Goal: Task Accomplishment & Management: Use online tool/utility

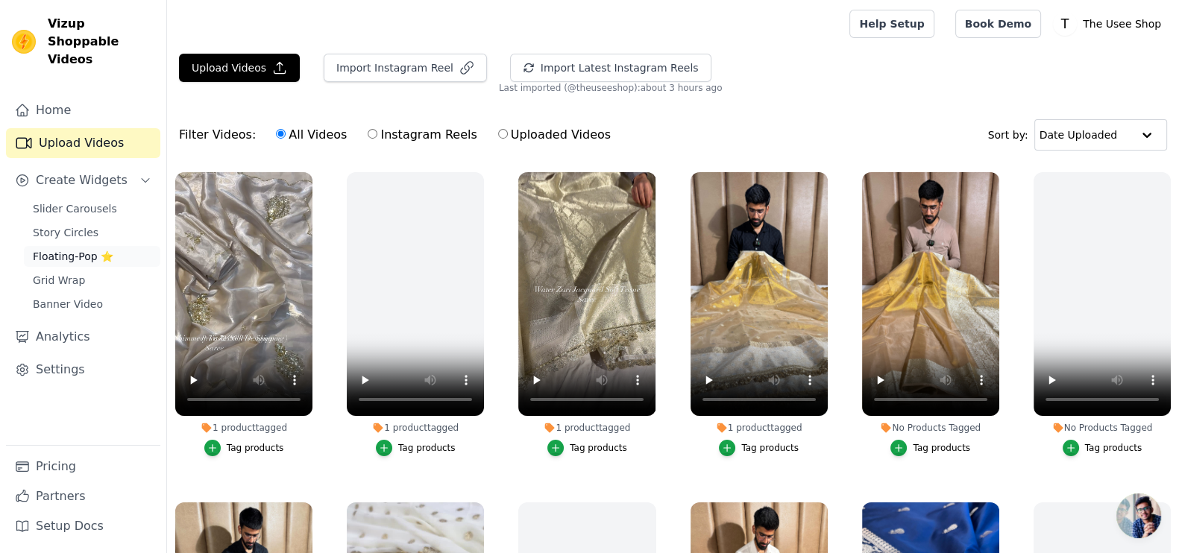
click at [71, 249] on span "Floating-Pop ⭐" at bounding box center [73, 256] width 81 height 15
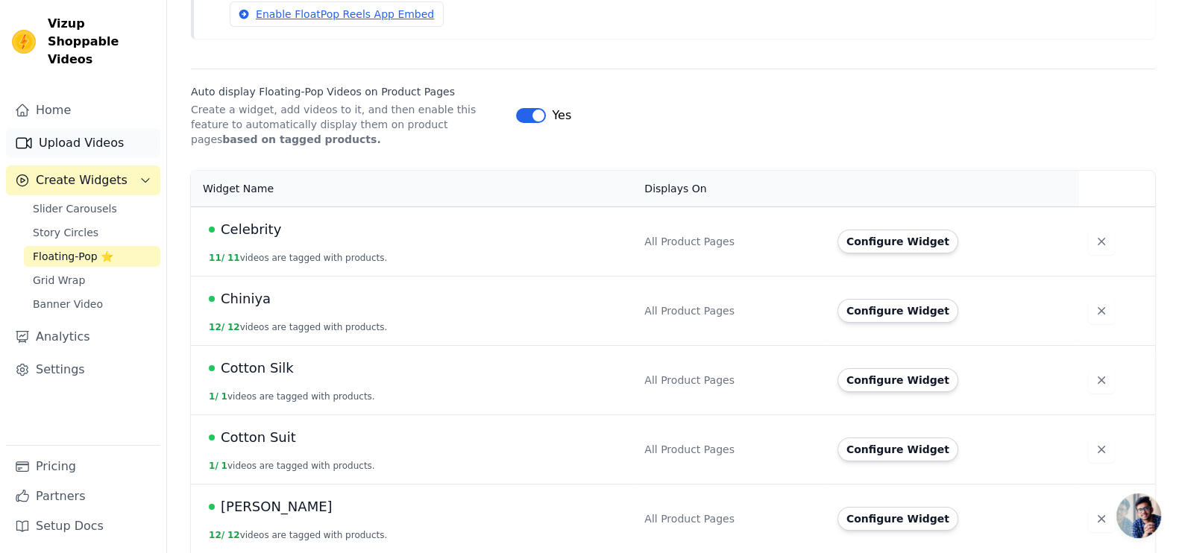
scroll to position [153, 0]
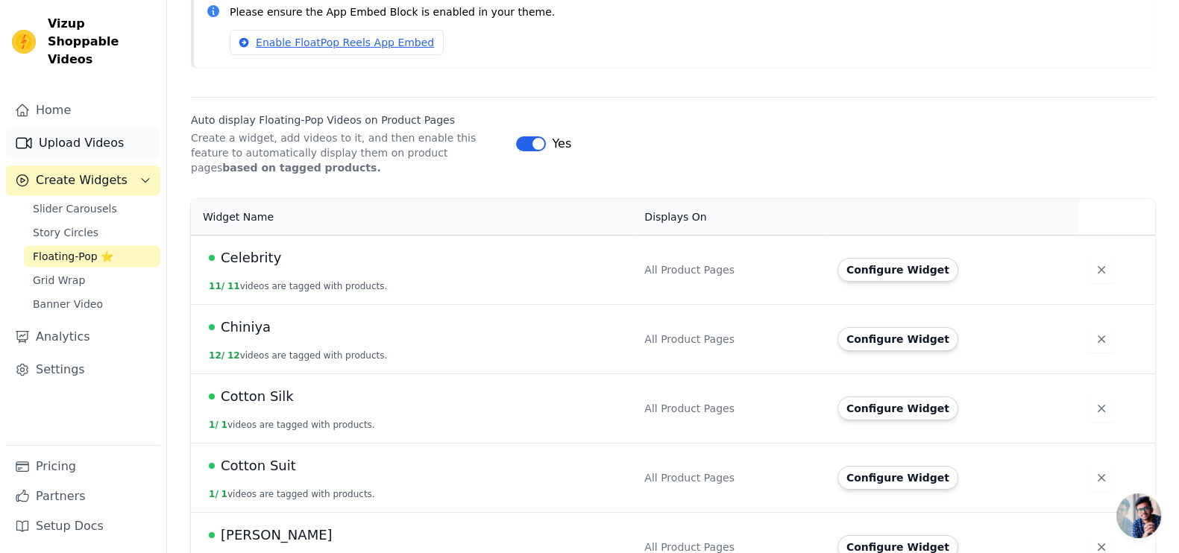
click at [91, 128] on link "Upload Videos" at bounding box center [83, 143] width 154 height 30
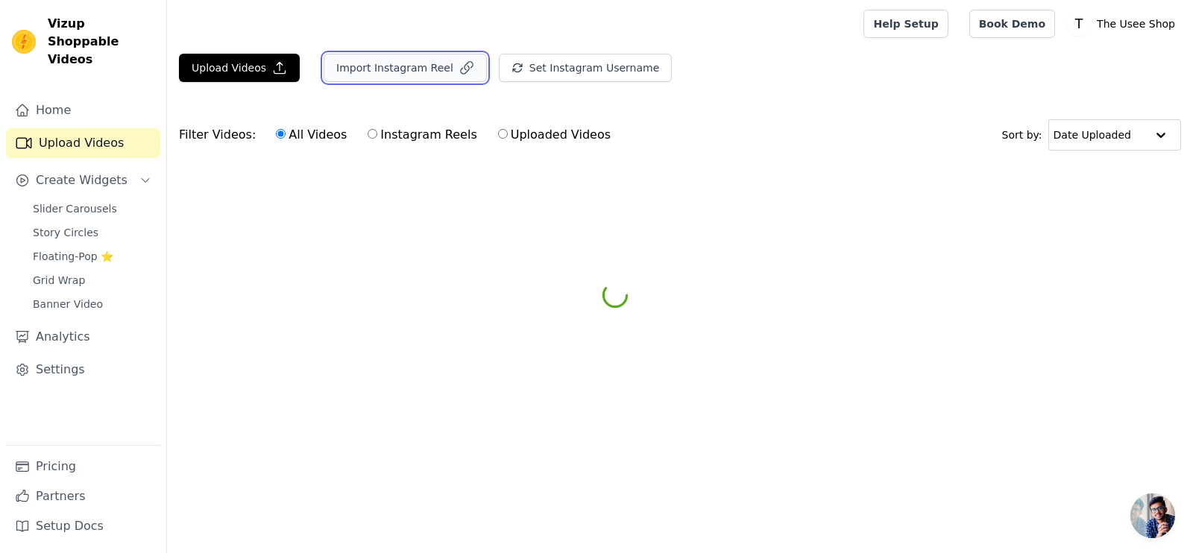
click at [400, 75] on button "Import Instagram Reel" at bounding box center [405, 68] width 163 height 28
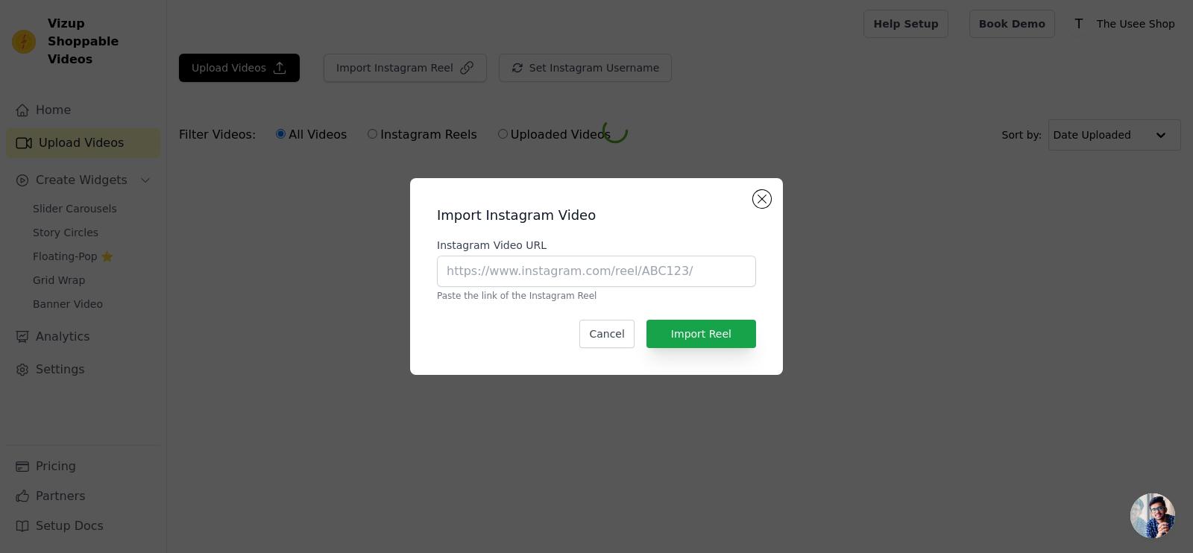
drag, startPoint x: 580, startPoint y: 254, endPoint x: 574, endPoint y: 260, distance: 7.9
click at [575, 257] on div "Instagram Video URL Paste the link of the Instagram Reel" at bounding box center [596, 270] width 319 height 64
click at [573, 265] on input "Instagram Video URL" at bounding box center [596, 271] width 319 height 31
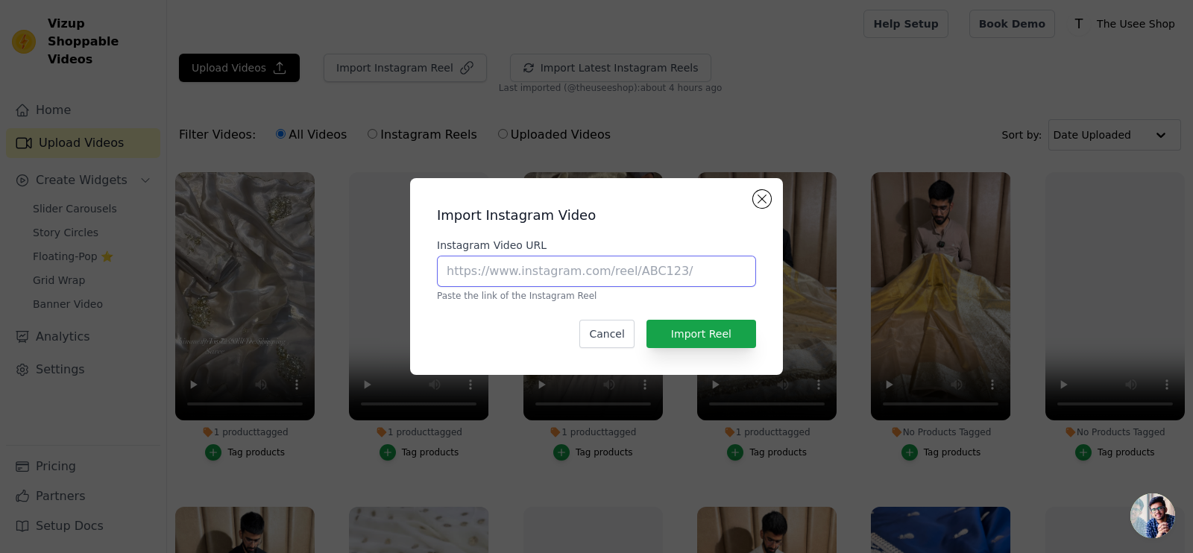
paste input "https://www.instagram.com/reel/DLHBOjnTswI/?utm_source=ig_web_copy_link"
type input "https://www.instagram.com/reel/DLHBOjnTswI/?utm_source=ig_web_copy_link"
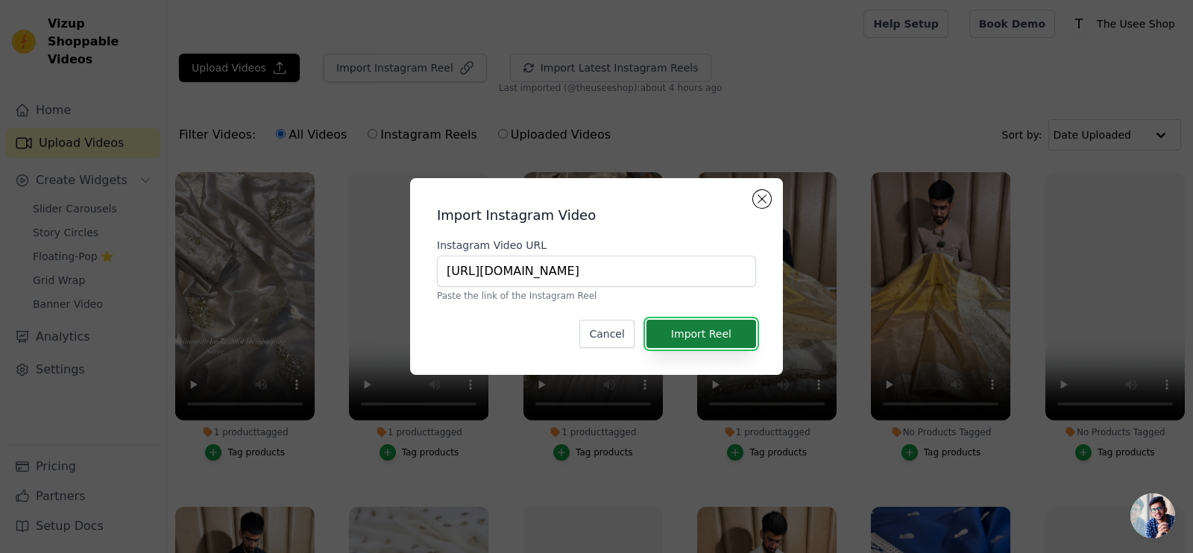
click at [711, 327] on button "Import Reel" at bounding box center [702, 334] width 110 height 28
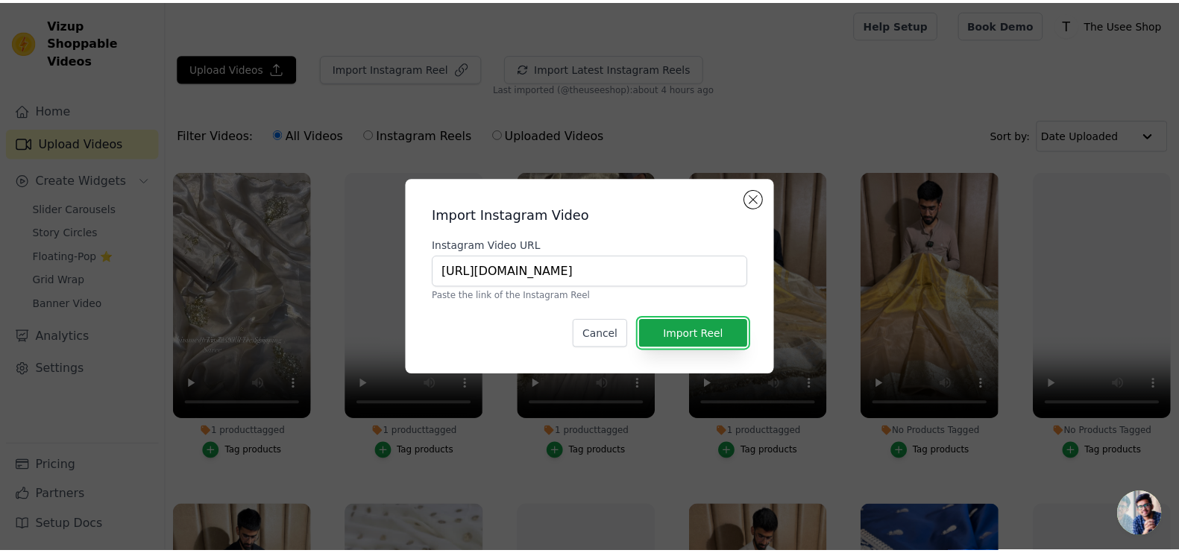
scroll to position [0, 0]
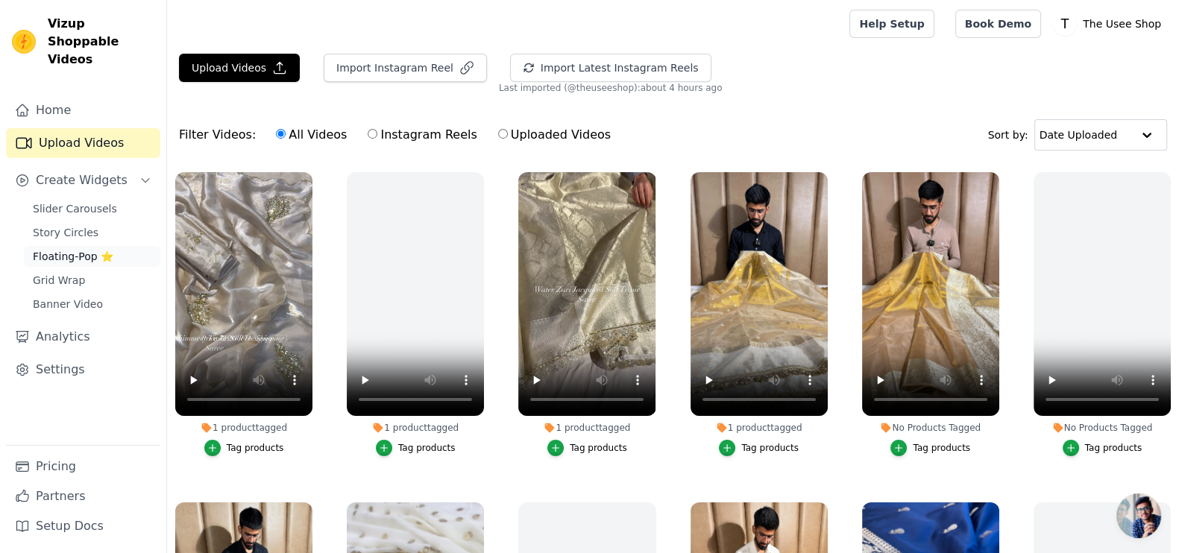
click at [86, 249] on span "Floating-Pop ⭐" at bounding box center [73, 256] width 81 height 15
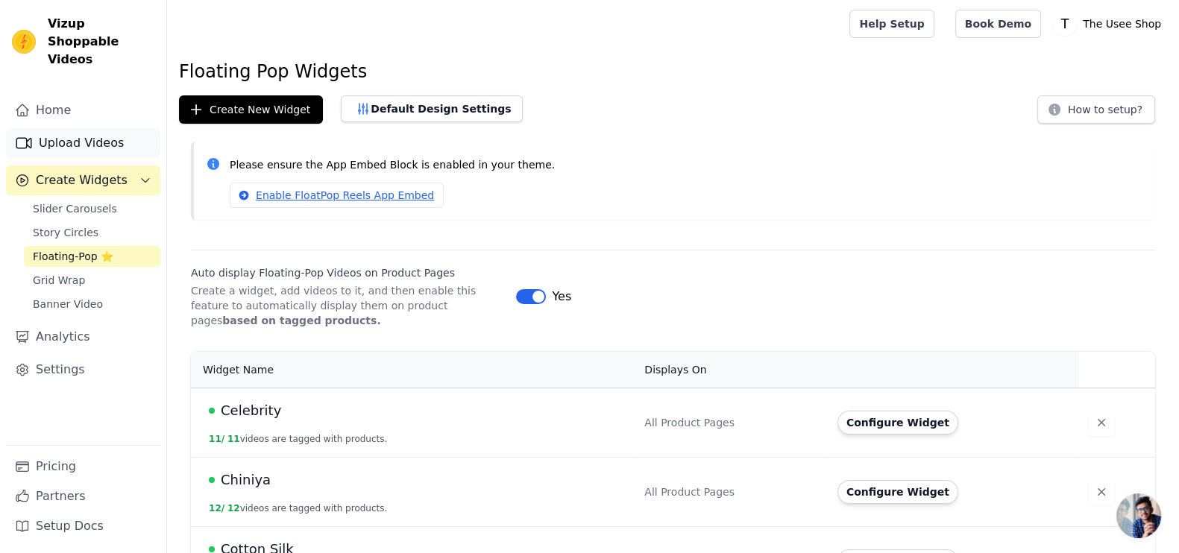
click at [80, 132] on link "Upload Videos" at bounding box center [83, 143] width 154 height 30
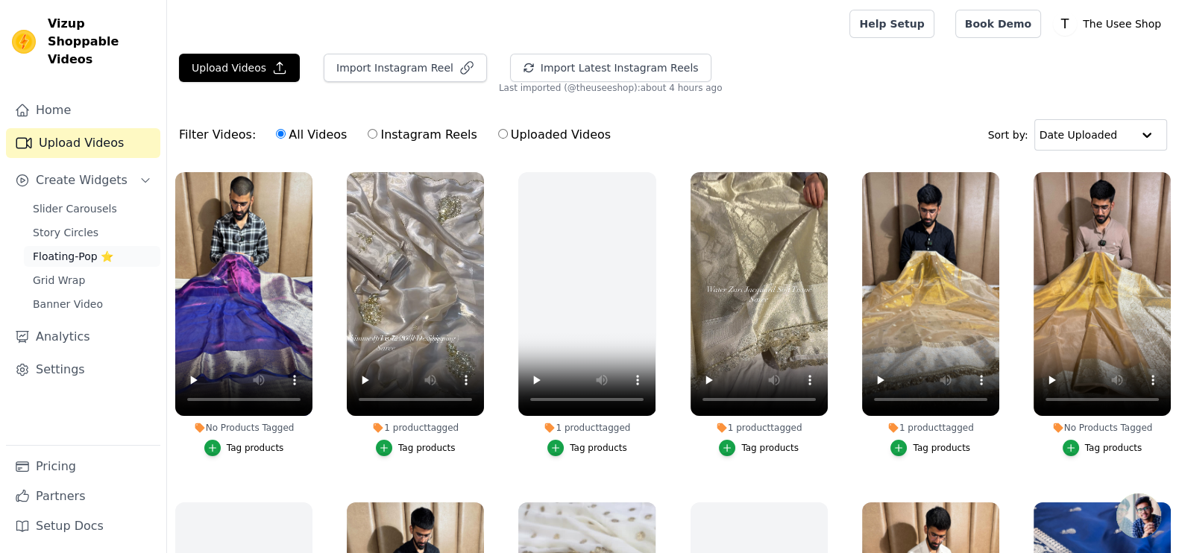
click at [72, 249] on span "Floating-Pop ⭐" at bounding box center [73, 256] width 81 height 15
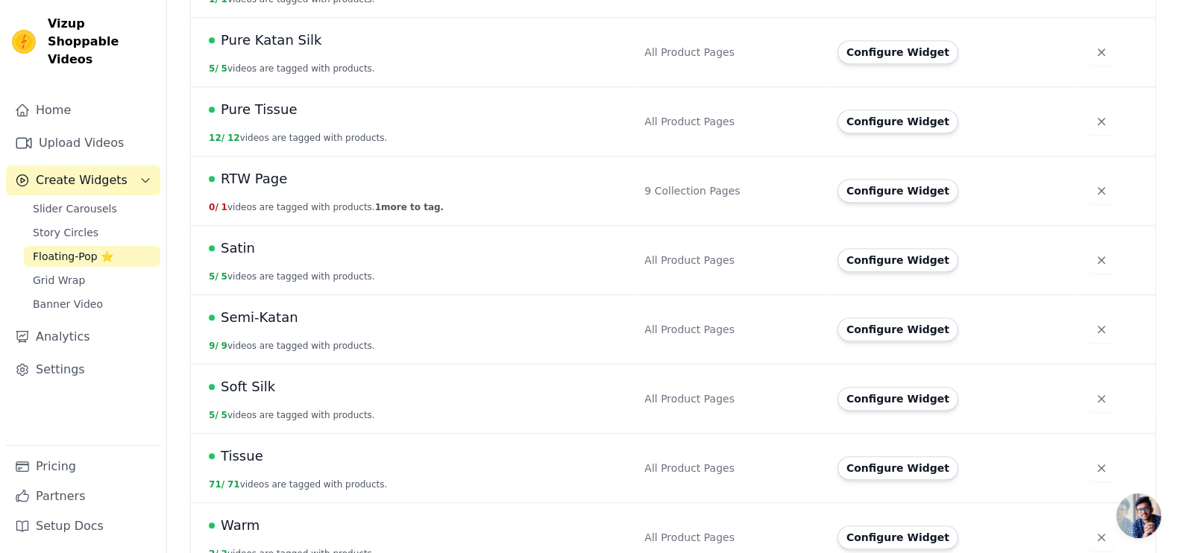
scroll to position [1085, 0]
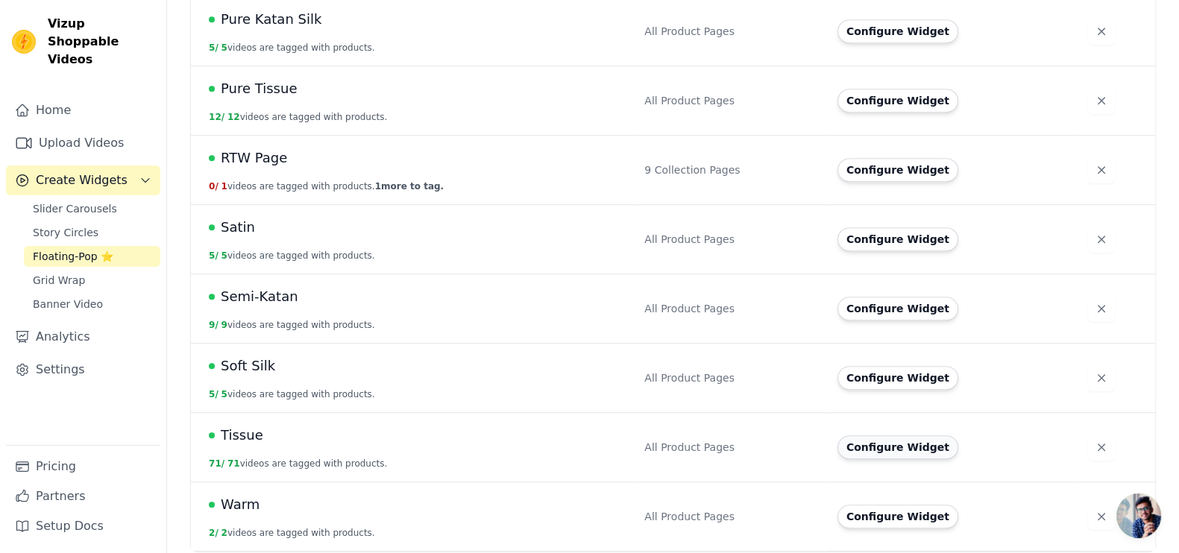
click at [908, 436] on button "Configure Widget" at bounding box center [898, 448] width 121 height 24
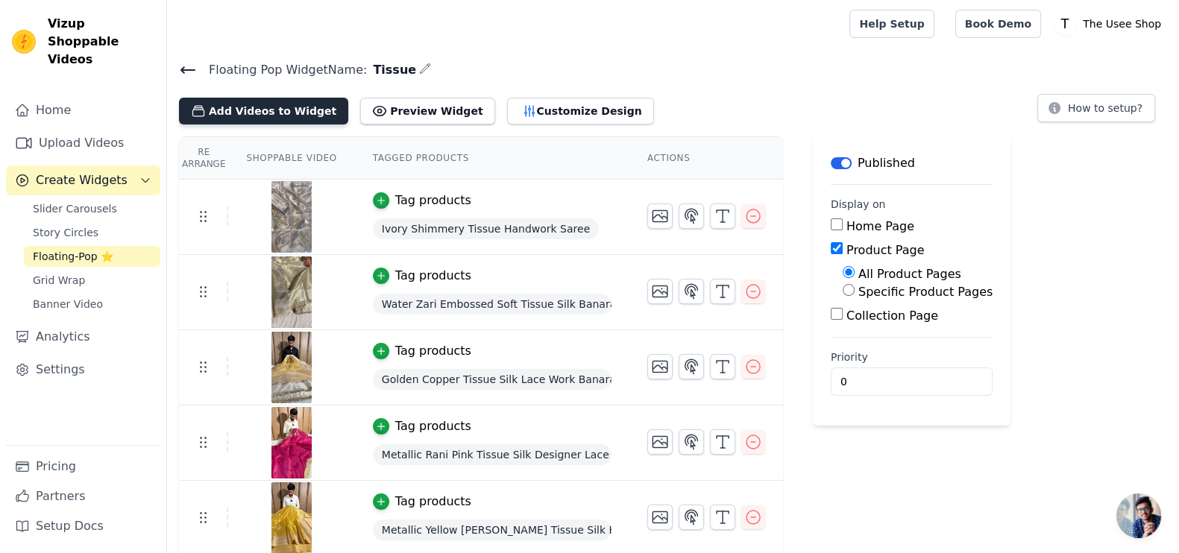
click at [276, 104] on button "Add Videos to Widget" at bounding box center [263, 111] width 169 height 27
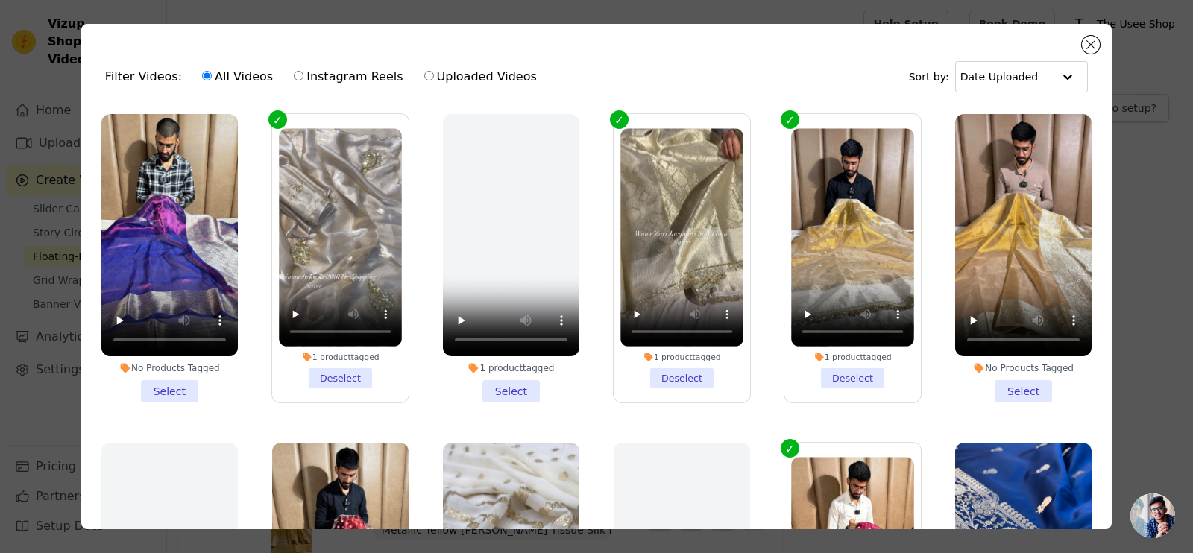
click at [181, 386] on li "No Products Tagged Select" at bounding box center [169, 258] width 136 height 289
click at [0, 0] on input "No Products Tagged Select" at bounding box center [0, 0] width 0 height 0
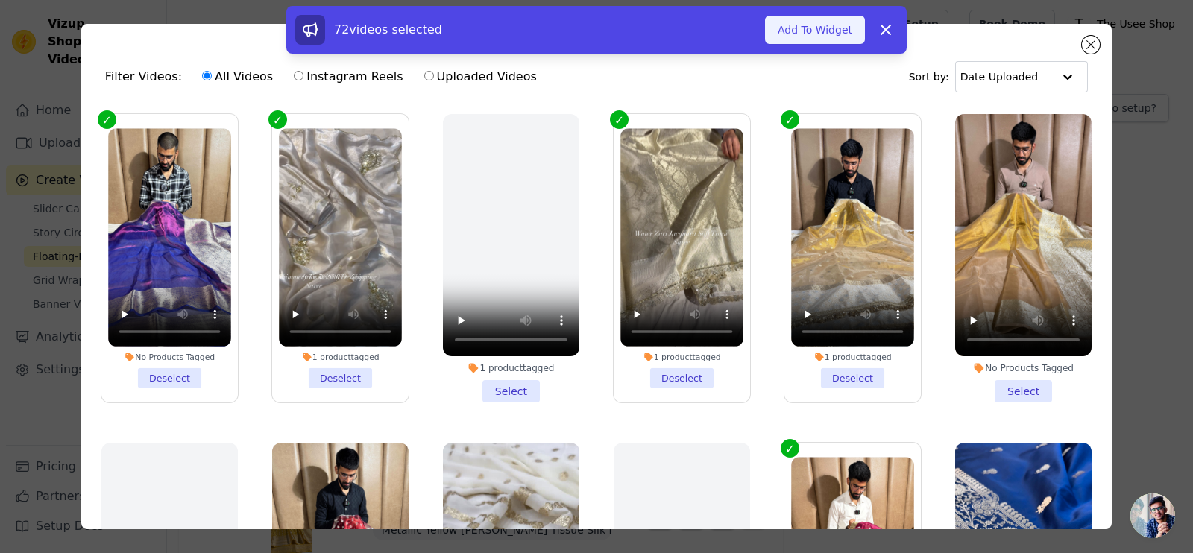
click at [813, 40] on button "Add To Widget" at bounding box center [815, 30] width 100 height 28
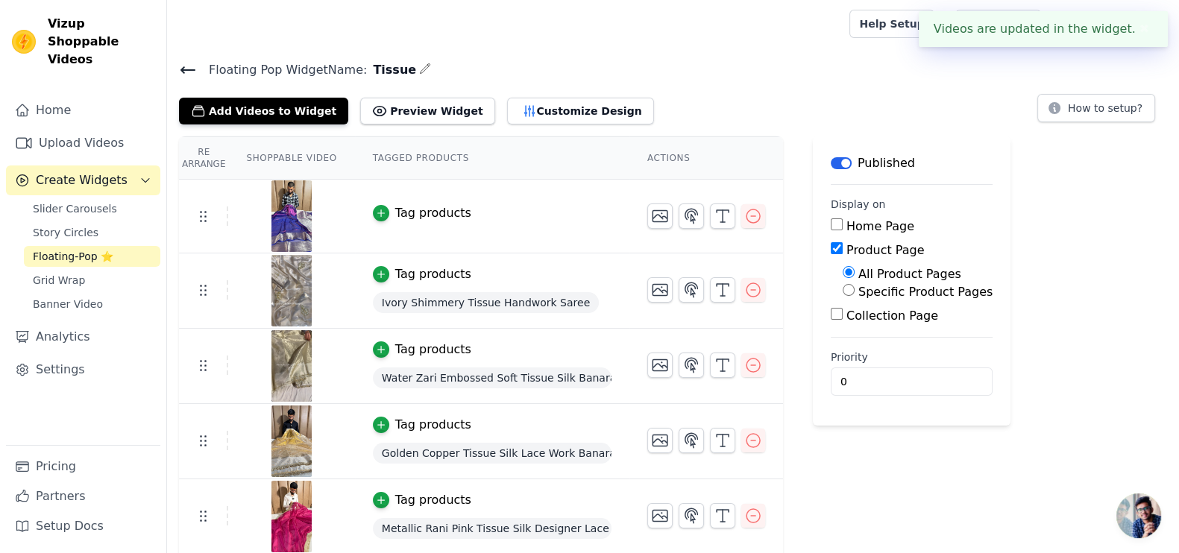
click at [424, 204] on div "Tag products" at bounding box center [433, 213] width 76 height 18
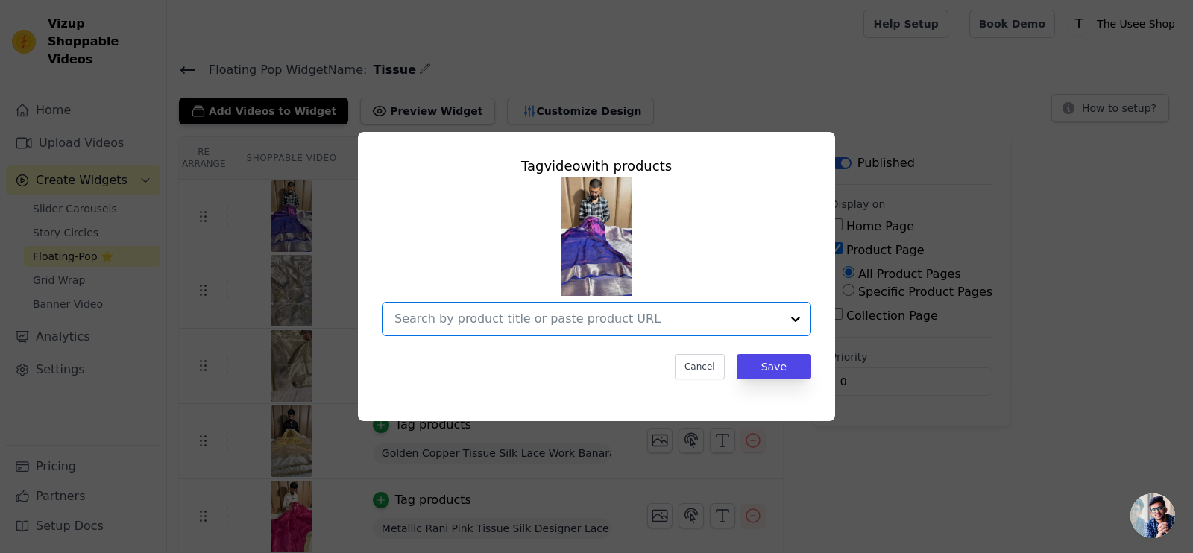
click at [574, 318] on input "text" at bounding box center [588, 319] width 386 height 18
click at [485, 313] on input "text" at bounding box center [588, 319] width 386 height 18
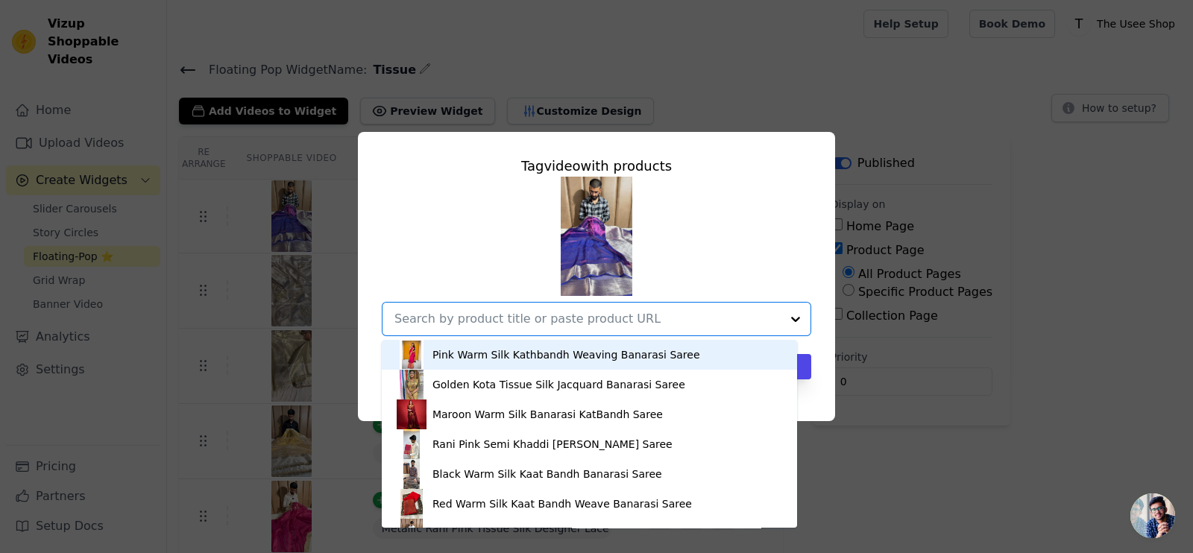
paste input "https://theuseeshop.com/products/baigani-colour-in-dual-shaded-look-pure-tissue…"
type input "https://theuseeshop.com/products/baigani-colour-in-dual-shaded-look-pure-tissue…"
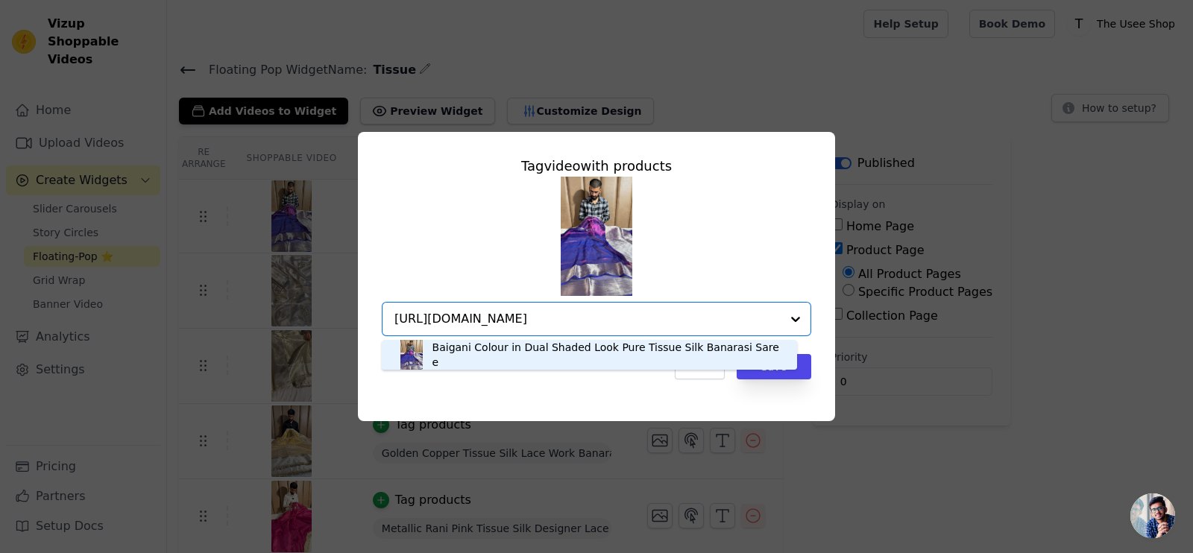
click at [487, 352] on div "Baigani Colour in Dual Shaded Look Pure Tissue Silk Banarasi Saree" at bounding box center [608, 355] width 350 height 30
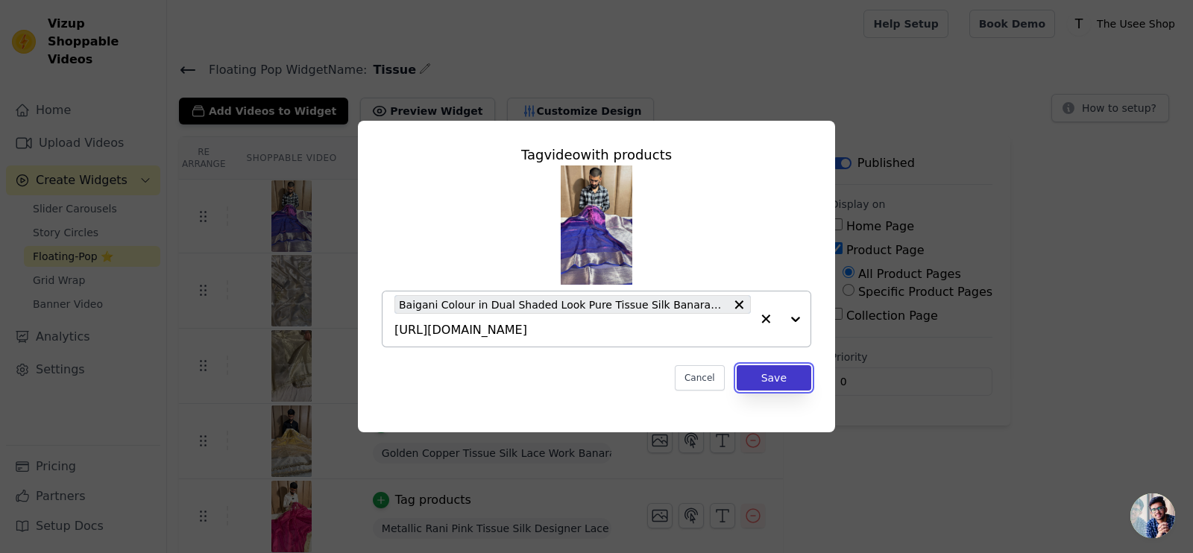
click at [776, 379] on button "Save" at bounding box center [774, 377] width 75 height 25
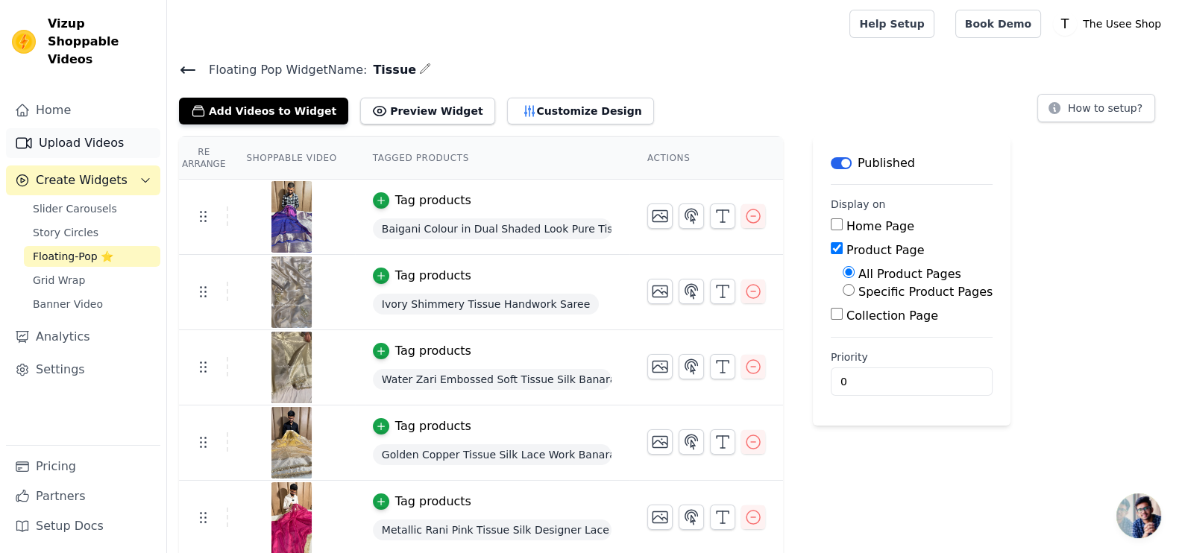
click at [78, 128] on link "Upload Videos" at bounding box center [83, 143] width 154 height 30
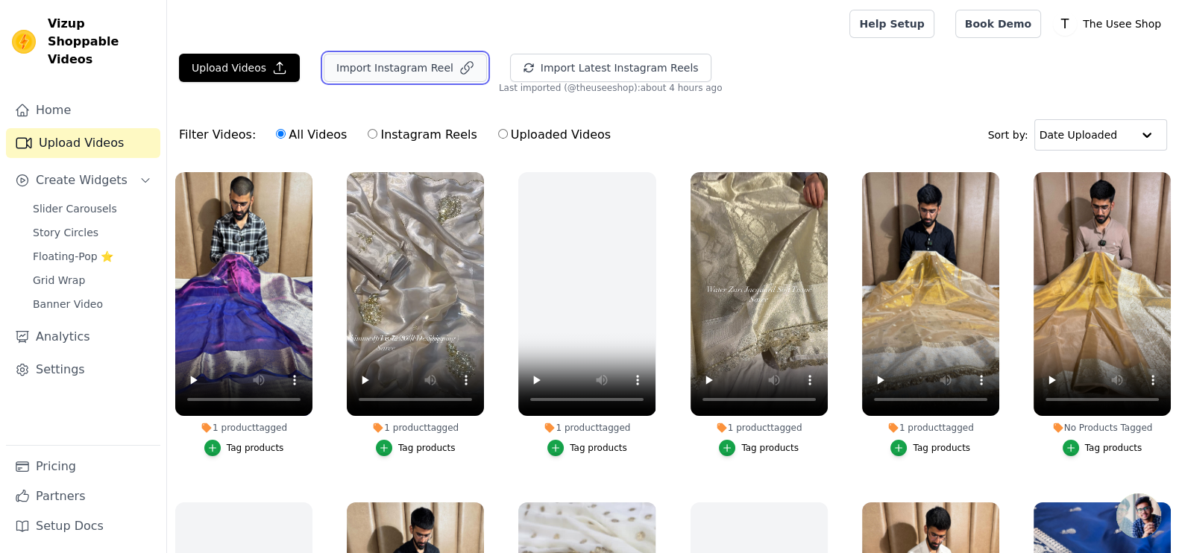
click at [404, 71] on button "Import Instagram Reel" at bounding box center [405, 68] width 163 height 28
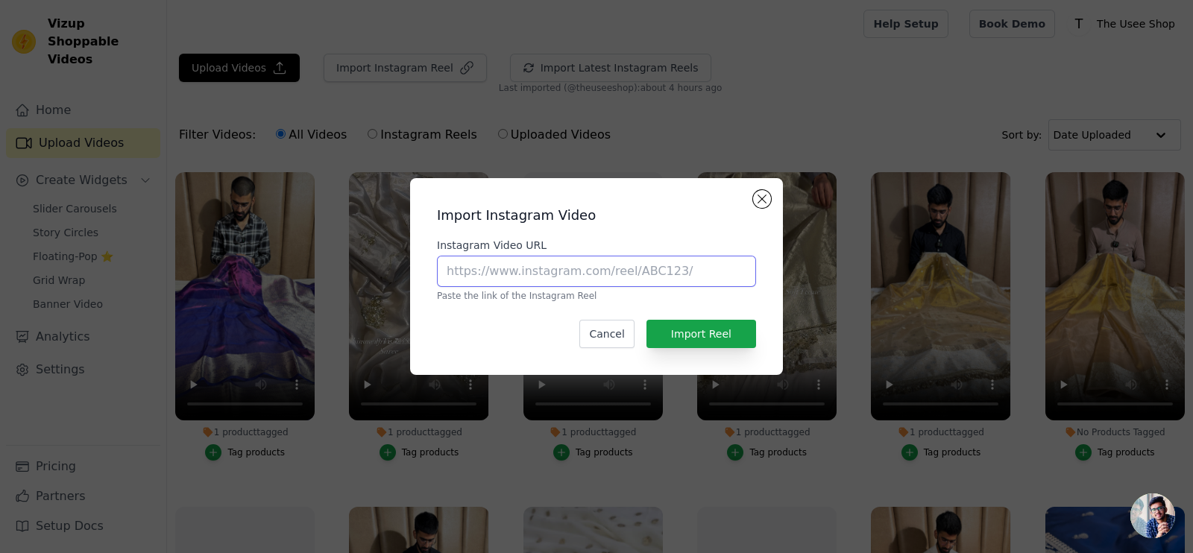
click at [504, 277] on input "Instagram Video URL" at bounding box center [596, 271] width 319 height 31
paste input "https://www.instagram.com/reel/DEG2YljzkwQ/?utm_source=ig_web_copy_link"
type input "https://www.instagram.com/reel/DEG2YljzkwQ/?utm_source=ig_web_copy_link"
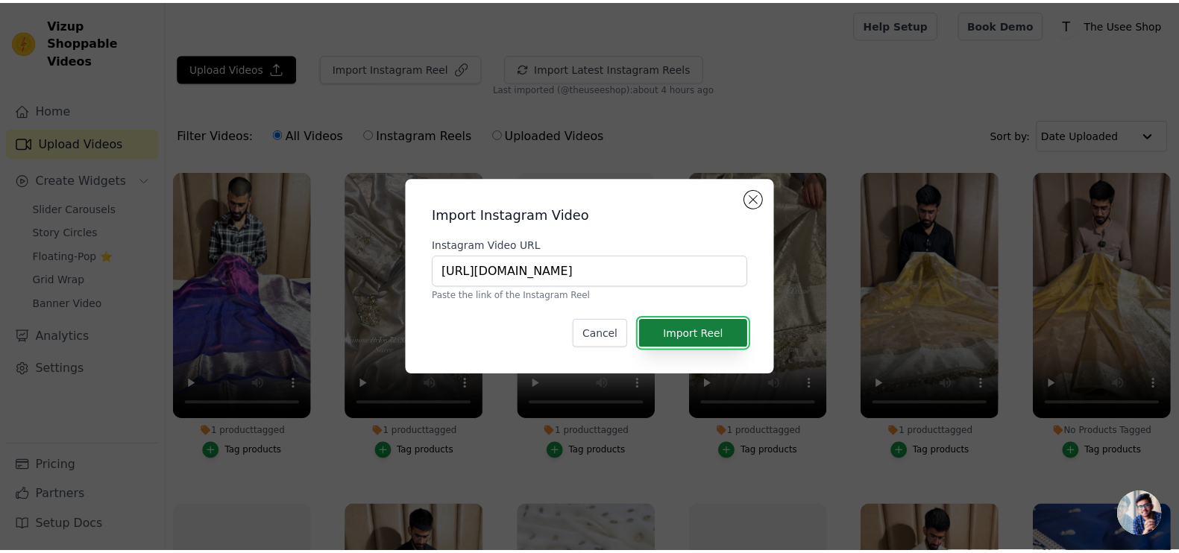
scroll to position [0, 0]
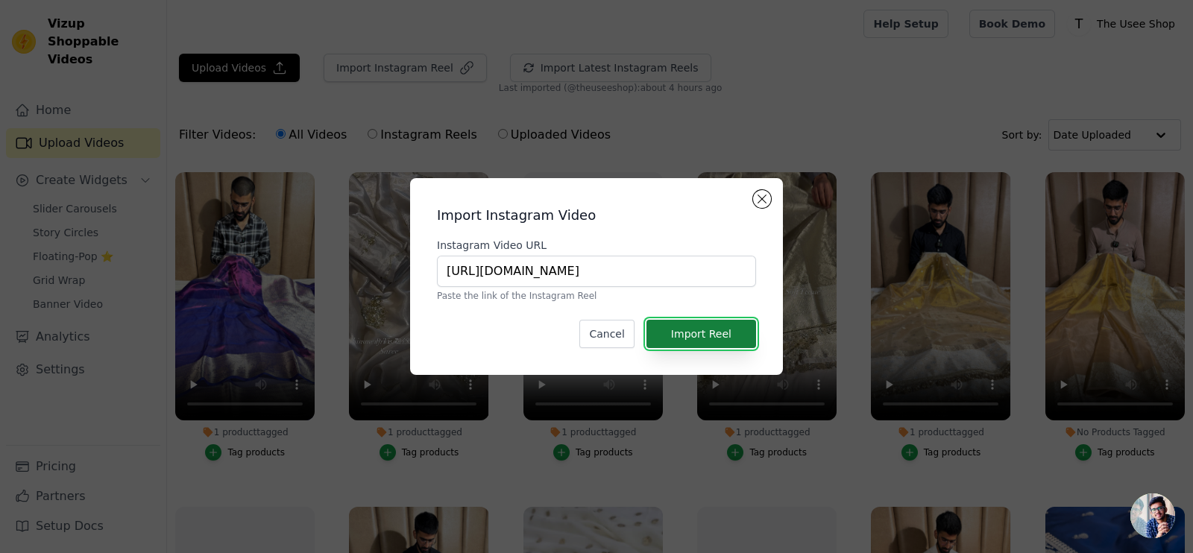
click at [717, 343] on button "Import Reel" at bounding box center [702, 334] width 110 height 28
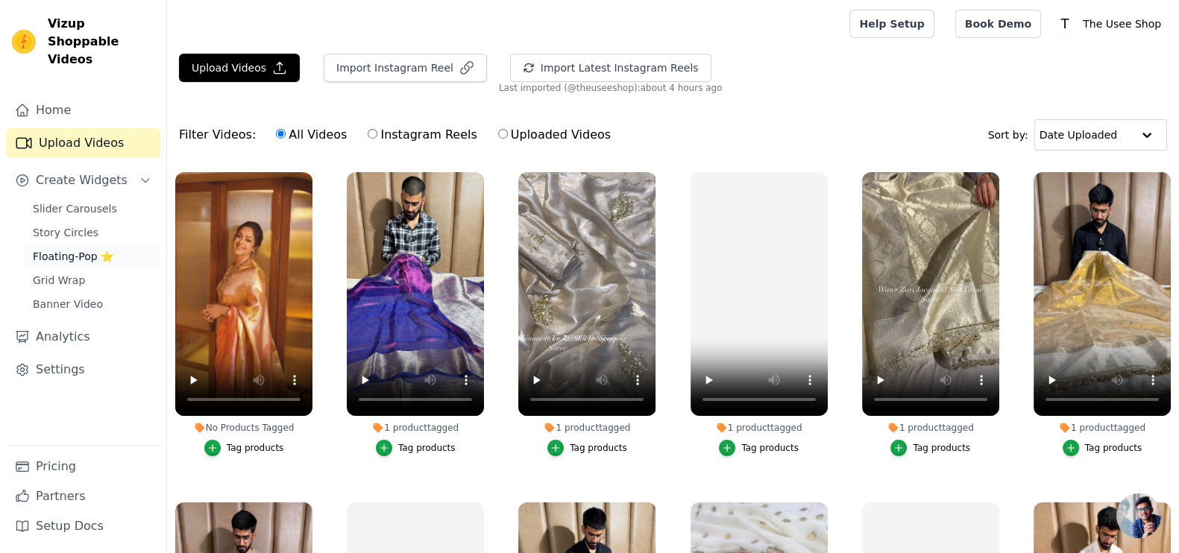
click at [84, 249] on span "Floating-Pop ⭐" at bounding box center [73, 256] width 81 height 15
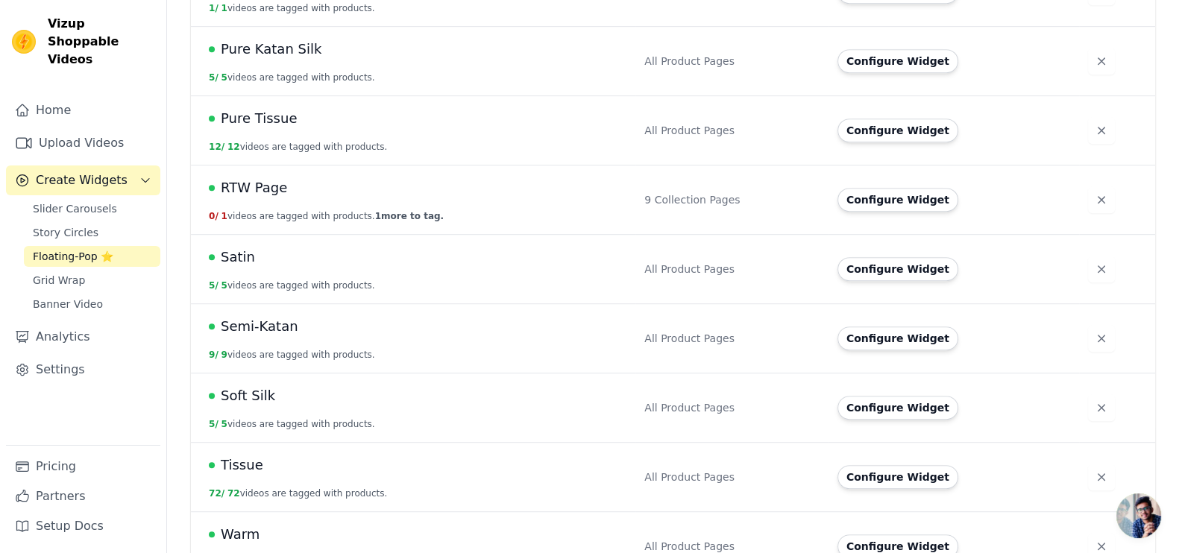
scroll to position [1085, 0]
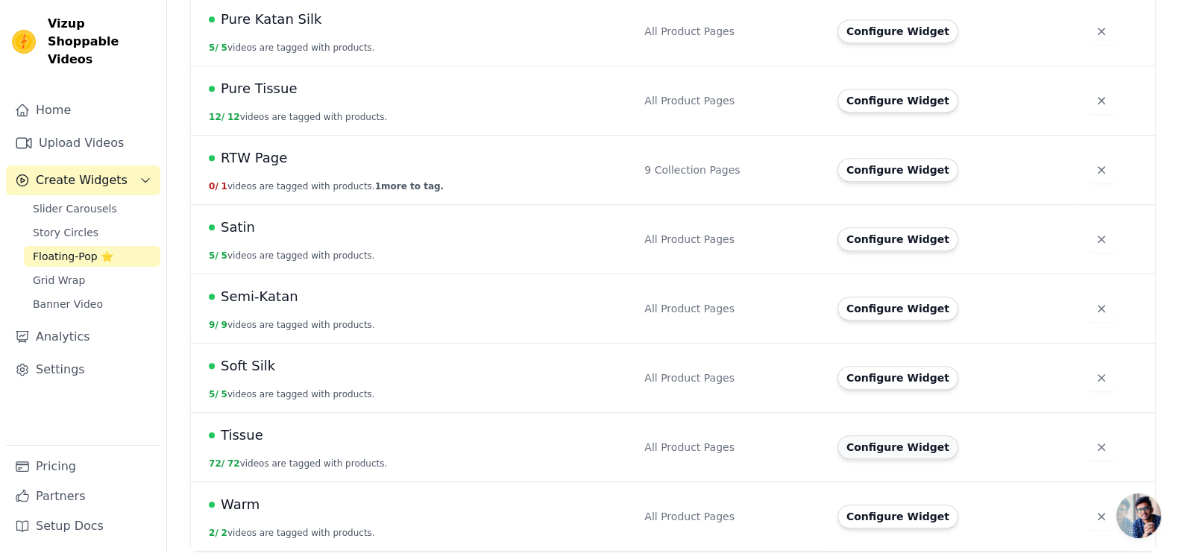
click at [902, 441] on button "Configure Widget" at bounding box center [898, 448] width 121 height 24
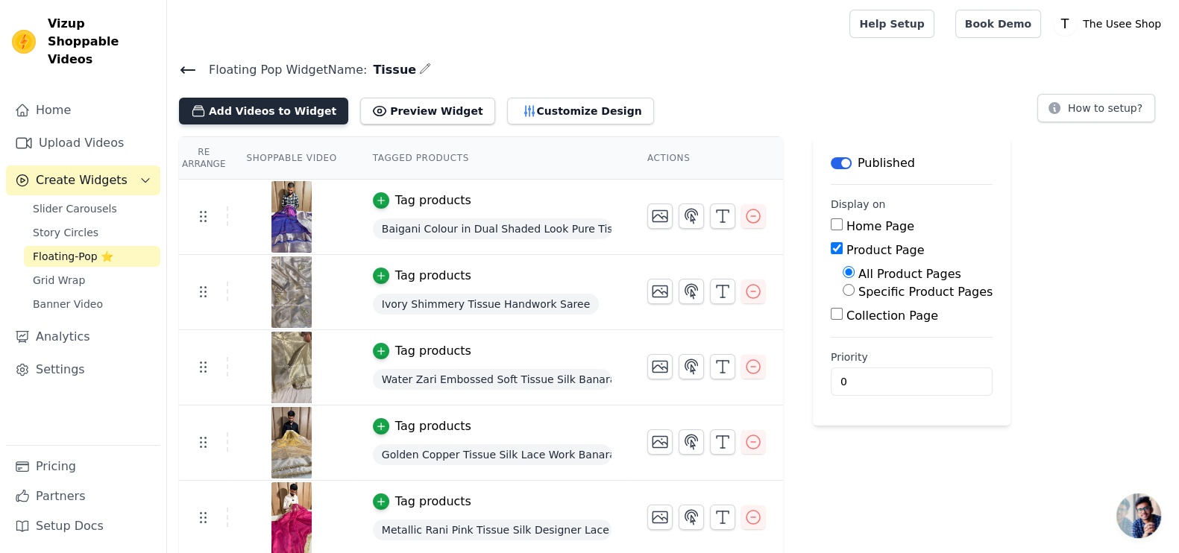
click at [269, 113] on button "Add Videos to Widget" at bounding box center [263, 111] width 169 height 27
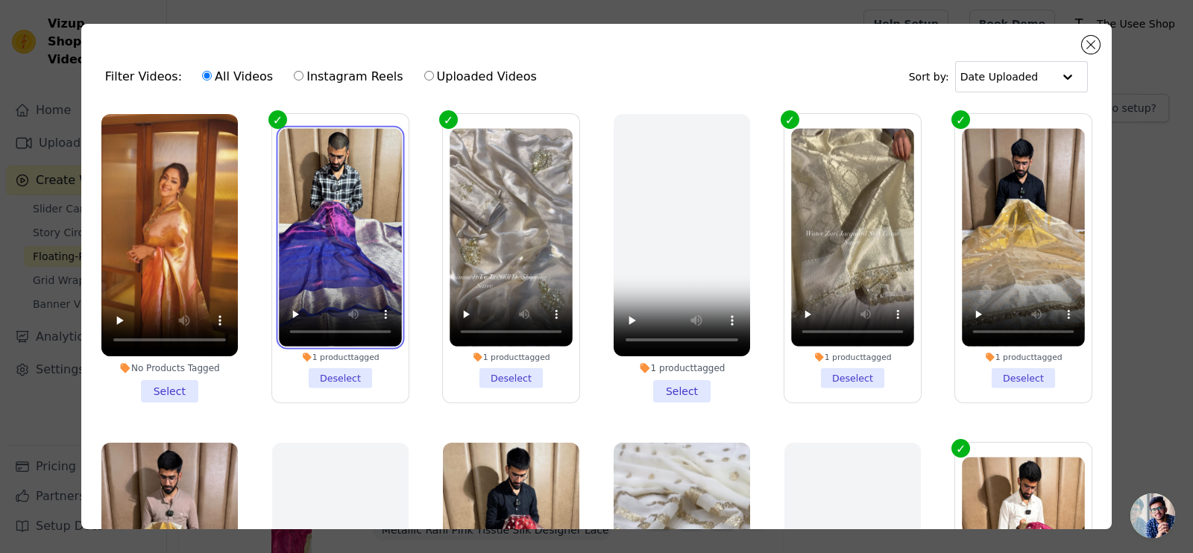
click at [287, 245] on video at bounding box center [340, 237] width 123 height 219
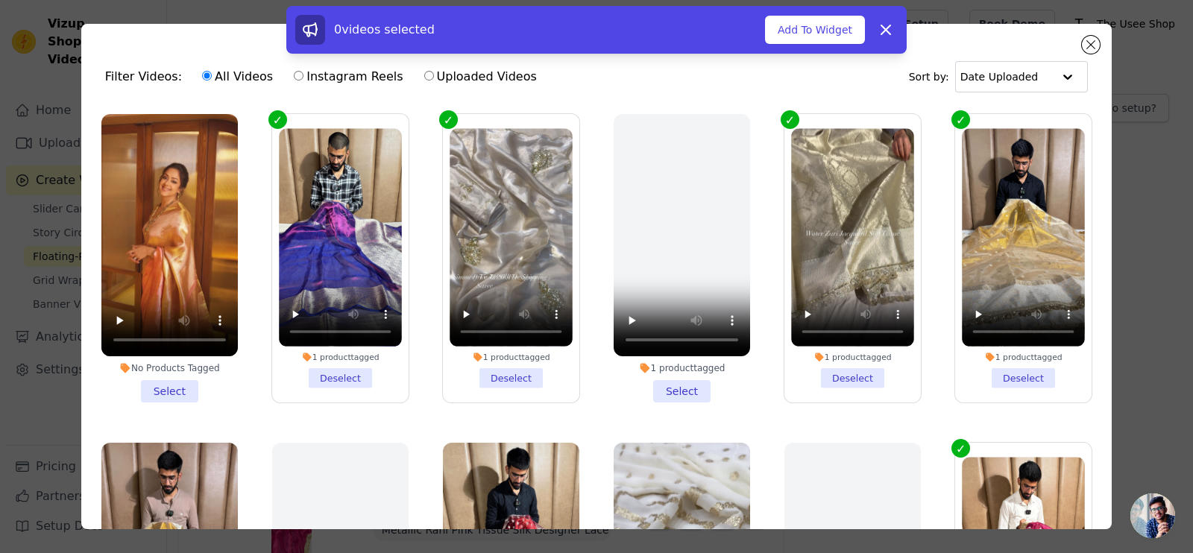
click at [278, 123] on label "1 product tagged Deselect" at bounding box center [340, 258] width 138 height 290
click at [0, 0] on input "1 product tagged Deselect" at bounding box center [0, 0] width 0 height 0
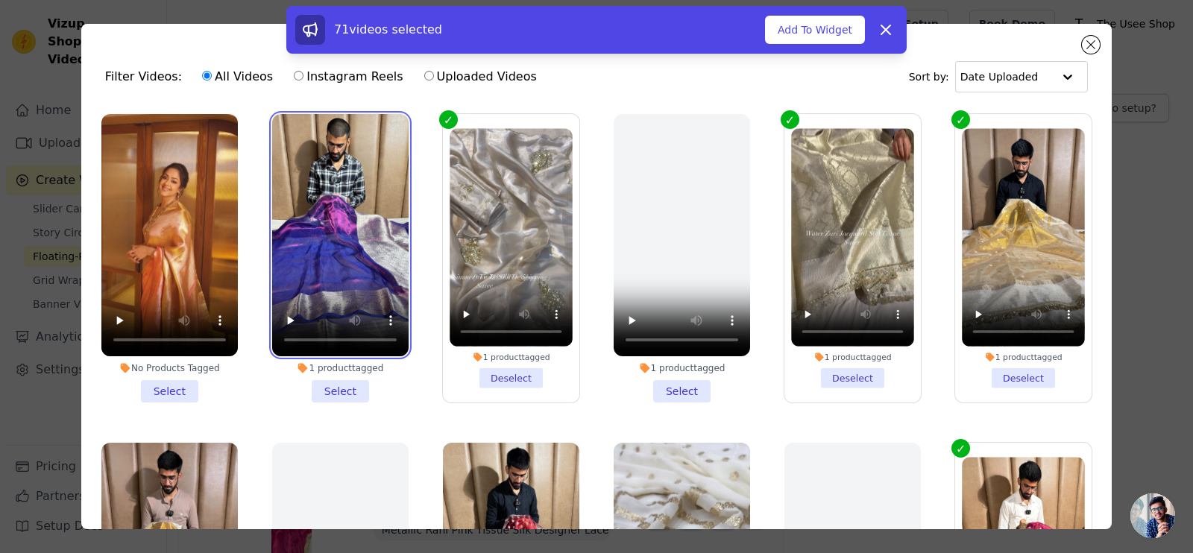
click at [304, 131] on video at bounding box center [340, 235] width 136 height 242
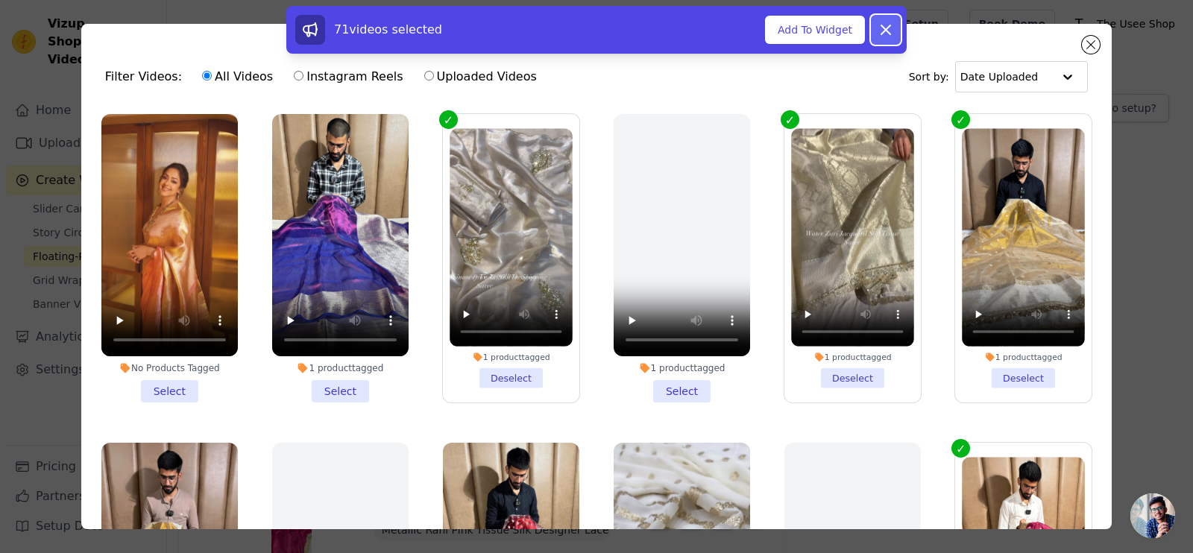
click at [882, 28] on icon at bounding box center [886, 30] width 18 height 18
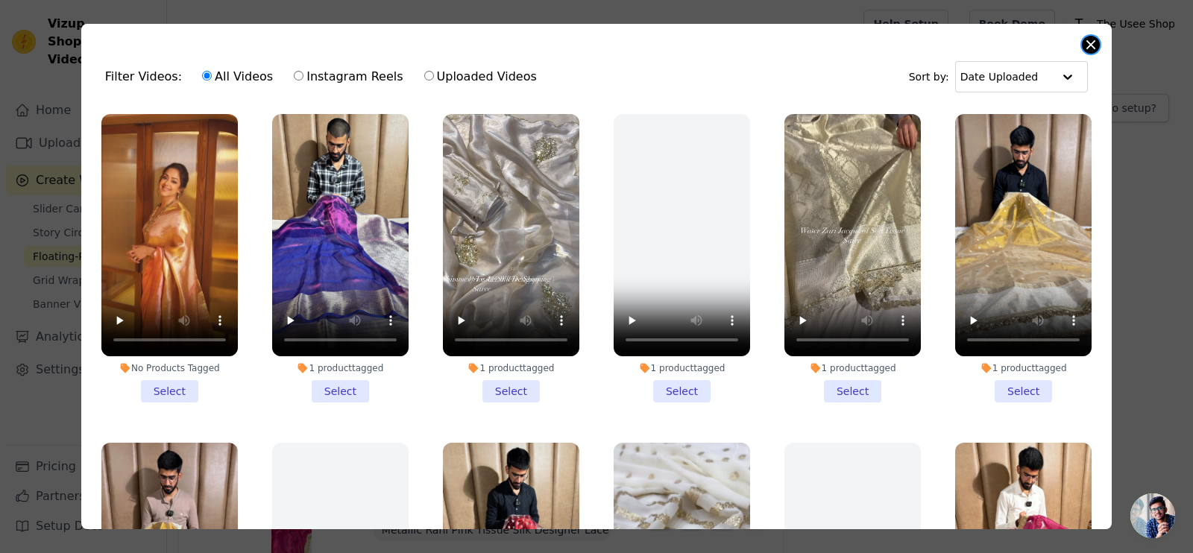
click at [1097, 40] on button "Close modal" at bounding box center [1091, 45] width 18 height 18
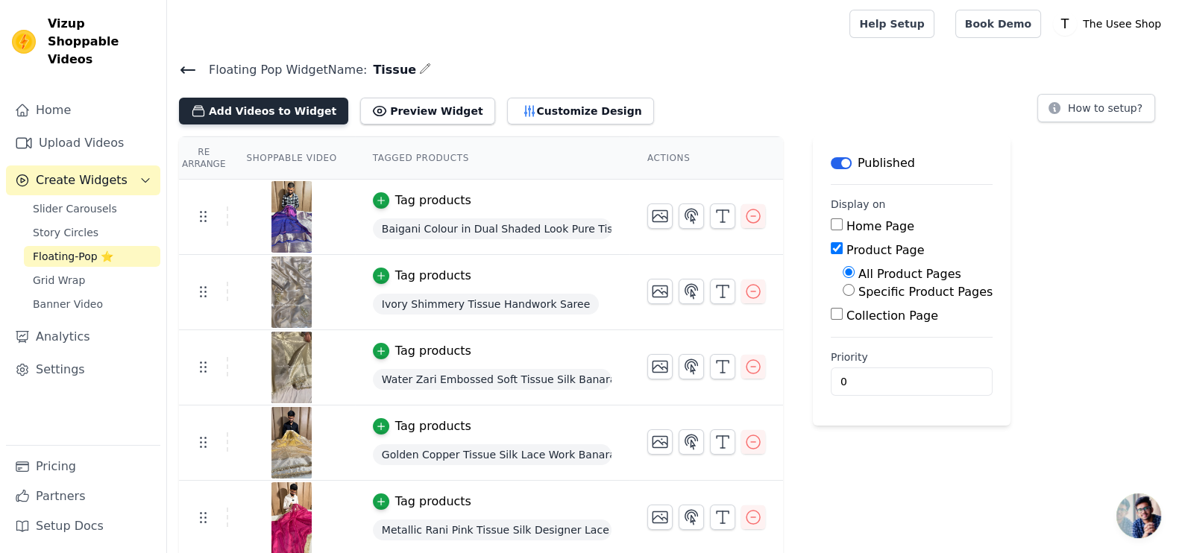
click at [265, 110] on button "Add Videos to Widget" at bounding box center [263, 111] width 169 height 27
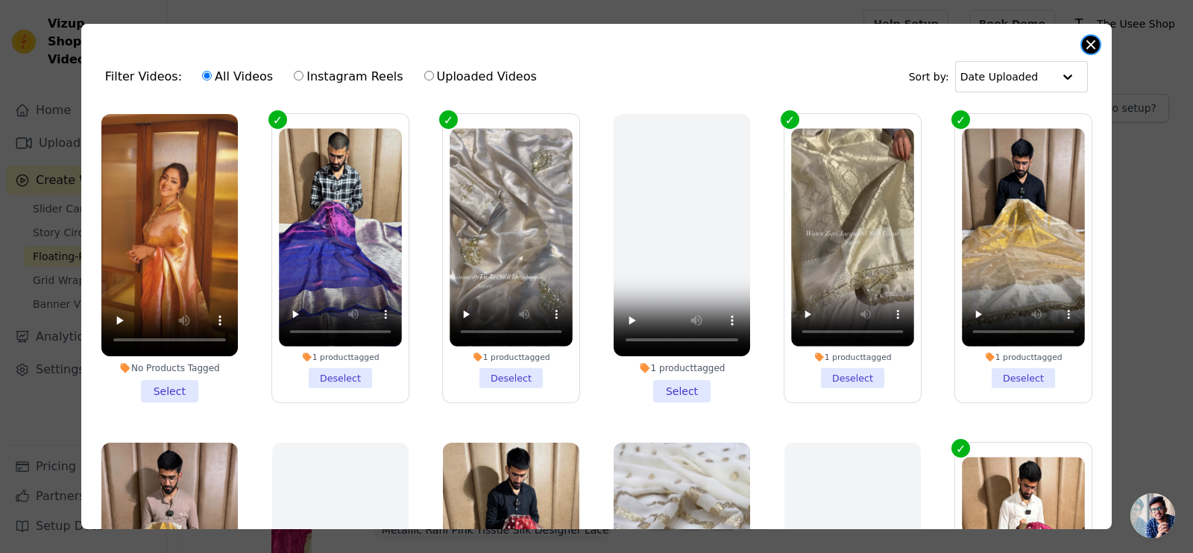
click at [1090, 46] on button "Close modal" at bounding box center [1091, 45] width 18 height 18
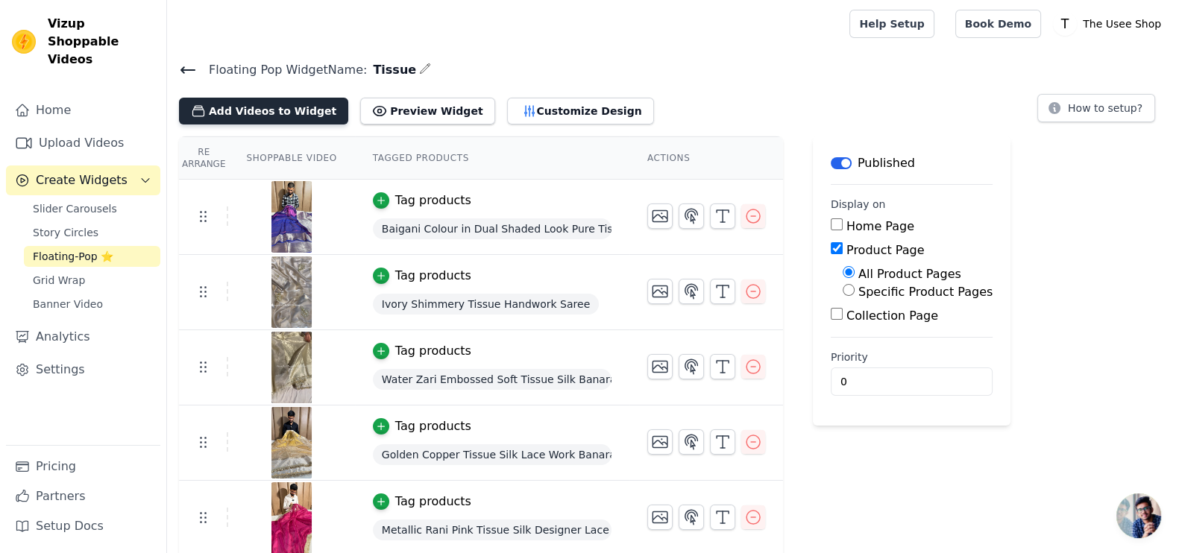
click at [183, 103] on button "Add Videos to Widget" at bounding box center [263, 111] width 169 height 27
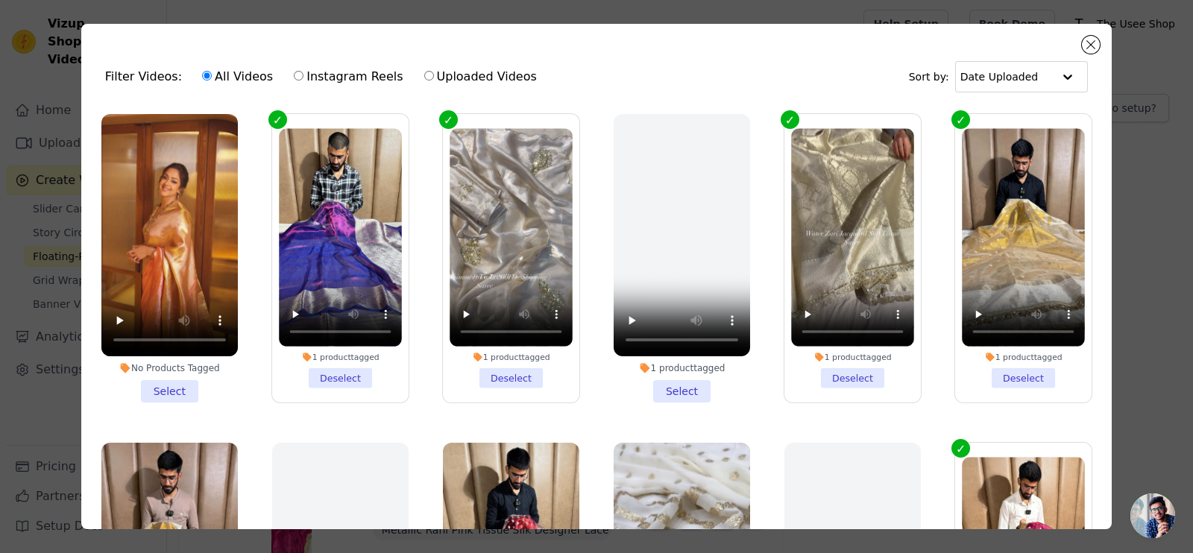
click at [294, 73] on input "Instagram Reels" at bounding box center [299, 76] width 10 height 10
radio input "true"
click at [1082, 46] on button "Close modal" at bounding box center [1091, 45] width 18 height 18
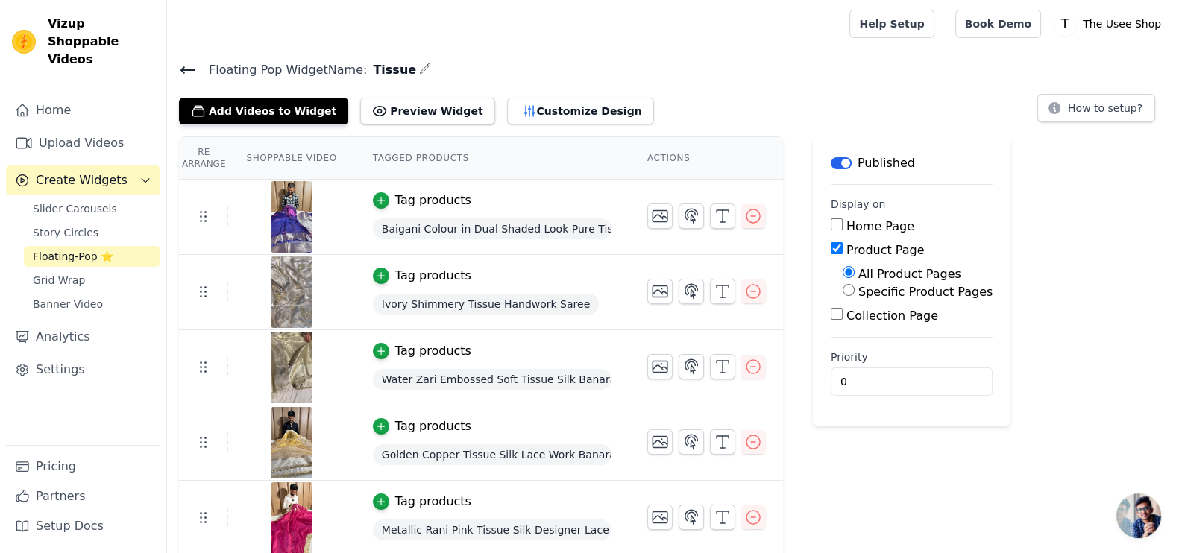
click at [60, 249] on span "Floating-Pop ⭐" at bounding box center [73, 256] width 81 height 15
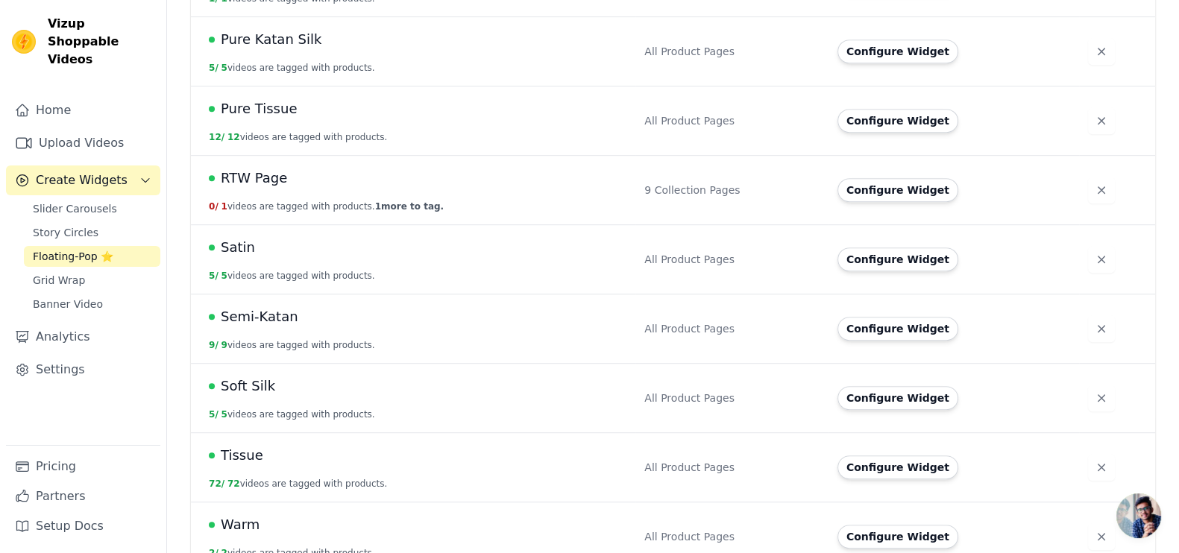
scroll to position [1085, 0]
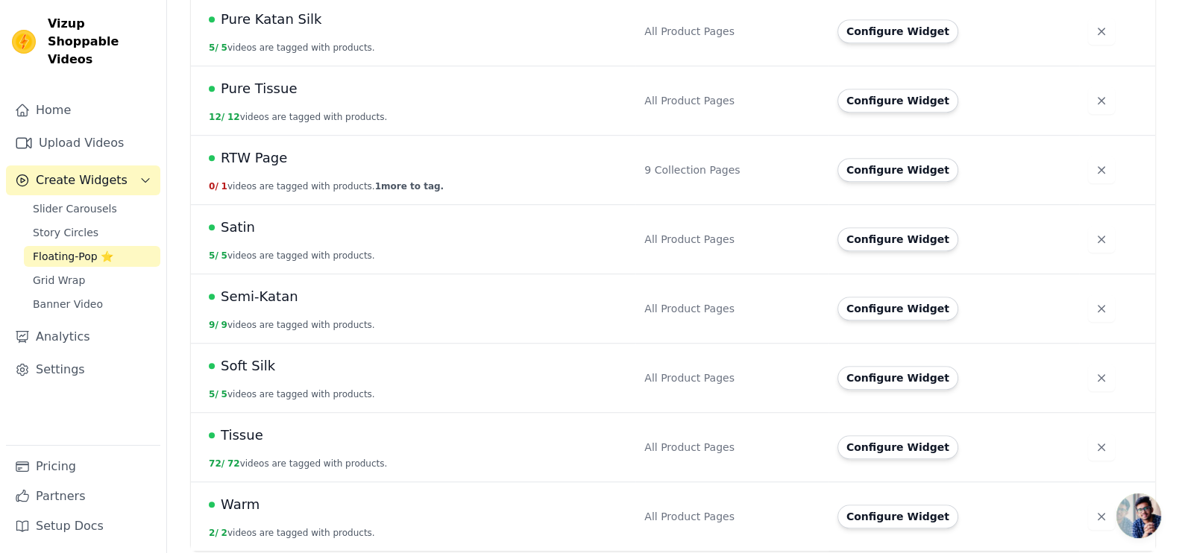
click at [242, 444] on td "Tissue 72 / 72 videos are tagged with products." at bounding box center [413, 446] width 444 height 69
click at [231, 428] on span "Tissue" at bounding box center [242, 435] width 43 height 21
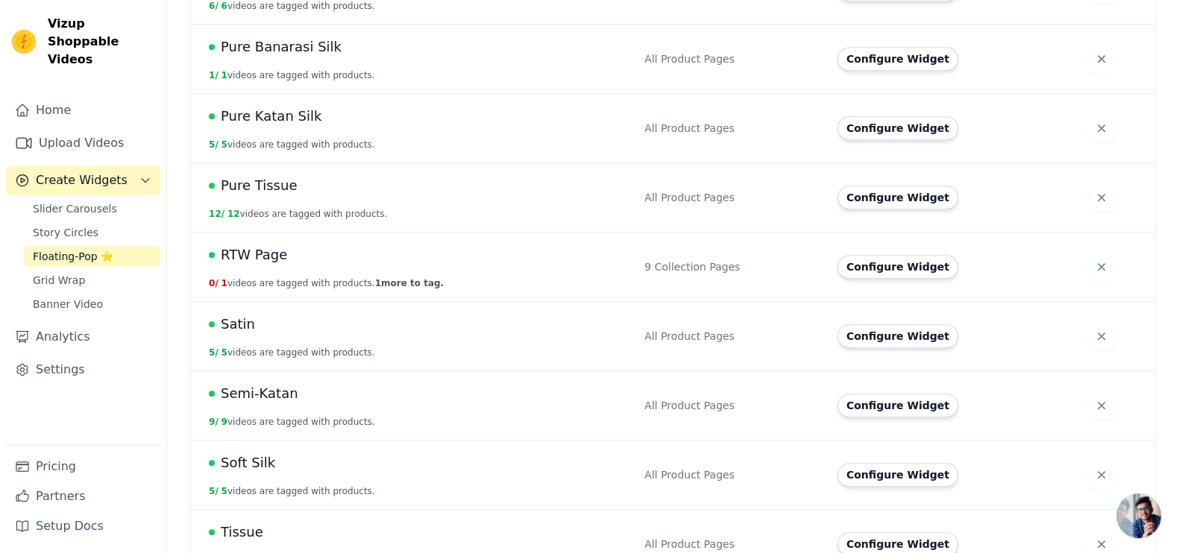
scroll to position [1085, 0]
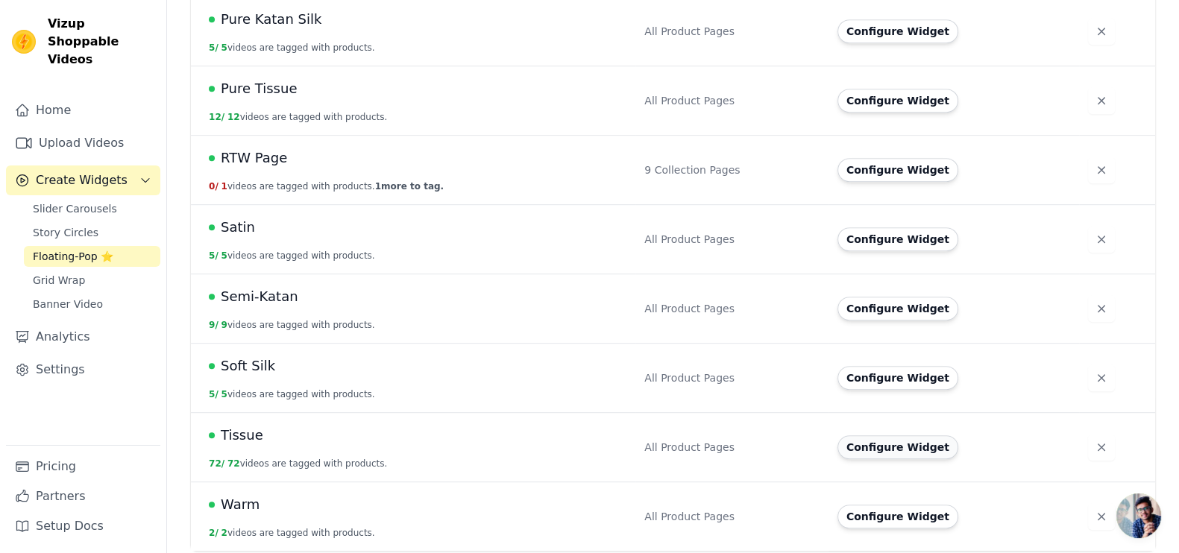
click at [874, 437] on button "Configure Widget" at bounding box center [898, 448] width 121 height 24
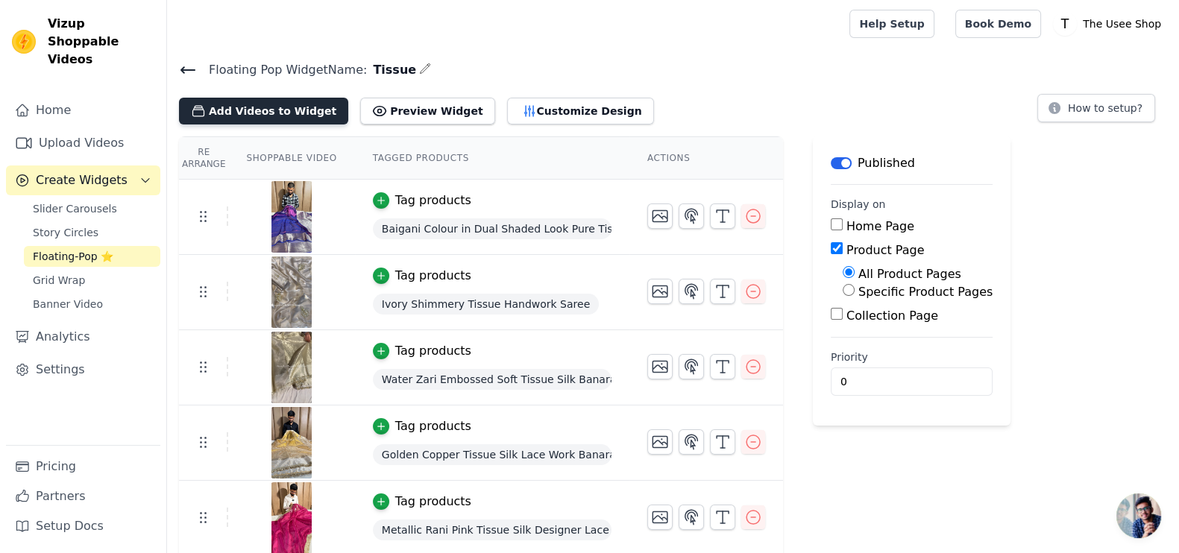
click at [244, 102] on button "Add Videos to Widget" at bounding box center [263, 111] width 169 height 27
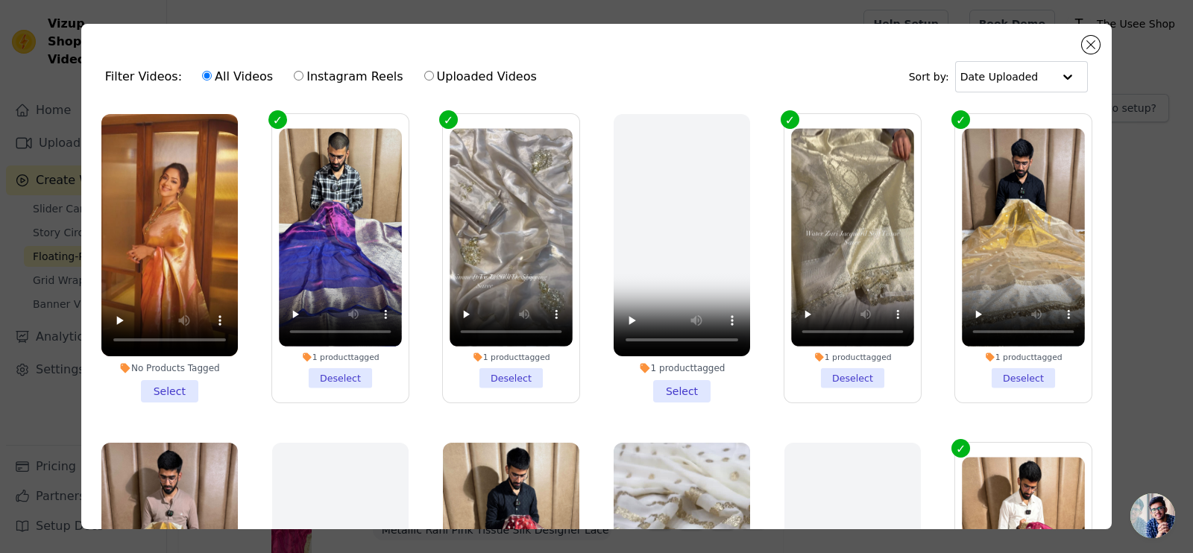
click at [293, 75] on label "Instagram Reels" at bounding box center [348, 76] width 110 height 19
click at [294, 75] on input "Instagram Reels" at bounding box center [299, 76] width 10 height 10
radio input "true"
click at [202, 77] on input "All Videos" at bounding box center [207, 76] width 10 height 10
radio input "true"
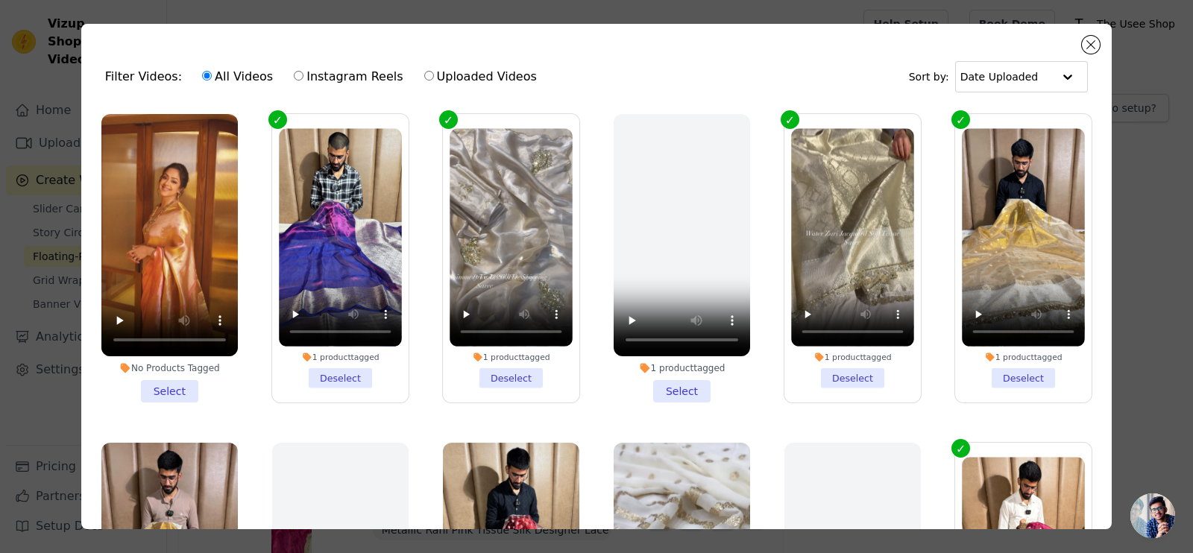
click at [277, 125] on label "1 product tagged Deselect" at bounding box center [340, 258] width 138 height 290
click at [0, 0] on input "1 product tagged Deselect" at bounding box center [0, 0] width 0 height 0
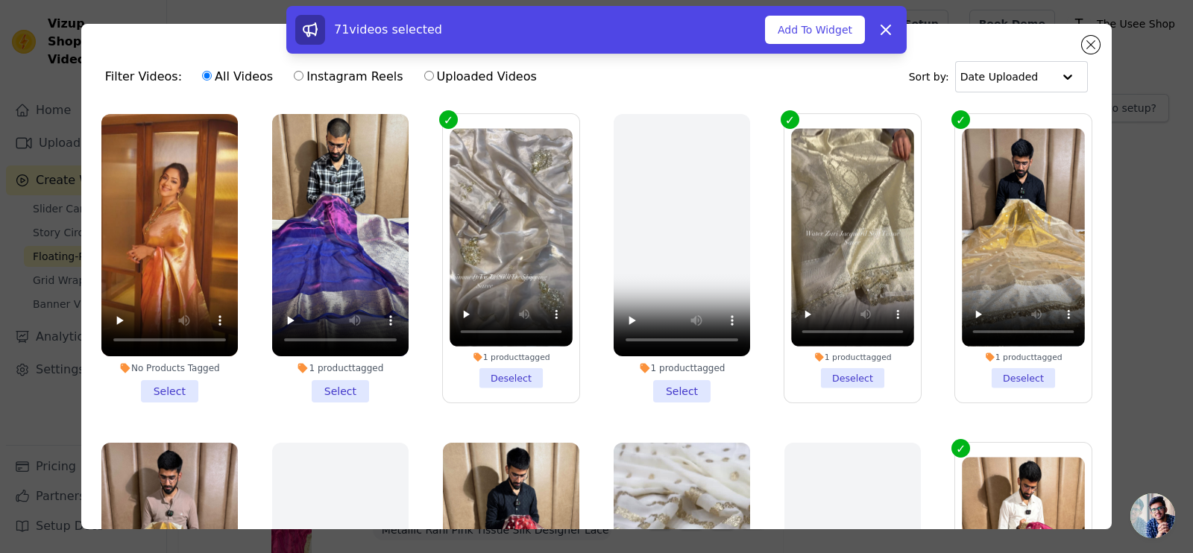
click at [442, 125] on label "1 product tagged Deselect" at bounding box center [511, 258] width 138 height 290
click at [0, 0] on input "1 product tagged Deselect" at bounding box center [0, 0] width 0 height 0
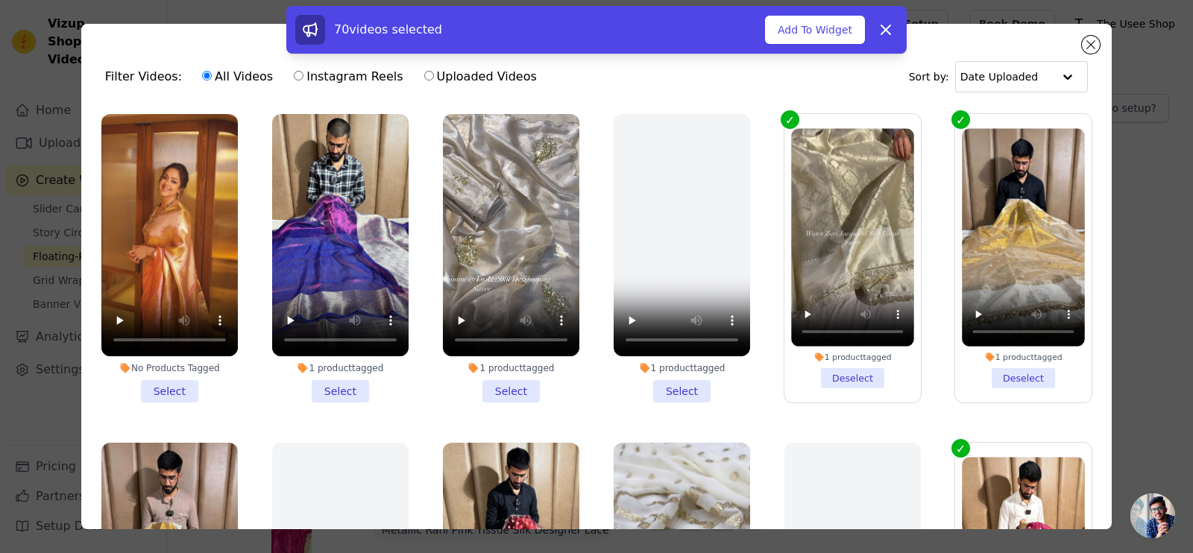
click at [1099, 46] on div "70 videos selected Add To Widget Dismiss" at bounding box center [596, 33] width 1193 height 54
click at [1093, 45] on div "70 videos selected Add To Widget Dismiss" at bounding box center [596, 33] width 1193 height 54
click at [887, 34] on icon at bounding box center [886, 30] width 18 height 18
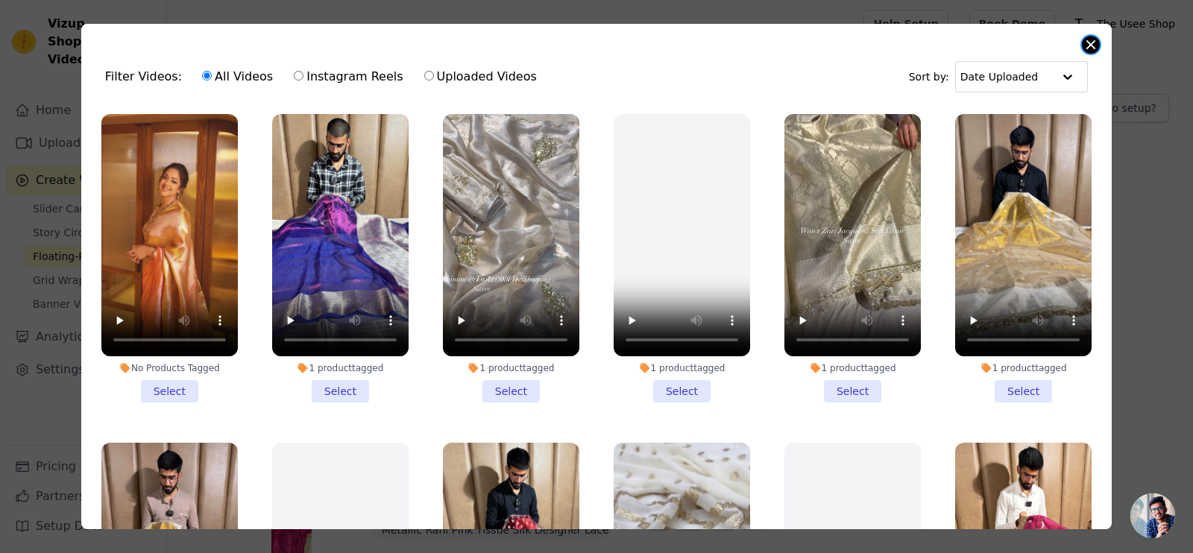
click at [1090, 43] on button "Close modal" at bounding box center [1091, 45] width 18 height 18
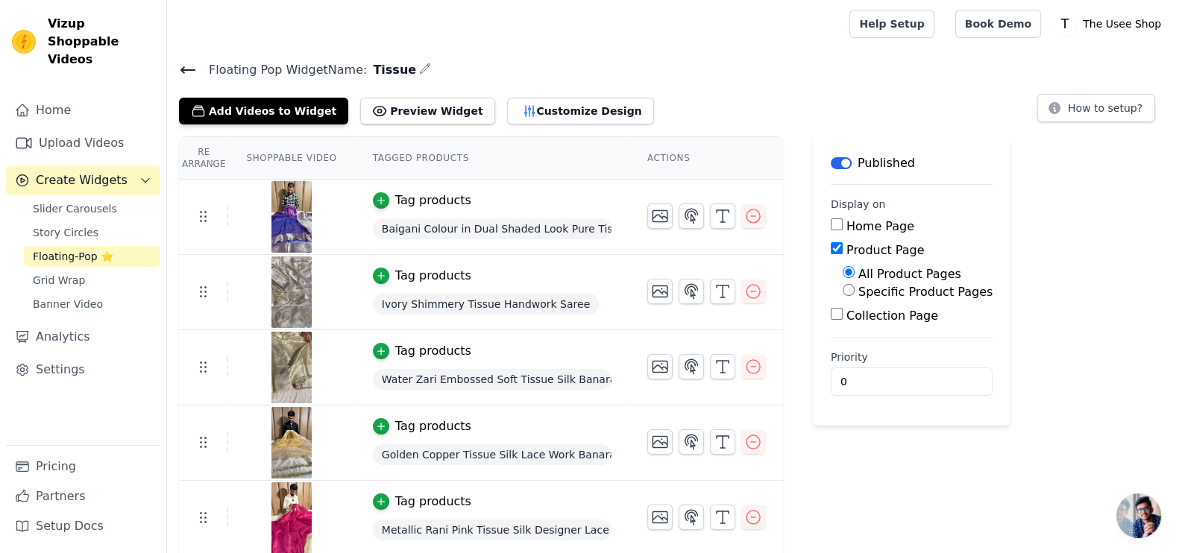
click at [187, 72] on icon at bounding box center [188, 70] width 18 height 18
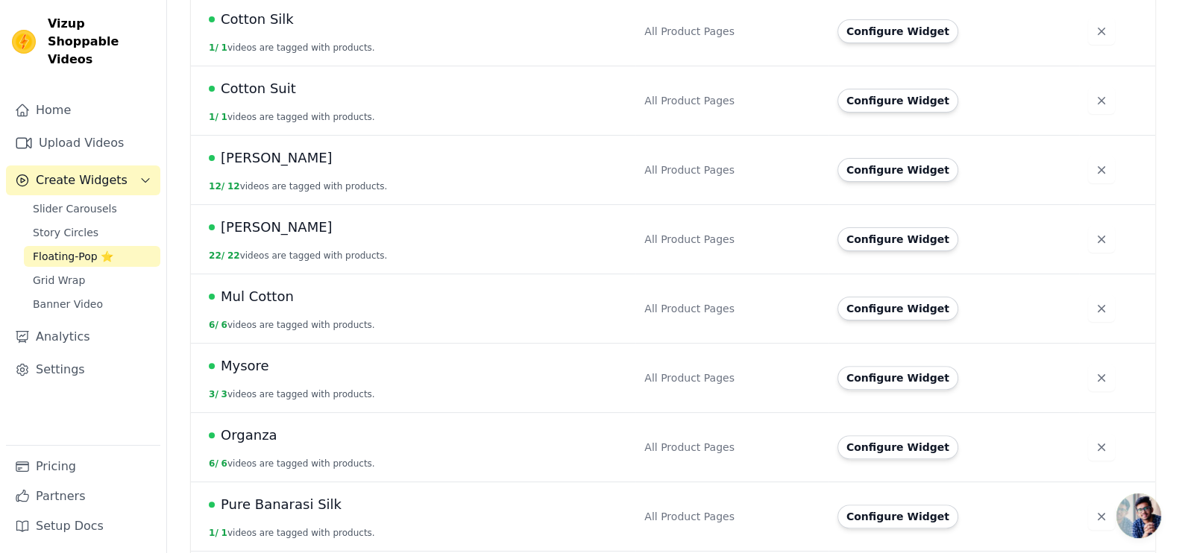
scroll to position [559, 0]
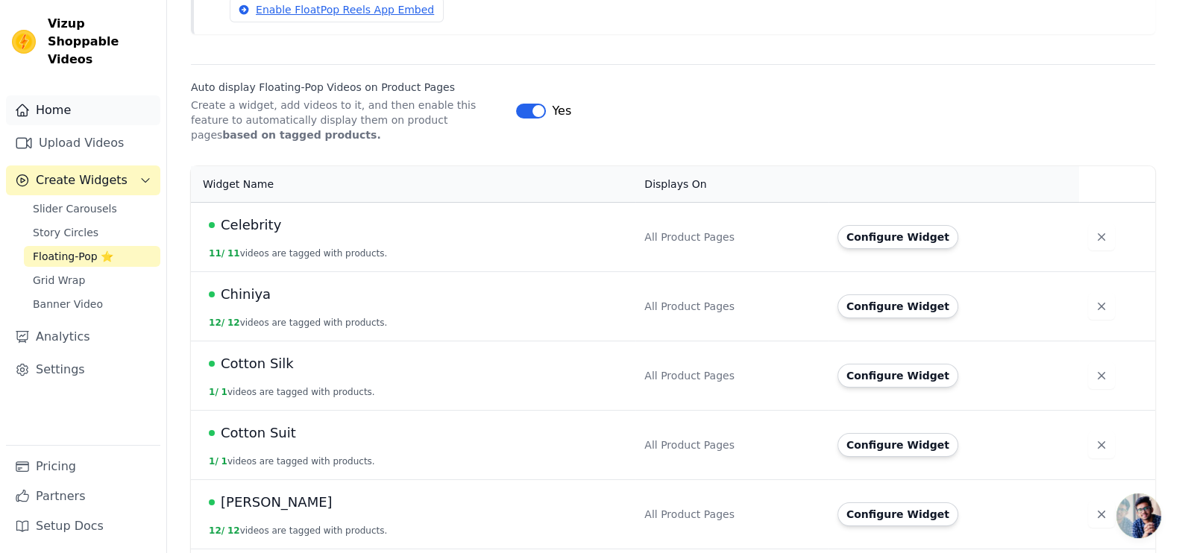
click at [87, 95] on link "Home" at bounding box center [83, 110] width 154 height 30
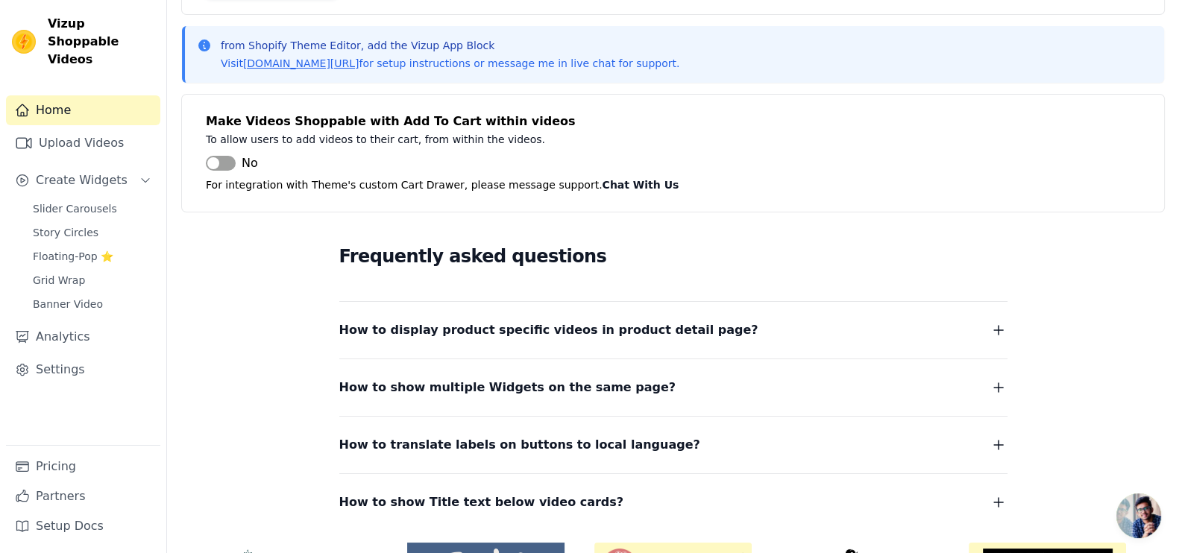
scroll to position [156, 0]
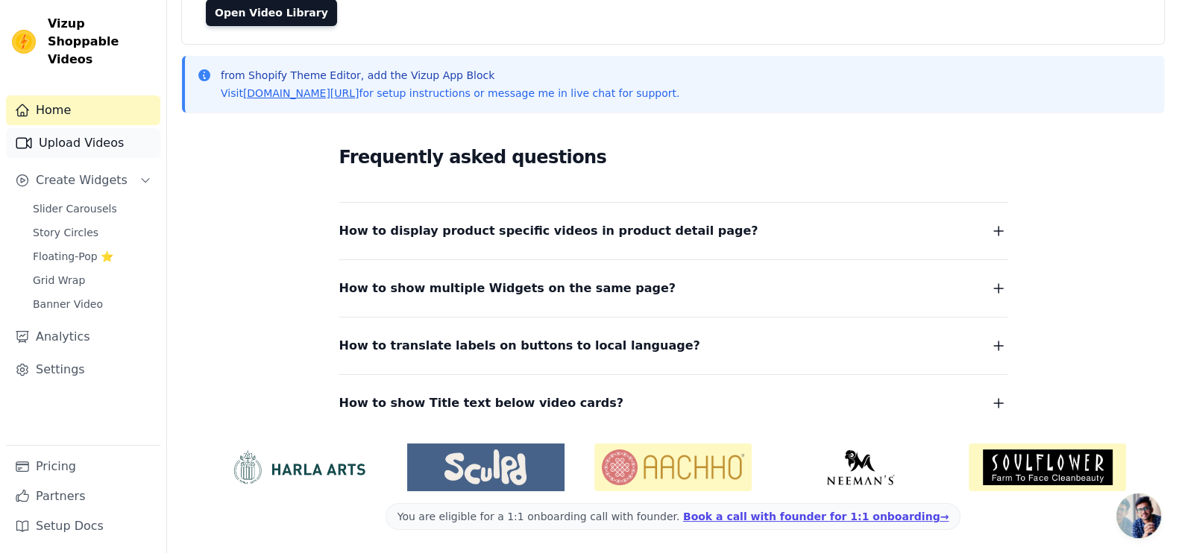
click at [78, 131] on link "Upload Videos" at bounding box center [83, 143] width 154 height 30
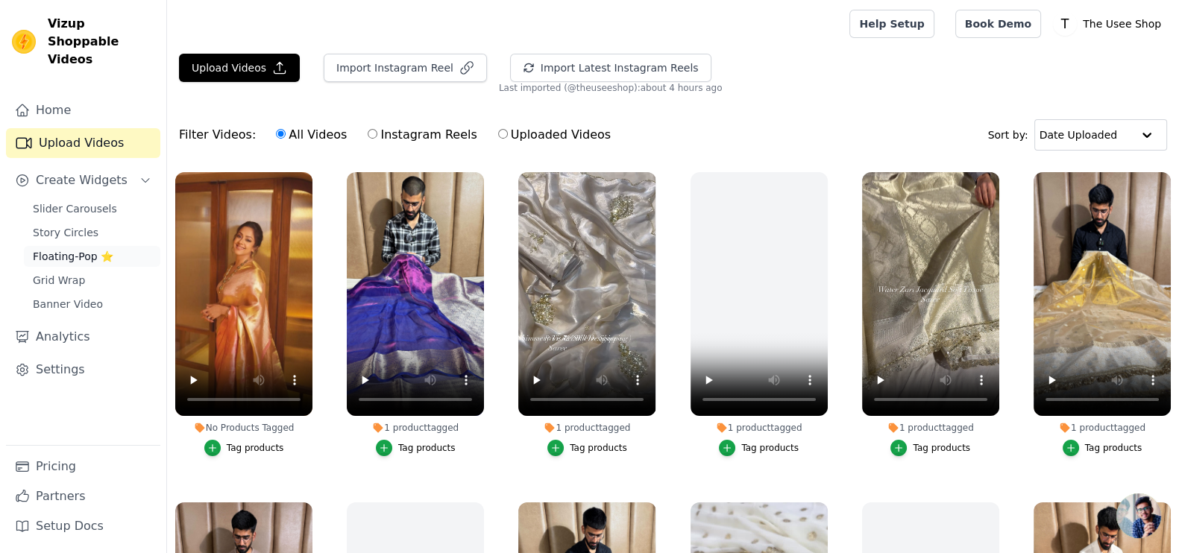
click at [82, 249] on span "Floating-Pop ⭐" at bounding box center [73, 256] width 81 height 15
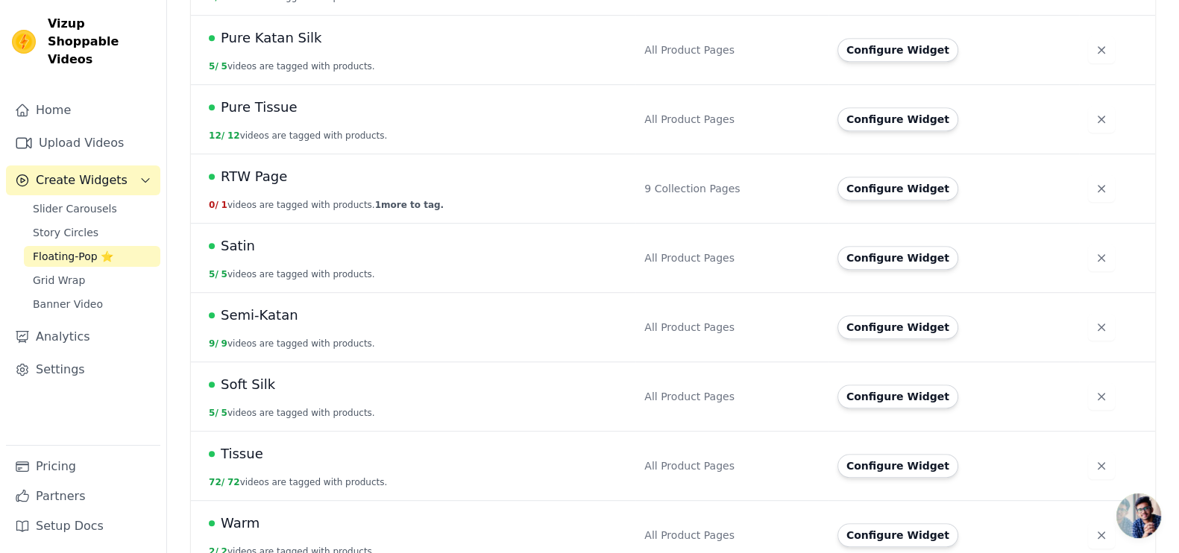
scroll to position [1085, 0]
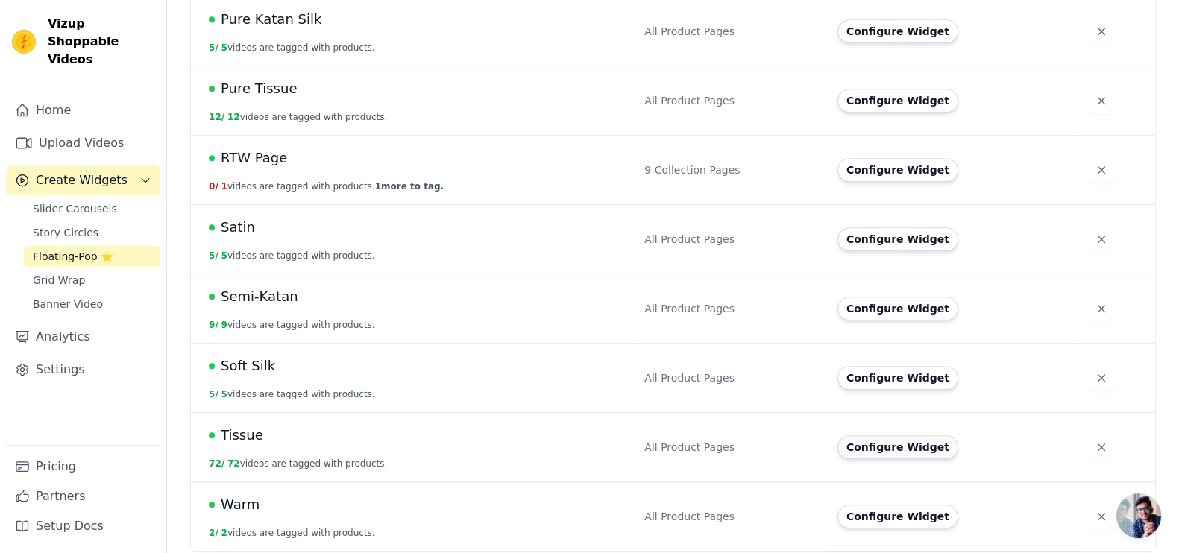
click at [890, 439] on button "Configure Widget" at bounding box center [898, 448] width 121 height 24
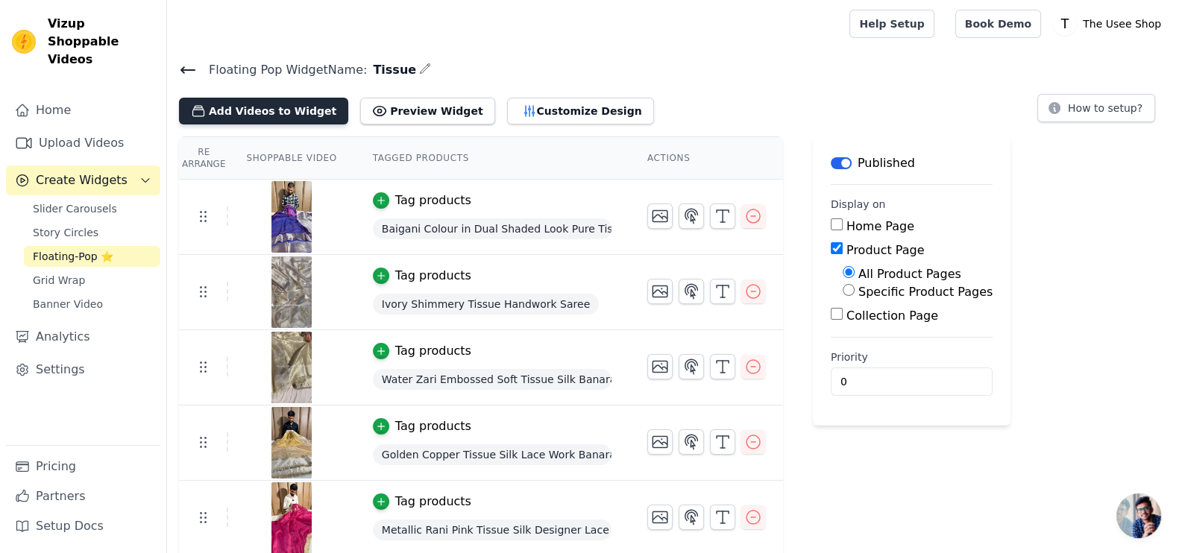
click at [264, 110] on button "Add Videos to Widget" at bounding box center [263, 111] width 169 height 27
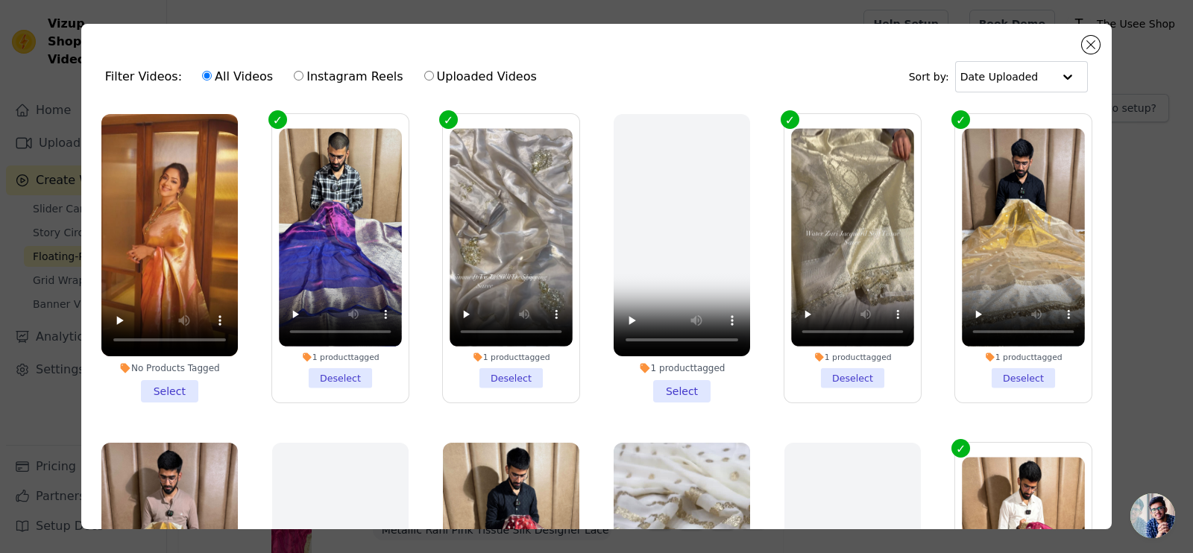
click at [172, 375] on li "No Products Tagged Select" at bounding box center [169, 258] width 136 height 289
click at [0, 0] on input "No Products Tagged Select" at bounding box center [0, 0] width 0 height 0
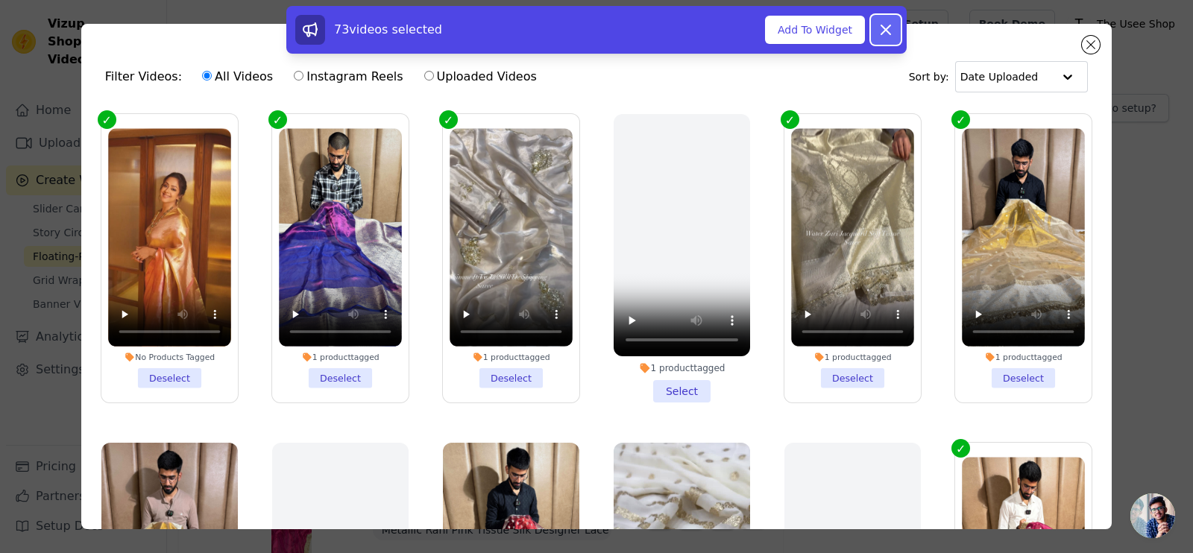
click at [884, 28] on icon at bounding box center [886, 29] width 9 height 9
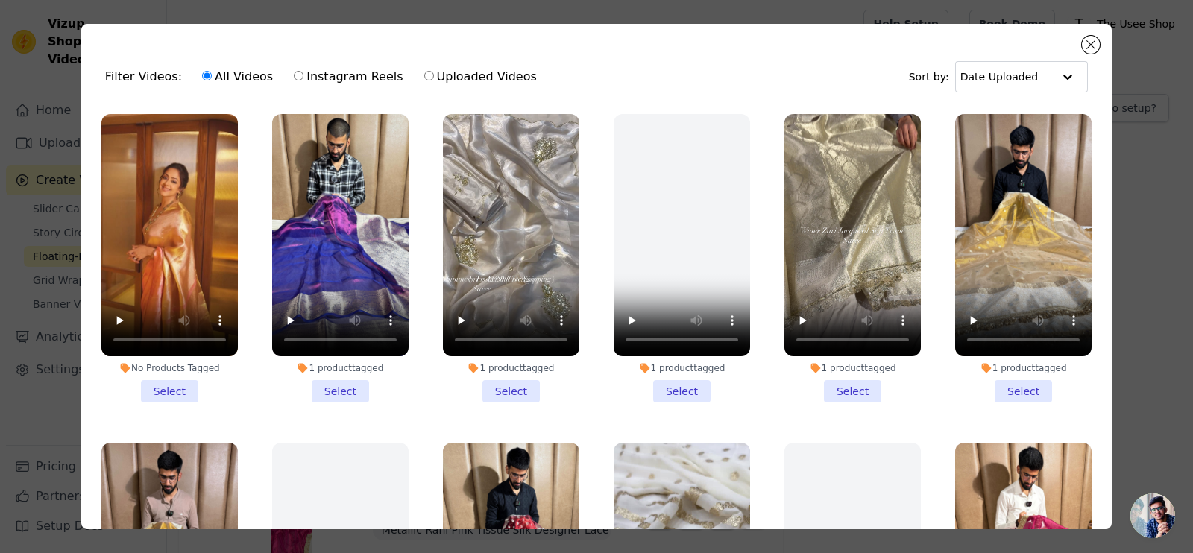
click at [163, 377] on li "No Products Tagged Select" at bounding box center [169, 258] width 136 height 289
click at [0, 0] on input "No Products Tagged Select" at bounding box center [0, 0] width 0 height 0
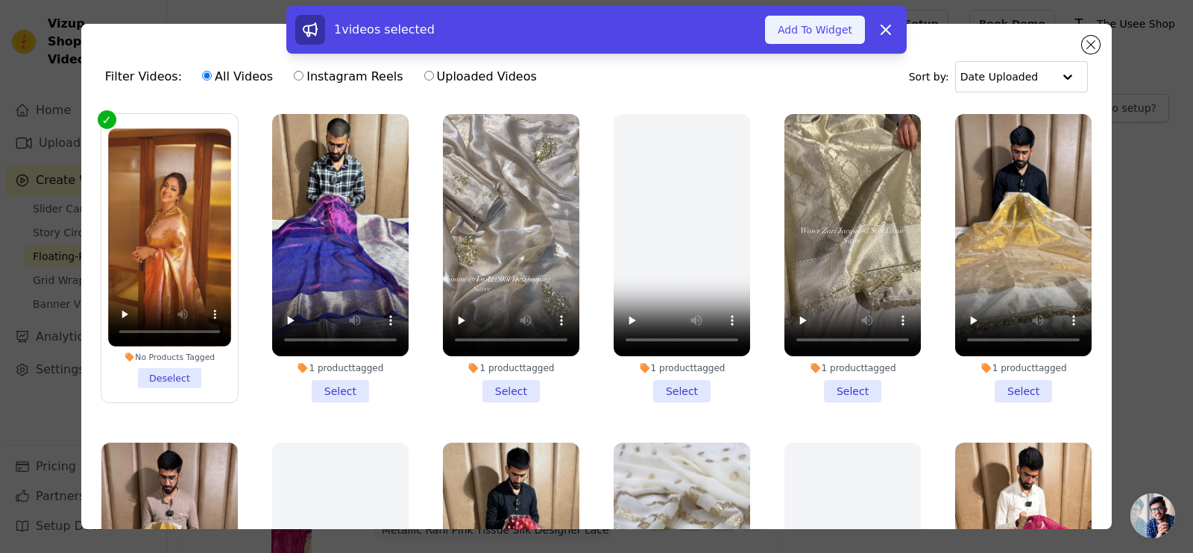
click at [820, 24] on button "Add To Widget" at bounding box center [815, 30] width 100 height 28
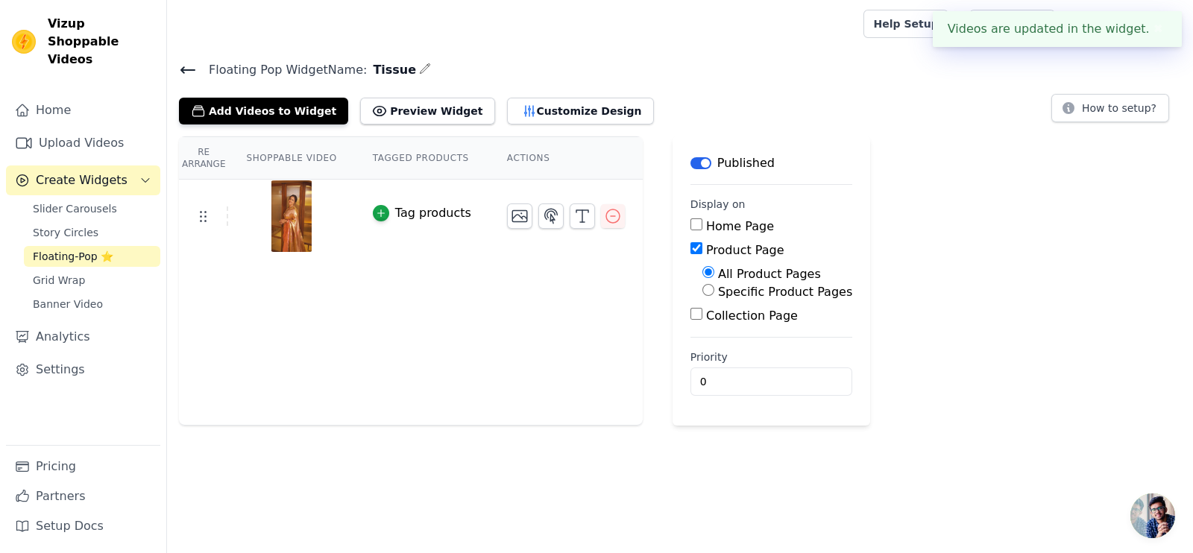
click at [190, 69] on icon at bounding box center [187, 70] width 13 height 6
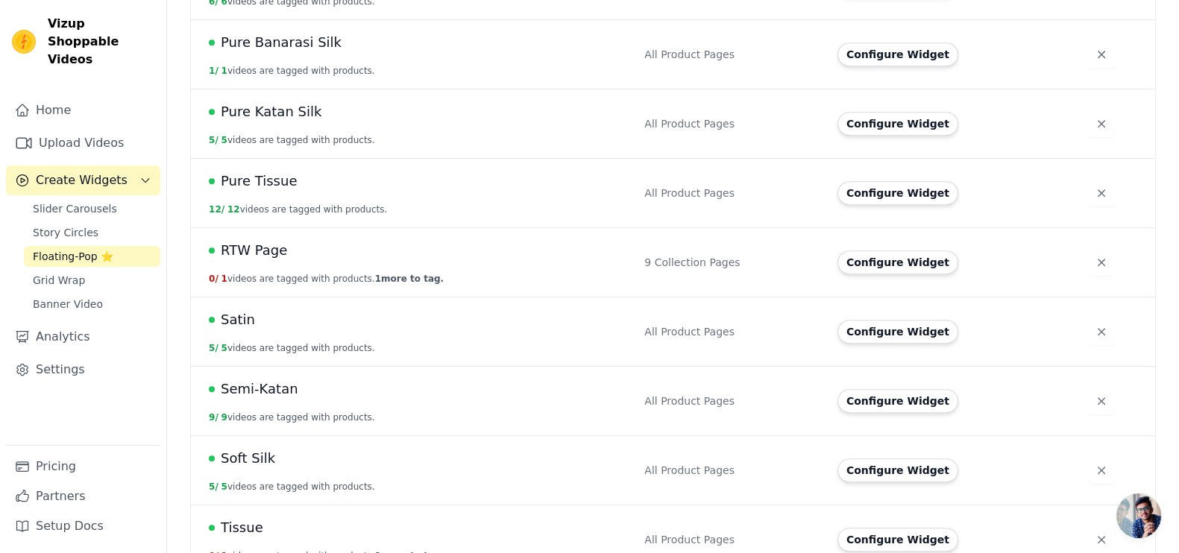
scroll to position [1085, 0]
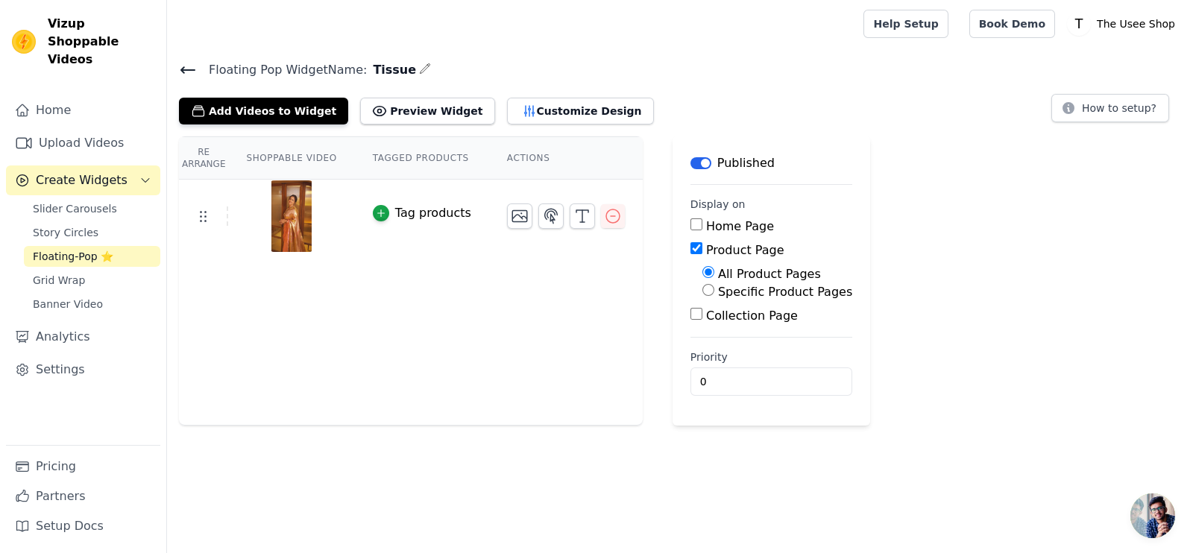
click at [191, 72] on icon at bounding box center [188, 70] width 18 height 18
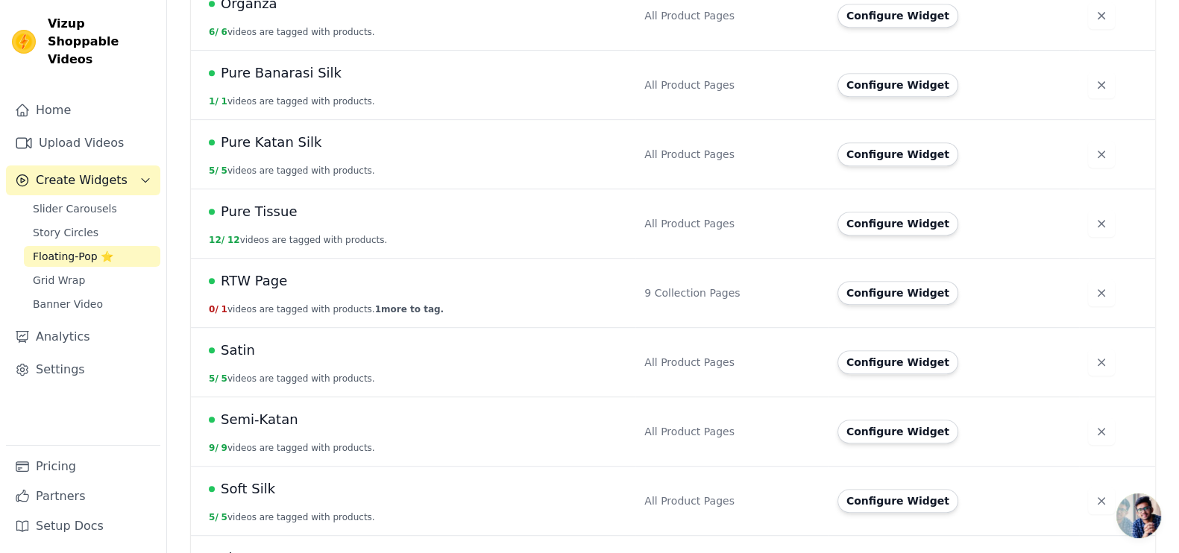
scroll to position [1085, 0]
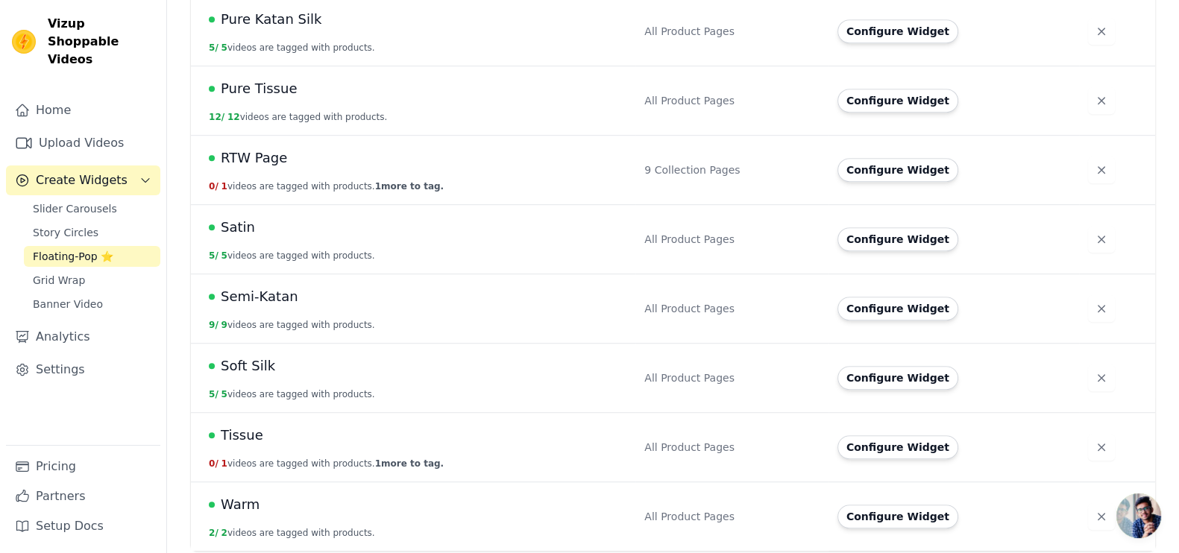
click at [395, 459] on span "1 more to tag." at bounding box center [409, 464] width 69 height 10
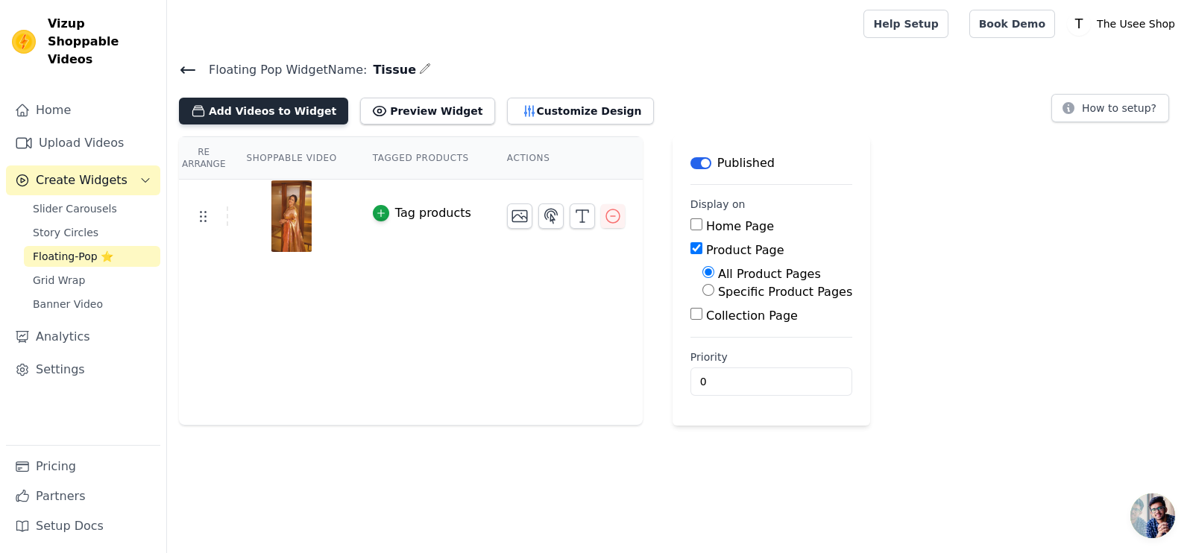
click at [251, 110] on button "Add Videos to Widget" at bounding box center [263, 111] width 169 height 27
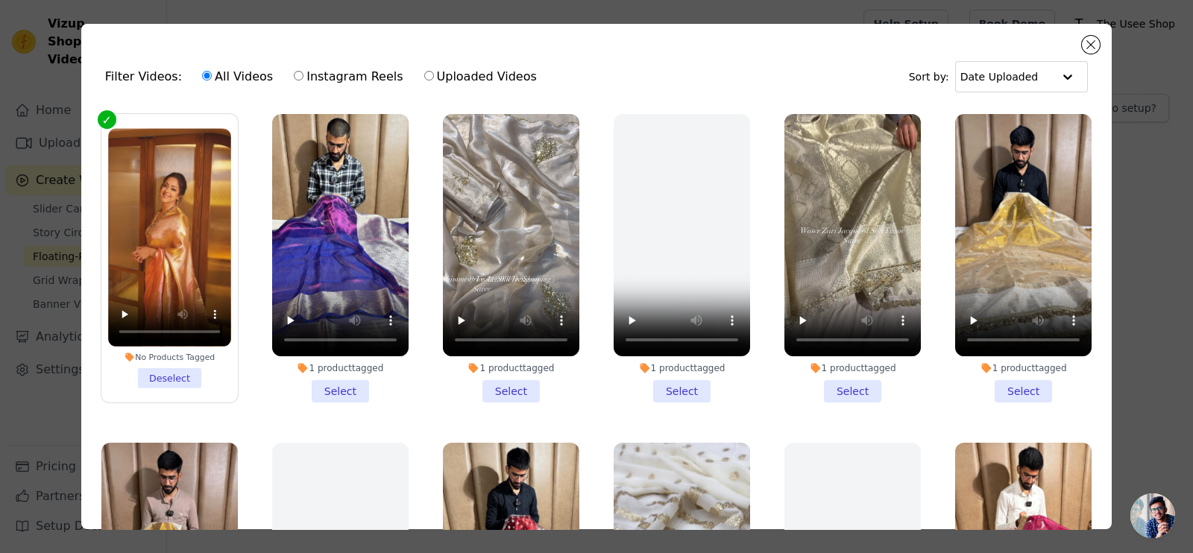
click at [109, 120] on label "No Products Tagged Deselect" at bounding box center [170, 258] width 138 height 290
click at [0, 0] on input "No Products Tagged Deselect" at bounding box center [0, 0] width 0 height 0
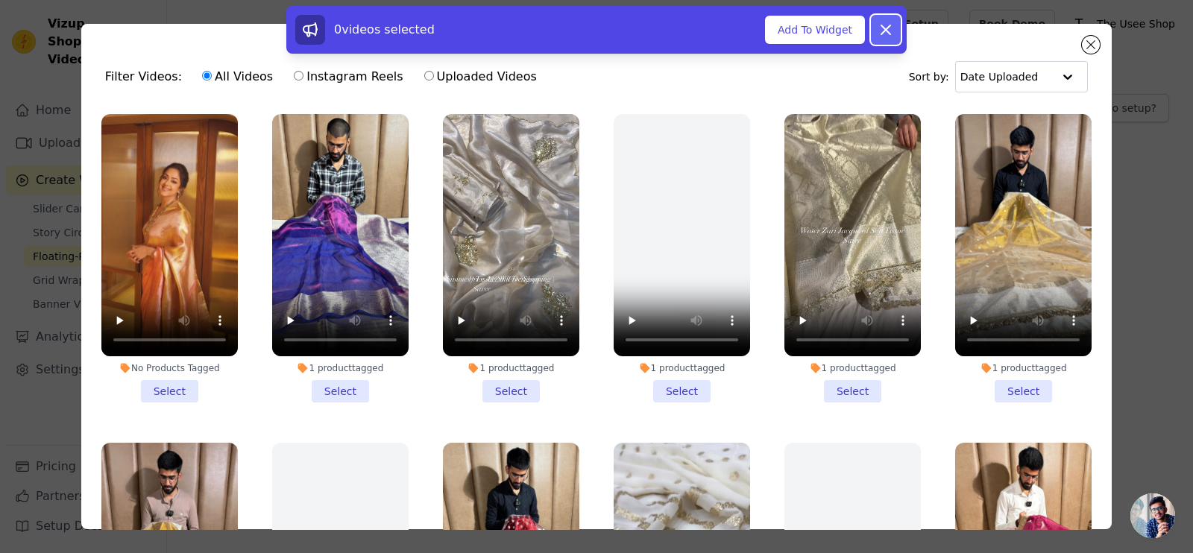
click at [889, 25] on icon at bounding box center [886, 29] width 9 height 9
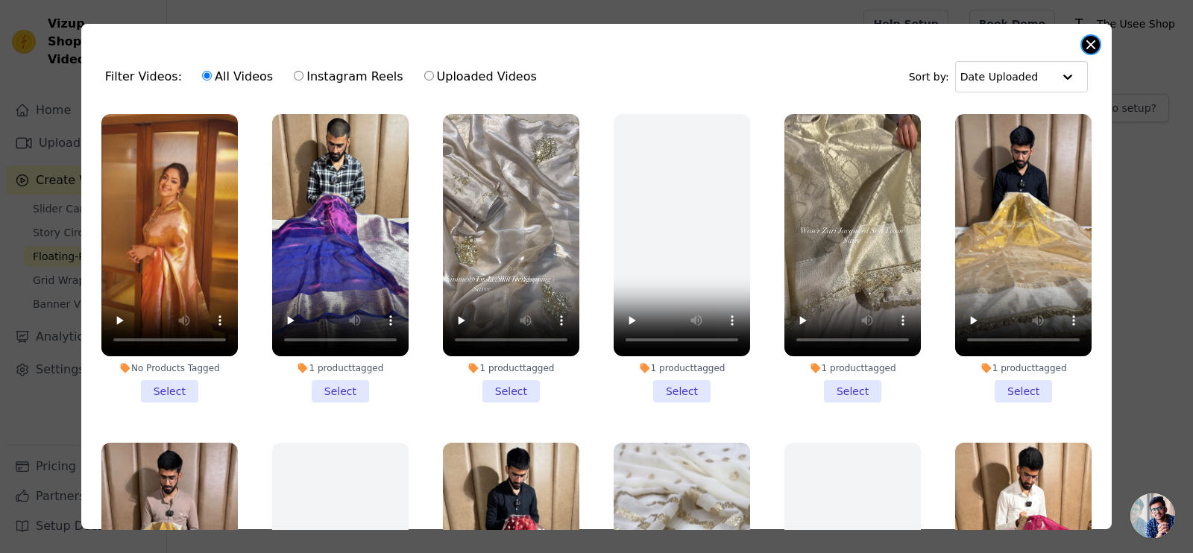
click at [1092, 46] on button "Close modal" at bounding box center [1091, 45] width 18 height 18
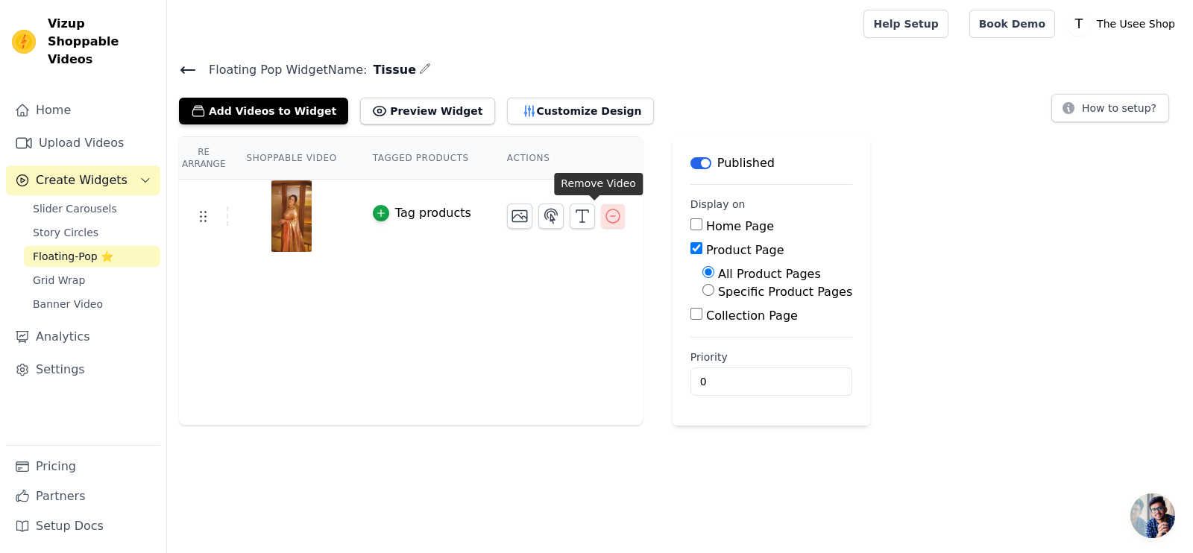
click at [604, 216] on icon "button" at bounding box center [613, 216] width 18 height 18
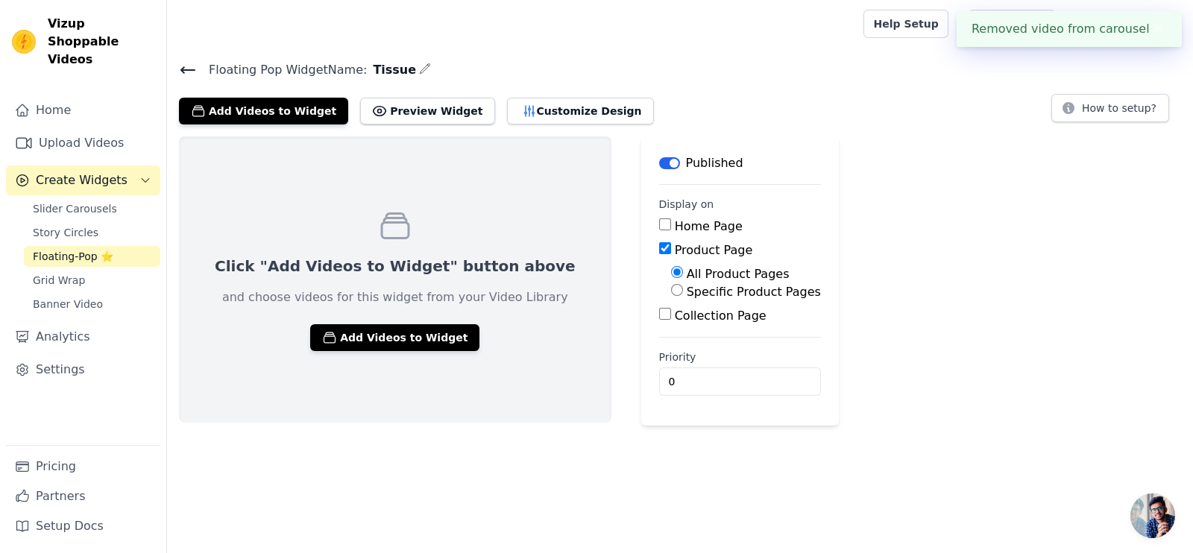
click at [185, 69] on icon at bounding box center [187, 70] width 13 height 6
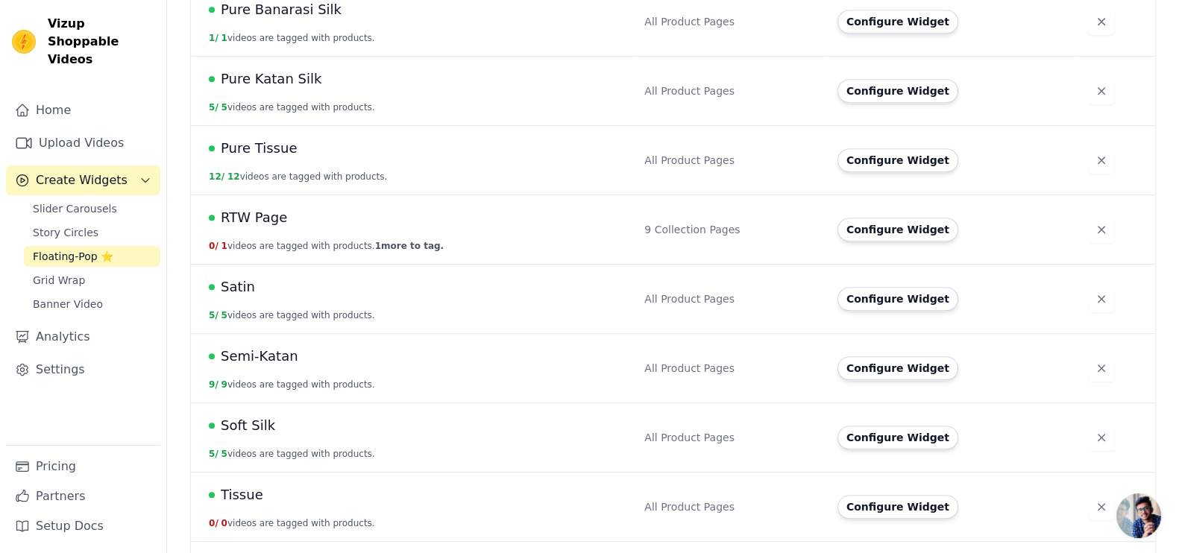
scroll to position [1085, 0]
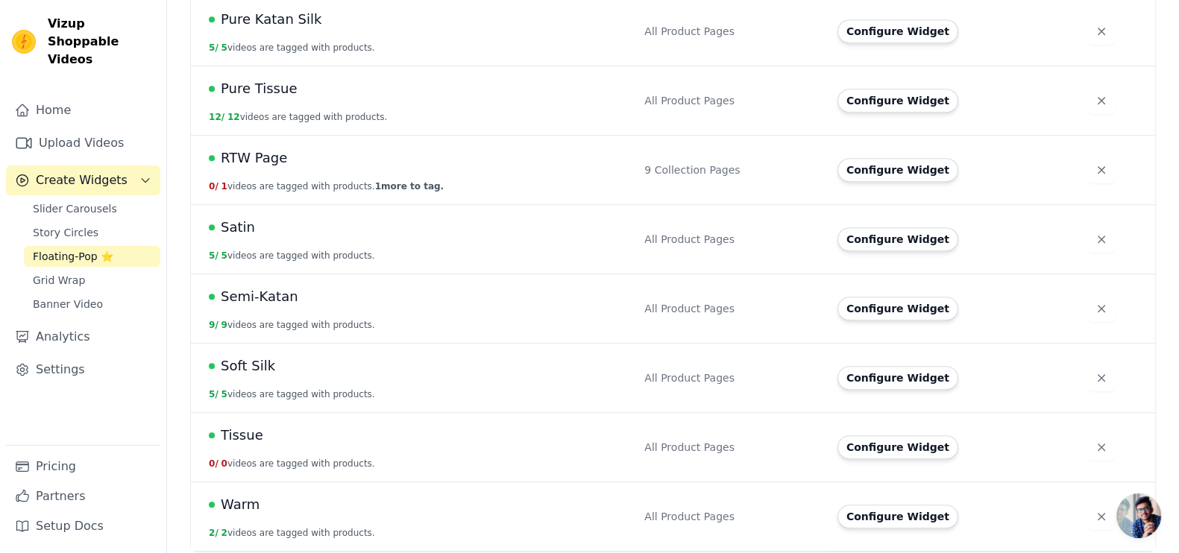
click at [240, 434] on span "Tissue" at bounding box center [242, 435] width 43 height 21
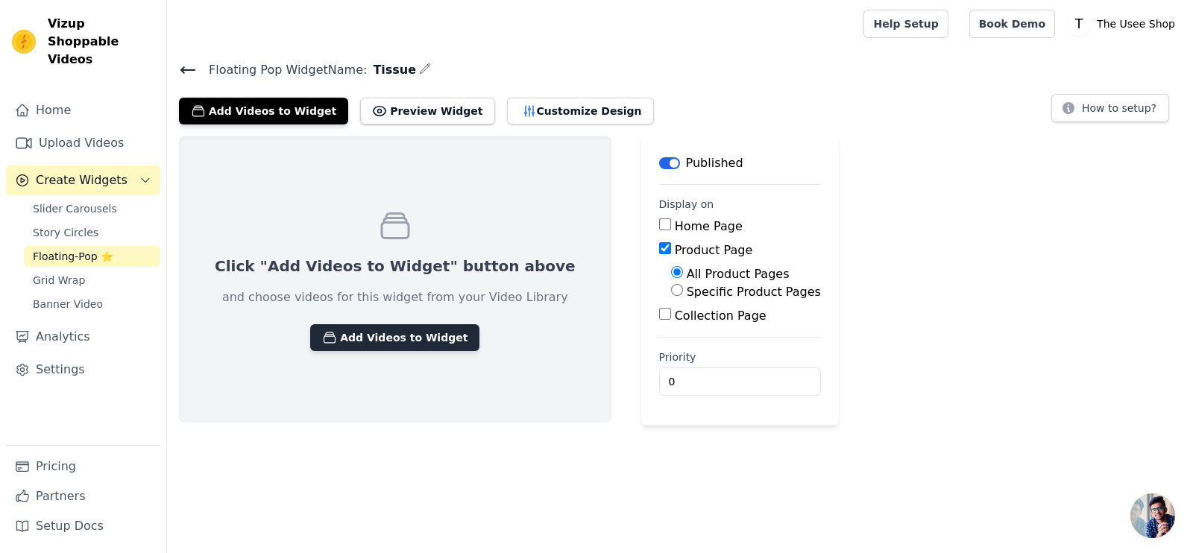
click at [373, 346] on button "Add Videos to Widget" at bounding box center [394, 337] width 169 height 27
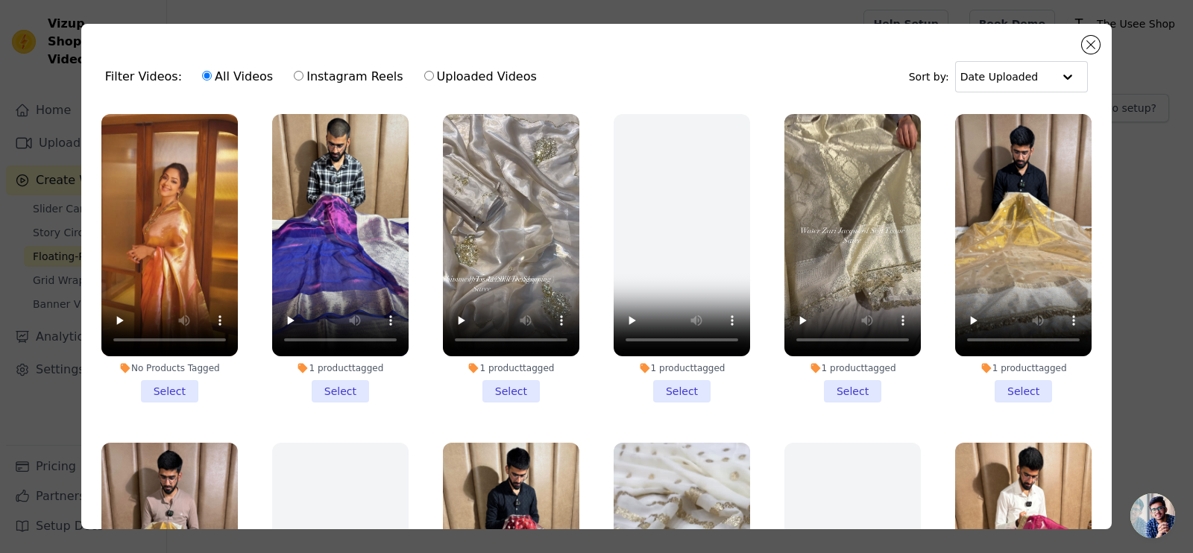
click at [185, 382] on li "No Products Tagged Select" at bounding box center [169, 258] width 136 height 289
click at [0, 0] on input "No Products Tagged Select" at bounding box center [0, 0] width 0 height 0
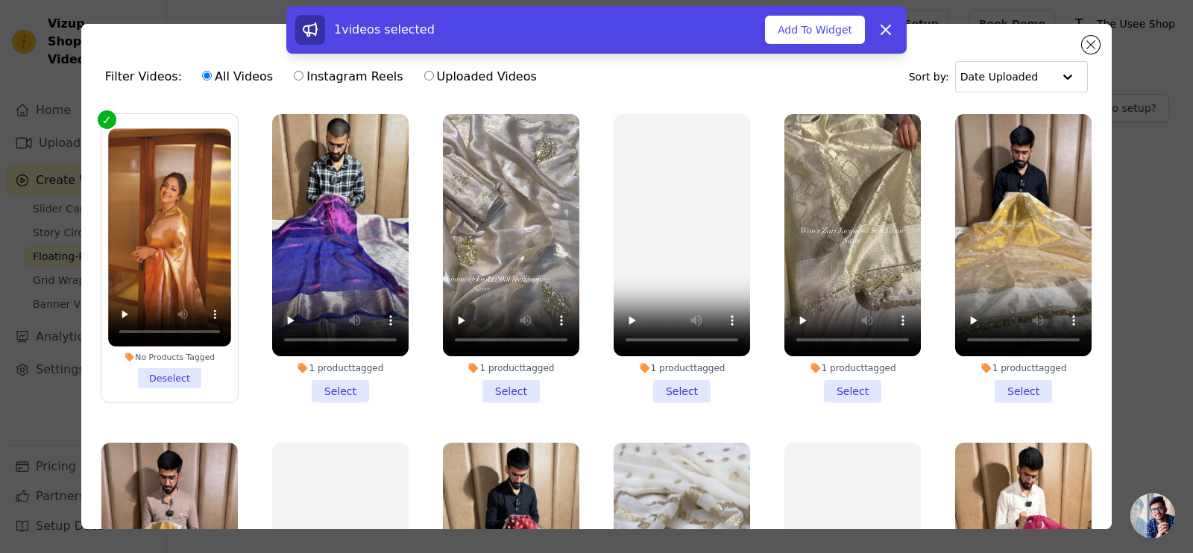
click at [185, 382] on label "No Products Tagged Deselect" at bounding box center [170, 258] width 138 height 290
click at [0, 0] on input "No Products Tagged Deselect" at bounding box center [0, 0] width 0 height 0
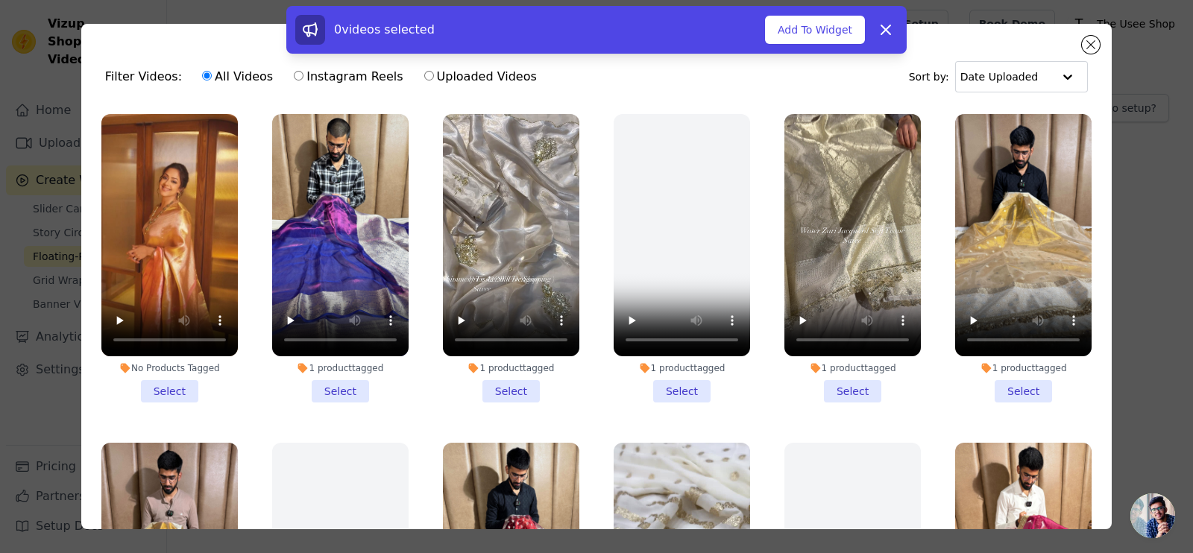
click at [356, 386] on li "1 product tagged Select" at bounding box center [340, 258] width 136 height 289
click at [0, 0] on input "1 product tagged Select" at bounding box center [0, 0] width 0 height 0
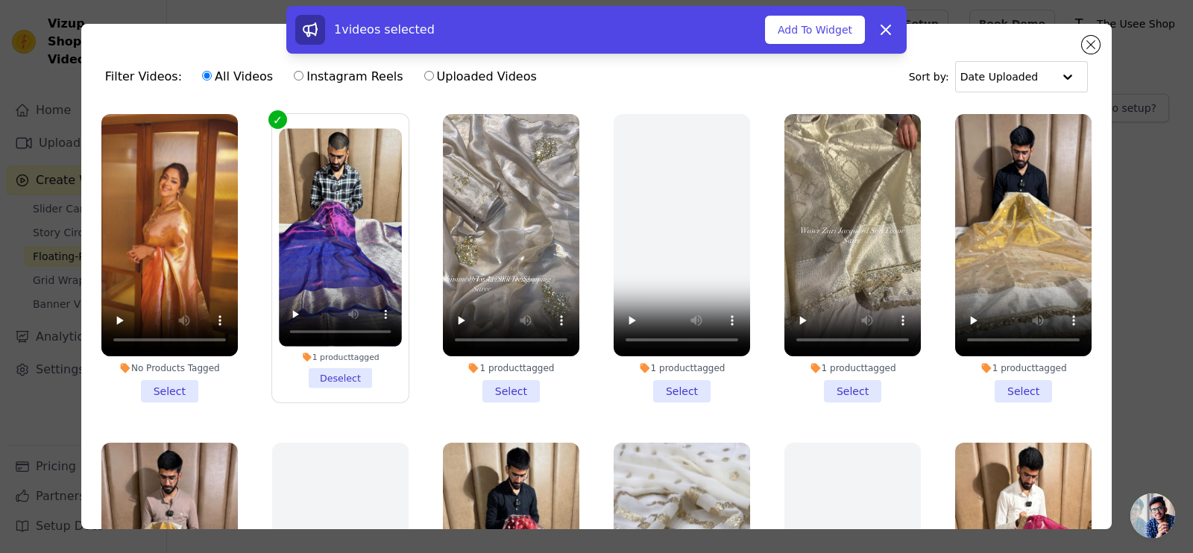
click at [356, 386] on label "1 product tagged Deselect" at bounding box center [340, 258] width 138 height 290
click at [0, 0] on input "1 product tagged Deselect" at bounding box center [0, 0] width 0 height 0
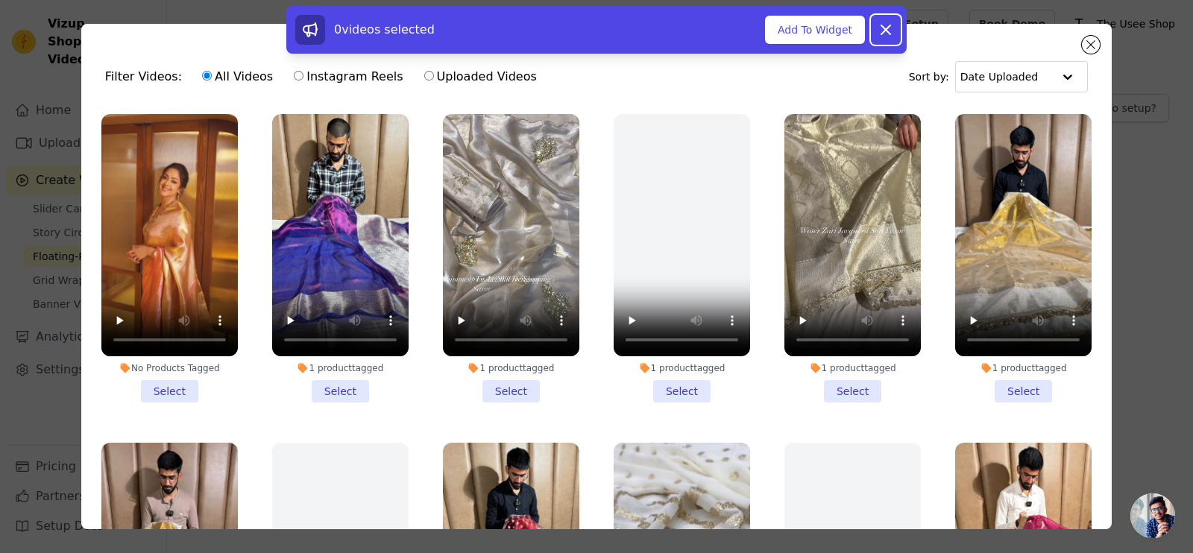
drag, startPoint x: 891, startPoint y: 28, endPoint x: 921, endPoint y: 31, distance: 30.0
click at [892, 26] on icon at bounding box center [886, 30] width 18 height 18
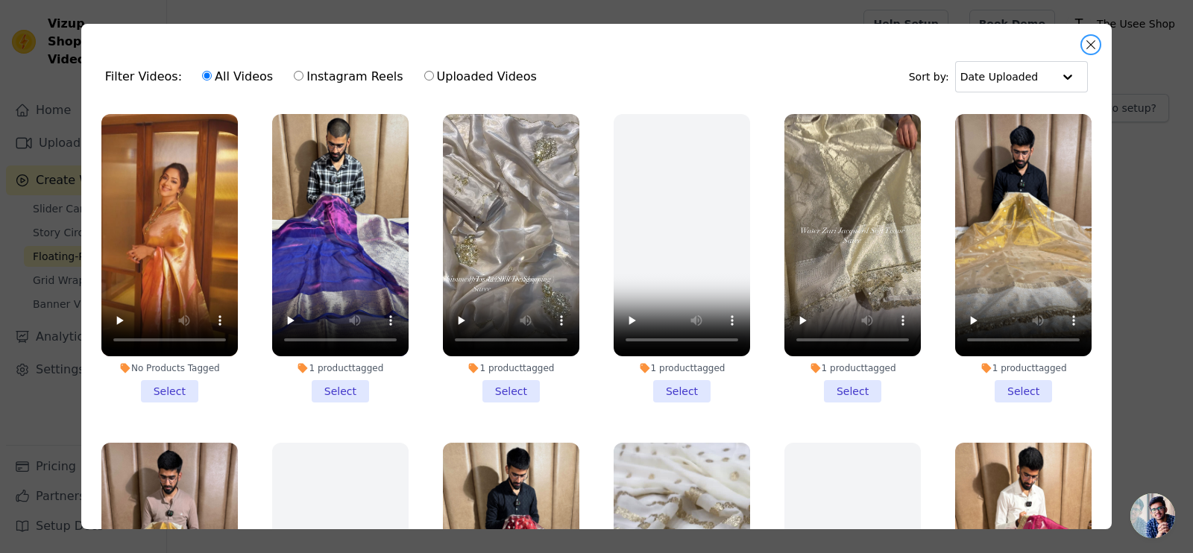
click at [1090, 43] on button "Close modal" at bounding box center [1091, 45] width 18 height 18
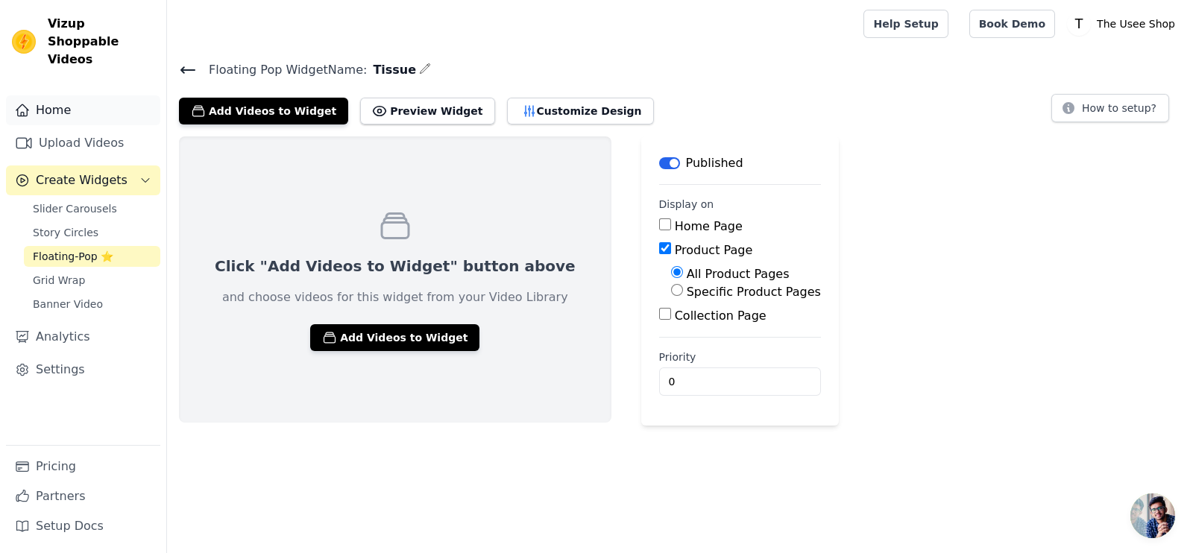
click at [65, 98] on link "Home" at bounding box center [83, 110] width 154 height 30
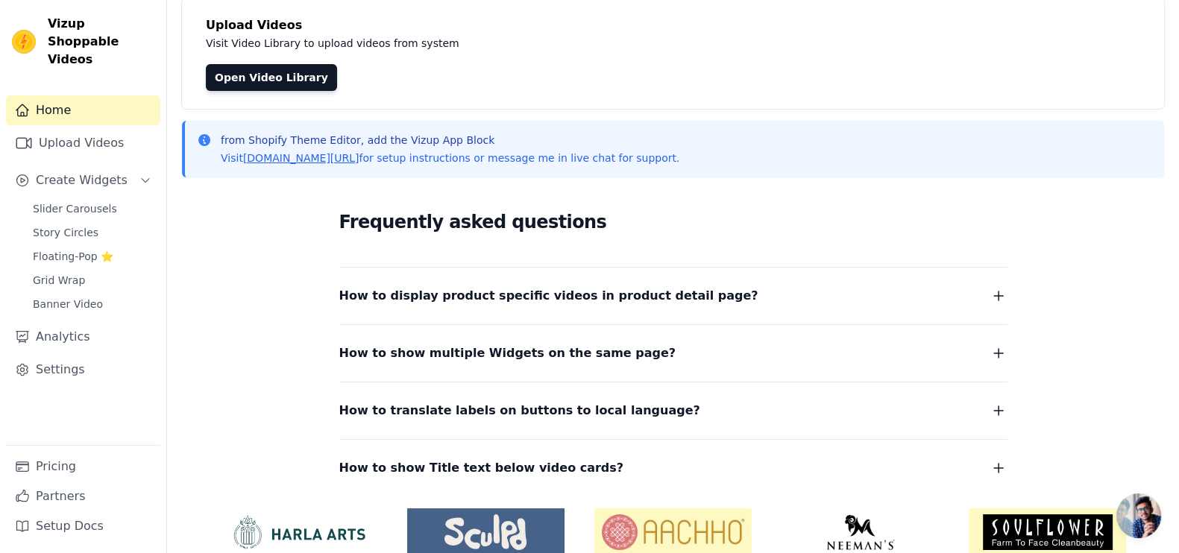
scroll to position [156, 0]
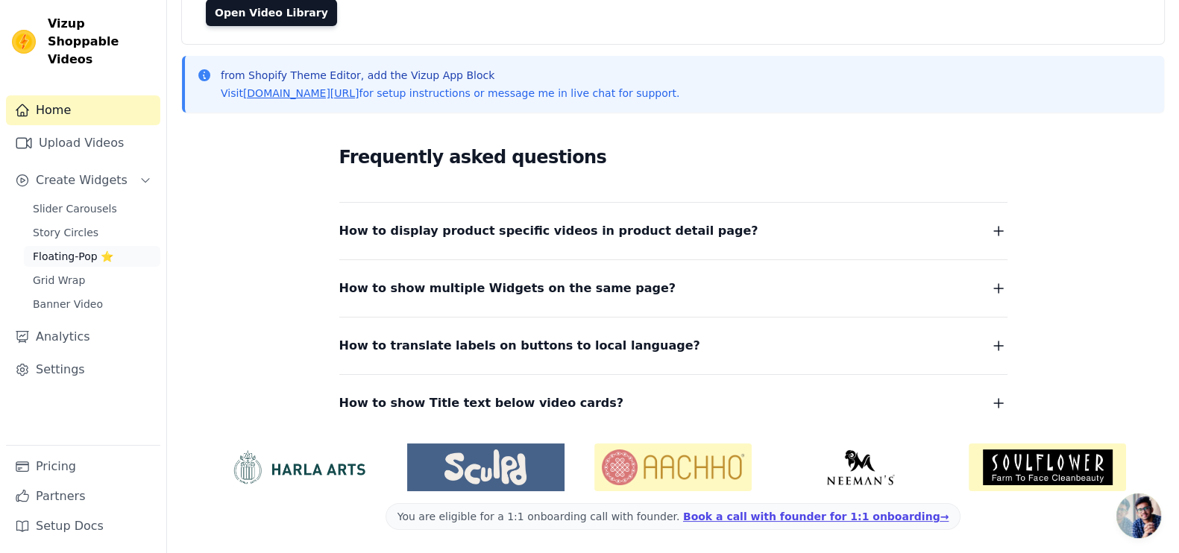
click at [79, 249] on span "Floating-Pop ⭐" at bounding box center [73, 256] width 81 height 15
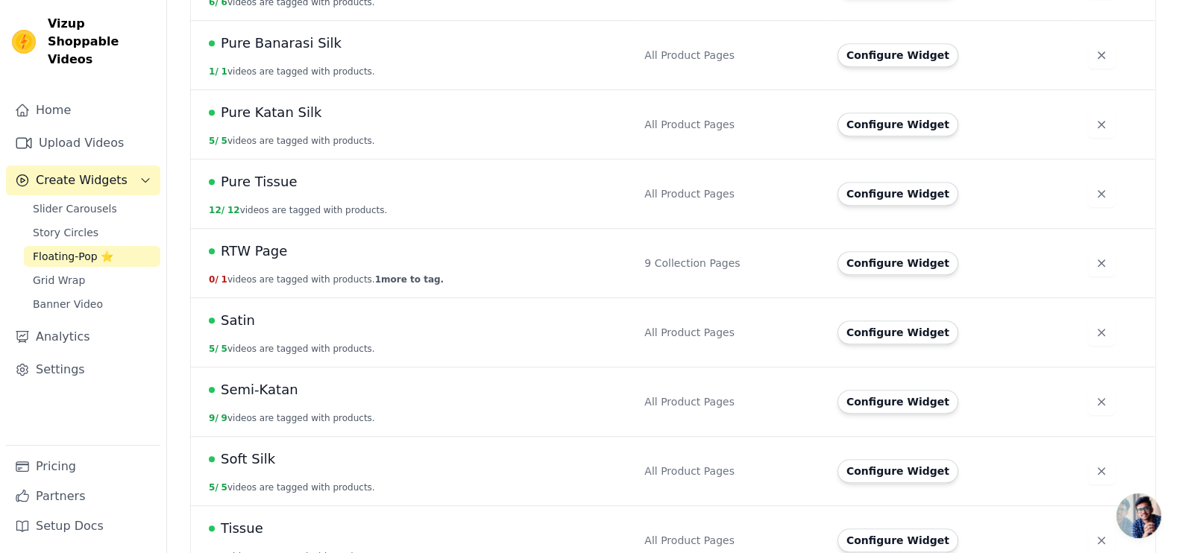
scroll to position [1085, 0]
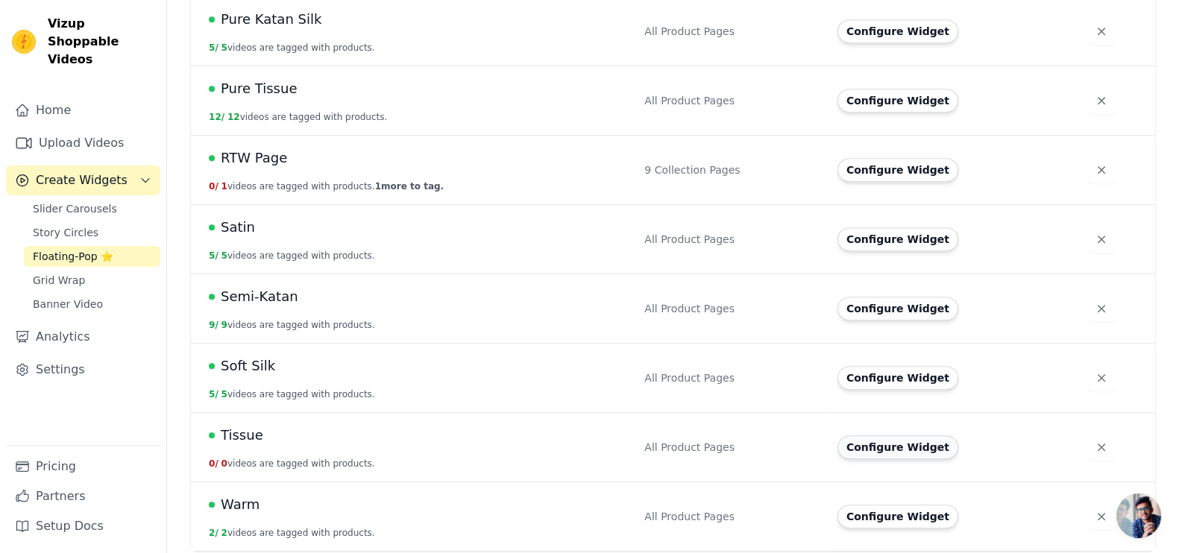
click at [927, 450] on button "Configure Widget" at bounding box center [898, 448] width 121 height 24
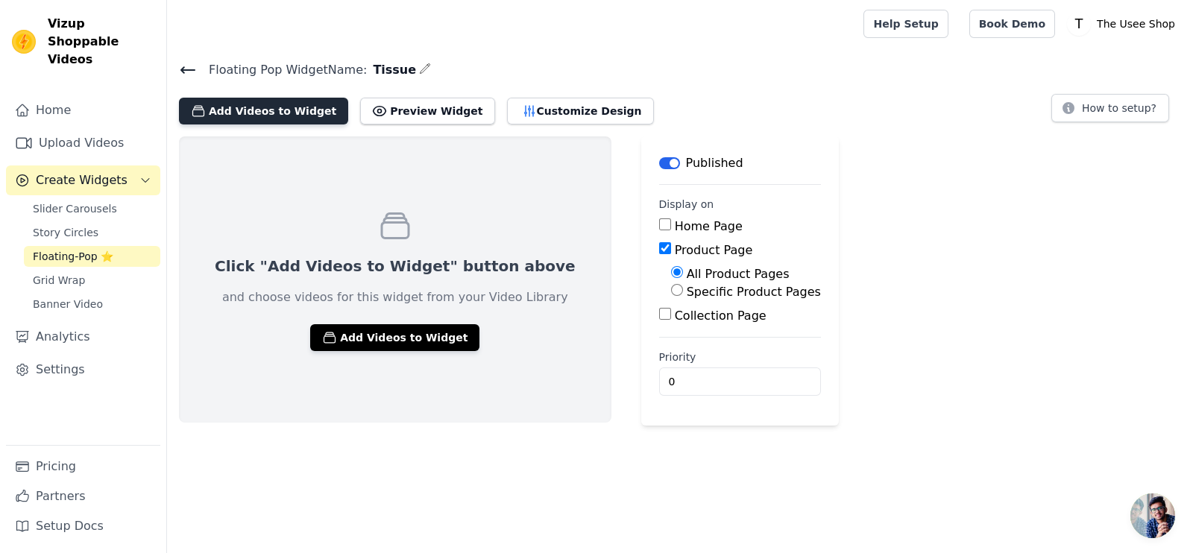
click at [281, 102] on button "Add Videos to Widget" at bounding box center [263, 111] width 169 height 27
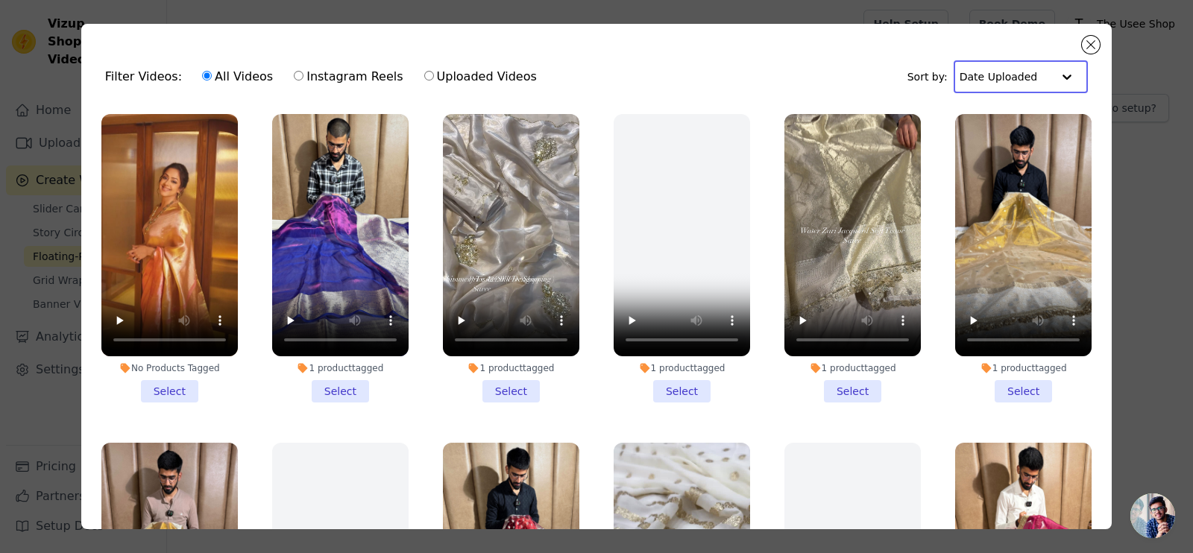
click at [1005, 79] on input "text" at bounding box center [1006, 77] width 92 height 30
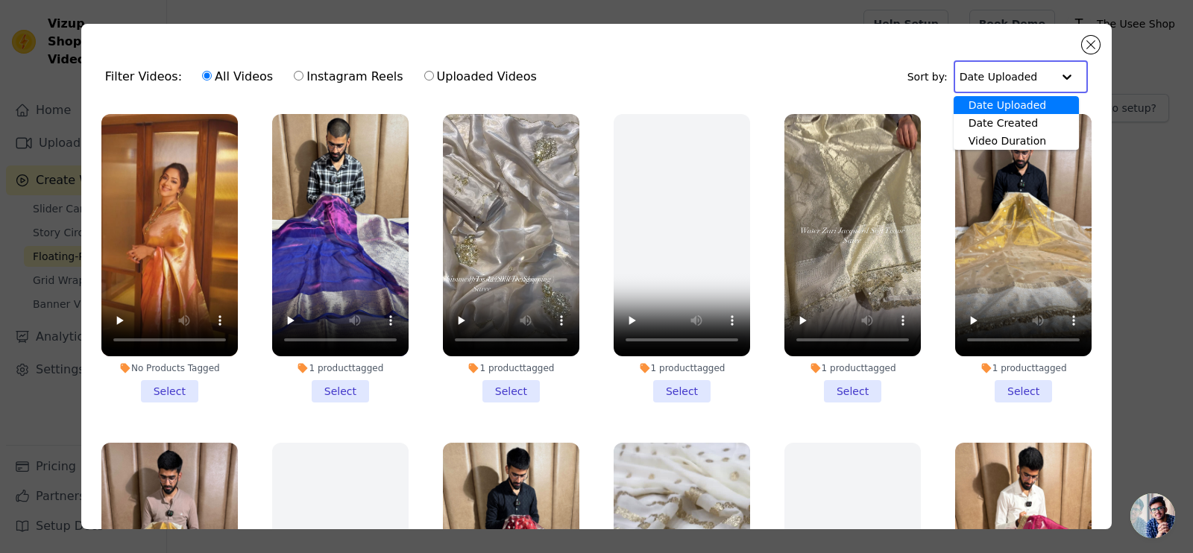
click at [1006, 79] on input "text" at bounding box center [1006, 77] width 92 height 30
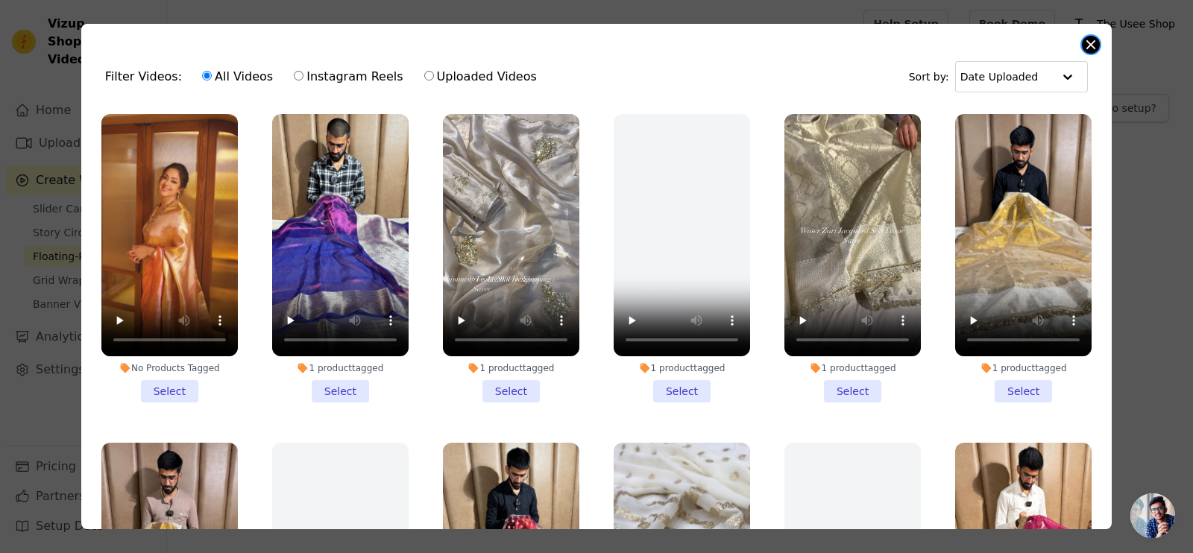
click at [1096, 46] on button "Close modal" at bounding box center [1091, 45] width 18 height 18
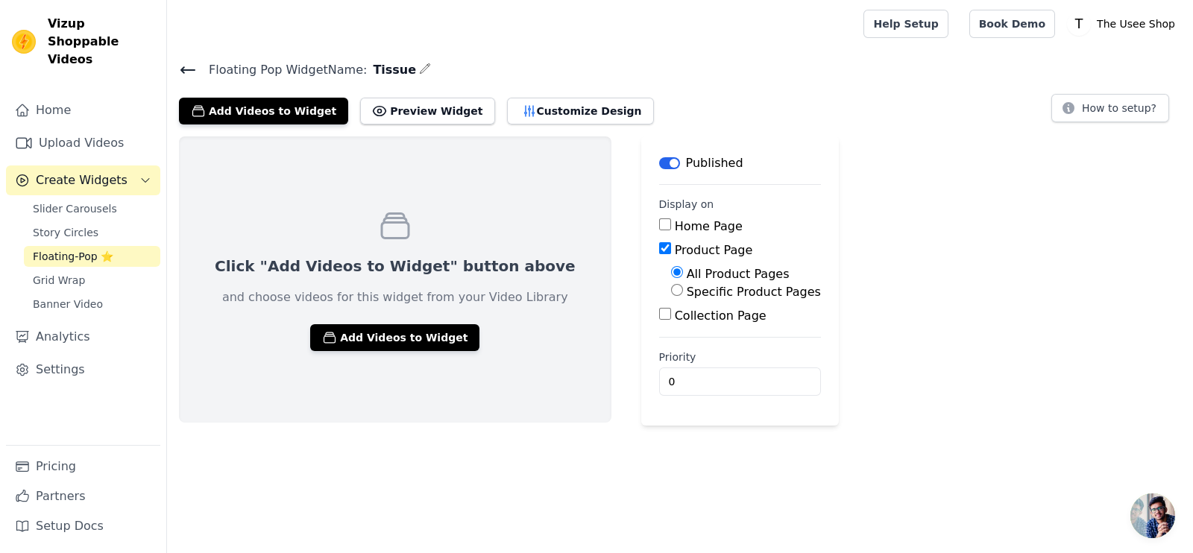
click at [194, 72] on icon at bounding box center [188, 70] width 18 height 18
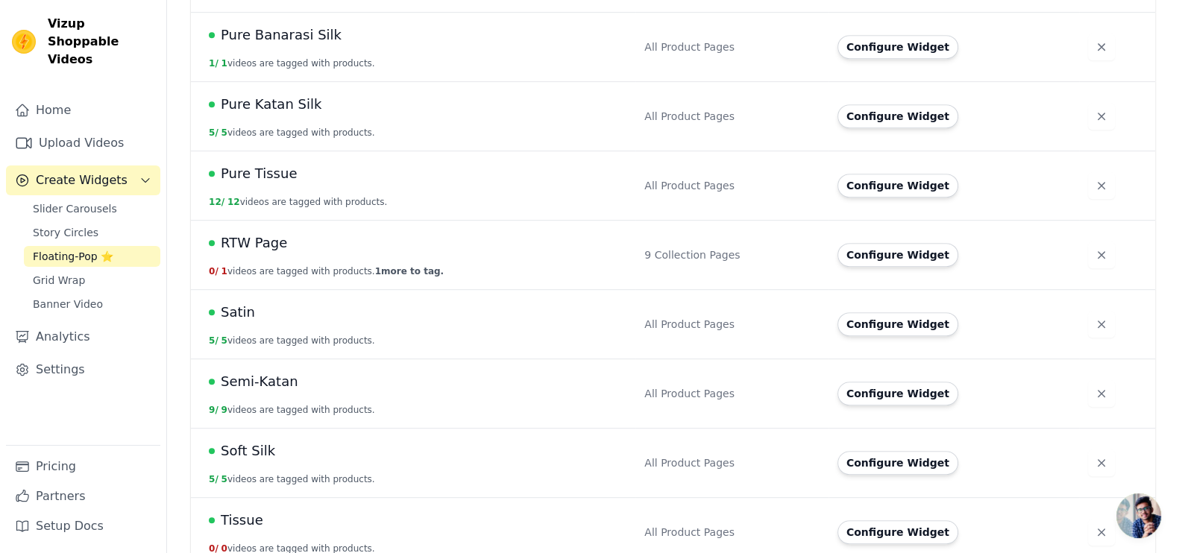
scroll to position [1085, 0]
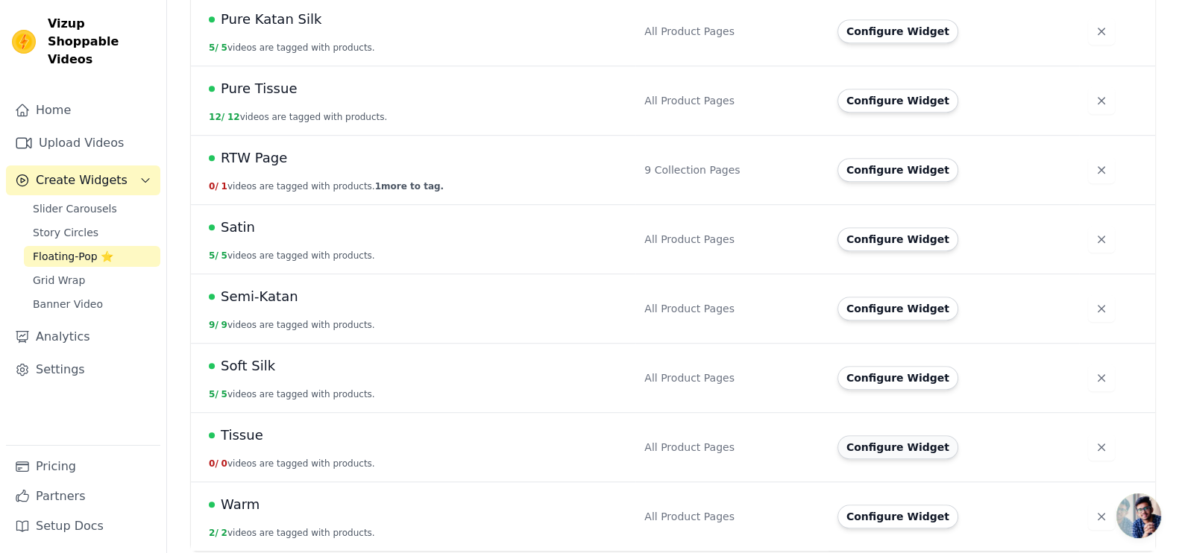
click at [864, 441] on button "Configure Widget" at bounding box center [898, 448] width 121 height 24
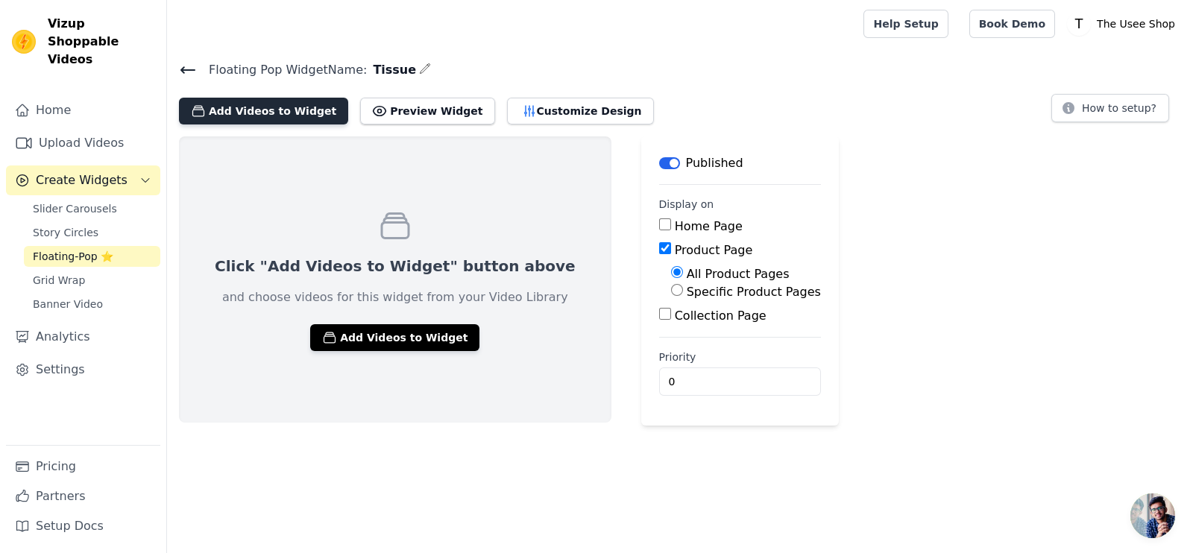
click at [242, 118] on button "Add Videos to Widget" at bounding box center [263, 111] width 169 height 27
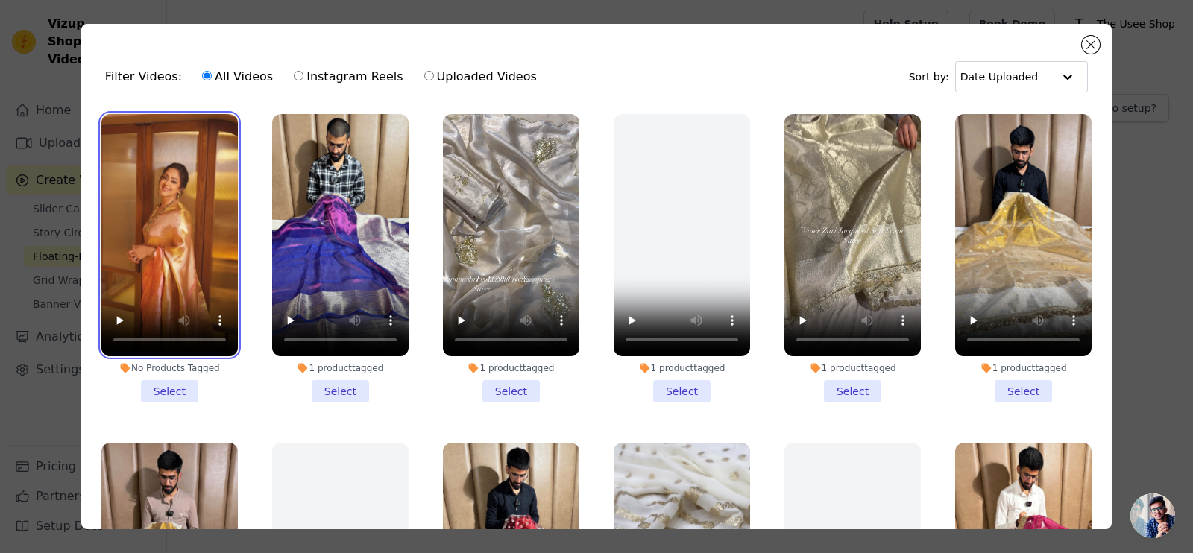
click at [183, 167] on video at bounding box center [169, 235] width 136 height 242
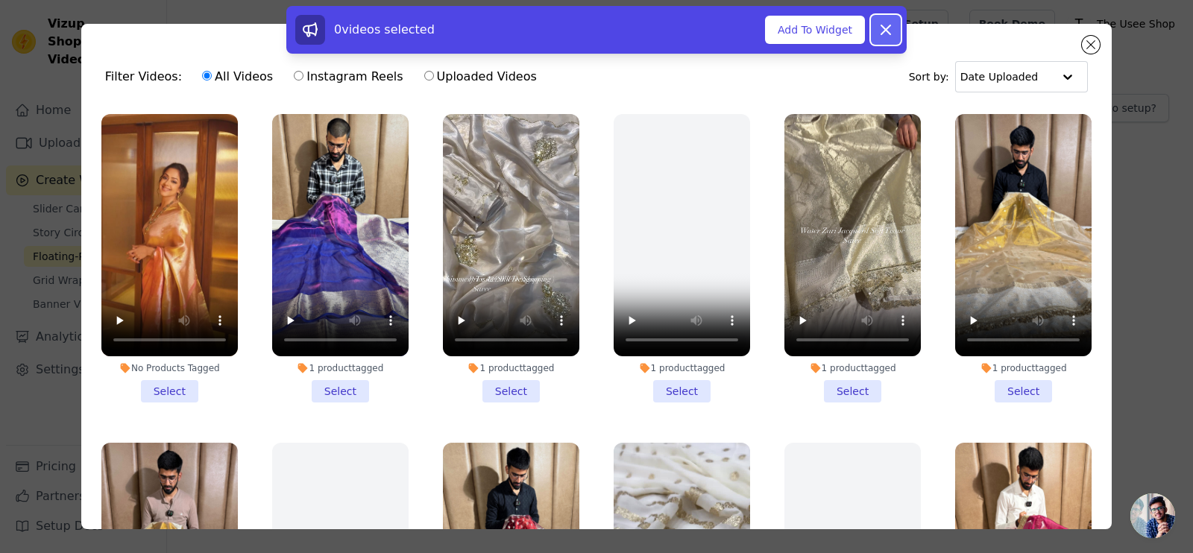
click at [895, 28] on button "Dismiss" at bounding box center [886, 30] width 30 height 30
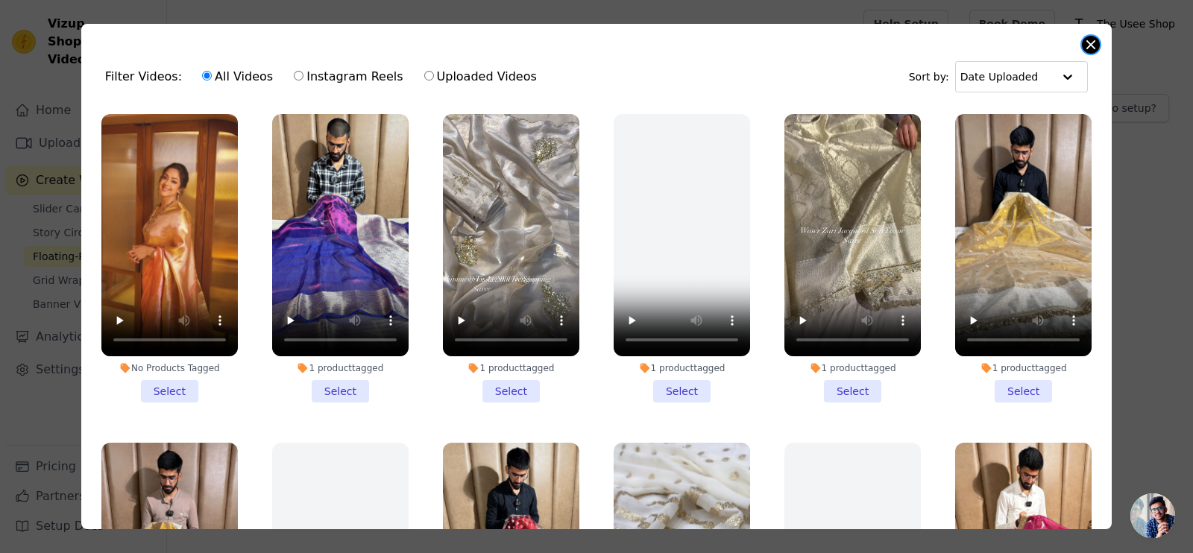
click at [1082, 46] on button "Close modal" at bounding box center [1091, 45] width 18 height 18
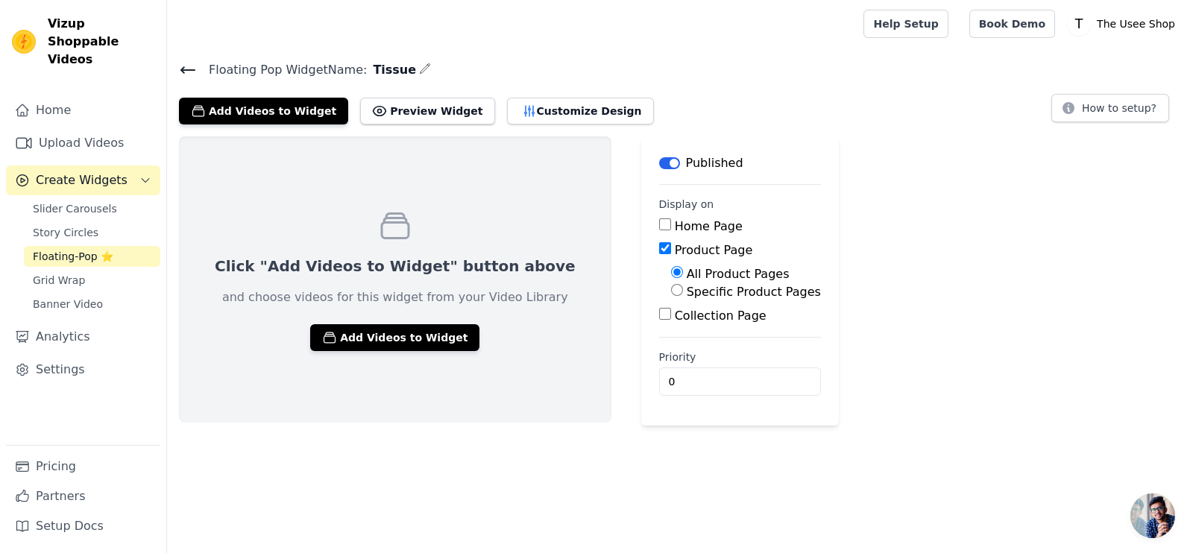
click at [180, 57] on main "Floating Pop Widget Name: Tissue Add Videos to Widget Preview Widget Customize …" at bounding box center [680, 237] width 1026 height 378
click at [186, 74] on icon at bounding box center [188, 70] width 18 height 18
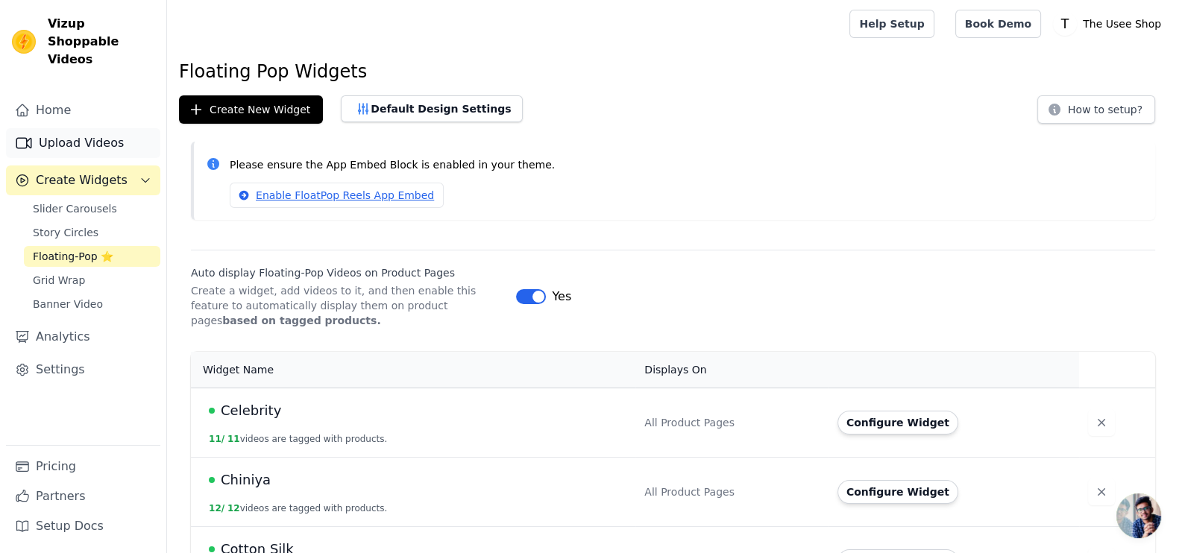
click at [63, 128] on link "Upload Videos" at bounding box center [83, 143] width 154 height 30
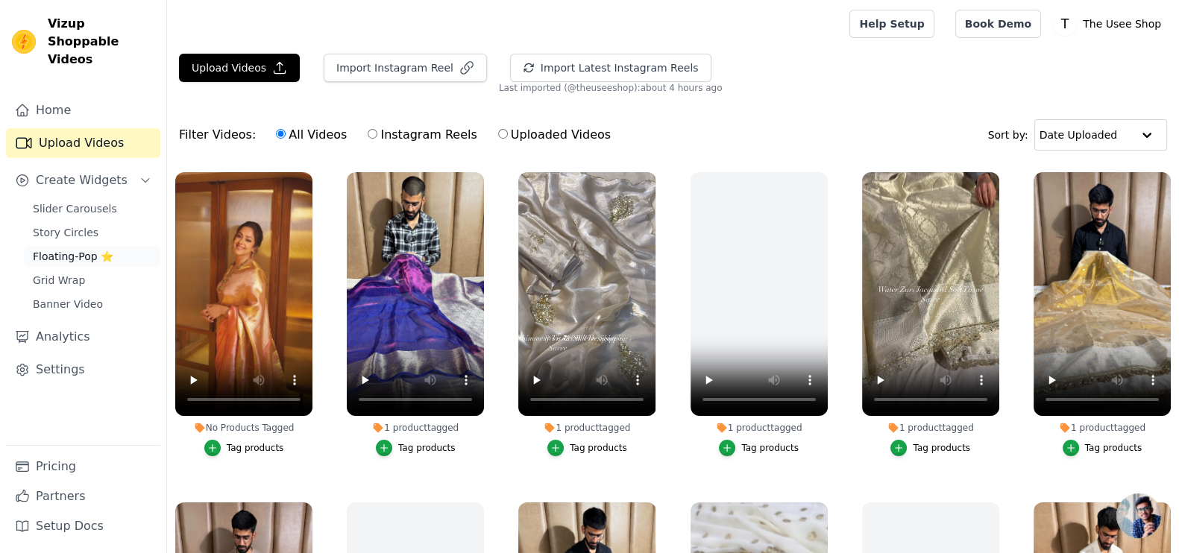
click at [69, 249] on span "Floating-Pop ⭐" at bounding box center [73, 256] width 81 height 15
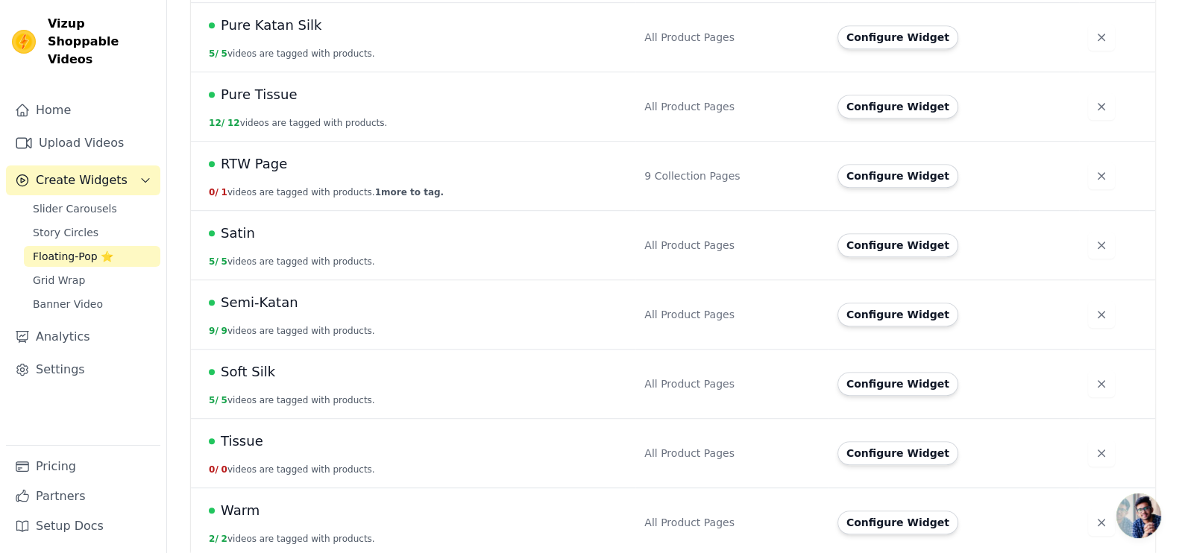
scroll to position [1085, 0]
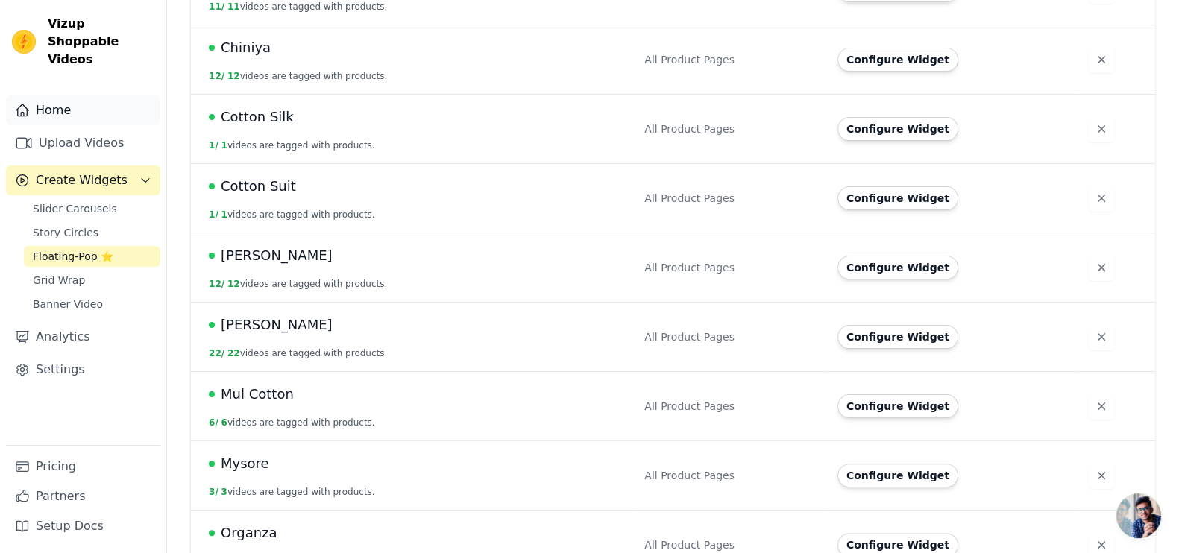
click at [66, 98] on link "Home" at bounding box center [83, 110] width 154 height 30
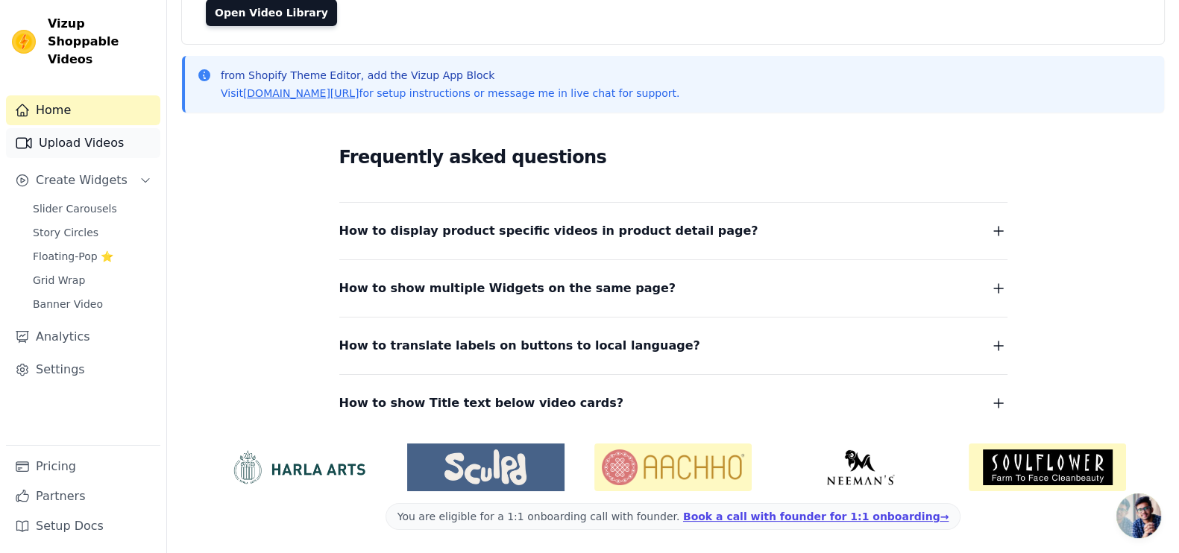
click at [62, 128] on link "Upload Videos" at bounding box center [83, 143] width 154 height 30
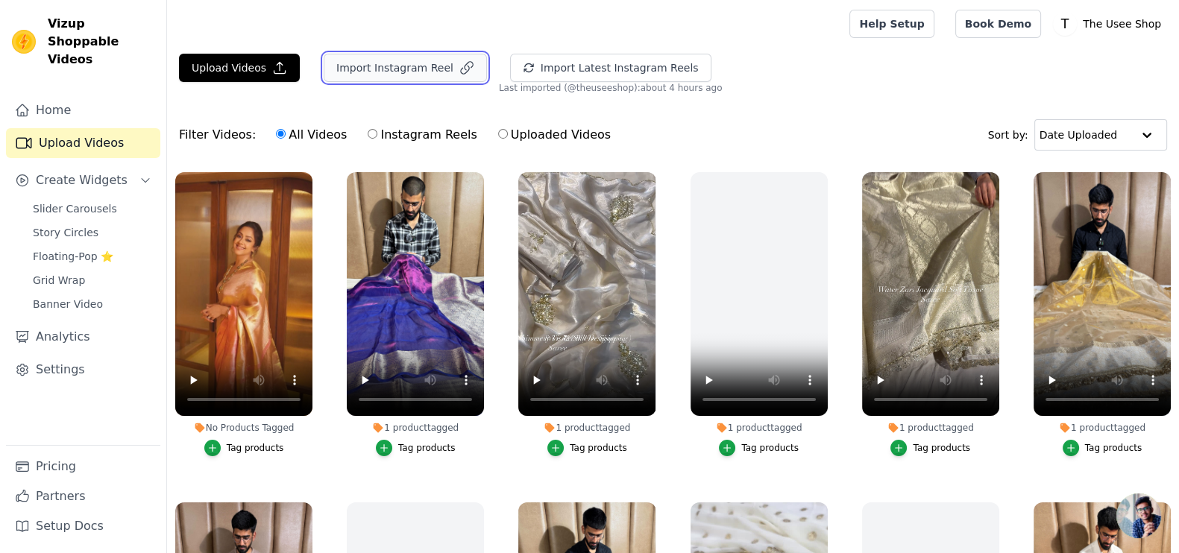
click at [409, 72] on button "Import Instagram Reel" at bounding box center [405, 68] width 163 height 28
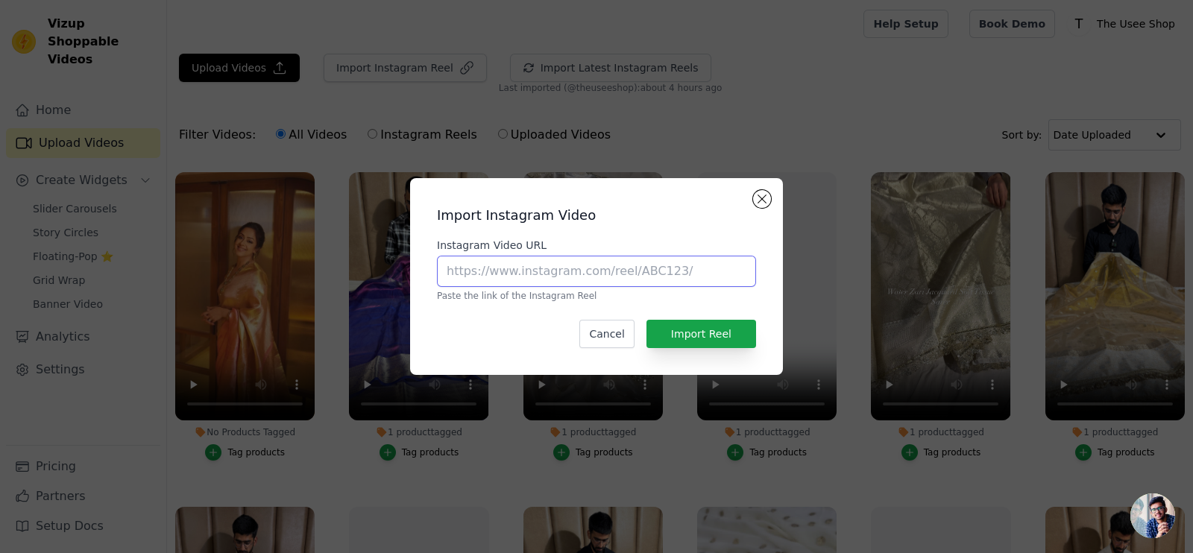
click at [552, 270] on input "Instagram Video URL" at bounding box center [596, 271] width 319 height 31
paste input "https://www.instagram.com/reel/DLoZ4HzSYxJ/?utm_source=ig_web_copy_link"
type input "https://www.instagram.com/reel/DLoZ4HzSYxJ/?utm_source=ig_web_copy_link"
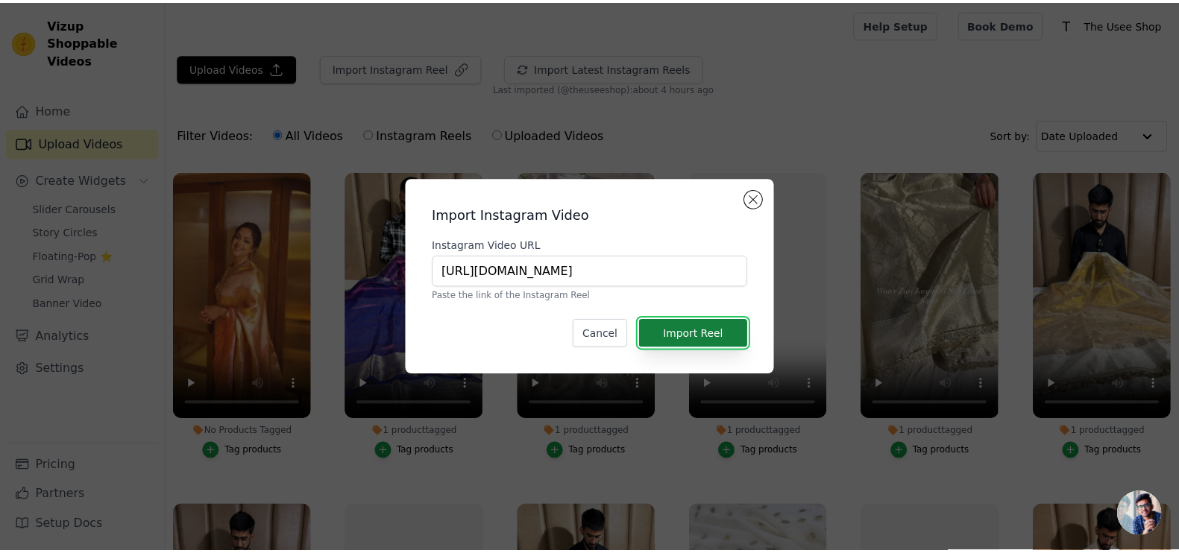
scroll to position [0, 0]
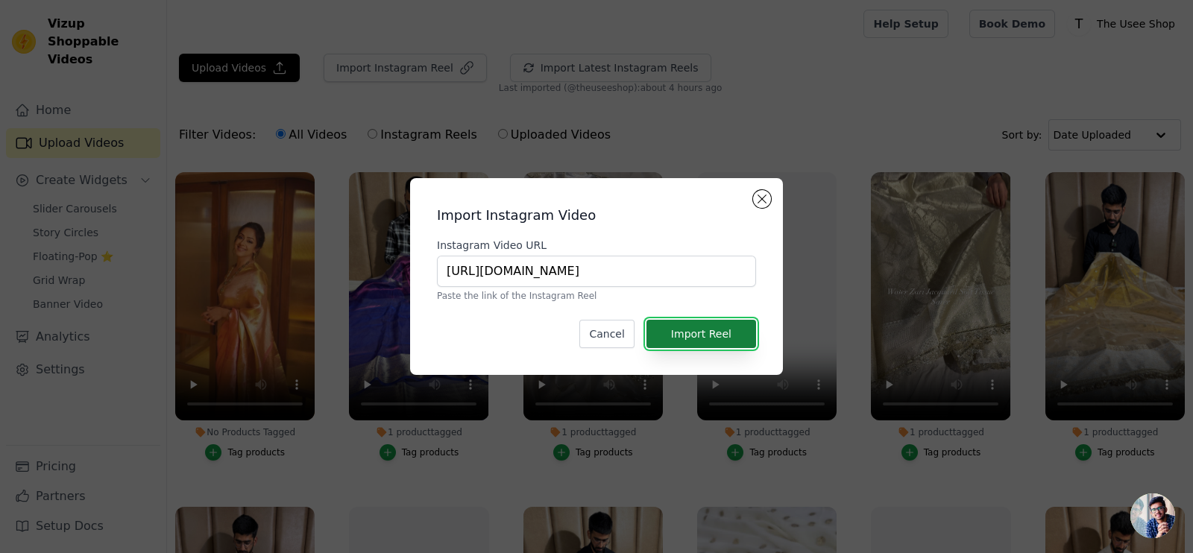
click at [694, 330] on button "Import Reel" at bounding box center [702, 334] width 110 height 28
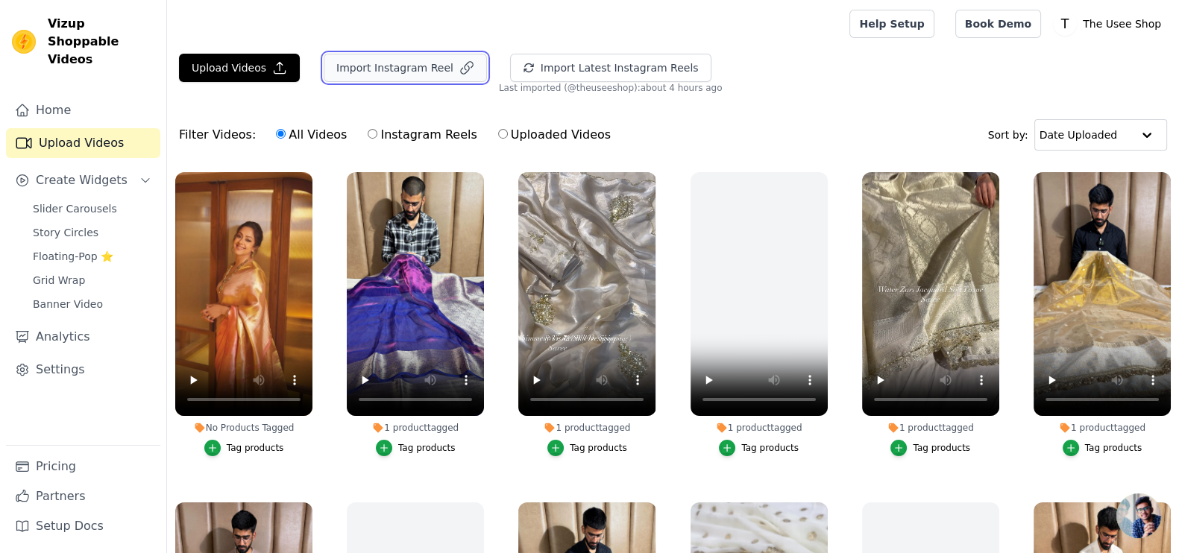
click at [362, 63] on button "Import Instagram Reel" at bounding box center [405, 68] width 163 height 28
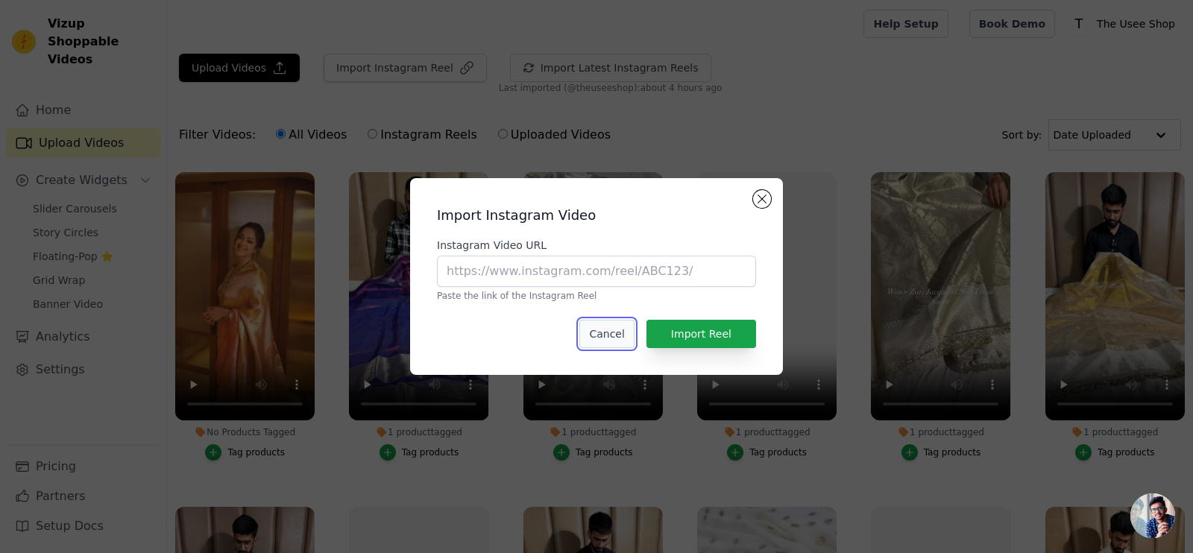
click at [630, 333] on button "Cancel" at bounding box center [606, 334] width 54 height 28
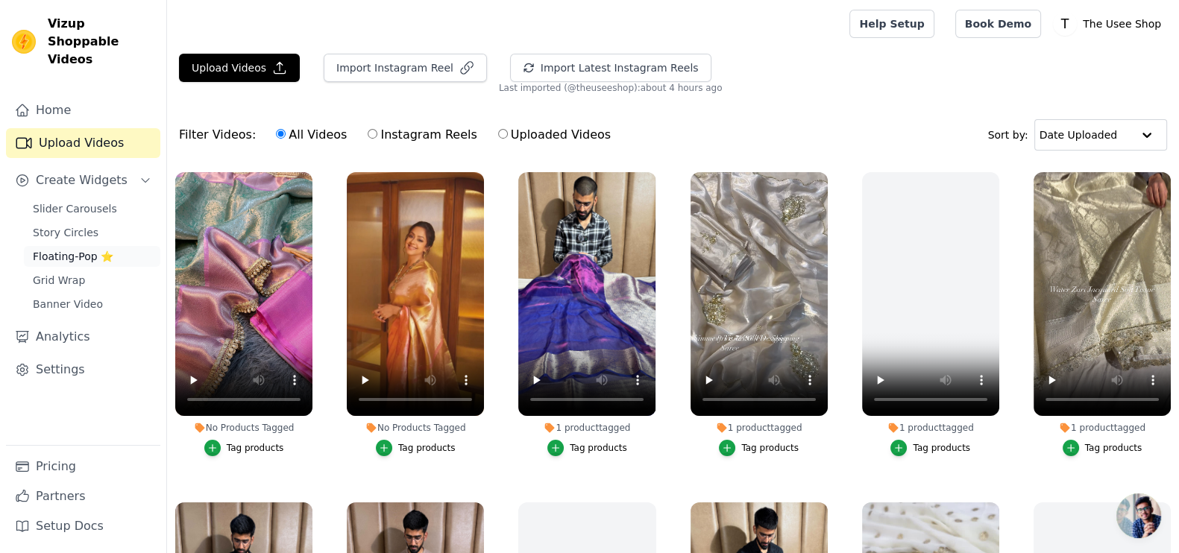
click at [78, 249] on span "Floating-Pop ⭐" at bounding box center [73, 256] width 81 height 15
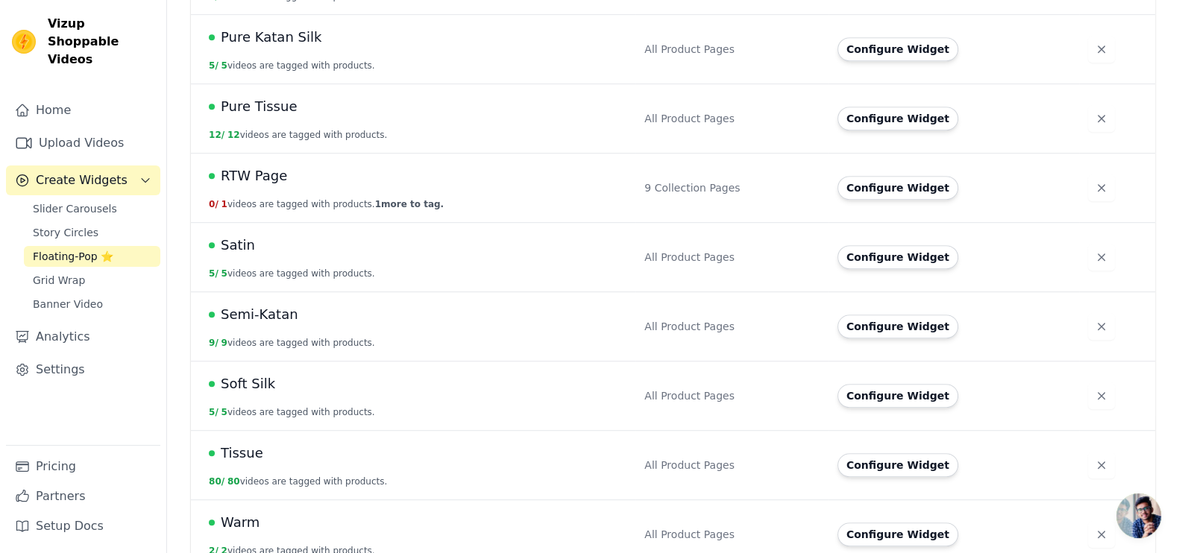
scroll to position [1085, 0]
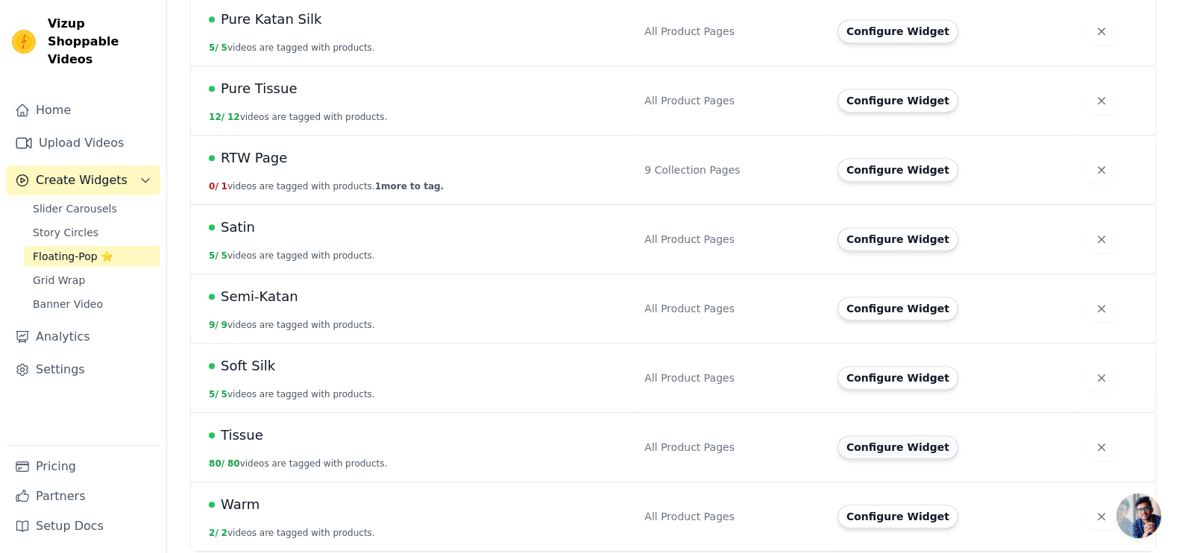
click at [908, 447] on button "Configure Widget" at bounding box center [898, 448] width 121 height 24
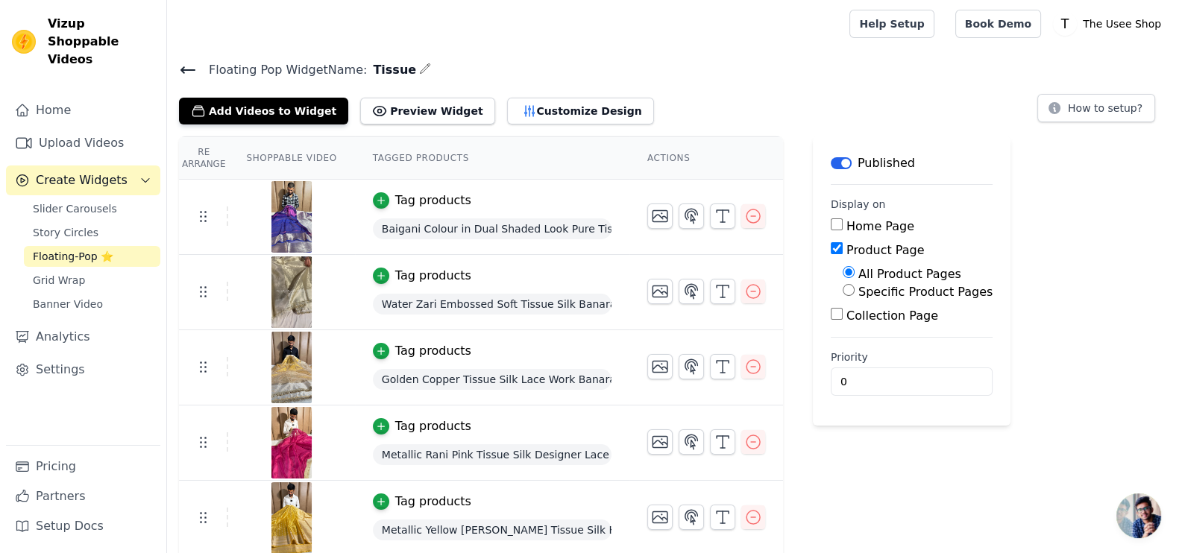
click at [101, 249] on span "Floating-Pop ⭐" at bounding box center [73, 256] width 81 height 15
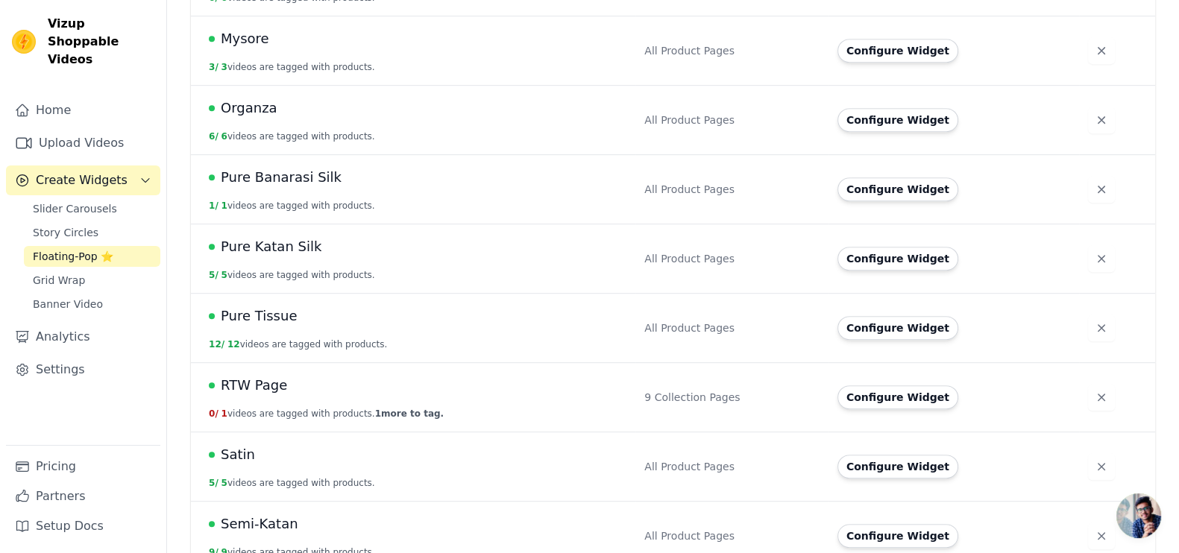
scroll to position [1085, 0]
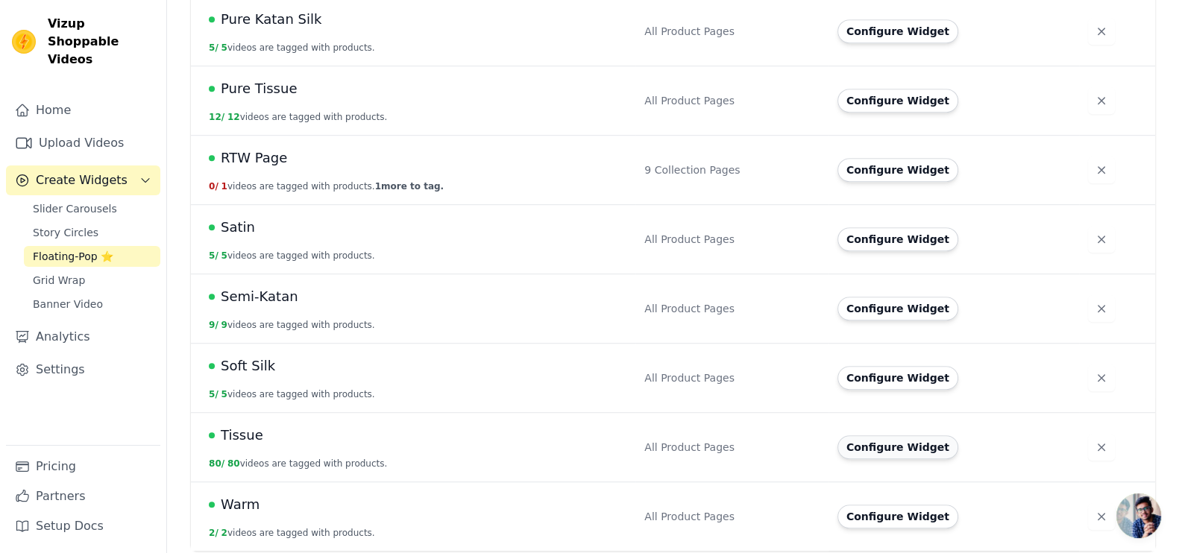
click at [892, 450] on button "Configure Widget" at bounding box center [898, 448] width 121 height 24
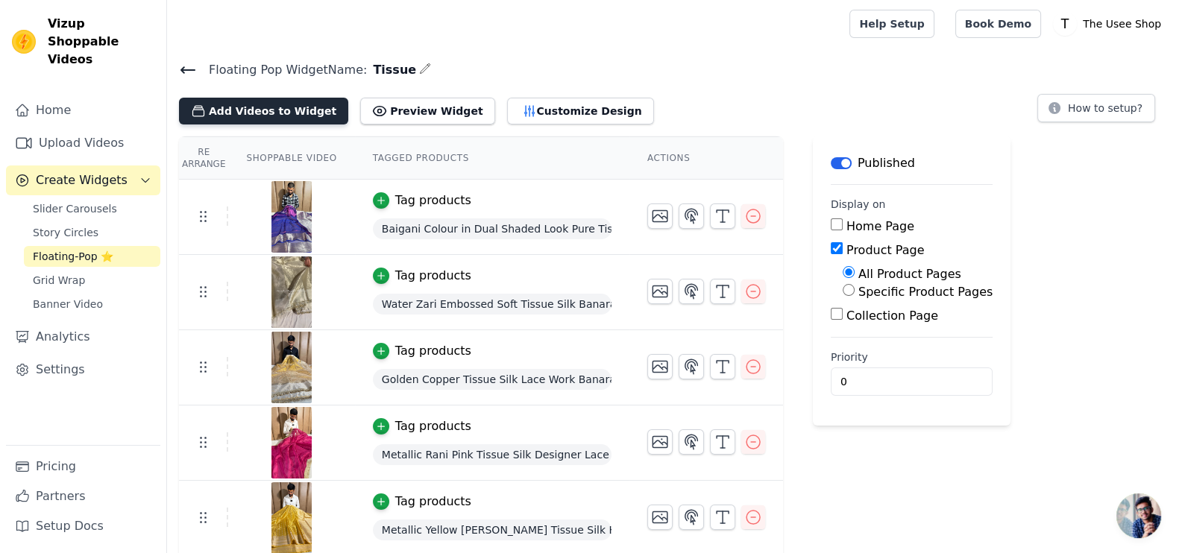
click at [254, 106] on button "Add Videos to Widget" at bounding box center [263, 111] width 169 height 27
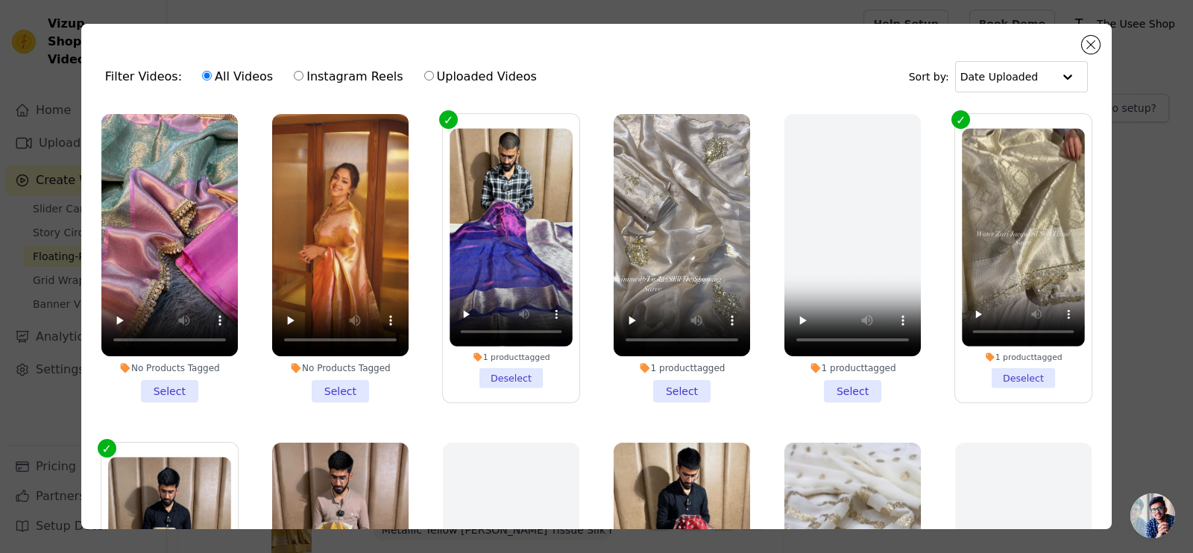
click at [169, 379] on li "No Products Tagged Select" at bounding box center [169, 258] width 136 height 289
click at [0, 0] on input "No Products Tagged Select" at bounding box center [0, 0] width 0 height 0
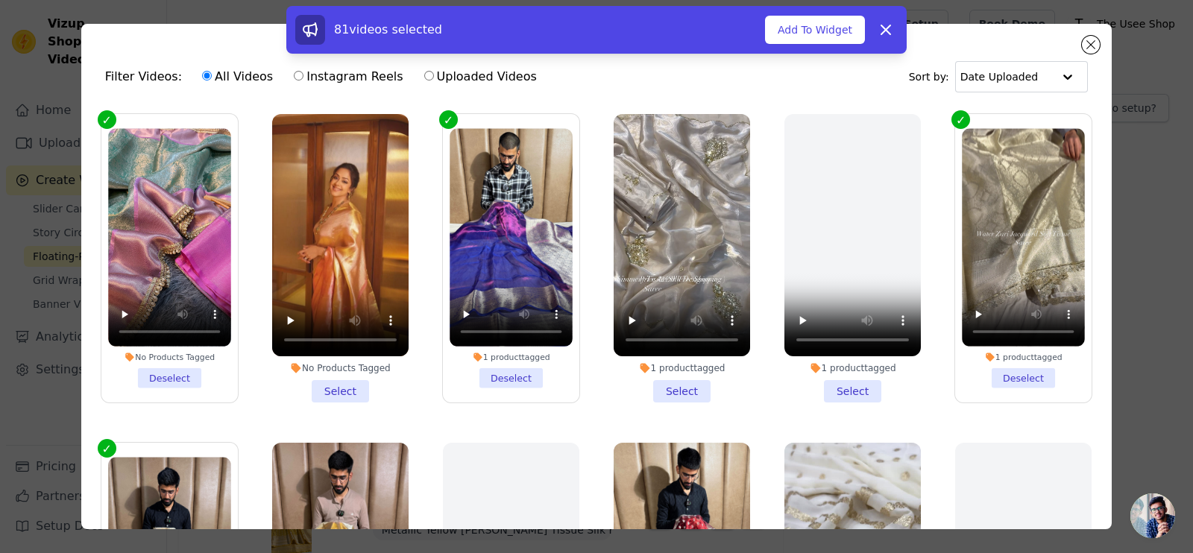
click at [340, 378] on li "No Products Tagged Select" at bounding box center [340, 258] width 136 height 289
click at [0, 0] on input "No Products Tagged Select" at bounding box center [0, 0] width 0 height 0
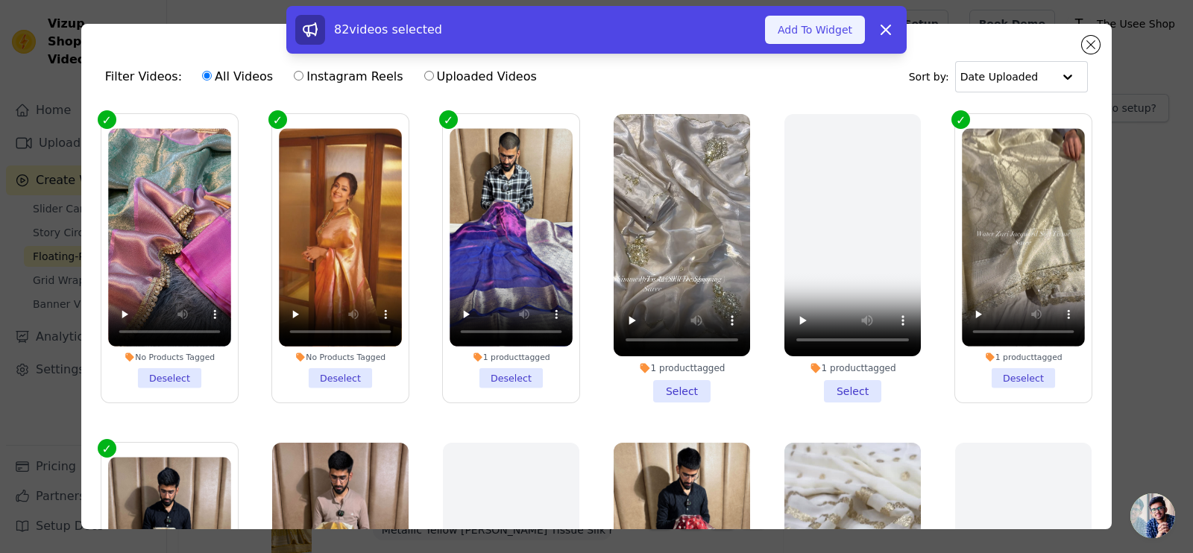
click at [813, 40] on button "Add To Widget" at bounding box center [815, 30] width 100 height 28
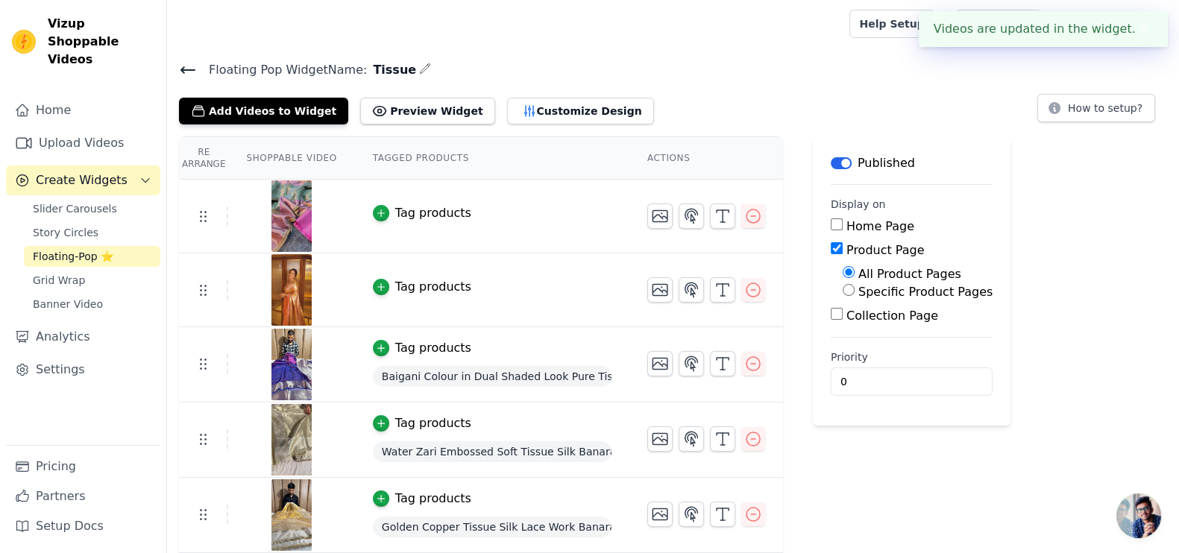
click at [415, 216] on div "Tag products" at bounding box center [433, 213] width 76 height 18
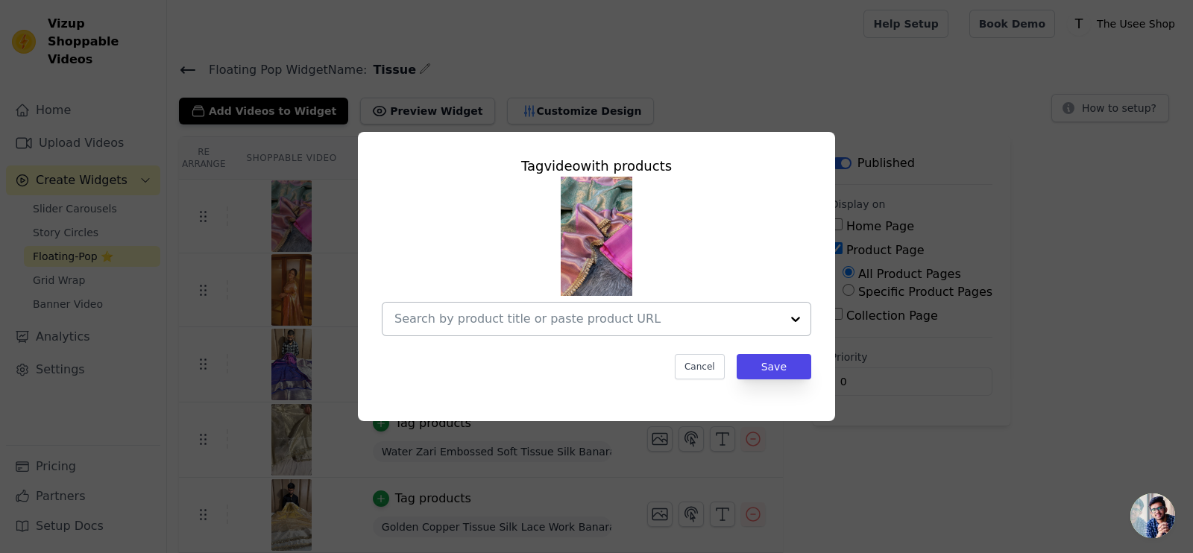
click at [502, 321] on input "text" at bounding box center [588, 319] width 386 height 18
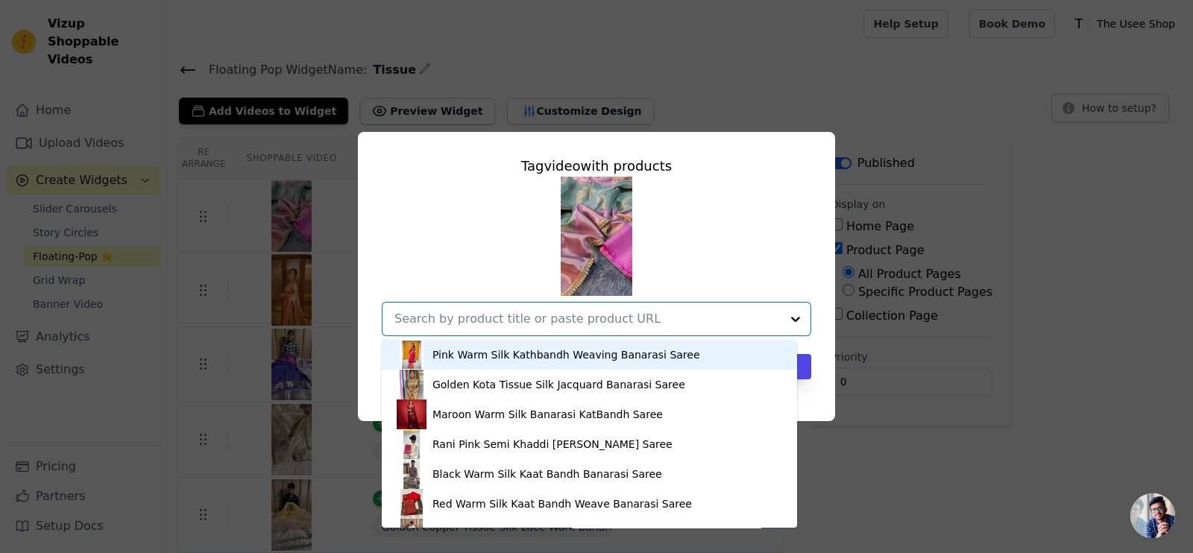
paste input "https://theuseeshop.com/products/light-pastel-sea-green-bridal-kanjivaram-tissu…"
type input "https://theuseeshop.com/products/light-pastel-sea-green-bridal-kanjivaram-tissu…"
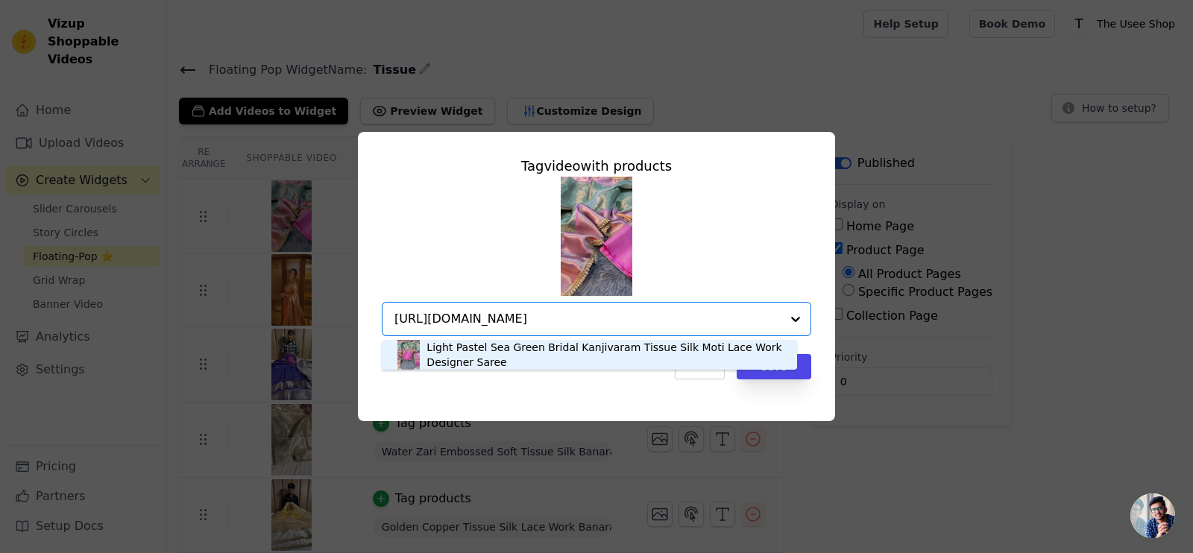
click at [460, 352] on div "Light Pastel Sea Green Bridal Kanjivaram Tissue Silk Moti Lace Work Designer Sa…" at bounding box center [604, 355] width 355 height 30
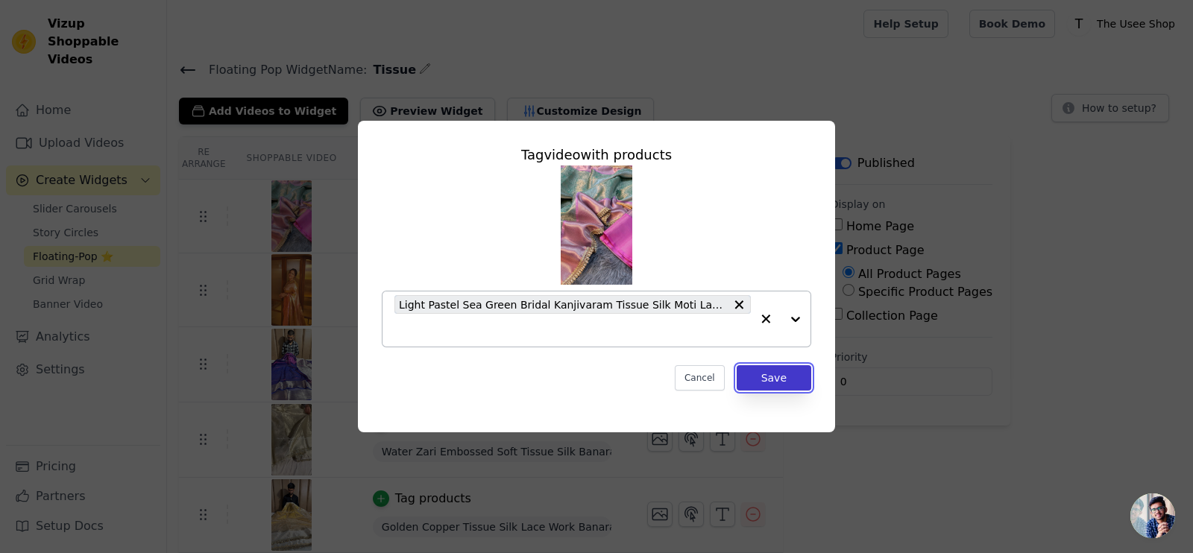
click at [784, 374] on button "Save" at bounding box center [774, 377] width 75 height 25
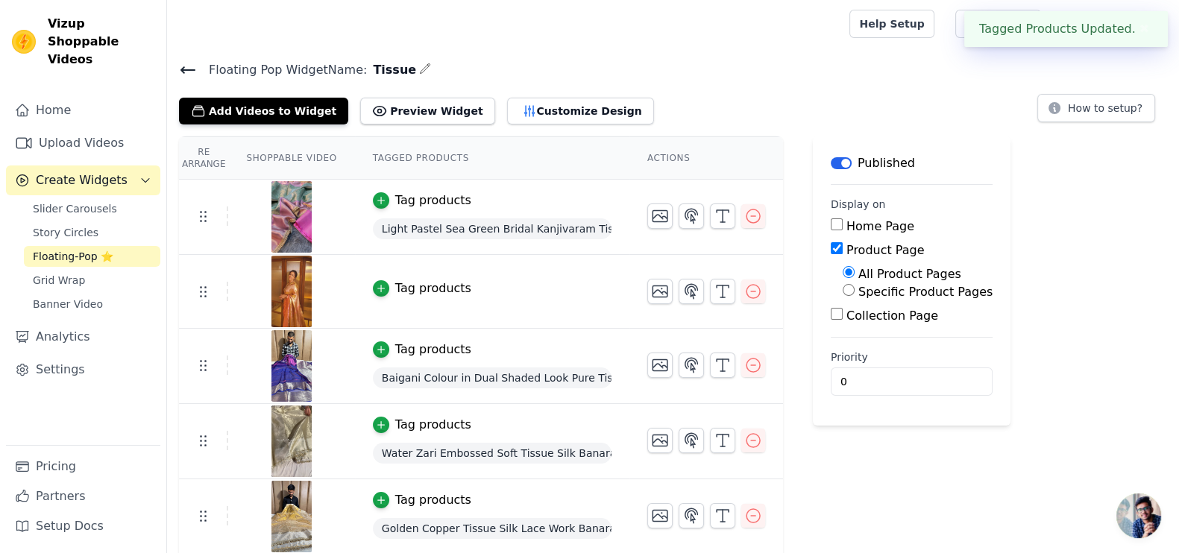
click at [429, 286] on div "Tag products" at bounding box center [433, 289] width 76 height 18
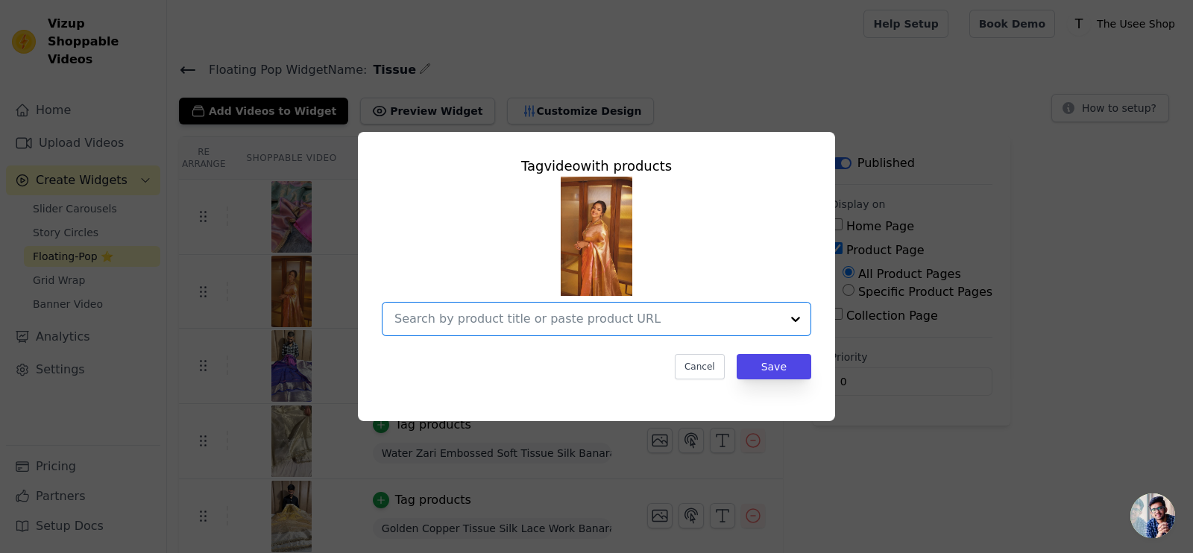
click at [485, 315] on input "text" at bounding box center [588, 319] width 386 height 18
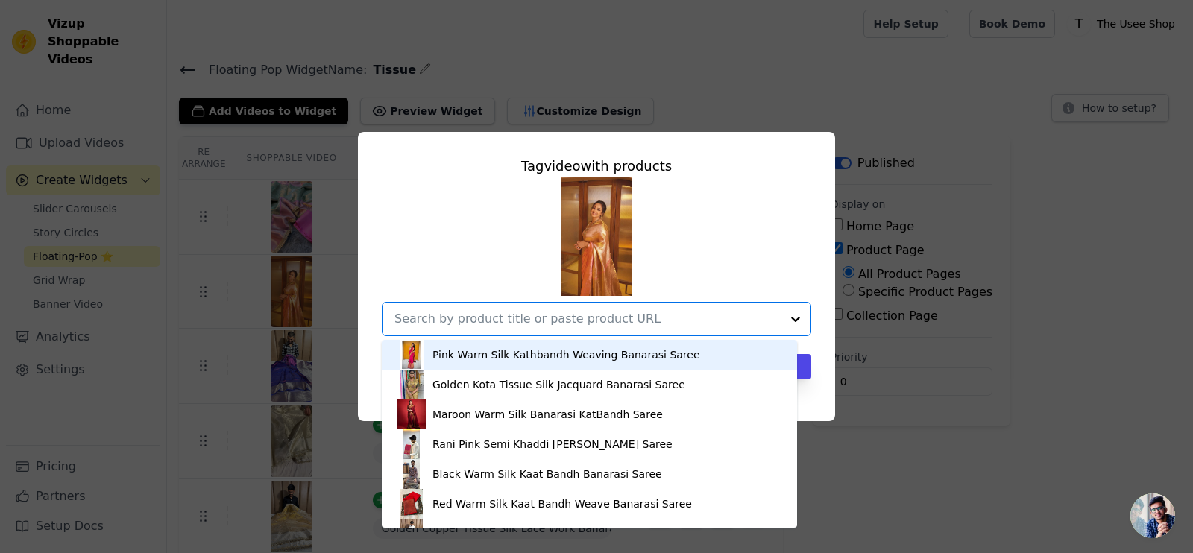
paste input "https://theuseeshop.com/products/jyothika-ma-am-inspired-kanjeevaram-tissue-sar…"
type input "https://theuseeshop.com/products/jyothika-ma-am-inspired-kanjeevaram-tissue-sar…"
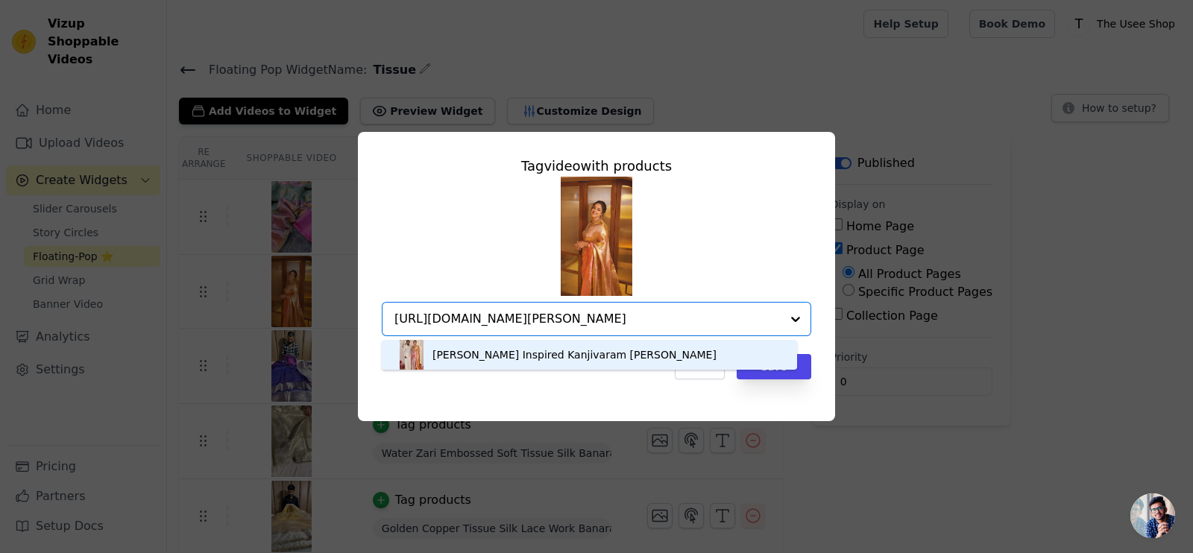
click at [594, 356] on div "[PERSON_NAME] Inspired Kanjivaram [PERSON_NAME]" at bounding box center [575, 355] width 284 height 15
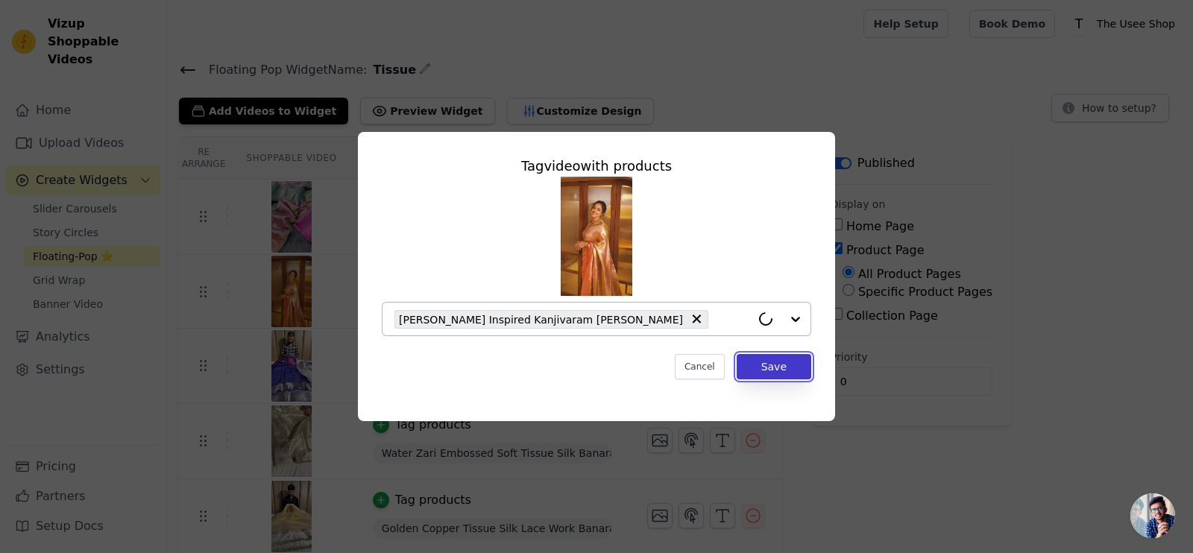
click at [779, 361] on button "Save" at bounding box center [774, 366] width 75 height 25
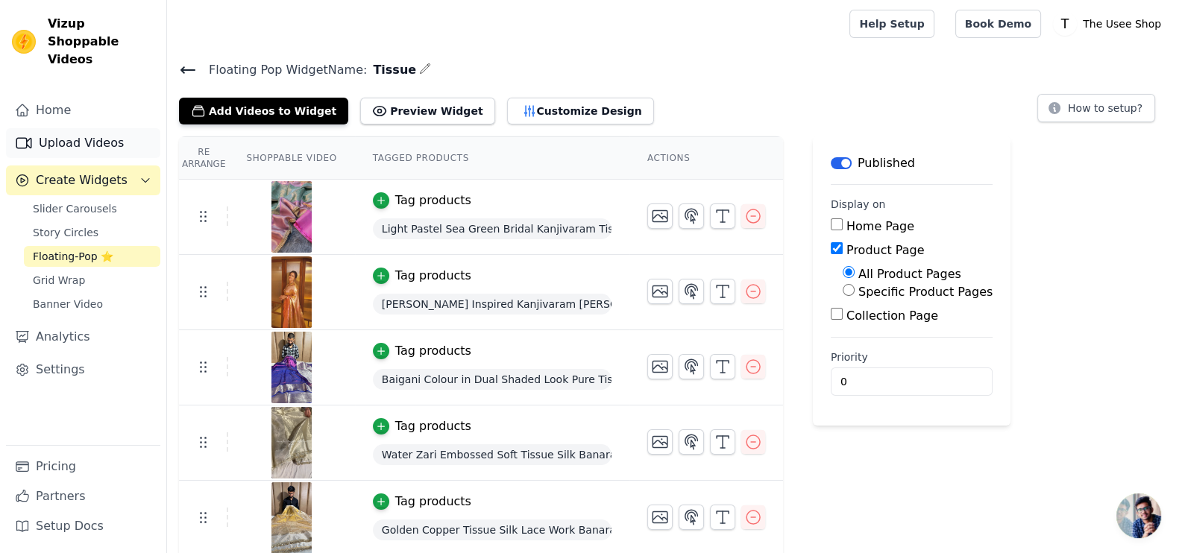
click at [101, 128] on link "Upload Videos" at bounding box center [83, 143] width 154 height 30
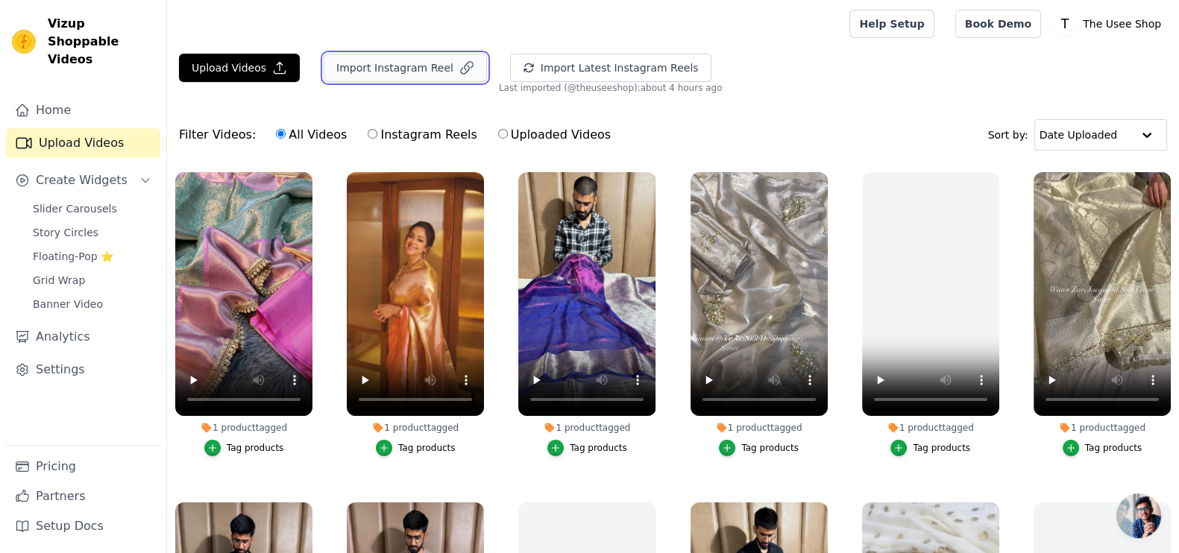
click at [383, 71] on button "Import Instagram Reel" at bounding box center [405, 68] width 163 height 28
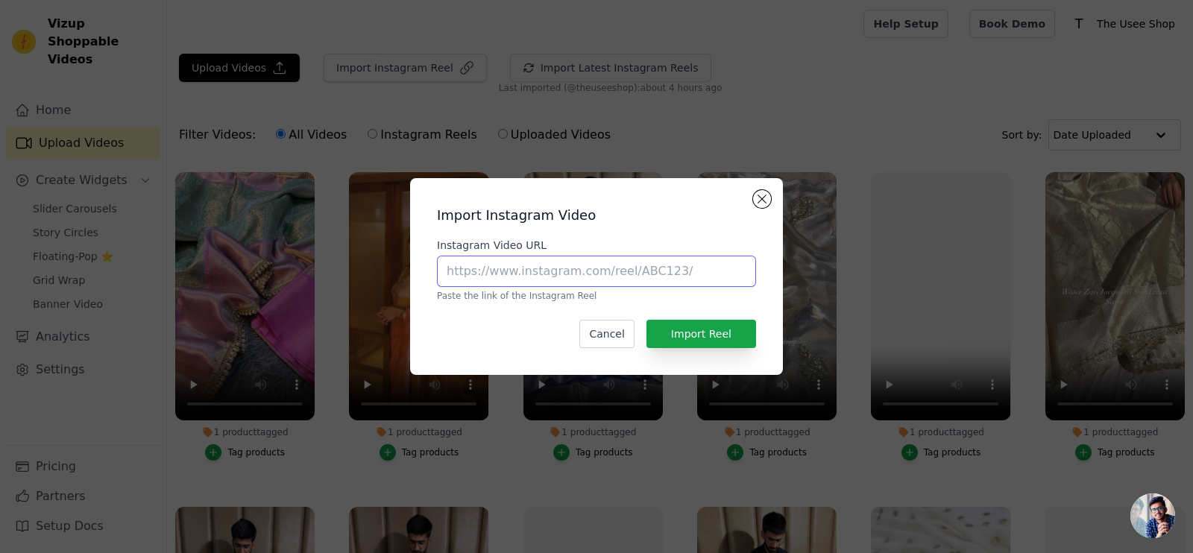
click at [516, 271] on input "Instagram Video URL" at bounding box center [596, 271] width 319 height 31
paste input "https://www.instagram.com/p/DLmTt8xRFE1/?utm_source=ig_web_copy_link"
type input "https://www.instagram.com/p/DLmTt8xRFE1/?utm_source=ig_web_copy_link"
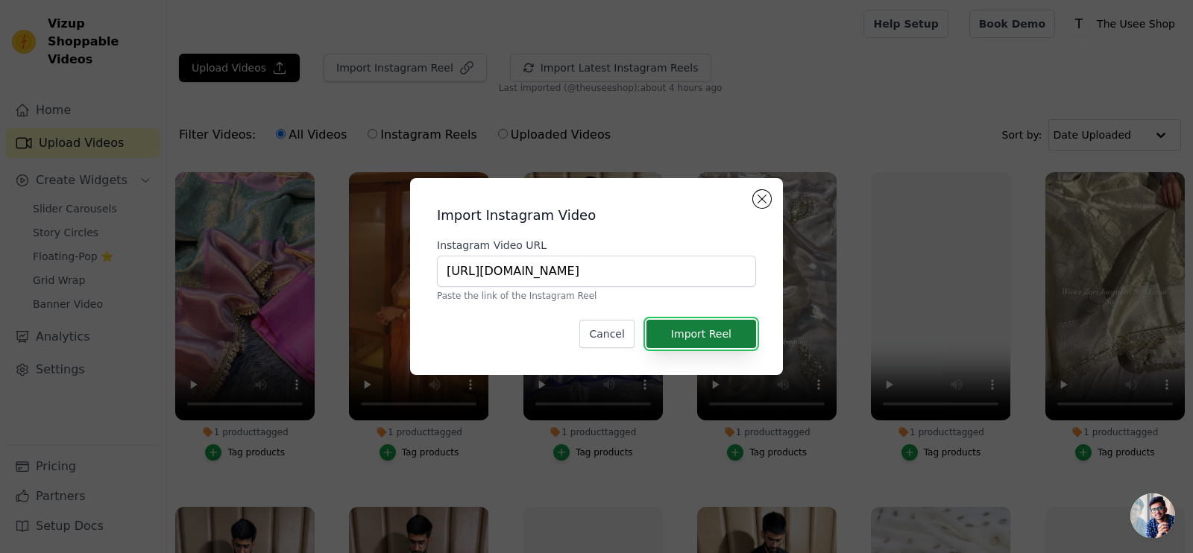
click at [714, 331] on button "Import Reel" at bounding box center [702, 334] width 110 height 28
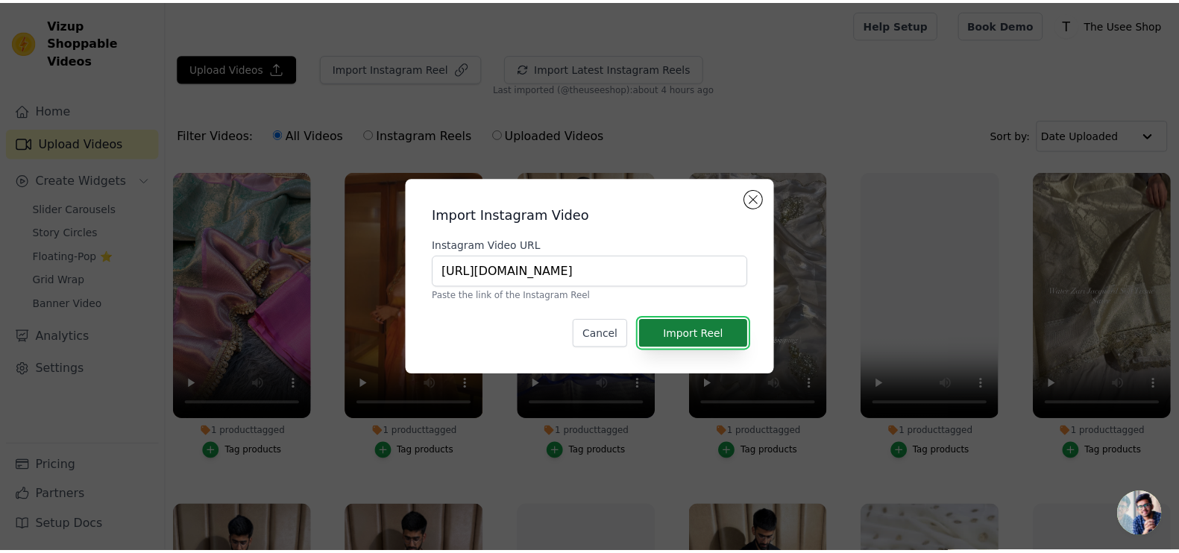
scroll to position [0, 0]
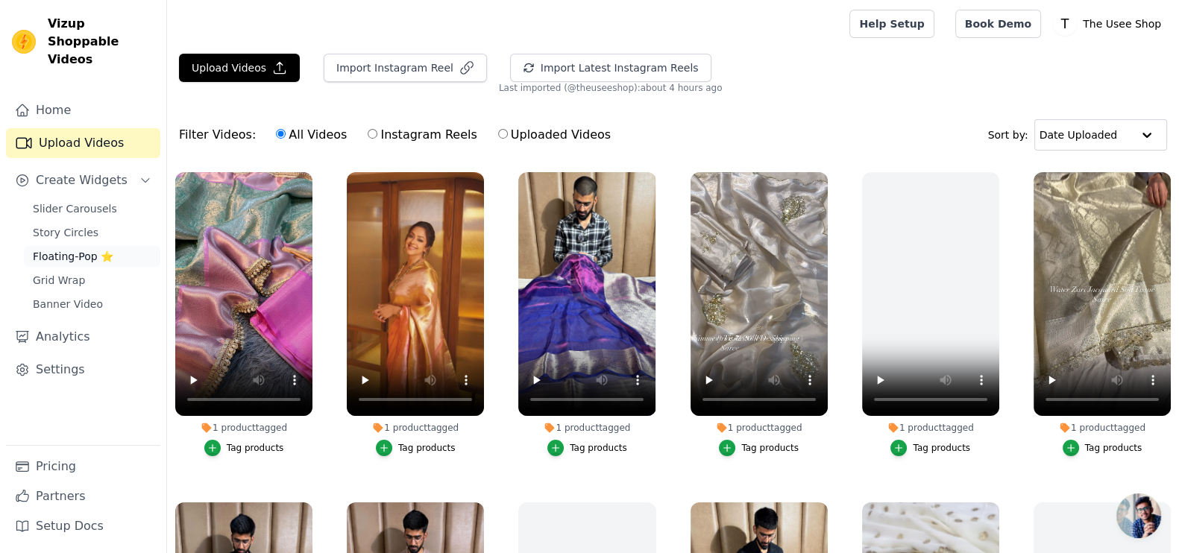
click at [69, 249] on span "Floating-Pop ⭐" at bounding box center [73, 256] width 81 height 15
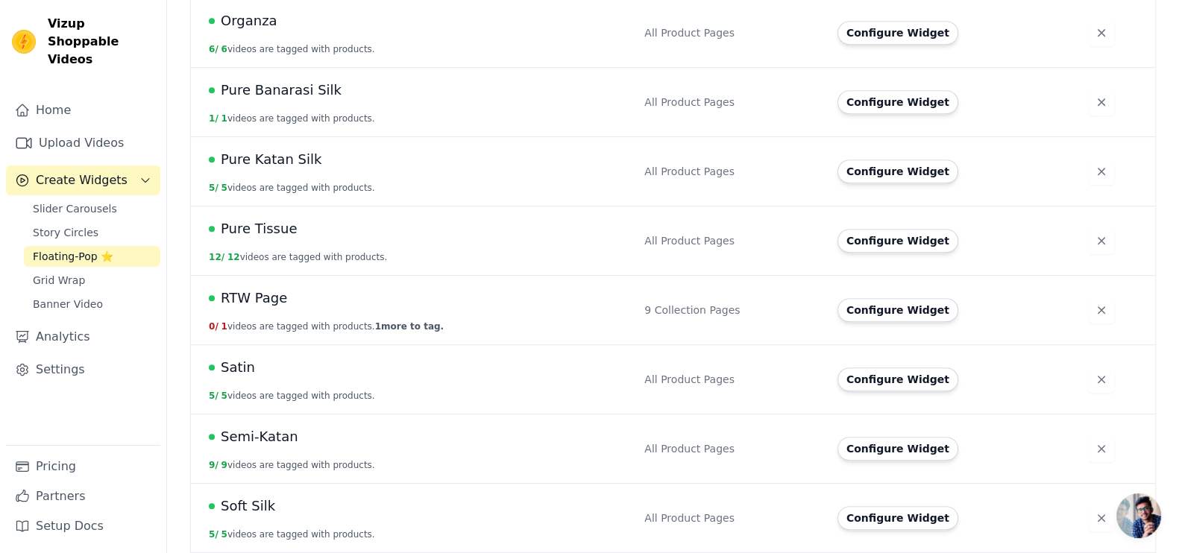
scroll to position [1085, 0]
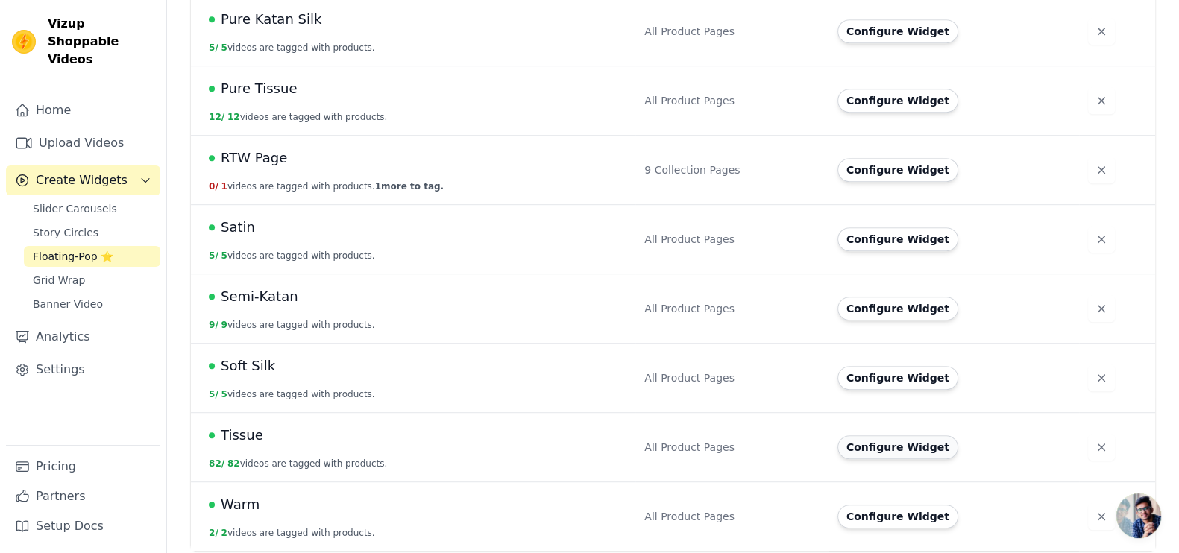
click at [880, 445] on button "Configure Widget" at bounding box center [898, 448] width 121 height 24
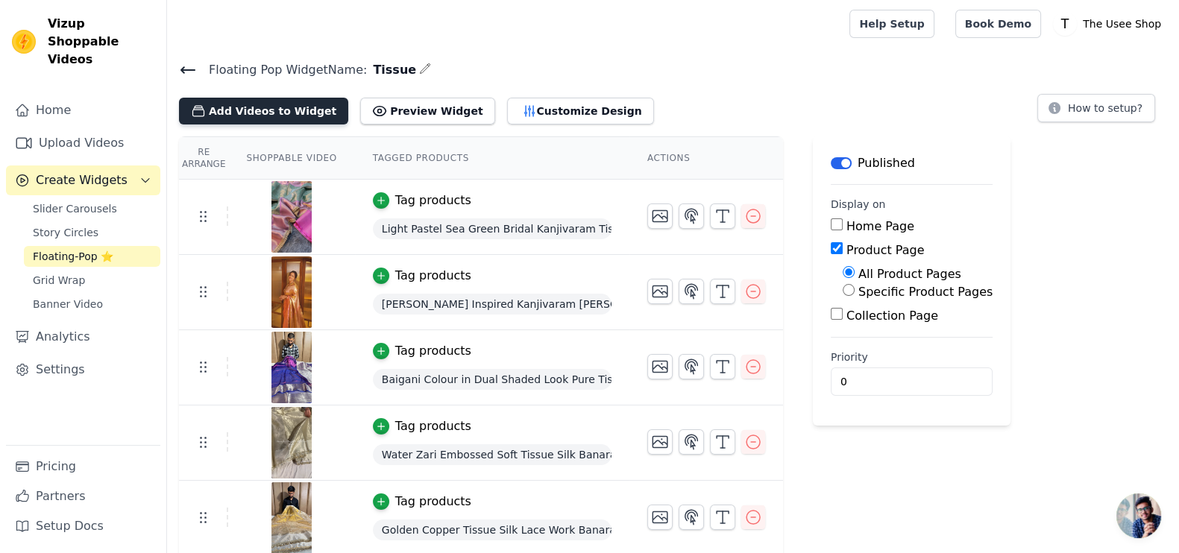
click at [265, 113] on button "Add Videos to Widget" at bounding box center [263, 111] width 169 height 27
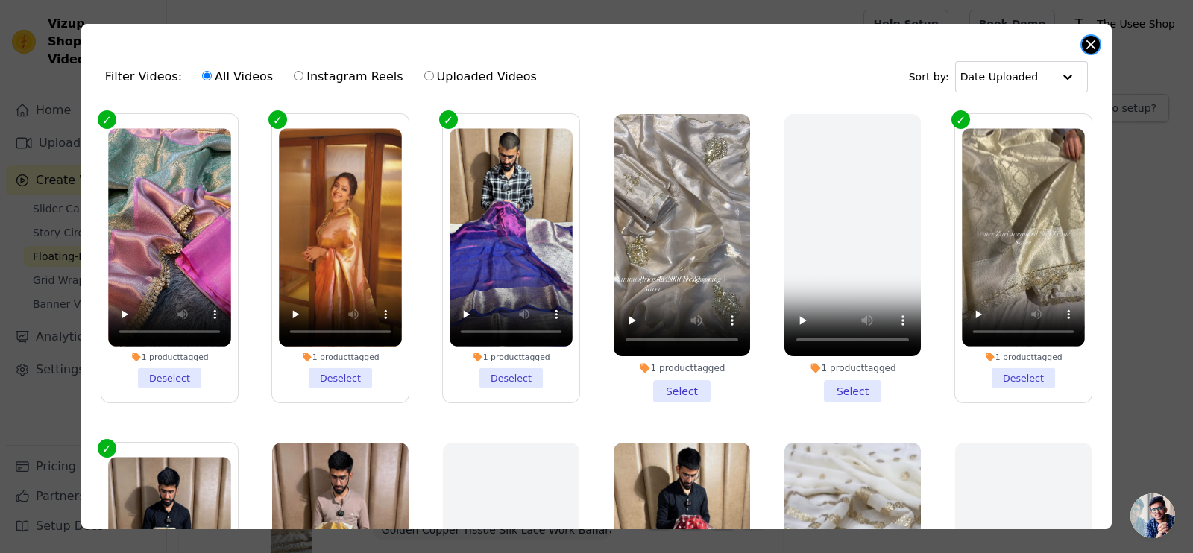
click at [1093, 47] on button "Close modal" at bounding box center [1091, 45] width 18 height 18
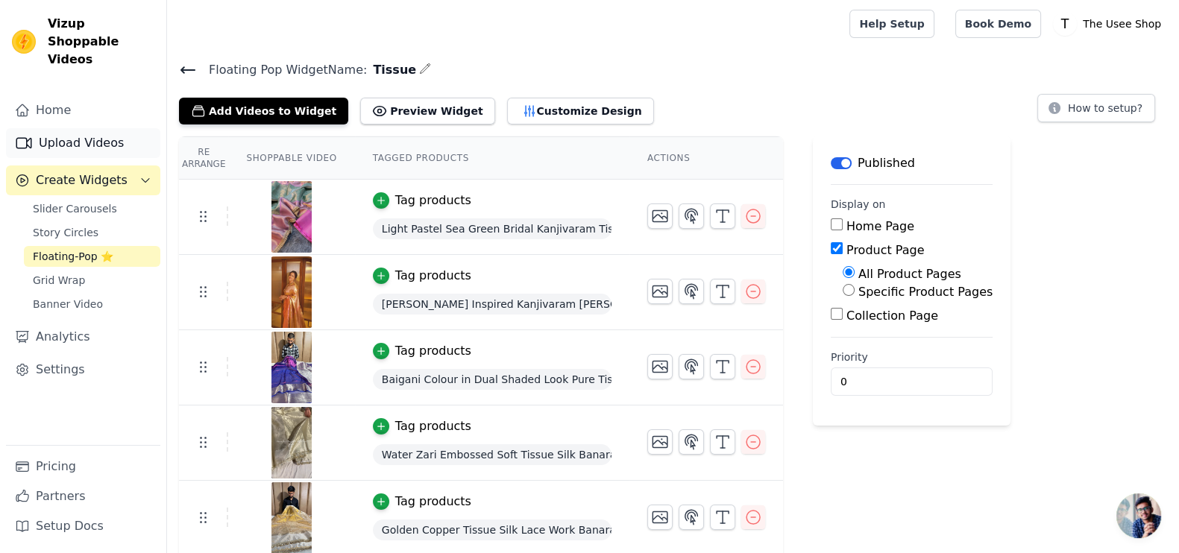
click at [60, 128] on link "Upload Videos" at bounding box center [83, 143] width 154 height 30
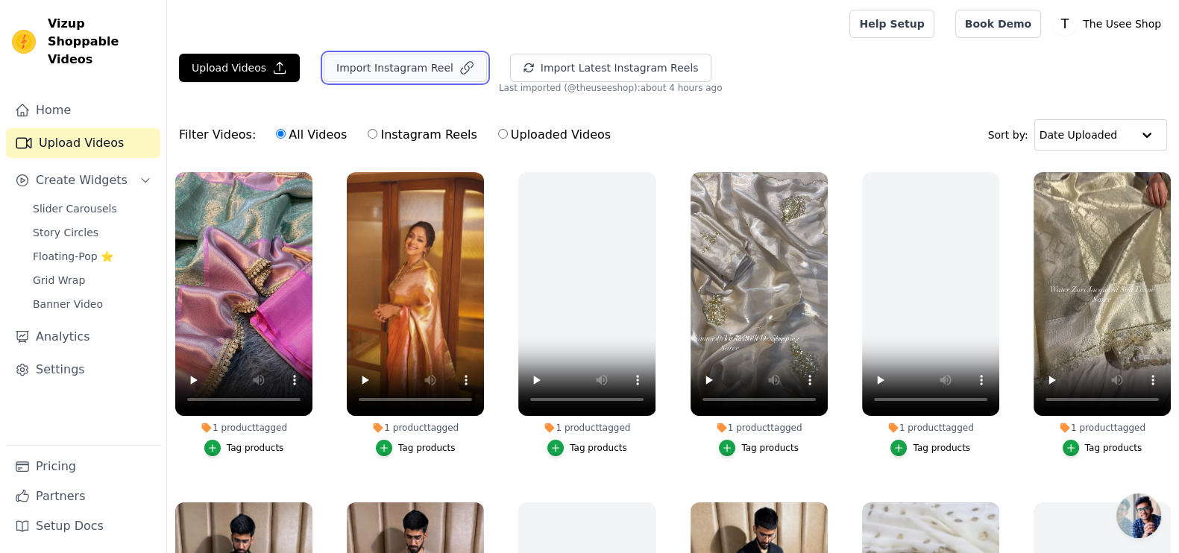
click at [399, 72] on button "Import Instagram Reel" at bounding box center [405, 68] width 163 height 28
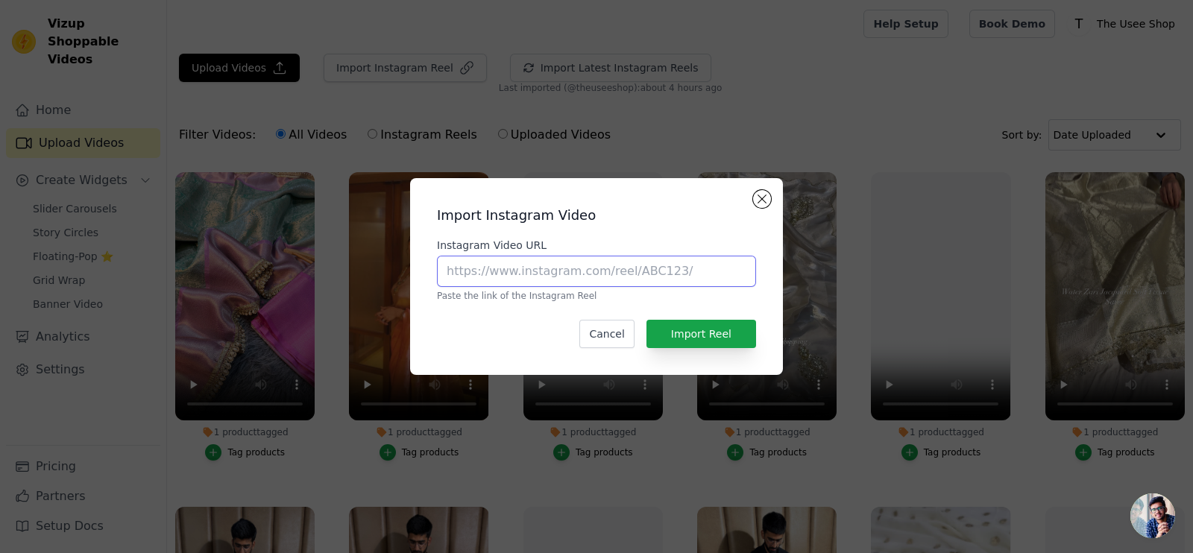
click at [598, 266] on input "Instagram Video URL" at bounding box center [596, 271] width 319 height 31
paste input "https://www.instagram.com/p/DLmTt8xRFE1/?utm_source=ig_web_copy_link"
type input "https://www.instagram.com/p/DLmTt8xRFE1/?utm_source=ig_web_copy_link"
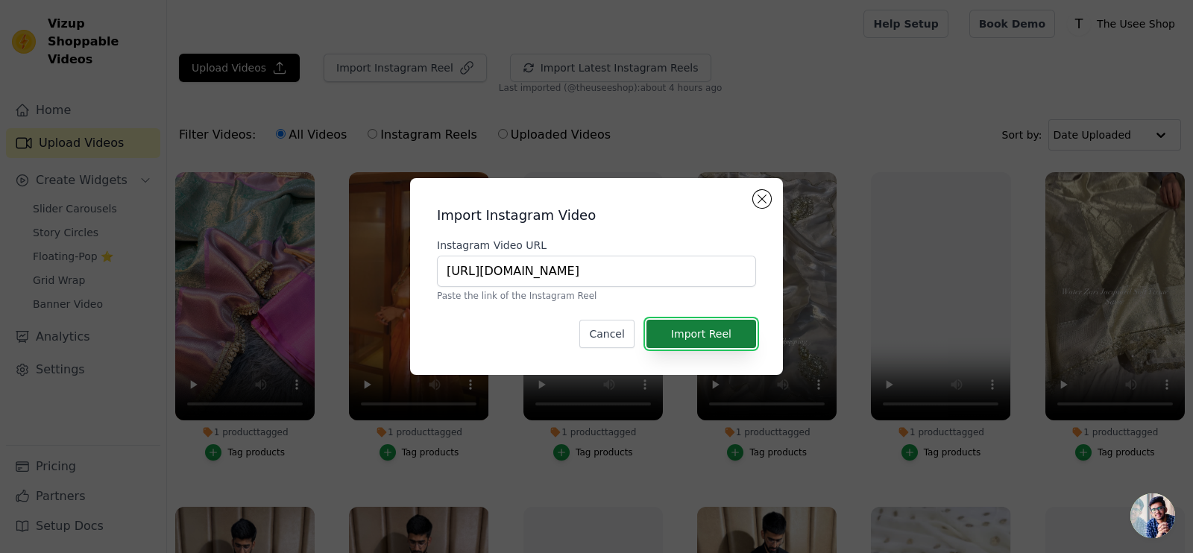
click at [705, 328] on button "Import Reel" at bounding box center [702, 334] width 110 height 28
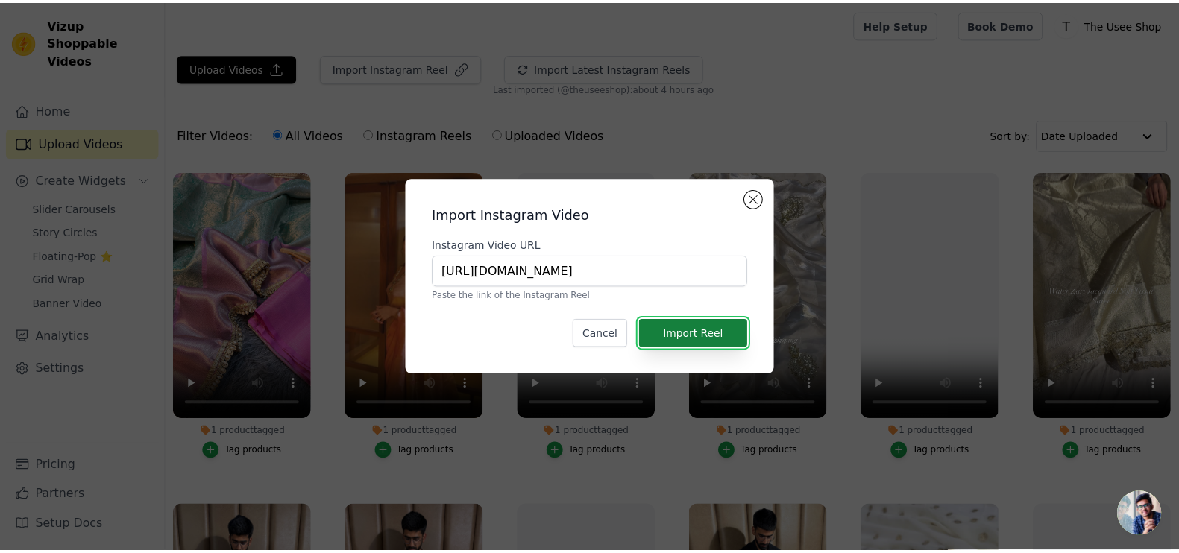
scroll to position [0, 0]
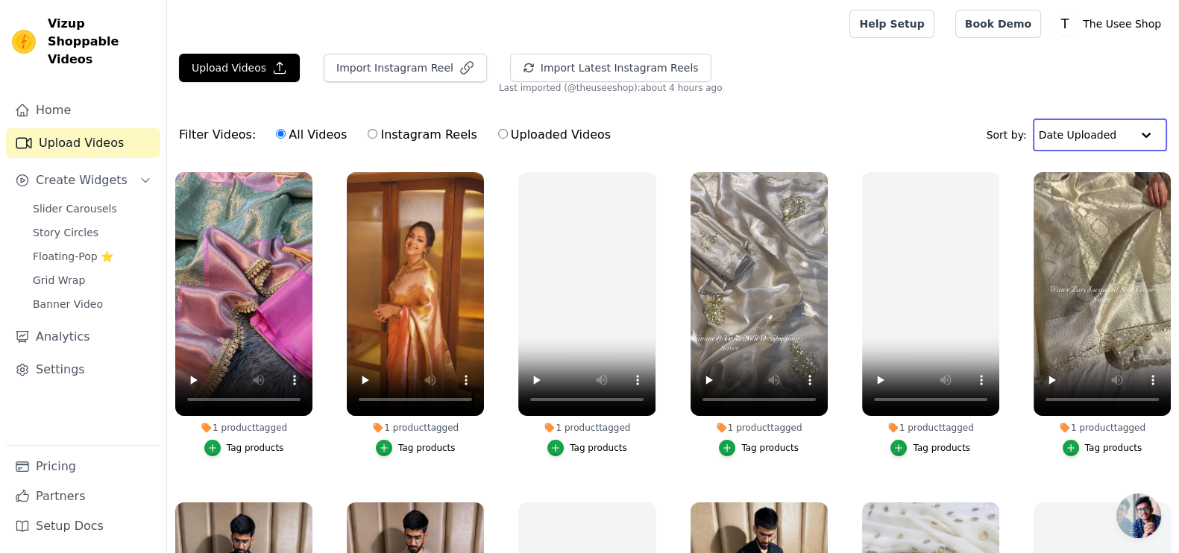
click at [1075, 143] on input "text" at bounding box center [1085, 135] width 92 height 30
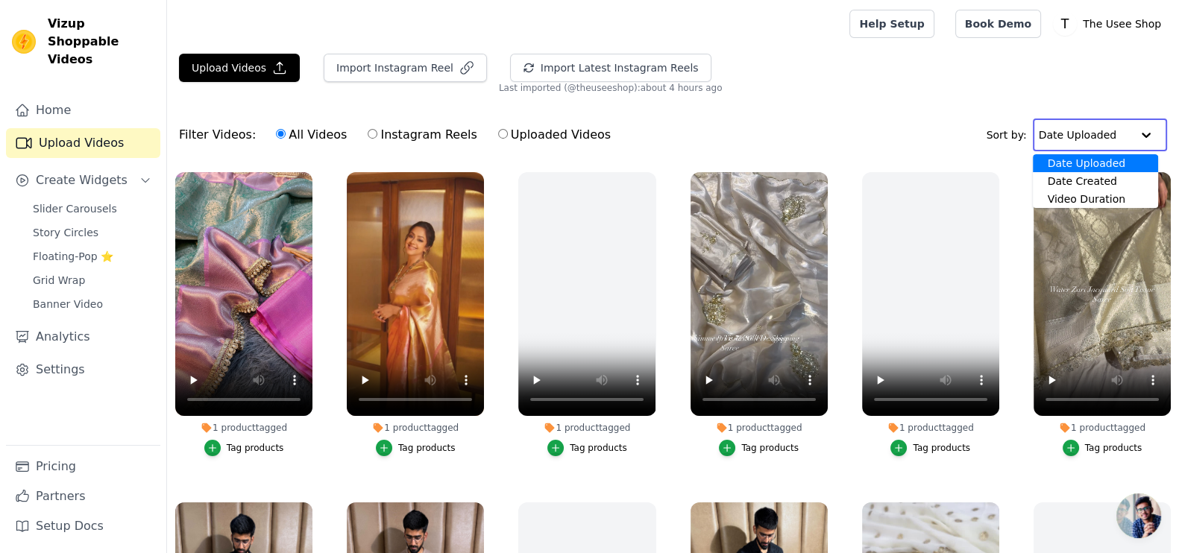
click at [1075, 143] on input "text" at bounding box center [1085, 135] width 92 height 30
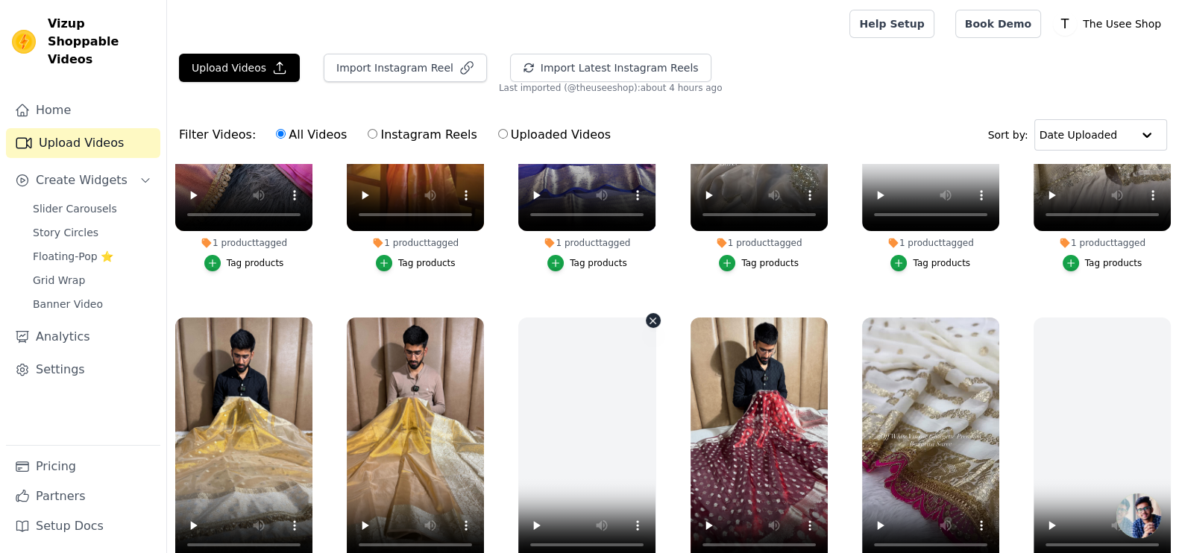
scroll to position [186, 0]
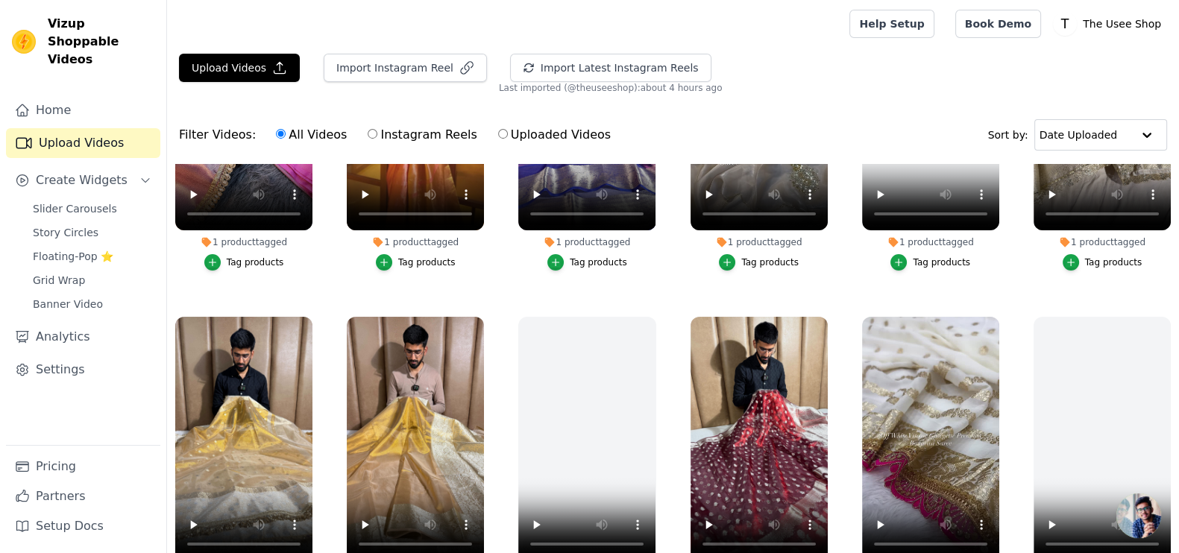
click at [368, 136] on input "Instagram Reels" at bounding box center [373, 134] width 10 height 10
radio input "true"
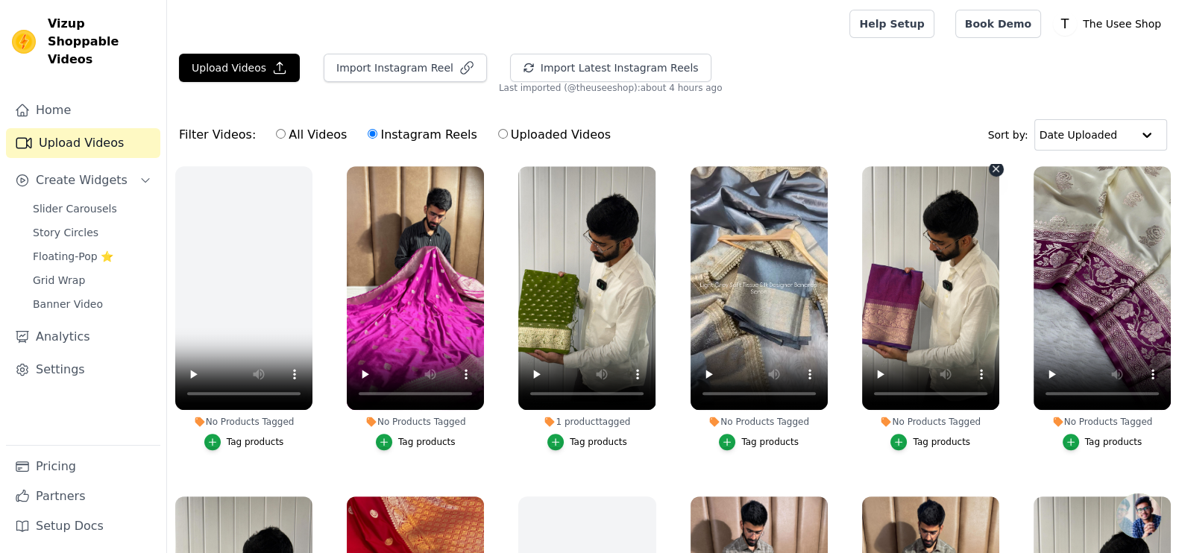
scroll to position [1241, 0]
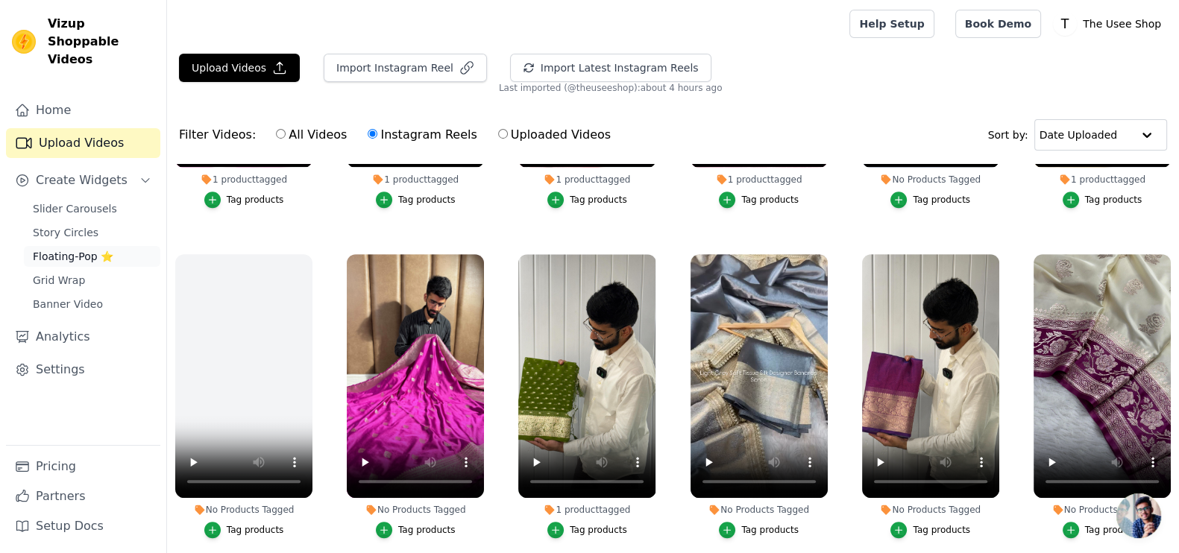
click at [105, 249] on span "Floating-Pop ⭐" at bounding box center [73, 256] width 81 height 15
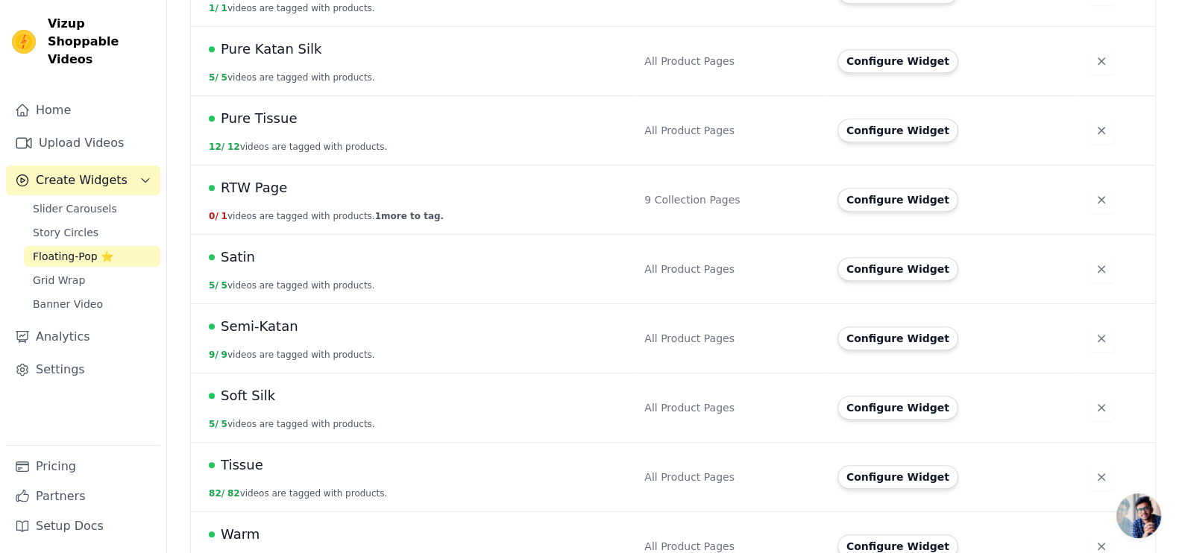
scroll to position [1085, 0]
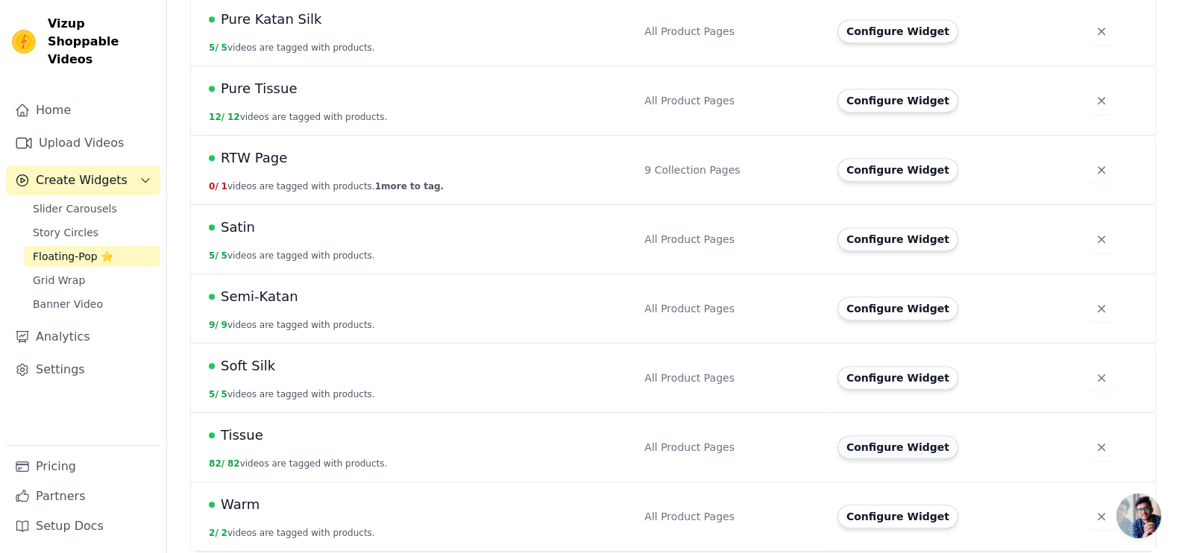
click at [884, 441] on button "Configure Widget" at bounding box center [898, 448] width 121 height 24
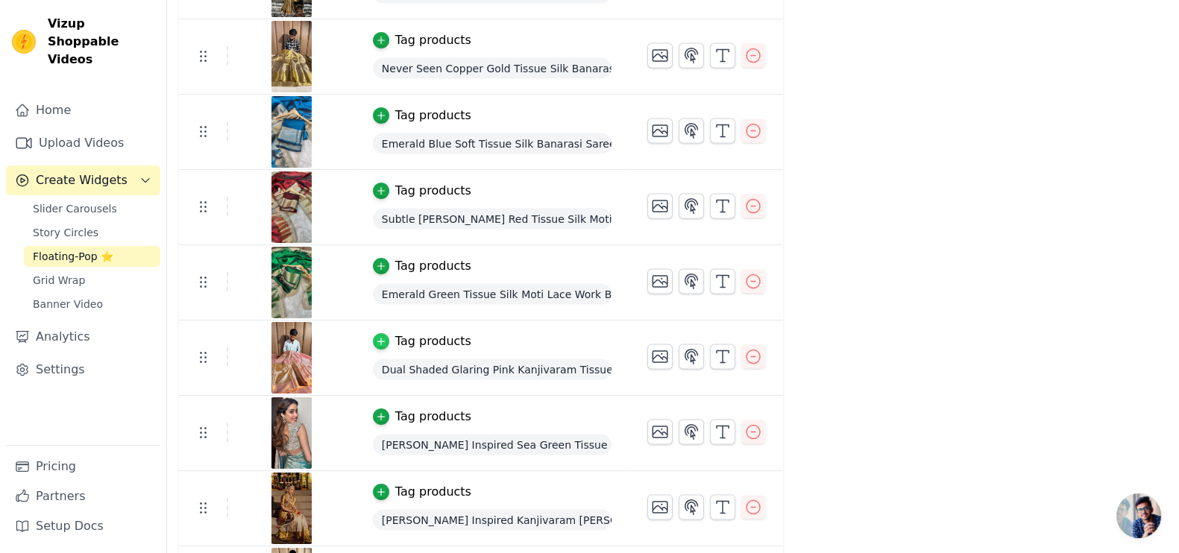
scroll to position [3822, 0]
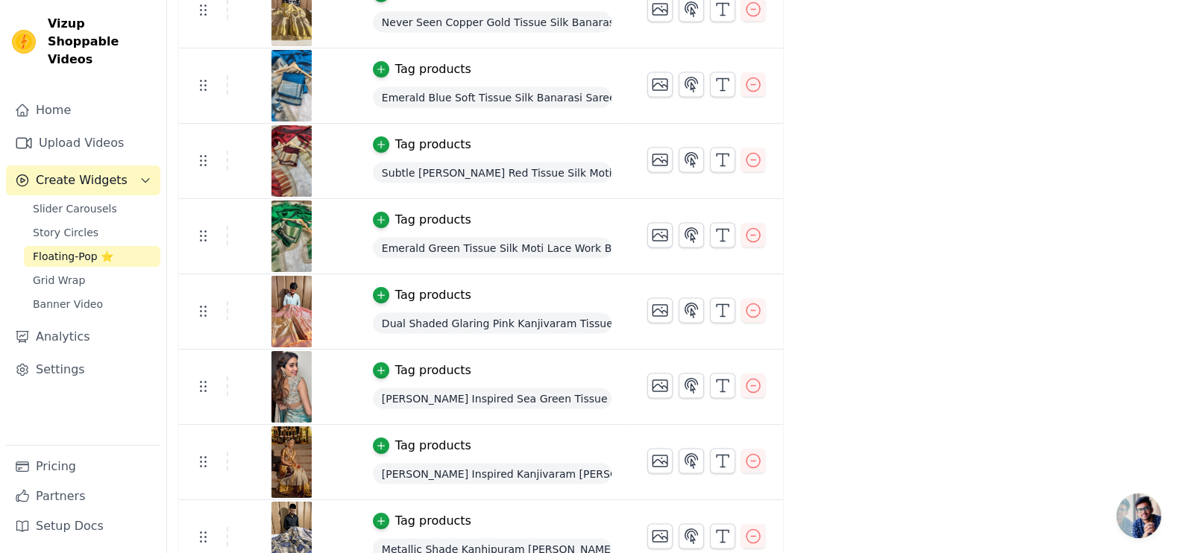
click at [287, 368] on img at bounding box center [292, 387] width 42 height 72
click at [271, 396] on img at bounding box center [292, 387] width 42 height 72
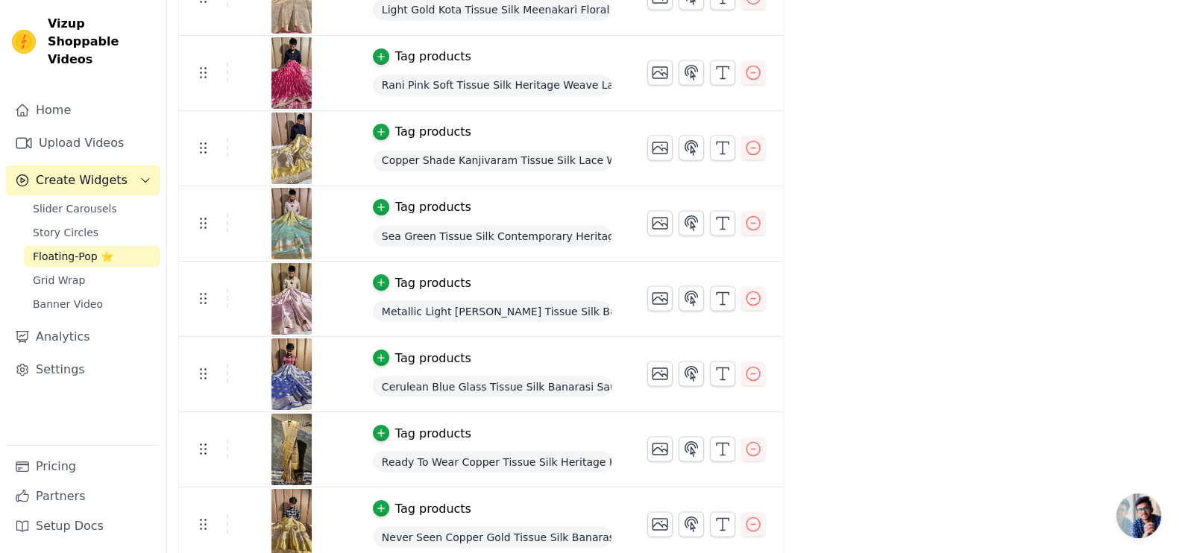
scroll to position [3263, 0]
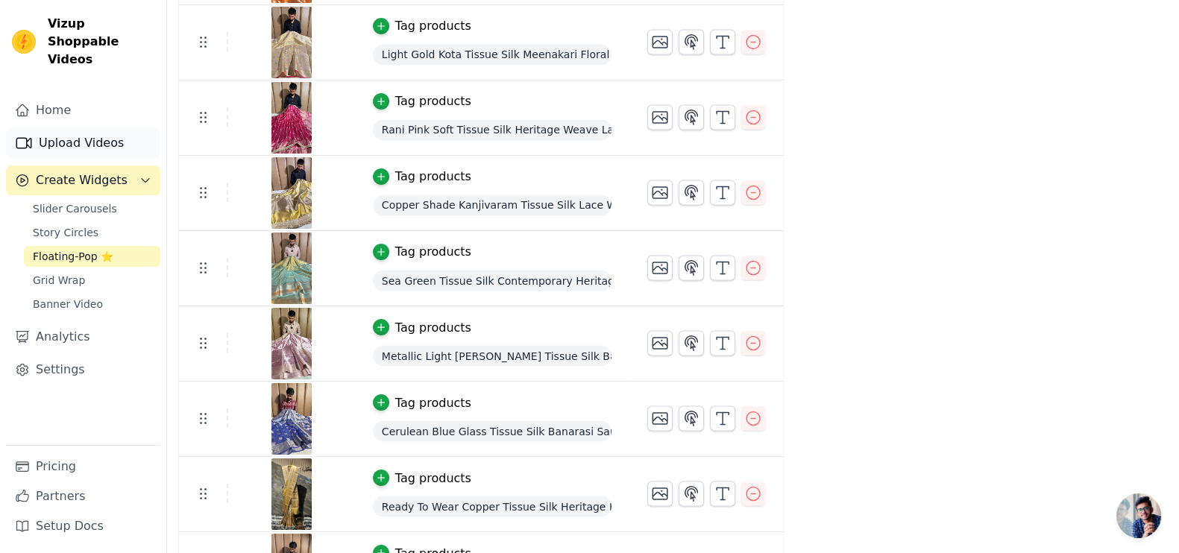
click at [108, 128] on link "Upload Videos" at bounding box center [83, 143] width 154 height 30
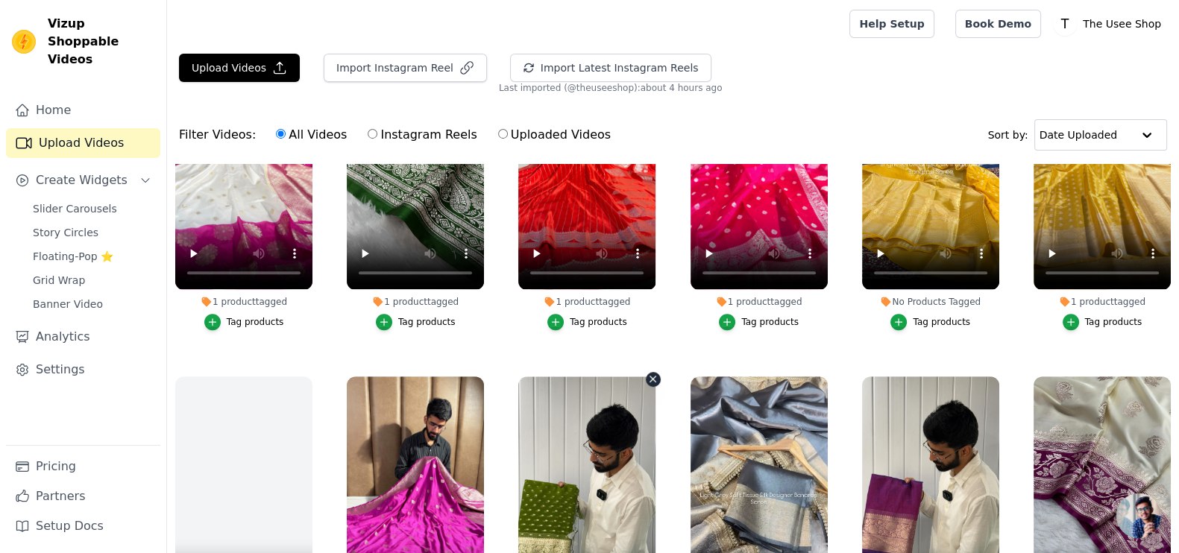
scroll to position [1119, 0]
click at [97, 249] on span "Floating-Pop ⭐" at bounding box center [73, 256] width 81 height 15
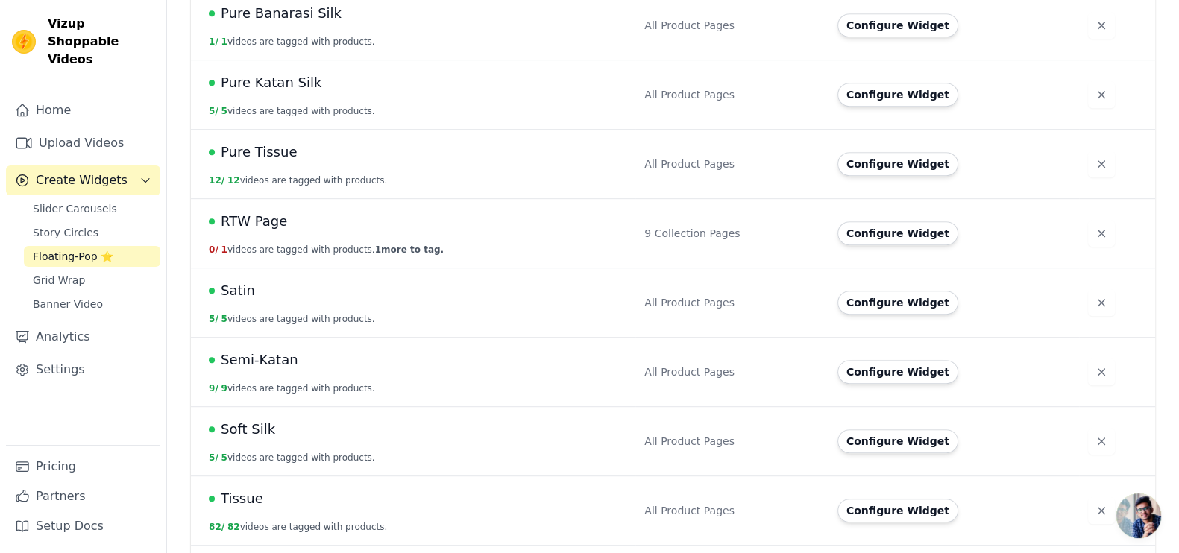
scroll to position [1025, 0]
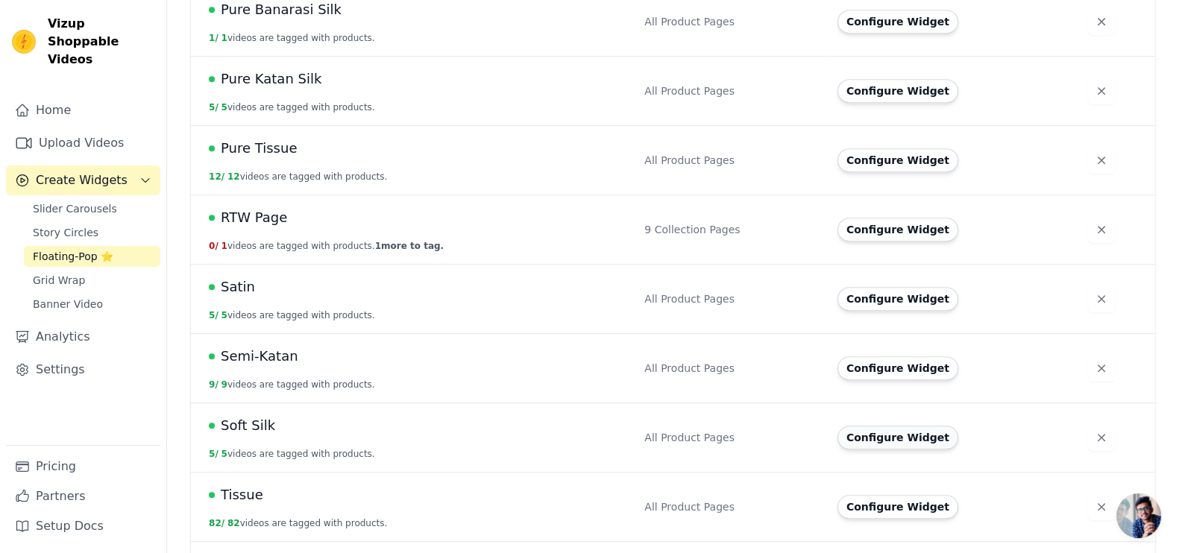
click at [886, 432] on button "Configure Widget" at bounding box center [898, 438] width 121 height 24
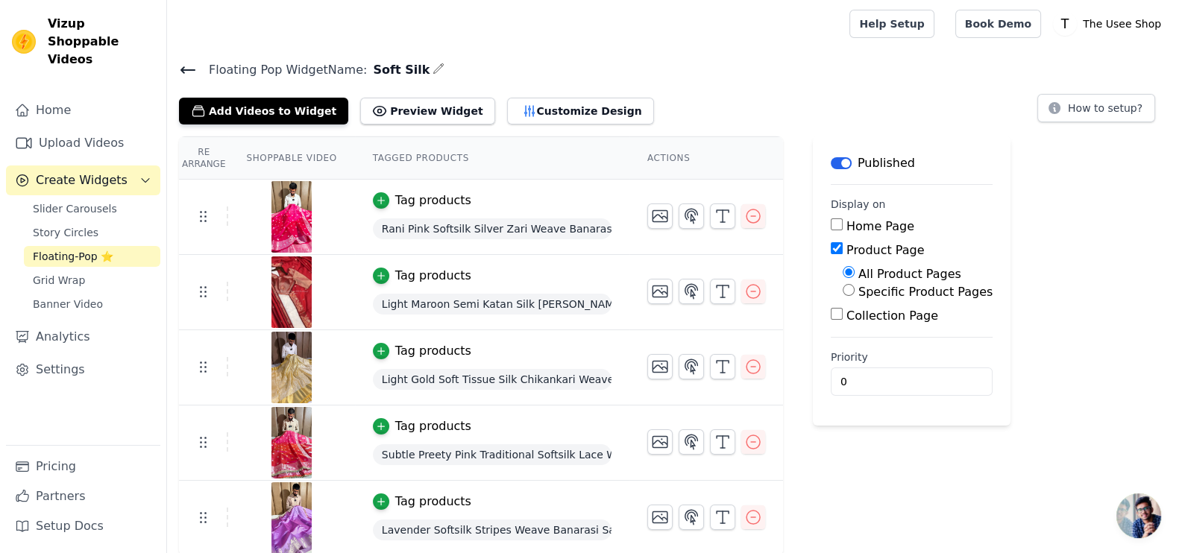
scroll to position [1, 0]
click at [403, 418] on div "Tag products" at bounding box center [433, 426] width 76 height 18
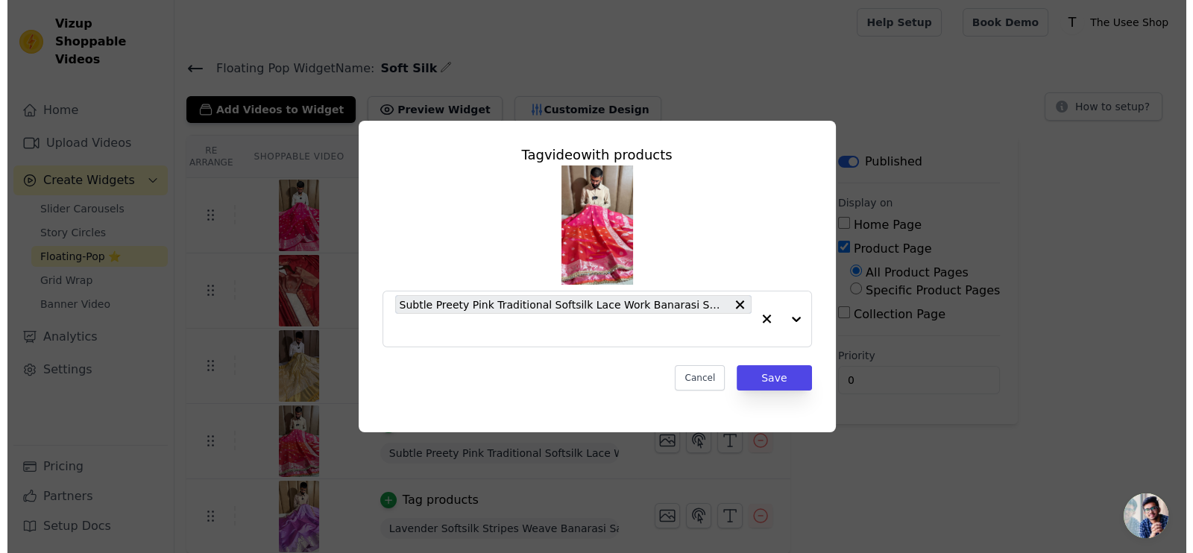
scroll to position [0, 0]
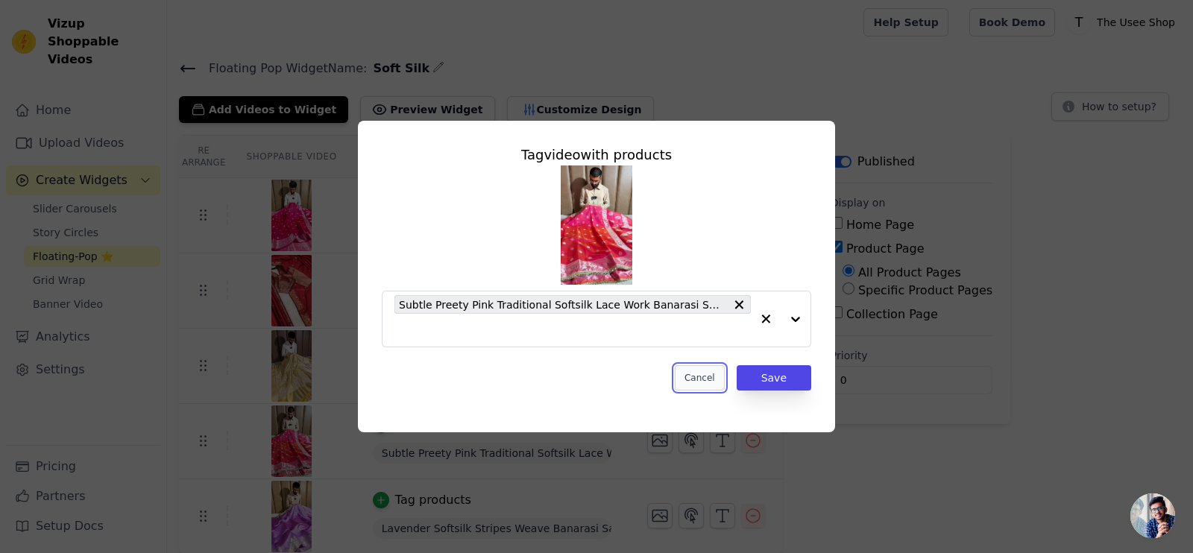
click at [702, 369] on button "Cancel" at bounding box center [700, 377] width 50 height 25
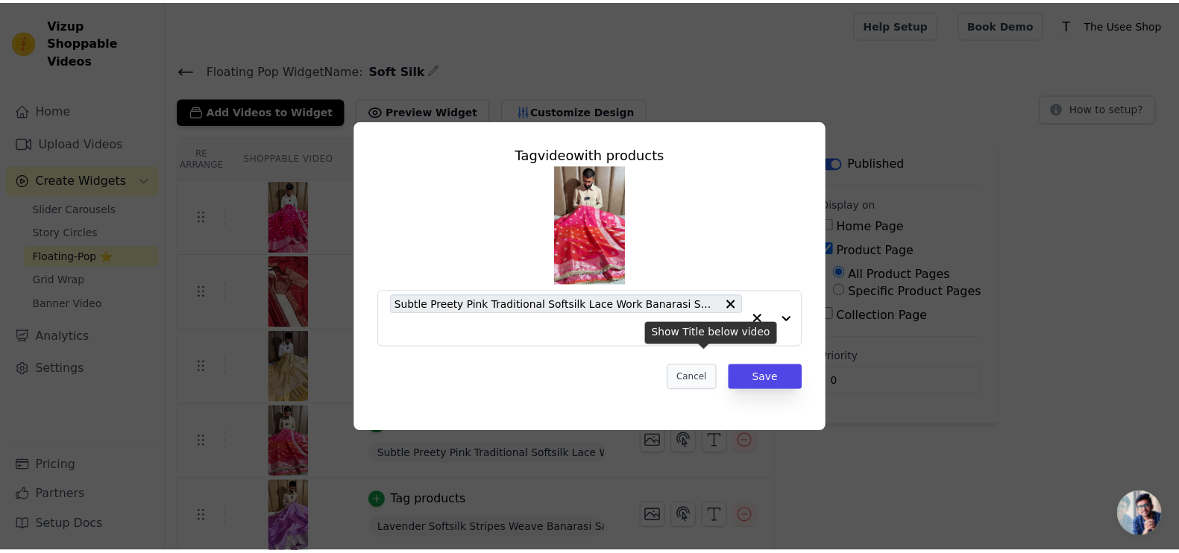
scroll to position [1, 0]
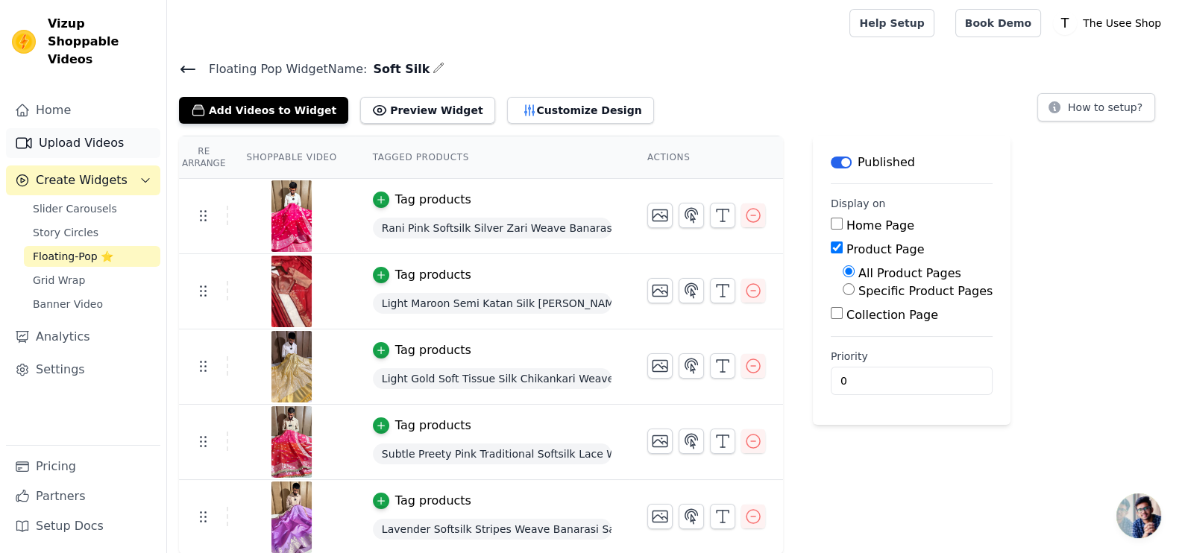
click at [115, 130] on link "Upload Videos" at bounding box center [83, 143] width 154 height 30
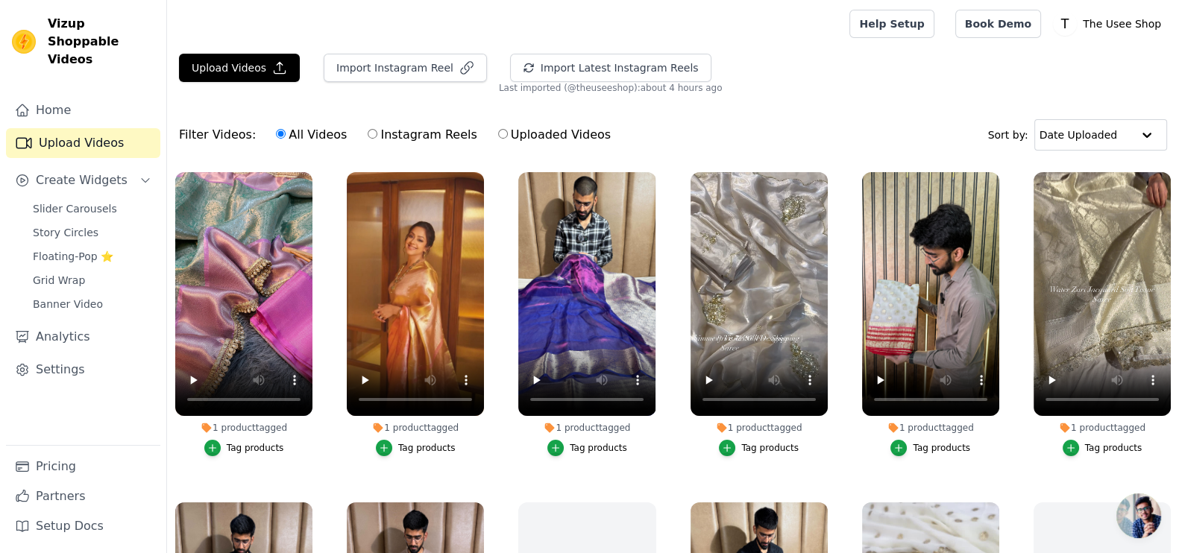
click at [69, 128] on link "Upload Videos" at bounding box center [83, 143] width 154 height 30
click at [395, 63] on button "Import Instagram Reel" at bounding box center [405, 68] width 163 height 28
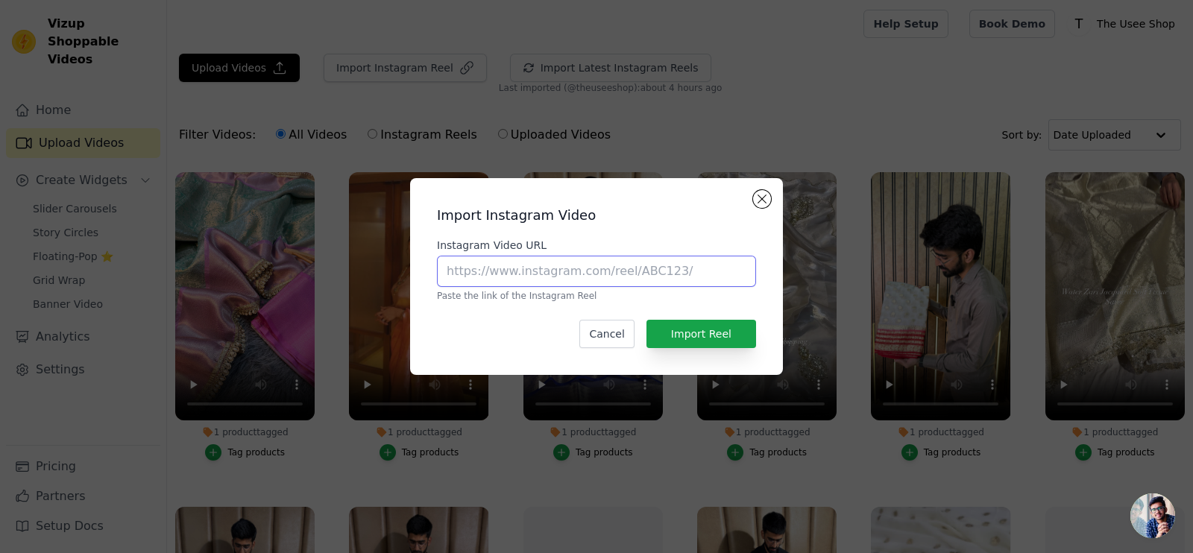
click at [560, 273] on input "Instagram Video URL" at bounding box center [596, 271] width 319 height 31
paste input "https://www.instagram.com/reel/DCDqhMeo-CO/?utm_source=ig_web_copy_link"
type input "https://www.instagram.com/reel/DCDqhMeo-CO/?utm_source=ig_web_copy_link"
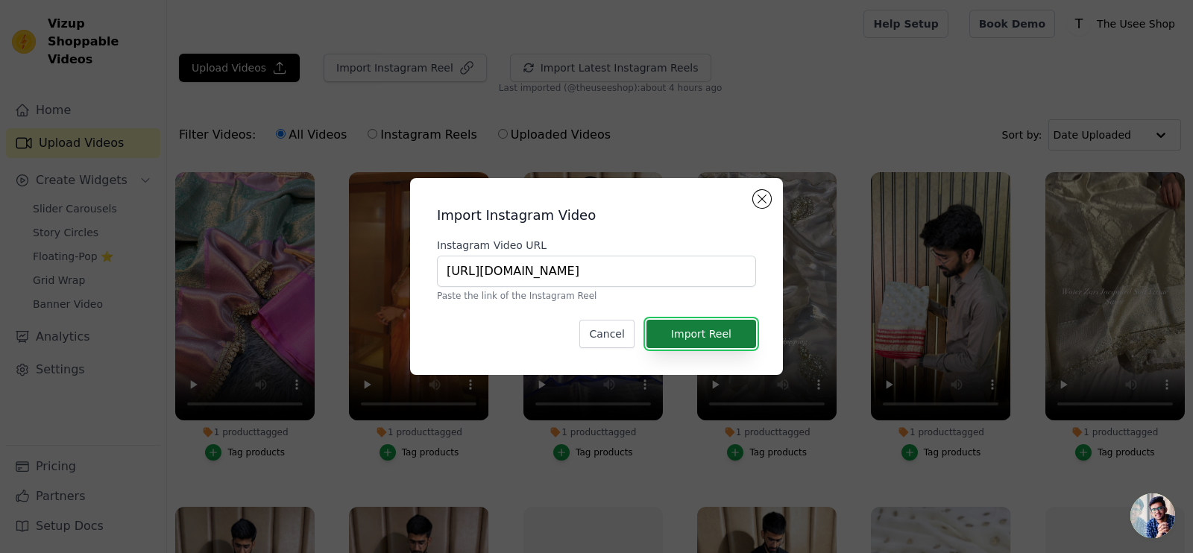
scroll to position [0, 0]
click at [720, 324] on button "Import Reel" at bounding box center [702, 334] width 110 height 28
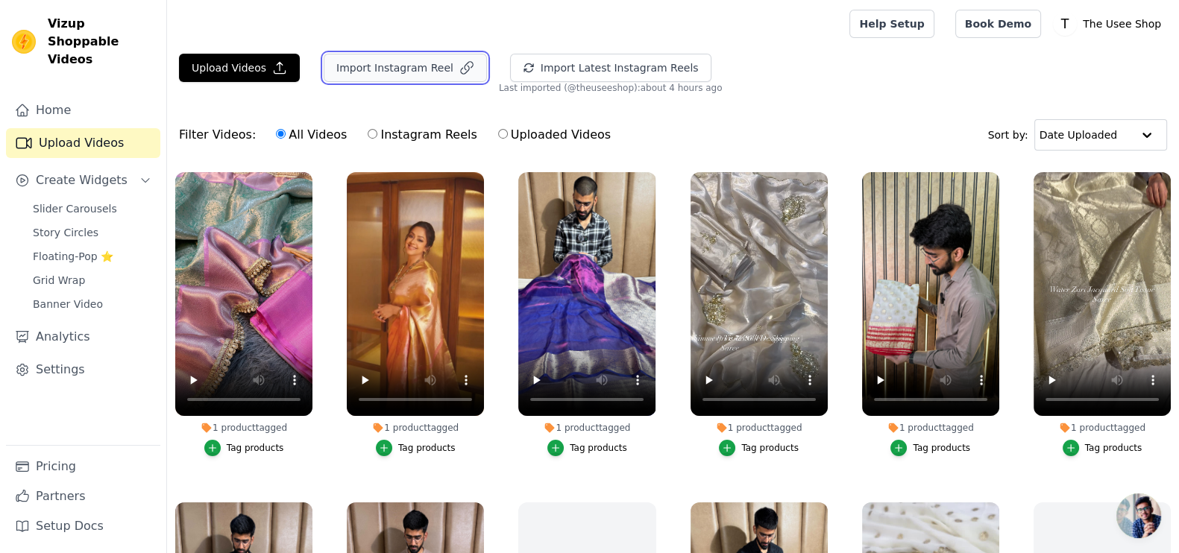
click at [392, 65] on button "Import Instagram Reel" at bounding box center [405, 68] width 163 height 28
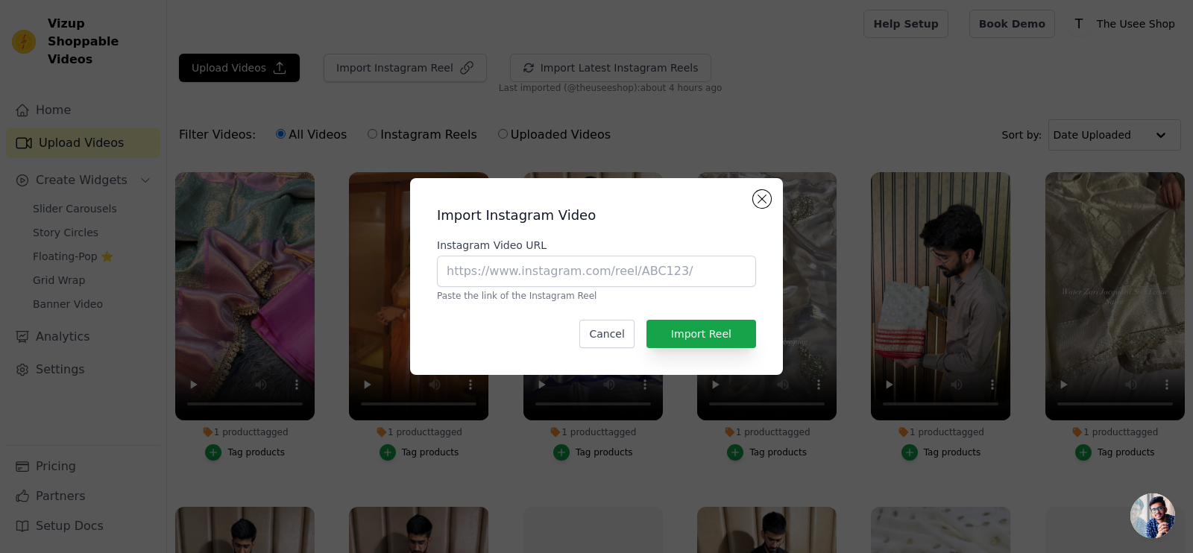
click at [578, 288] on div "Instagram Video URL Paste the link of the Instagram Reel" at bounding box center [596, 270] width 319 height 64
click at [574, 284] on input "Instagram Video URL" at bounding box center [596, 271] width 319 height 31
paste input "https://www.instagram.com/reel/DJHUZJbSUkI/?utm_source=ig_web_copy_link"
type input "https://www.instagram.com/reel/DJHUZJbSUkI/?utm_source=ig_web_copy_link"
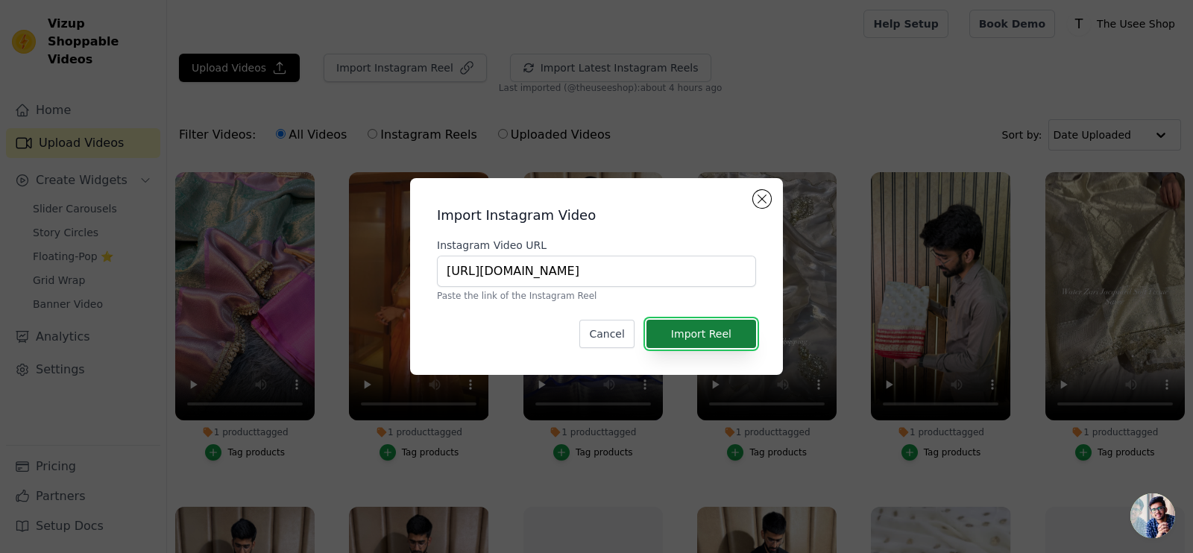
click at [676, 326] on button "Import Reel" at bounding box center [702, 334] width 110 height 28
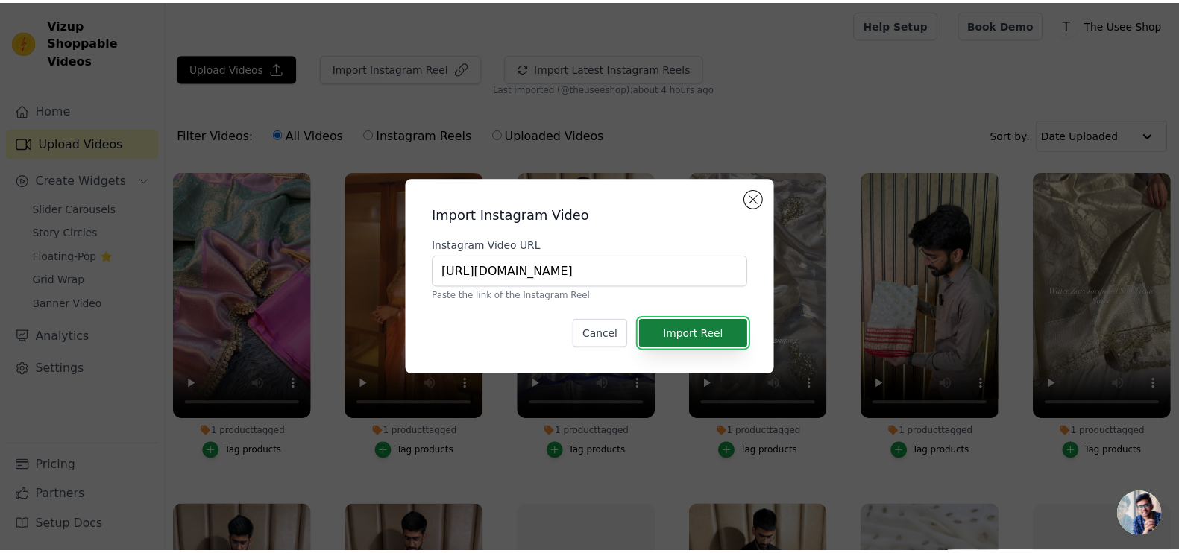
scroll to position [0, 0]
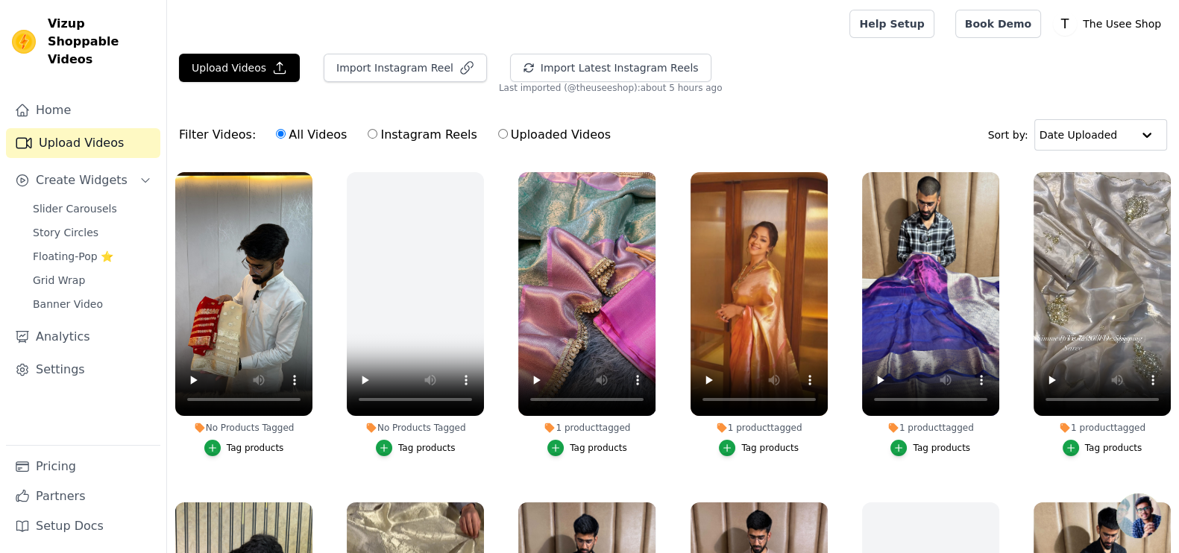
click at [239, 442] on div "Tag products" at bounding box center [255, 448] width 57 height 12
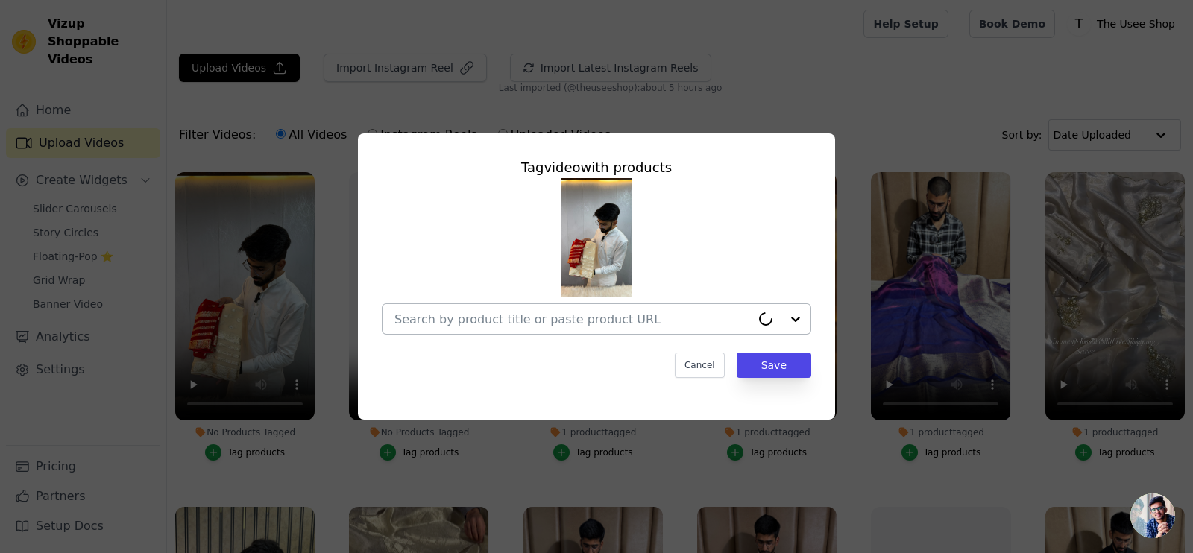
click at [465, 327] on div at bounding box center [573, 319] width 356 height 30
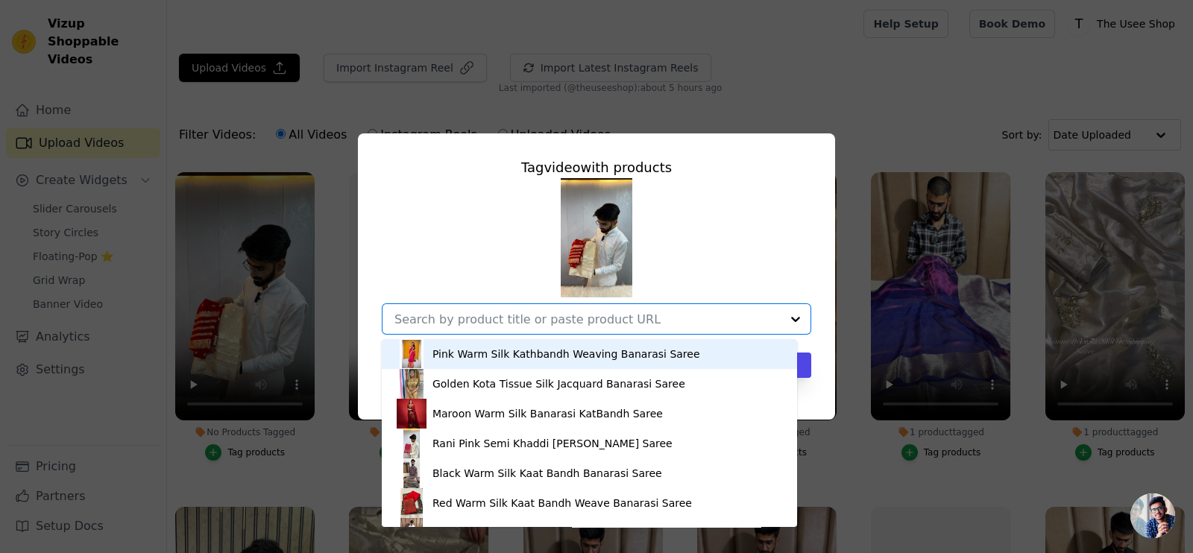
paste input "[URL][DOMAIN_NAME][PERSON_NAME]"
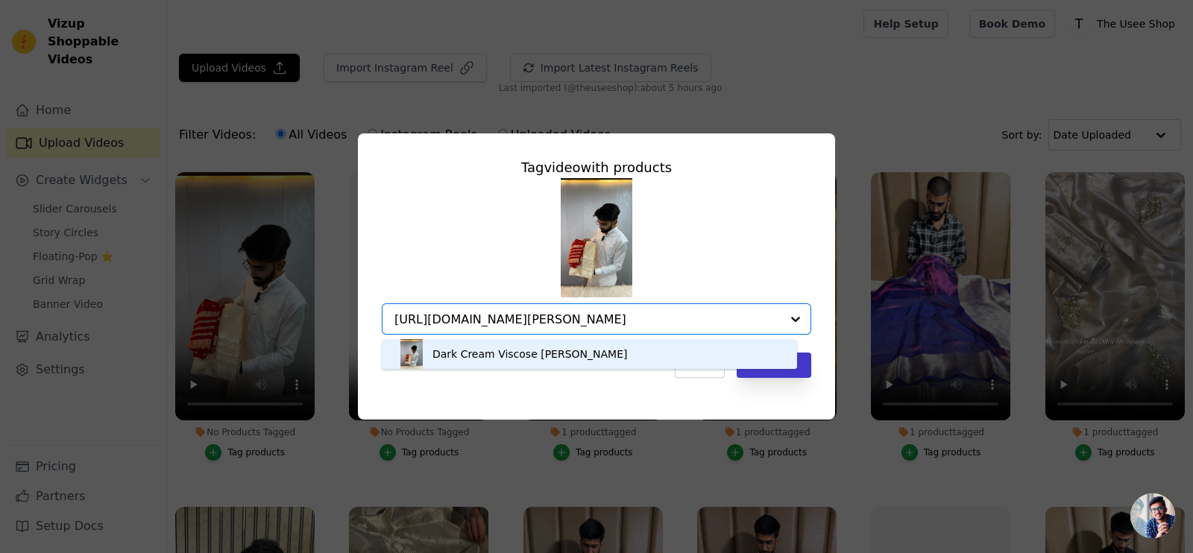
type input "[URL][DOMAIN_NAME][PERSON_NAME]"
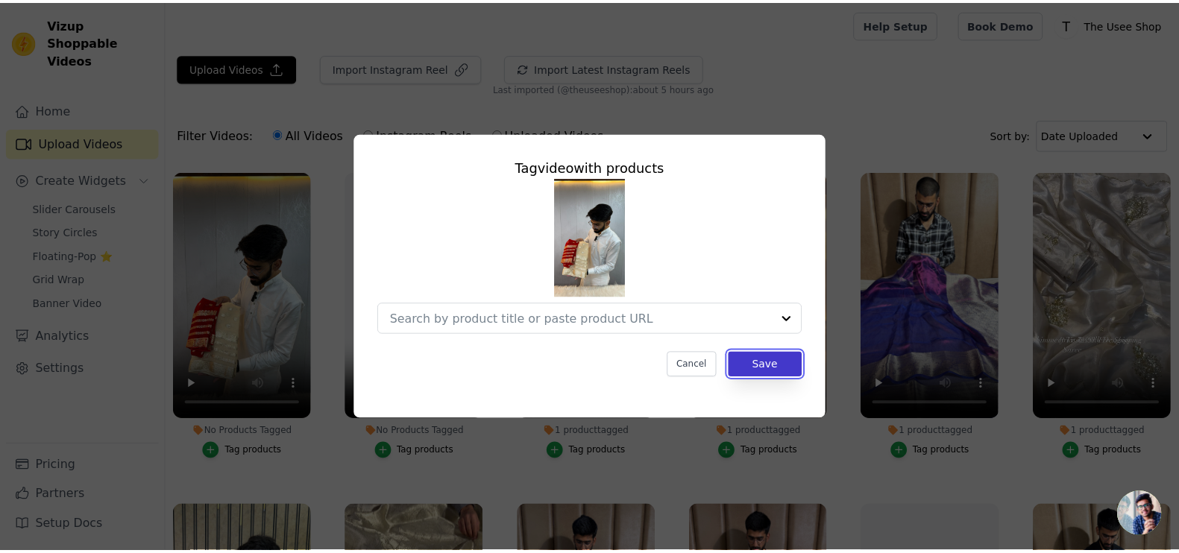
scroll to position [0, 0]
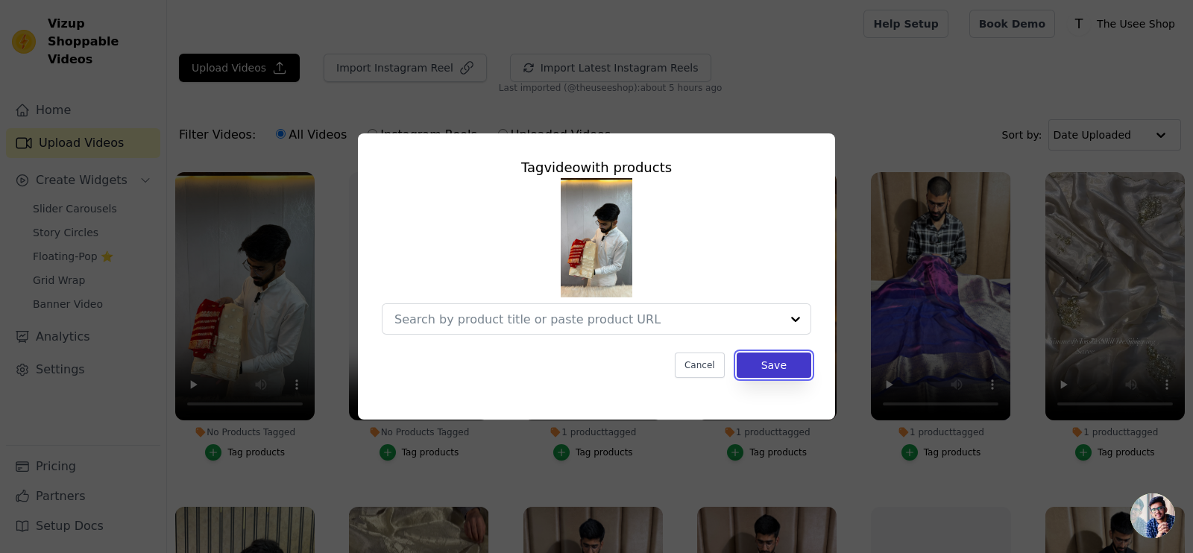
click at [794, 371] on button "Save" at bounding box center [774, 365] width 75 height 25
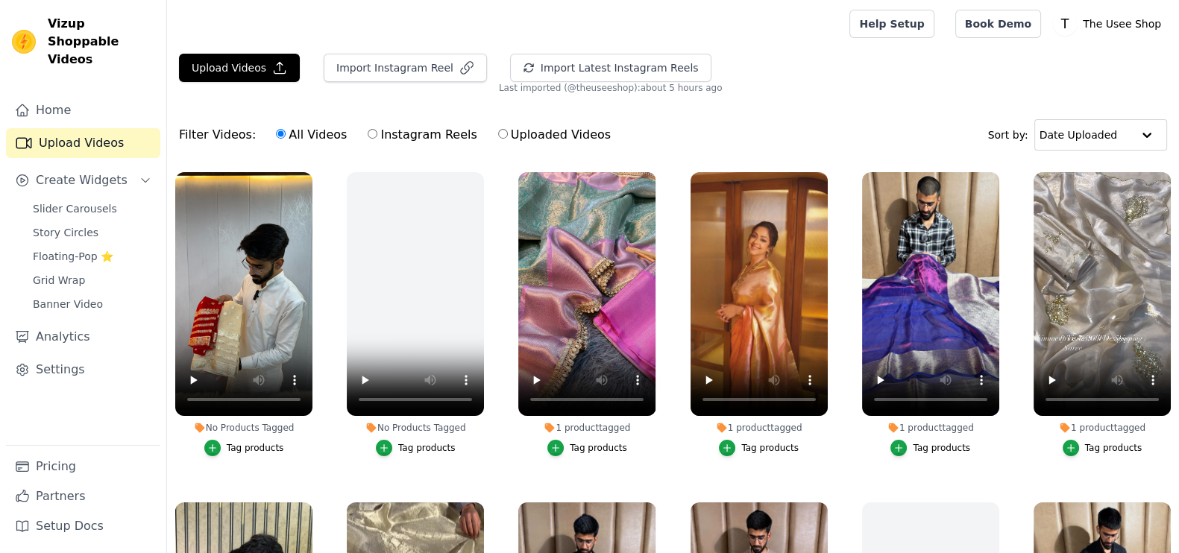
click at [259, 447] on div "Tag products" at bounding box center [255, 448] width 57 height 12
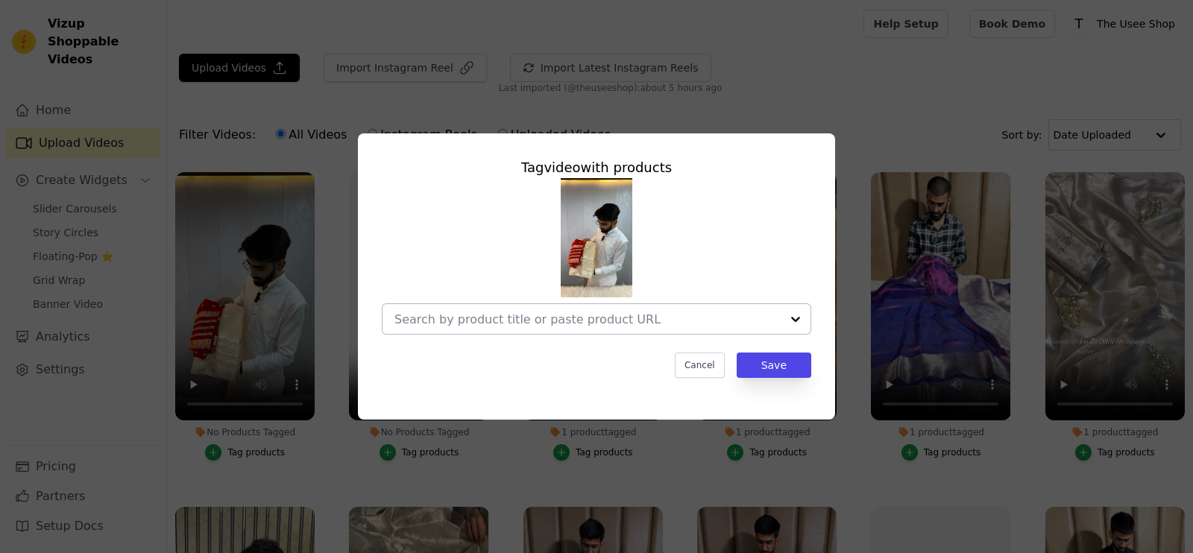
click at [471, 333] on div at bounding box center [588, 319] width 386 height 30
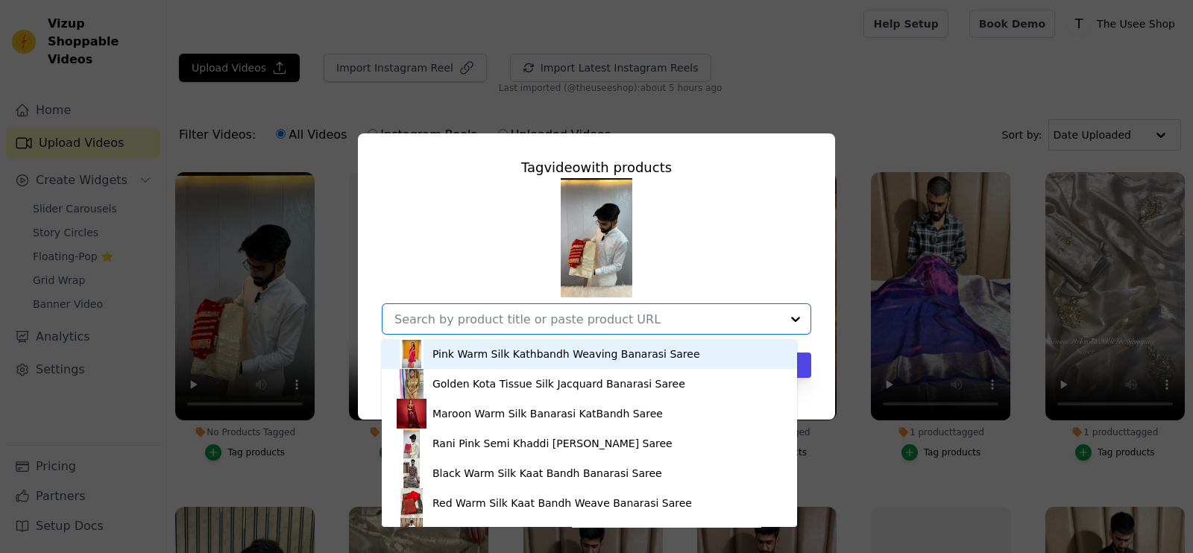
click at [470, 324] on input "No Products Tagged Tag video with products Pink Warm Silk Kathbandh Weaving Ban…" at bounding box center [588, 319] width 386 height 14
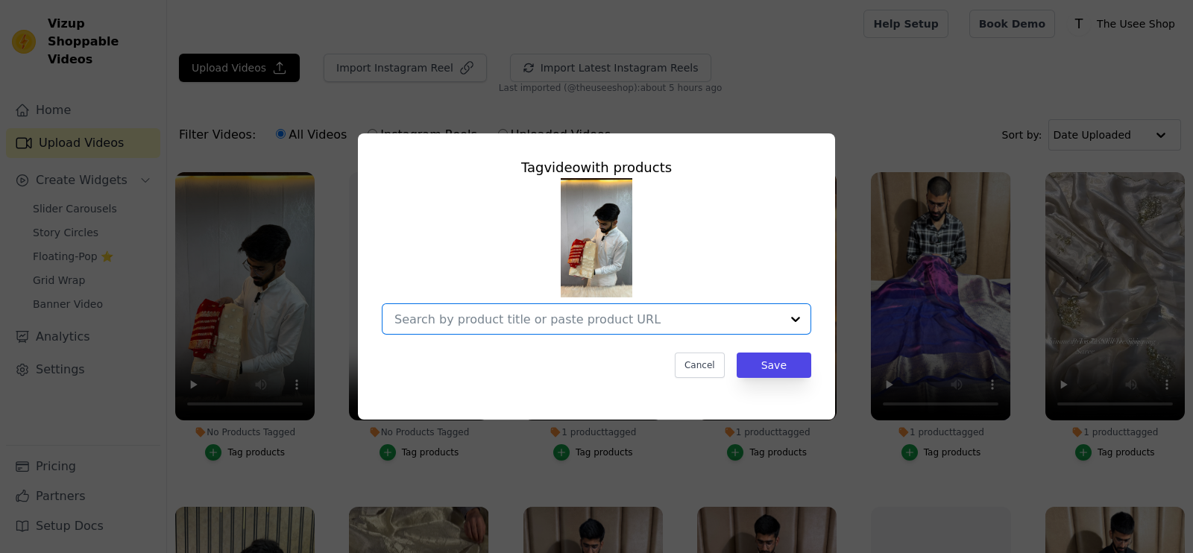
click at [470, 324] on input "No Products Tagged Tag video with products Option undefined, selected. Select i…" at bounding box center [588, 319] width 386 height 14
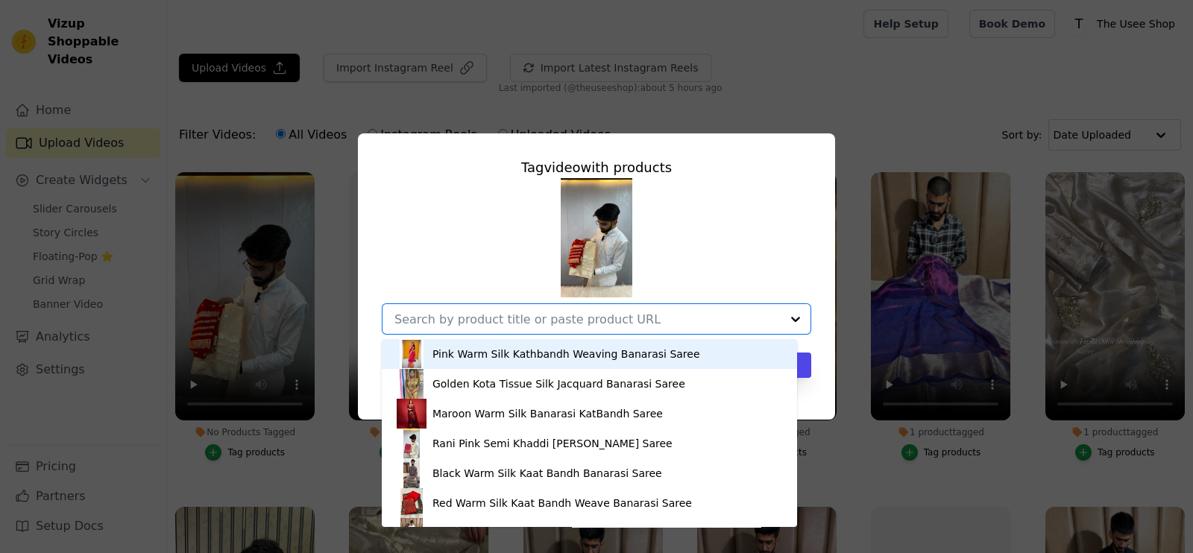
paste input "[URL][DOMAIN_NAME][PERSON_NAME]"
type input "[URL][DOMAIN_NAME][PERSON_NAME]"
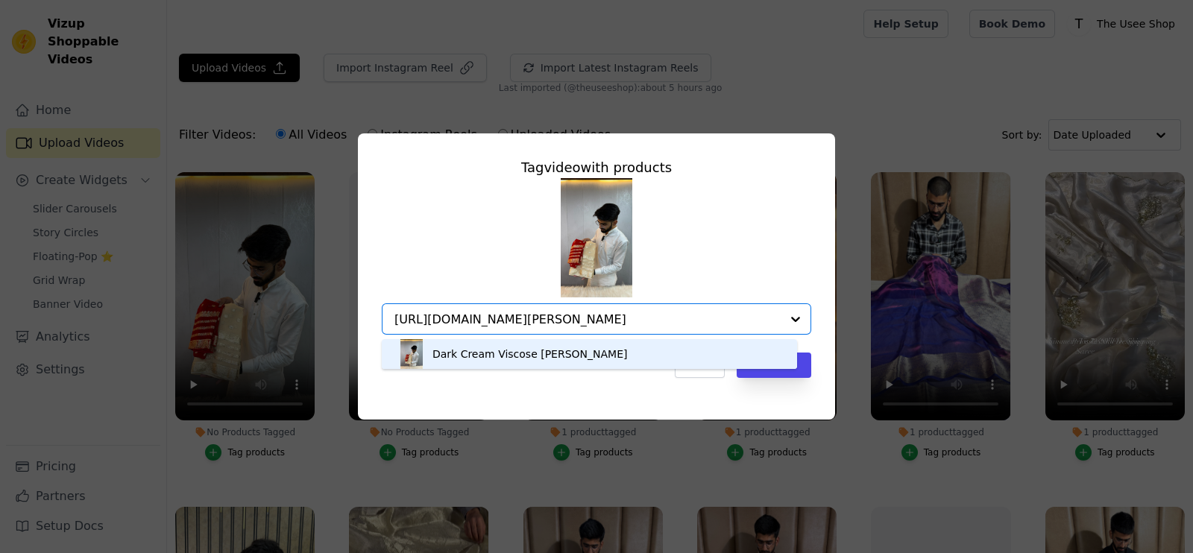
click at [511, 351] on div "Dark Cream Viscose [PERSON_NAME]" at bounding box center [530, 354] width 195 height 15
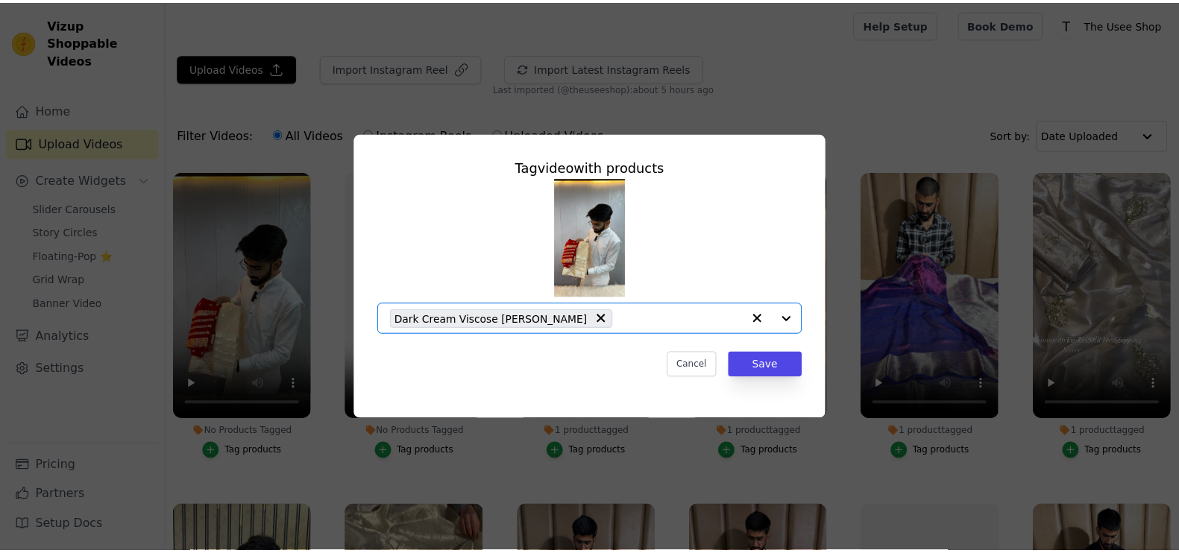
scroll to position [0, 0]
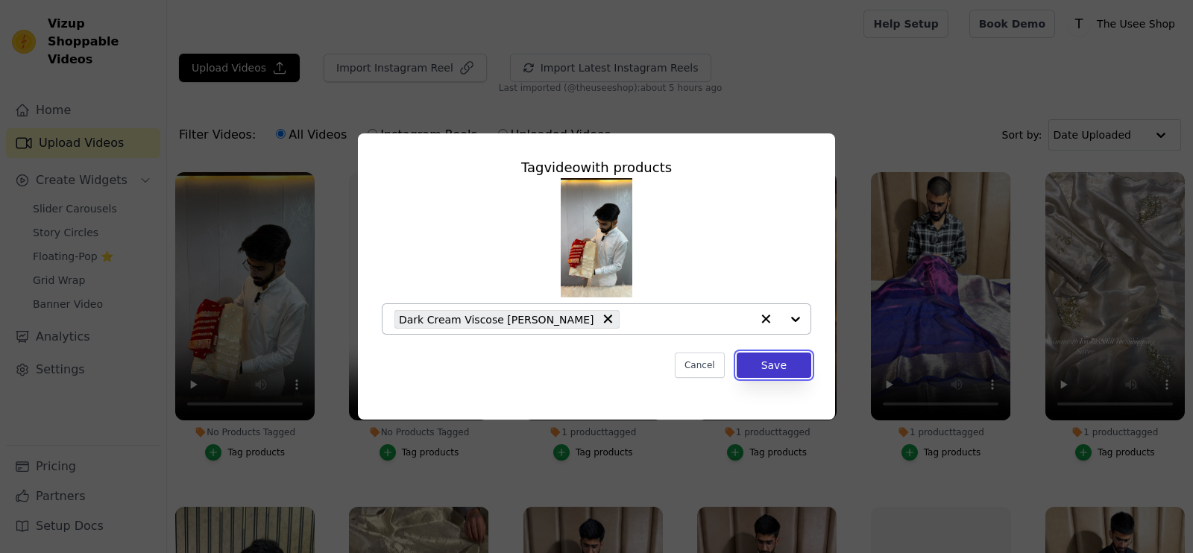
click at [771, 359] on button "Save" at bounding box center [774, 365] width 75 height 25
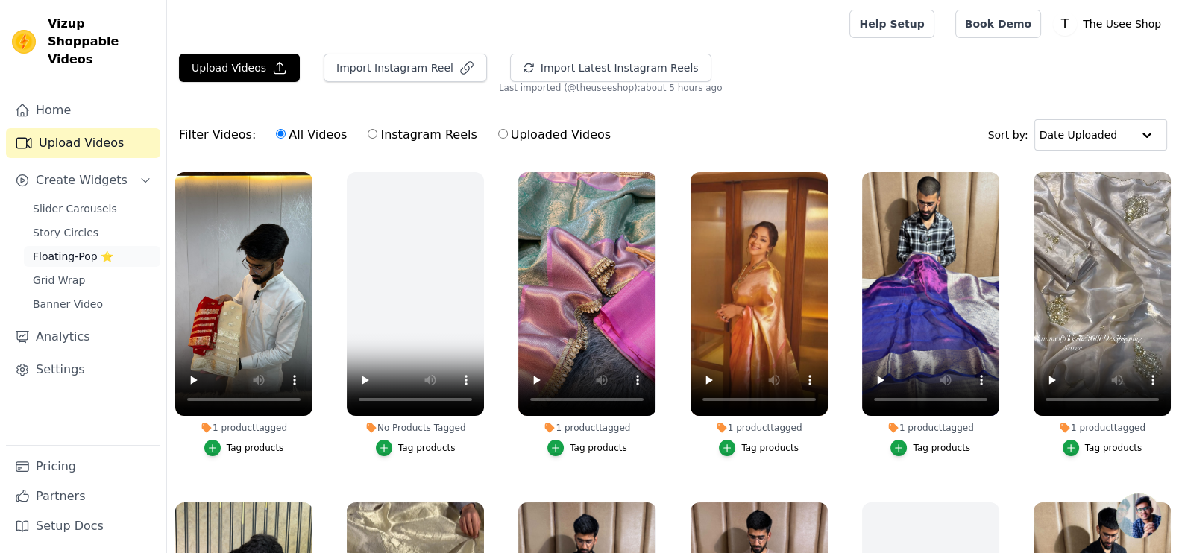
click at [78, 249] on span "Floating-Pop ⭐" at bounding box center [73, 256] width 81 height 15
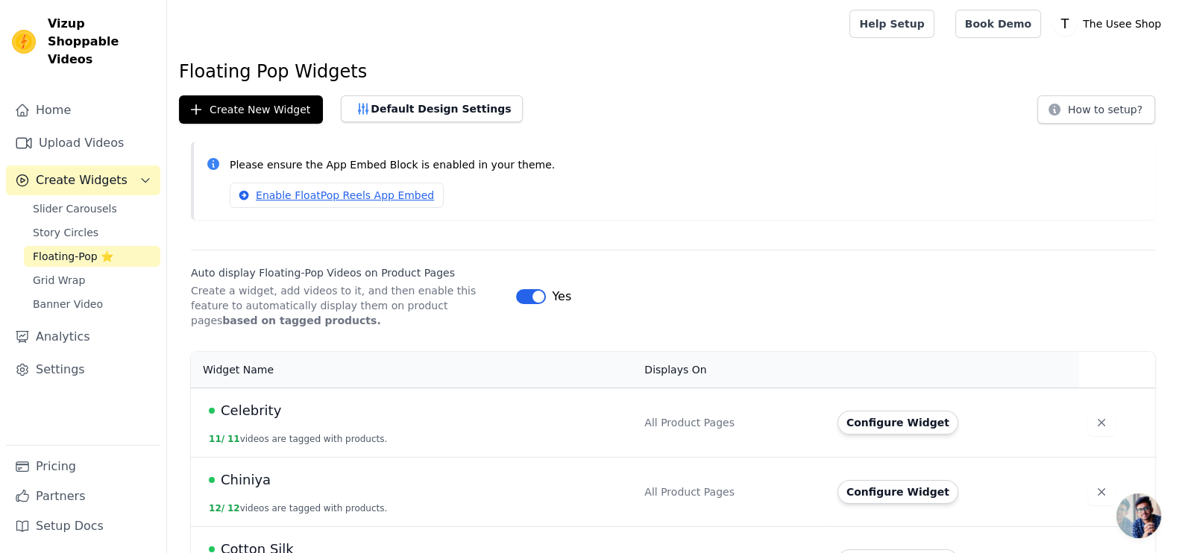
click at [75, 249] on span "Floating-Pop ⭐" at bounding box center [73, 256] width 81 height 15
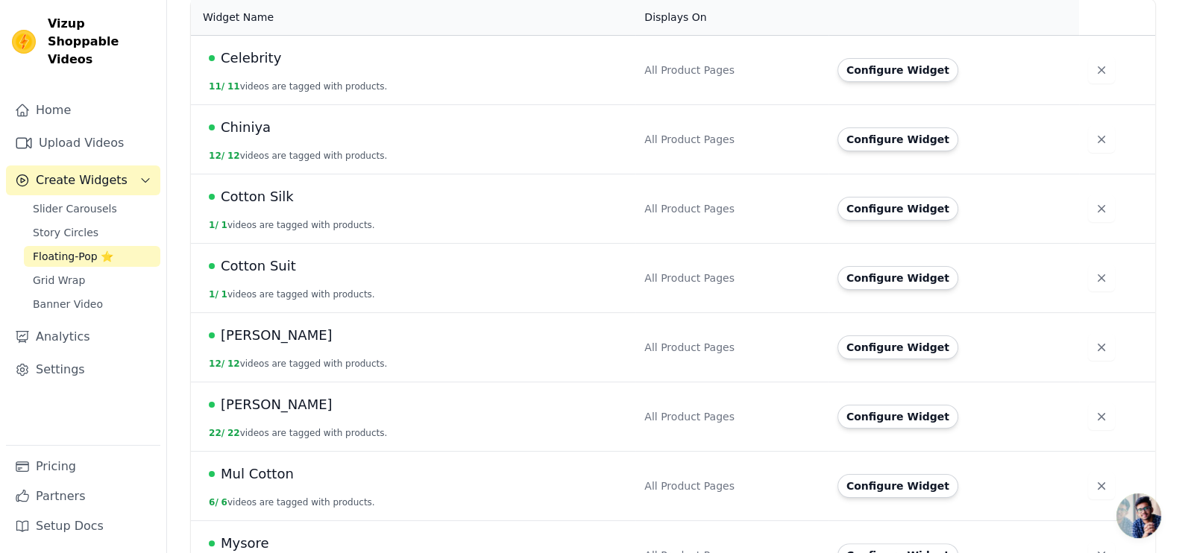
scroll to position [466, 0]
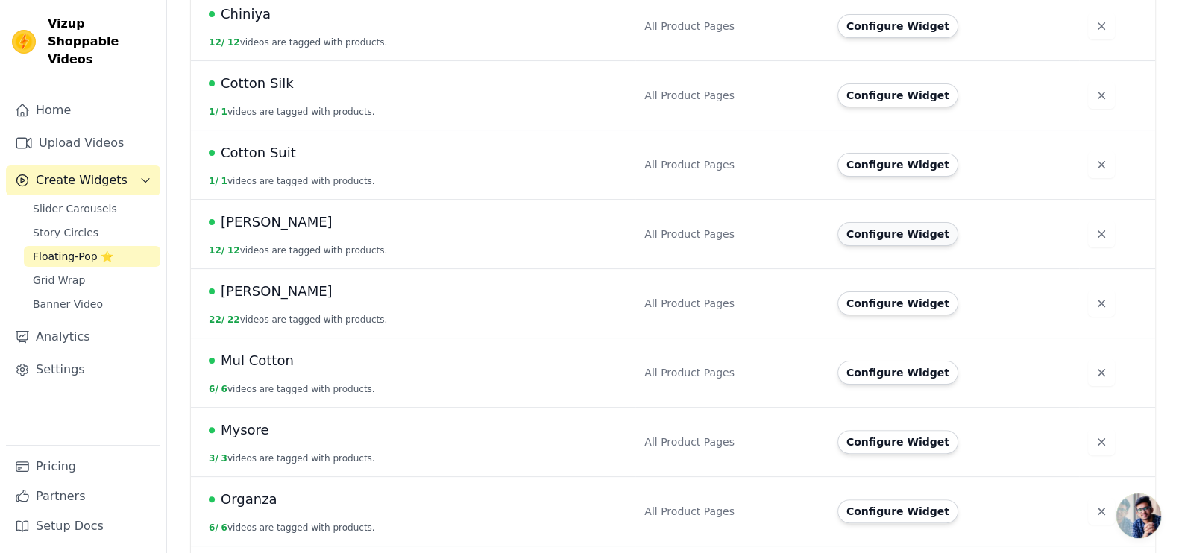
click at [884, 234] on button "Configure Widget" at bounding box center [898, 234] width 121 height 24
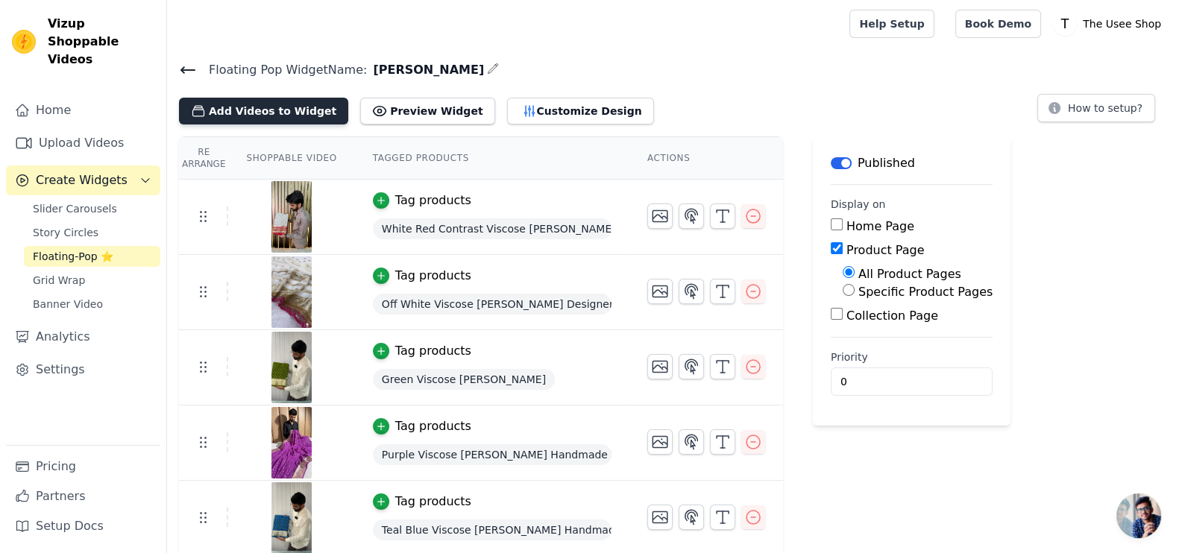
click at [262, 106] on button "Add Videos to Widget" at bounding box center [263, 111] width 169 height 27
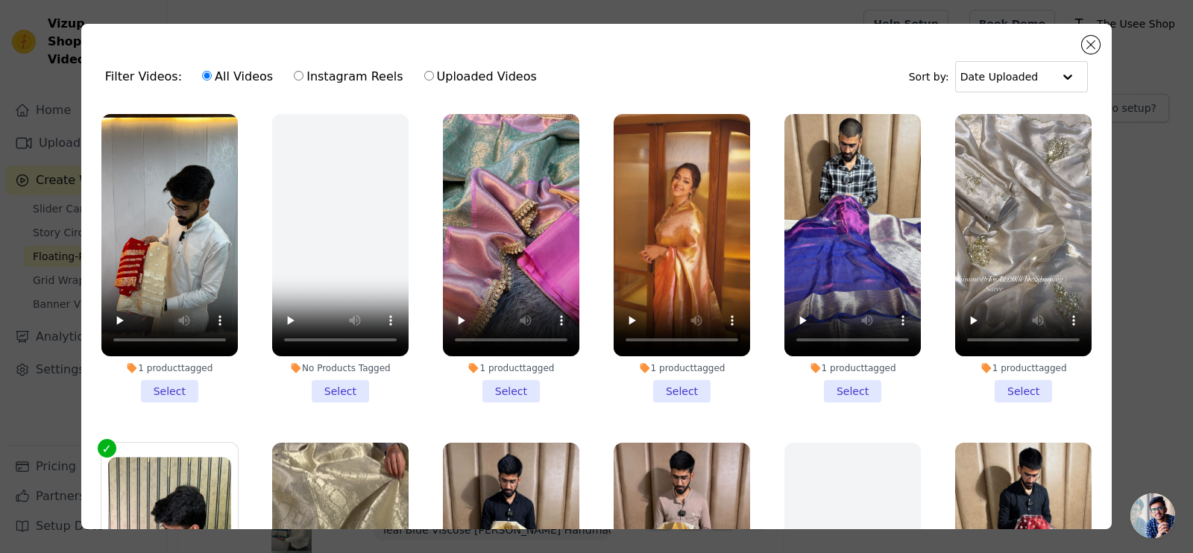
click at [164, 377] on li "1 product tagged Select" at bounding box center [169, 258] width 136 height 289
click at [0, 0] on input "1 product tagged Select" at bounding box center [0, 0] width 0 height 0
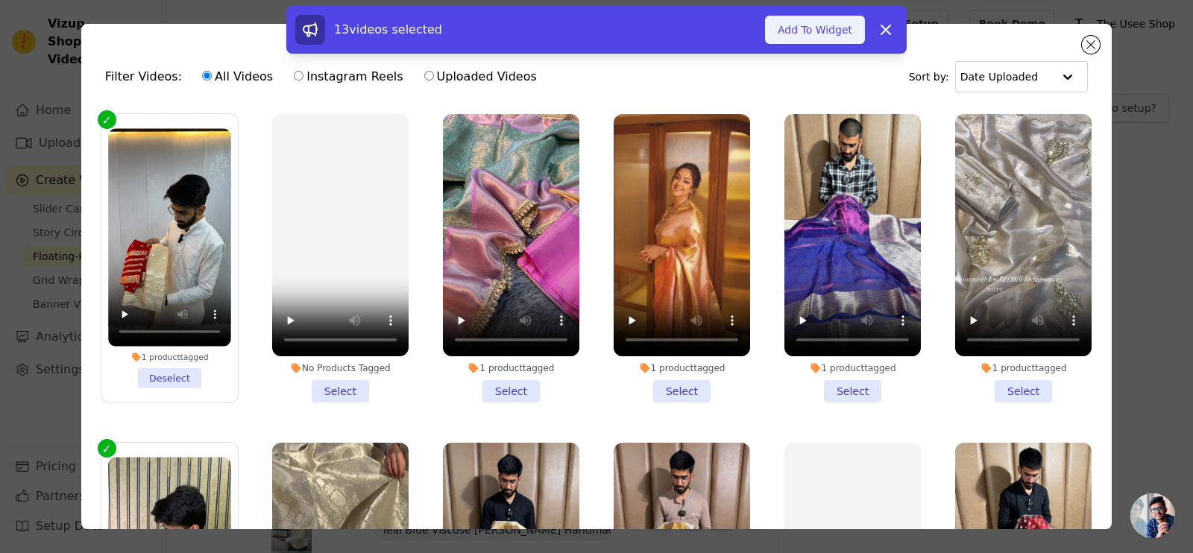
click at [823, 31] on button "Add To Widget" at bounding box center [815, 30] width 100 height 28
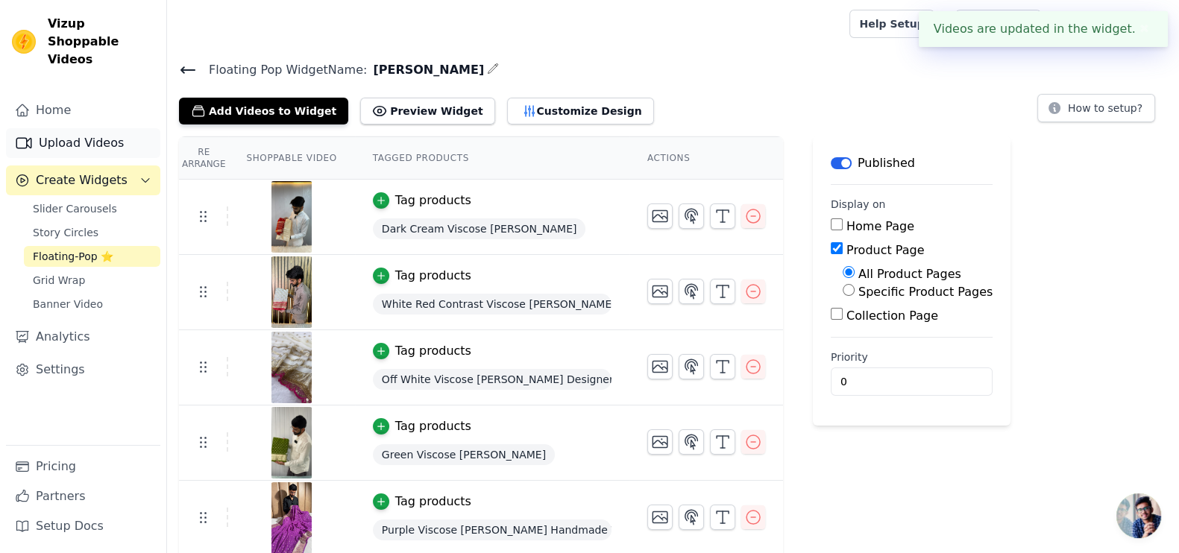
click at [78, 128] on link "Upload Videos" at bounding box center [83, 143] width 154 height 30
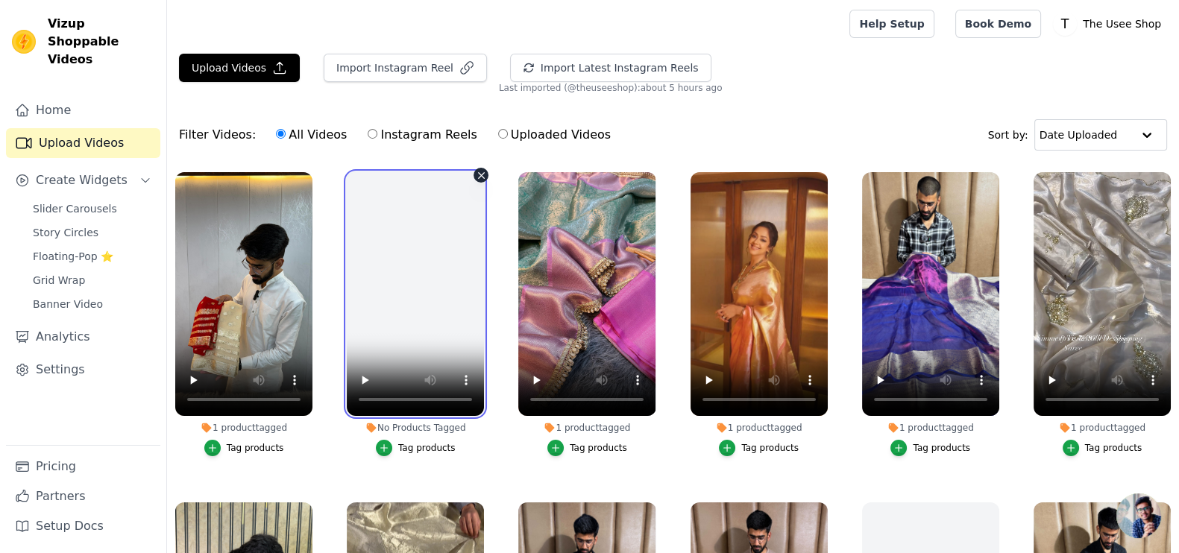
click at [424, 339] on video at bounding box center [415, 294] width 137 height 244
click at [405, 307] on video at bounding box center [415, 294] width 137 height 244
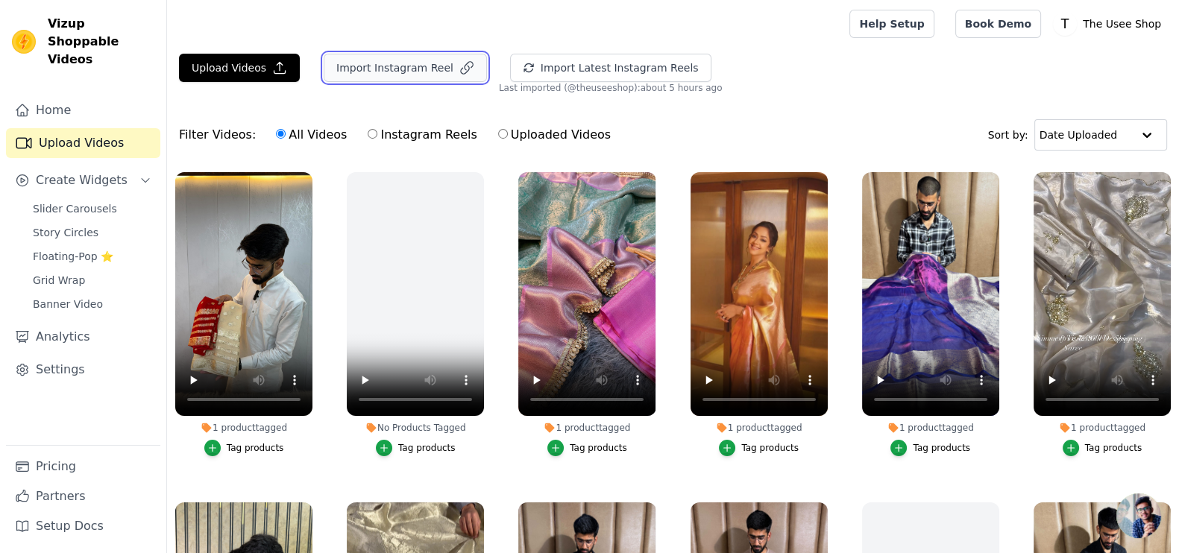
click at [360, 71] on button "Import Instagram Reel" at bounding box center [405, 68] width 163 height 28
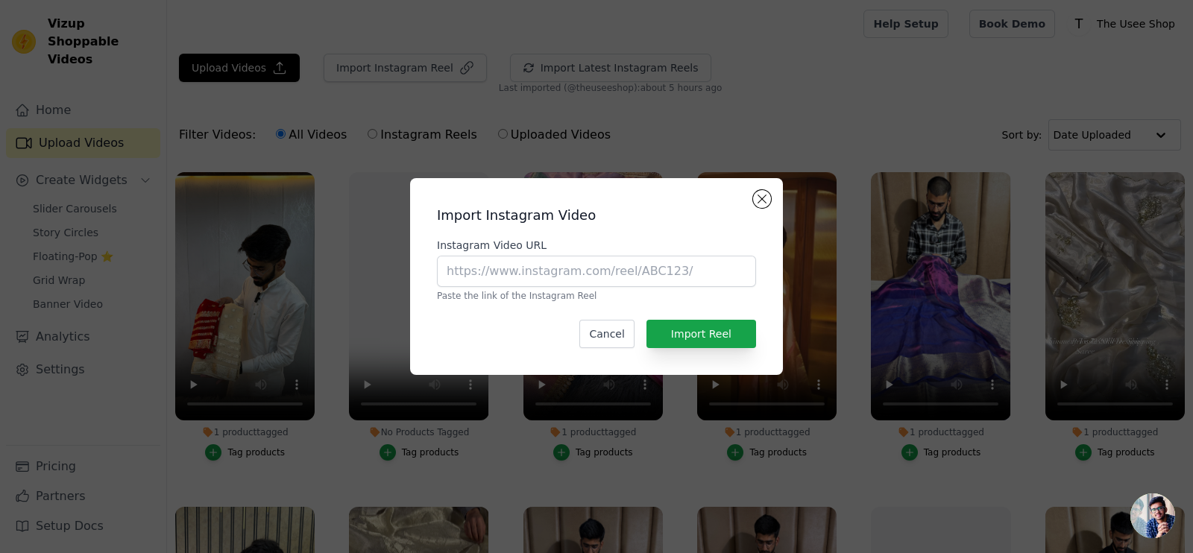
click at [606, 289] on div "Instagram Video URL Paste the link of the Instagram Reel" at bounding box center [596, 270] width 319 height 64
click at [588, 283] on input "Instagram Video URL" at bounding box center [596, 271] width 319 height 31
paste input "[URL][DOMAIN_NAME]"
type input "[URL][DOMAIN_NAME]"
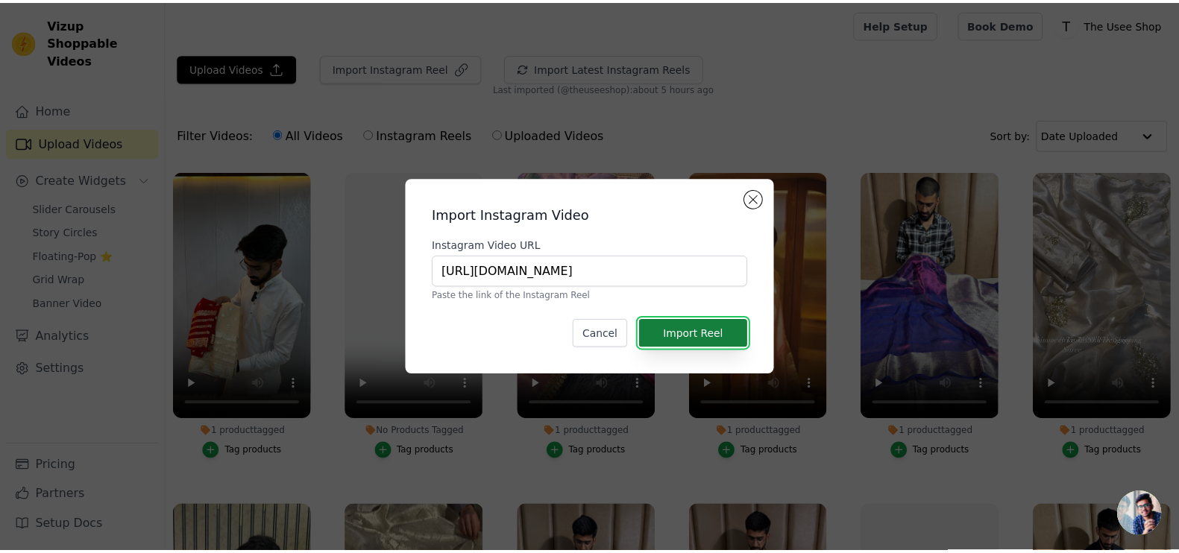
scroll to position [0, 0]
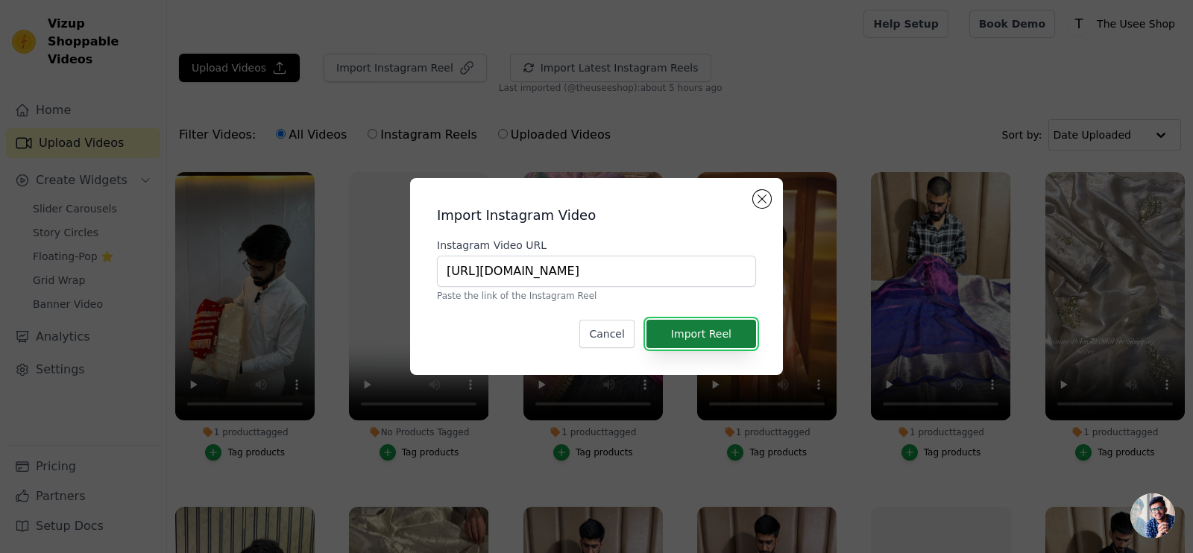
click at [704, 334] on button "Import Reel" at bounding box center [702, 334] width 110 height 28
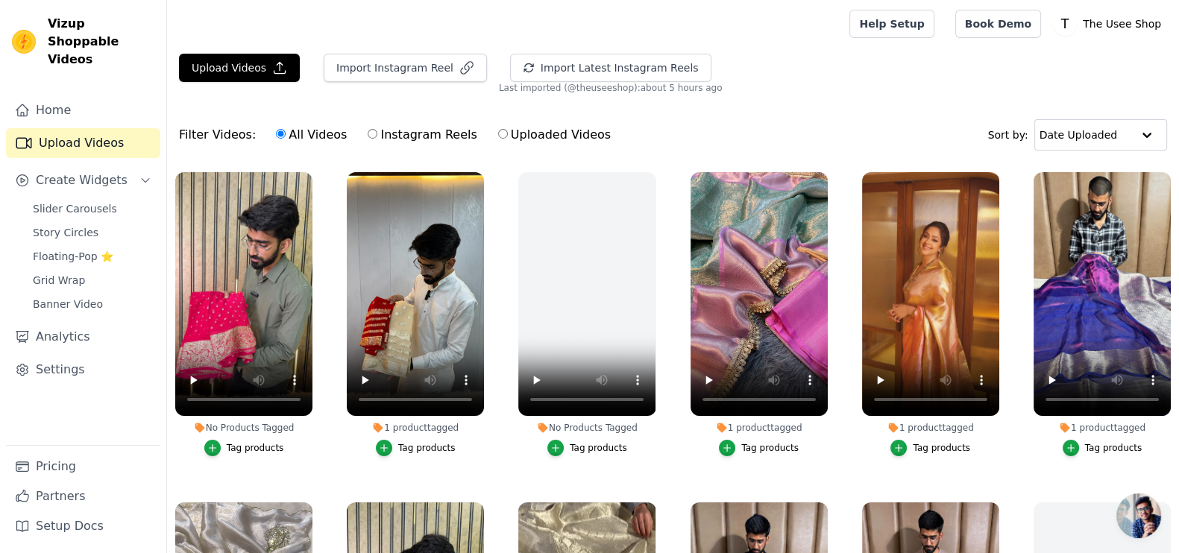
click at [244, 450] on div "Tag products" at bounding box center [255, 448] width 57 height 12
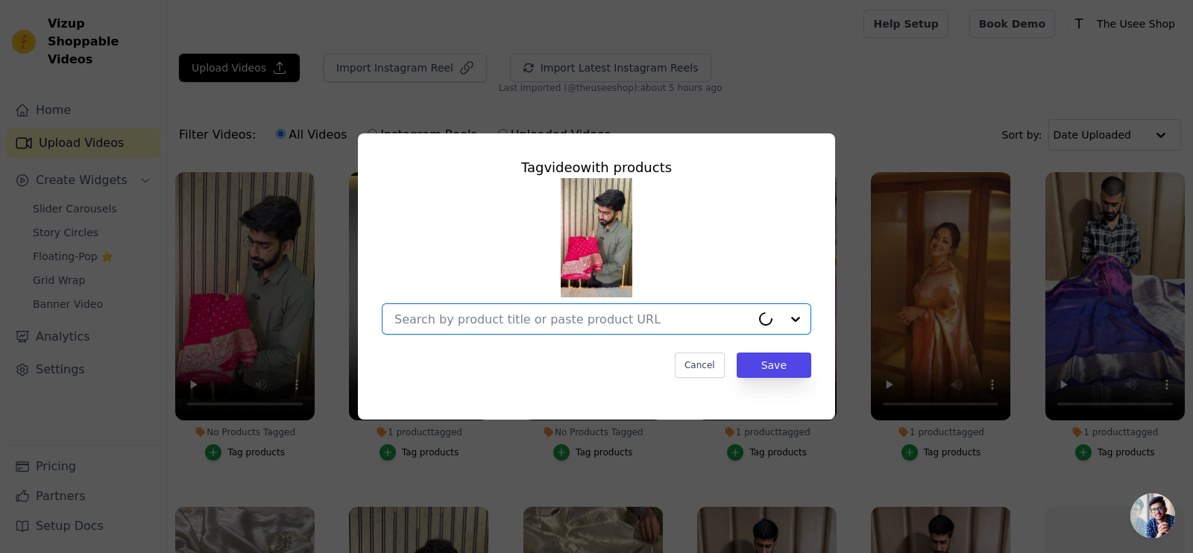
click at [469, 322] on input "No Products Tagged Tag video with products Option undefined, selected. Select i…" at bounding box center [573, 319] width 356 height 14
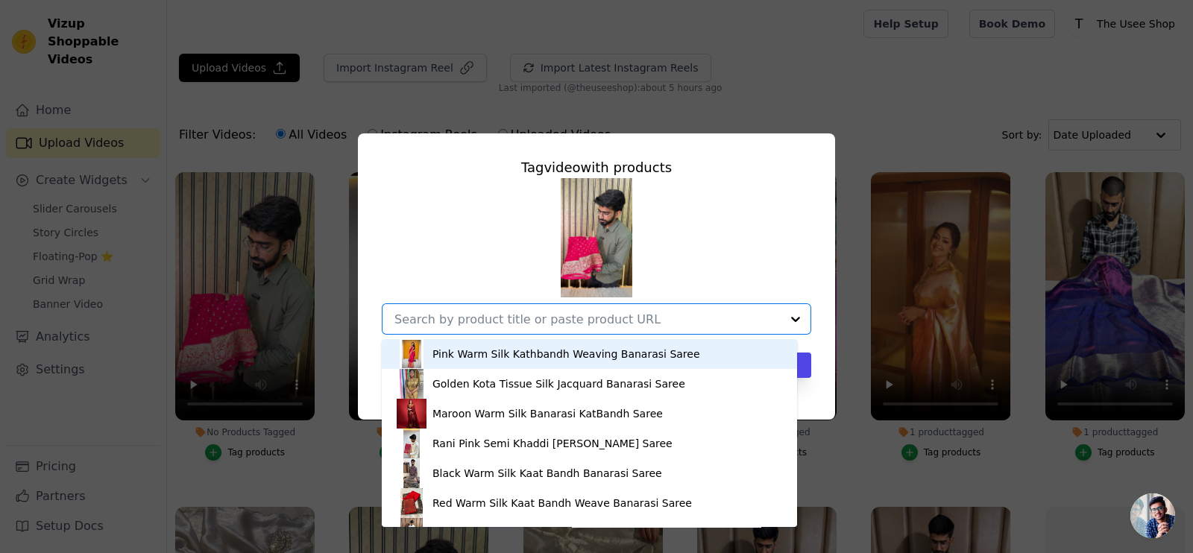
paste input "[URL][DOMAIN_NAME][PERSON_NAME]"
type input "[URL][DOMAIN_NAME][PERSON_NAME]"
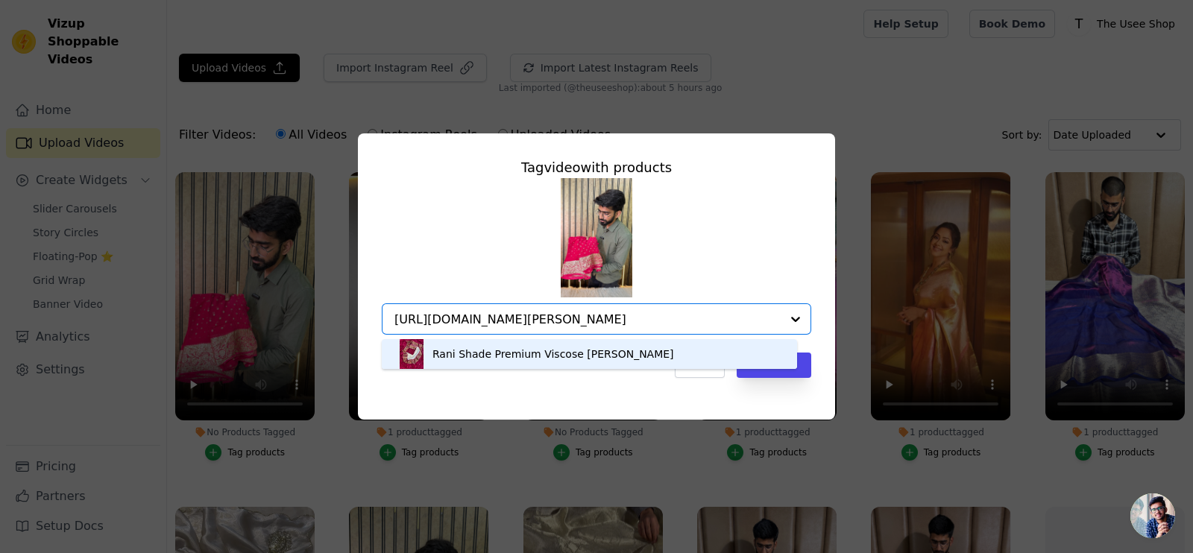
click at [494, 358] on div "Rani Shade Premium Viscose [PERSON_NAME]" at bounding box center [554, 354] width 242 height 15
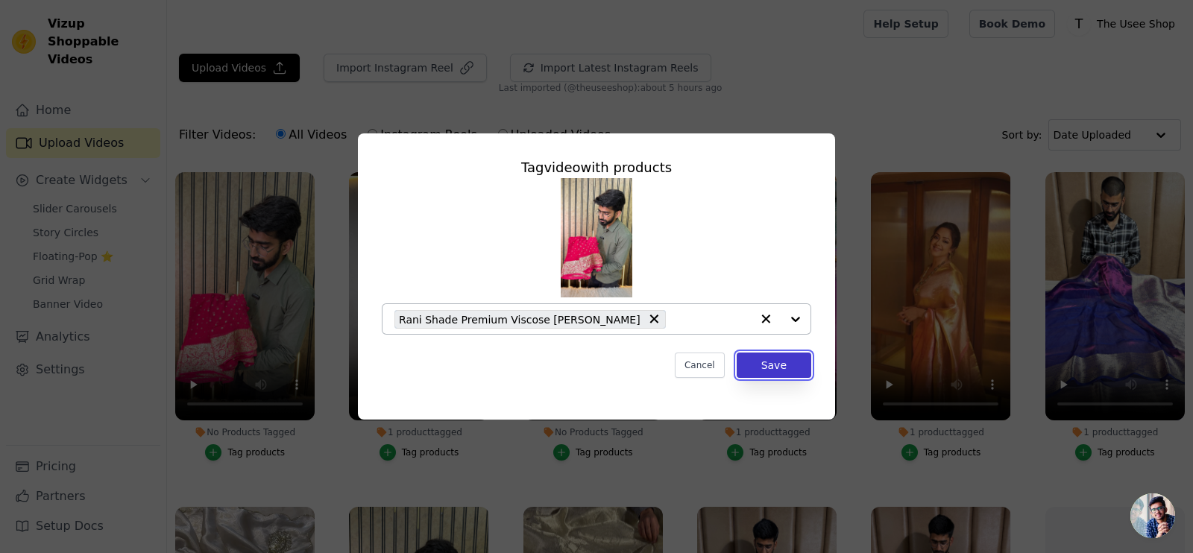
click at [791, 368] on button "Save" at bounding box center [774, 365] width 75 height 25
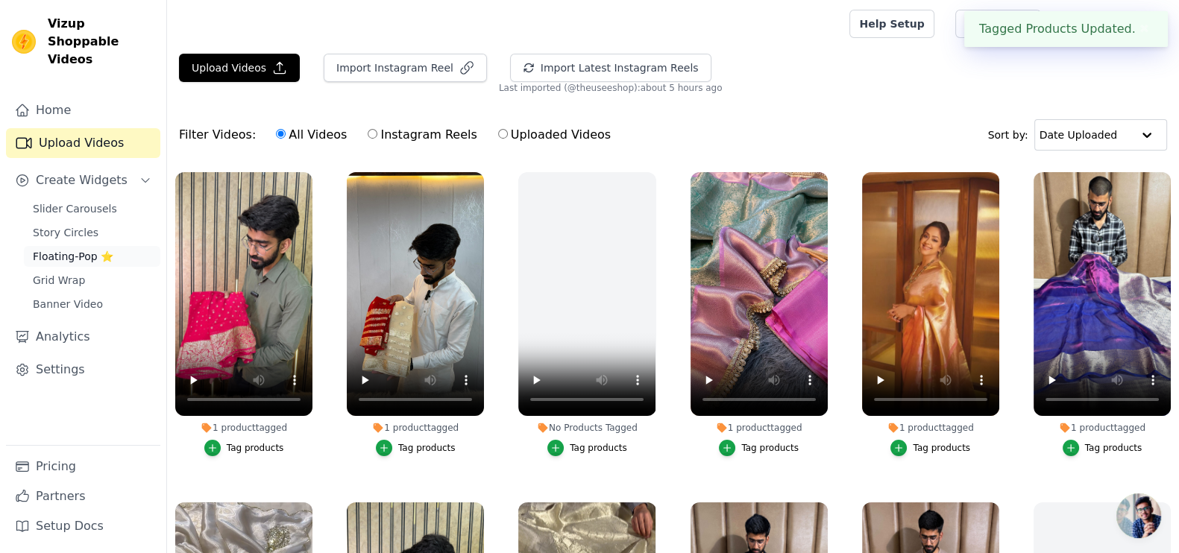
click at [75, 249] on span "Floating-Pop ⭐" at bounding box center [73, 256] width 81 height 15
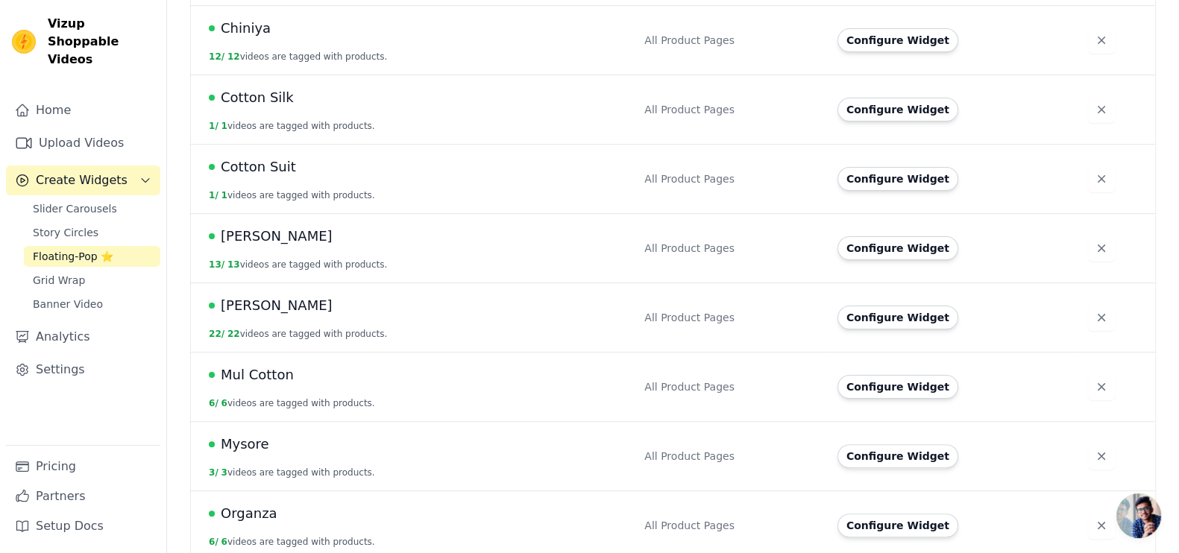
scroll to position [466, 0]
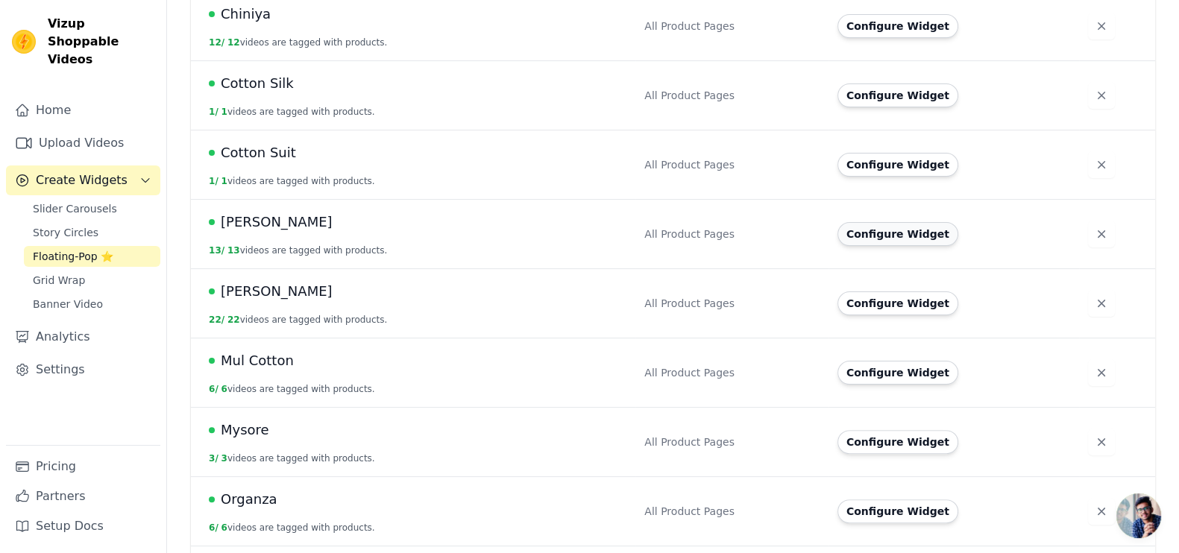
click at [890, 236] on button "Configure Widget" at bounding box center [898, 234] width 121 height 24
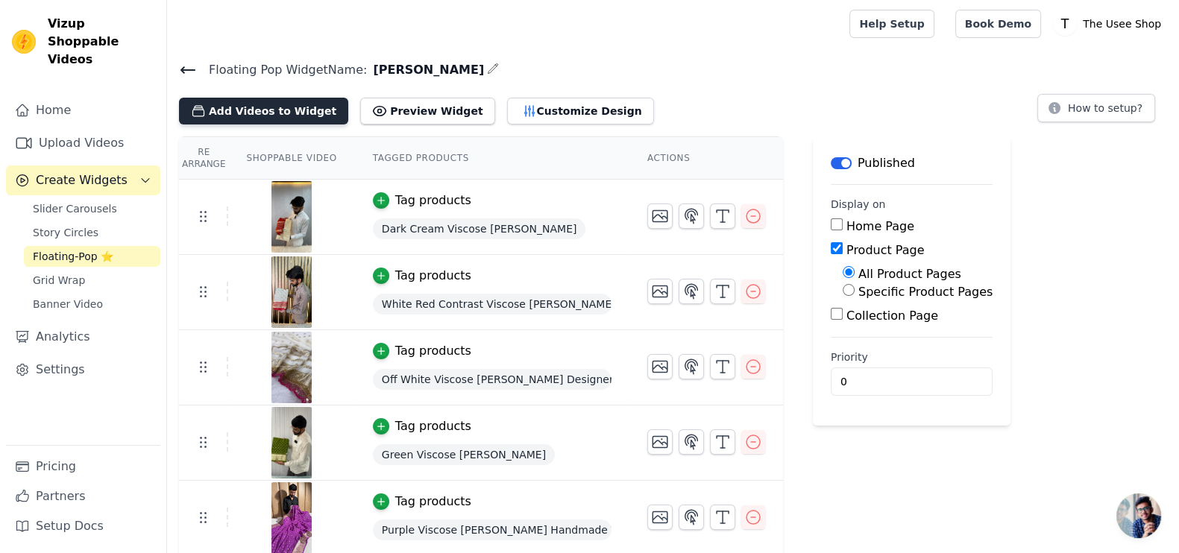
click at [264, 106] on button "Add Videos to Widget" at bounding box center [263, 111] width 169 height 27
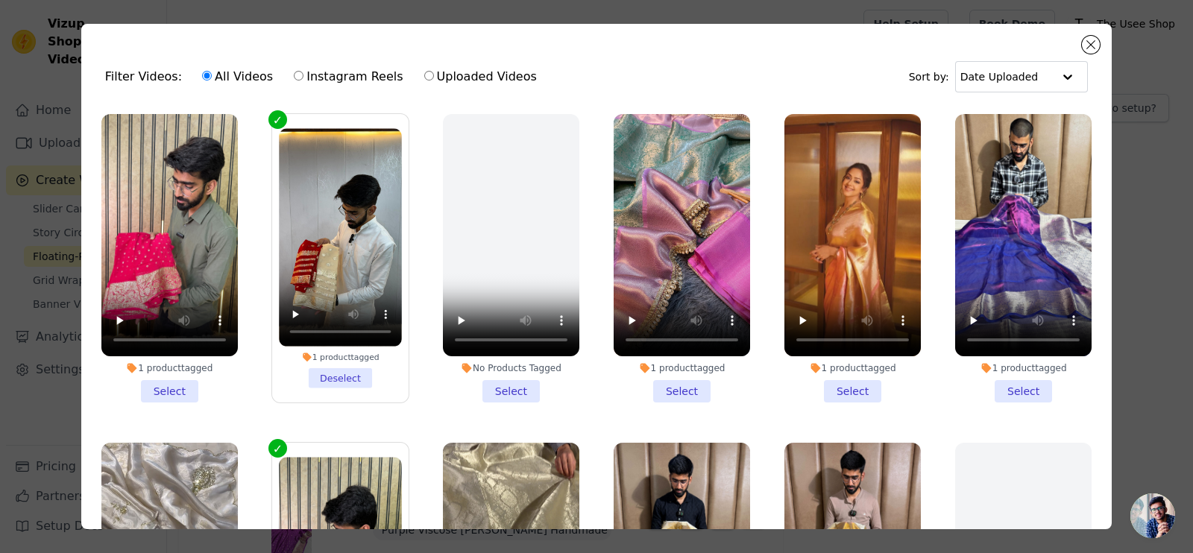
click at [164, 374] on li "1 product tagged Select" at bounding box center [169, 258] width 136 height 289
click at [0, 0] on input "1 product tagged Select" at bounding box center [0, 0] width 0 height 0
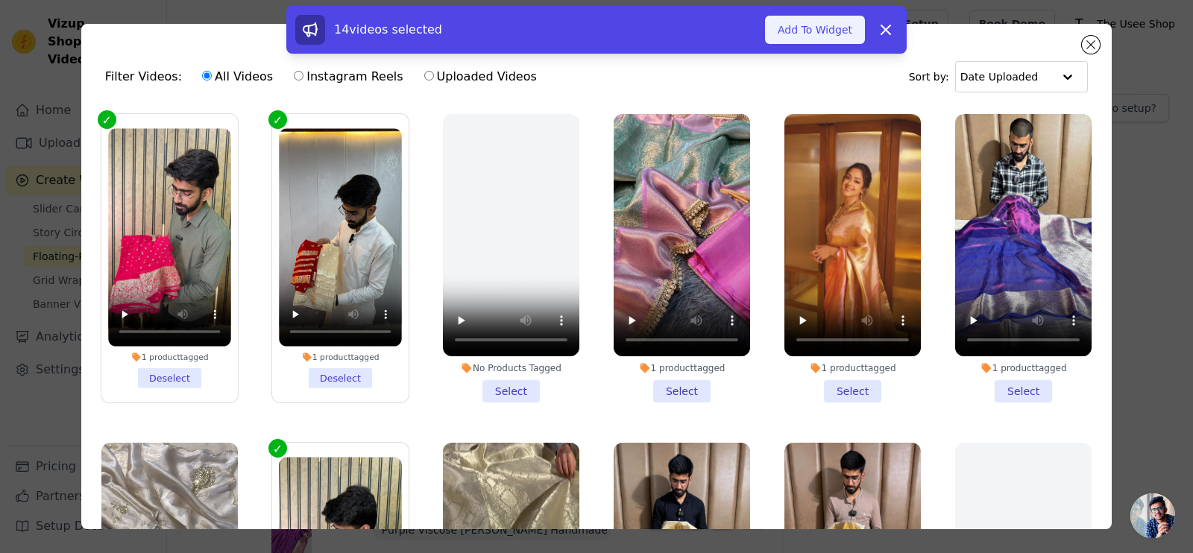
click at [813, 30] on button "Add To Widget" at bounding box center [815, 30] width 100 height 28
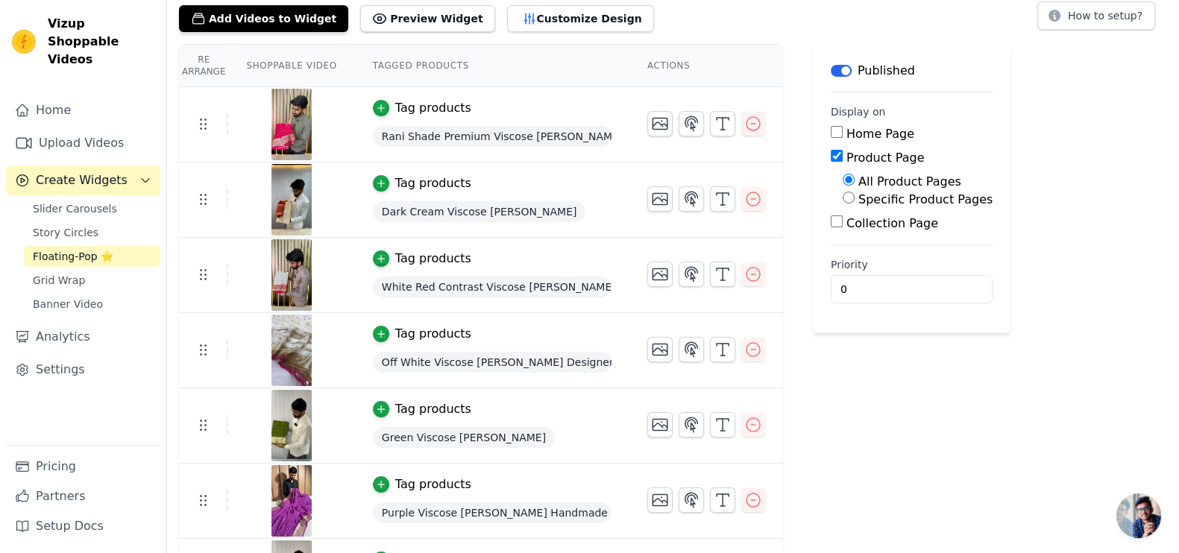
scroll to position [186, 0]
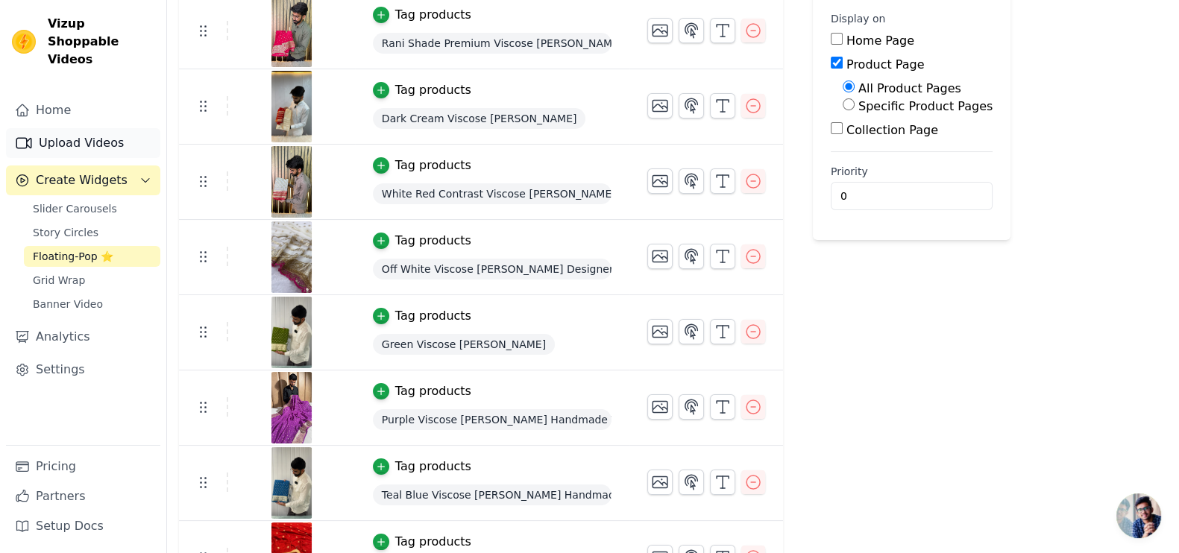
click at [64, 128] on link "Upload Videos" at bounding box center [83, 143] width 154 height 30
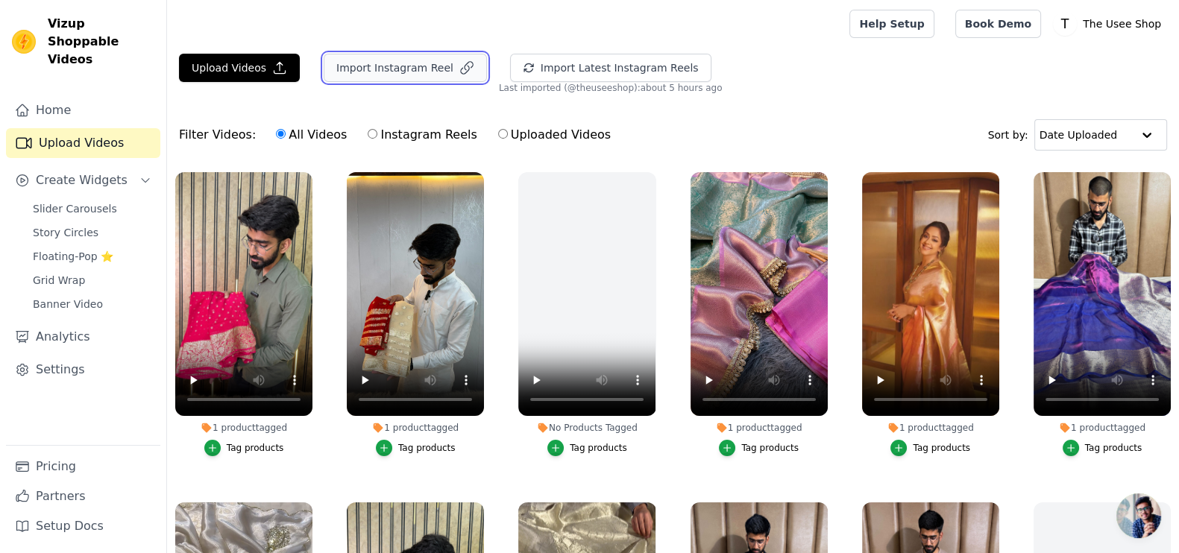
click at [374, 74] on button "Import Instagram Reel" at bounding box center [405, 68] width 163 height 28
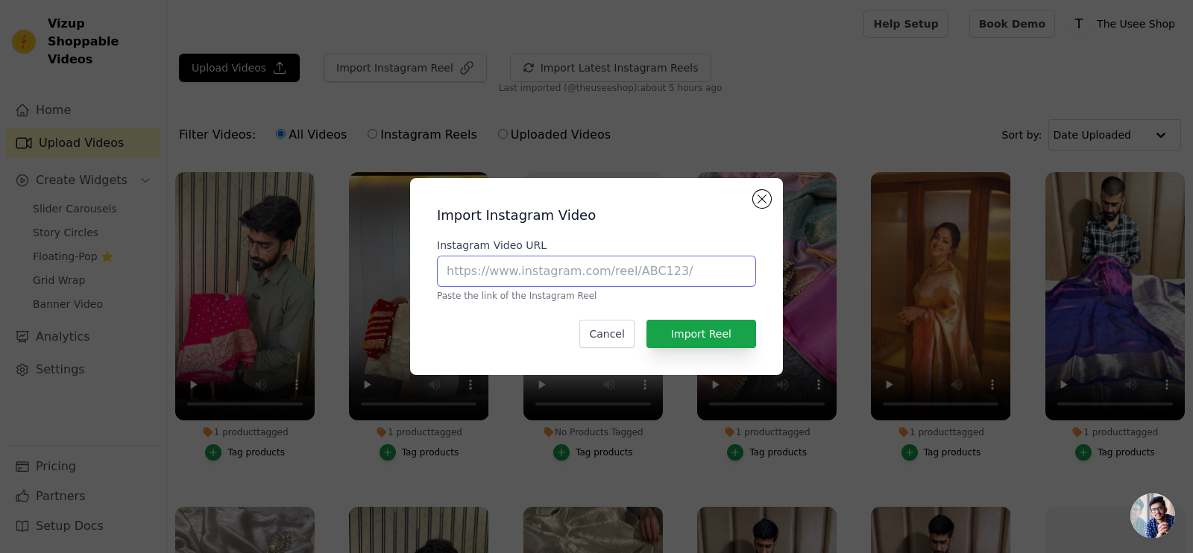
click at [516, 274] on input "Instagram Video URL" at bounding box center [596, 271] width 319 height 31
paste input "[URL][DOMAIN_NAME]"
type input "[URL][DOMAIN_NAME]"
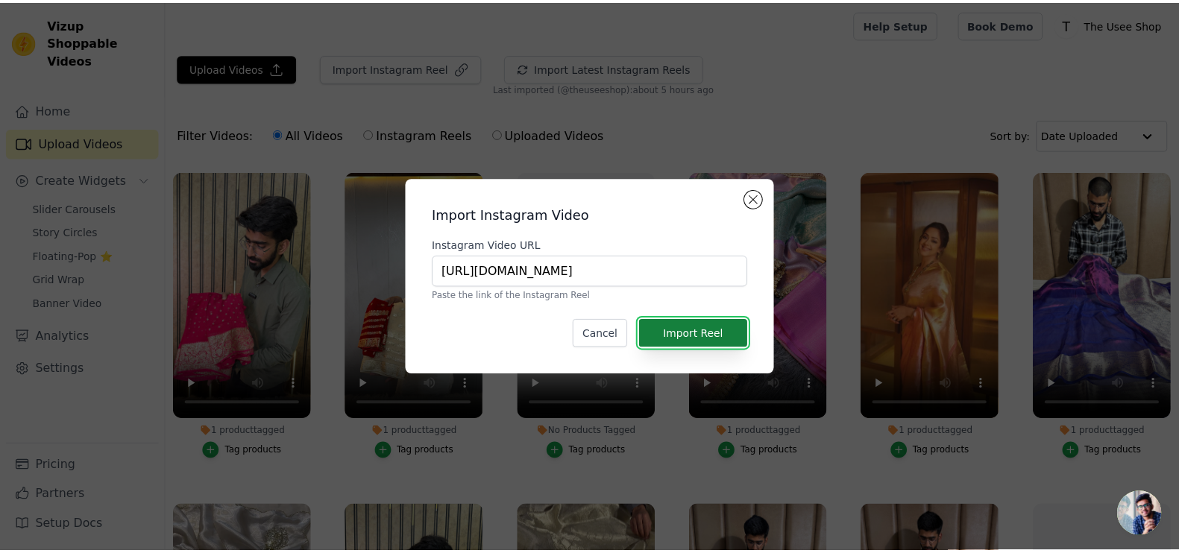
scroll to position [0, 0]
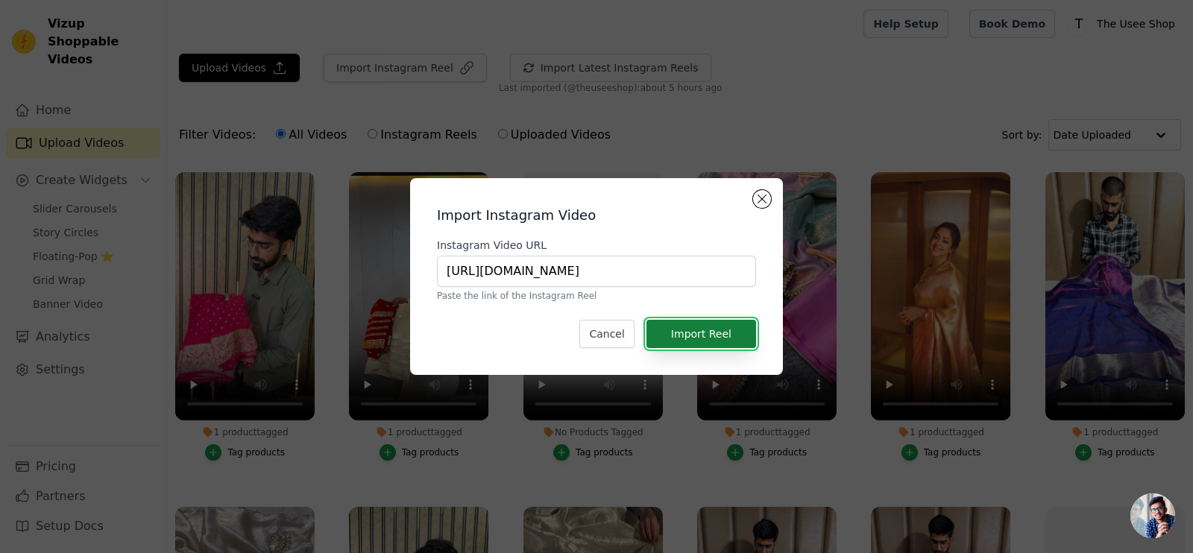
click at [735, 336] on button "Import Reel" at bounding box center [702, 334] width 110 height 28
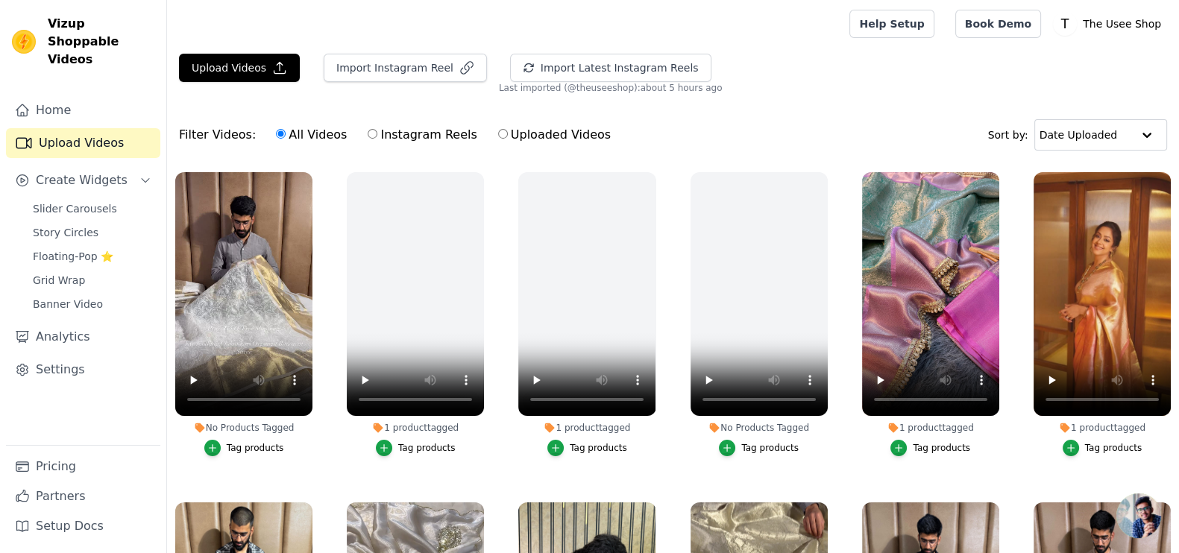
click at [250, 444] on div "Tag products" at bounding box center [255, 448] width 57 height 12
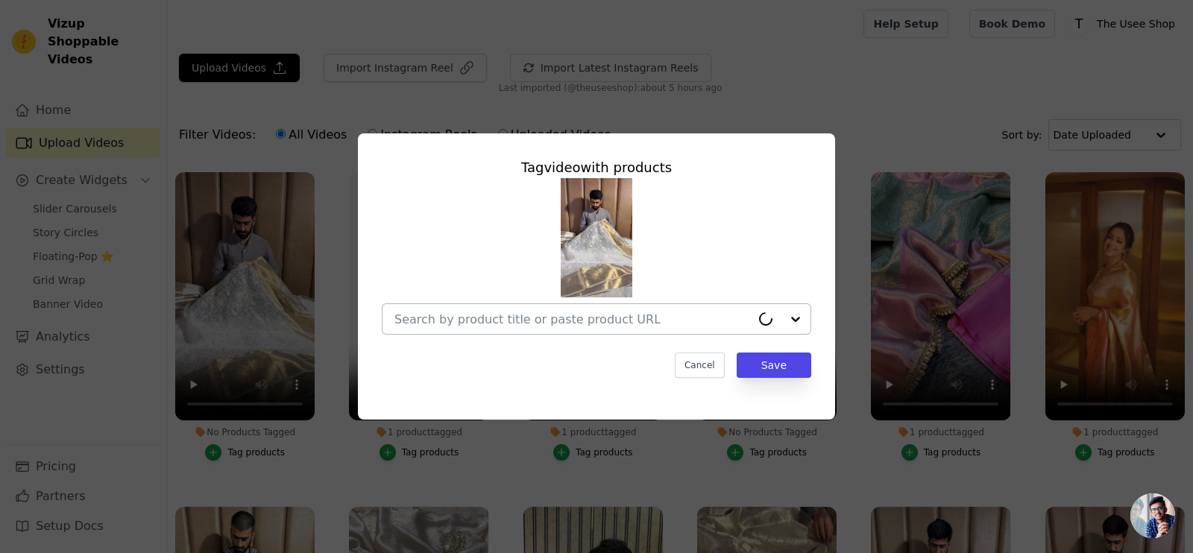
click at [574, 313] on input "No Products Tagged Tag video with products Cancel Save Tag products" at bounding box center [573, 319] width 356 height 14
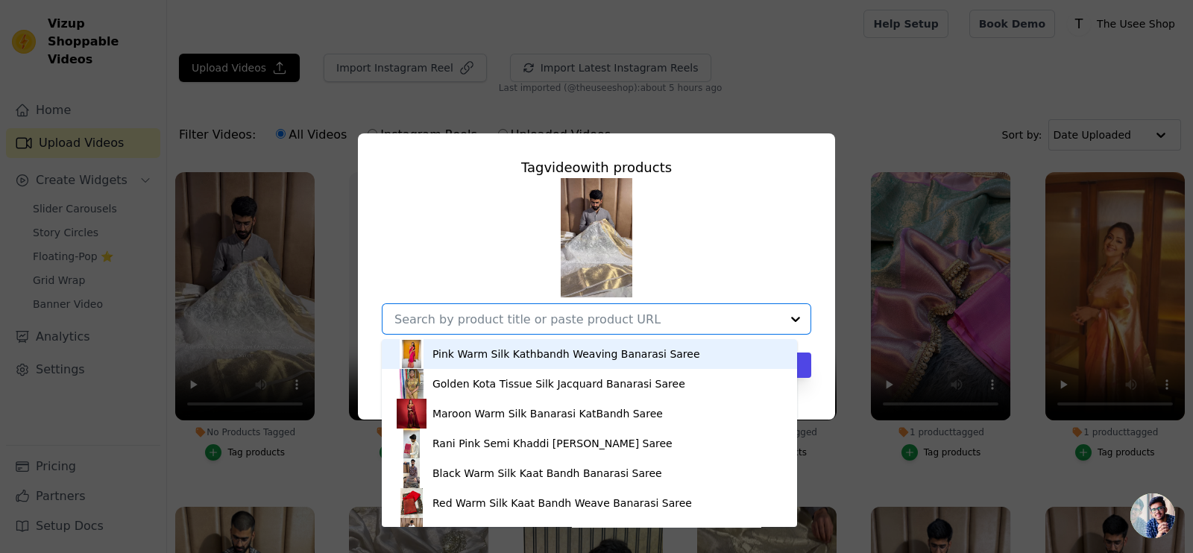
paste input "[URL][DOMAIN_NAME]"
type input "[URL][DOMAIN_NAME]"
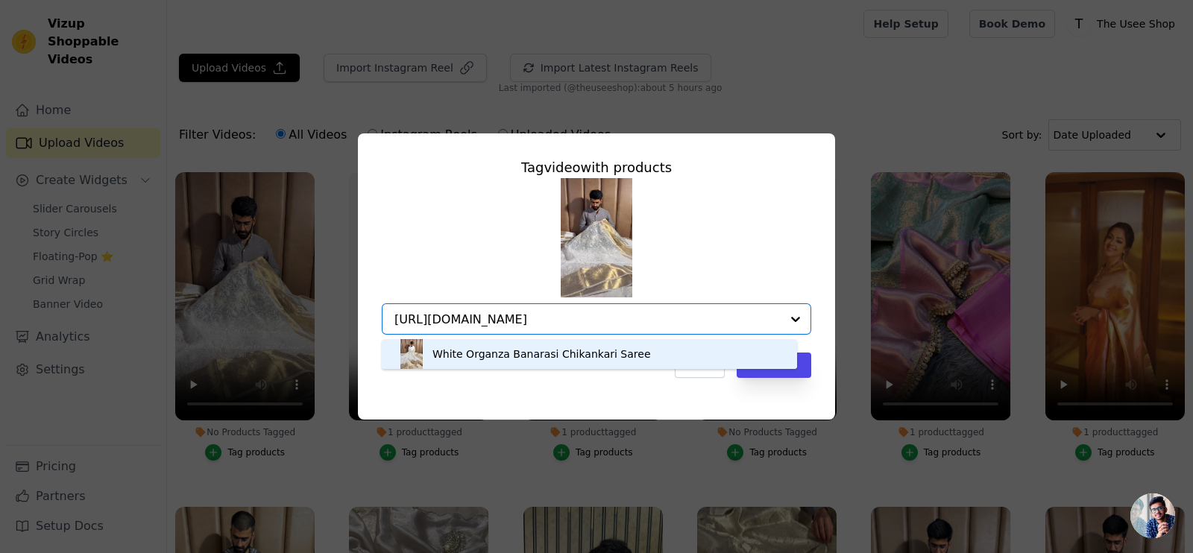
click at [591, 355] on div "White Organza Banarasi Chikankari Saree" at bounding box center [542, 354] width 219 height 15
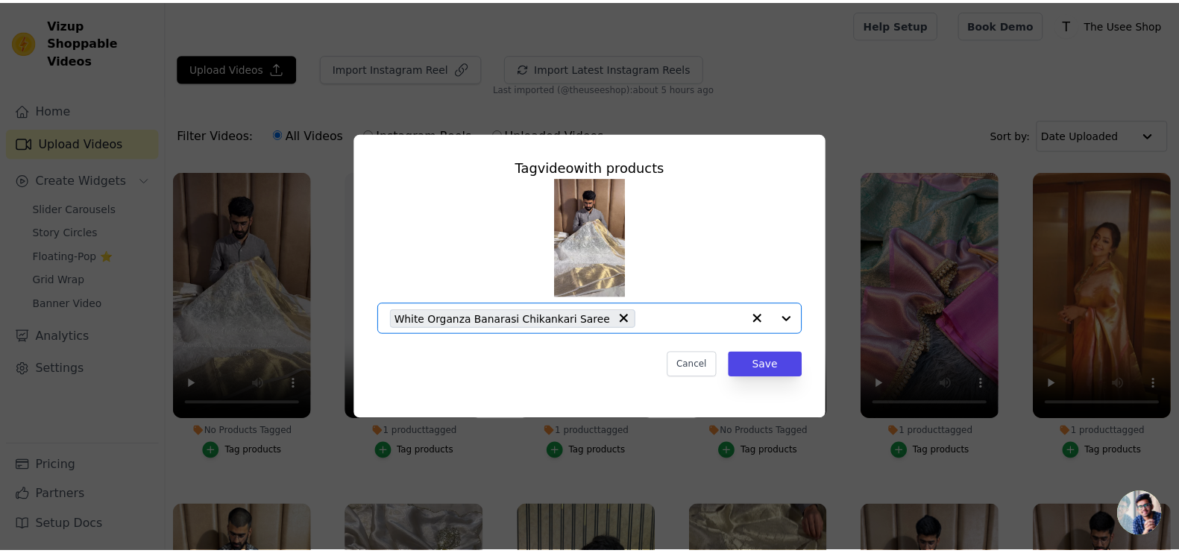
scroll to position [0, 0]
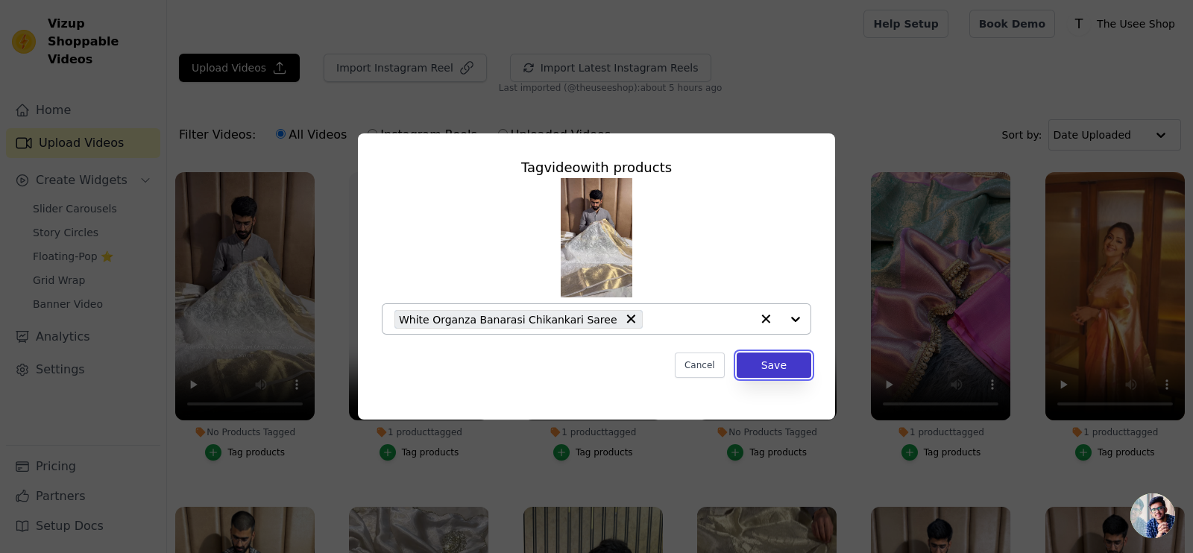
click at [782, 365] on button "Save" at bounding box center [774, 365] width 75 height 25
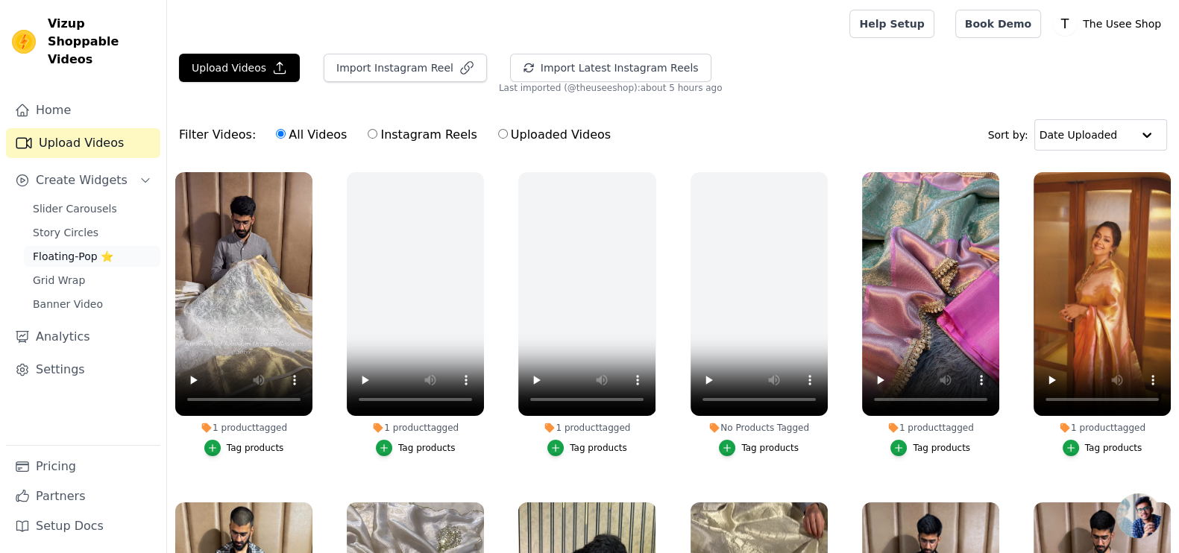
click at [86, 249] on span "Floating-Pop ⭐" at bounding box center [73, 256] width 81 height 15
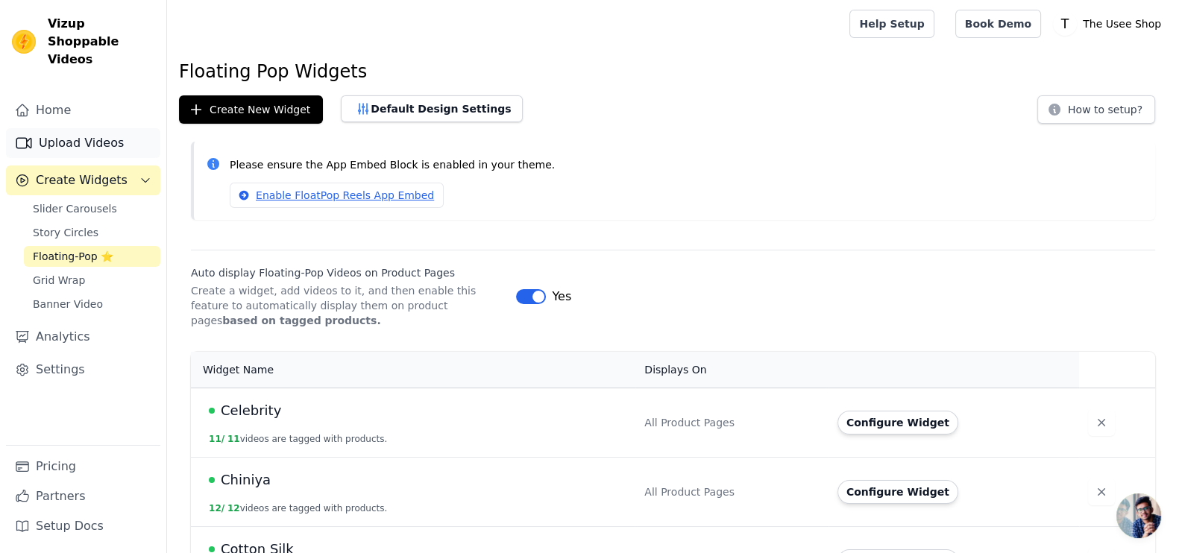
click at [79, 128] on link "Upload Videos" at bounding box center [83, 143] width 154 height 30
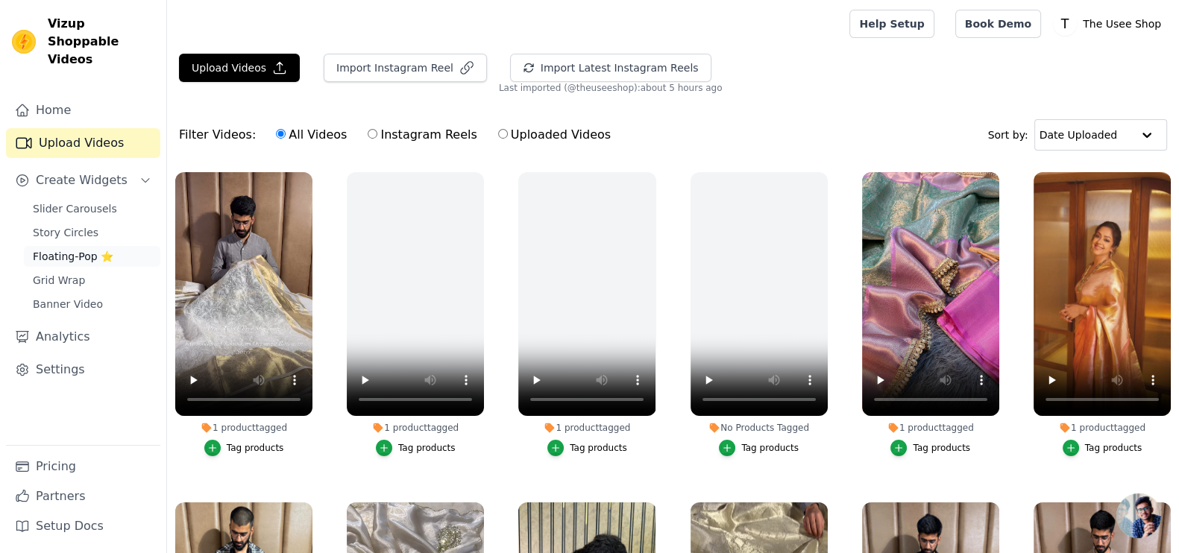
click at [75, 248] on link "Floating-Pop ⭐" at bounding box center [92, 256] width 136 height 21
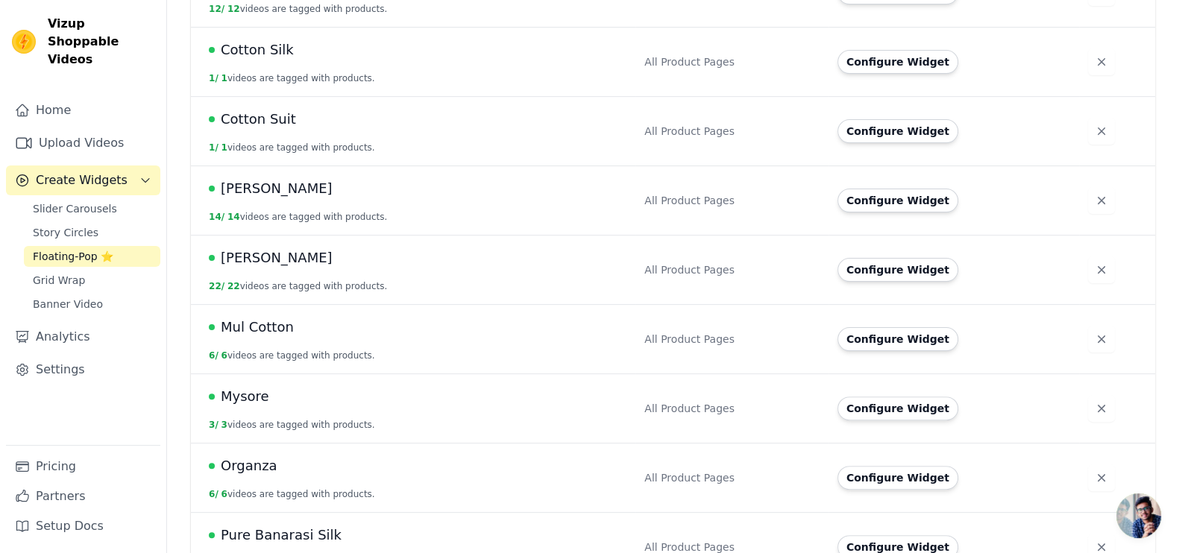
scroll to position [619, 0]
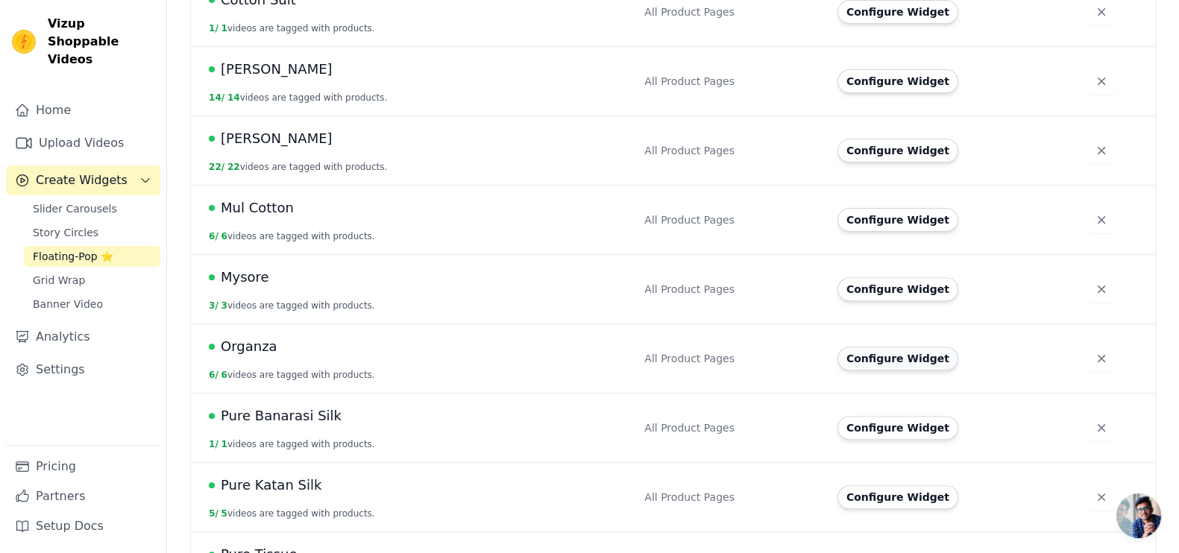
click at [882, 367] on td "Configure Widget" at bounding box center [954, 358] width 251 height 69
click at [915, 359] on button "Configure Widget" at bounding box center [898, 359] width 121 height 24
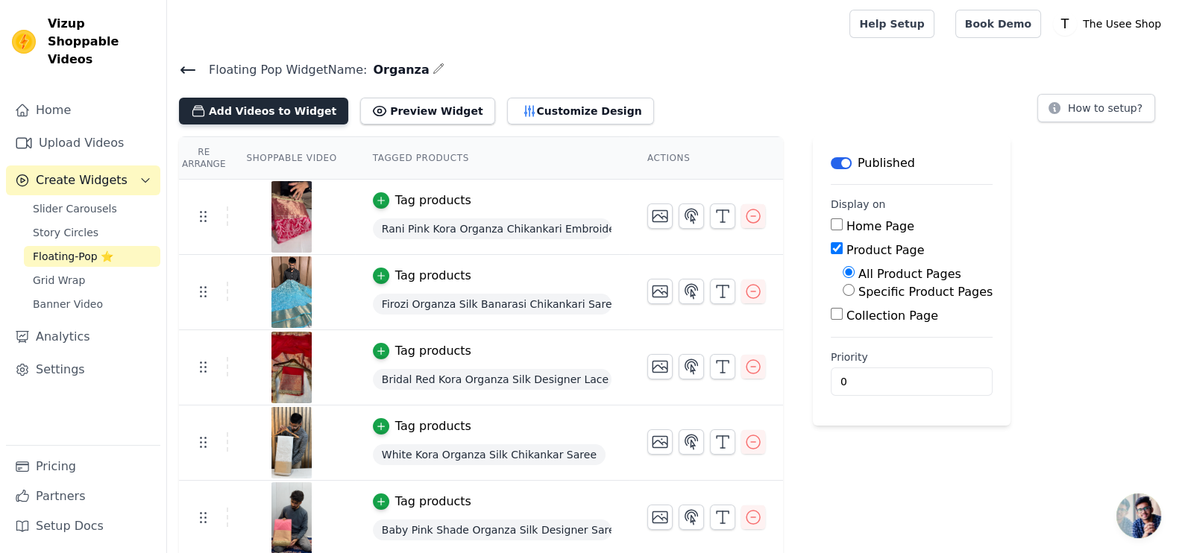
click at [280, 108] on button "Add Videos to Widget" at bounding box center [263, 111] width 169 height 27
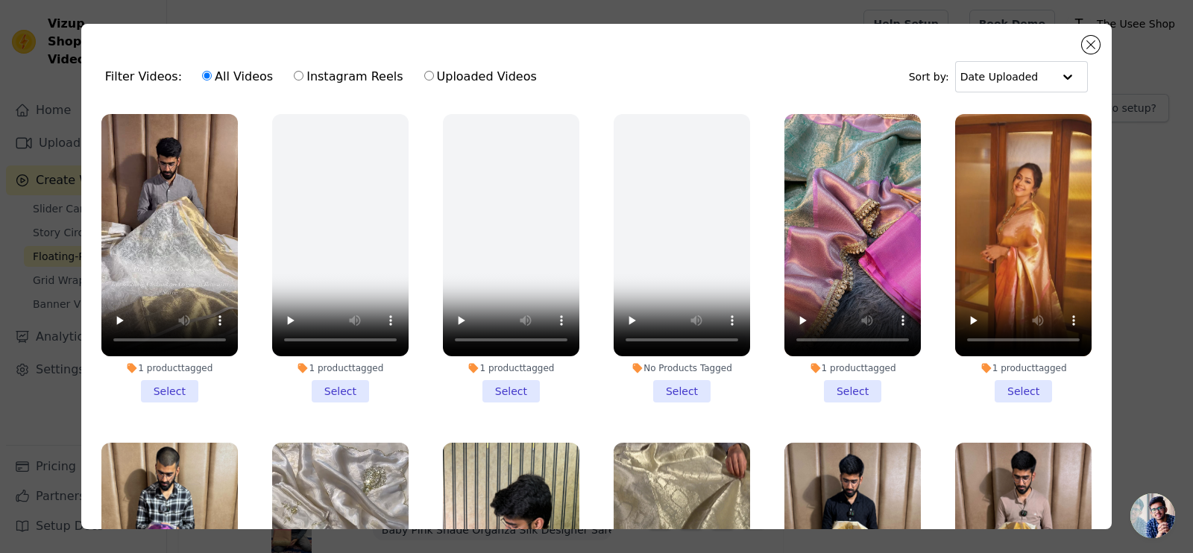
click at [164, 383] on li "1 product tagged Select" at bounding box center [169, 258] width 136 height 289
click at [0, 0] on input "1 product tagged Select" at bounding box center [0, 0] width 0 height 0
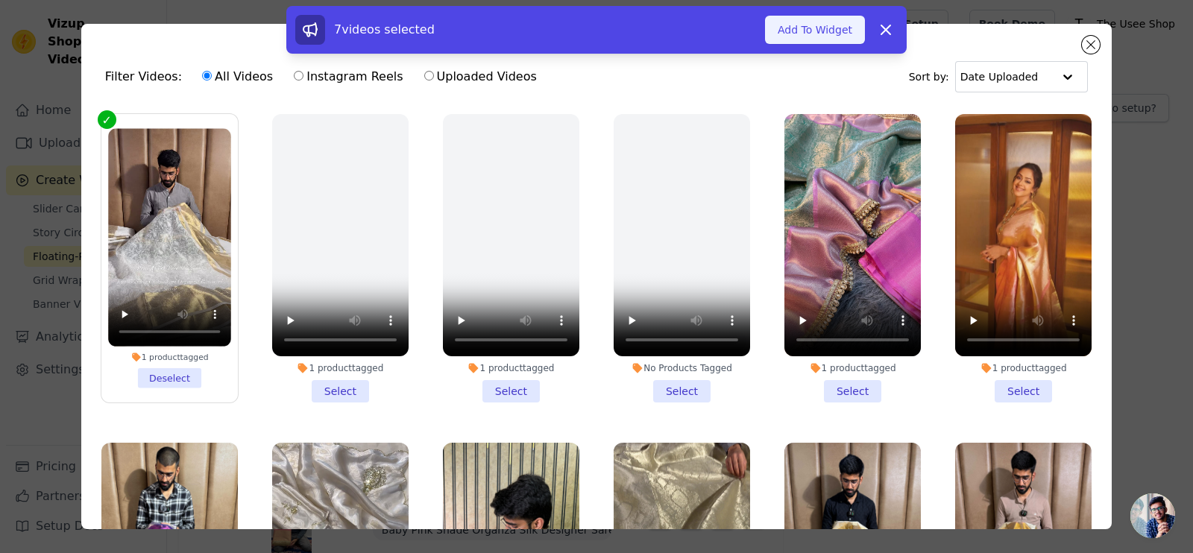
click at [821, 28] on button "Add To Widget" at bounding box center [815, 30] width 100 height 28
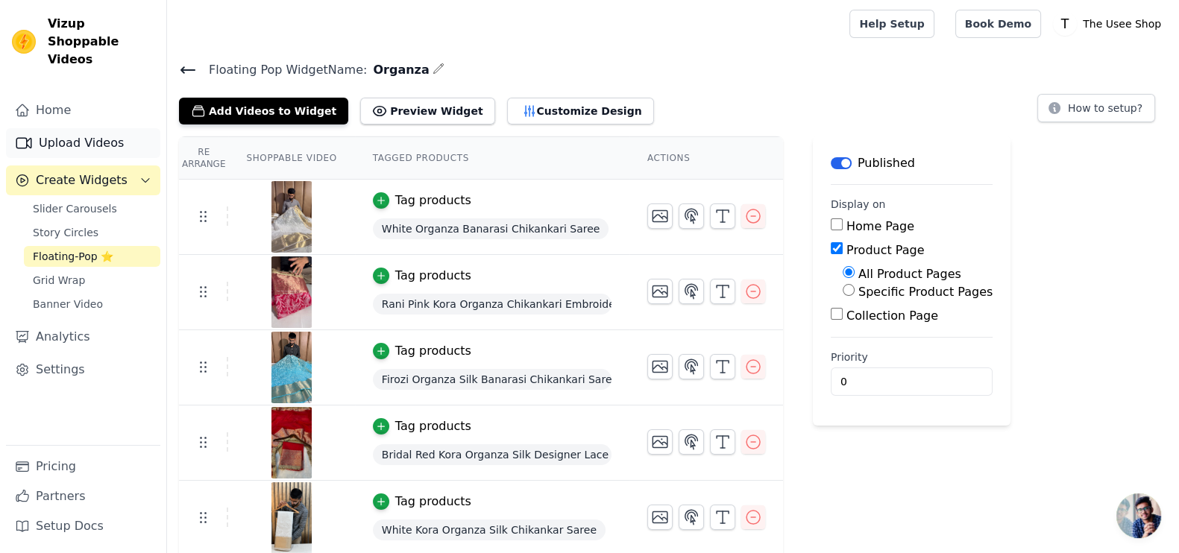
click at [81, 132] on link "Upload Videos" at bounding box center [83, 143] width 154 height 30
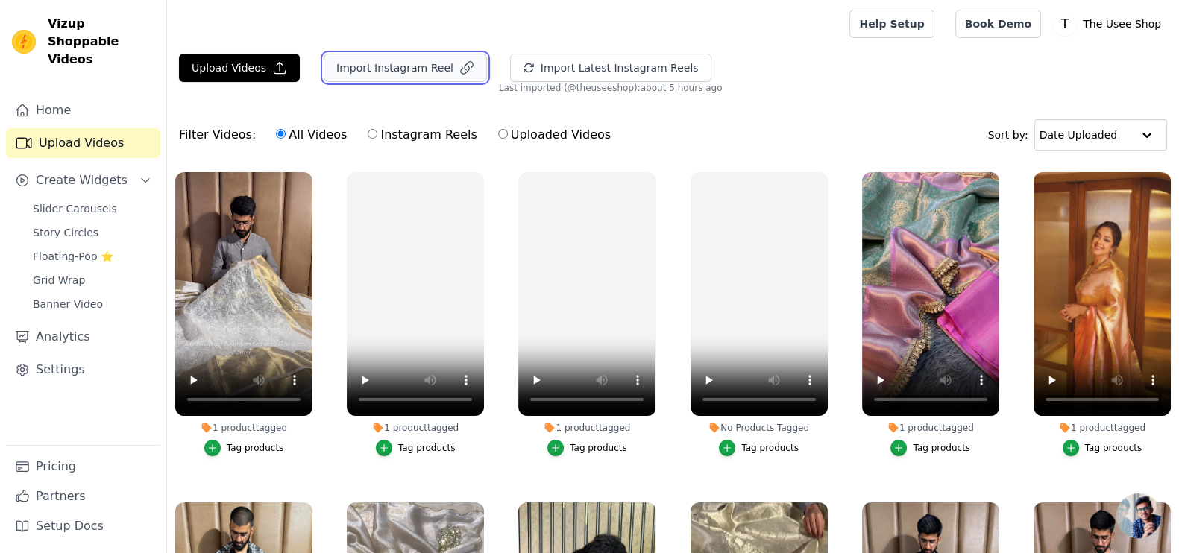
click at [371, 76] on button "Import Instagram Reel" at bounding box center [405, 68] width 163 height 28
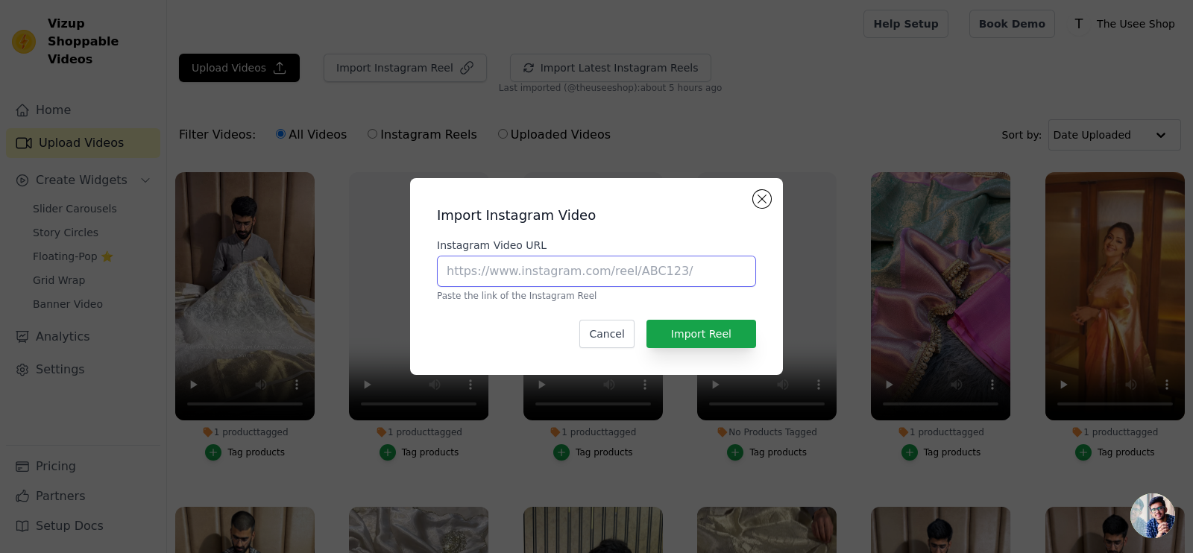
click at [544, 265] on input "Instagram Video URL" at bounding box center [596, 271] width 319 height 31
paste input "[URL][DOMAIN_NAME]"
type input "[URL][DOMAIN_NAME]"
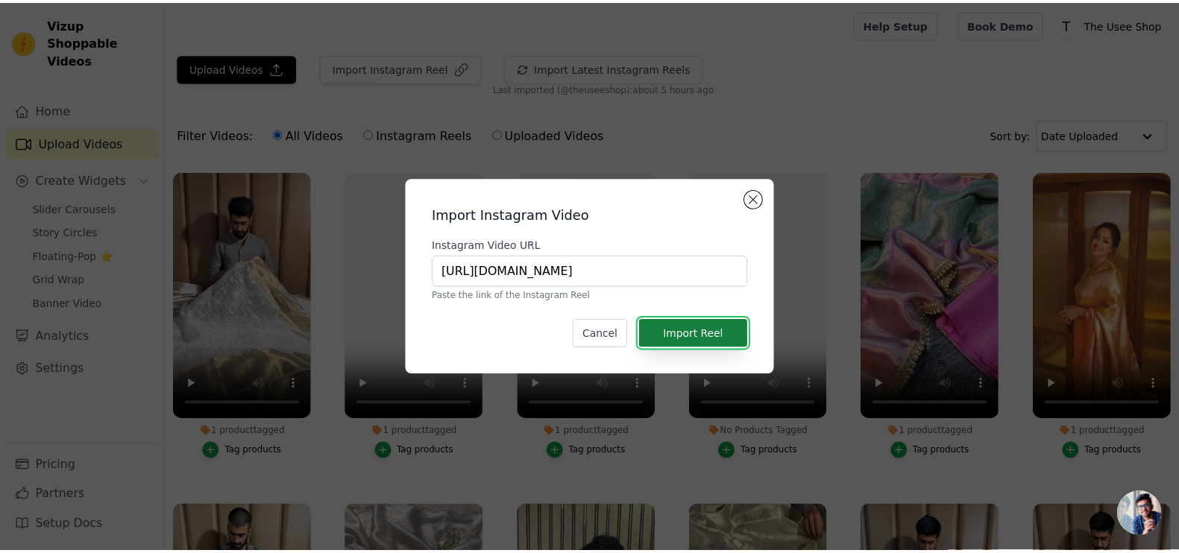
scroll to position [0, 0]
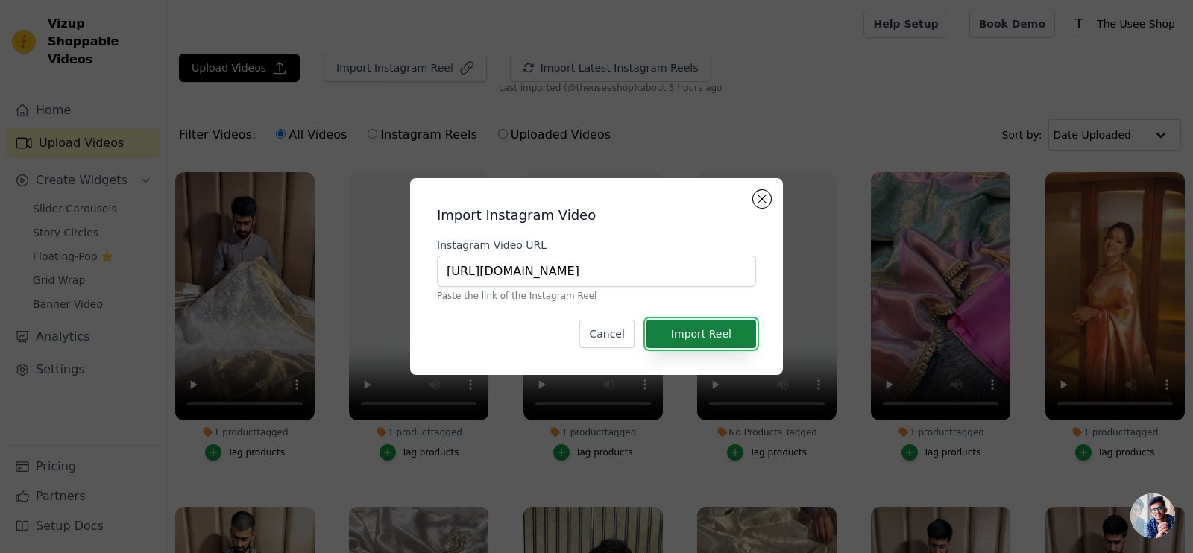
click at [708, 325] on button "Import Reel" at bounding box center [702, 334] width 110 height 28
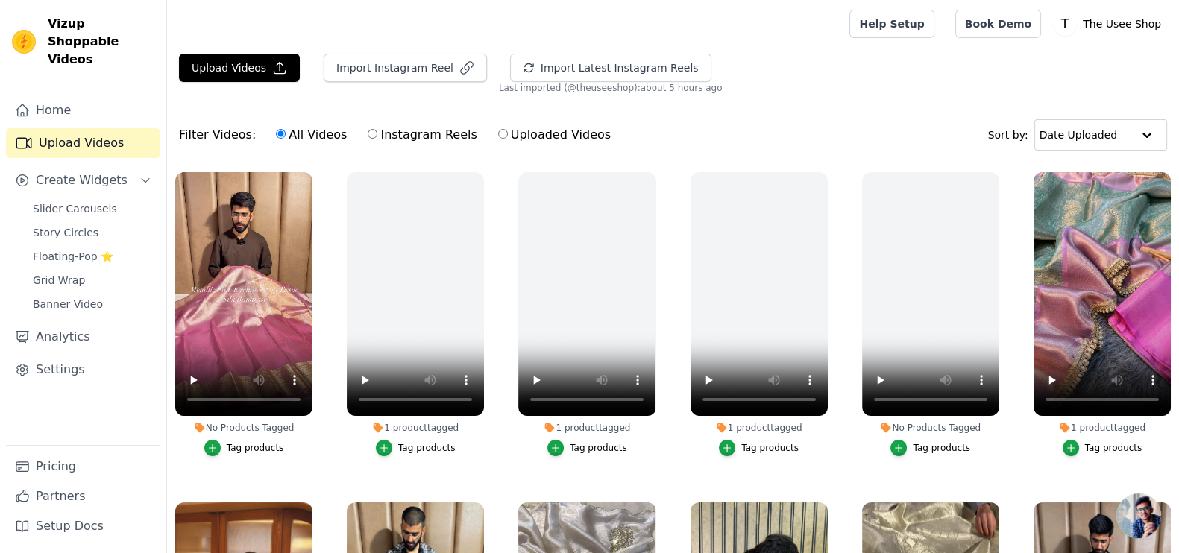
click at [248, 450] on div "Tag products" at bounding box center [255, 448] width 57 height 12
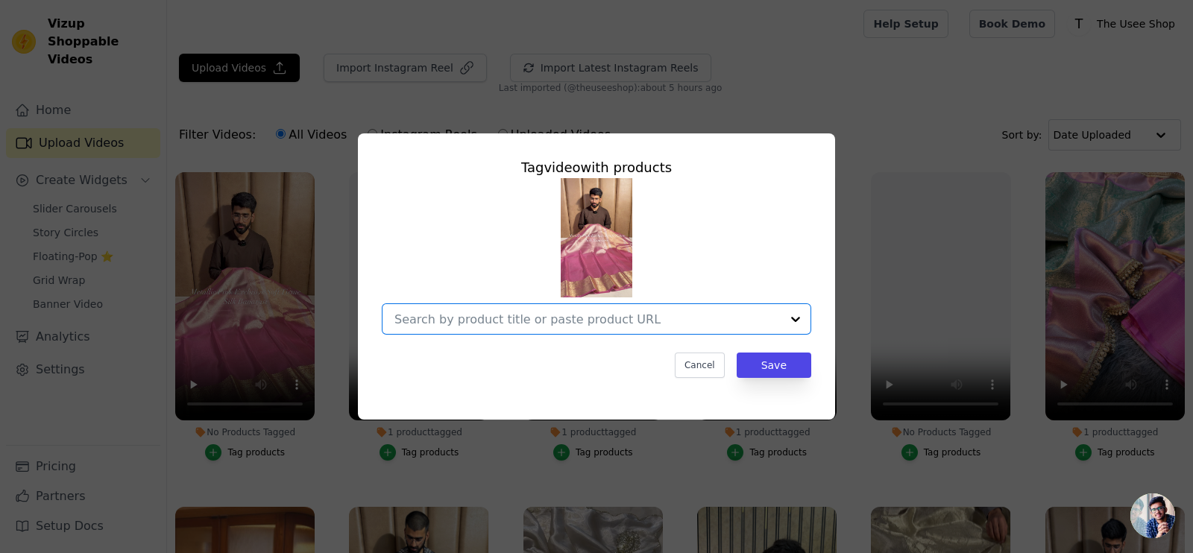
click at [449, 320] on input "No Products Tagged Tag video with products Option undefined, selected. Select i…" at bounding box center [588, 319] width 386 height 14
click at [477, 312] on input "No Products Tagged Tag video with products Option undefined, selected. Select i…" at bounding box center [588, 319] width 386 height 14
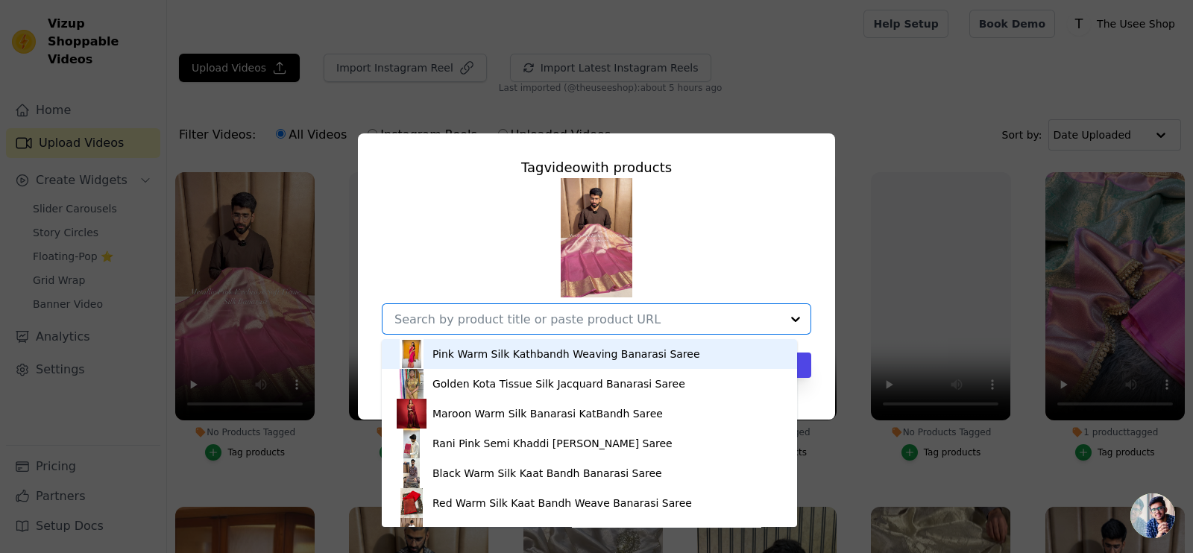
paste input "[URL][DOMAIN_NAME]"
type input "[URL][DOMAIN_NAME]"
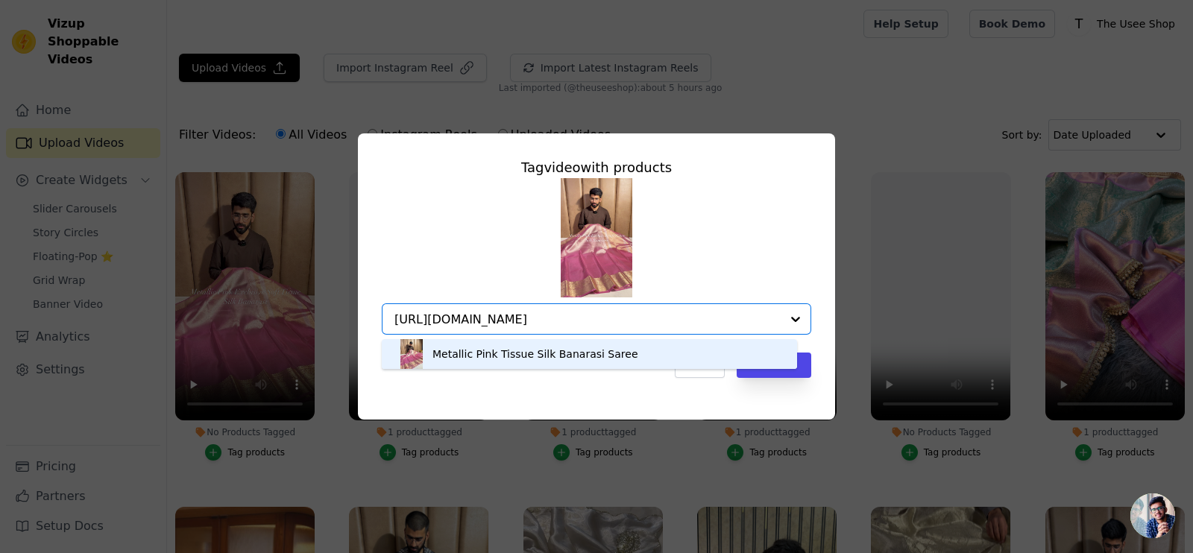
click at [538, 357] on div "Metallic Pink Tissue Silk Banarasi Saree" at bounding box center [536, 354] width 206 height 15
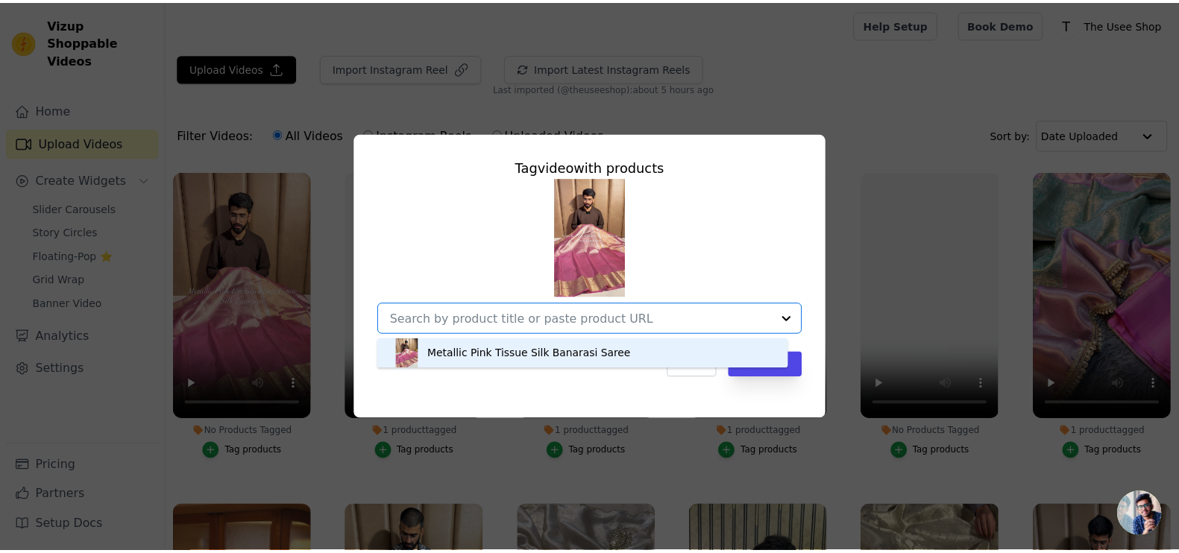
scroll to position [0, 0]
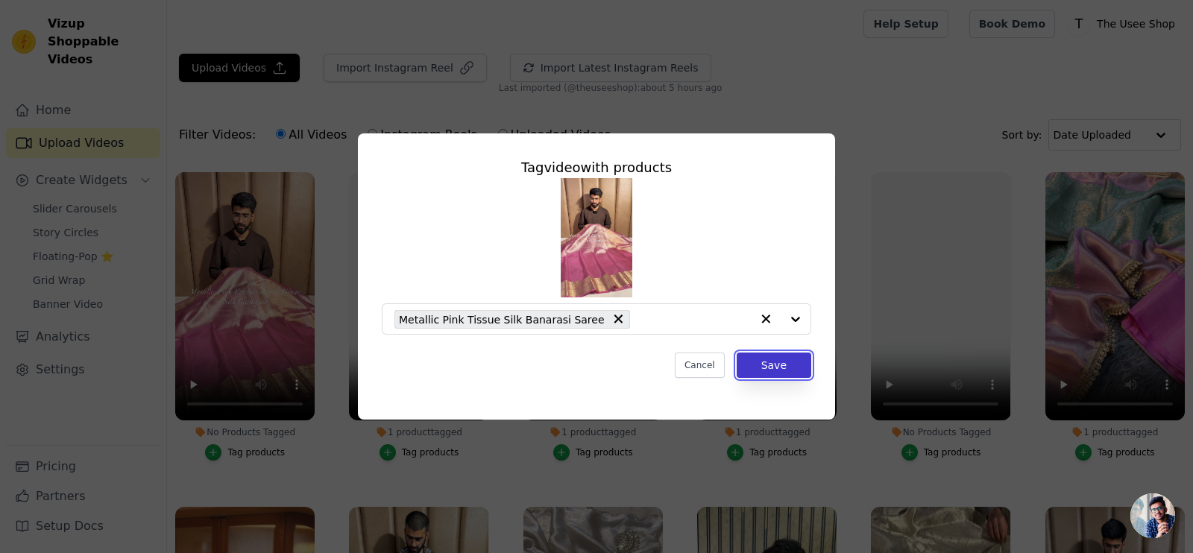
click at [783, 362] on button "Save" at bounding box center [774, 365] width 75 height 25
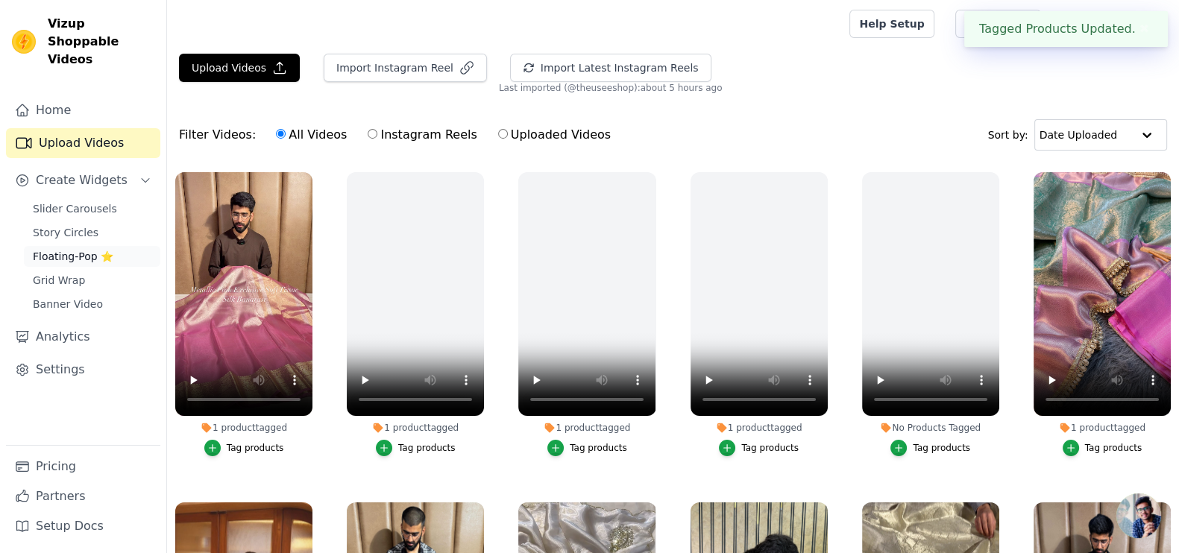
click at [63, 249] on span "Floating-Pop ⭐" at bounding box center [73, 256] width 81 height 15
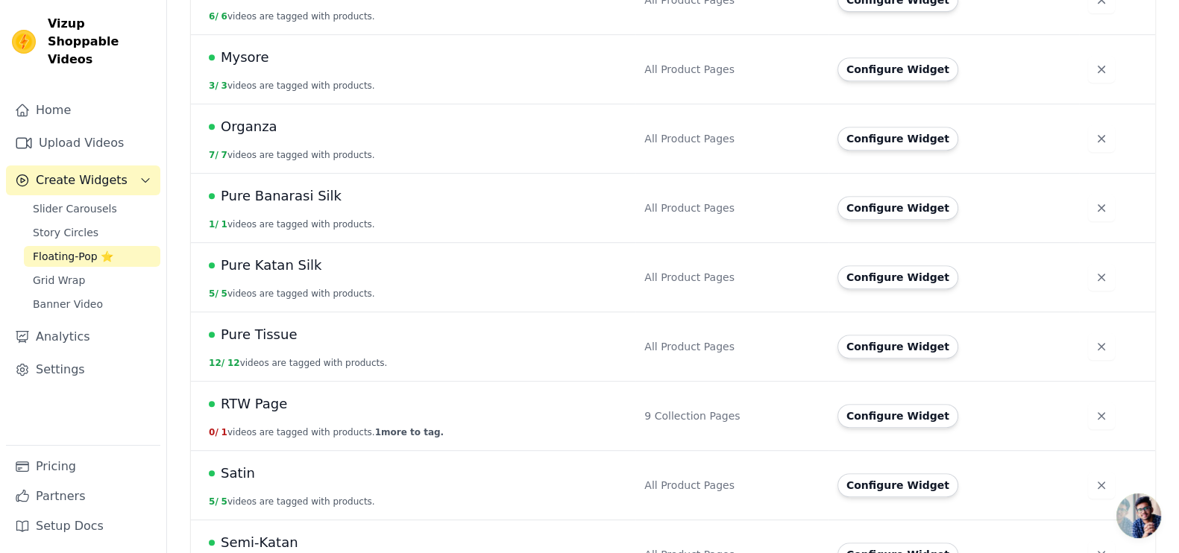
scroll to position [1085, 0]
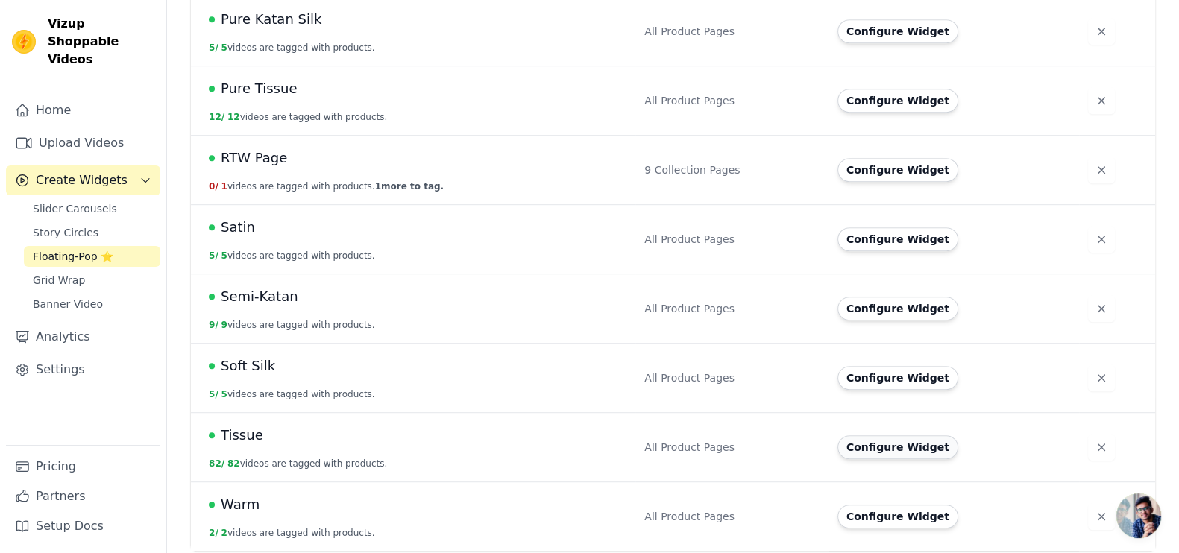
click at [873, 442] on button "Configure Widget" at bounding box center [898, 448] width 121 height 24
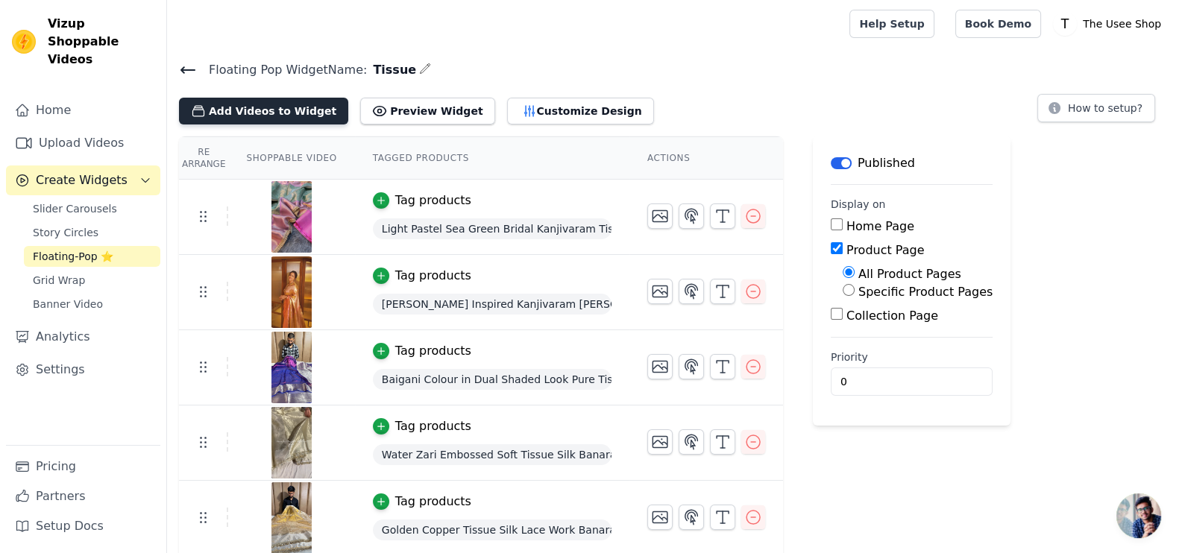
click at [236, 106] on button "Add Videos to Widget" at bounding box center [263, 111] width 169 height 27
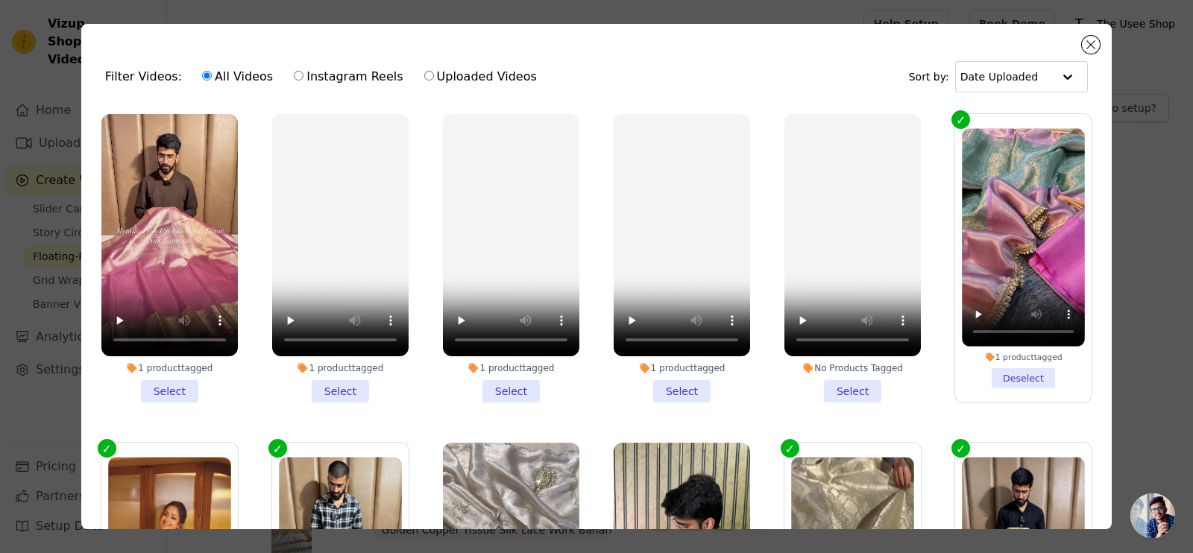
click at [180, 383] on li "1 product tagged Select" at bounding box center [169, 258] width 136 height 289
click at [0, 0] on input "1 product tagged Select" at bounding box center [0, 0] width 0 height 0
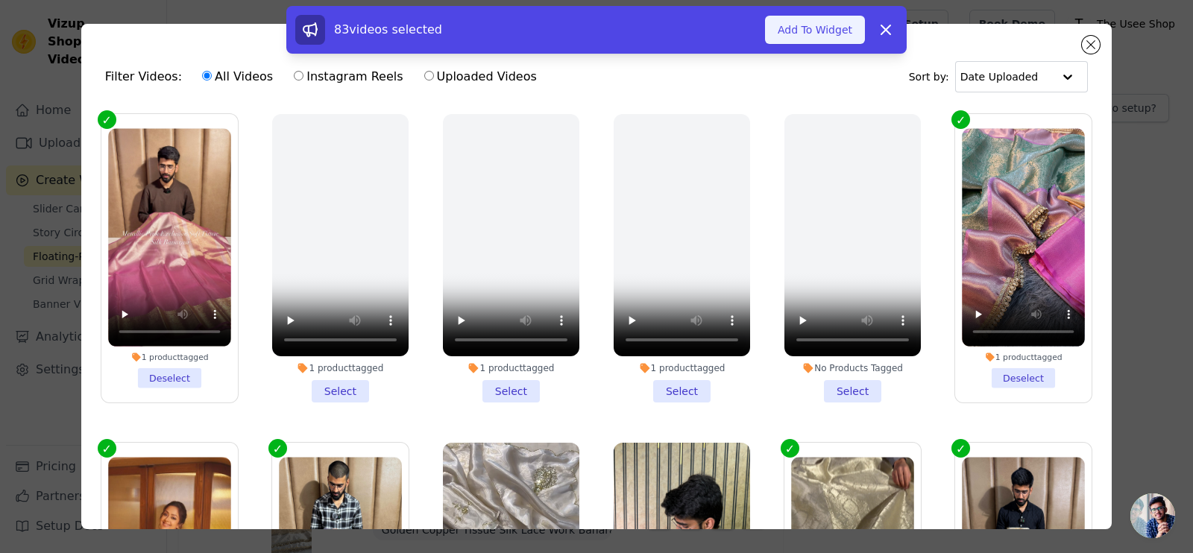
click at [824, 22] on button "Add To Widget" at bounding box center [815, 30] width 100 height 28
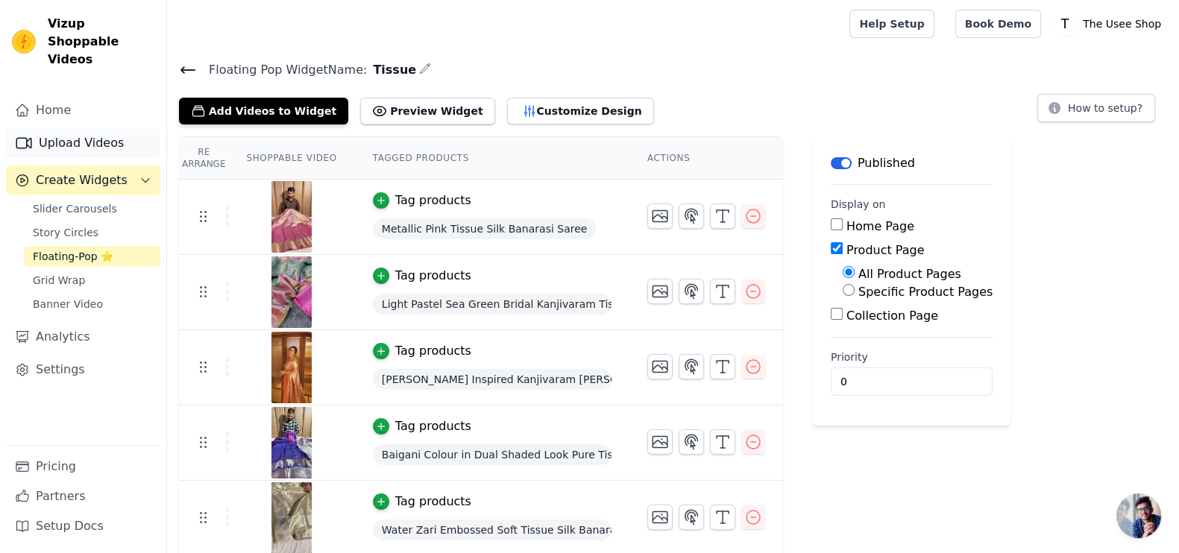
click at [89, 128] on link "Upload Videos" at bounding box center [83, 143] width 154 height 30
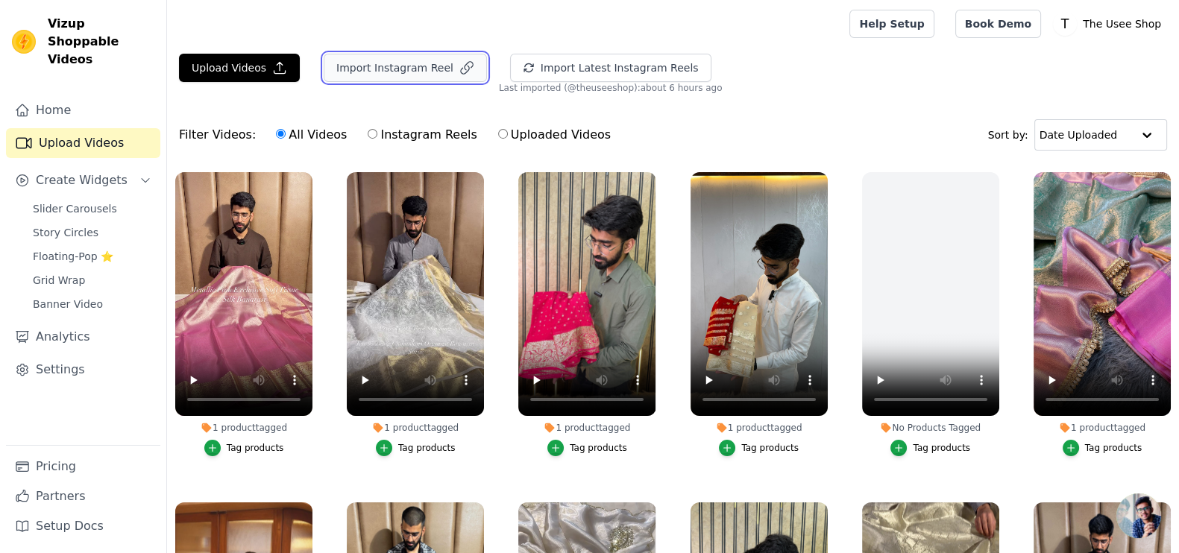
click at [352, 61] on button "Import Instagram Reel" at bounding box center [405, 68] width 163 height 28
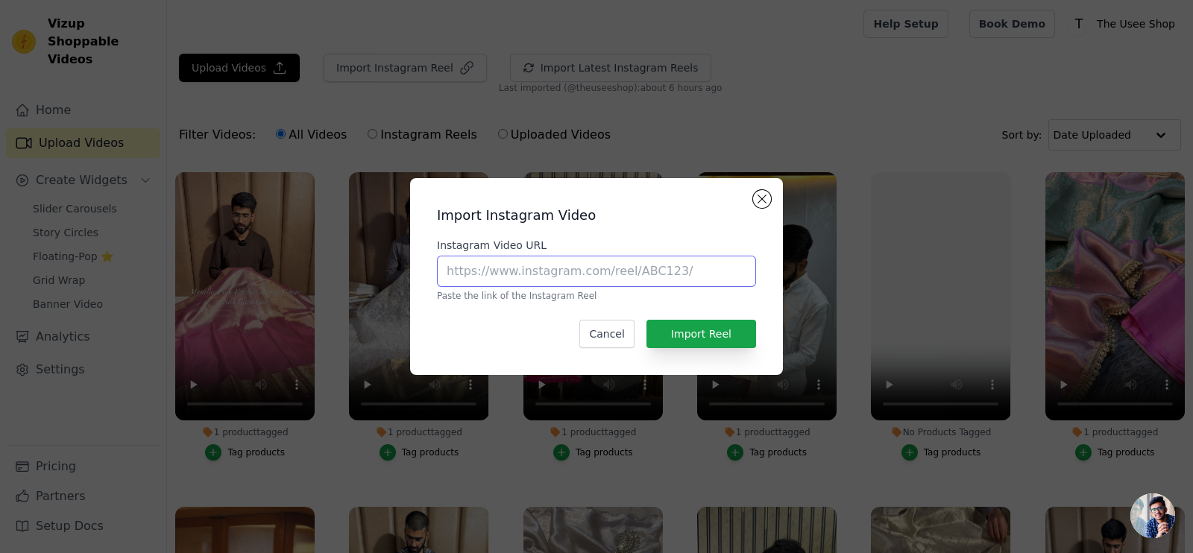
click at [573, 259] on input "Instagram Video URL" at bounding box center [596, 271] width 319 height 31
paste input "https://www.instagram.com/reel/DLl0h7RSqZV/?utm_source=ig_web_copy_link"
type input "https://www.instagram.com/reel/DLl0h7RSqZV/?utm_source=ig_web_copy_link"
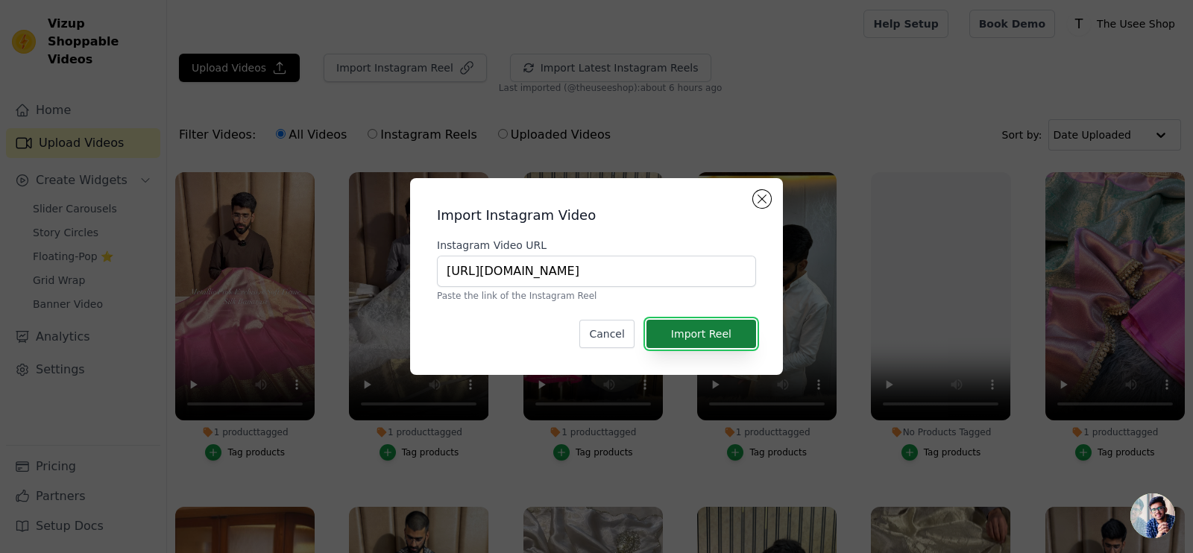
click at [697, 341] on button "Import Reel" at bounding box center [702, 334] width 110 height 28
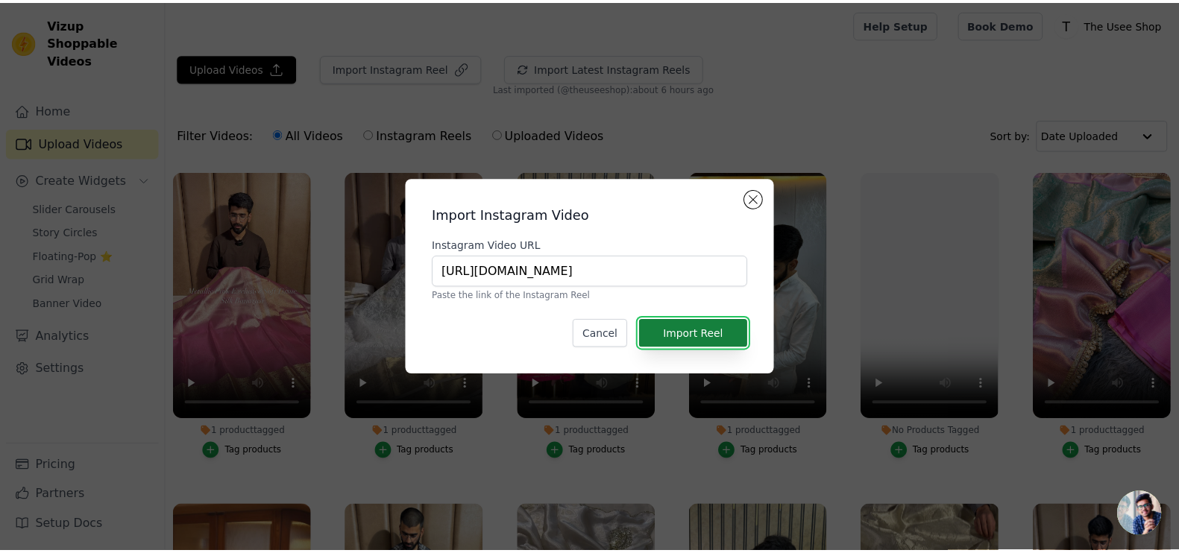
scroll to position [0, 0]
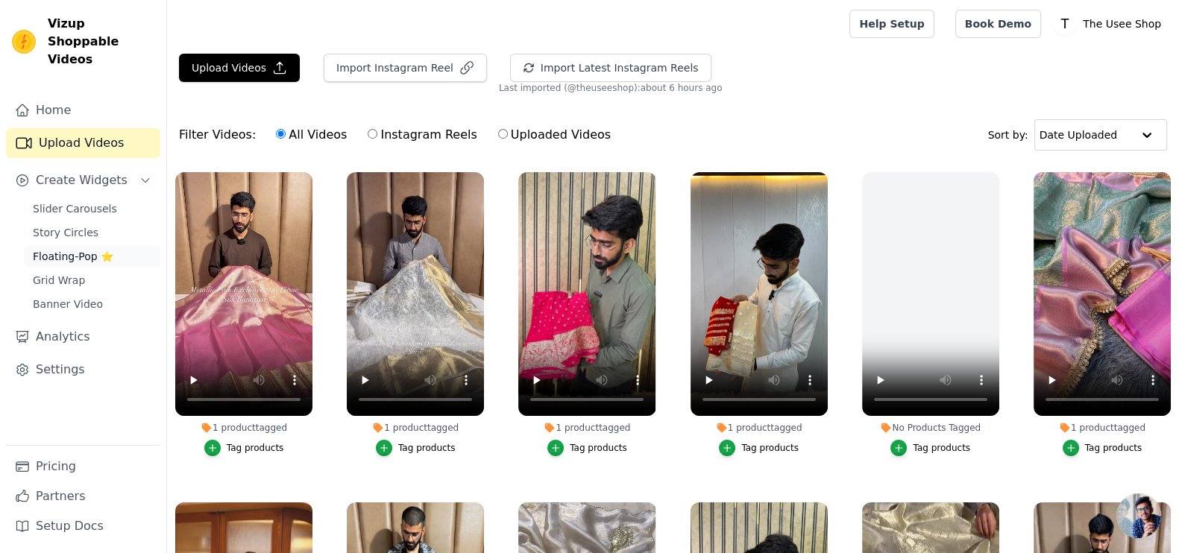
click at [89, 249] on span "Floating-Pop ⭐" at bounding box center [73, 256] width 81 height 15
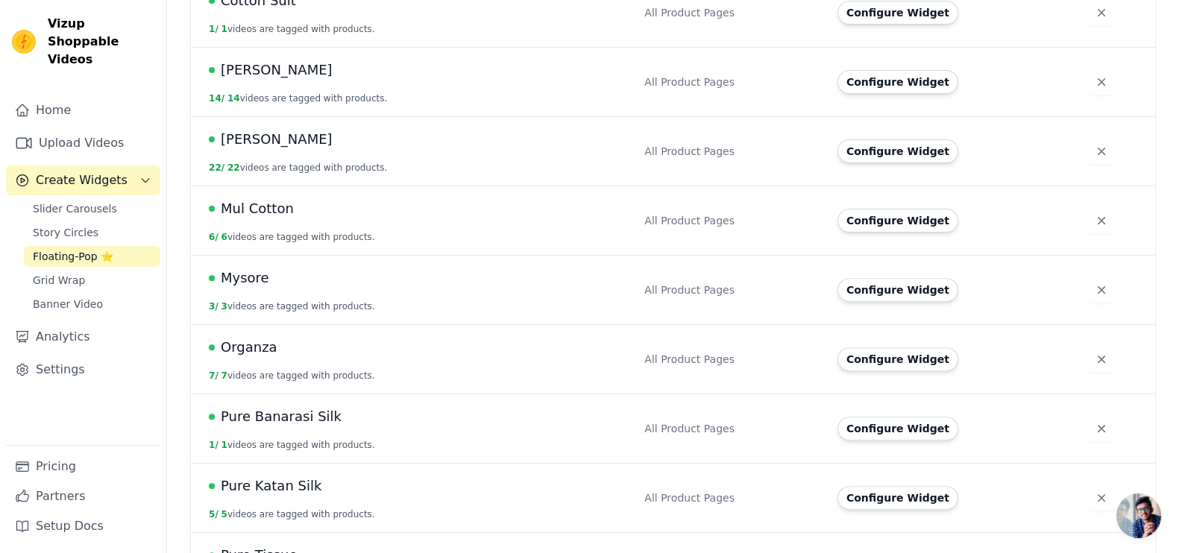
scroll to position [745, 0]
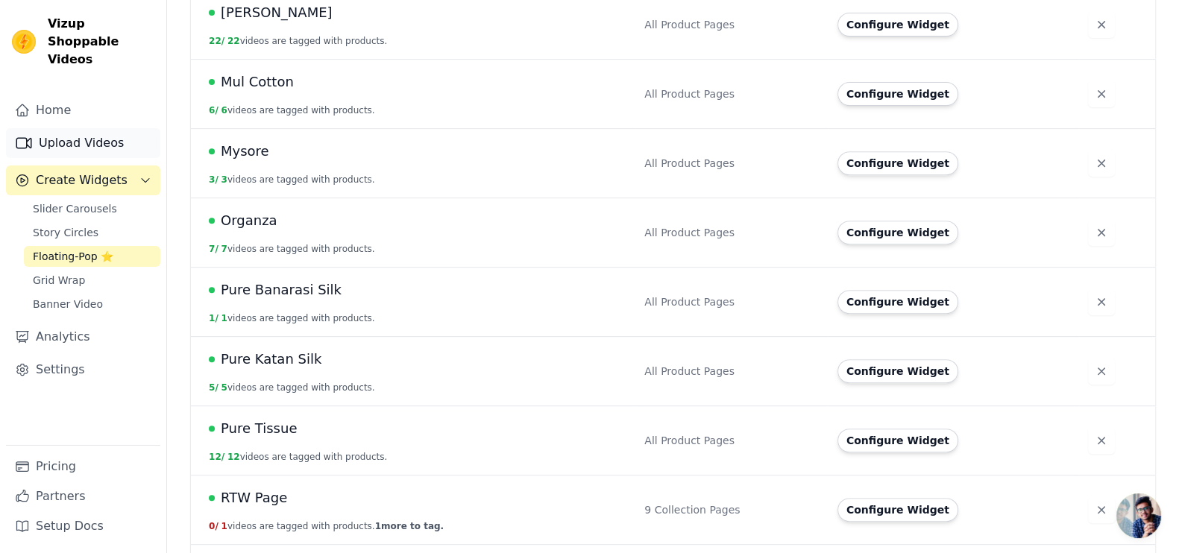
click at [99, 128] on link "Upload Videos" at bounding box center [83, 143] width 154 height 30
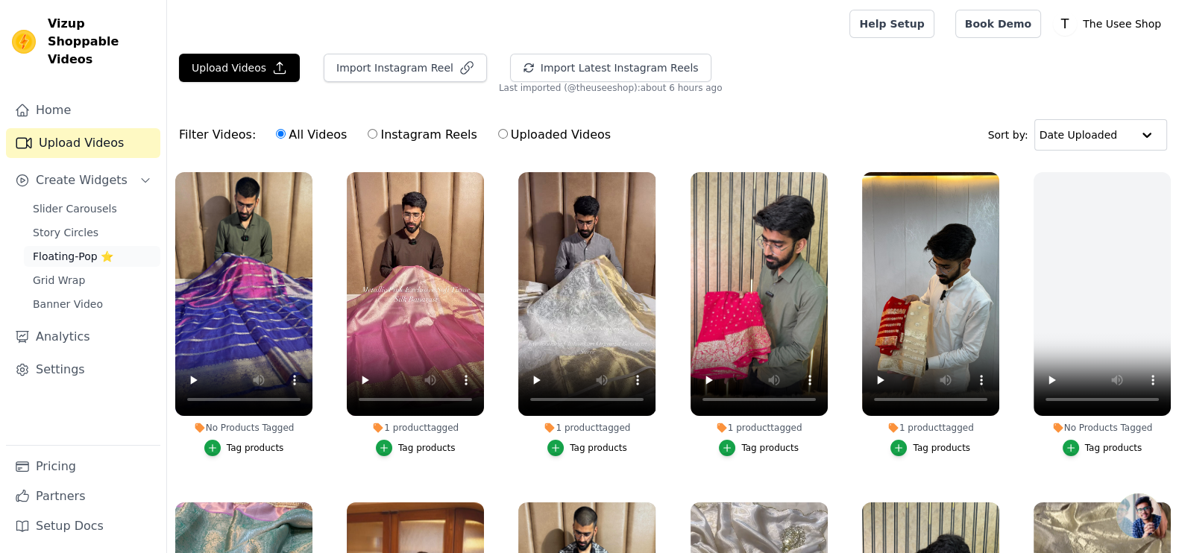
click at [71, 249] on span "Floating-Pop ⭐" at bounding box center [73, 256] width 81 height 15
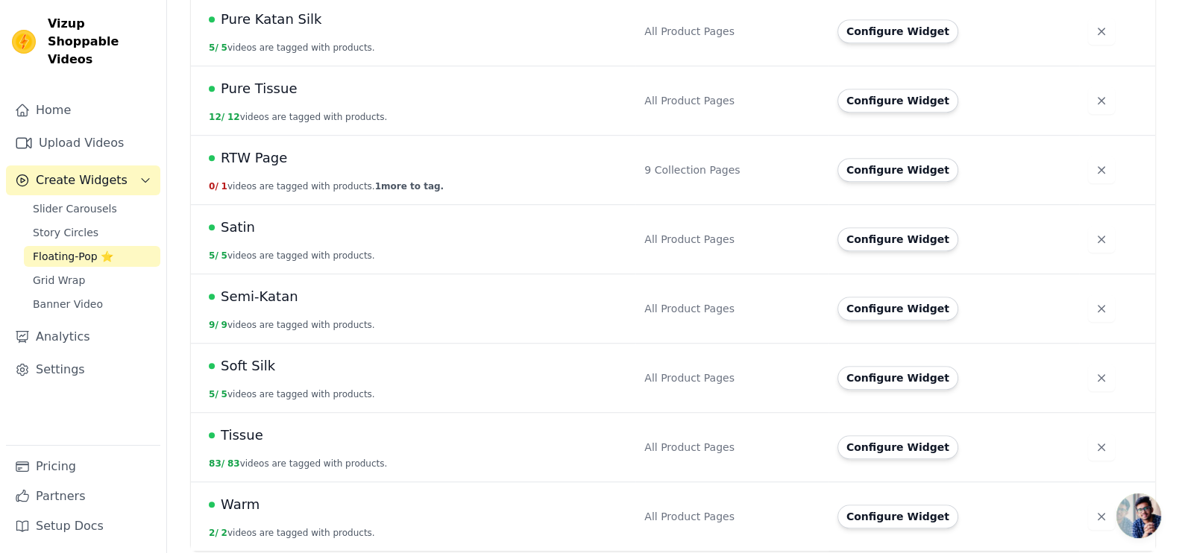
scroll to position [1085, 0]
click at [866, 439] on button "Configure Widget" at bounding box center [898, 448] width 121 height 24
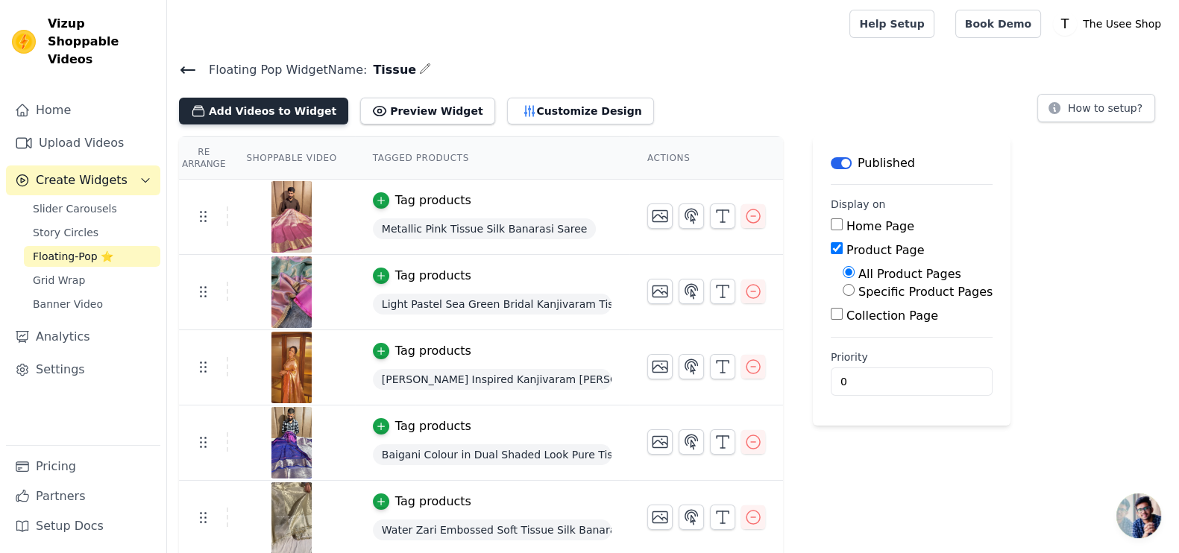
click at [261, 104] on button "Add Videos to Widget" at bounding box center [263, 111] width 169 height 27
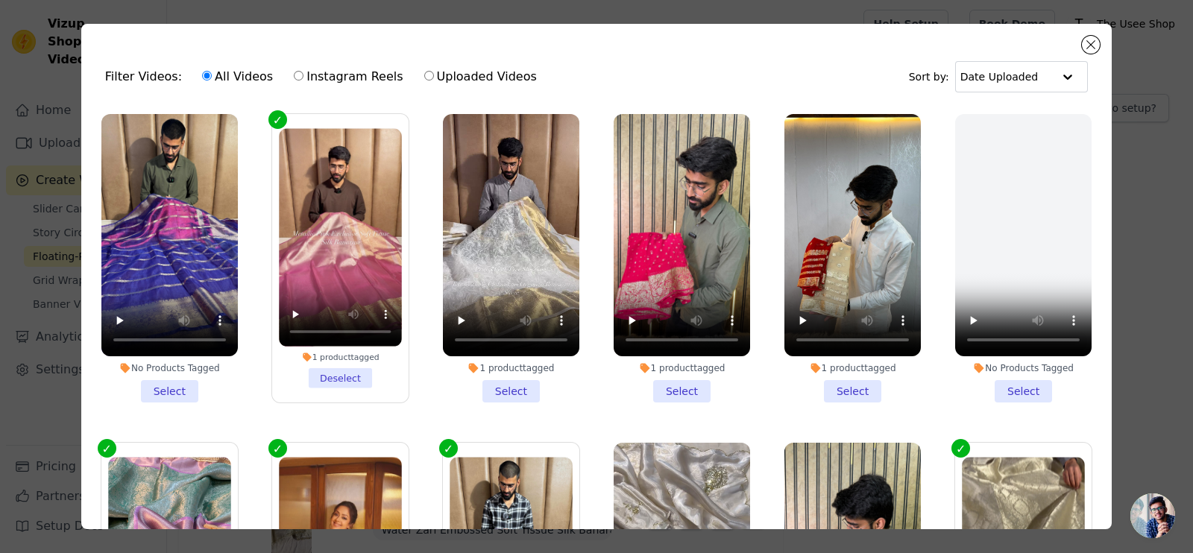
click at [172, 386] on li "No Products Tagged Select" at bounding box center [169, 258] width 136 height 289
click at [0, 0] on input "No Products Tagged Select" at bounding box center [0, 0] width 0 height 0
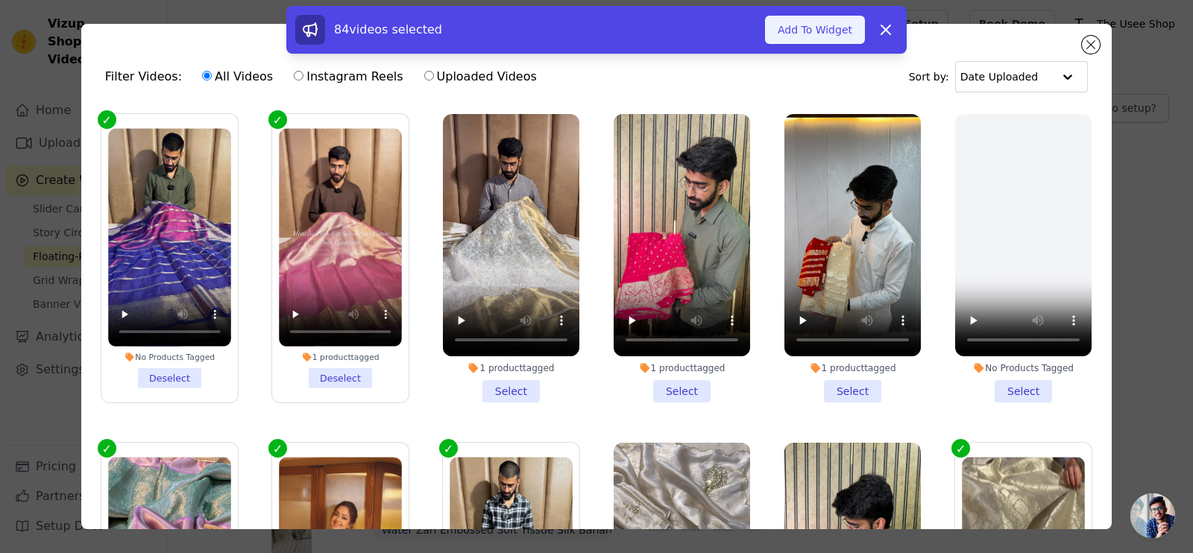
click at [832, 23] on button "Add To Widget" at bounding box center [815, 30] width 100 height 28
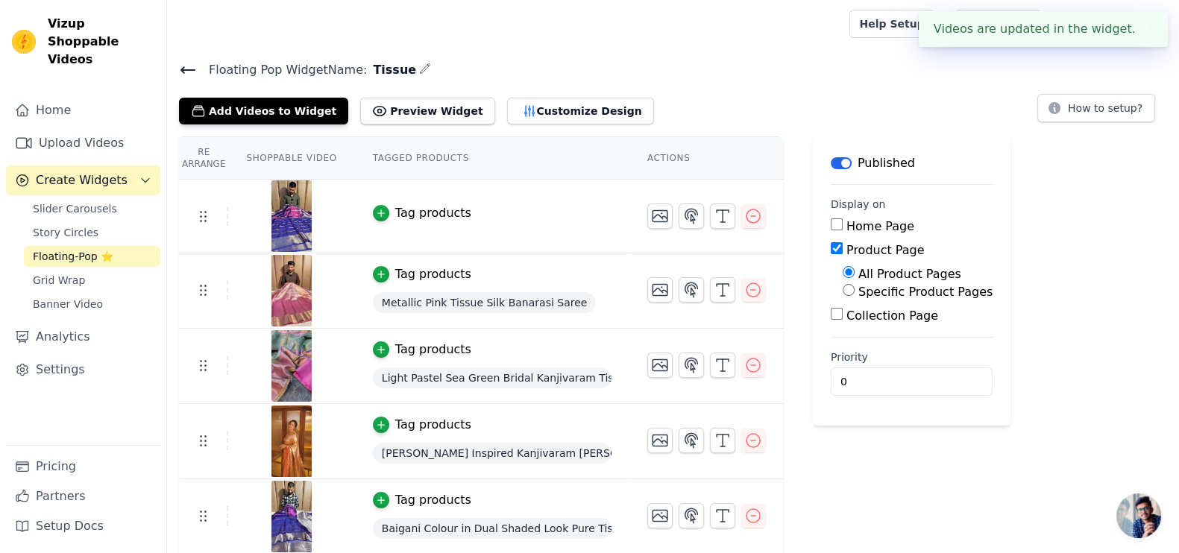
click at [421, 213] on div "Tag products" at bounding box center [433, 213] width 76 height 18
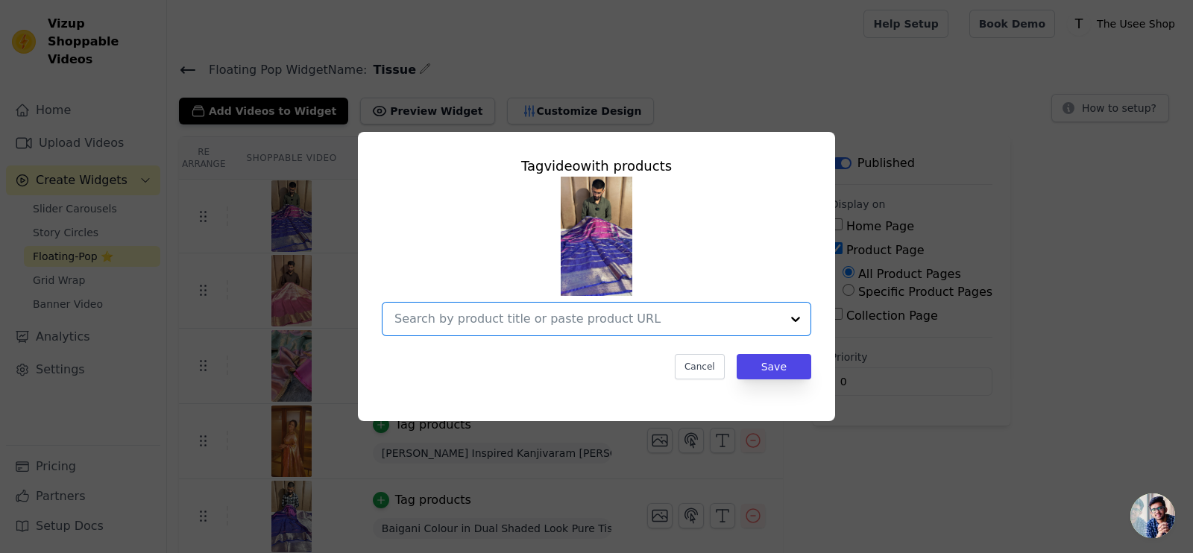
click at [544, 322] on input "text" at bounding box center [588, 319] width 386 height 18
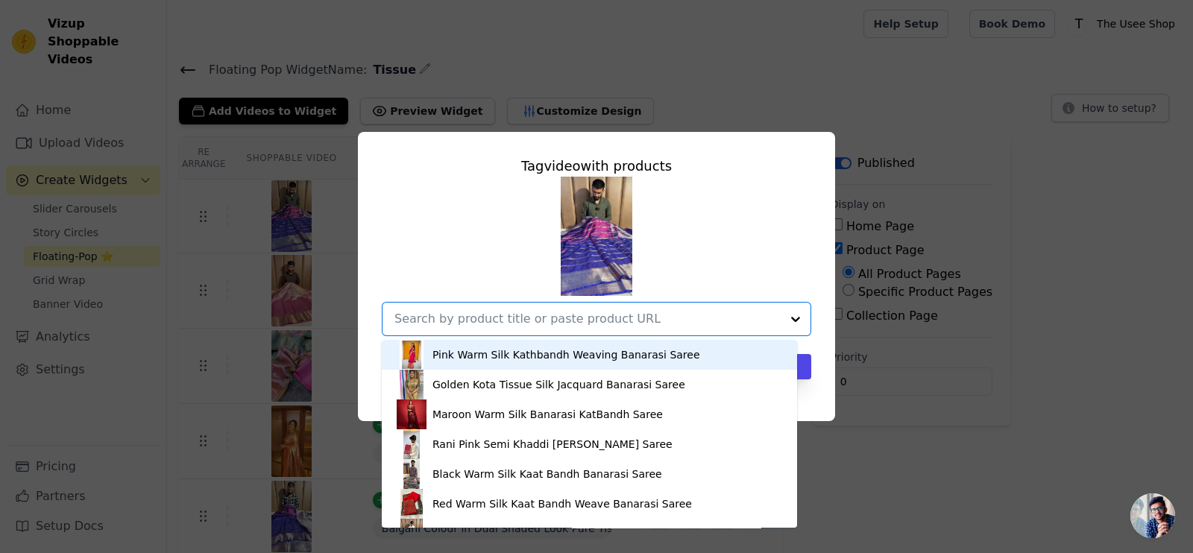
paste input "https://theuseeshop.com/products/baigani-tissue-silk-heritage-traditional-weave…"
type input "https://theuseeshop.com/products/baigani-tissue-silk-heritage-traditional-weave…"
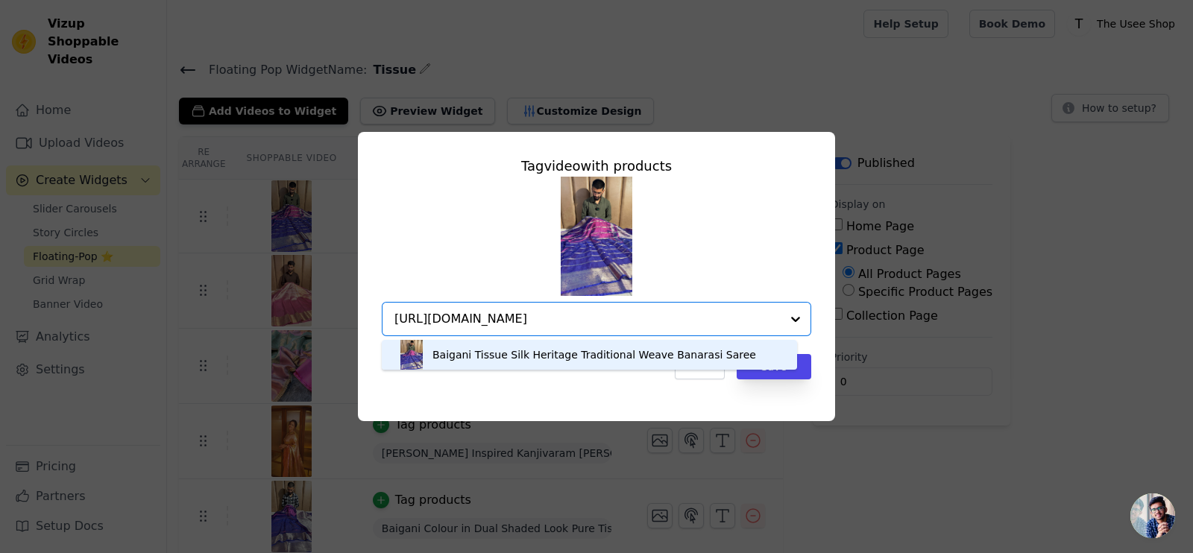
click at [528, 349] on div "Baigani Tissue Silk Heritage Traditional Weave Banarasi Saree" at bounding box center [595, 355] width 324 height 15
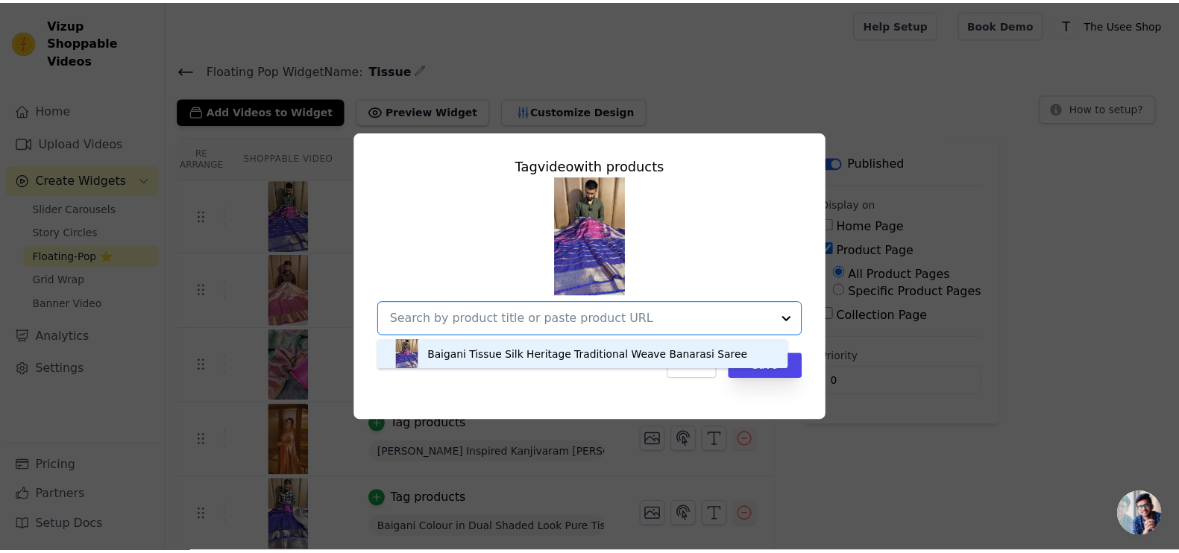
scroll to position [0, 0]
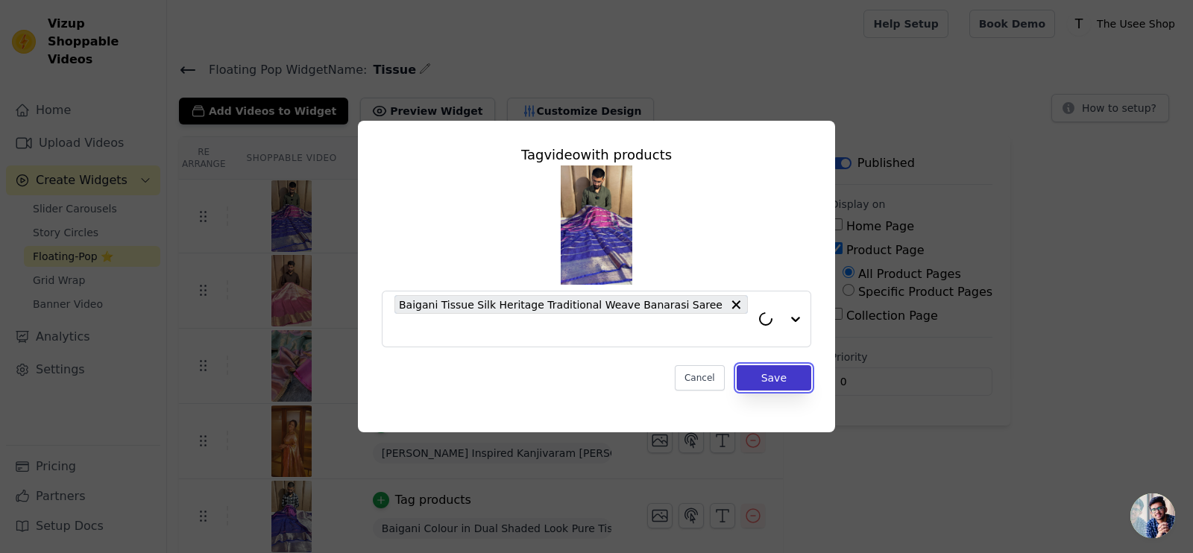
click at [773, 371] on button "Save" at bounding box center [774, 377] width 75 height 25
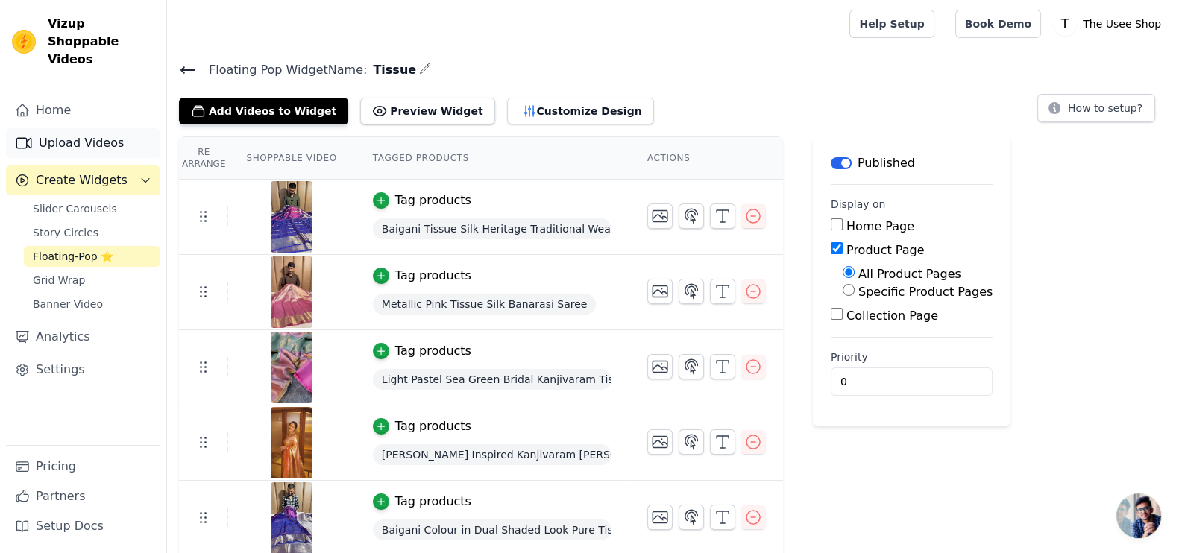
click at [65, 128] on link "Upload Videos" at bounding box center [83, 143] width 154 height 30
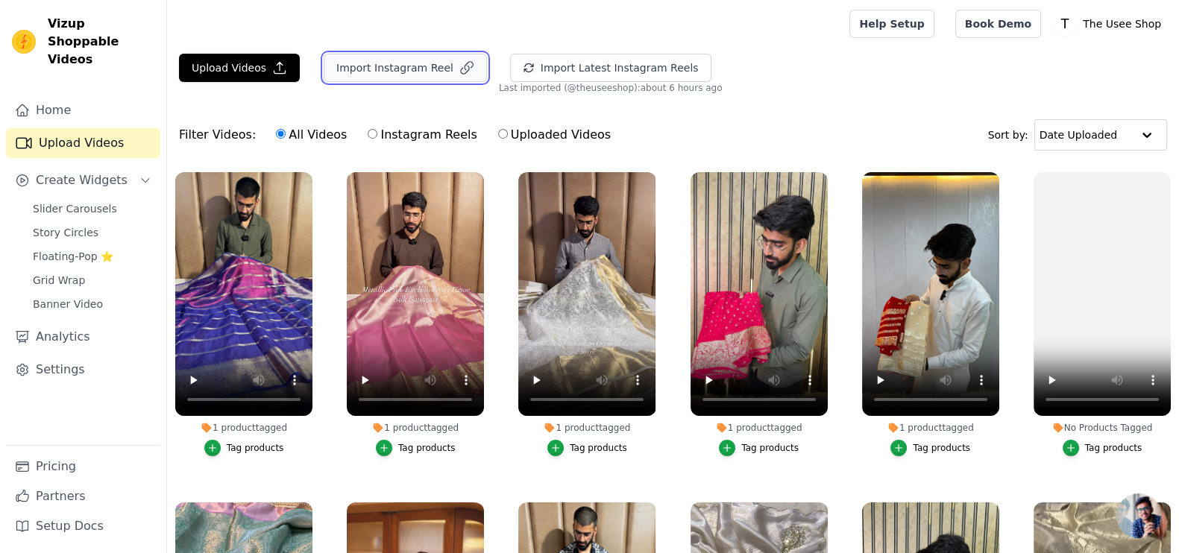
click at [384, 69] on button "Import Instagram Reel" at bounding box center [405, 68] width 163 height 28
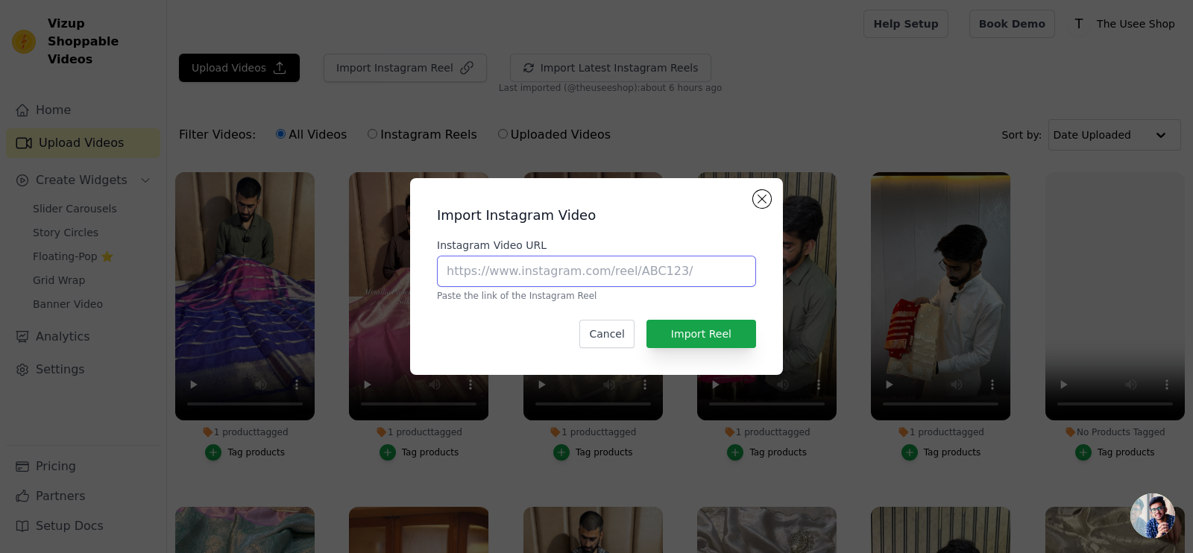
click at [535, 277] on input "Instagram Video URL" at bounding box center [596, 271] width 319 height 31
paste input "https://www.instagram.com/reel/DGM1Xi2y1oV/?utm_source=ig_web_copy_link"
type input "https://www.instagram.com/reel/DGM1Xi2y1oV/?utm_source=ig_web_copy_link"
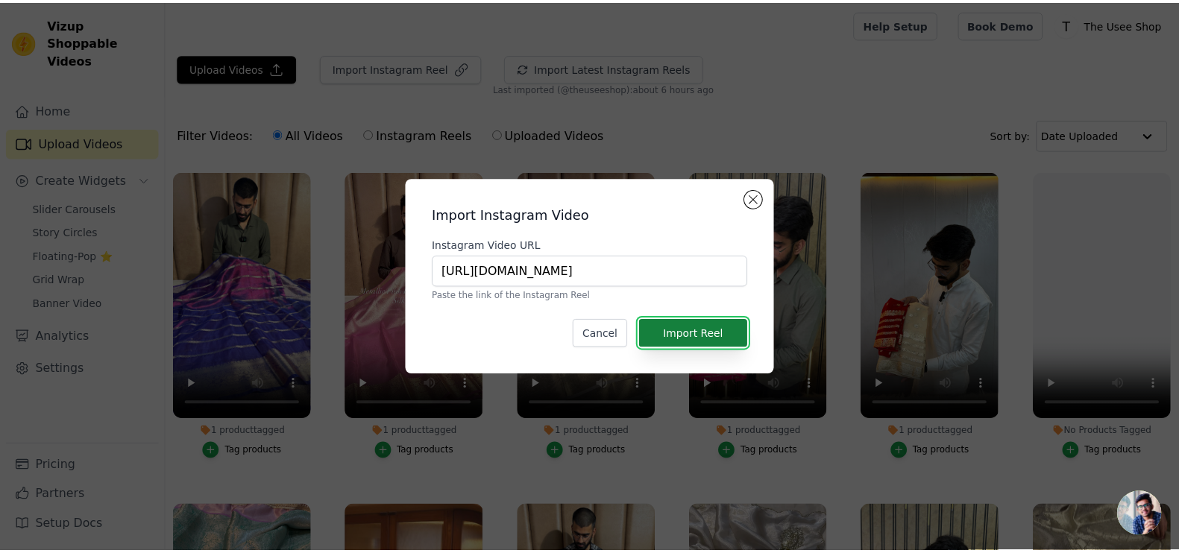
scroll to position [0, 0]
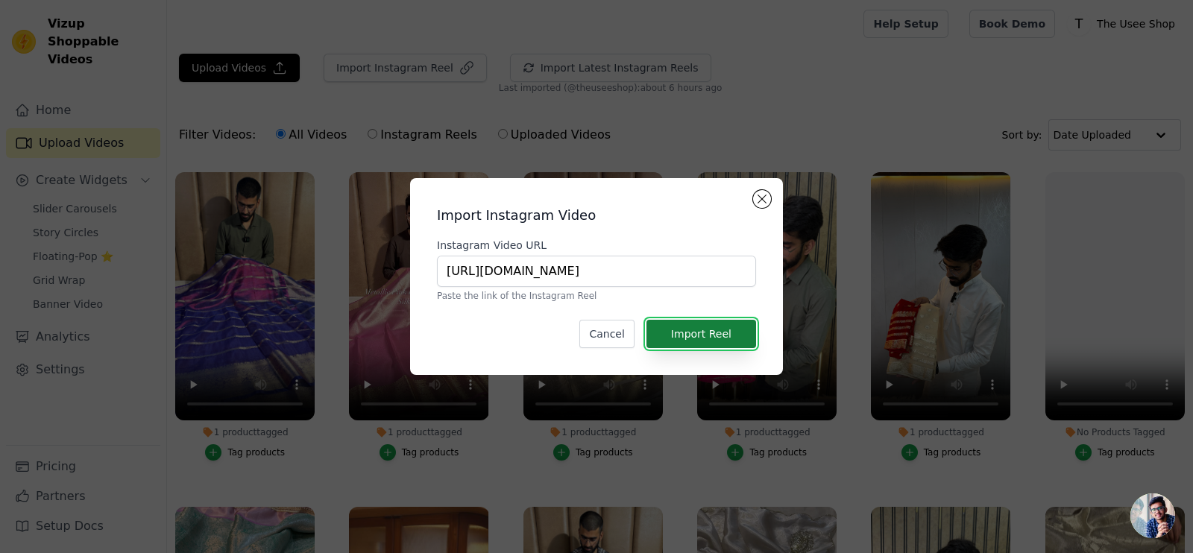
click at [687, 326] on button "Import Reel" at bounding box center [702, 334] width 110 height 28
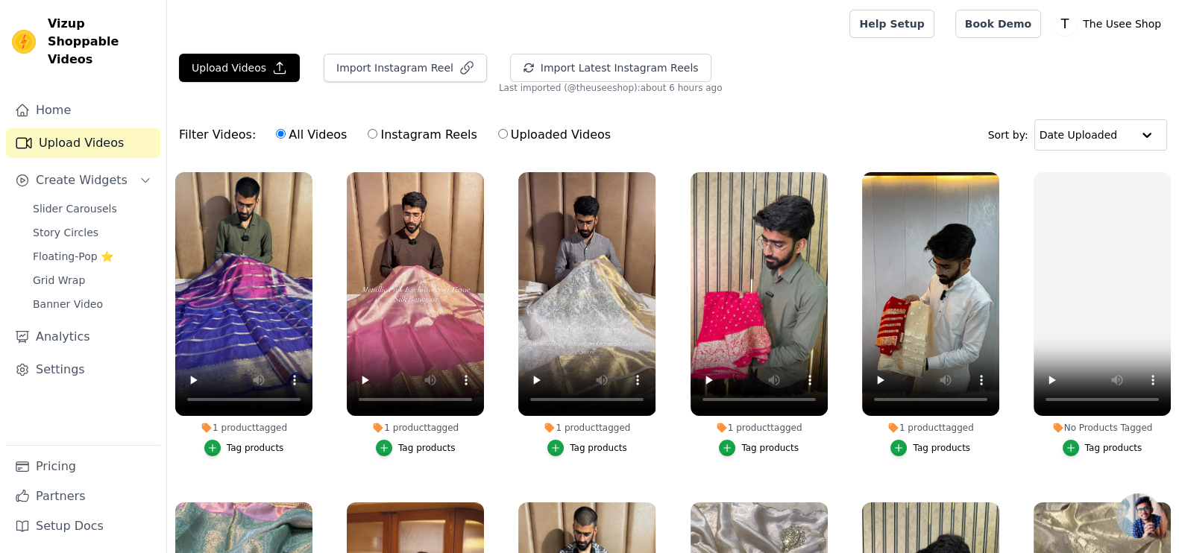
click at [75, 128] on link "Upload Videos" at bounding box center [83, 143] width 154 height 30
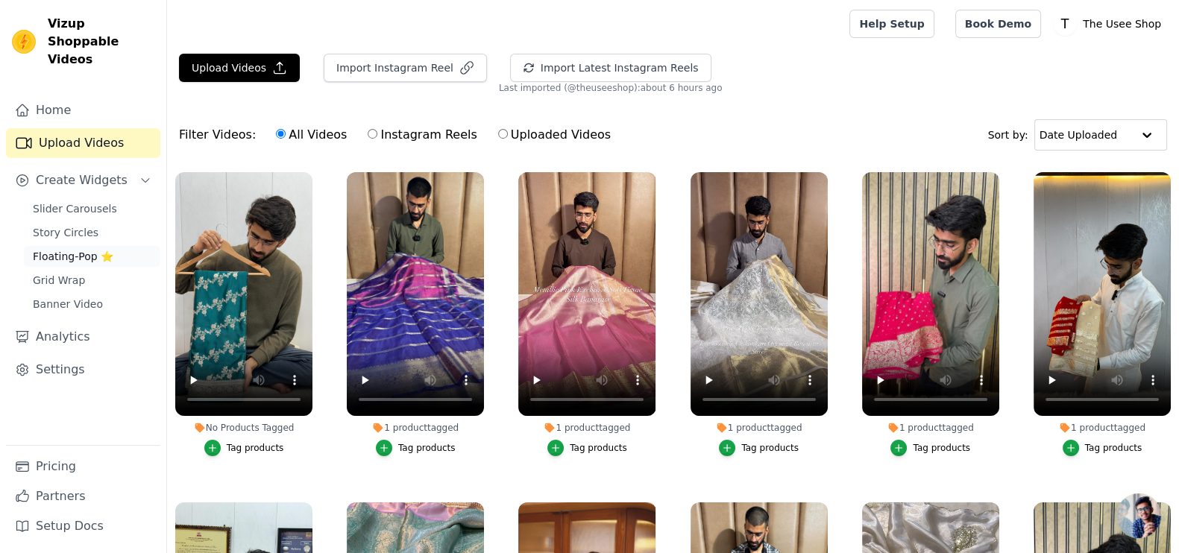
click at [71, 249] on span "Floating-Pop ⭐" at bounding box center [73, 256] width 81 height 15
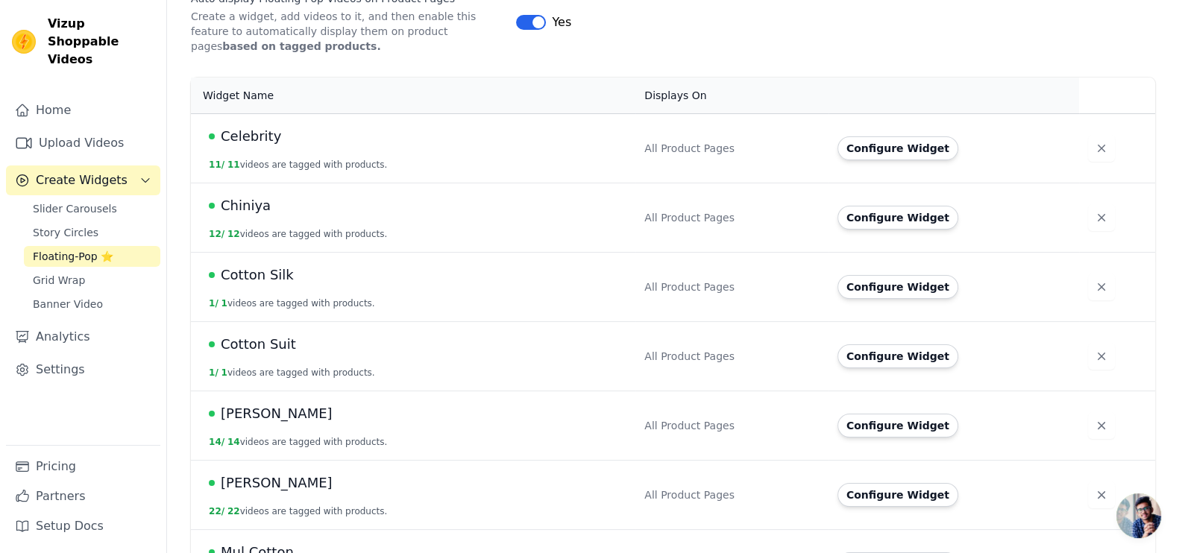
scroll to position [466, 0]
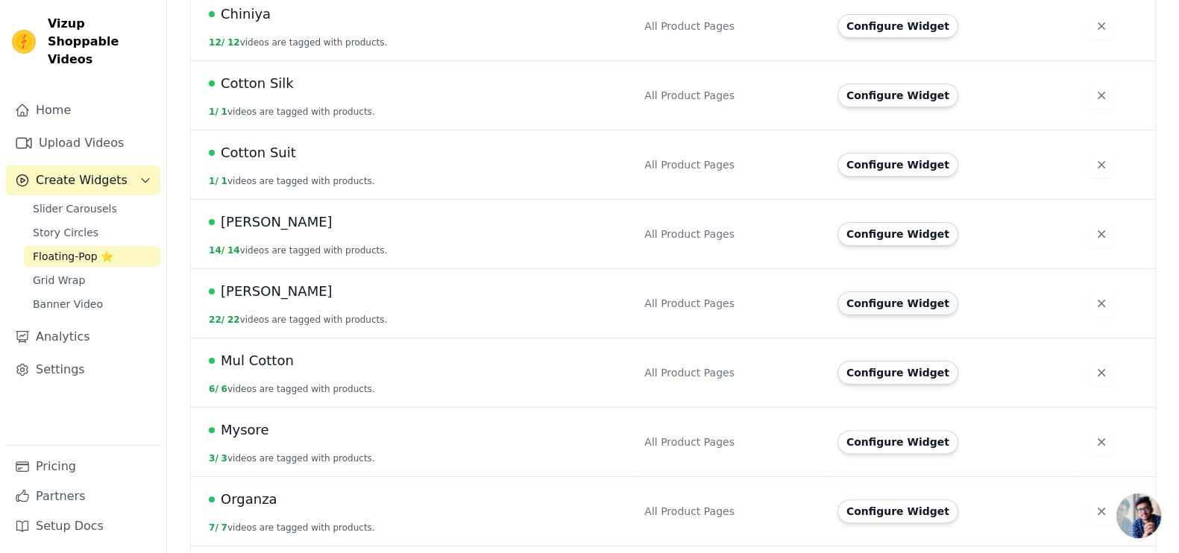
click at [898, 304] on button "Configure Widget" at bounding box center [898, 304] width 121 height 24
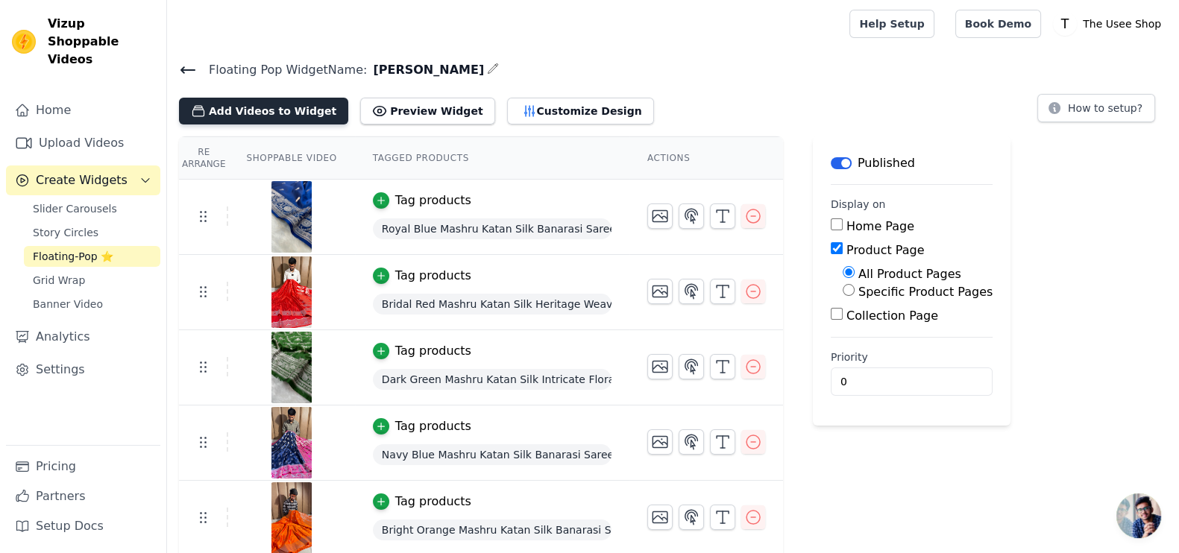
click at [236, 113] on button "Add Videos to Widget" at bounding box center [263, 111] width 169 height 27
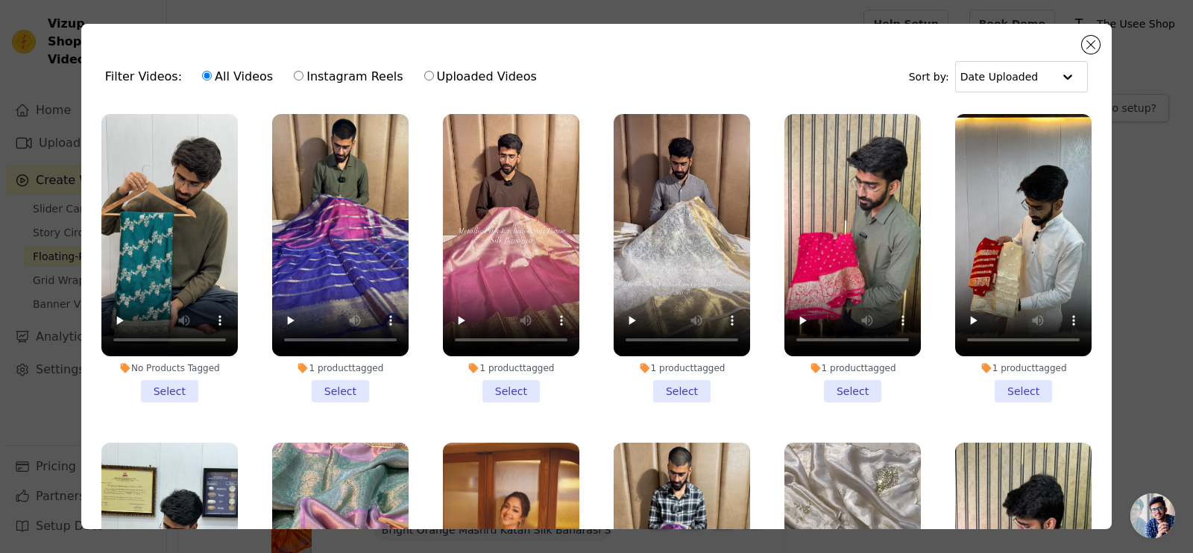
click at [172, 389] on li "No Products Tagged Select" at bounding box center [169, 258] width 136 height 289
click at [0, 0] on input "No Products Tagged Select" at bounding box center [0, 0] width 0 height 0
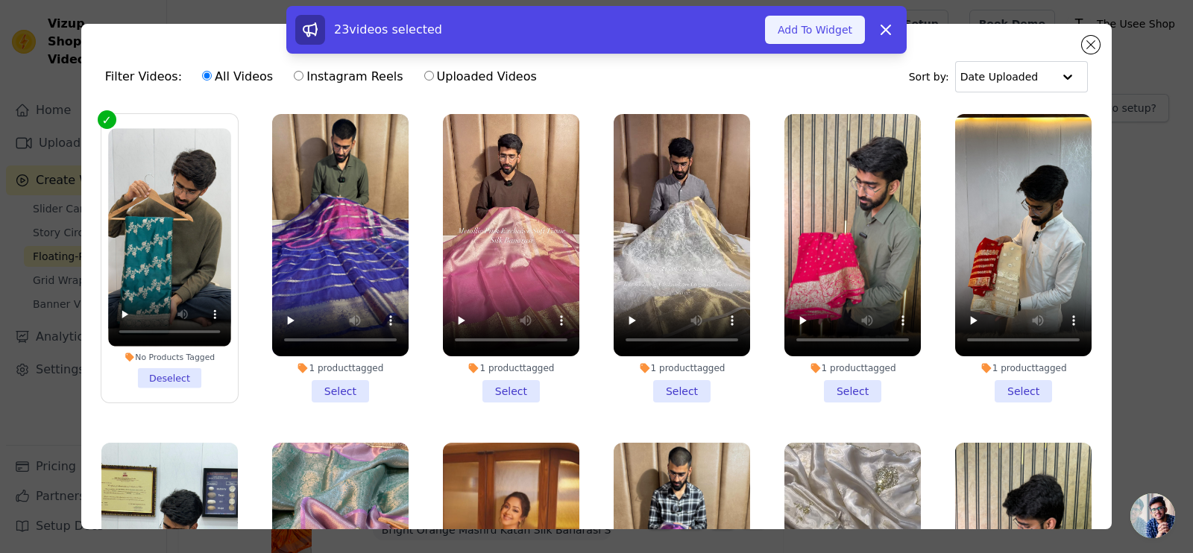
click at [817, 40] on button "Add To Widget" at bounding box center [815, 30] width 100 height 28
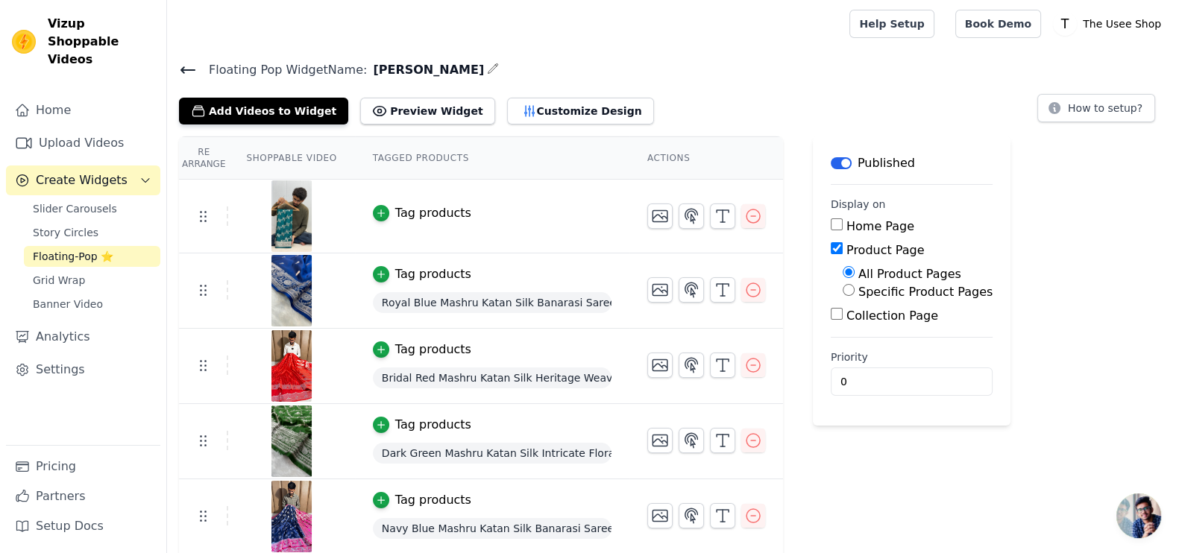
click at [437, 214] on div "Tag products" at bounding box center [433, 213] width 76 height 18
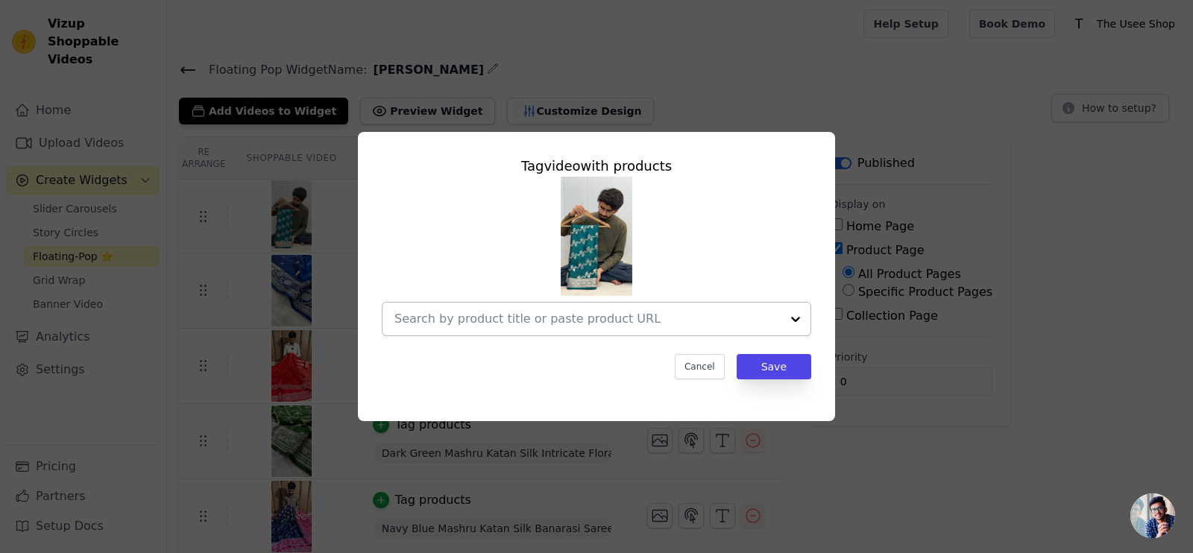
click at [522, 316] on input "text" at bounding box center [588, 319] width 386 height 18
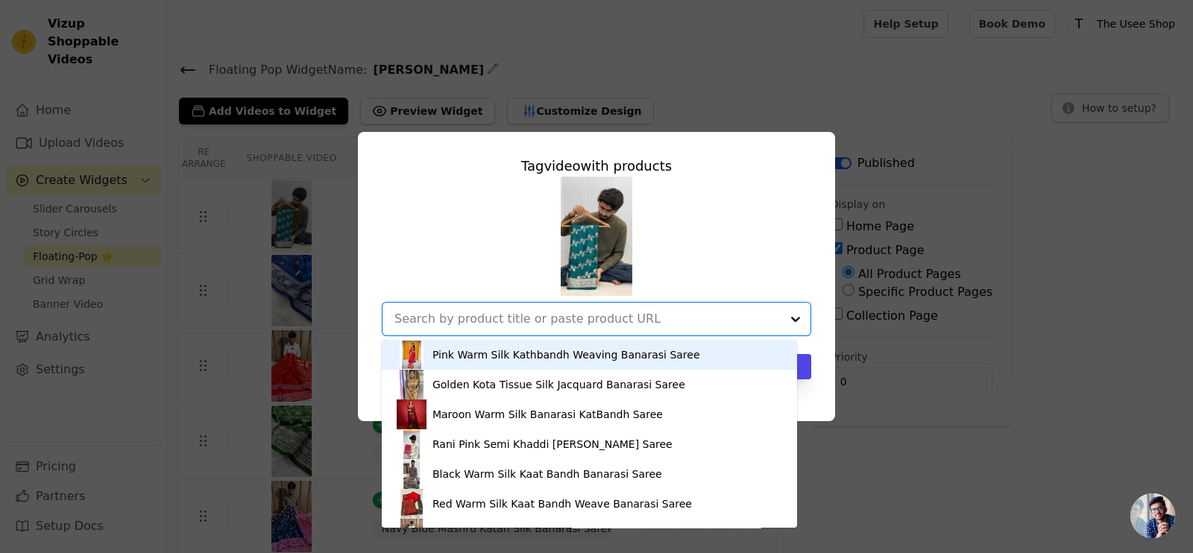
paste input "[URL][DOMAIN_NAME][PERSON_NAME]"
type input "[URL][DOMAIN_NAME][PERSON_NAME]"
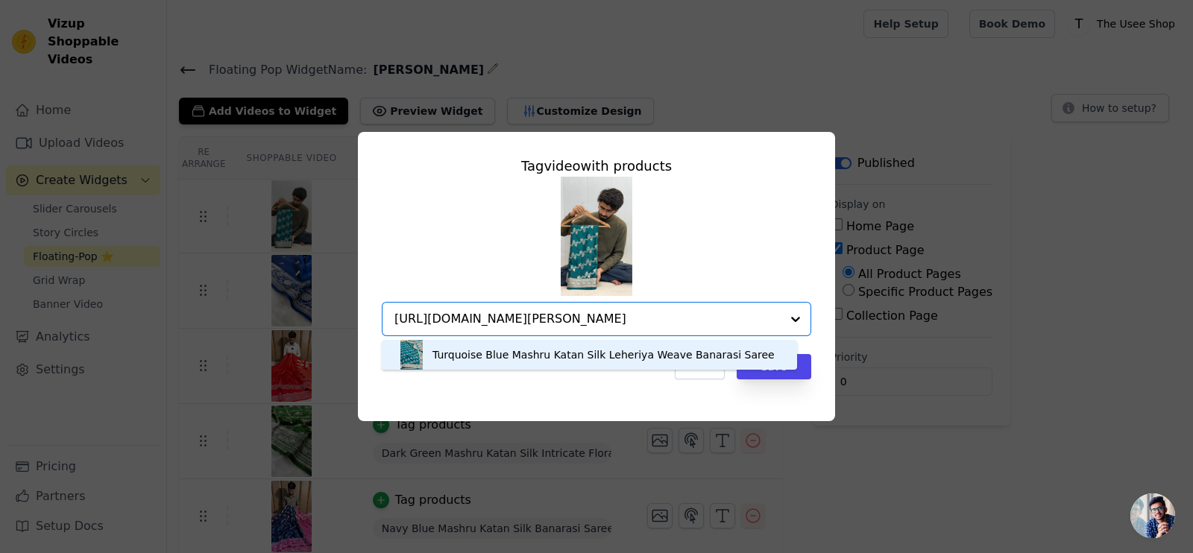
click at [653, 356] on div "Turquoise Blue Mashru Katan Silk Leheriya Weave Banarasi Saree" at bounding box center [604, 355] width 342 height 15
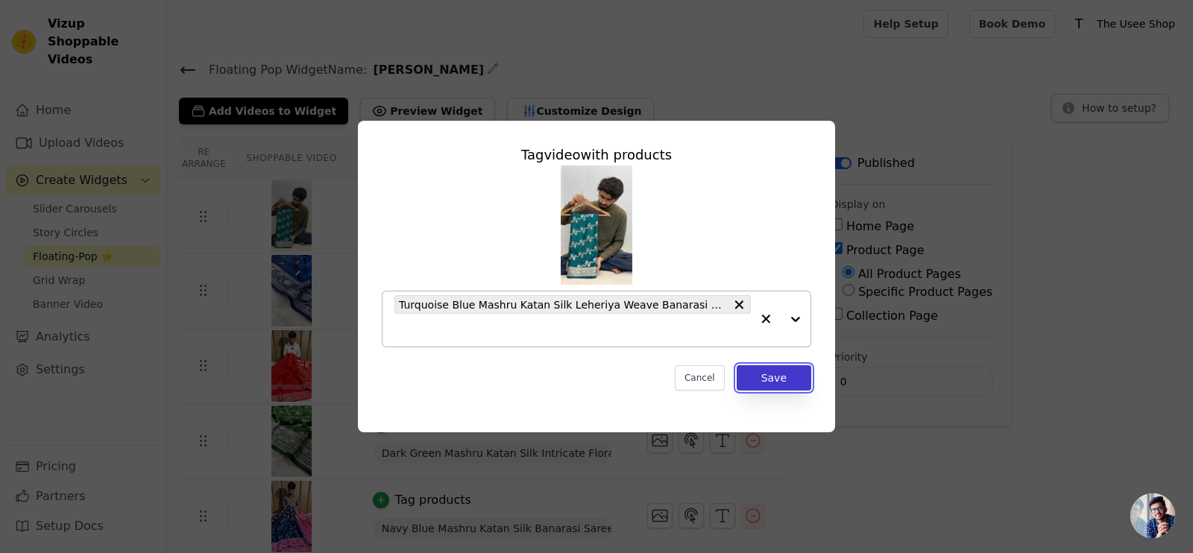
click at [776, 374] on button "Save" at bounding box center [774, 377] width 75 height 25
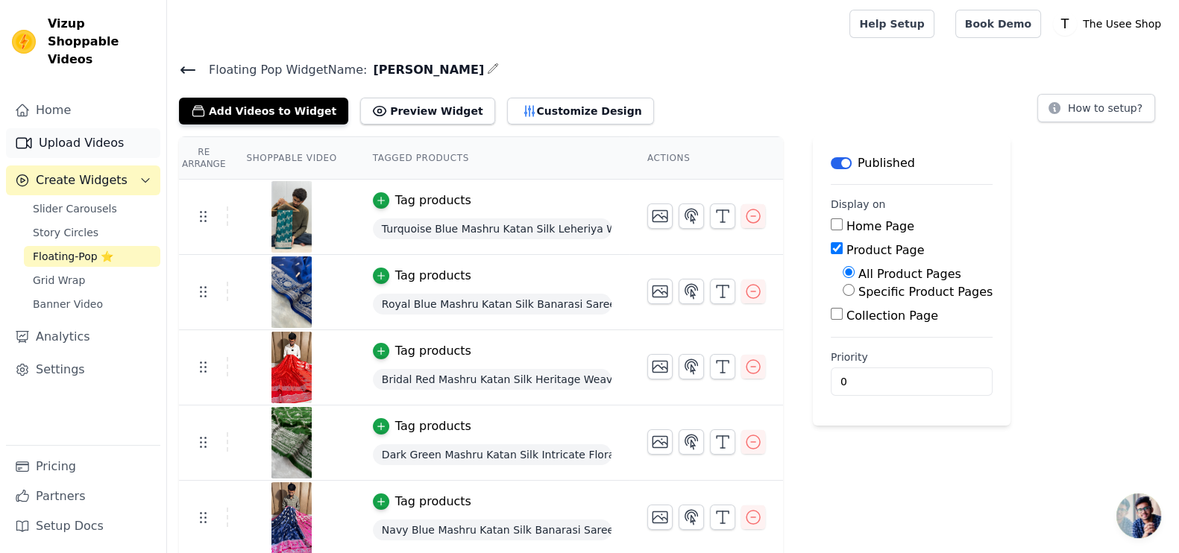
click at [73, 128] on link "Upload Videos" at bounding box center [83, 143] width 154 height 30
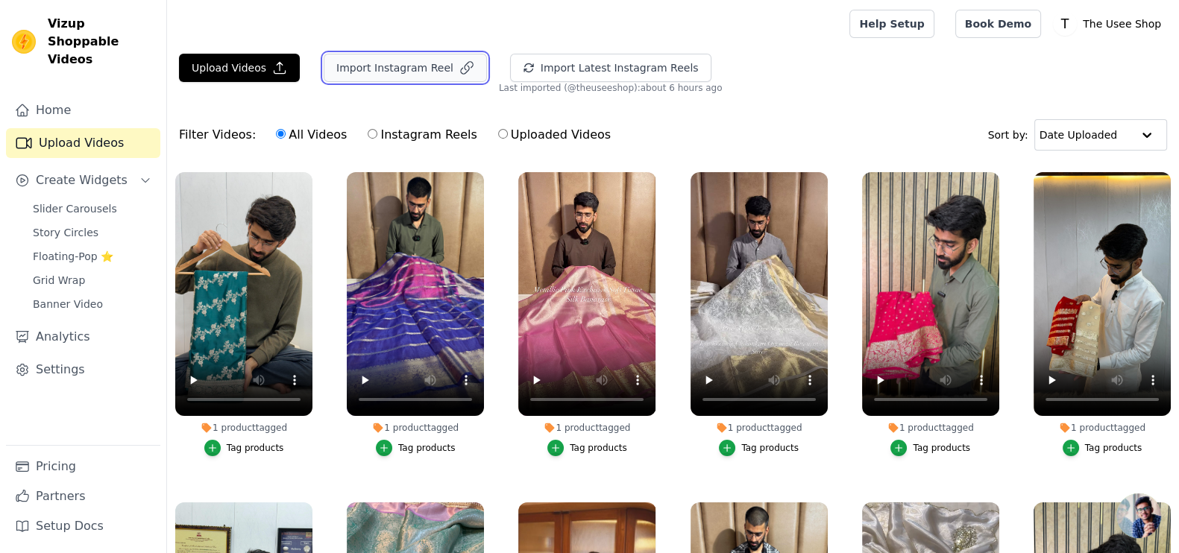
click at [402, 68] on button "Import Instagram Reel" at bounding box center [405, 68] width 163 height 28
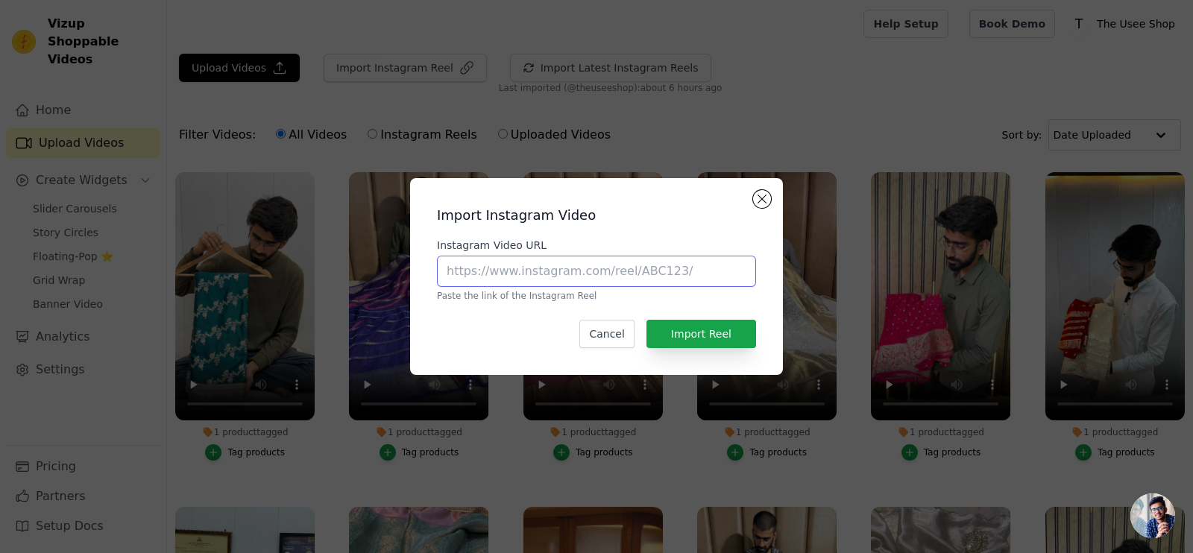
click at [518, 268] on input "Instagram Video URL" at bounding box center [596, 271] width 319 height 31
paste input "[URL][DOMAIN_NAME]"
type input "[URL][DOMAIN_NAME]"
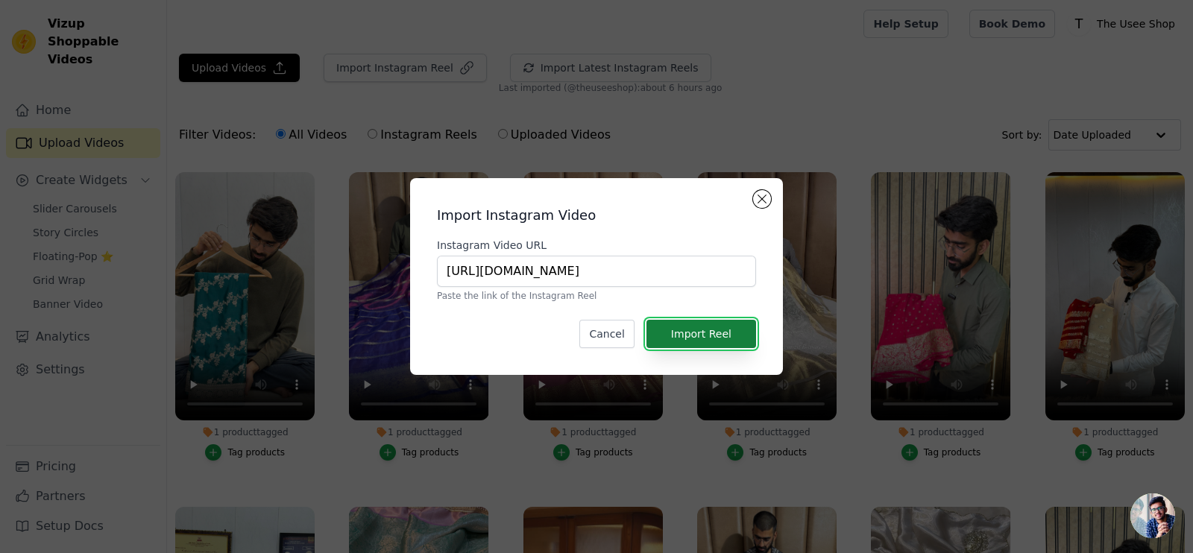
click at [740, 334] on button "Import Reel" at bounding box center [702, 334] width 110 height 28
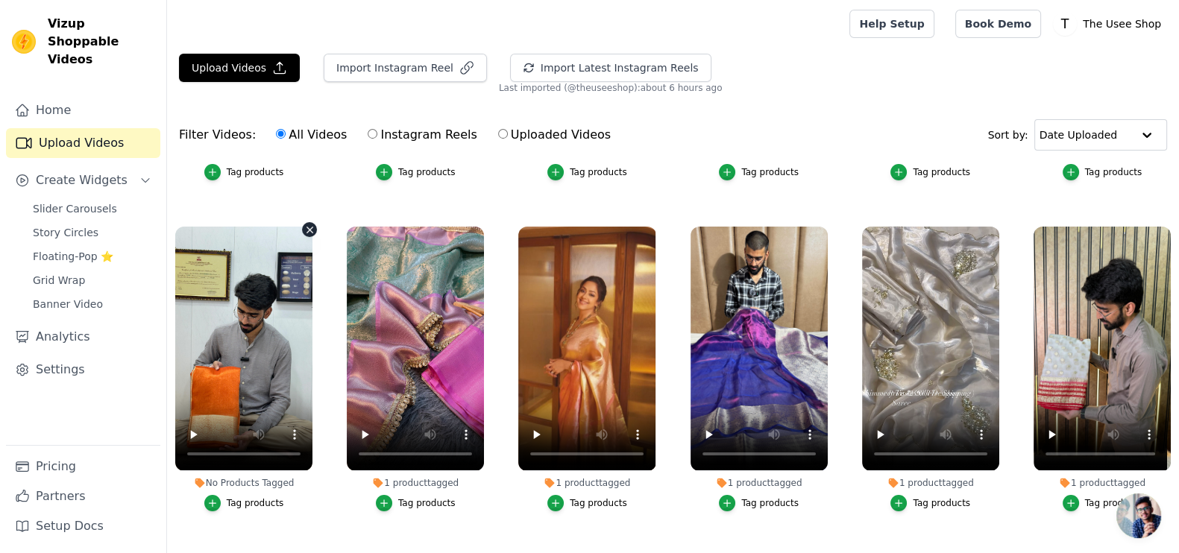
scroll to position [367, 0]
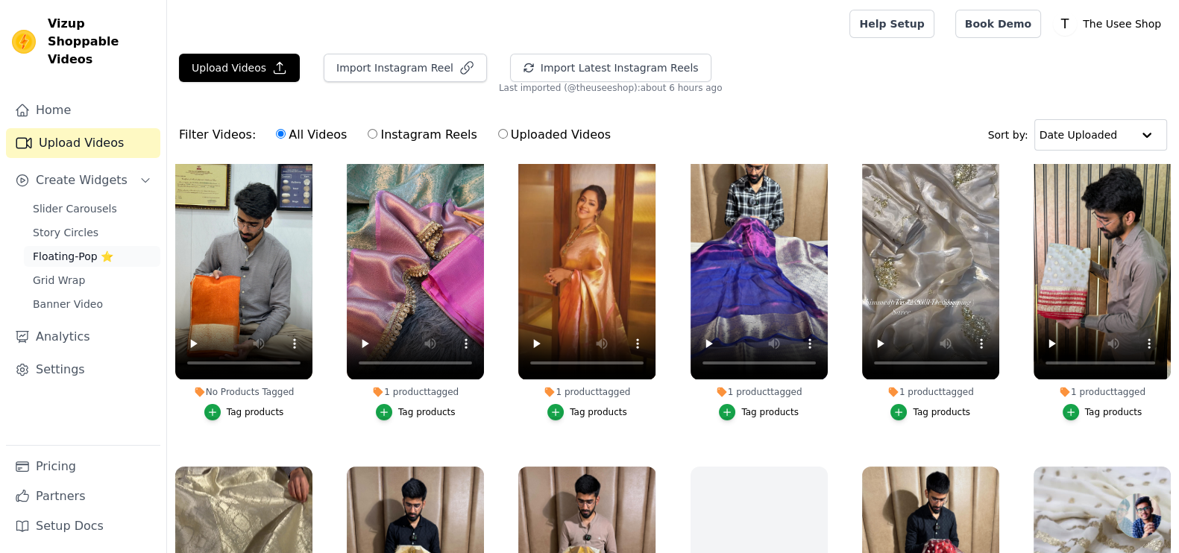
click at [55, 249] on span "Floating-Pop ⭐" at bounding box center [73, 256] width 81 height 15
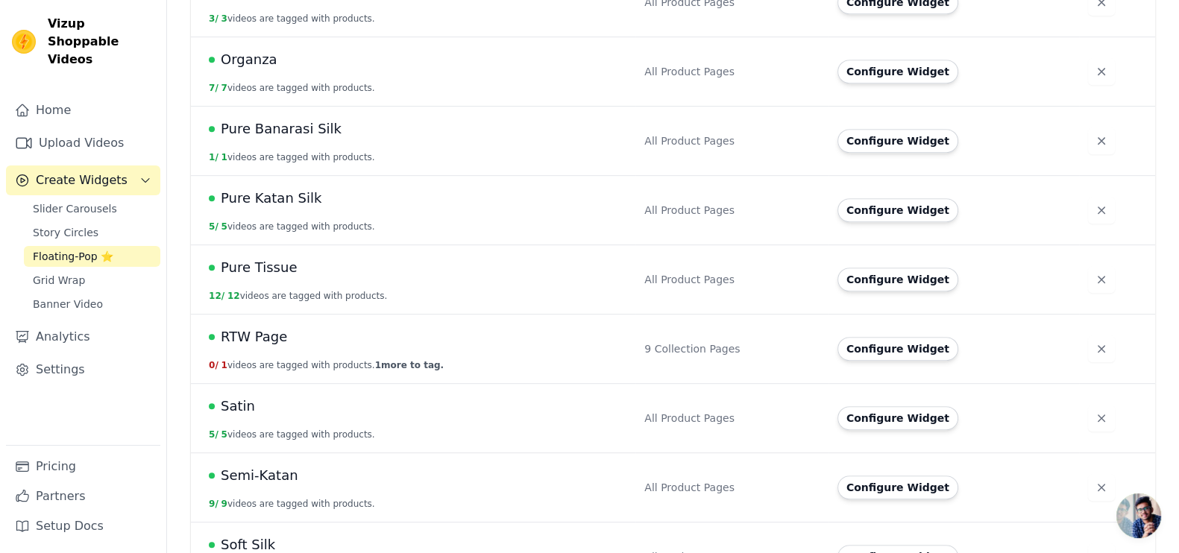
scroll to position [899, 0]
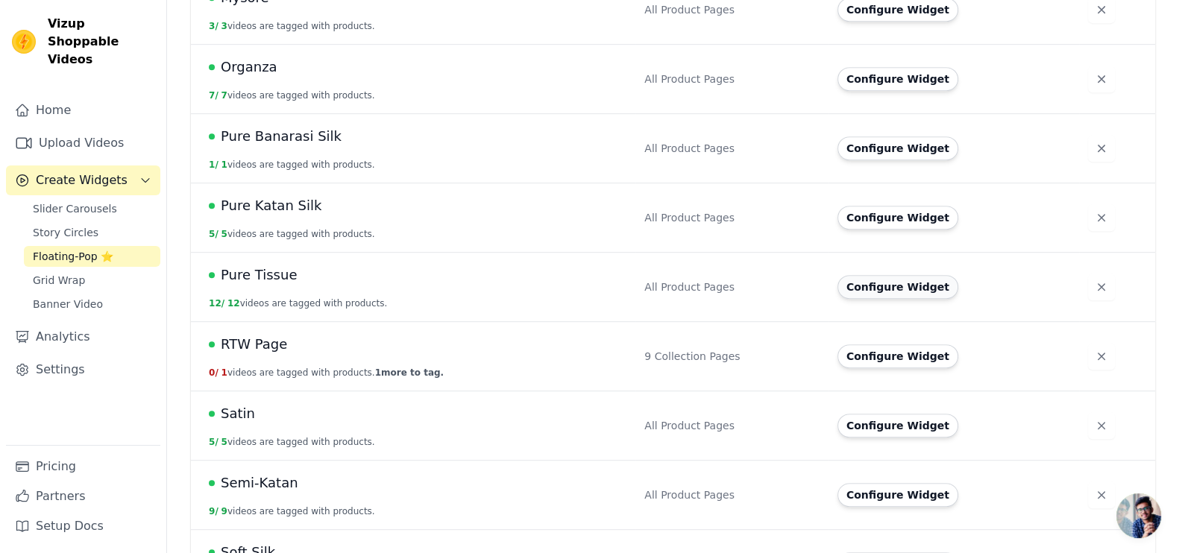
click at [899, 283] on button "Configure Widget" at bounding box center [898, 287] width 121 height 24
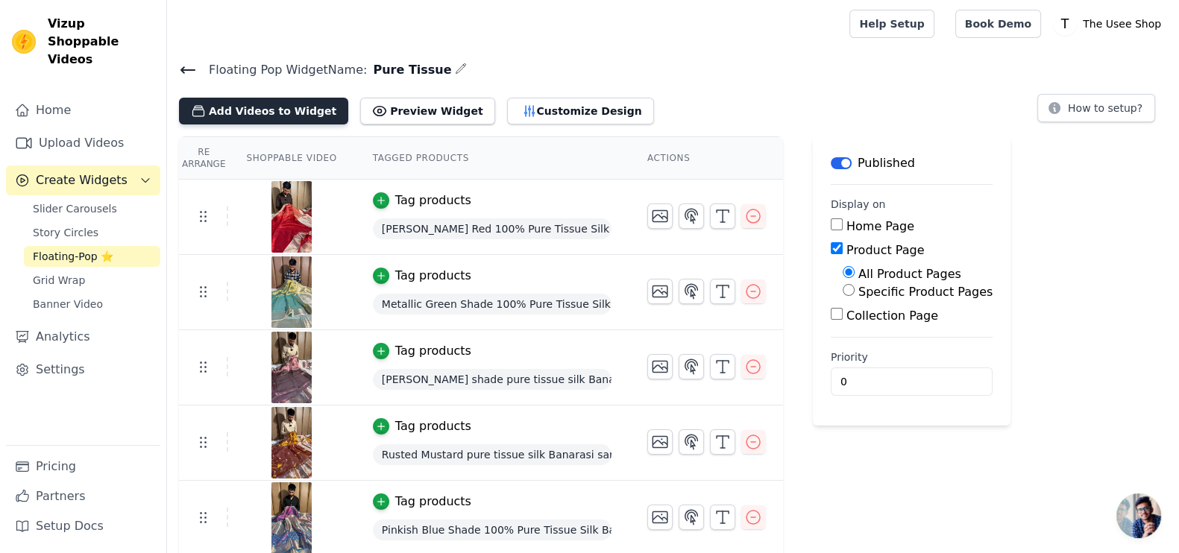
click at [263, 113] on button "Add Videos to Widget" at bounding box center [263, 111] width 169 height 27
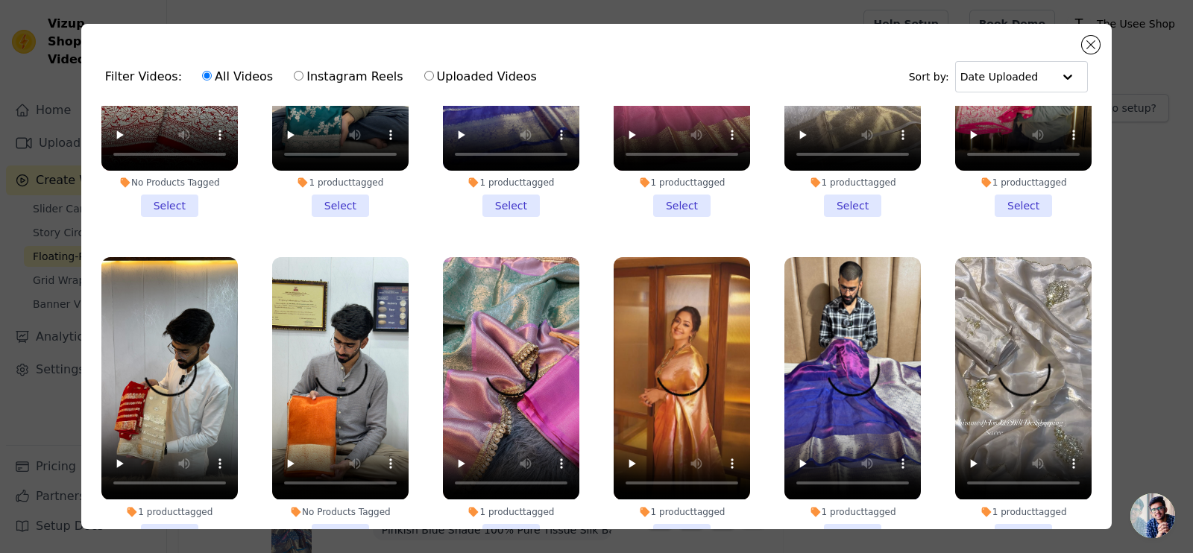
scroll to position [280, 0]
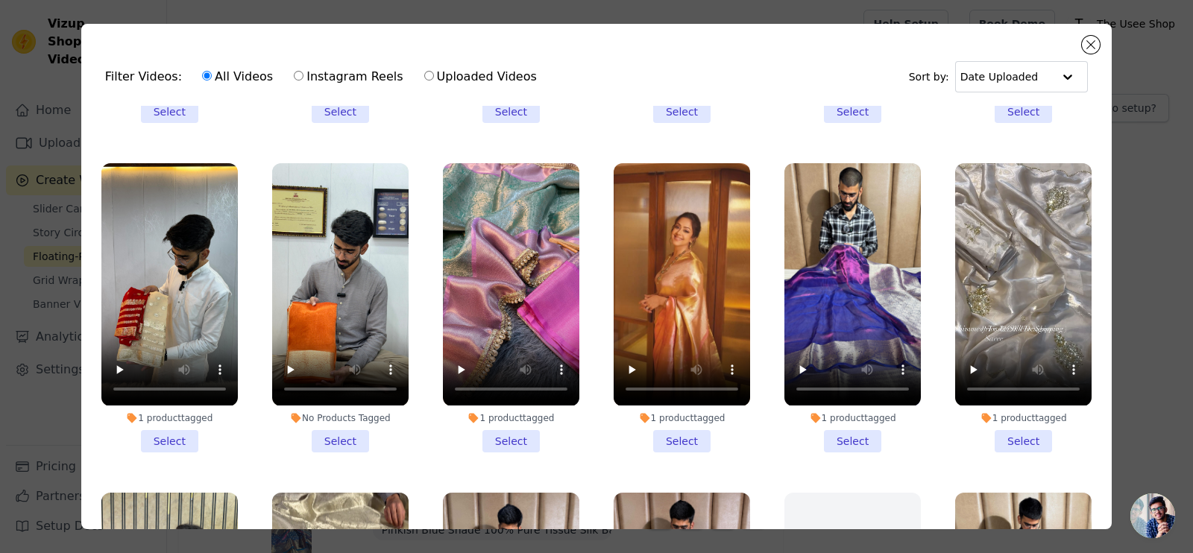
click at [334, 425] on li "No Products Tagged Select" at bounding box center [340, 307] width 136 height 289
click at [0, 0] on input "No Products Tagged Select" at bounding box center [0, 0] width 0 height 0
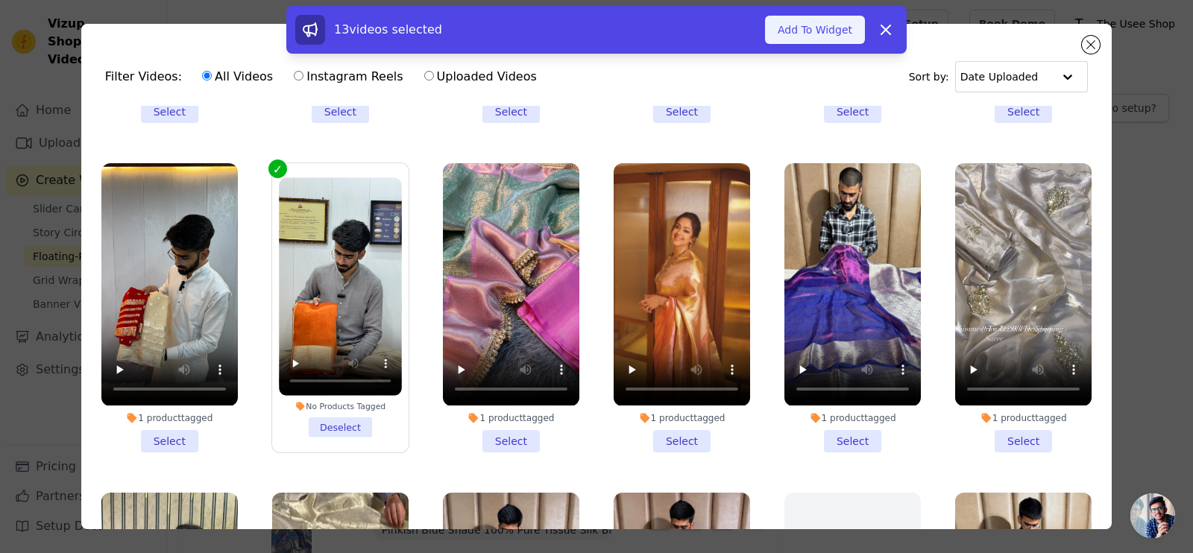
click at [797, 24] on button "Add To Widget" at bounding box center [815, 30] width 100 height 28
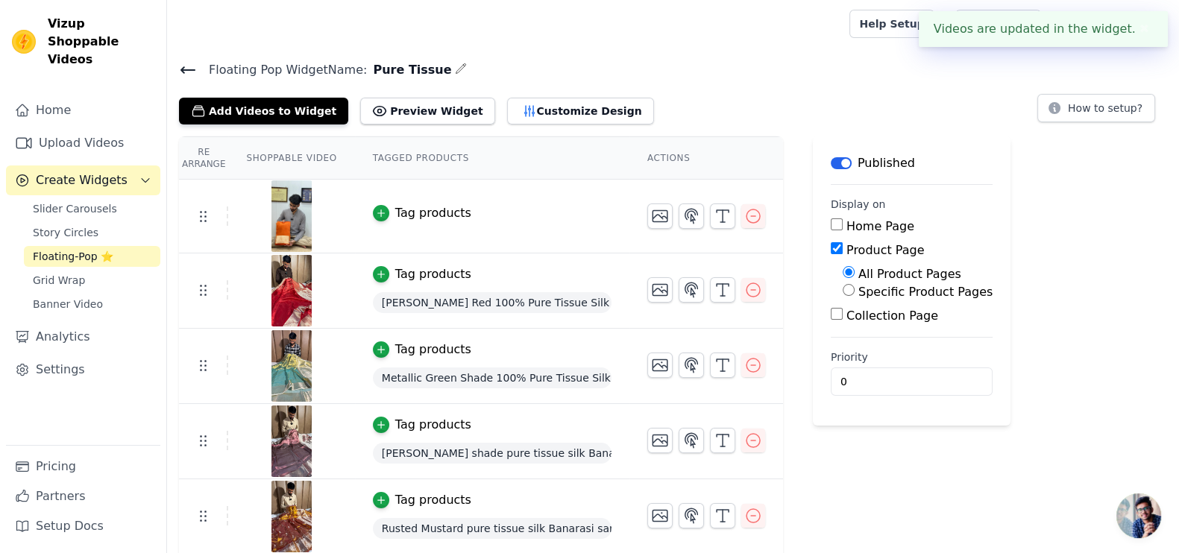
click at [409, 213] on div "Tag products" at bounding box center [433, 213] width 76 height 18
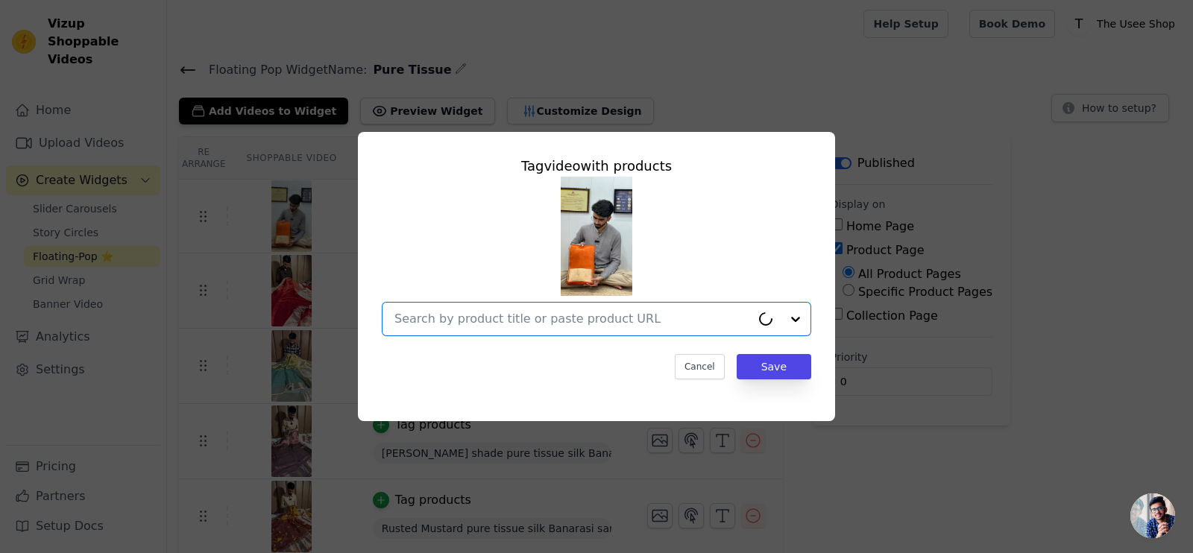
click at [554, 312] on input "text" at bounding box center [573, 319] width 356 height 18
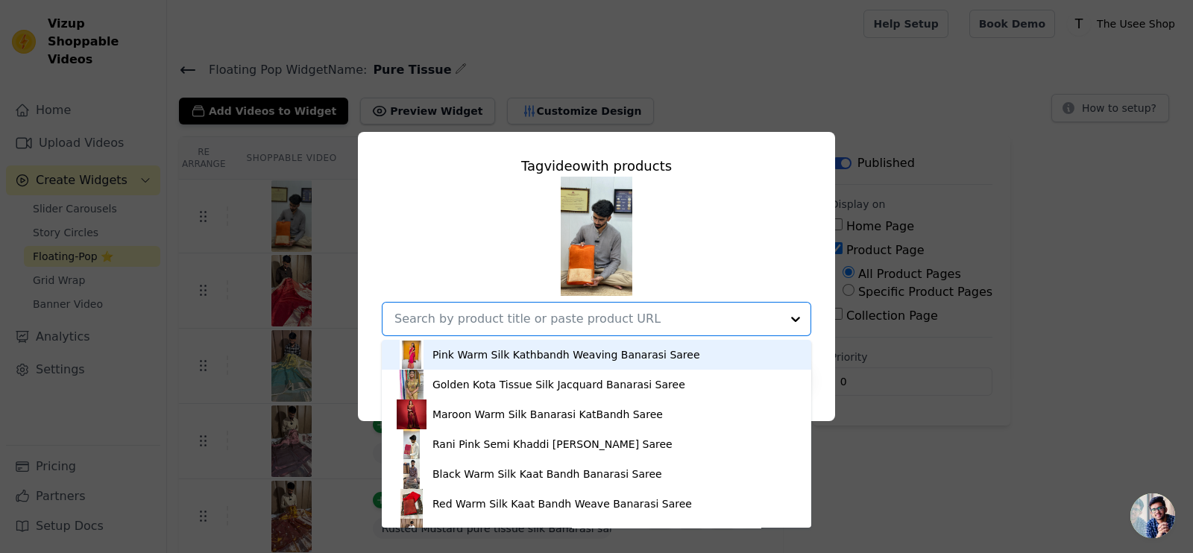
paste input "[URL][DOMAIN_NAME]"
type input "[URL][DOMAIN_NAME]"
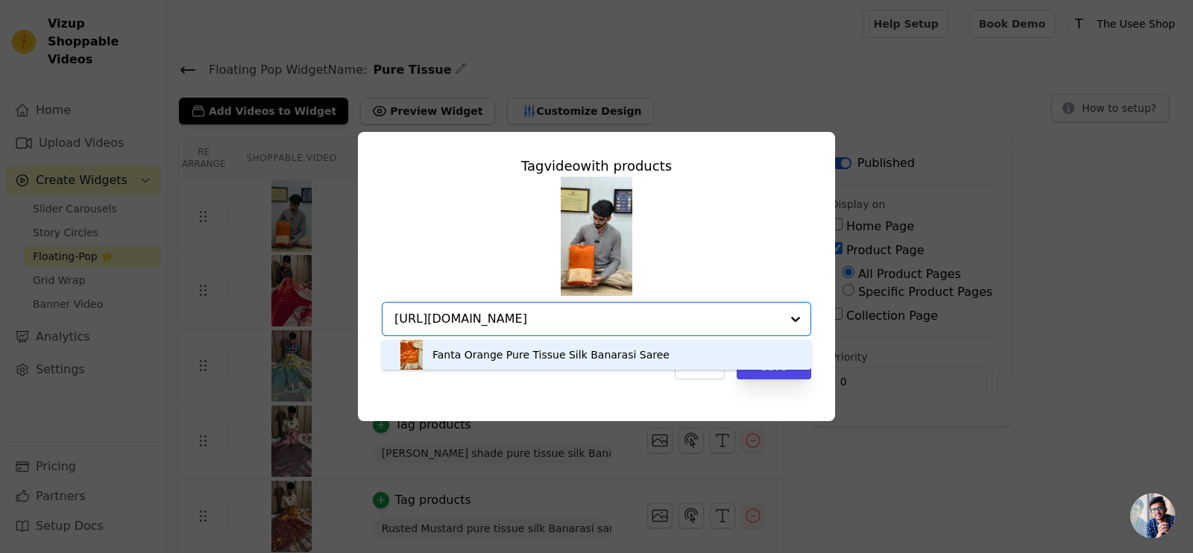
click at [588, 356] on div "Fanta Orange Pure Tissue Silk Banarasi Saree" at bounding box center [551, 355] width 237 height 15
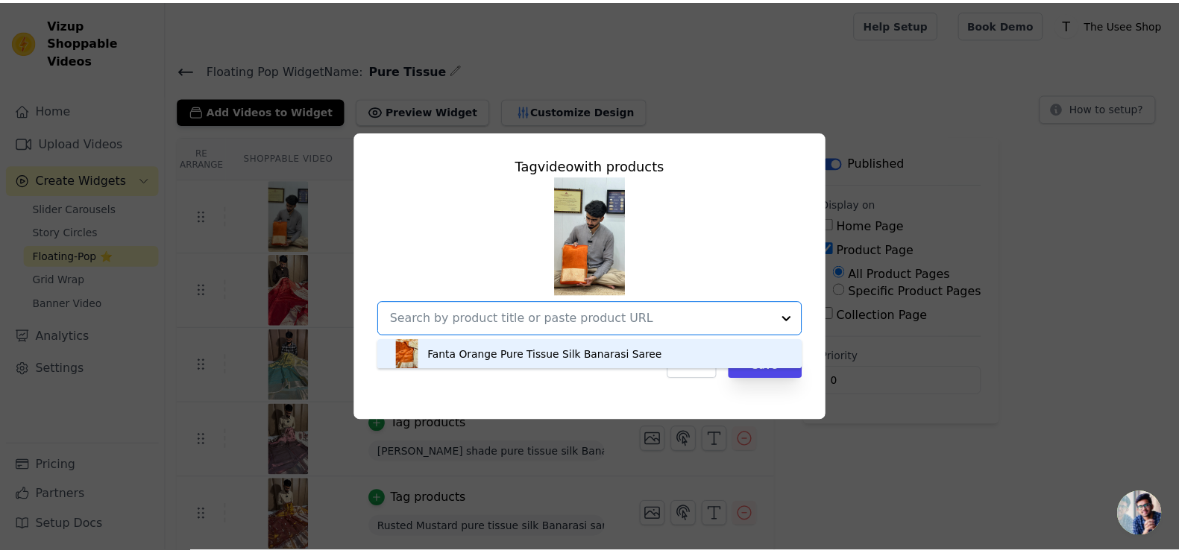
scroll to position [0, 0]
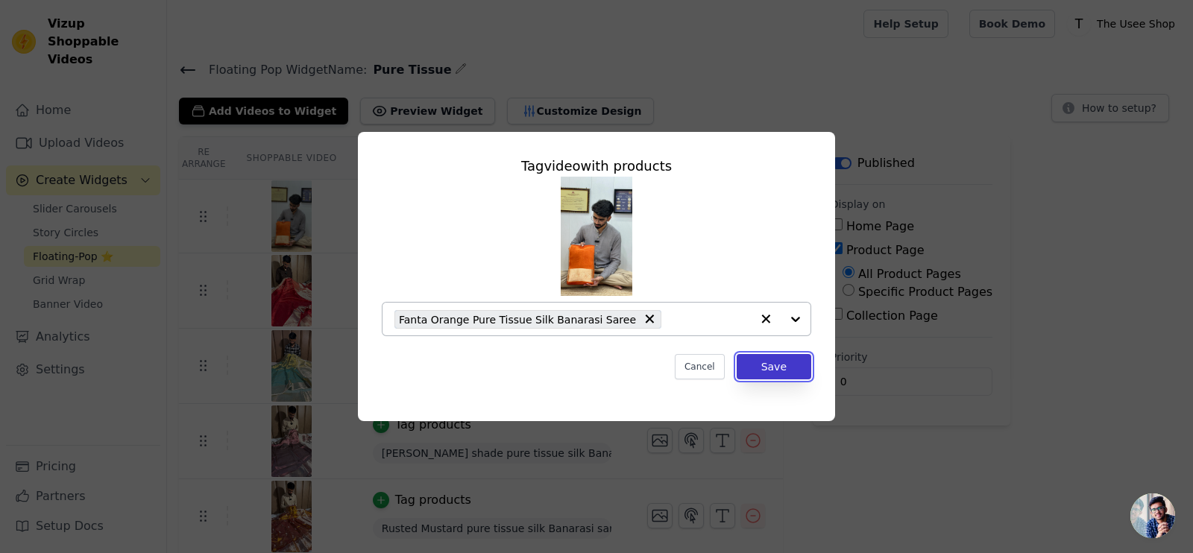
click at [779, 361] on button "Save" at bounding box center [774, 366] width 75 height 25
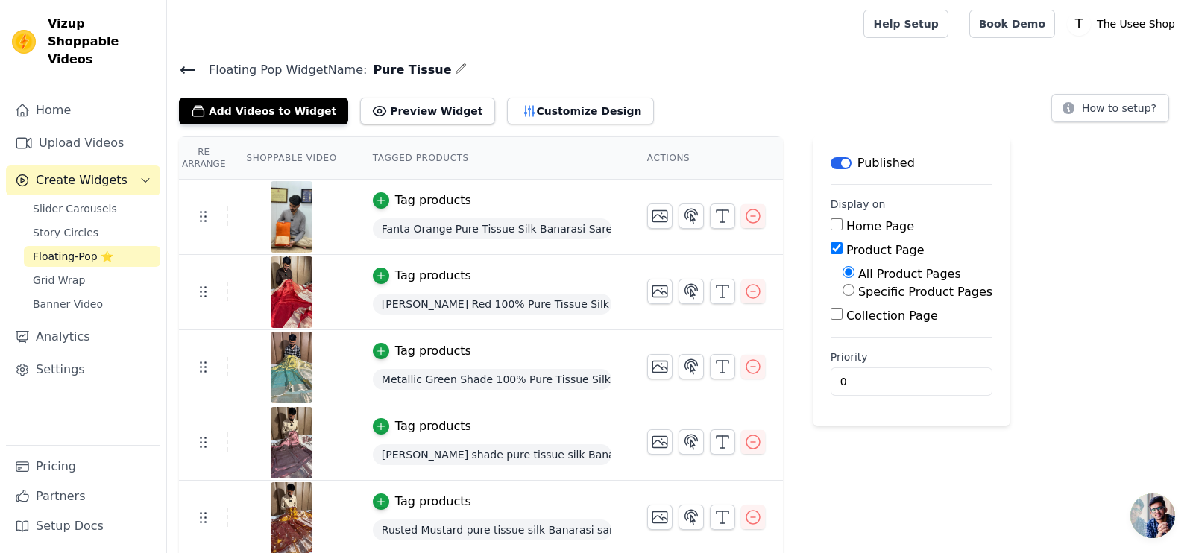
click at [301, 221] on img at bounding box center [292, 217] width 42 height 72
click at [192, 76] on icon at bounding box center [188, 70] width 18 height 18
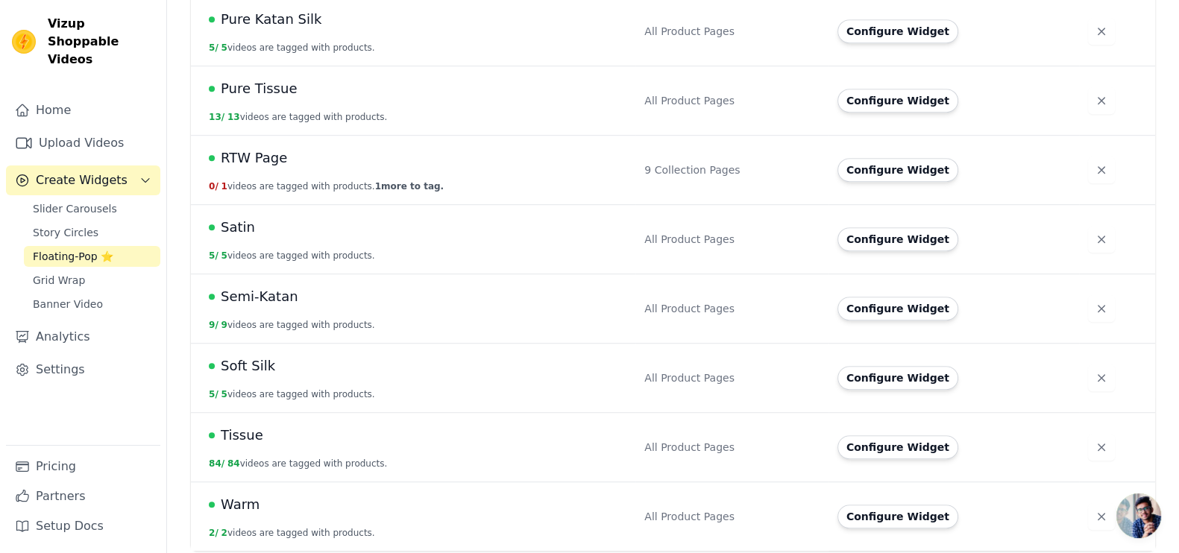
scroll to position [1085, 0]
click at [890, 439] on button "Configure Widget" at bounding box center [898, 448] width 121 height 24
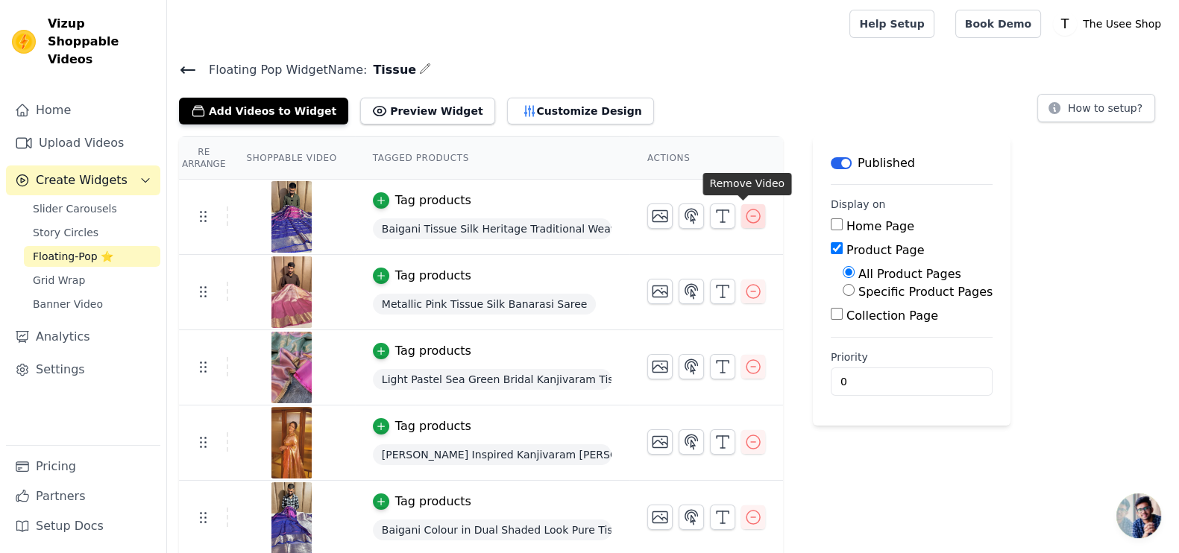
click at [750, 208] on icon "button" at bounding box center [753, 216] width 18 height 18
click at [744, 216] on icon "button" at bounding box center [753, 216] width 18 height 18
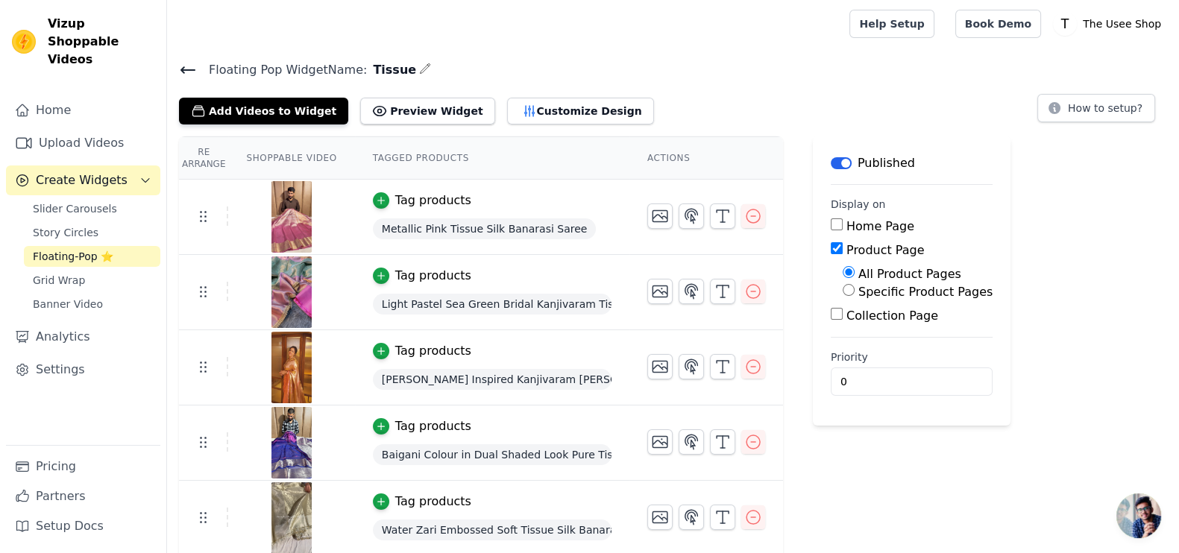
click at [188, 65] on icon at bounding box center [188, 70] width 18 height 18
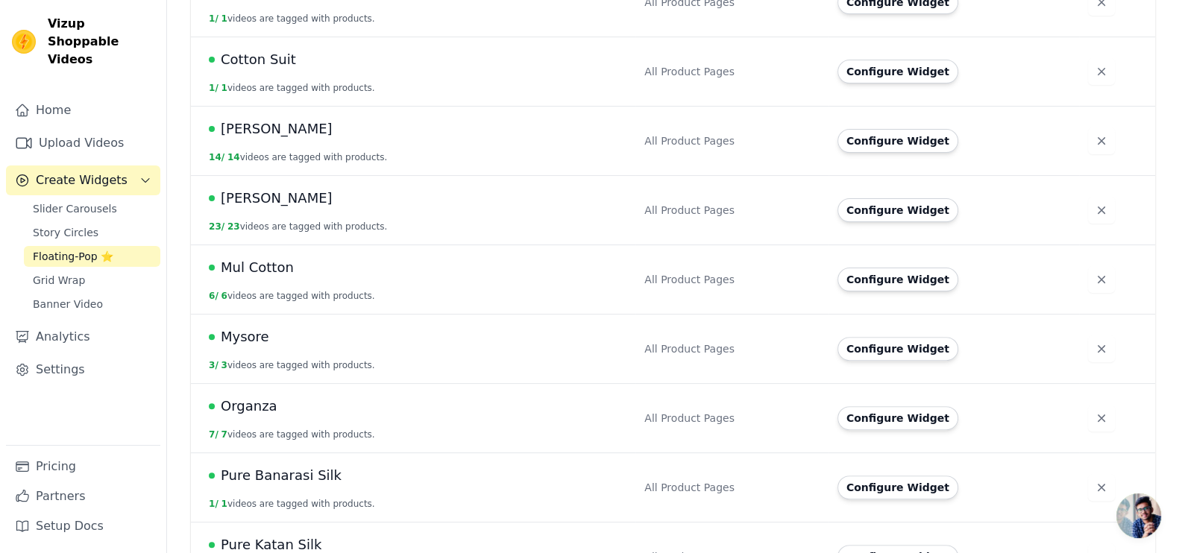
scroll to position [839, 0]
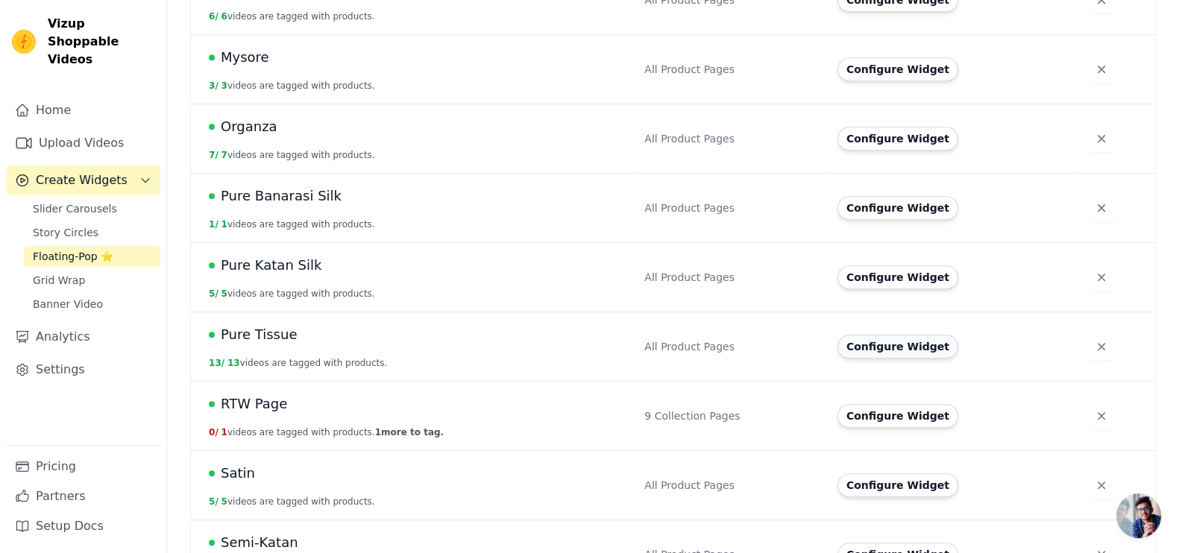
click at [871, 341] on button "Configure Widget" at bounding box center [898, 347] width 121 height 24
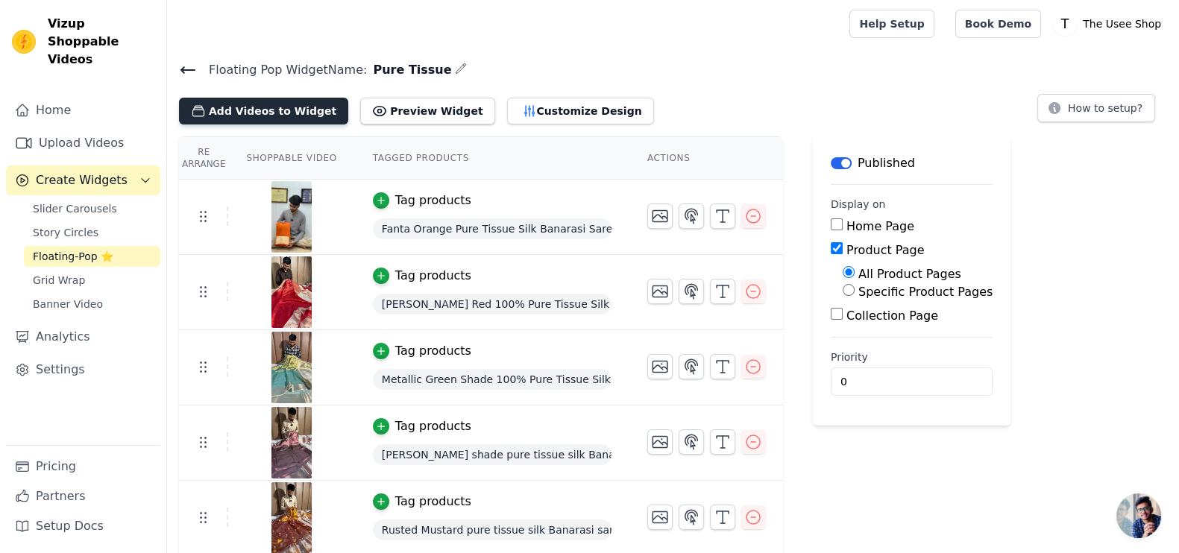
click at [254, 110] on button "Add Videos to Widget" at bounding box center [263, 111] width 169 height 27
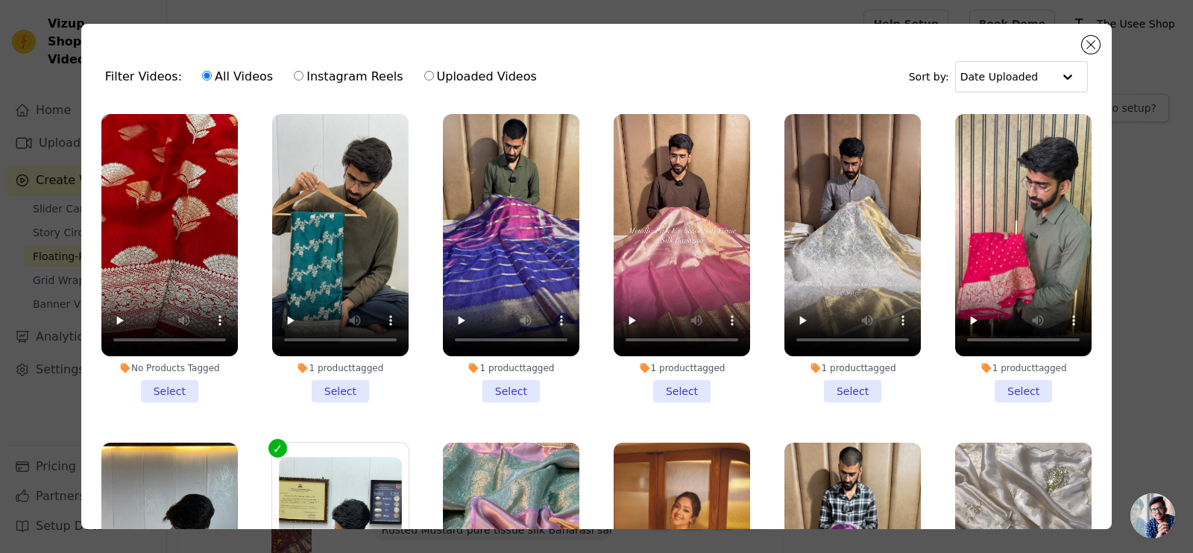
click at [516, 384] on li "1 product tagged Select" at bounding box center [511, 258] width 136 height 289
click at [0, 0] on input "1 product tagged Select" at bounding box center [0, 0] width 0 height 0
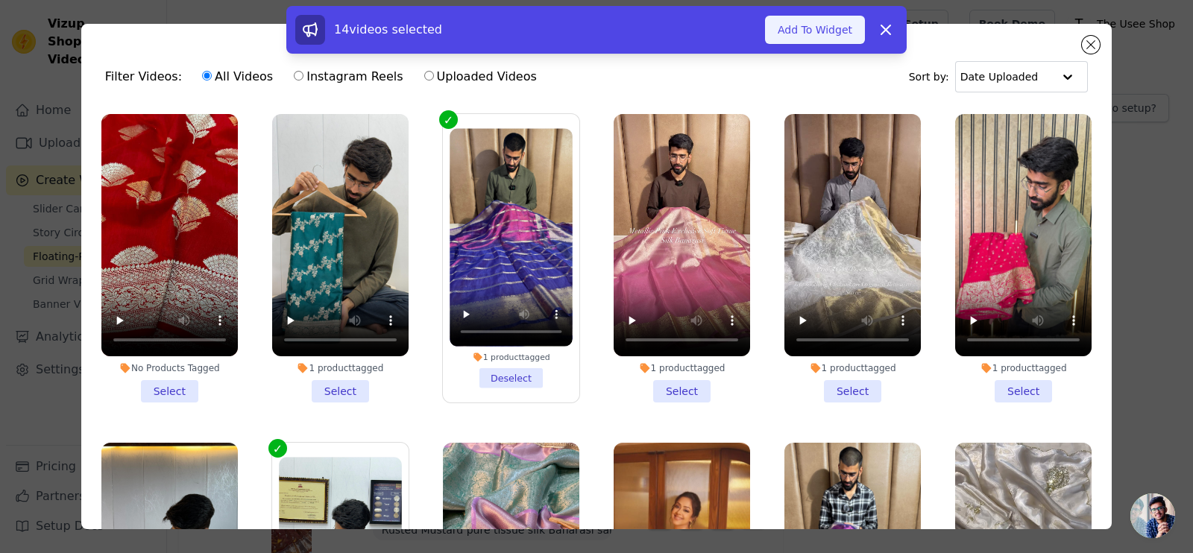
click at [817, 31] on button "Add To Widget" at bounding box center [815, 30] width 100 height 28
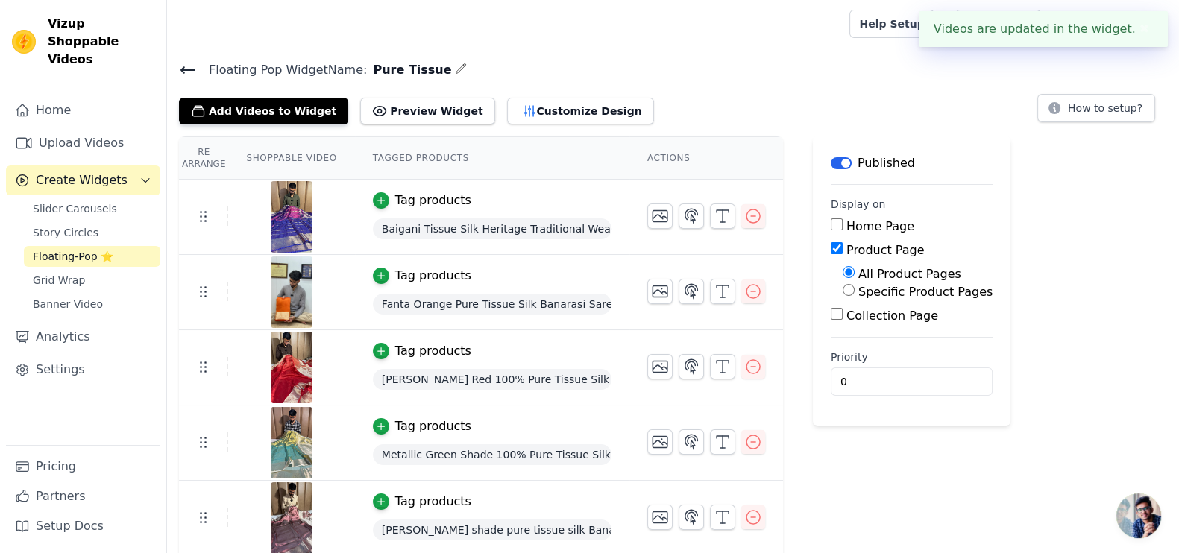
click at [423, 195] on div "Tag products" at bounding box center [433, 201] width 76 height 18
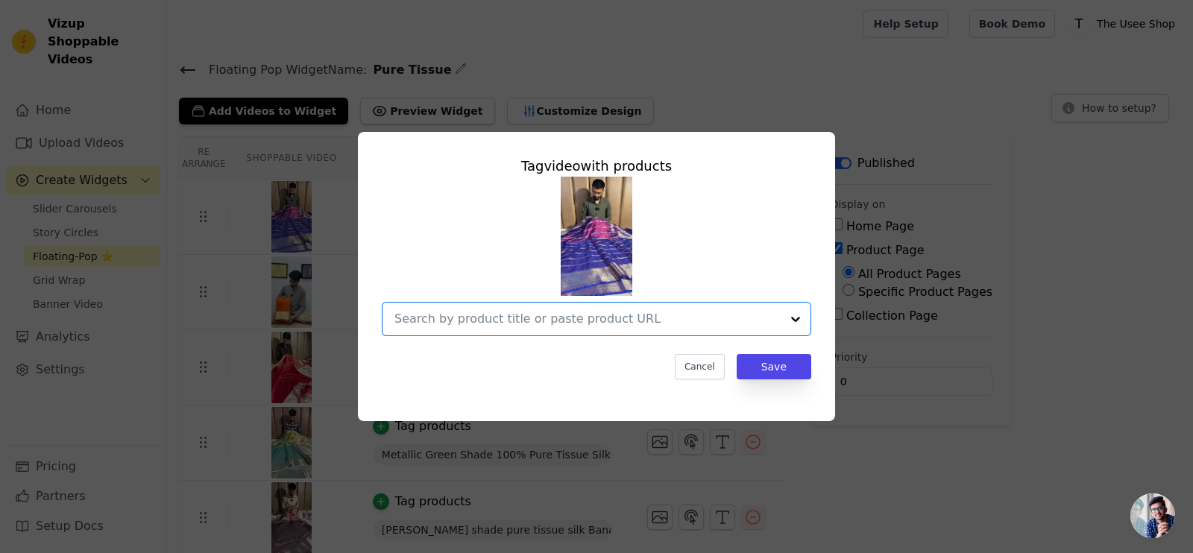
click at [510, 326] on input "text" at bounding box center [588, 319] width 386 height 18
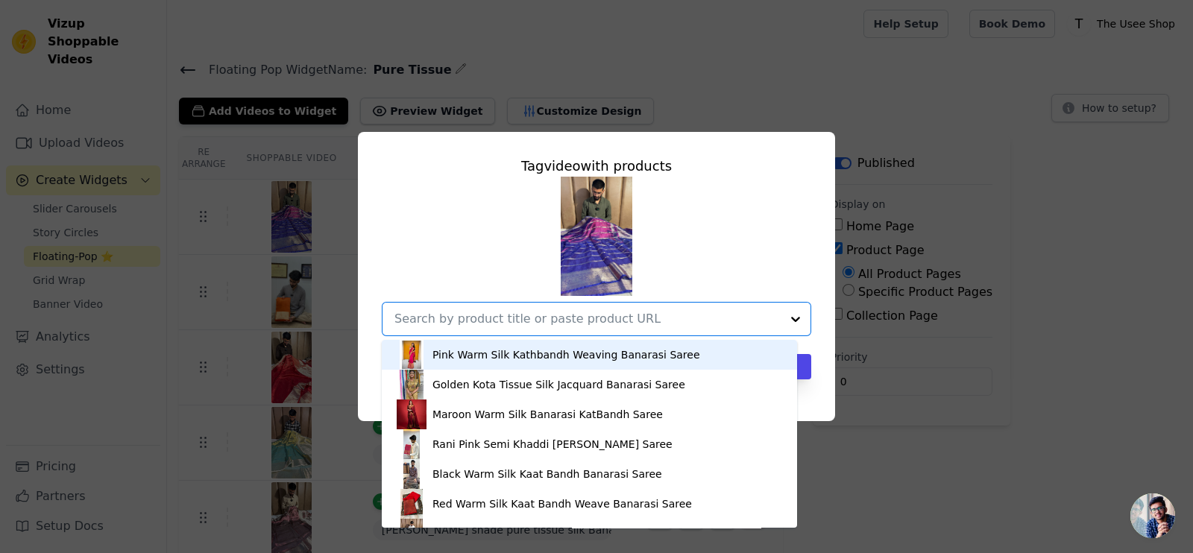
paste input "https://theuseeshop.com/products/baigani-colour-in-dual-shaded-look-pure-tissue…"
type input "https://theuseeshop.com/products/baigani-colour-in-dual-shaded-look-pure-tissue…"
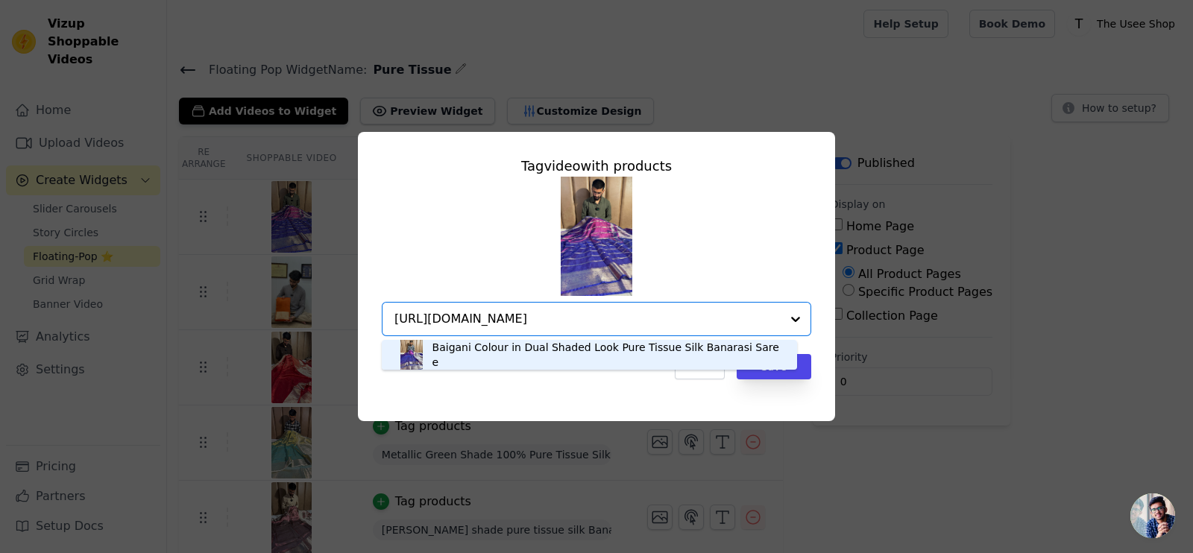
click at [547, 359] on div "Baigani Colour in Dual Shaded Look Pure Tissue Silk Banarasi Saree" at bounding box center [608, 355] width 350 height 30
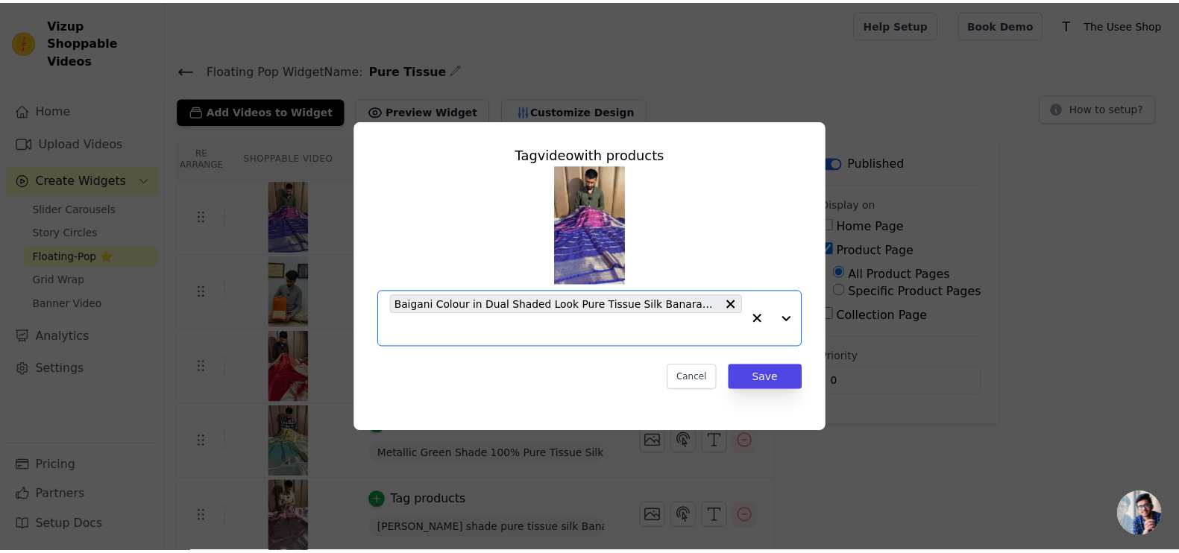
scroll to position [0, 0]
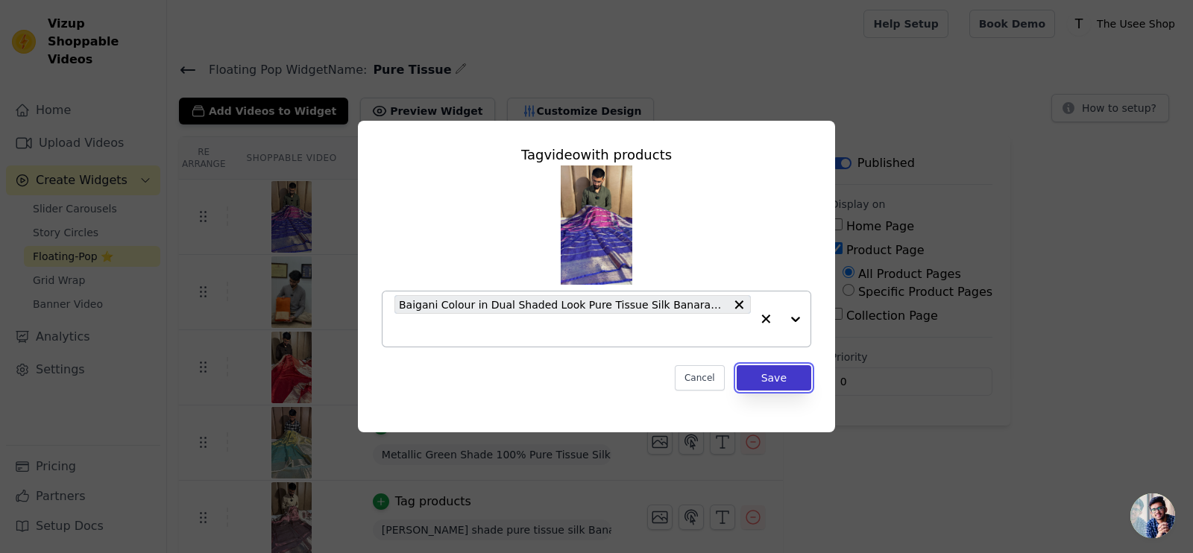
click at [785, 374] on button "Save" at bounding box center [774, 377] width 75 height 25
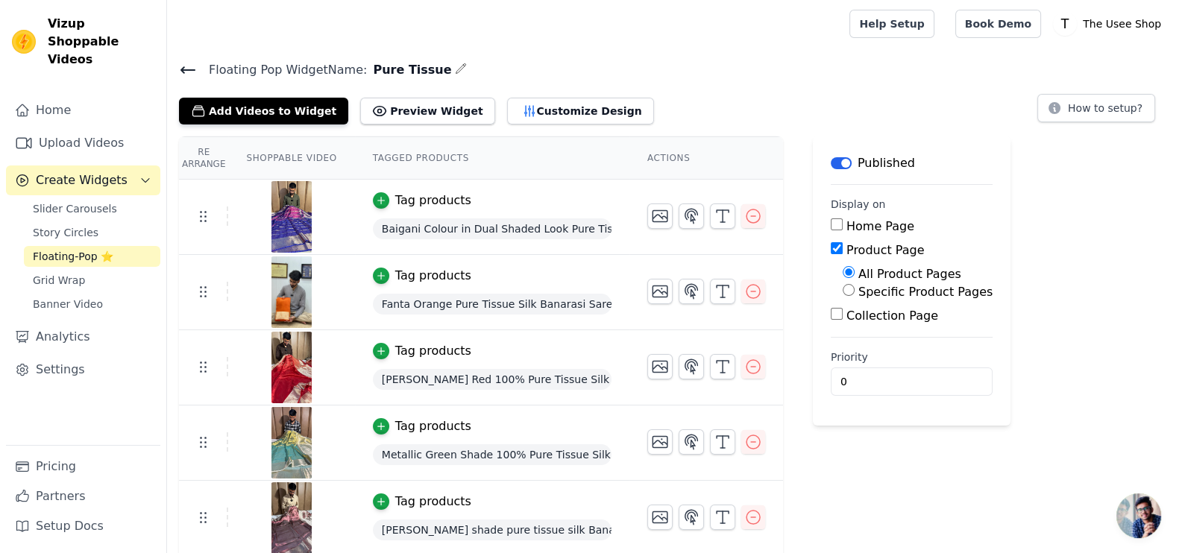
click at [191, 67] on icon at bounding box center [188, 70] width 18 height 18
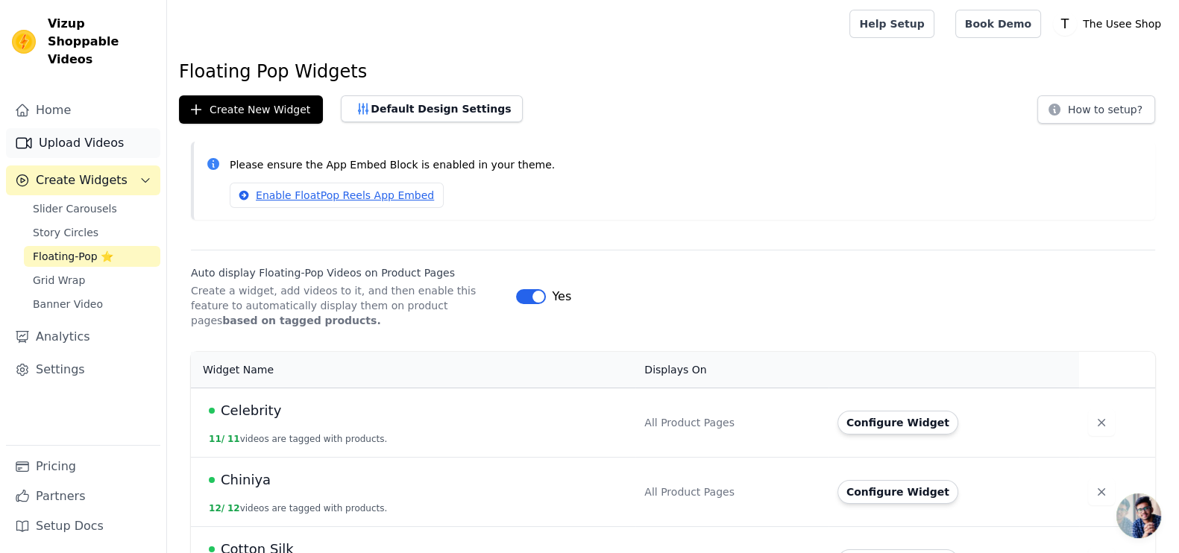
click at [89, 128] on link "Upload Videos" at bounding box center [83, 143] width 154 height 30
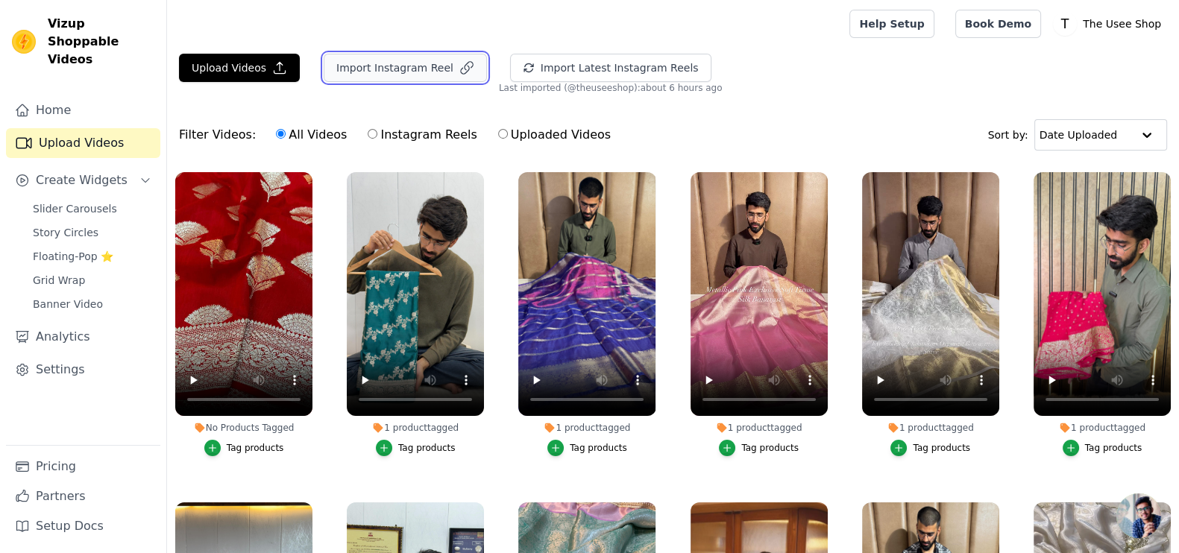
click at [392, 68] on button "Import Instagram Reel" at bounding box center [405, 68] width 163 height 28
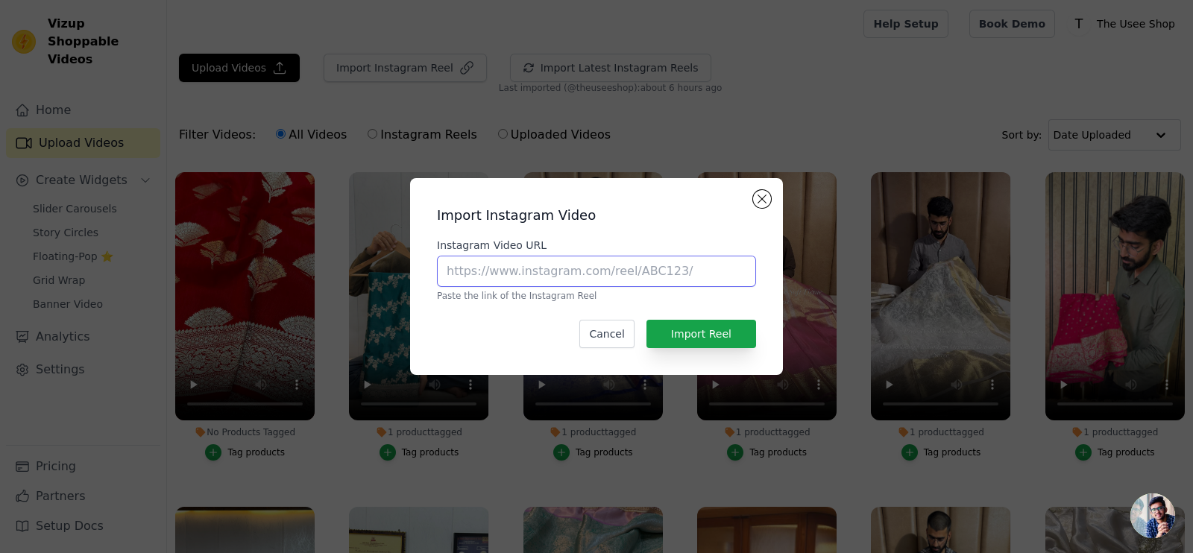
click at [528, 279] on input "Instagram Video URL" at bounding box center [596, 271] width 319 height 31
paste input "https://www.instagram.com/reel/DEtr-zjyg1q/?utm_source=ig_web_copy_link"
type input "https://www.instagram.com/reel/DEtr-zjyg1q/?utm_source=ig_web_copy_link"
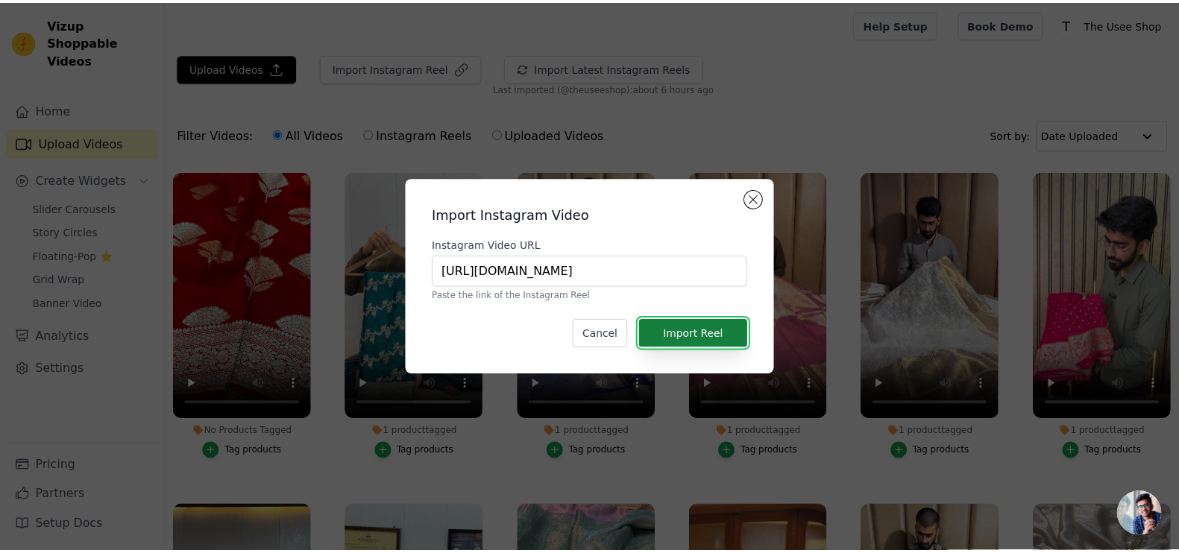
scroll to position [0, 0]
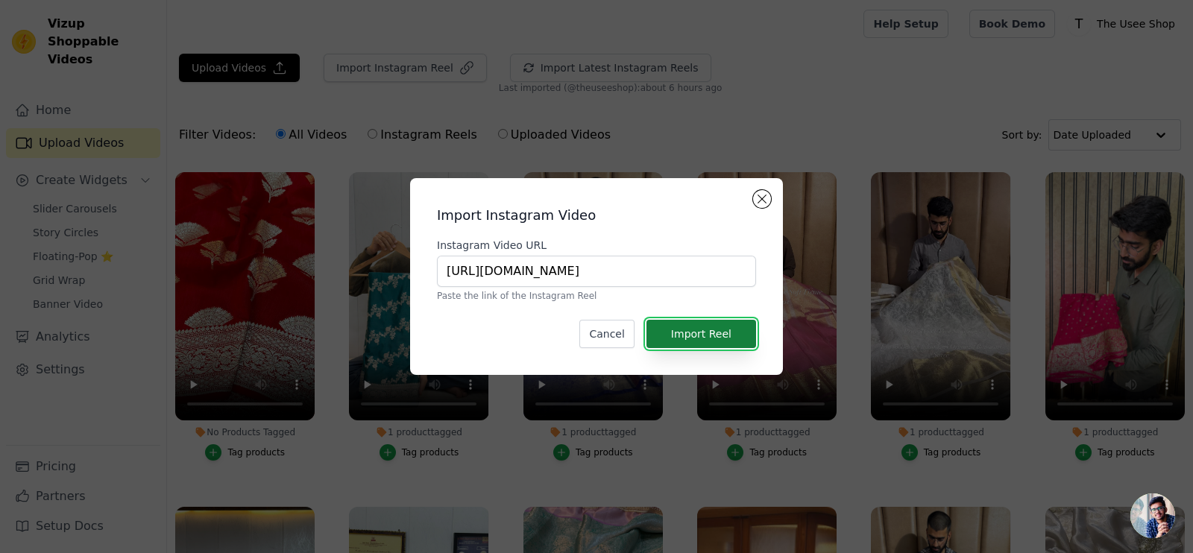
click at [748, 330] on button "Import Reel" at bounding box center [702, 334] width 110 height 28
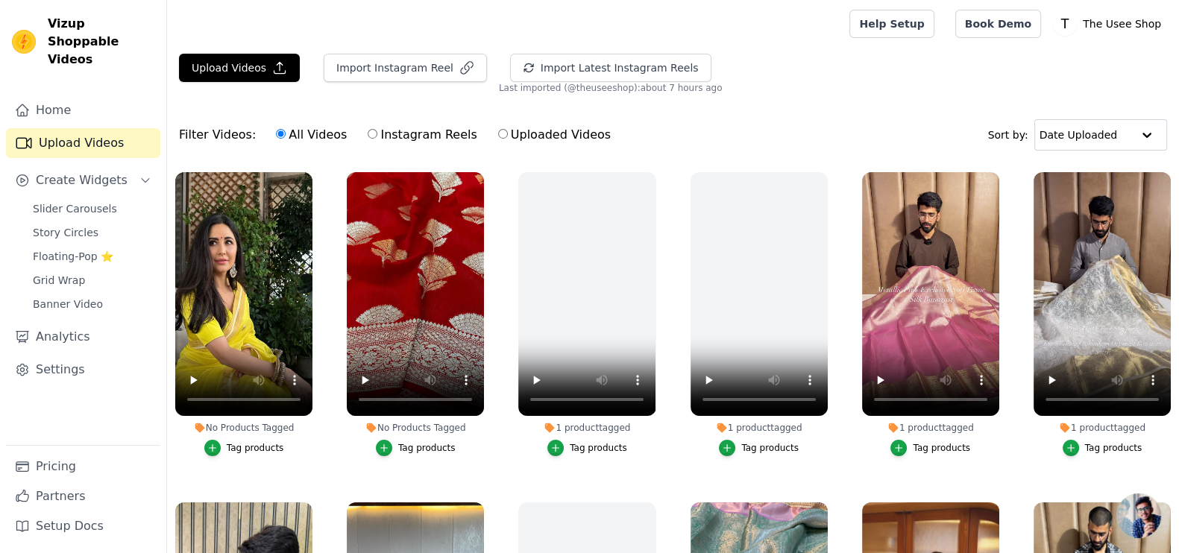
click at [245, 450] on div "Tag products" at bounding box center [255, 448] width 57 height 12
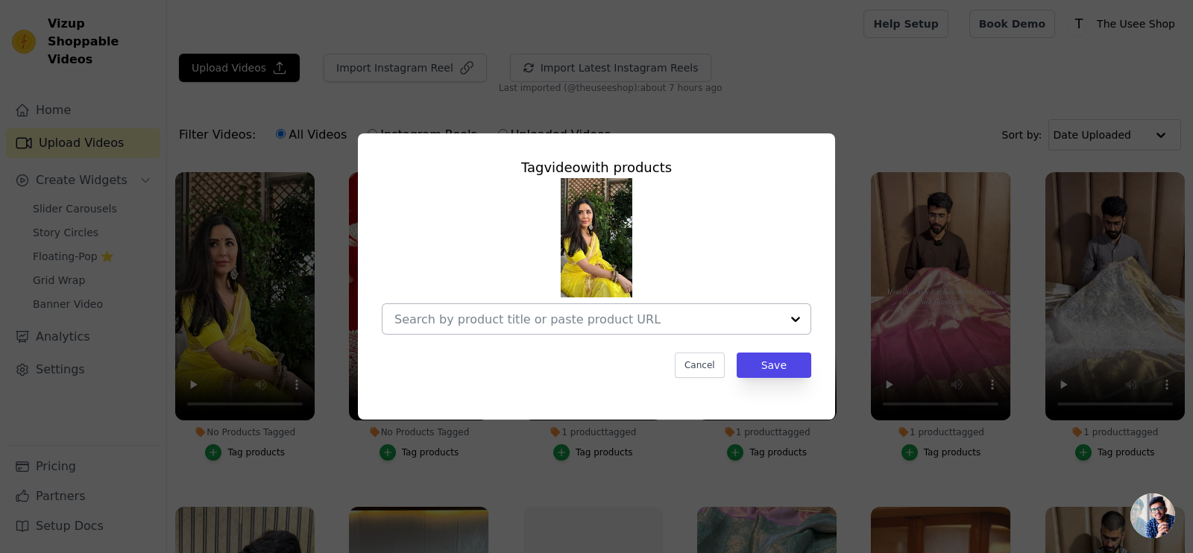
click at [608, 315] on input "No Products Tagged Tag video with products Cancel Save Tag products" at bounding box center [588, 319] width 386 height 14
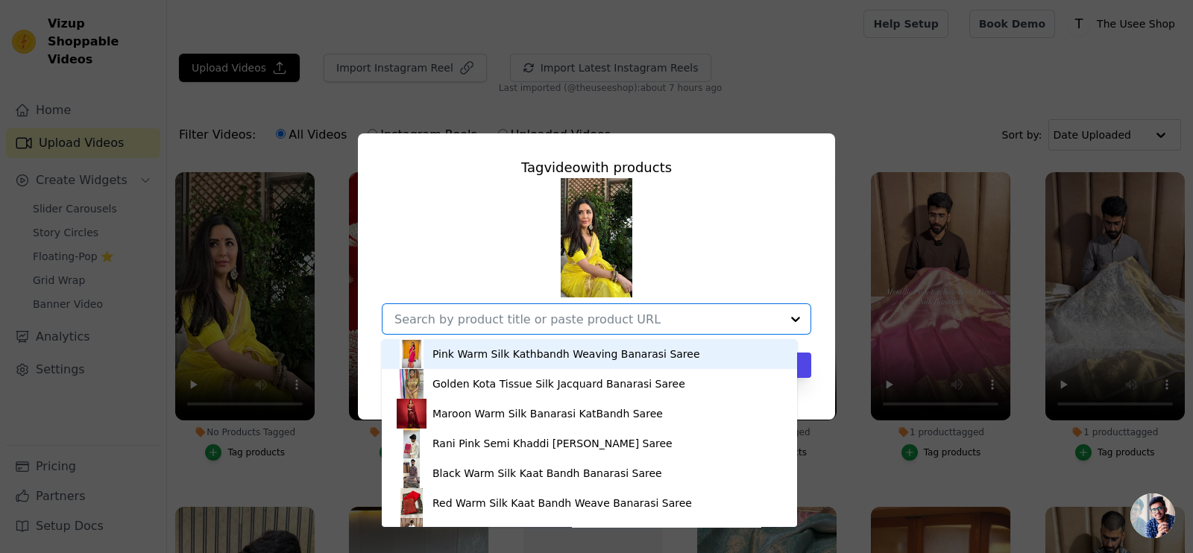
paste input "[URL][DOMAIN_NAME][PERSON_NAME]"
type input "[URL][DOMAIN_NAME][PERSON_NAME]"
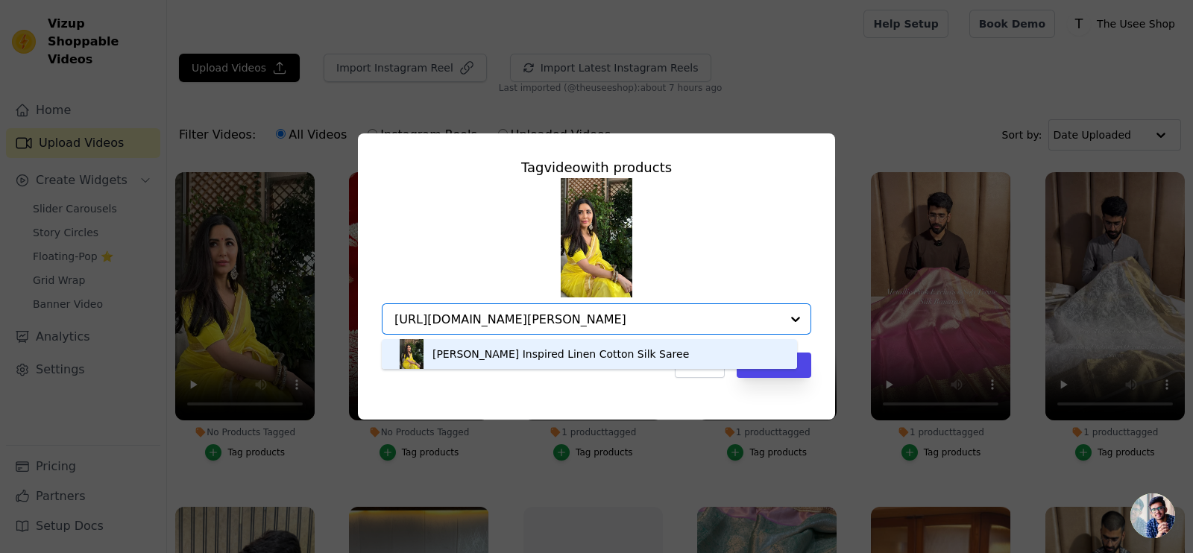
click at [553, 353] on div "[PERSON_NAME] Inspired Linen Cotton Silk Saree" at bounding box center [561, 354] width 257 height 15
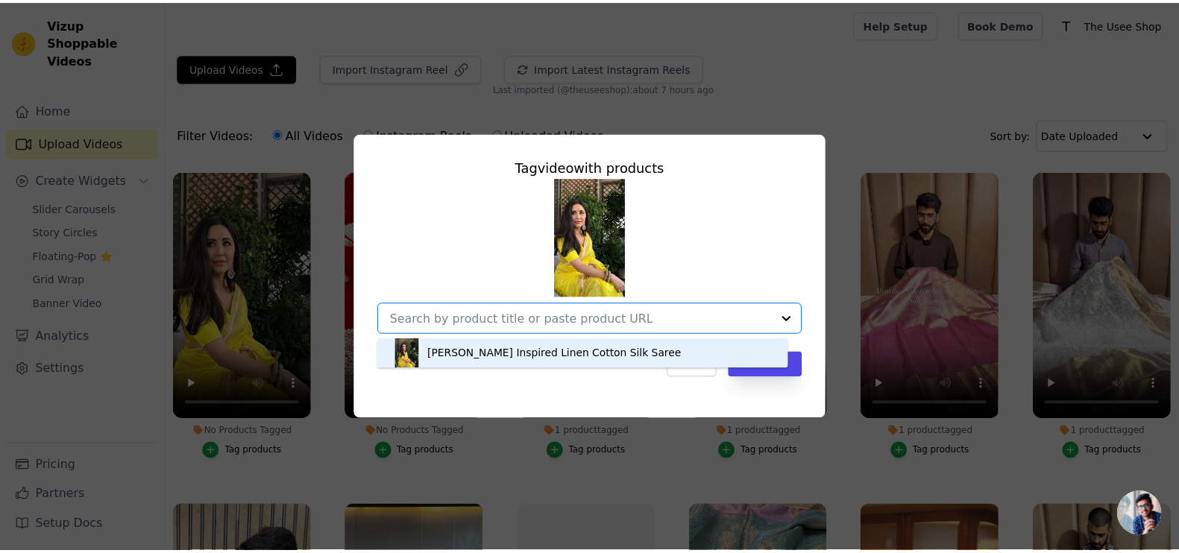
scroll to position [0, 0]
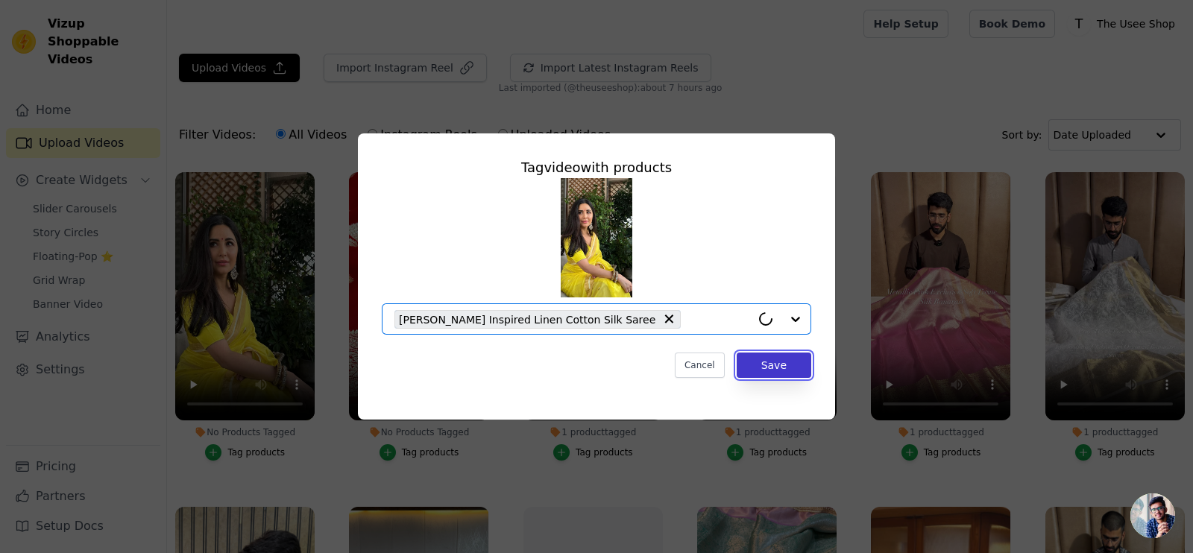
click at [802, 358] on button "Save" at bounding box center [774, 365] width 75 height 25
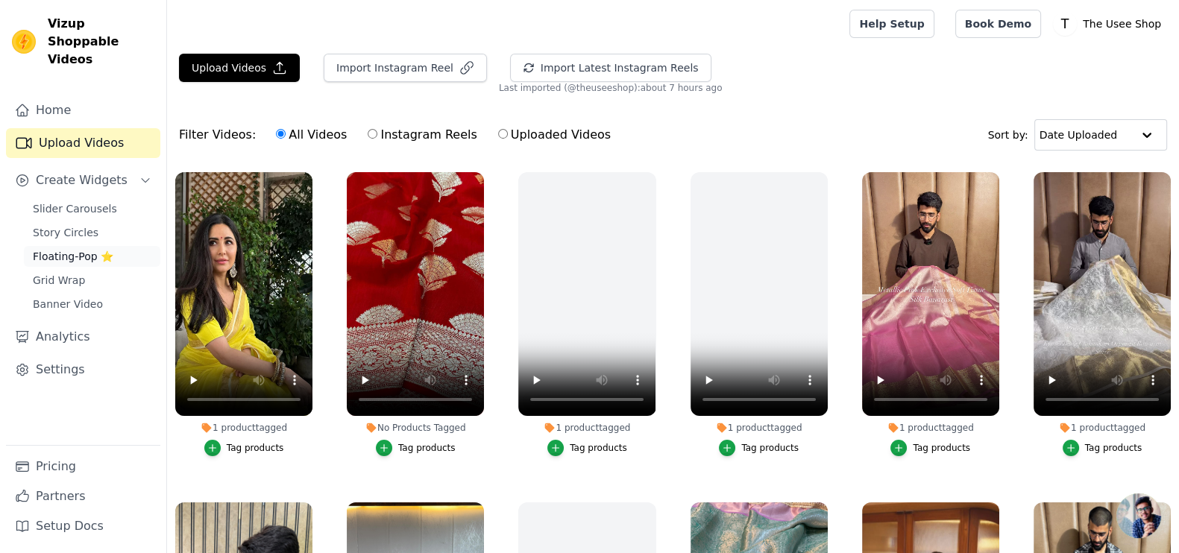
click at [80, 249] on span "Floating-Pop ⭐" at bounding box center [73, 256] width 81 height 15
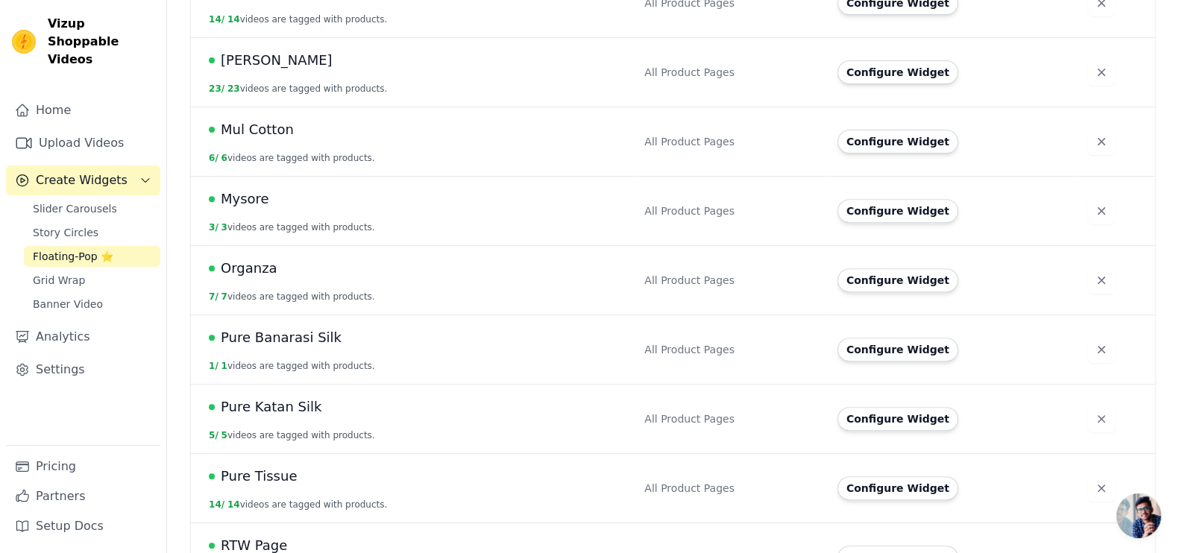
scroll to position [805, 0]
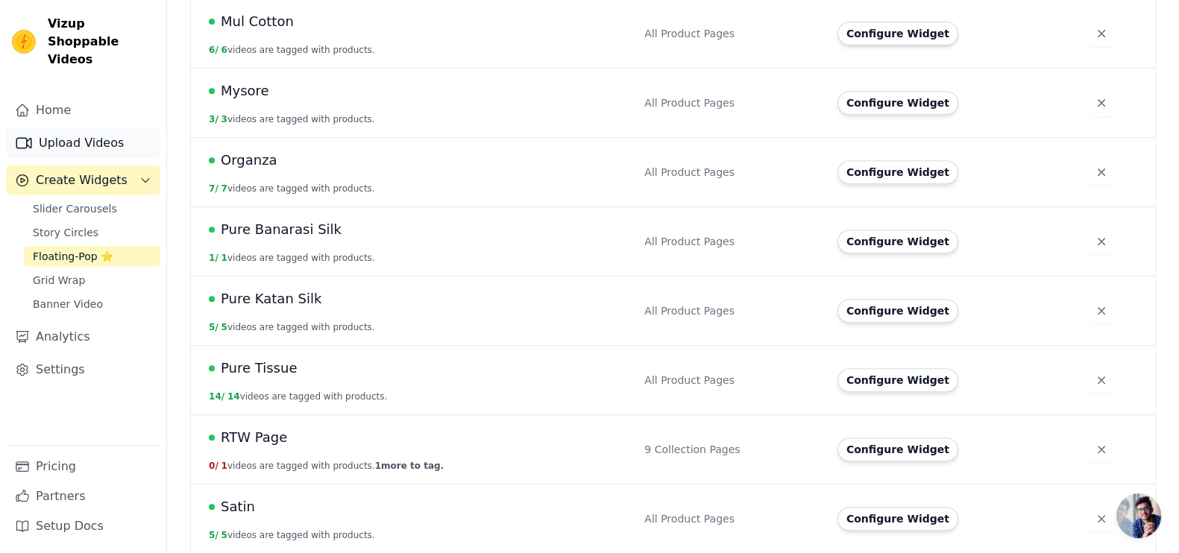
click at [83, 128] on link "Upload Videos" at bounding box center [83, 143] width 154 height 30
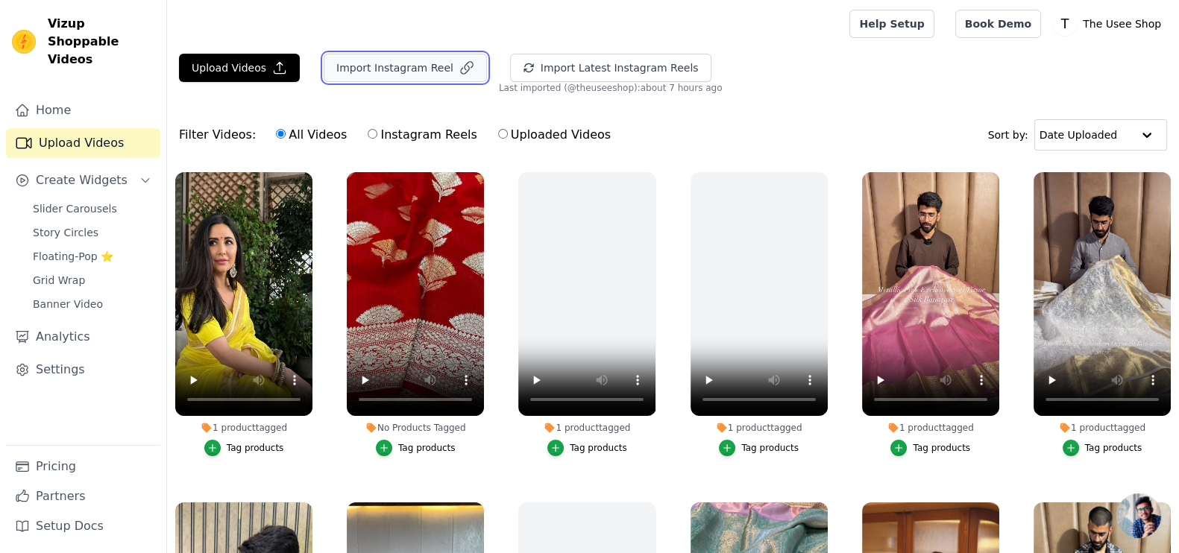
click at [380, 73] on button "Import Instagram Reel" at bounding box center [405, 68] width 163 height 28
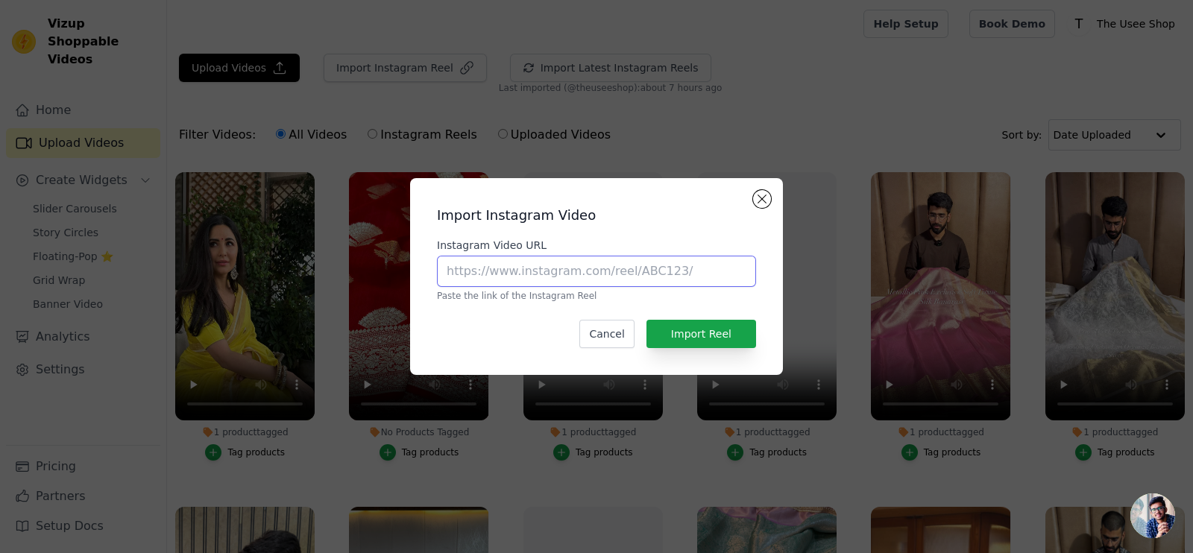
click at [556, 280] on input "Instagram Video URL" at bounding box center [596, 271] width 319 height 31
paste input "[URL][DOMAIN_NAME]"
type input "[URL][DOMAIN_NAME]"
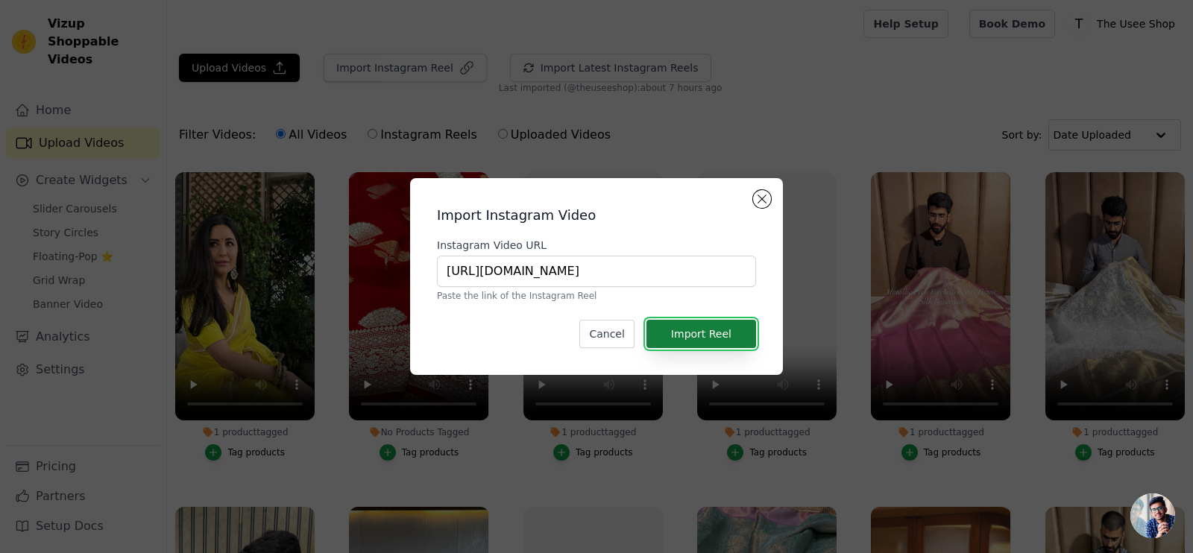
click at [675, 330] on button "Import Reel" at bounding box center [702, 334] width 110 height 28
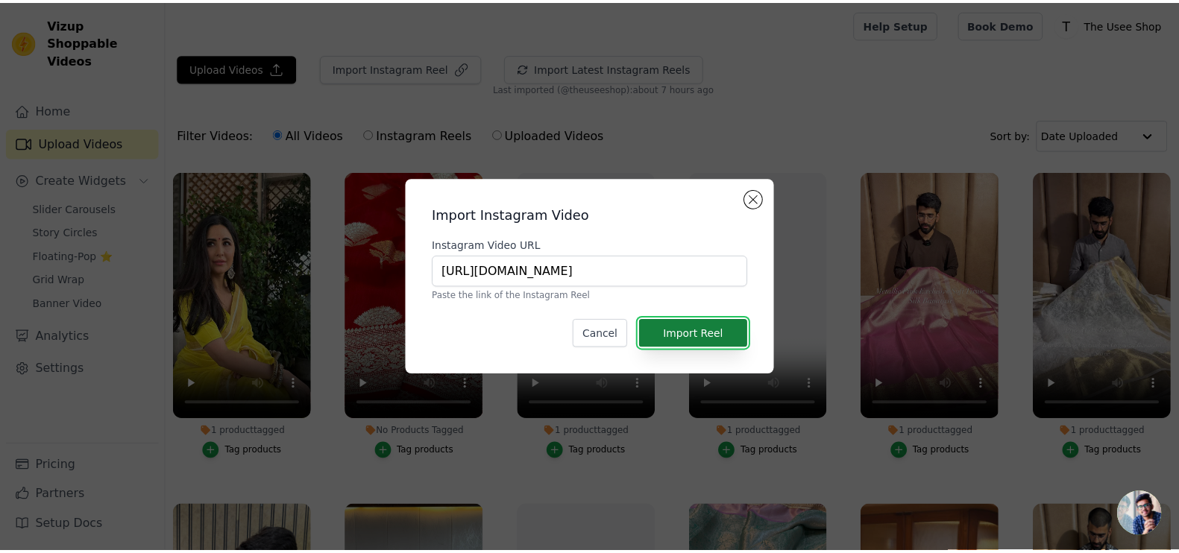
scroll to position [0, 0]
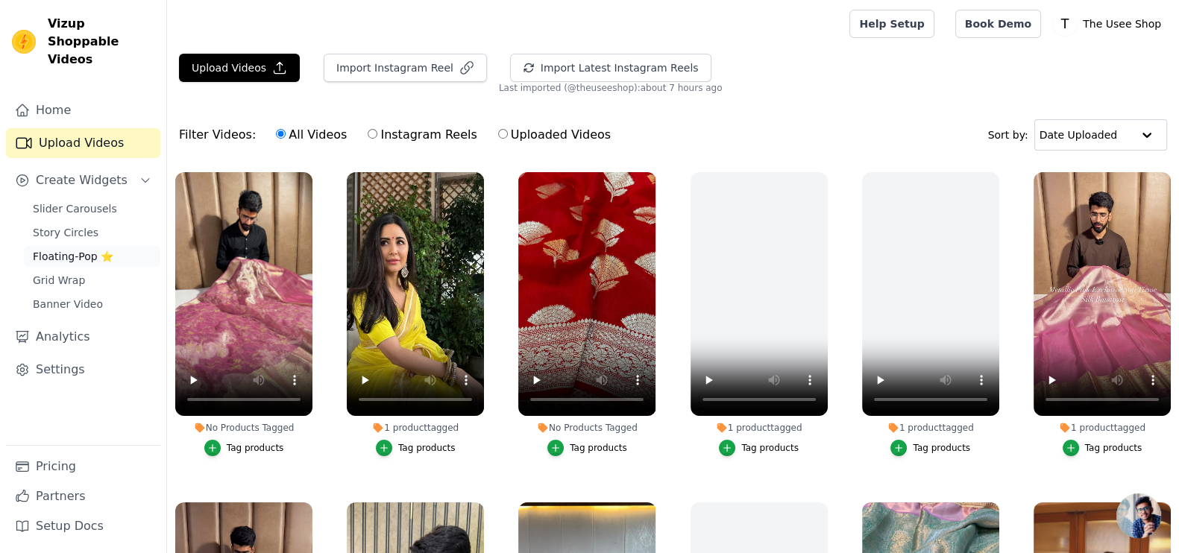
click at [93, 249] on span "Floating-Pop ⭐" at bounding box center [73, 256] width 81 height 15
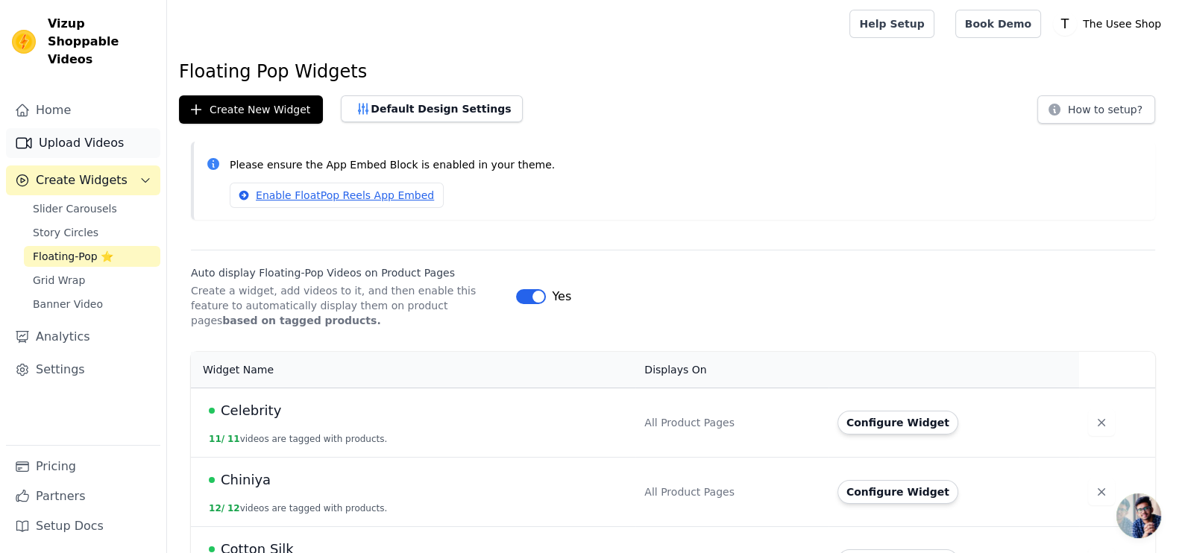
click at [60, 128] on link "Upload Videos" at bounding box center [83, 143] width 154 height 30
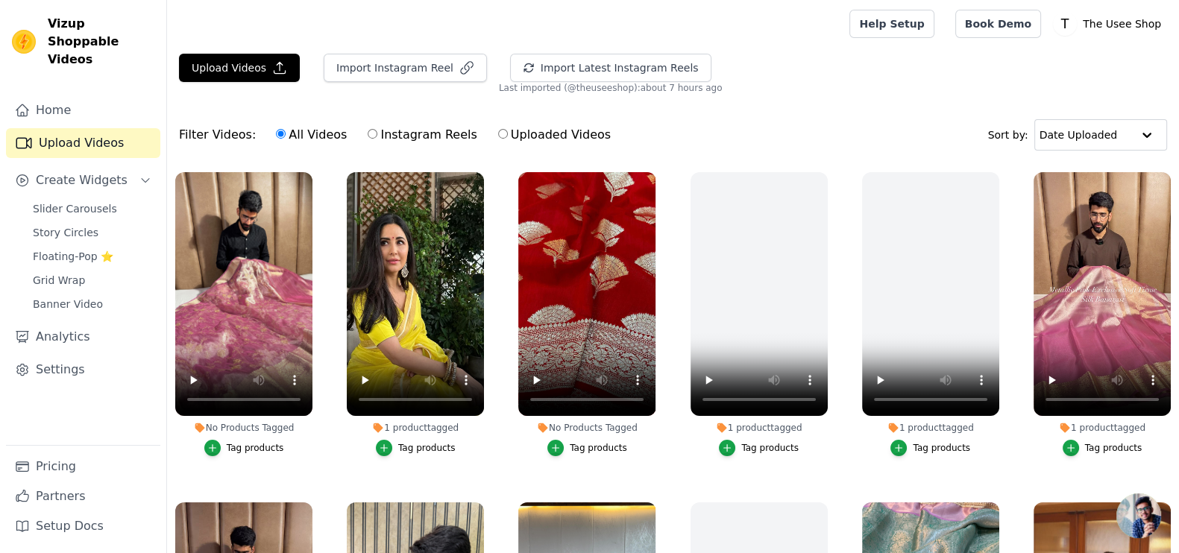
click at [263, 442] on div "Tag products" at bounding box center [255, 448] width 57 height 12
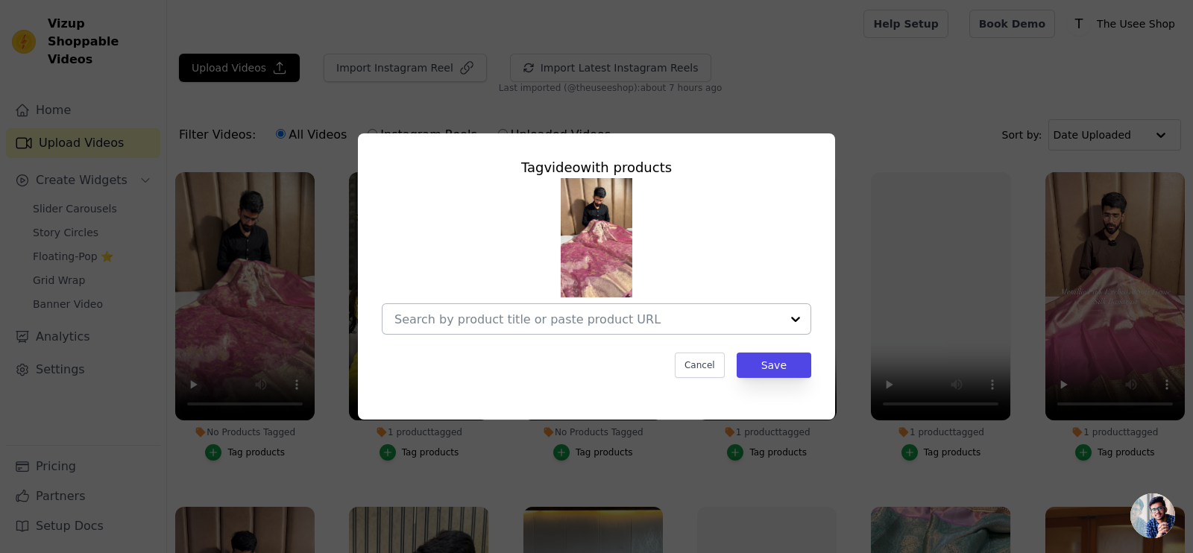
click at [574, 327] on input "No Products Tagged Tag video with products Cancel Save Tag products" at bounding box center [588, 319] width 386 height 14
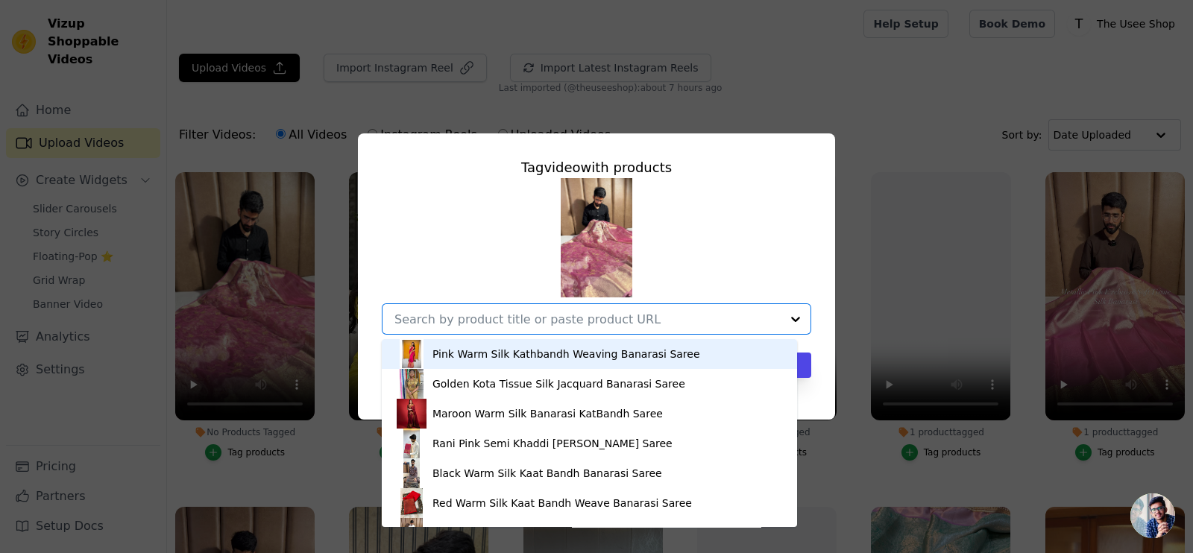
paste input "[URL][DOMAIN_NAME]"
type input "[URL][DOMAIN_NAME]"
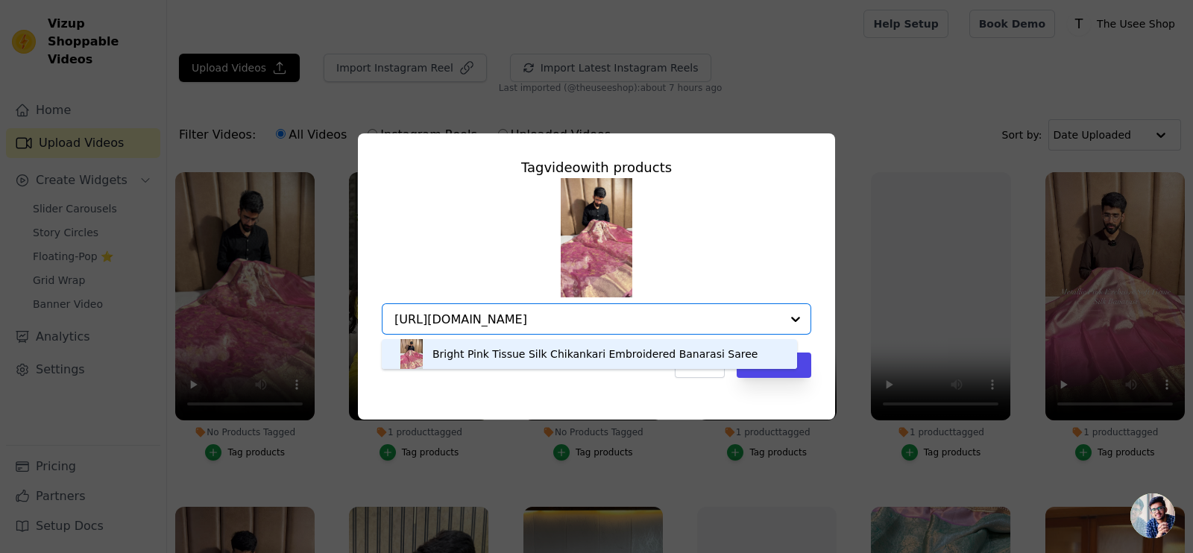
click at [647, 357] on div "Bright Pink Tissue Silk Chikankari Embroidered Banarasi Saree" at bounding box center [595, 354] width 325 height 15
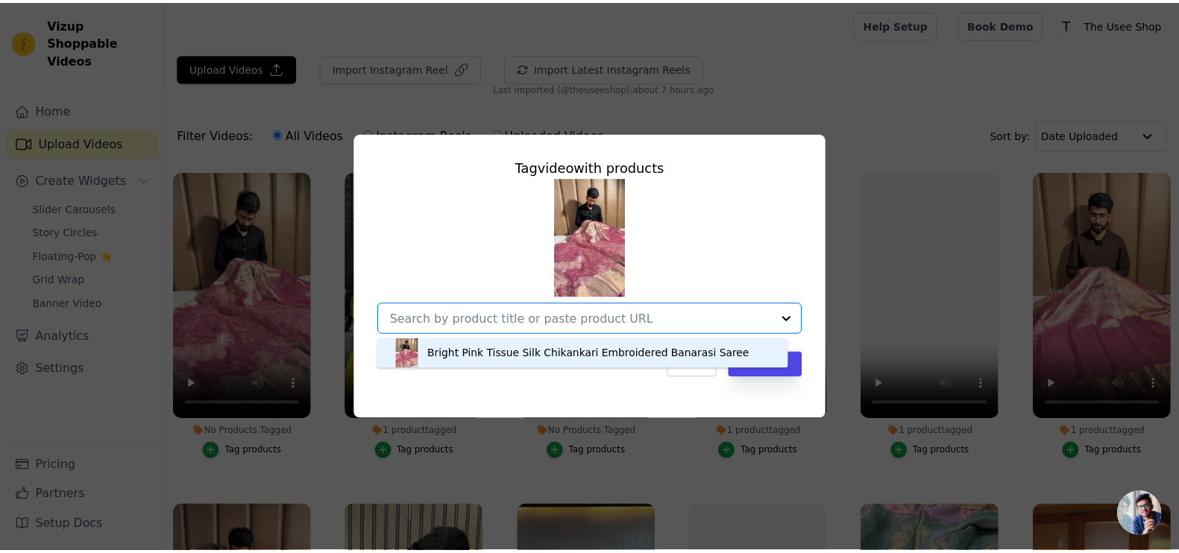
scroll to position [0, 0]
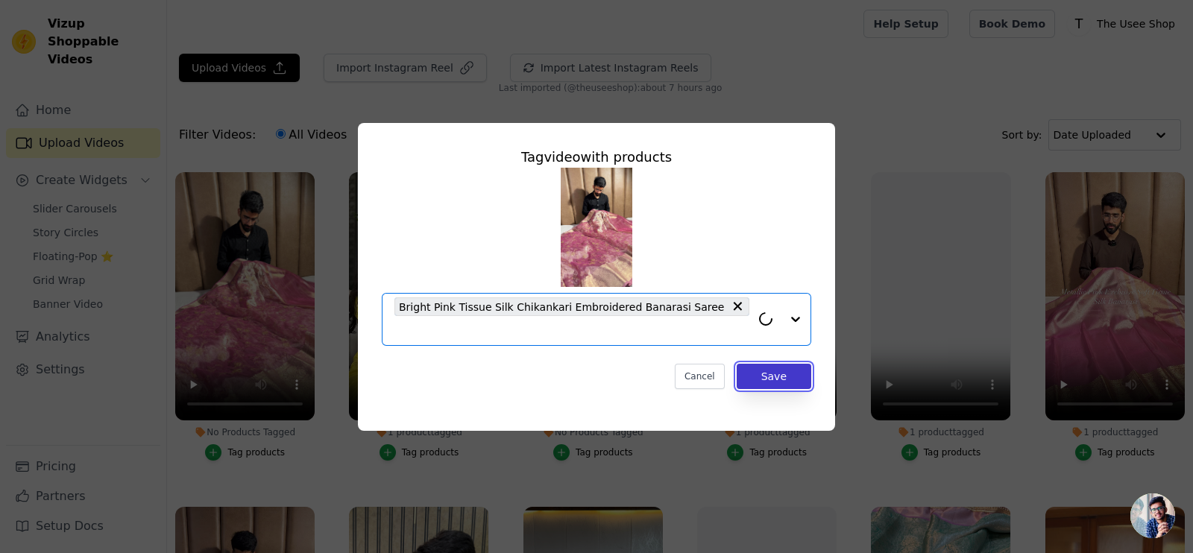
click at [788, 373] on button "Save" at bounding box center [774, 376] width 75 height 25
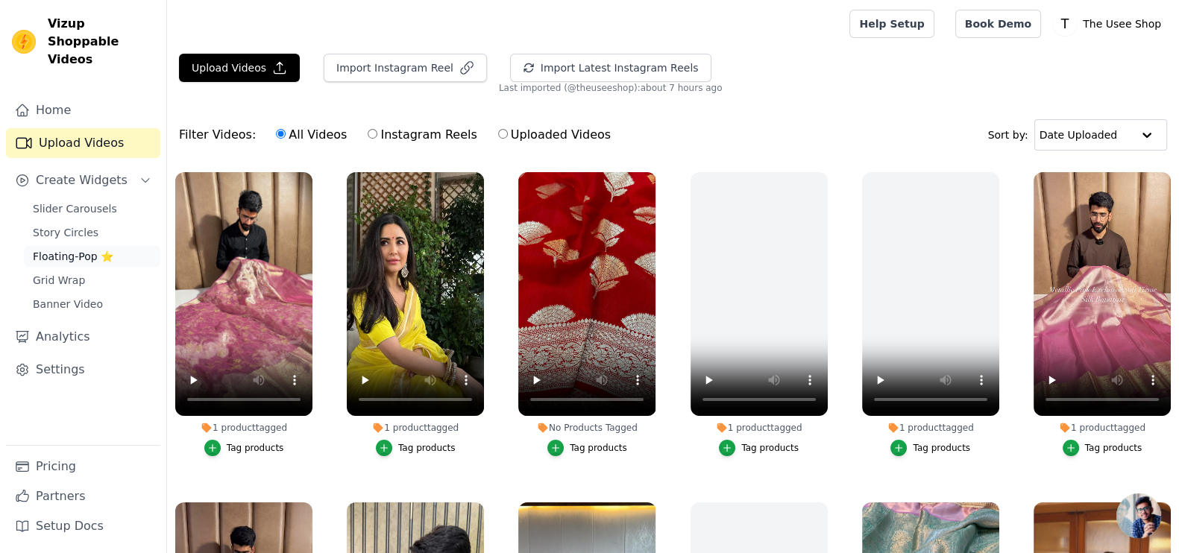
click at [66, 249] on span "Floating-Pop ⭐" at bounding box center [73, 256] width 81 height 15
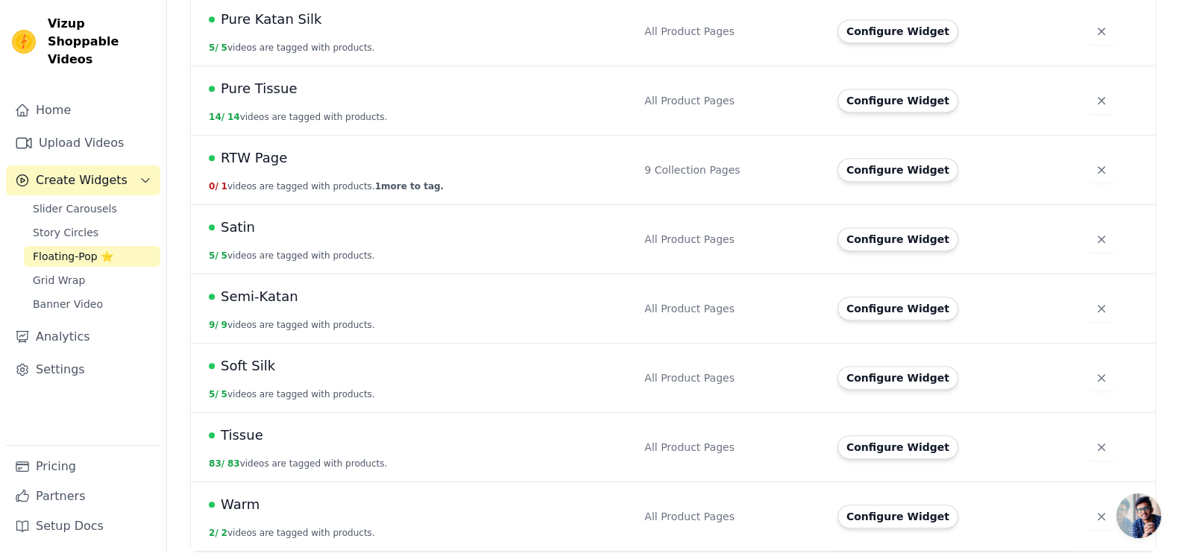
scroll to position [1085, 0]
click at [884, 453] on button "Configure Widget" at bounding box center [898, 448] width 121 height 24
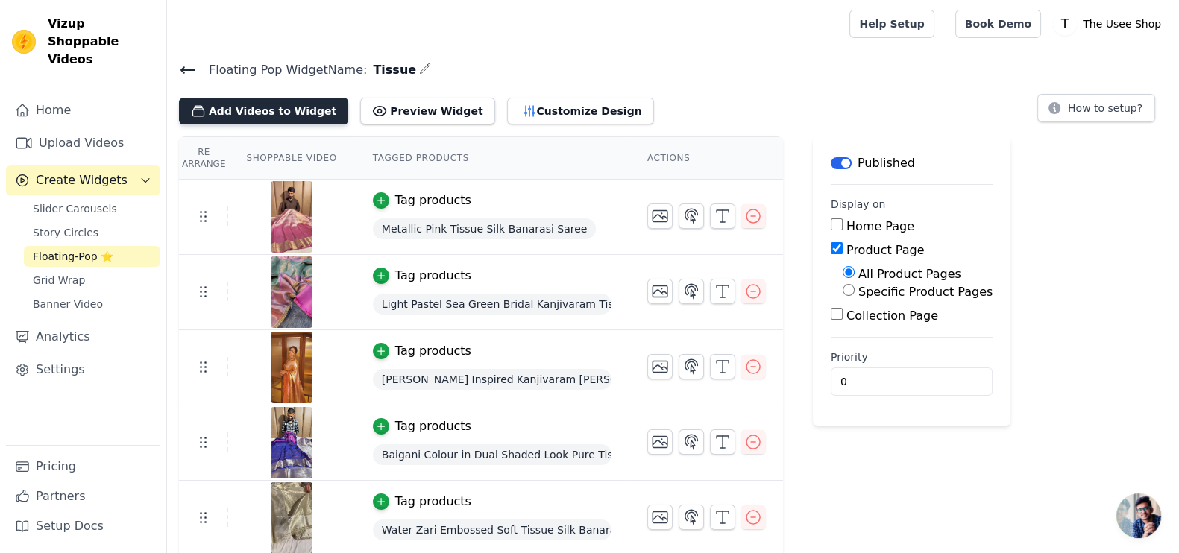
click at [233, 115] on button "Add Videos to Widget" at bounding box center [263, 111] width 169 height 27
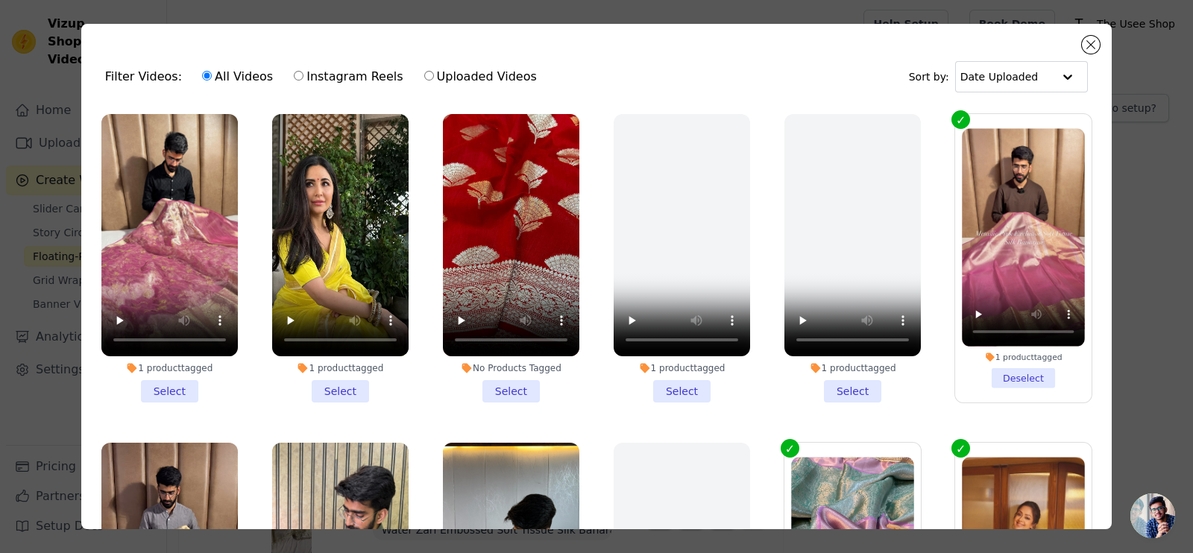
click at [175, 378] on li "1 product tagged Select" at bounding box center [169, 258] width 136 height 289
click at [0, 0] on input "1 product tagged Select" at bounding box center [0, 0] width 0 height 0
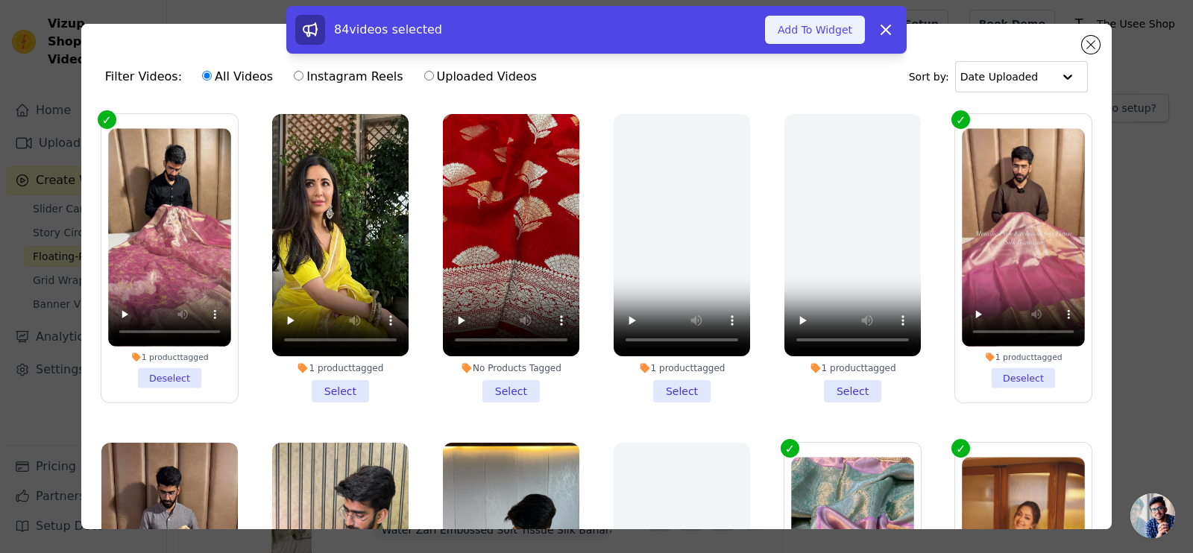
click at [825, 37] on button "Add To Widget" at bounding box center [815, 30] width 100 height 28
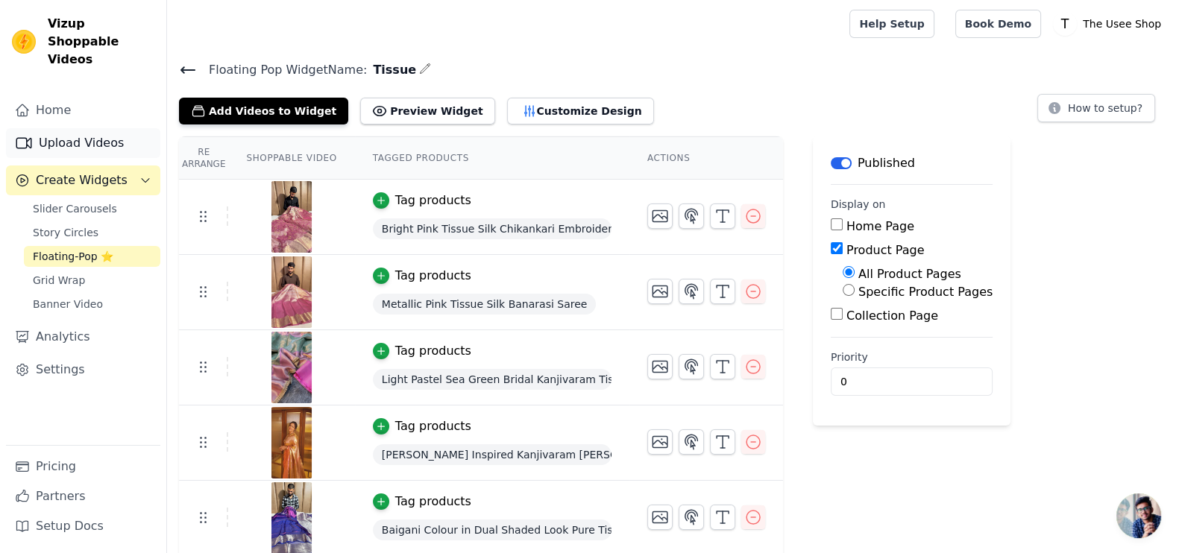
drag, startPoint x: 75, startPoint y: 122, endPoint x: 87, endPoint y: 122, distance: 12.0
click at [75, 128] on link "Upload Videos" at bounding box center [83, 143] width 154 height 30
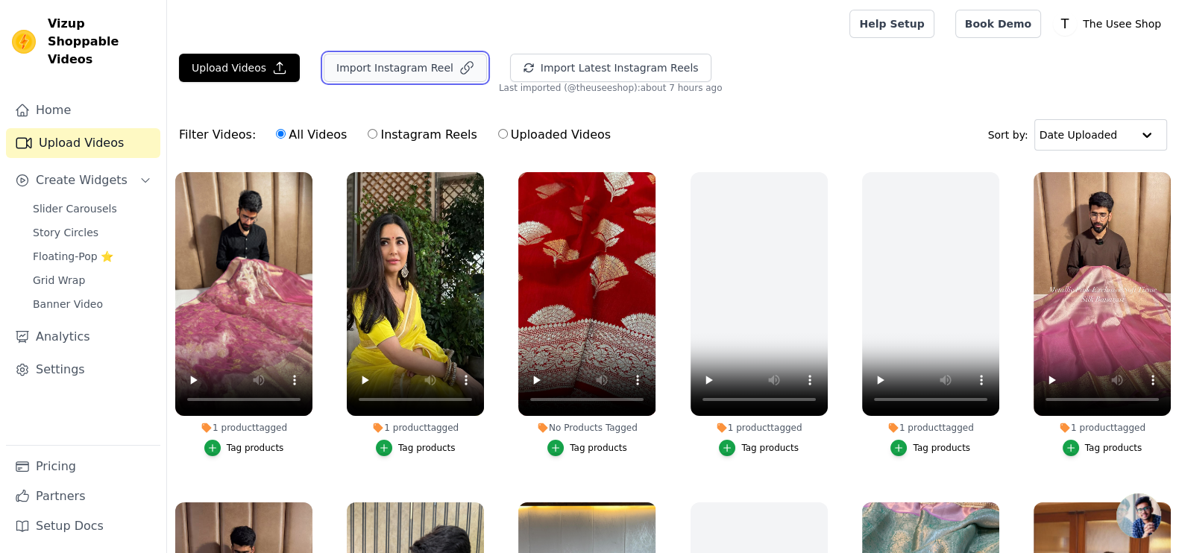
click at [326, 66] on button "Import Instagram Reel" at bounding box center [405, 68] width 163 height 28
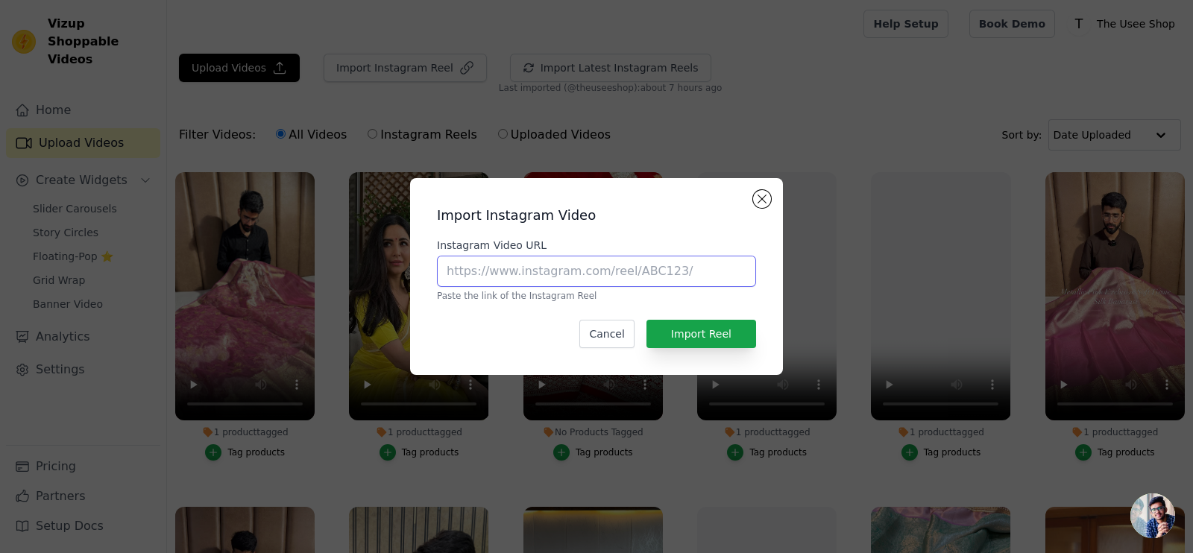
click at [572, 273] on input "Instagram Video URL" at bounding box center [596, 271] width 319 height 31
paste input "https://www.instagram.com/reel/DHPsX22z6On/?utm_source=ig_web_copy_link"
type input "https://www.instagram.com/reel/DHPsX22z6On/?utm_source=ig_web_copy_link"
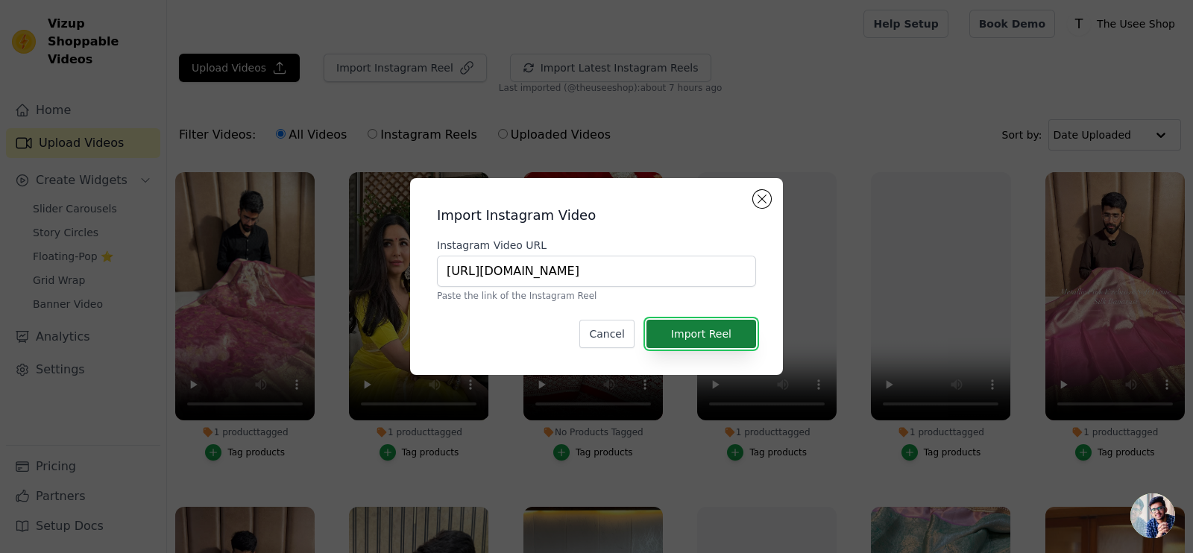
click at [691, 328] on button "Import Reel" at bounding box center [702, 334] width 110 height 28
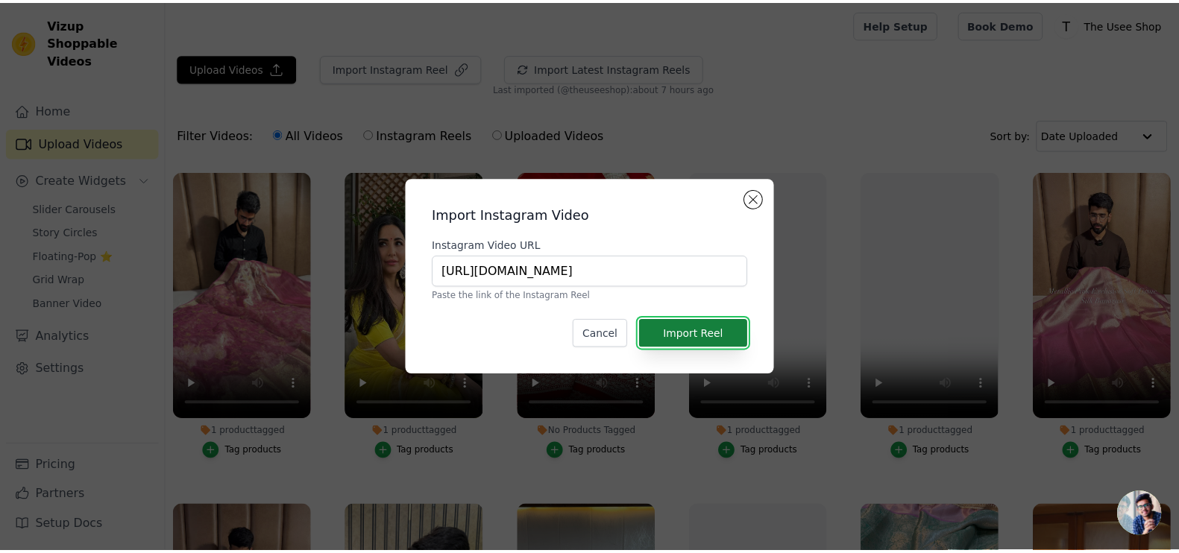
scroll to position [0, 0]
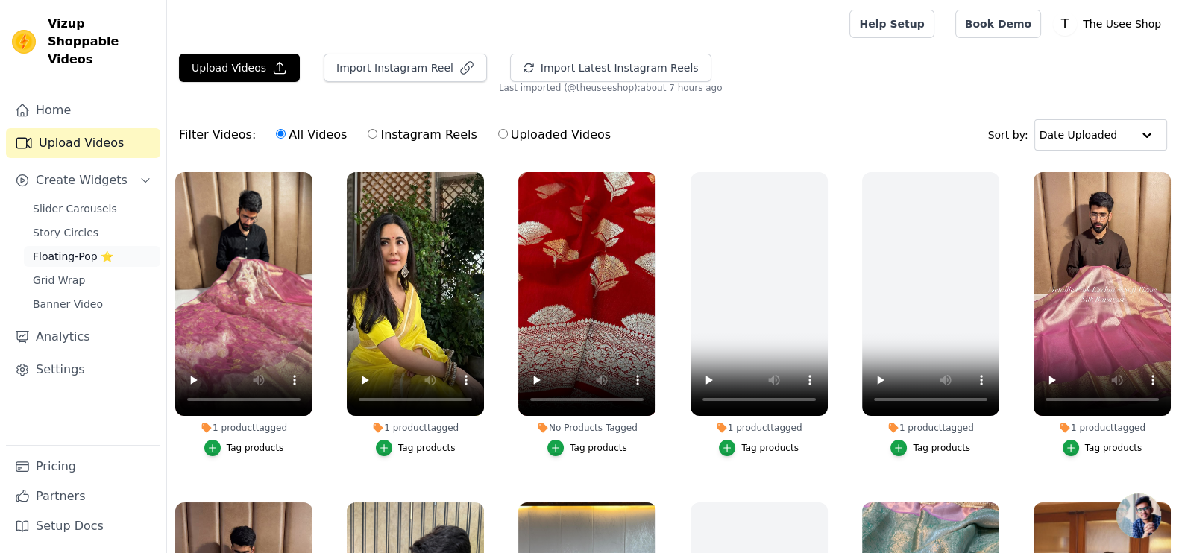
click at [63, 249] on span "Floating-Pop ⭐" at bounding box center [73, 256] width 81 height 15
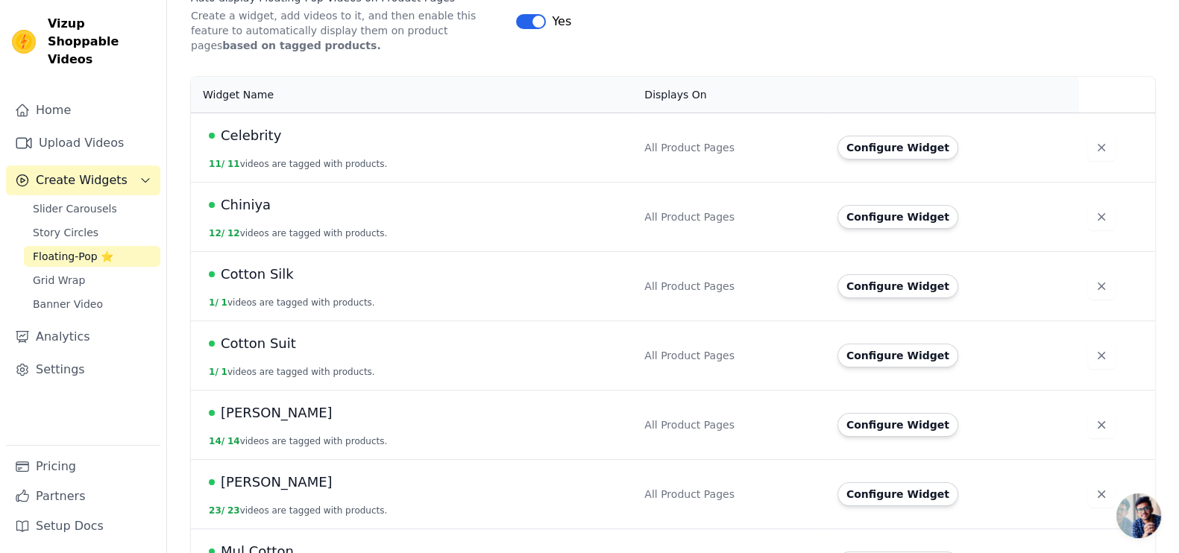
scroll to position [280, 0]
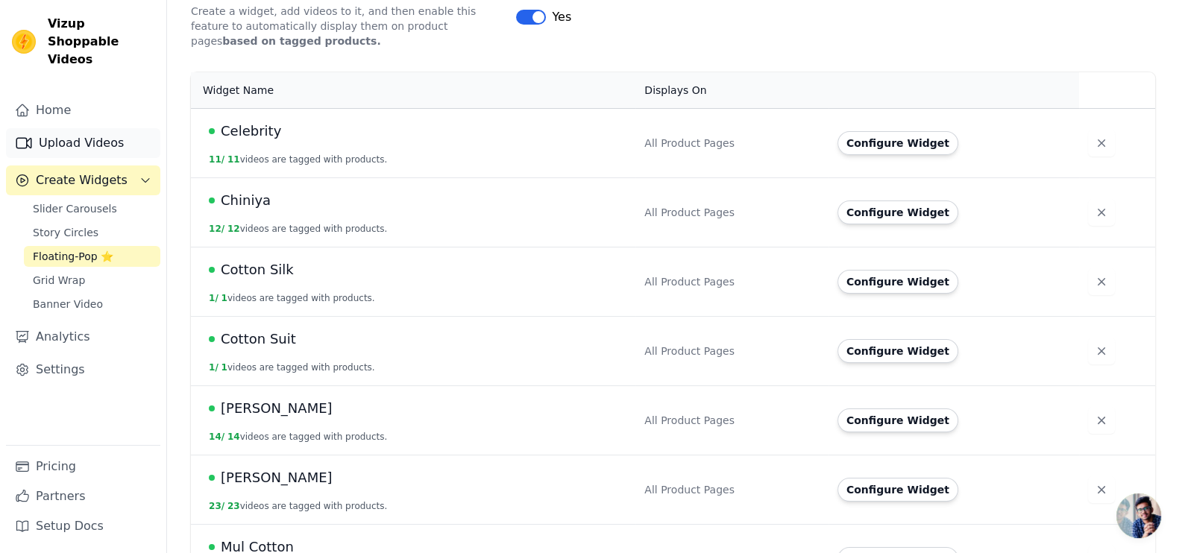
click at [95, 133] on link "Upload Videos" at bounding box center [83, 143] width 154 height 30
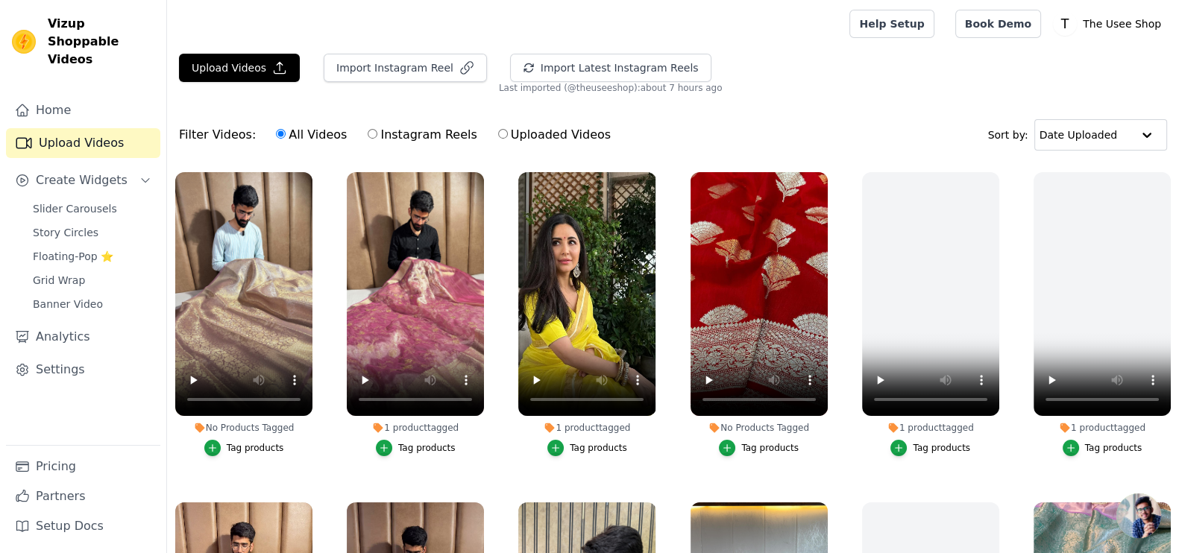
click at [234, 449] on div "Tag products" at bounding box center [255, 448] width 57 height 12
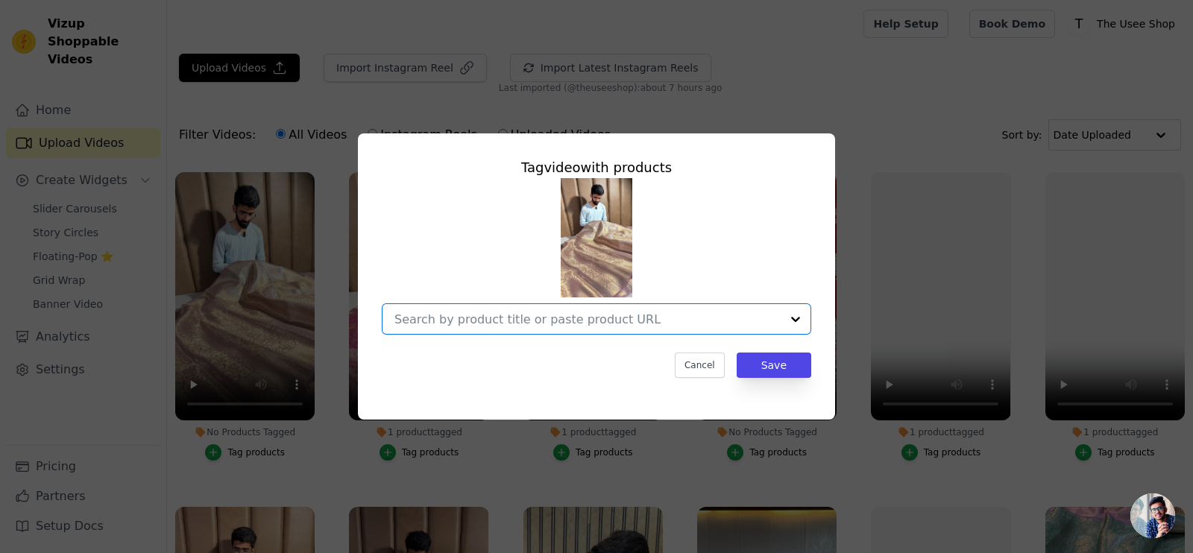
click at [514, 321] on input "No Products Tagged Tag video with products Option undefined, selected. Select i…" at bounding box center [588, 319] width 386 height 14
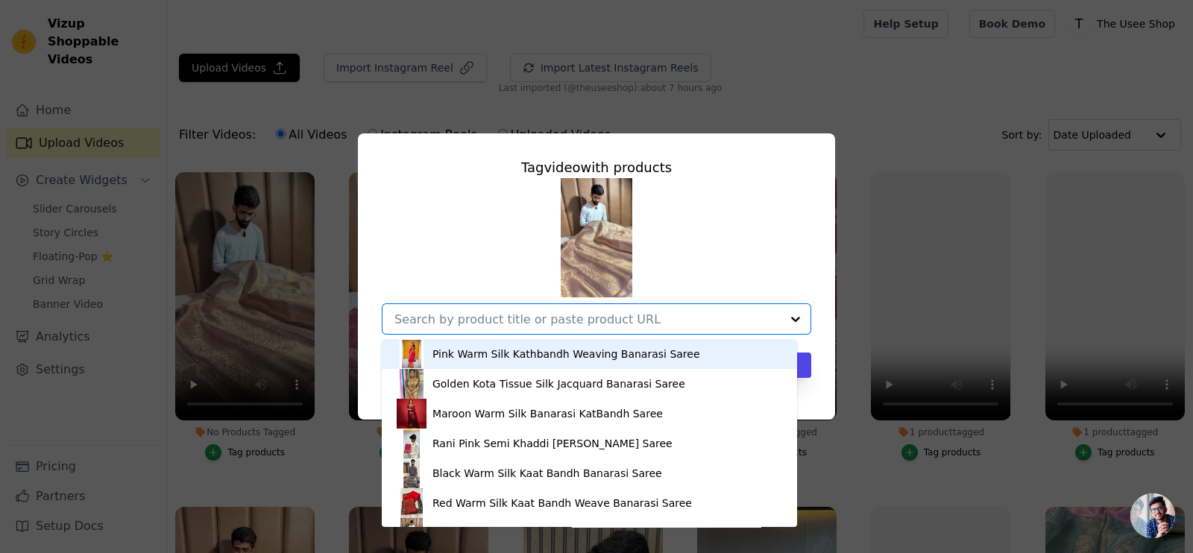
paste input "https://theuseeshop.com/products/dual-shaded-metallic-pink-texture-soft-tissue-…"
type input "https://theuseeshop.com/products/dual-shaded-metallic-pink-texture-soft-tissue-…"
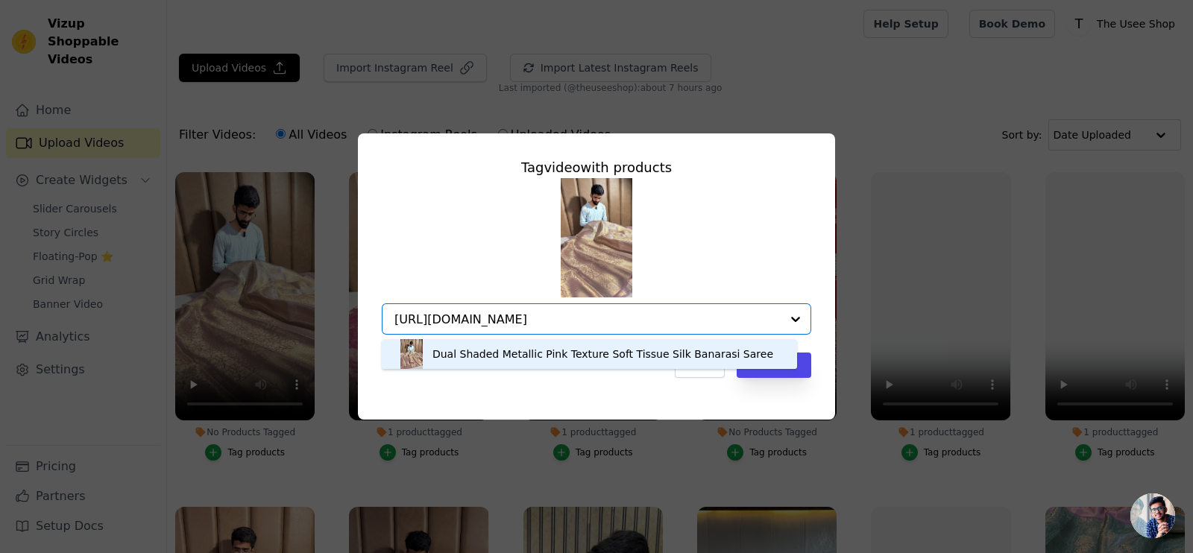
click at [574, 354] on div "Dual Shaded Metallic Pink Texture Soft Tissue Silk Banarasi Saree" at bounding box center [603, 354] width 341 height 15
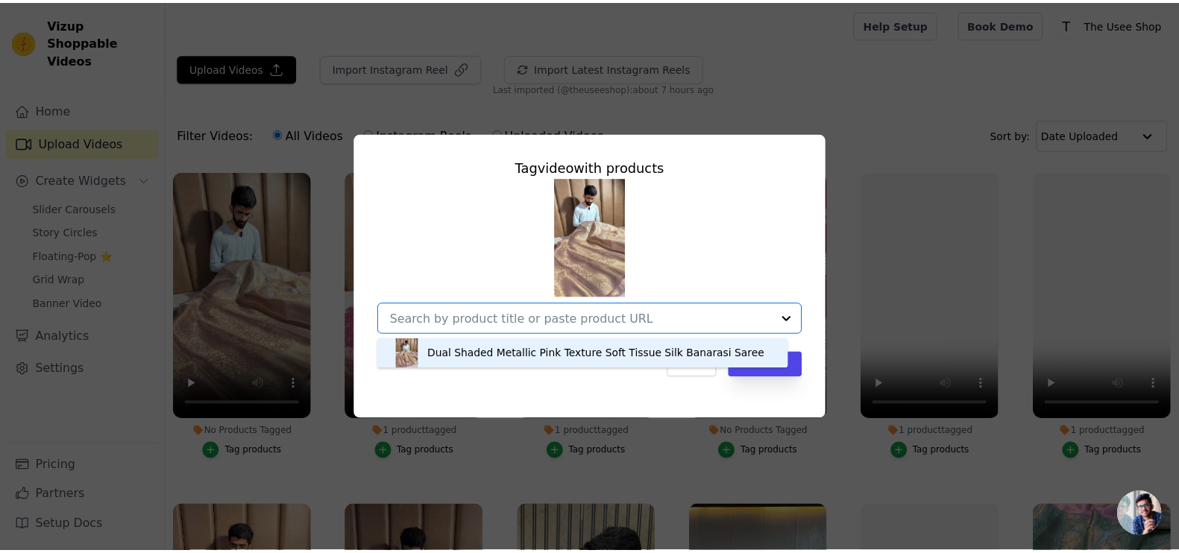
scroll to position [0, 0]
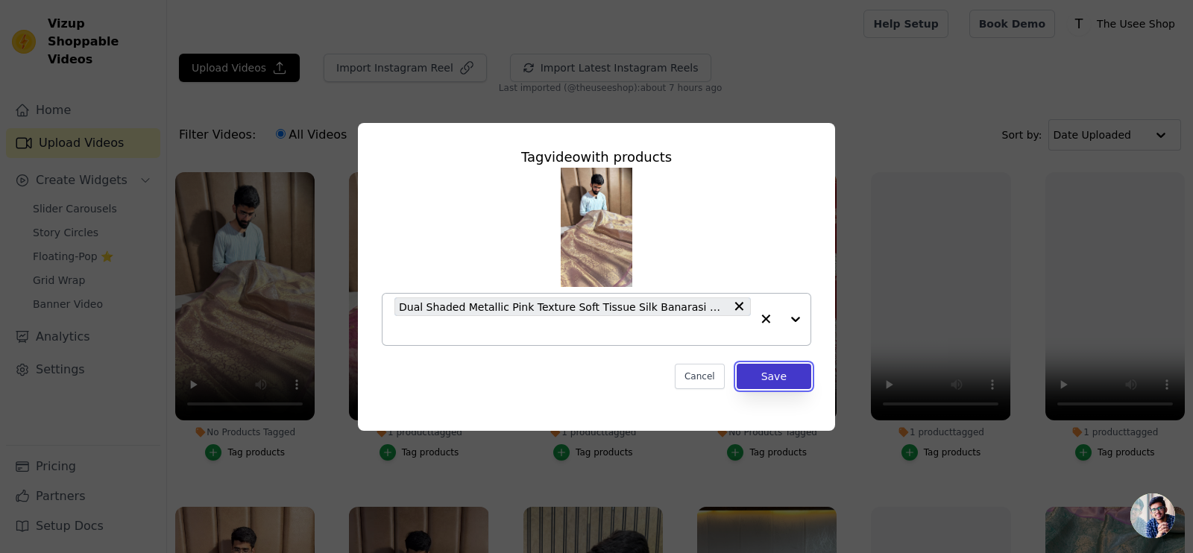
click at [772, 379] on button "Save" at bounding box center [774, 376] width 75 height 25
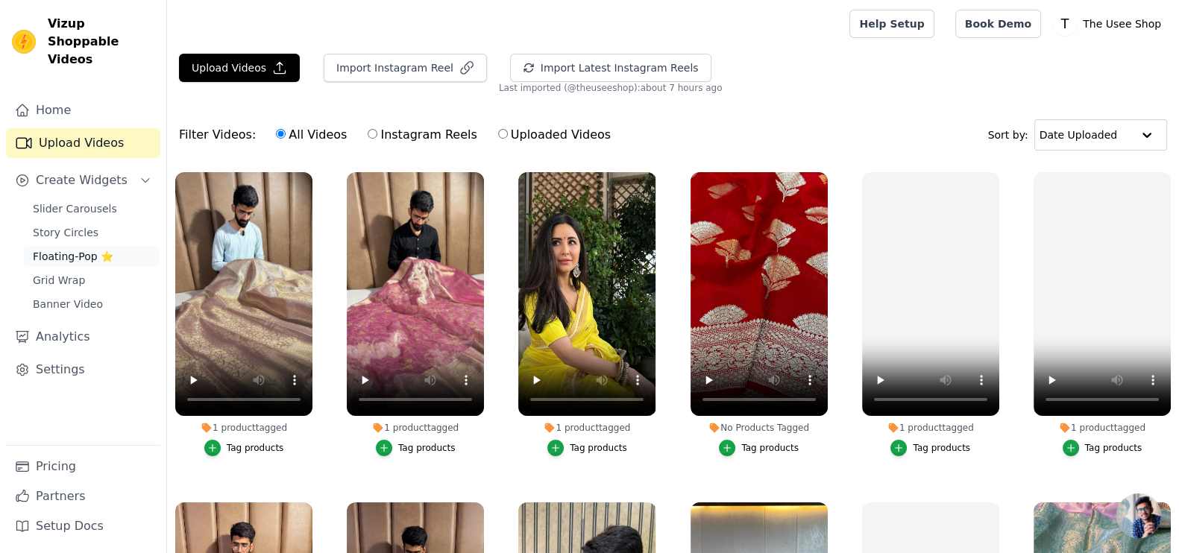
click at [69, 249] on span "Floating-Pop ⭐" at bounding box center [73, 256] width 81 height 15
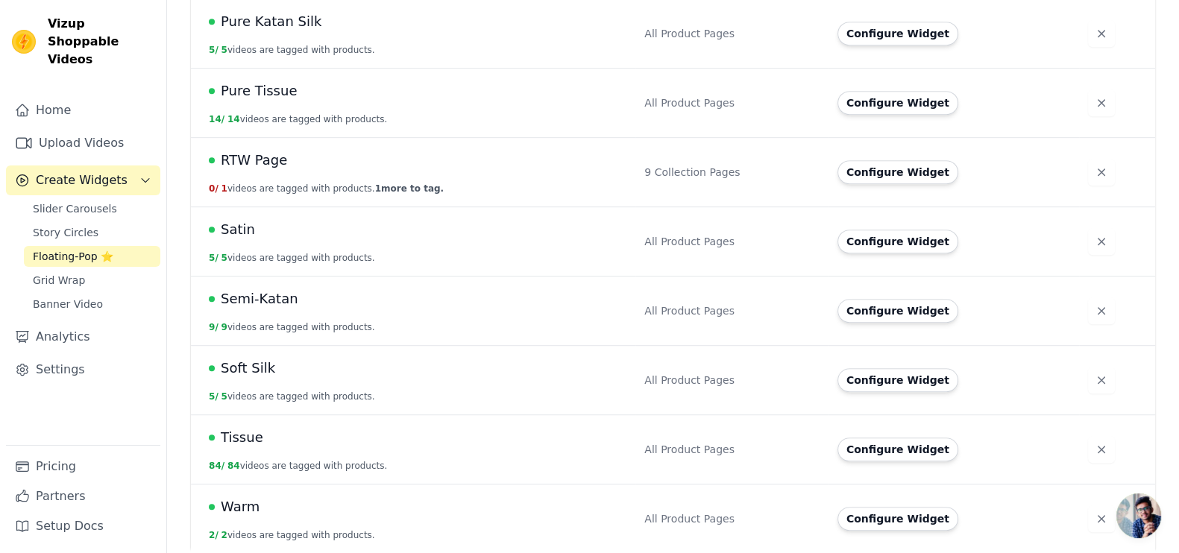
scroll to position [1085, 0]
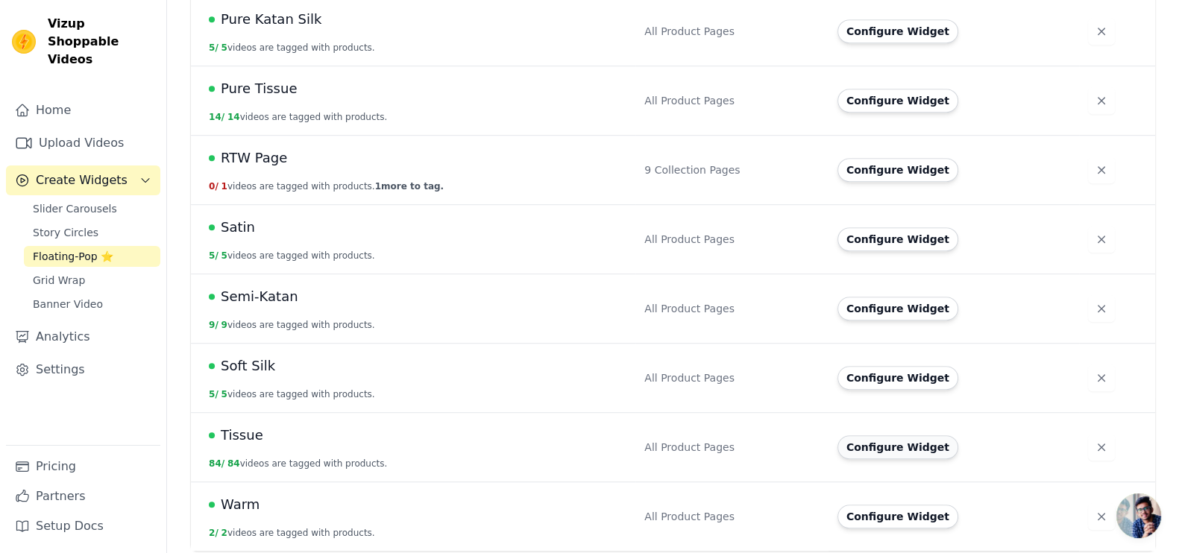
click at [849, 436] on button "Configure Widget" at bounding box center [898, 448] width 121 height 24
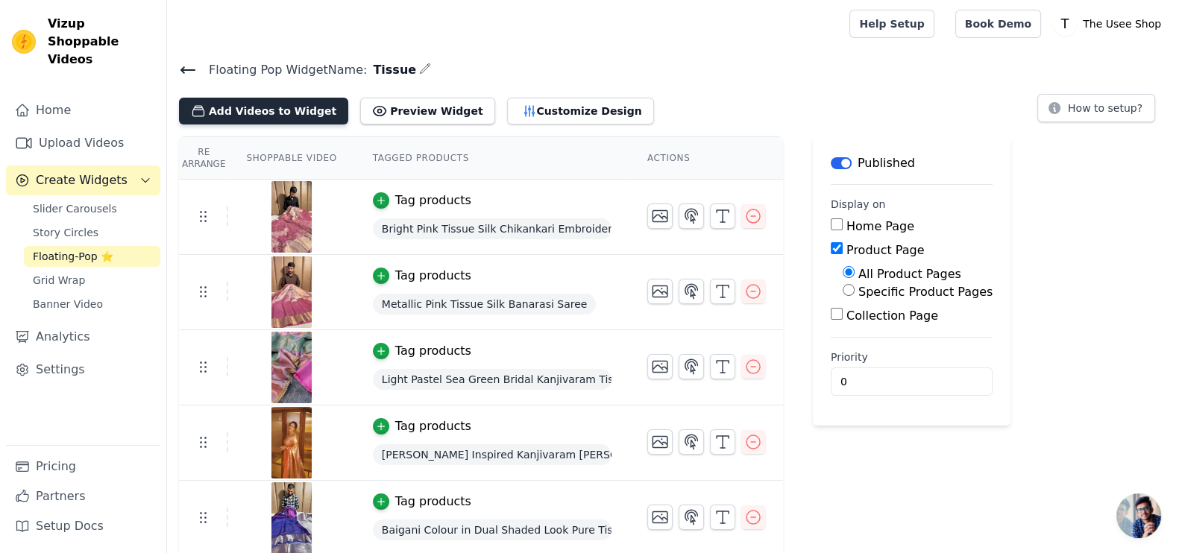
click at [239, 110] on button "Add Videos to Widget" at bounding box center [263, 111] width 169 height 27
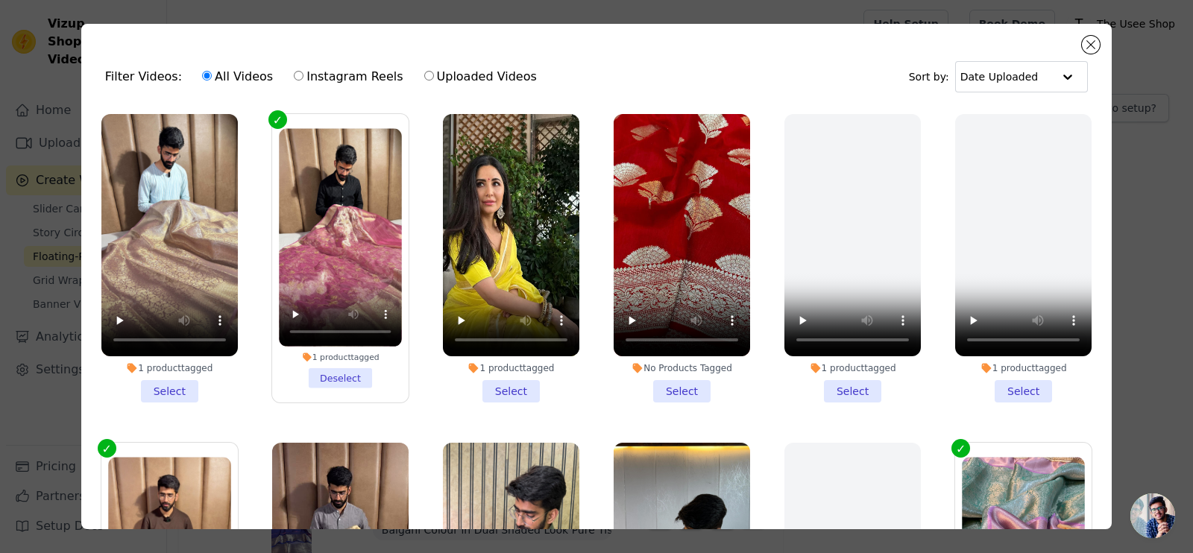
click at [157, 387] on li "1 product tagged Select" at bounding box center [169, 258] width 136 height 289
click at [0, 0] on input "1 product tagged Select" at bounding box center [0, 0] width 0 height 0
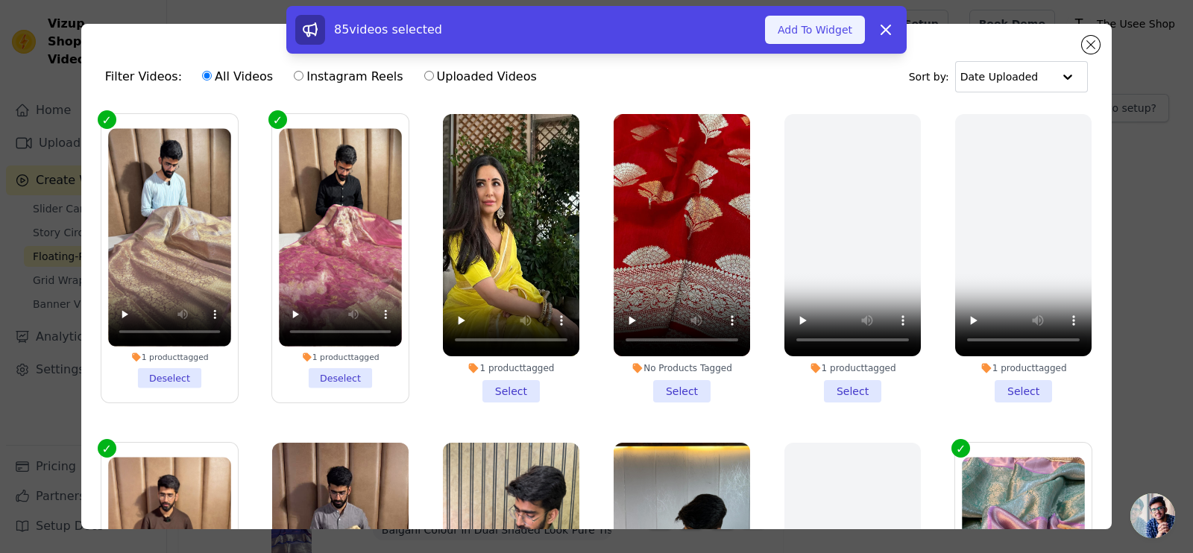
click at [815, 31] on button "Add To Widget" at bounding box center [815, 30] width 100 height 28
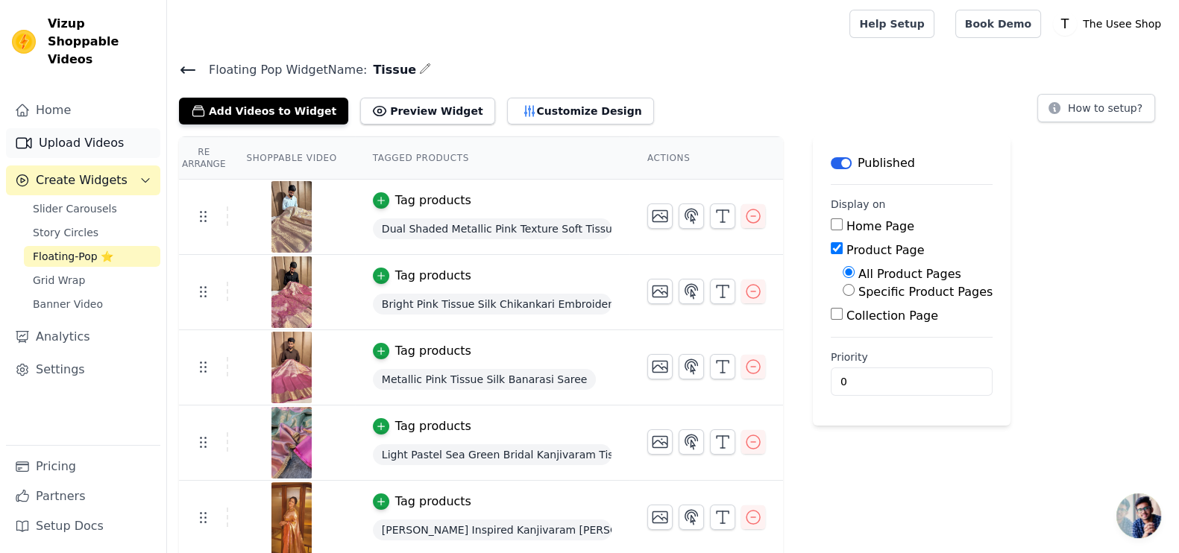
click at [37, 128] on link "Upload Videos" at bounding box center [83, 143] width 154 height 30
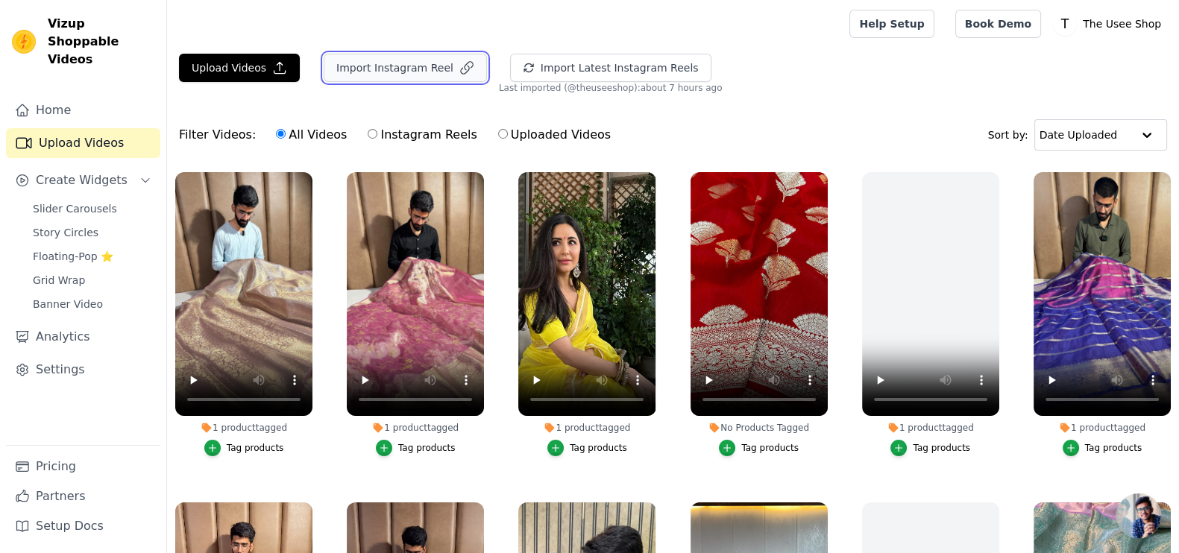
click at [386, 65] on button "Import Instagram Reel" at bounding box center [405, 68] width 163 height 28
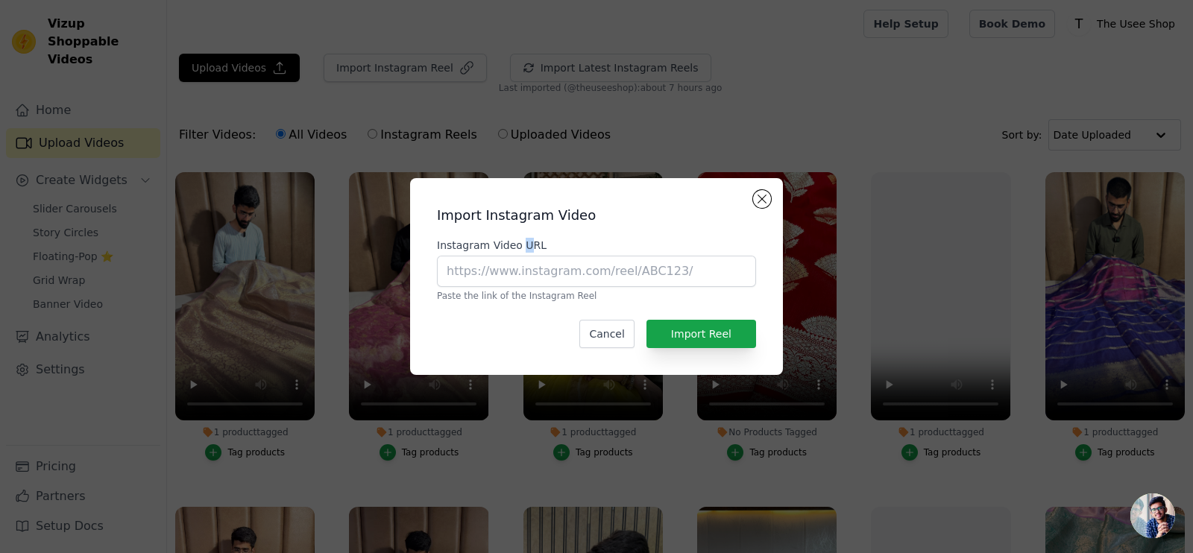
drag, startPoint x: 519, startPoint y: 240, endPoint x: 544, endPoint y: 271, distance: 40.3
click at [531, 250] on label "Instagram Video URL" at bounding box center [596, 245] width 319 height 15
click at [544, 274] on input "Instagram Video URL" at bounding box center [596, 271] width 319 height 31
paste input "https://www.instagram.com/reel/DKy6YLeRawW/?utm_source=ig_web_copy_link"
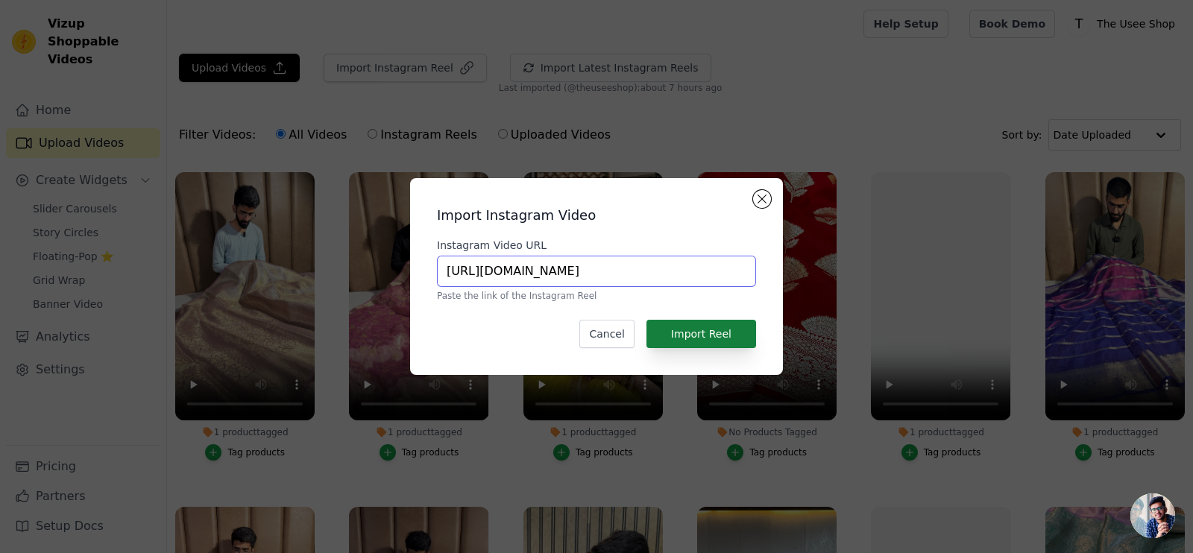
type input "https://www.instagram.com/reel/DKy6YLeRawW/?utm_source=ig_web_copy_link"
click at [691, 325] on button "Import Reel" at bounding box center [702, 334] width 110 height 28
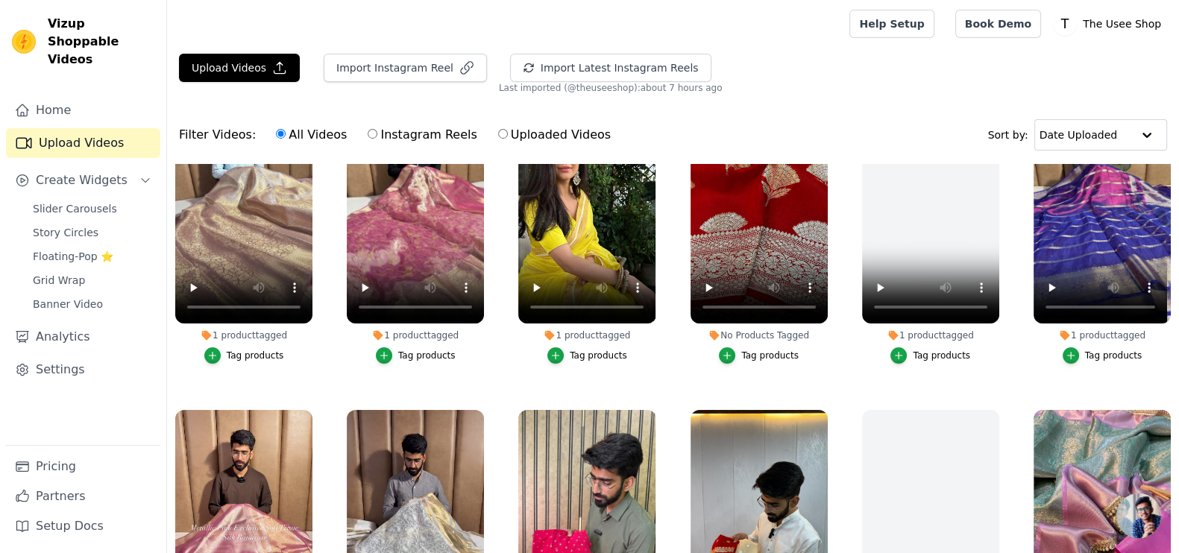
scroll to position [0, 0]
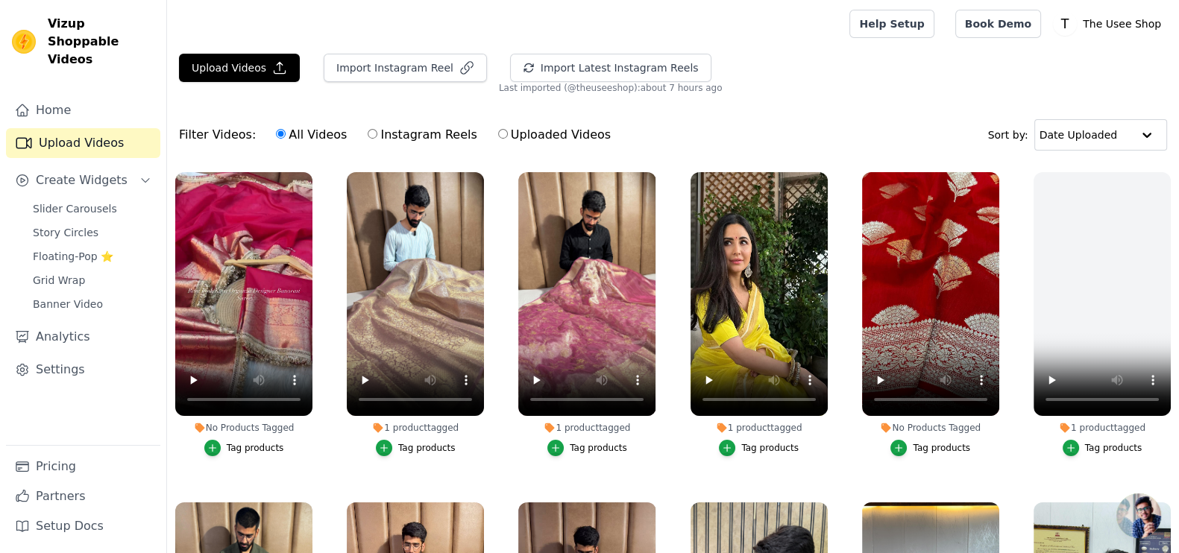
click at [265, 445] on div "Tag products" at bounding box center [255, 448] width 57 height 12
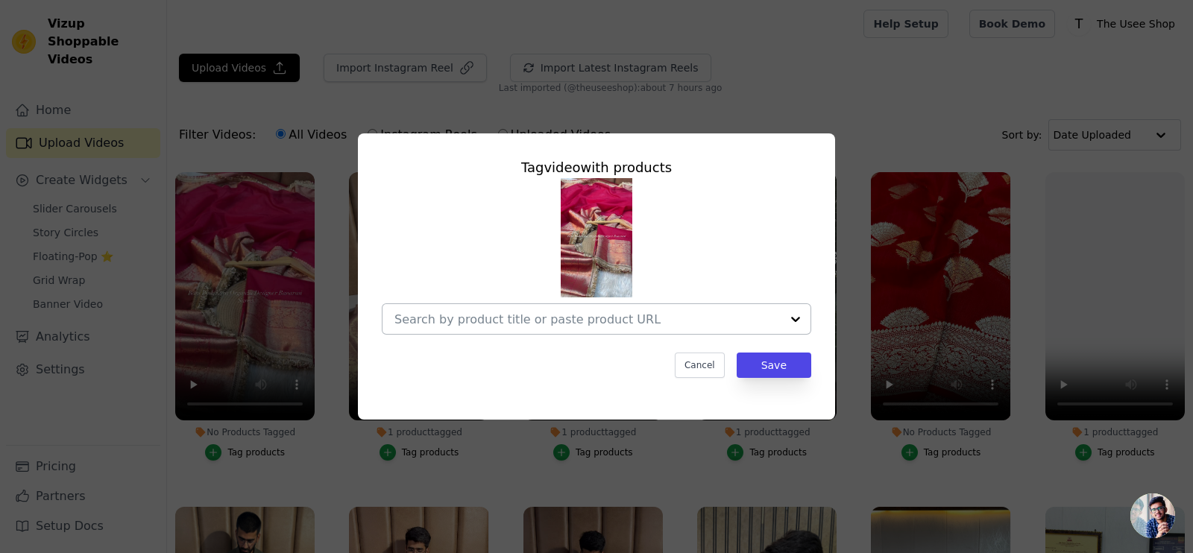
click at [576, 316] on input "No Products Tagged Tag video with products Cancel Save Tag products" at bounding box center [588, 319] width 386 height 14
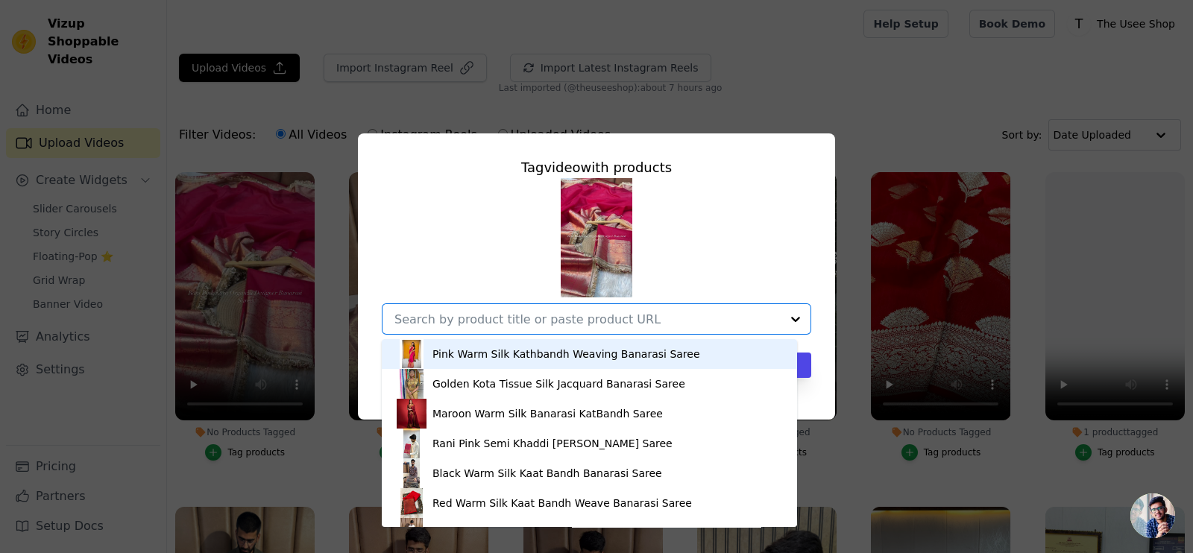
paste input "[URL][DOMAIN_NAME]"
type input "[URL][DOMAIN_NAME]"
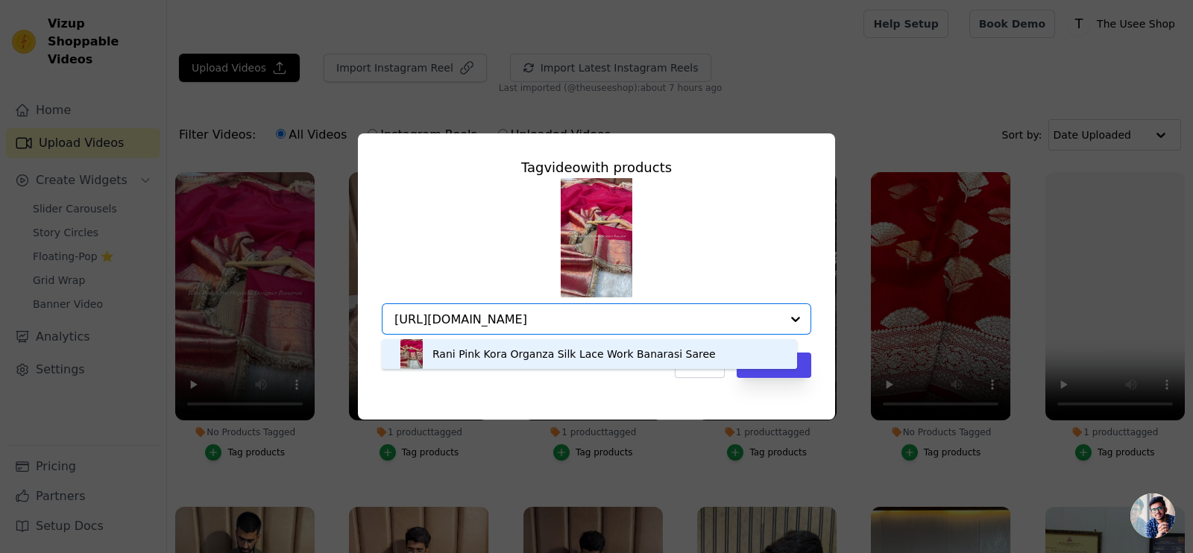
click at [538, 356] on div "Rani Pink Kora Organza Silk Lace Work Banarasi Saree" at bounding box center [574, 354] width 283 height 15
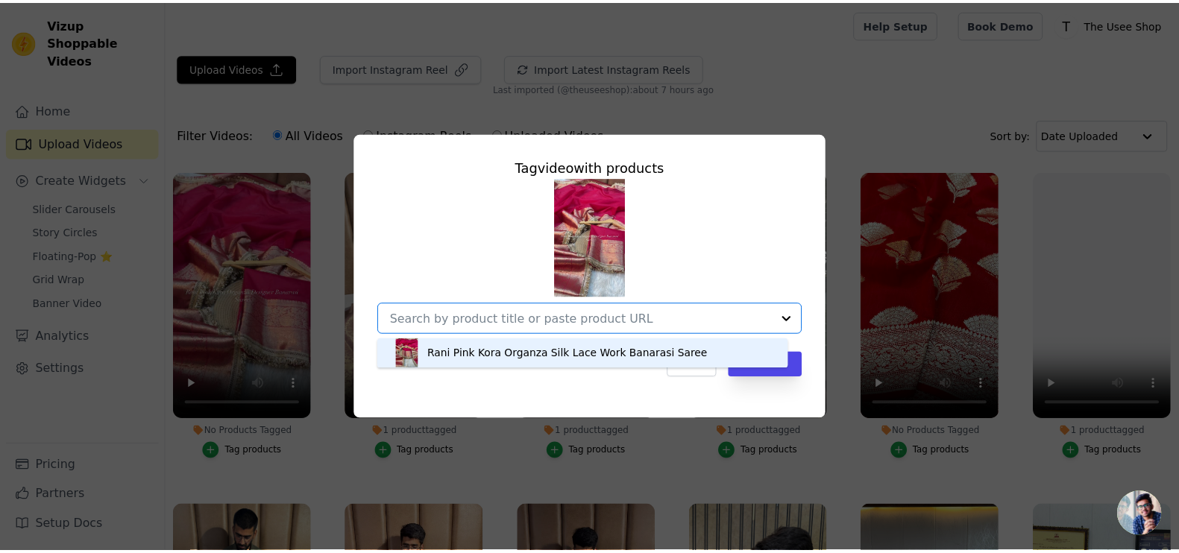
scroll to position [0, 0]
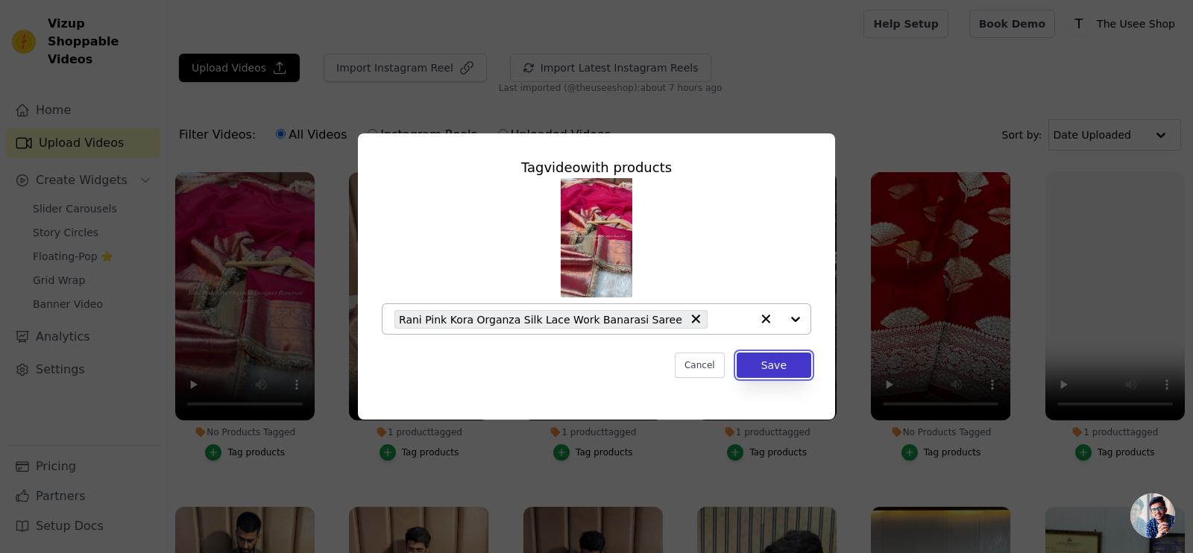
click at [787, 367] on button "Save" at bounding box center [774, 365] width 75 height 25
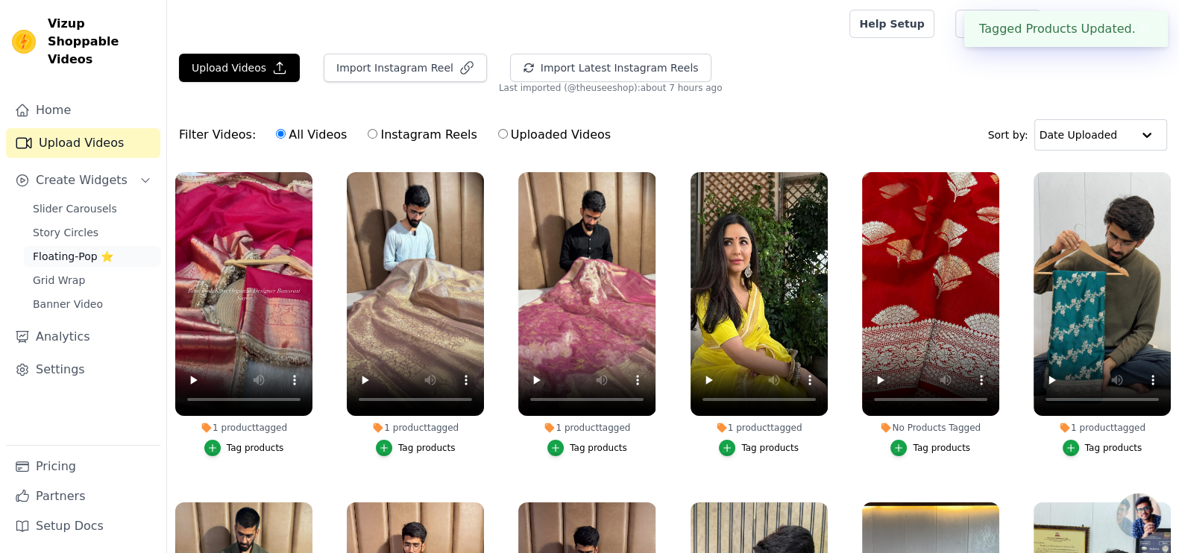
click at [84, 249] on span "Floating-Pop ⭐" at bounding box center [73, 256] width 81 height 15
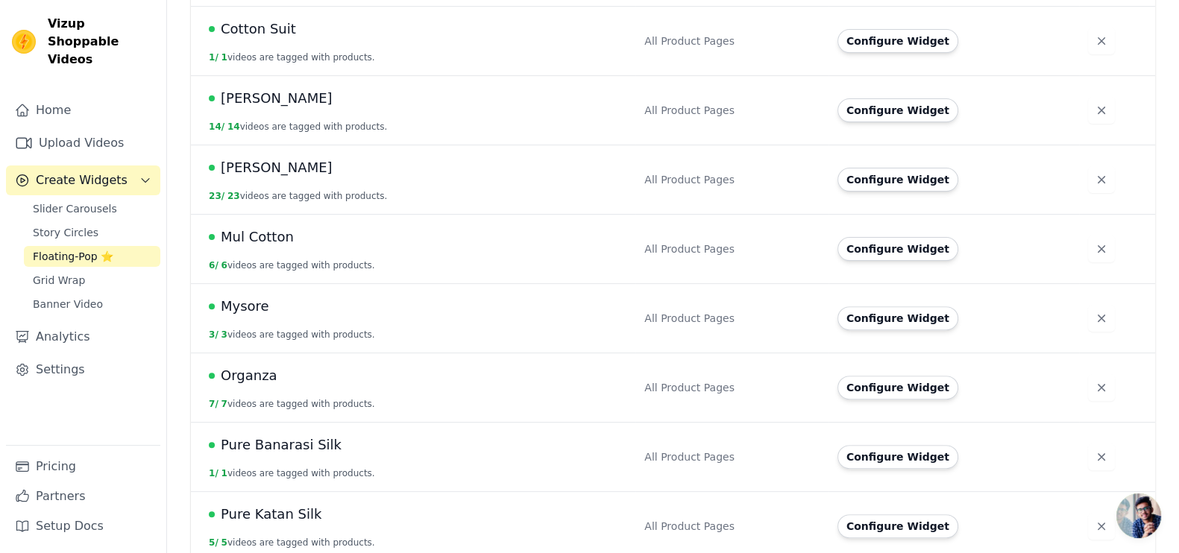
scroll to position [619, 0]
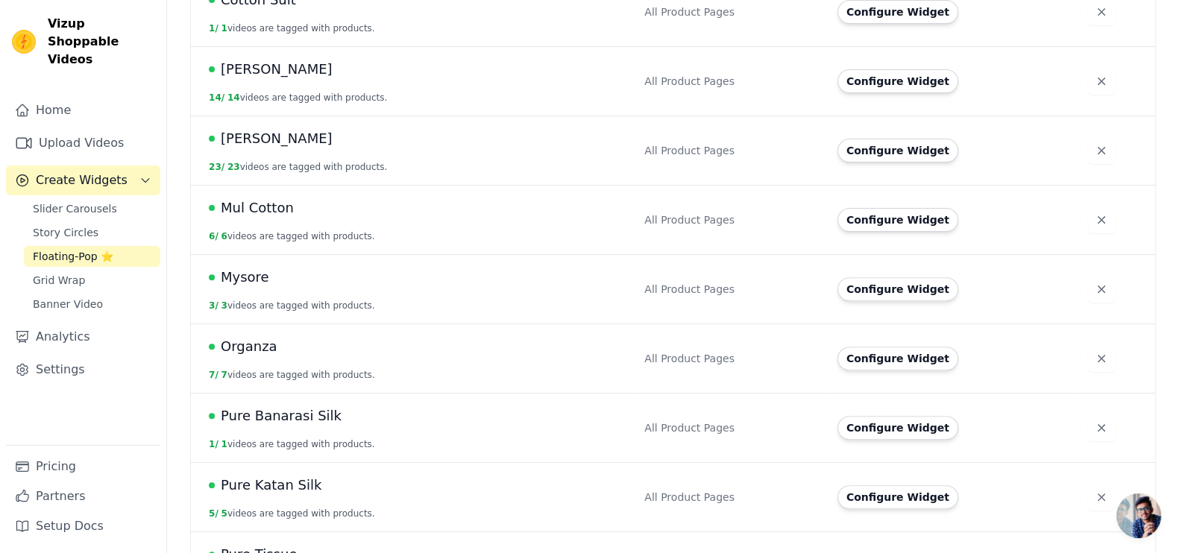
click at [228, 344] on span "Organza" at bounding box center [249, 346] width 57 height 21
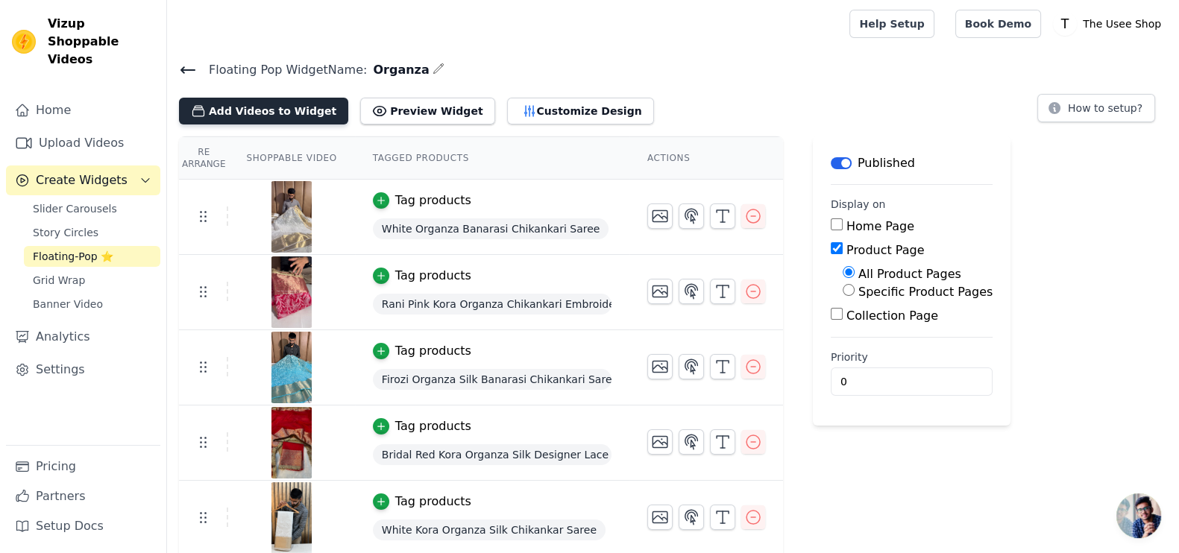
click at [220, 112] on button "Add Videos to Widget" at bounding box center [263, 111] width 169 height 27
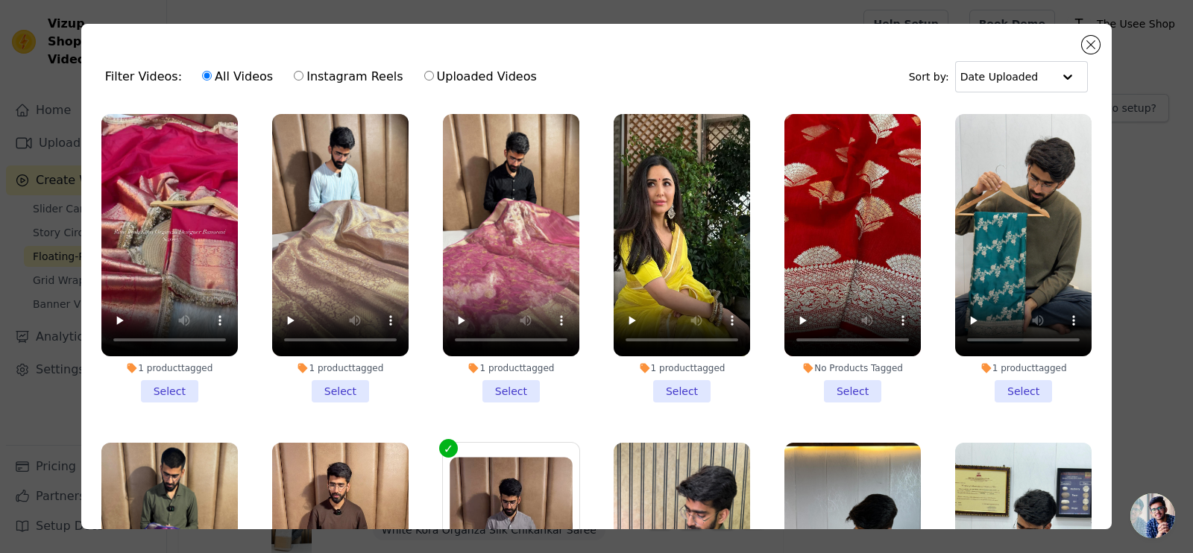
click at [167, 377] on li "1 product tagged Select" at bounding box center [169, 258] width 136 height 289
click at [0, 0] on input "1 product tagged Select" at bounding box center [0, 0] width 0 height 0
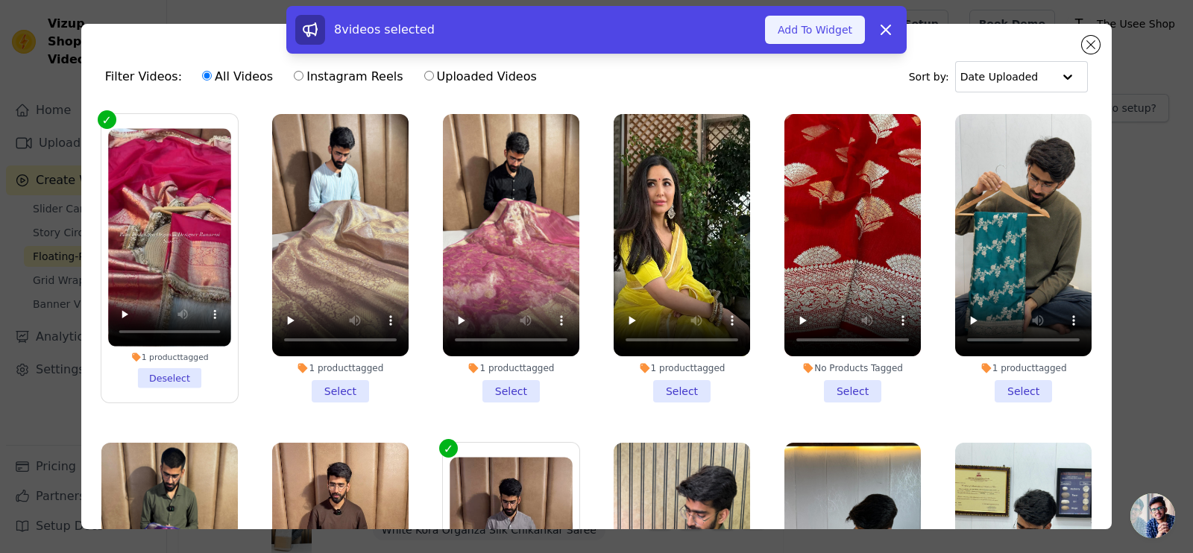
click at [794, 25] on button "Add To Widget" at bounding box center [815, 30] width 100 height 28
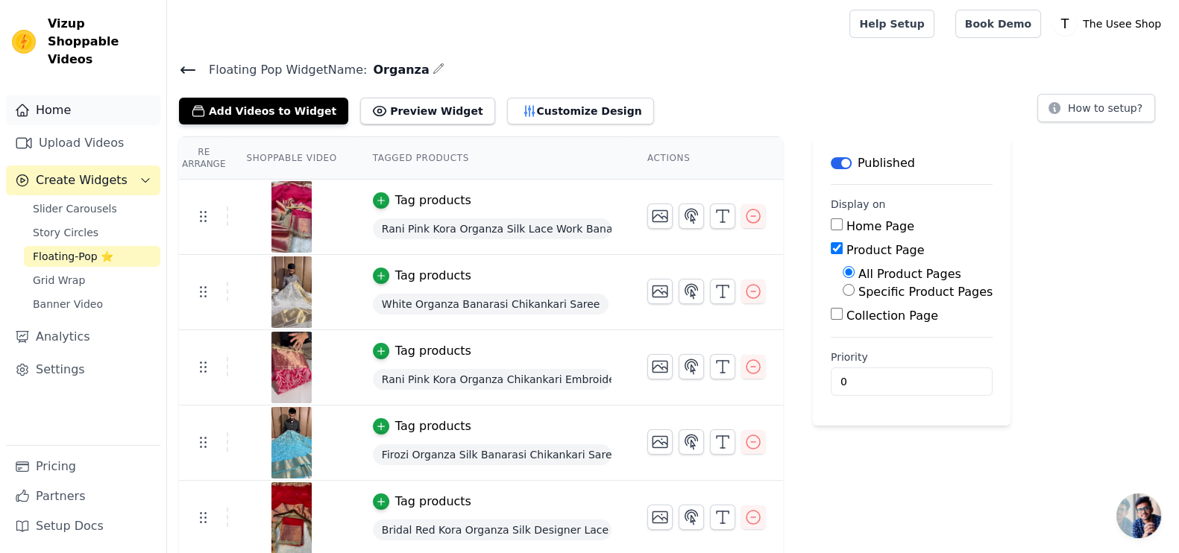
click at [55, 95] on link "Home" at bounding box center [83, 110] width 154 height 30
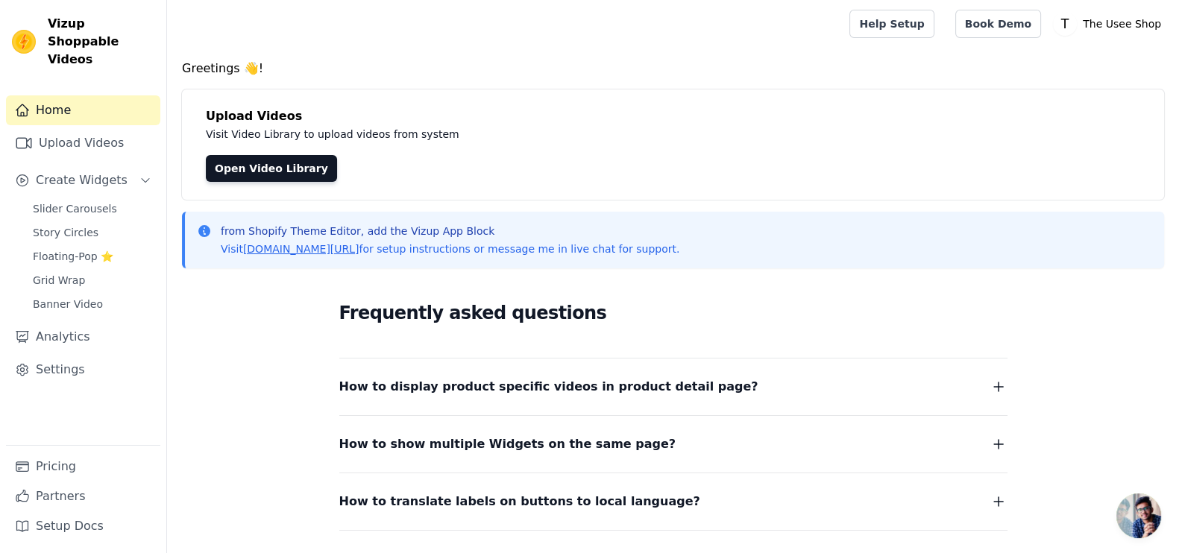
click at [36, 95] on link "Home" at bounding box center [83, 110] width 154 height 30
click at [61, 130] on link "Upload Videos" at bounding box center [83, 143] width 154 height 30
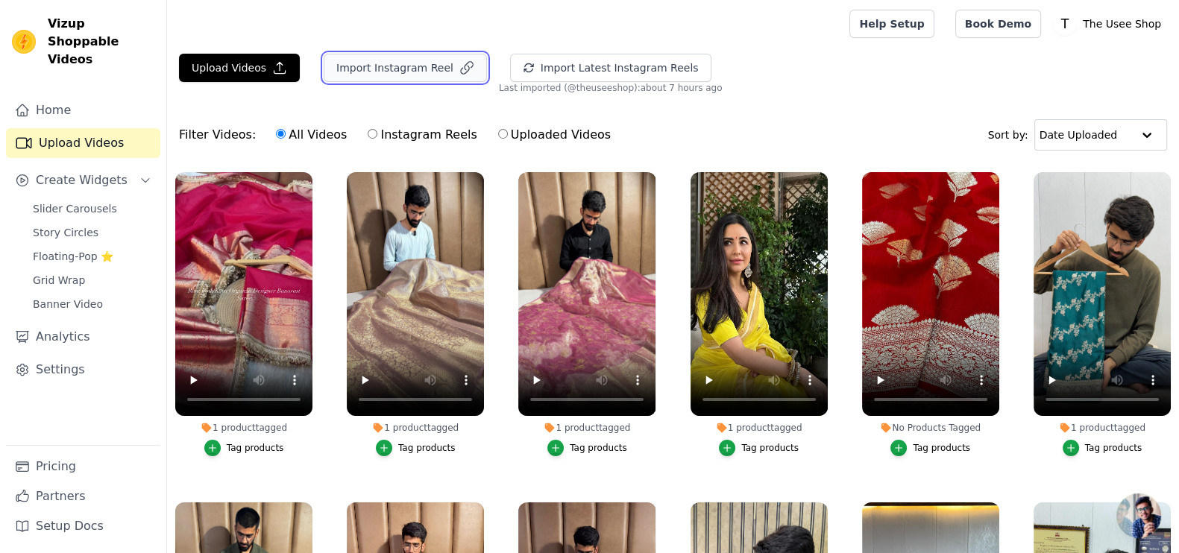
click at [400, 77] on button "Import Instagram Reel" at bounding box center [405, 68] width 163 height 28
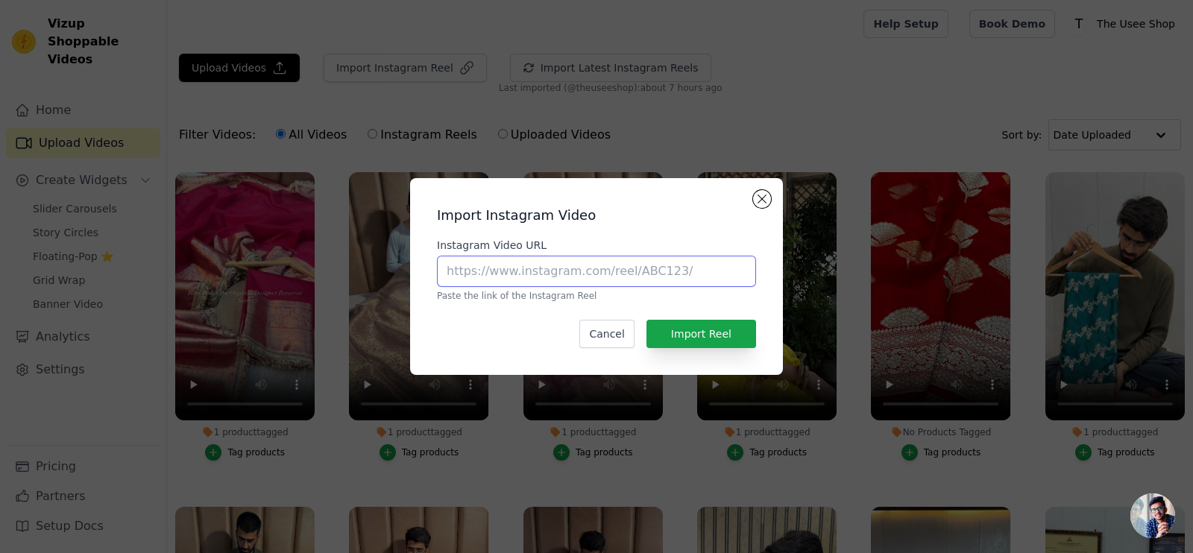
click at [497, 273] on input "Instagram Video URL" at bounding box center [596, 271] width 319 height 31
paste input "[URL][DOMAIN_NAME]"
type input "[URL][DOMAIN_NAME]"
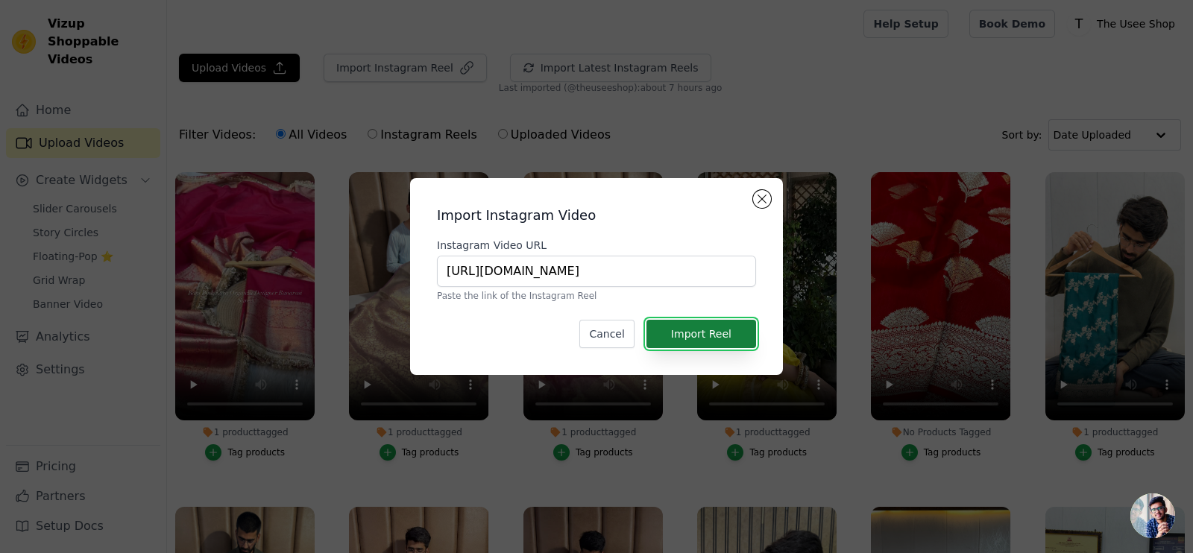
click at [686, 333] on button "Import Reel" at bounding box center [702, 334] width 110 height 28
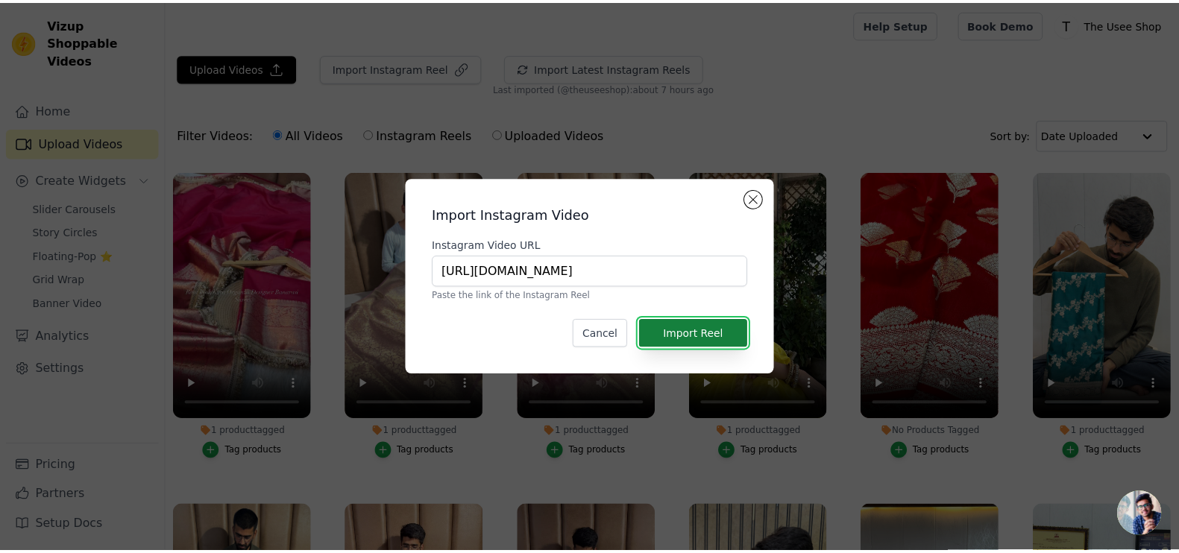
scroll to position [0, 0]
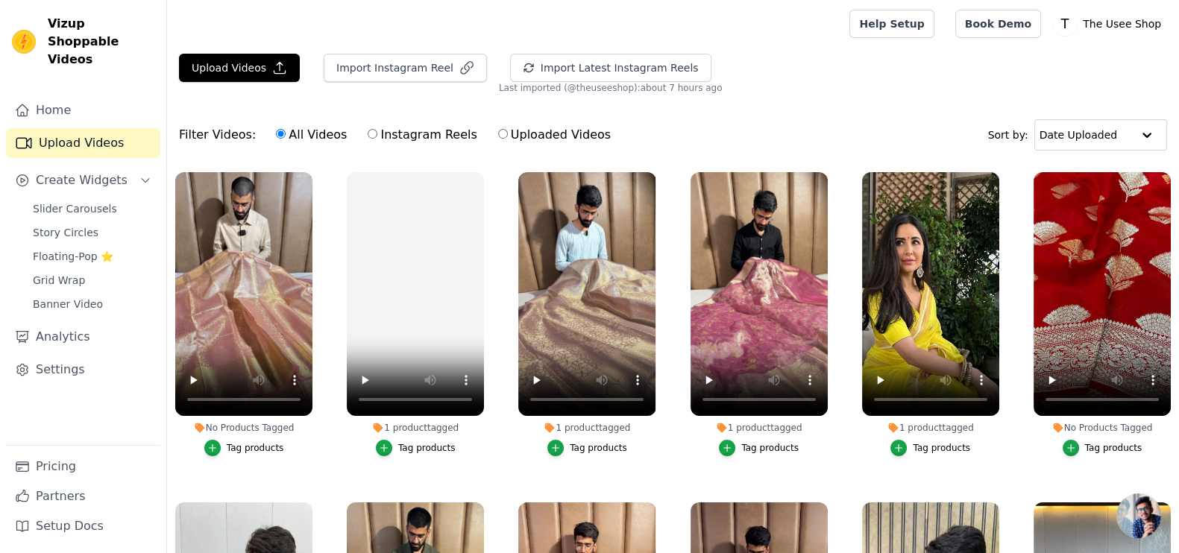
click at [248, 444] on div "Tag products" at bounding box center [255, 448] width 57 height 12
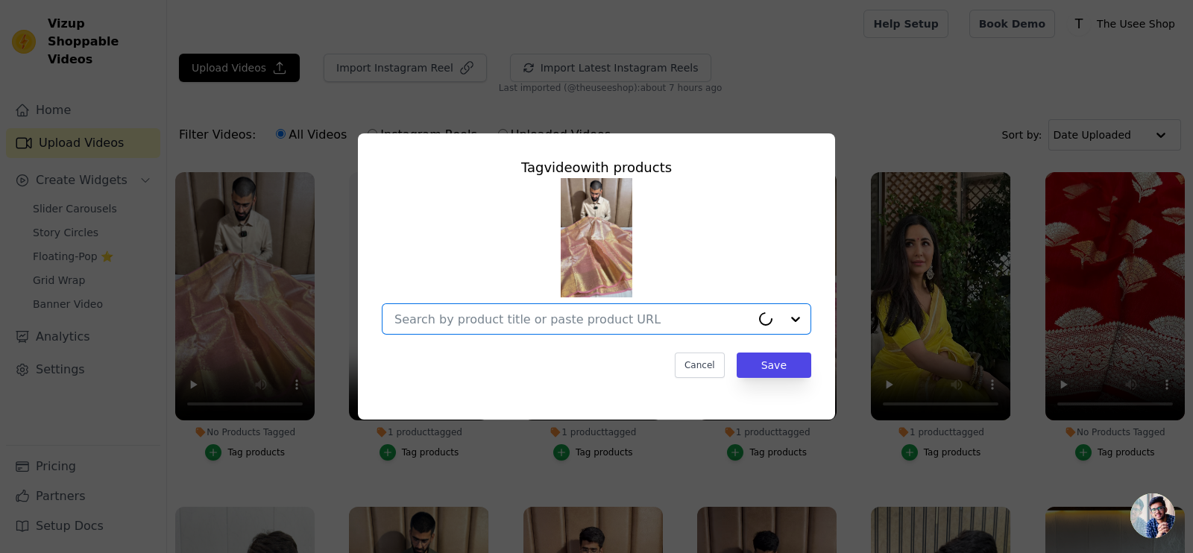
click at [483, 316] on input "No Products Tagged Tag video with products Option undefined, selected. Select i…" at bounding box center [573, 319] width 356 height 14
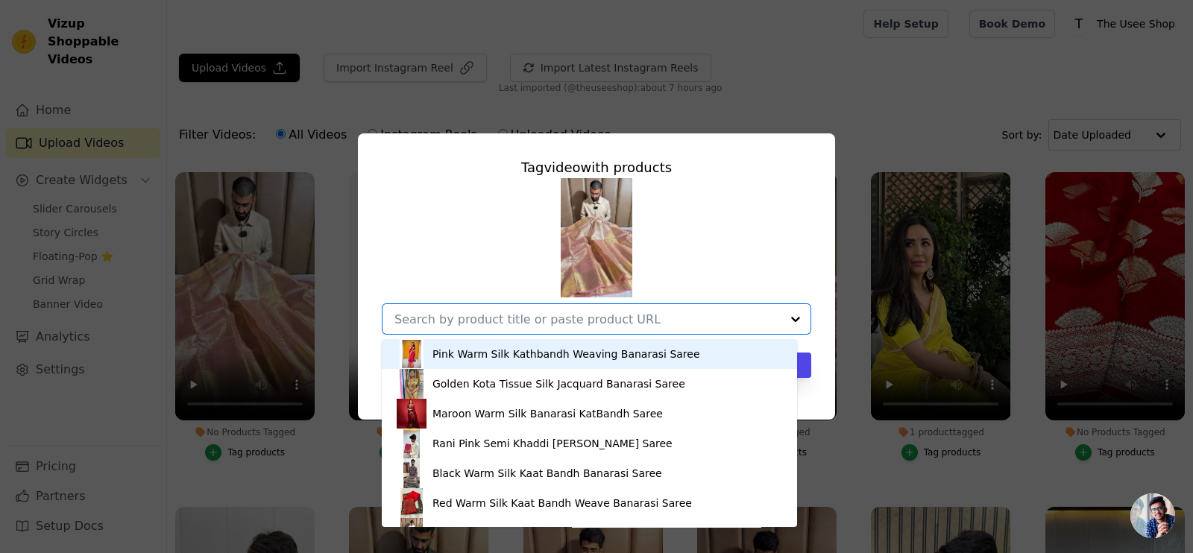
paste input "[URL][DOMAIN_NAME]"
type input "[URL][DOMAIN_NAME]"
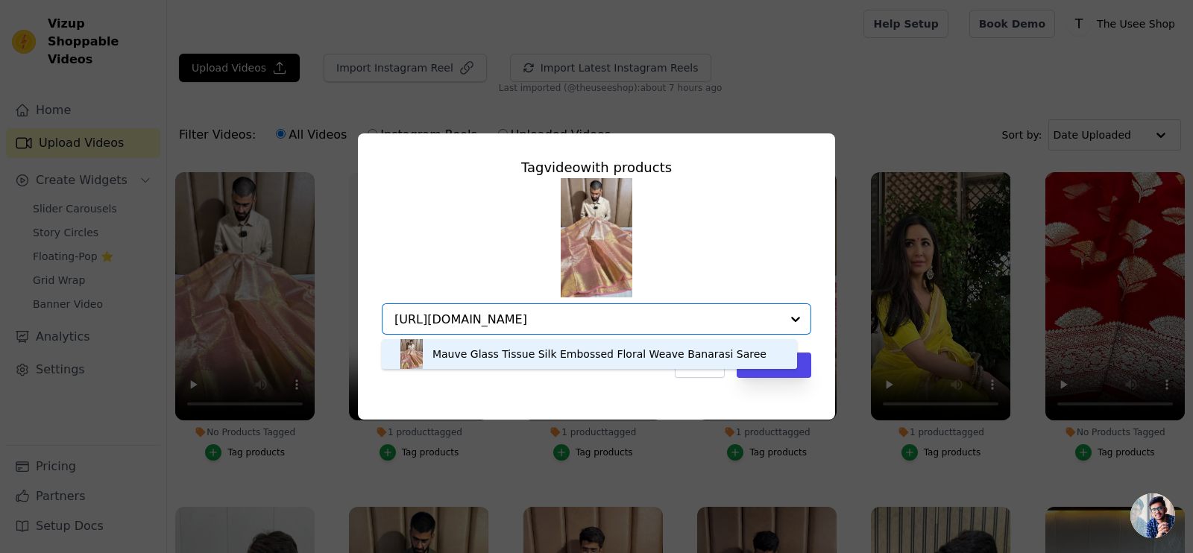
click at [546, 366] on div "Mauve Glass Tissue Silk Embossed Floral Weave Banarasi Saree" at bounding box center [590, 354] width 386 height 30
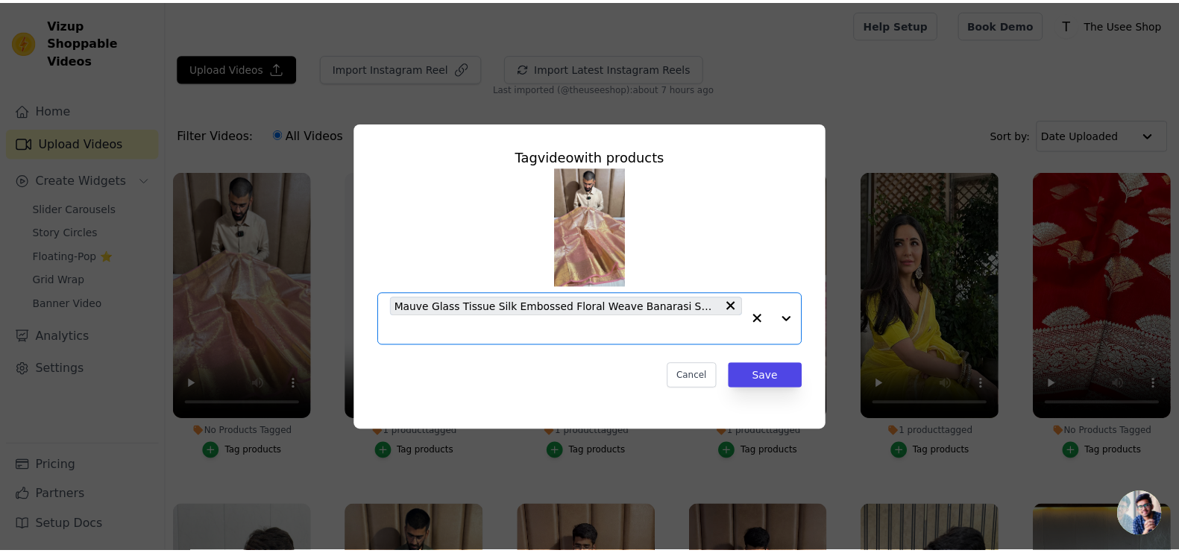
scroll to position [0, 0]
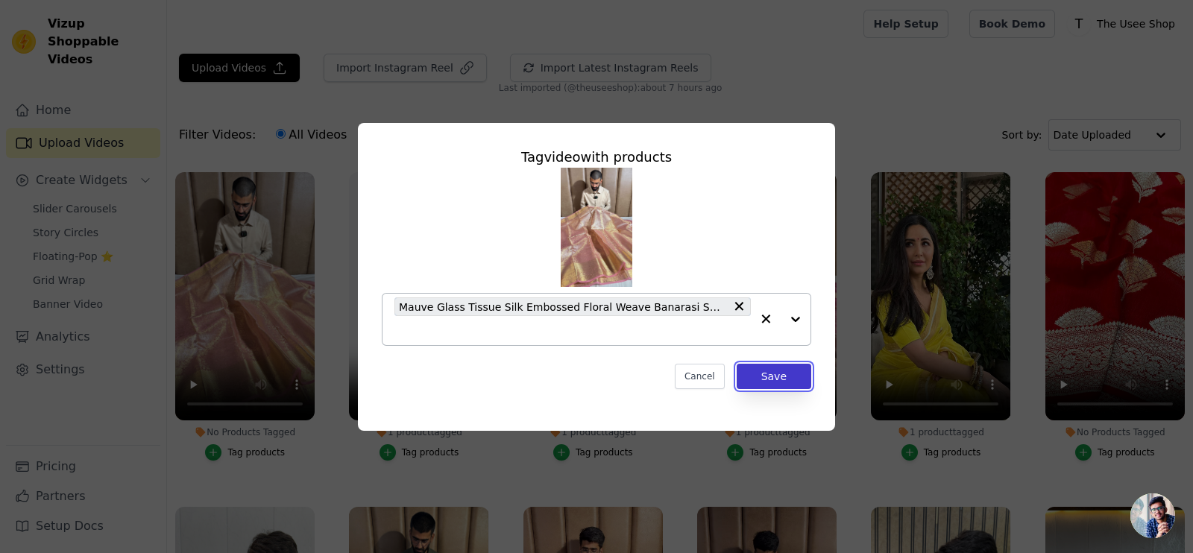
click at [787, 369] on button "Save" at bounding box center [774, 376] width 75 height 25
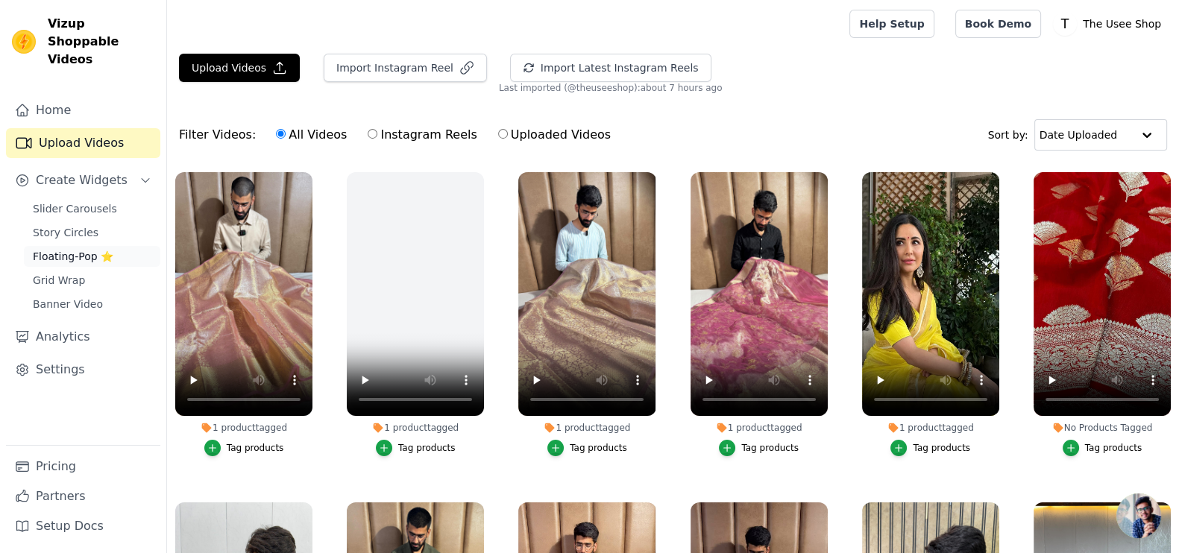
click at [75, 249] on span "Floating-Pop ⭐" at bounding box center [73, 256] width 81 height 15
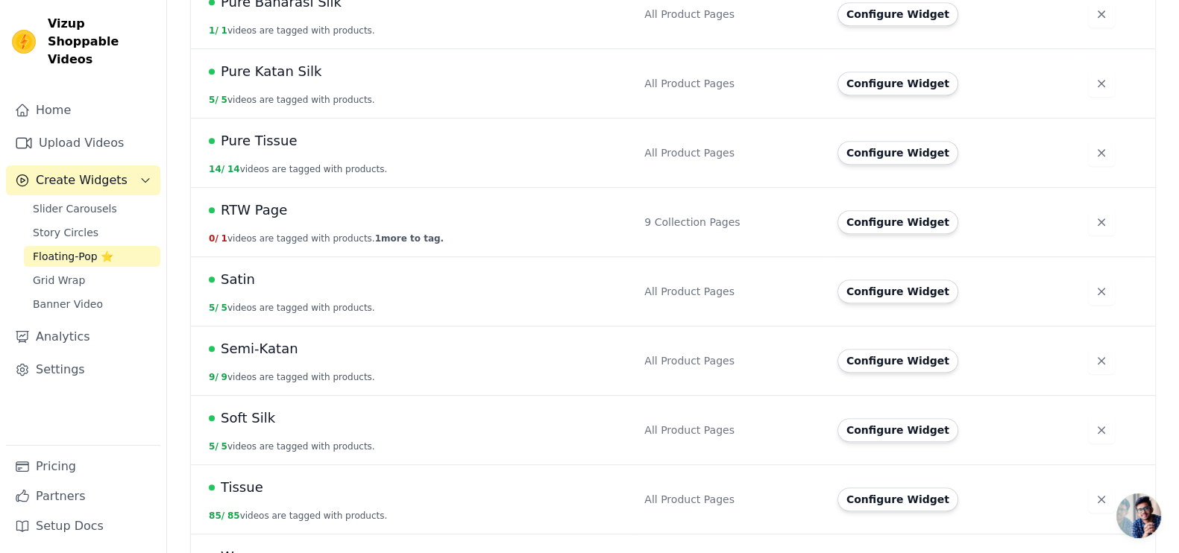
scroll to position [1085, 0]
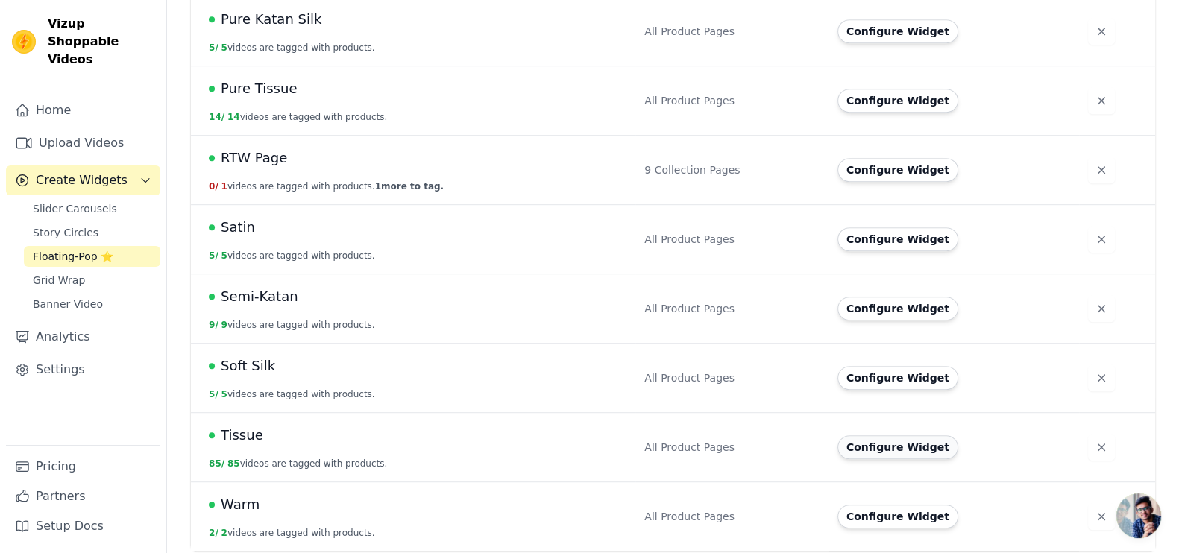
click at [892, 445] on button "Configure Widget" at bounding box center [898, 448] width 121 height 24
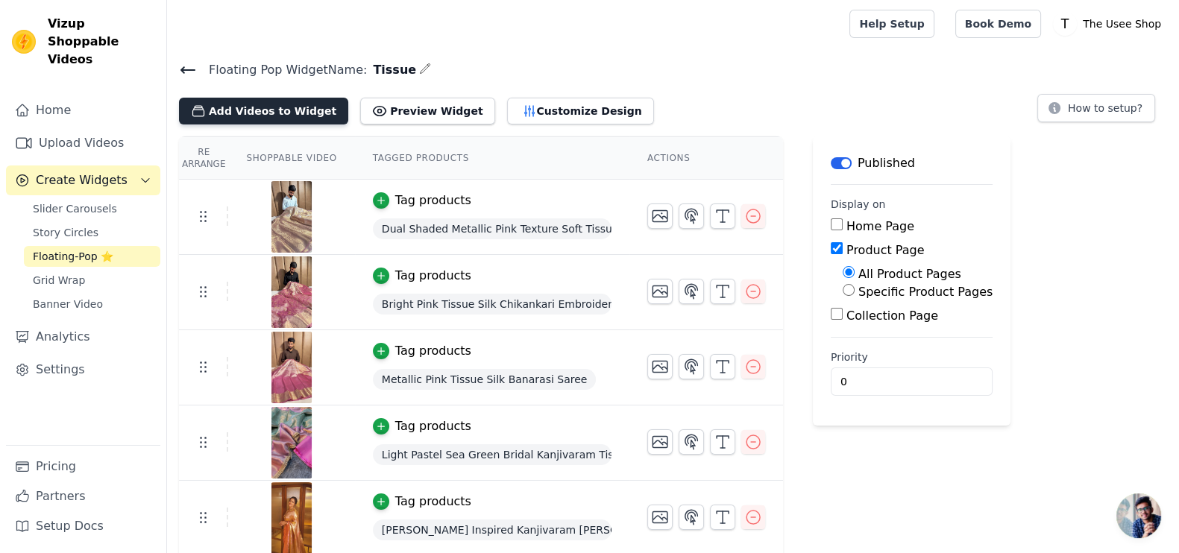
click at [277, 115] on button "Add Videos to Widget" at bounding box center [263, 111] width 169 height 27
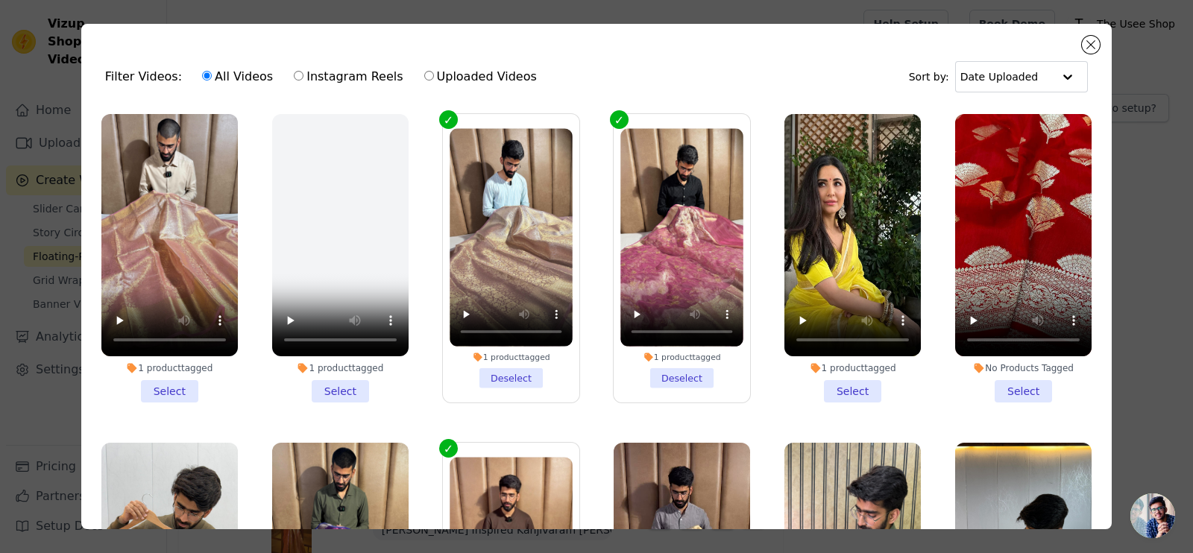
click at [158, 380] on li "1 product tagged Select" at bounding box center [169, 258] width 136 height 289
click at [0, 0] on input "1 product tagged Select" at bounding box center [0, 0] width 0 height 0
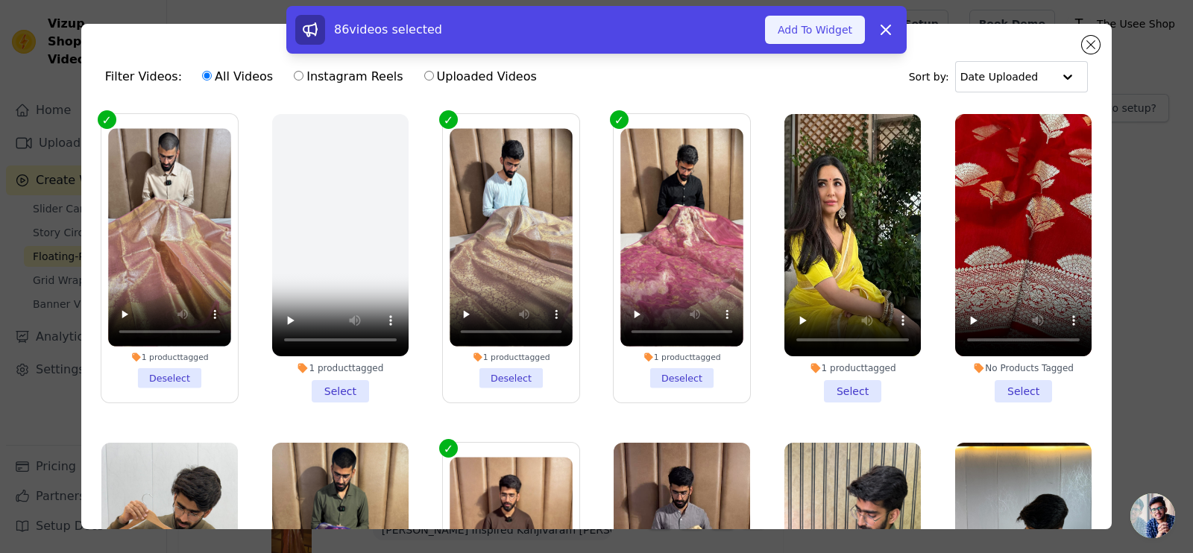
click at [810, 31] on button "Add To Widget" at bounding box center [815, 30] width 100 height 28
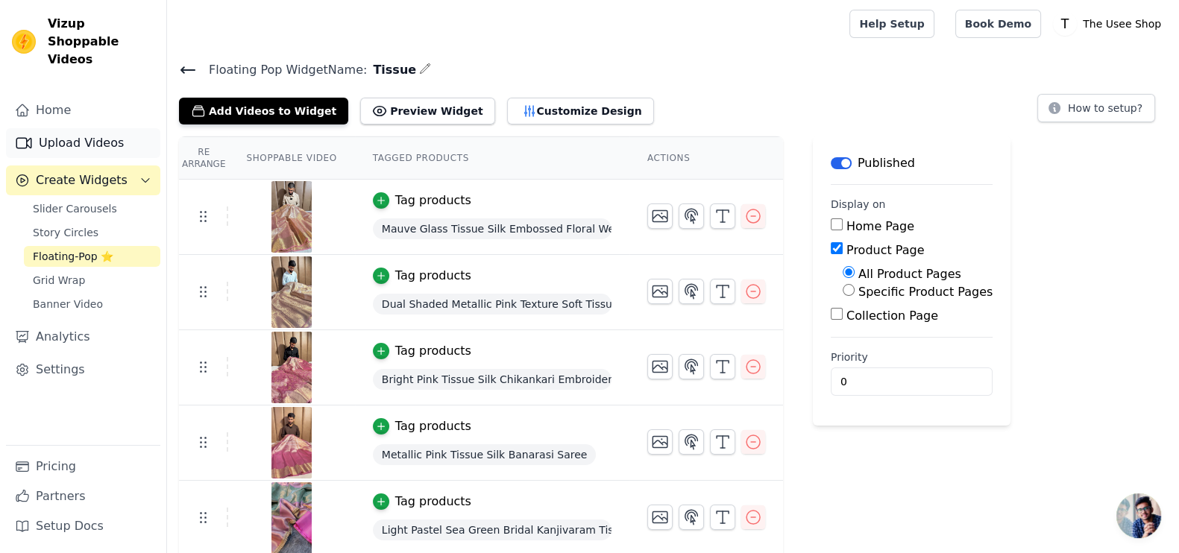
click at [89, 128] on link "Upload Videos" at bounding box center [83, 143] width 154 height 30
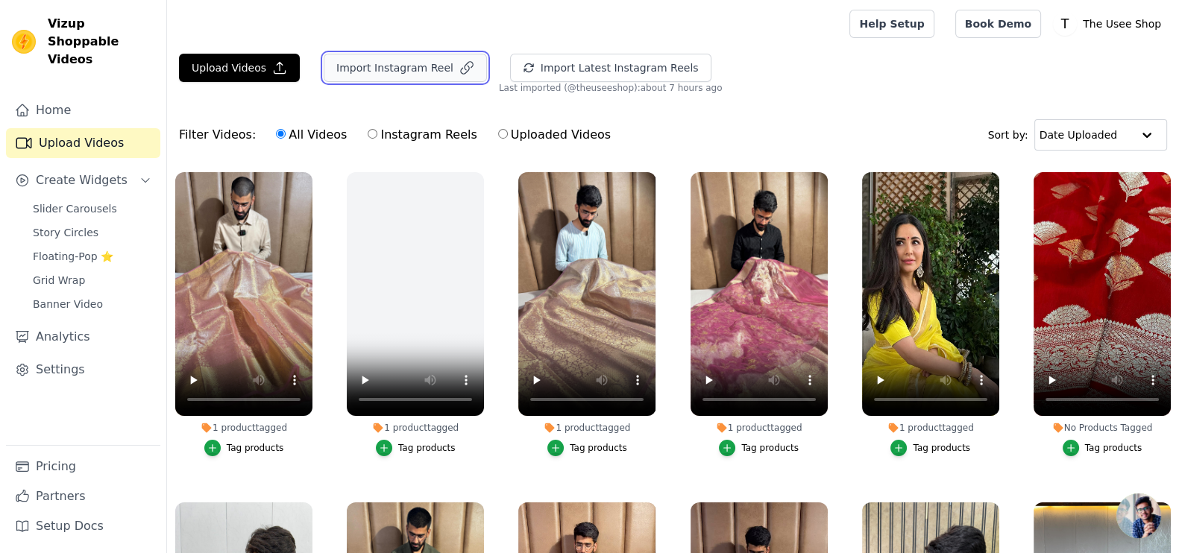
click at [425, 63] on button "Import Instagram Reel" at bounding box center [405, 68] width 163 height 28
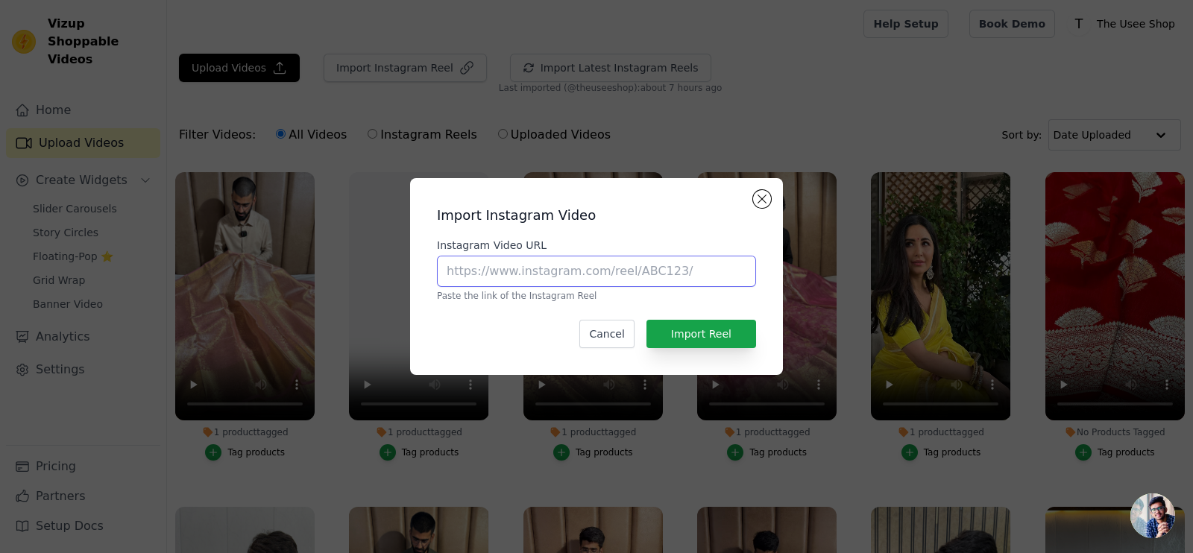
click at [552, 260] on input "Instagram Video URL" at bounding box center [596, 271] width 319 height 31
paste input "[URL][DOMAIN_NAME]"
type input "[URL][DOMAIN_NAME]"
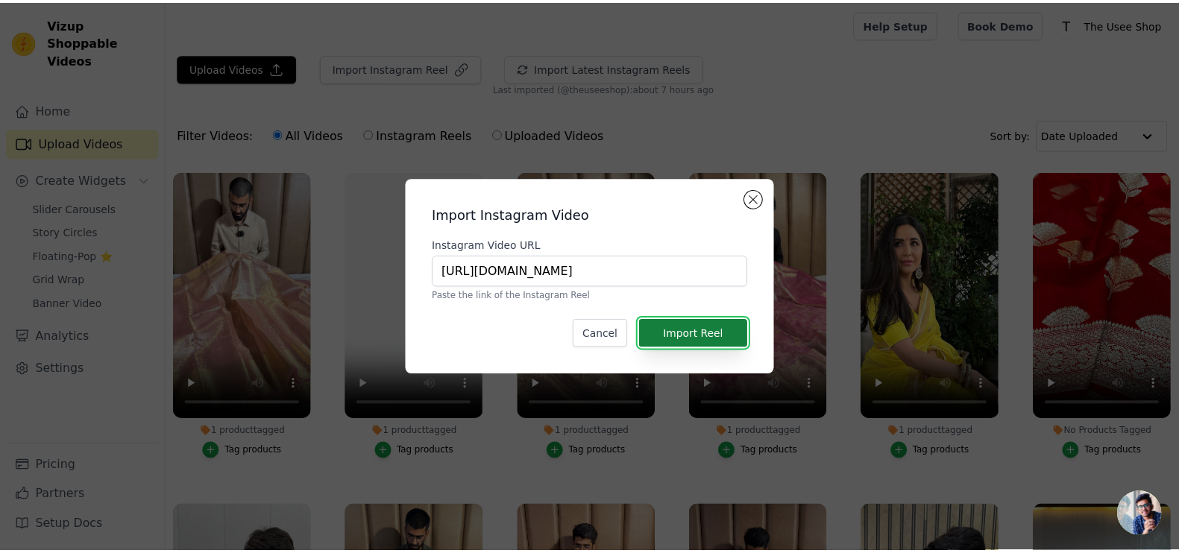
scroll to position [0, 0]
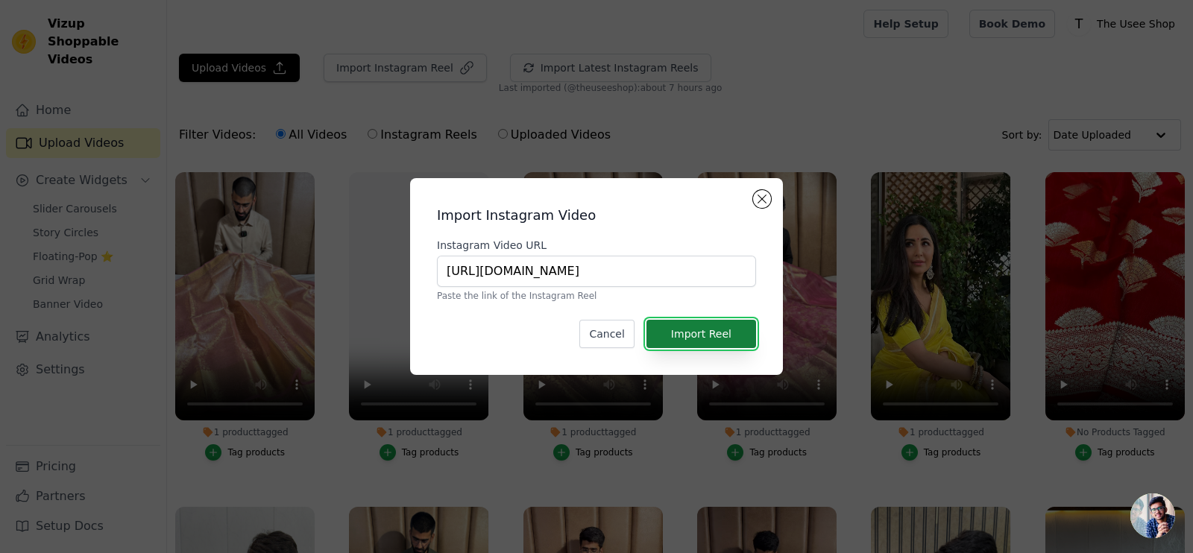
click at [729, 342] on button "Import Reel" at bounding box center [702, 334] width 110 height 28
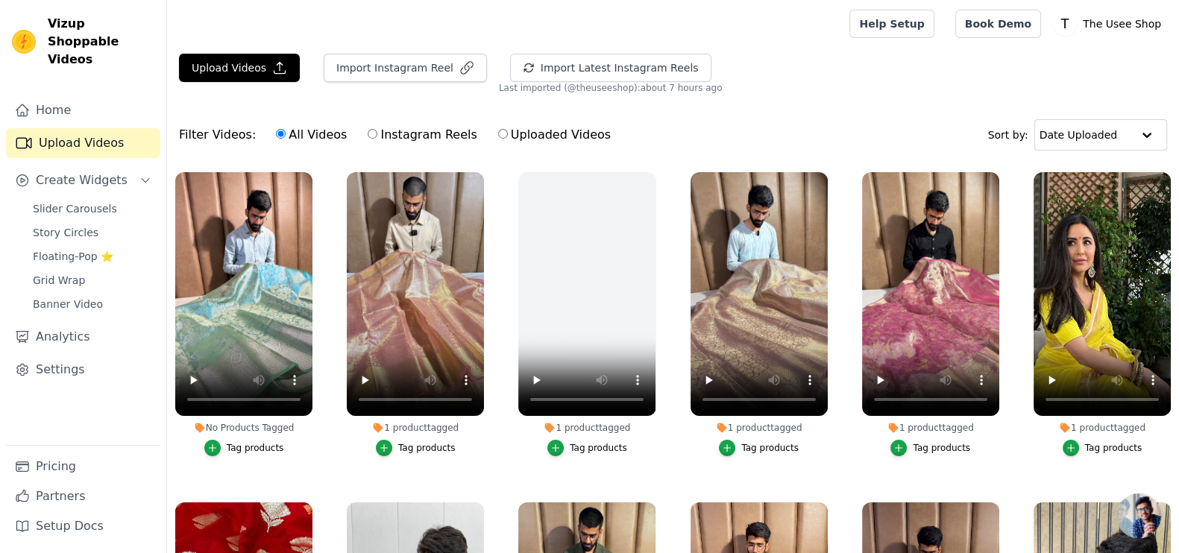
click at [260, 450] on div "Tag products" at bounding box center [255, 448] width 57 height 12
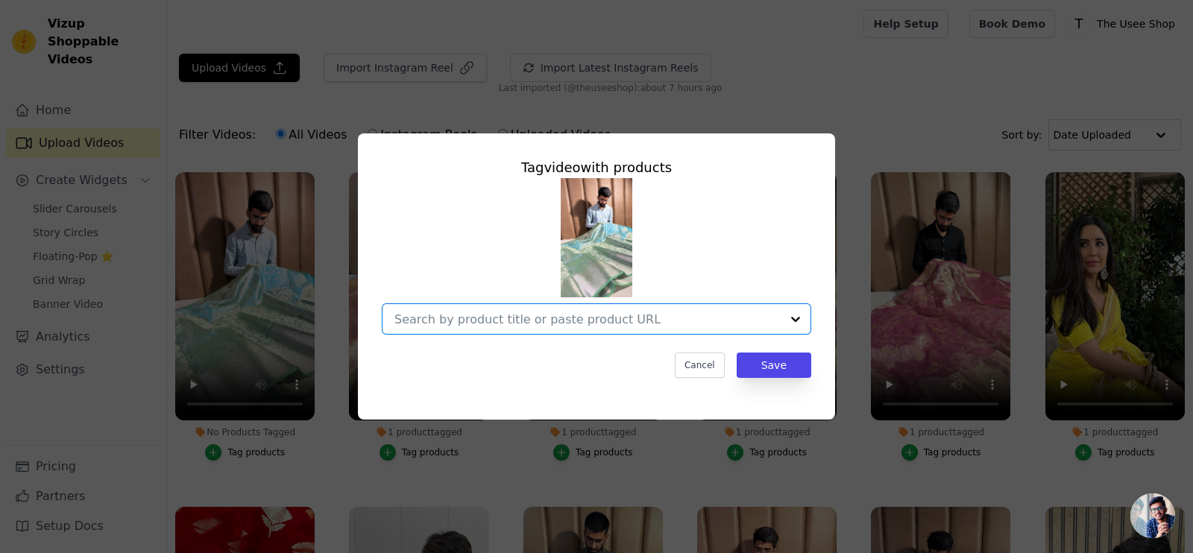
click at [472, 321] on input "No Products Tagged Tag video with products Option undefined, selected. Select i…" at bounding box center [588, 319] width 386 height 14
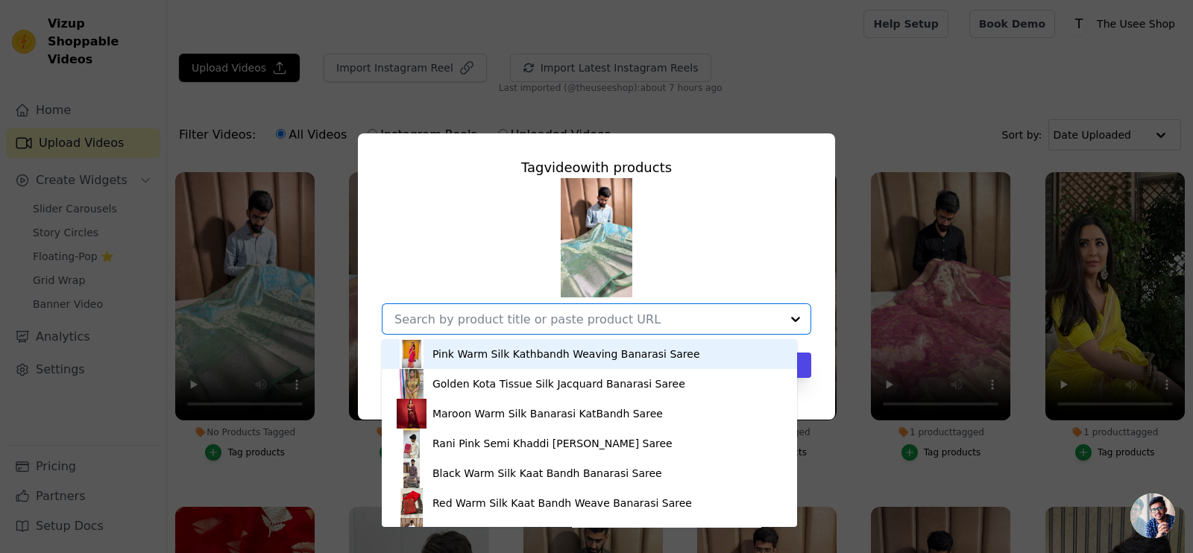
paste input "[URL][DOMAIN_NAME]"
type input "[URL][DOMAIN_NAME]"
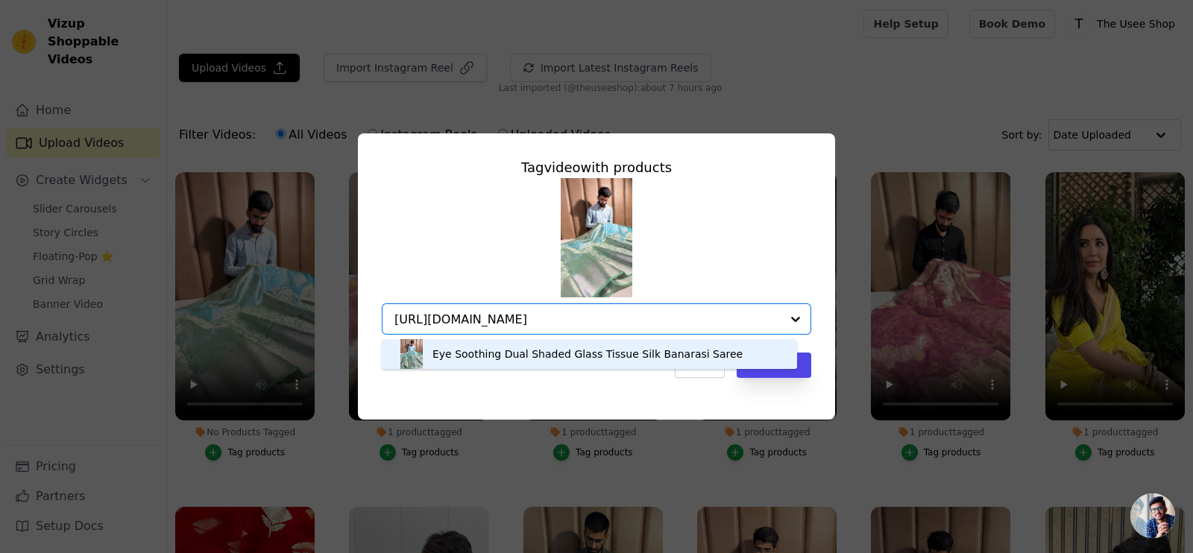
click at [673, 356] on div "Eye Soothing Dual Shaded Glass Tissue Silk Banarasi Saree" at bounding box center [588, 354] width 310 height 15
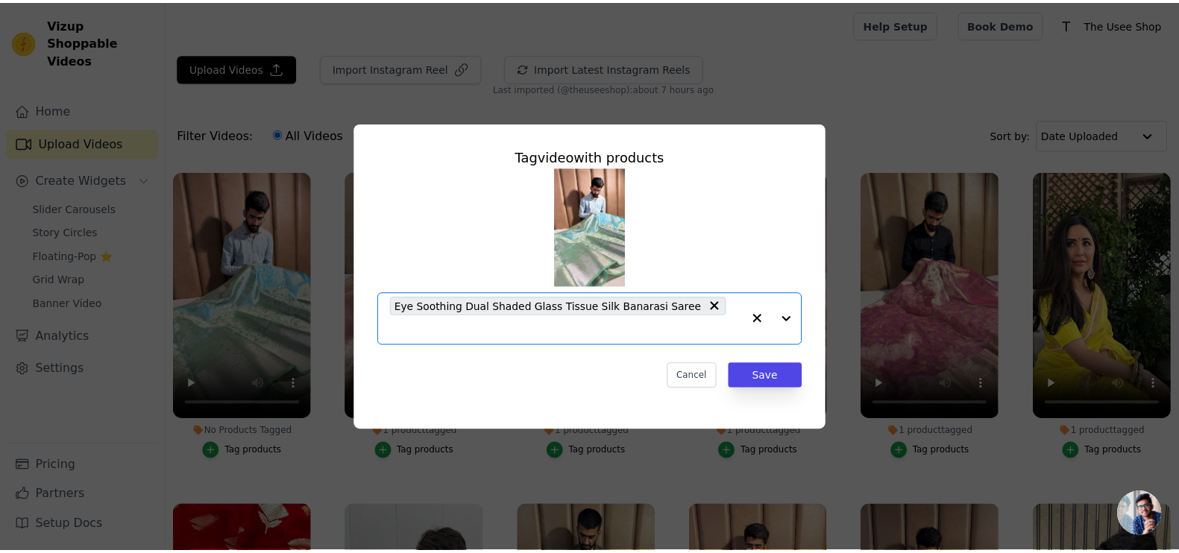
scroll to position [0, 0]
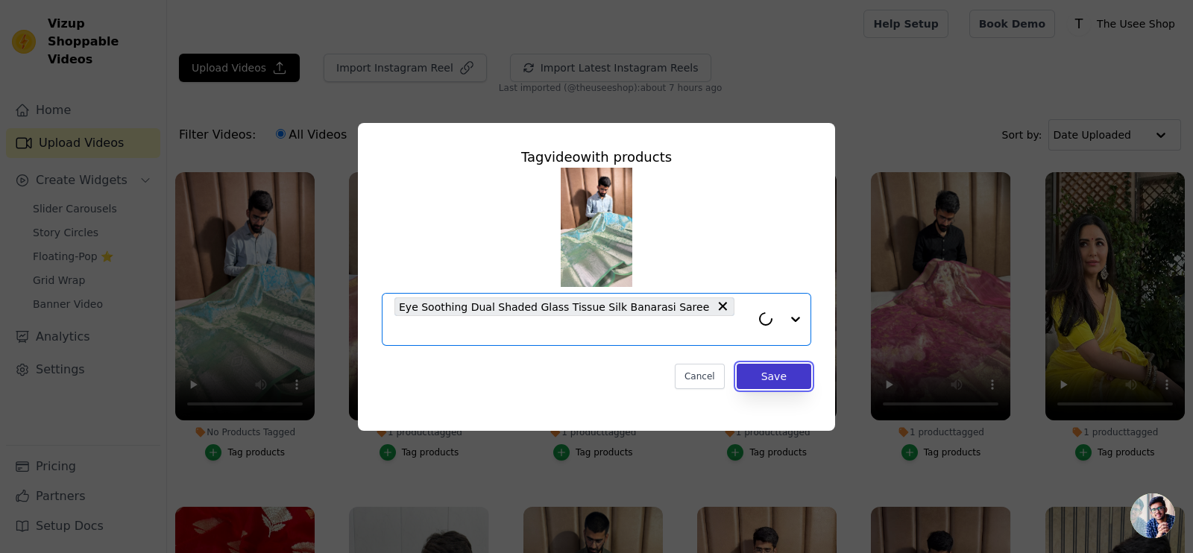
click at [774, 364] on button "Save" at bounding box center [774, 376] width 75 height 25
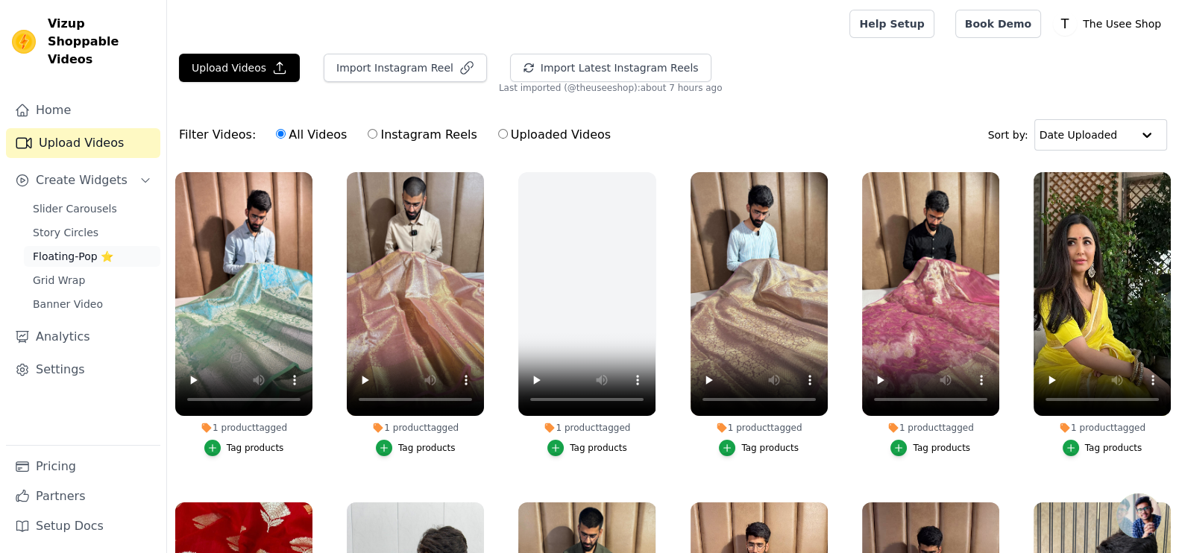
click at [98, 249] on span "Floating-Pop ⭐" at bounding box center [73, 256] width 81 height 15
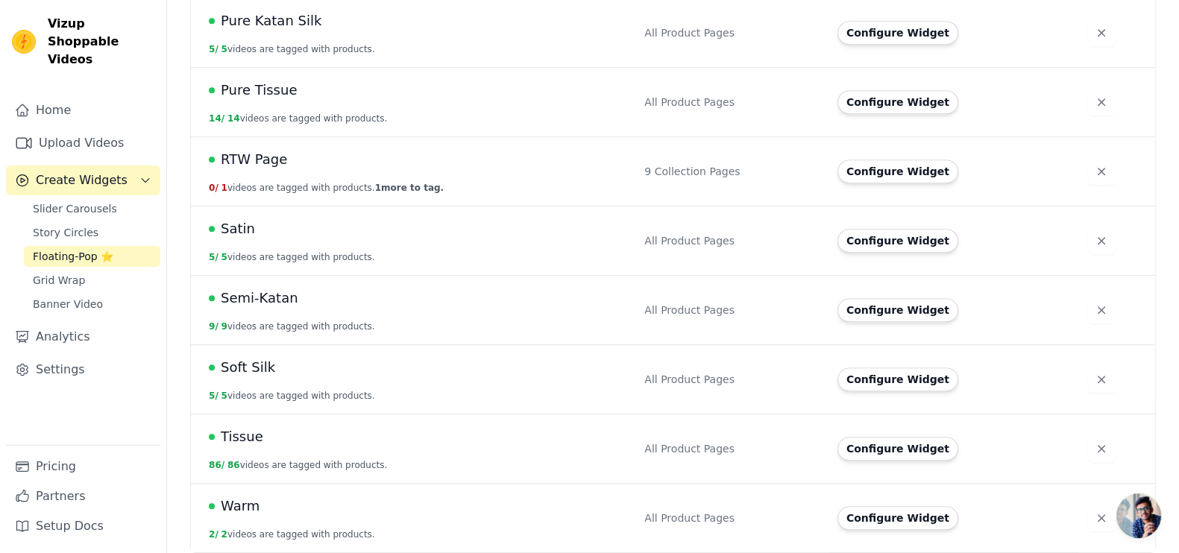
scroll to position [1085, 0]
click at [907, 453] on button "Configure Widget" at bounding box center [898, 448] width 121 height 24
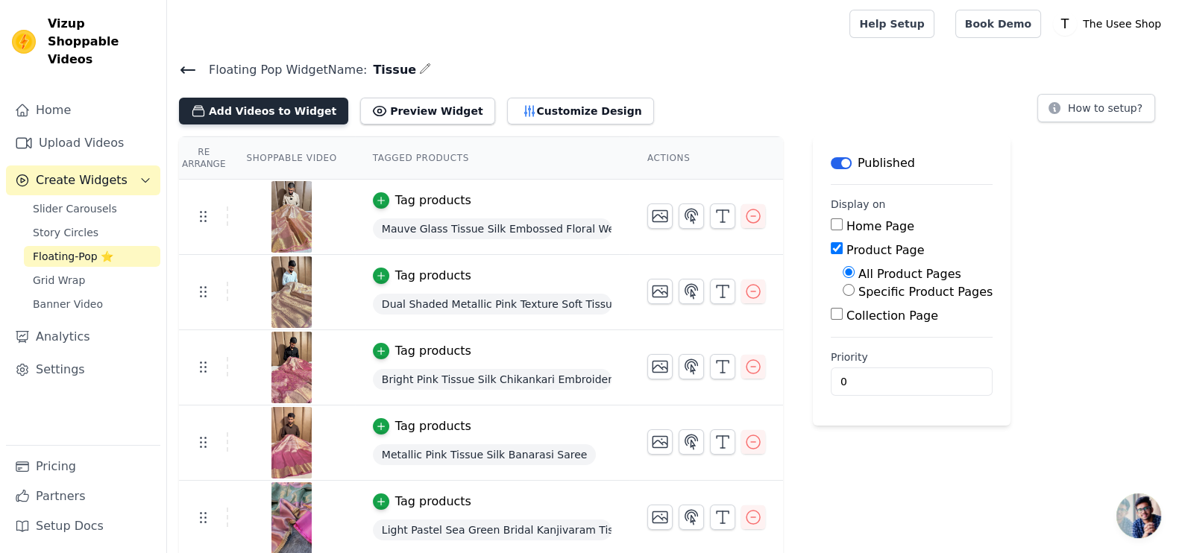
click at [254, 113] on button "Add Videos to Widget" at bounding box center [263, 111] width 169 height 27
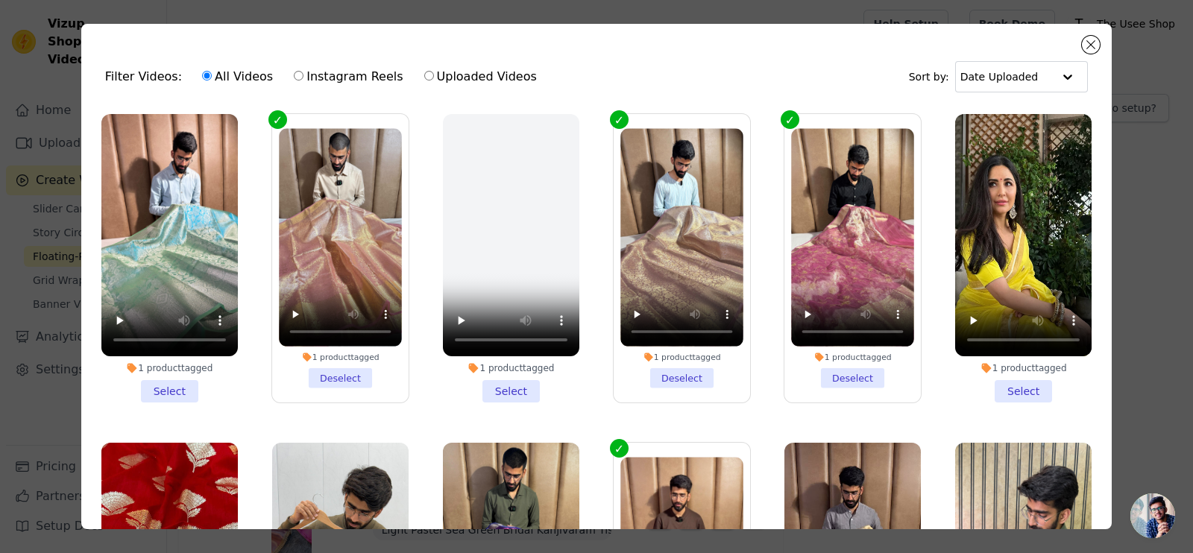
click at [176, 386] on li "1 product tagged Select" at bounding box center [169, 258] width 136 height 289
click at [0, 0] on input "1 product tagged Select" at bounding box center [0, 0] width 0 height 0
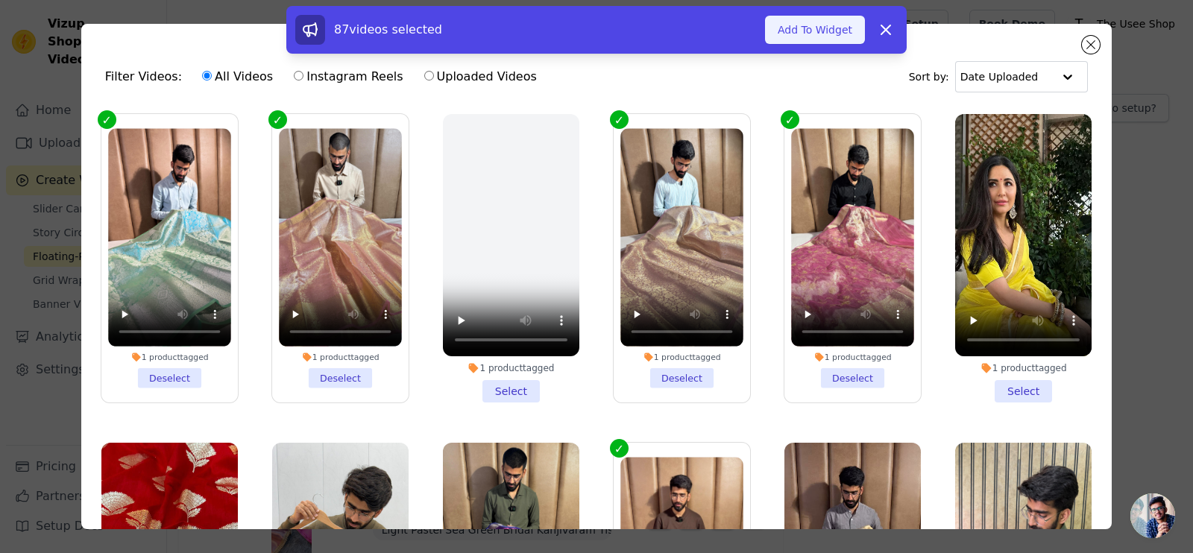
click at [823, 31] on button "Add To Widget" at bounding box center [815, 30] width 100 height 28
